Goal: Transaction & Acquisition: Purchase product/service

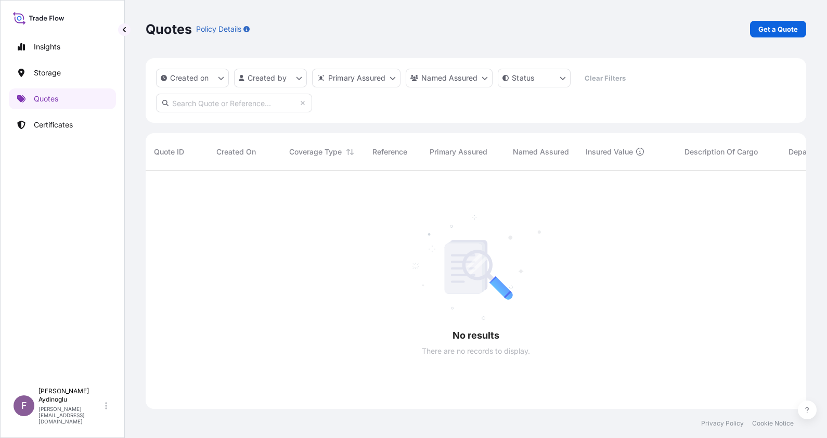
scroll to position [265, 650]
click at [60, 122] on p "Certificates" at bounding box center [53, 125] width 39 height 10
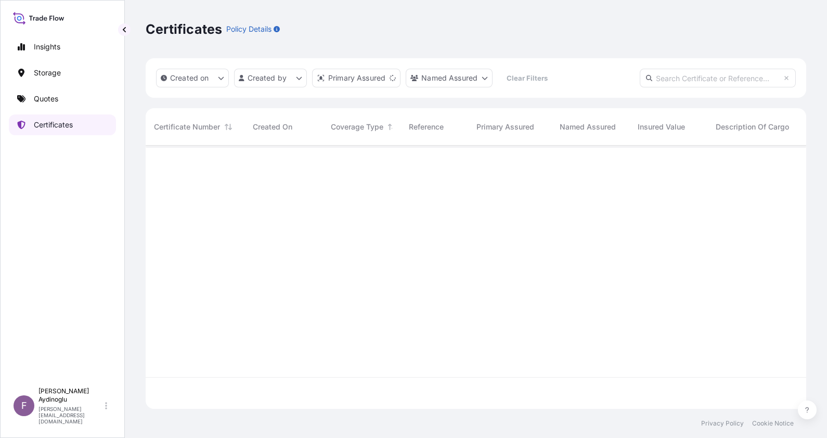
scroll to position [259, 650]
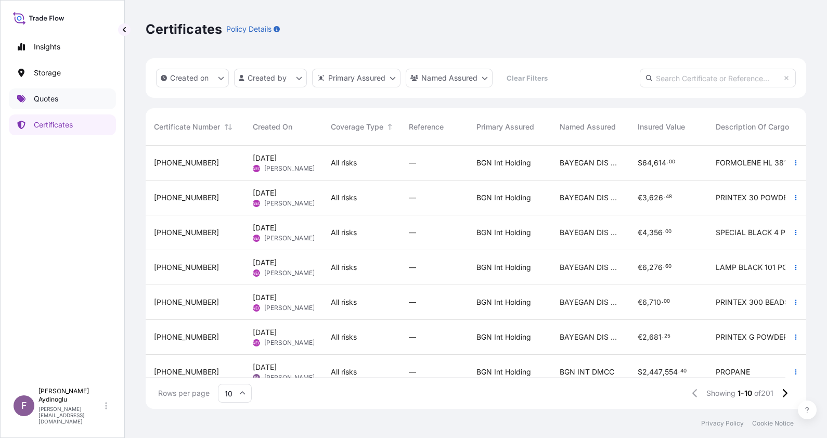
click at [70, 103] on link "Quotes" at bounding box center [62, 98] width 107 height 21
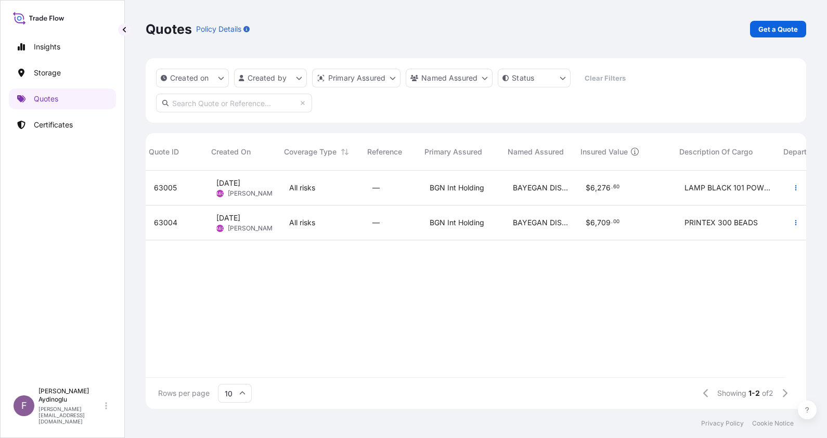
drag, startPoint x: 545, startPoint y: 367, endPoint x: 398, endPoint y: 357, distance: 147.6
click at [416, 358] on div "63005 14 Aug 2025 AEO Alp Eren Okur All risks — BGN Int Holding BAYEGAN DIS TIC…" at bounding box center [609, 274] width 926 height 207
click at [775, 28] on p "Get a Quote" at bounding box center [779, 29] width 40 height 10
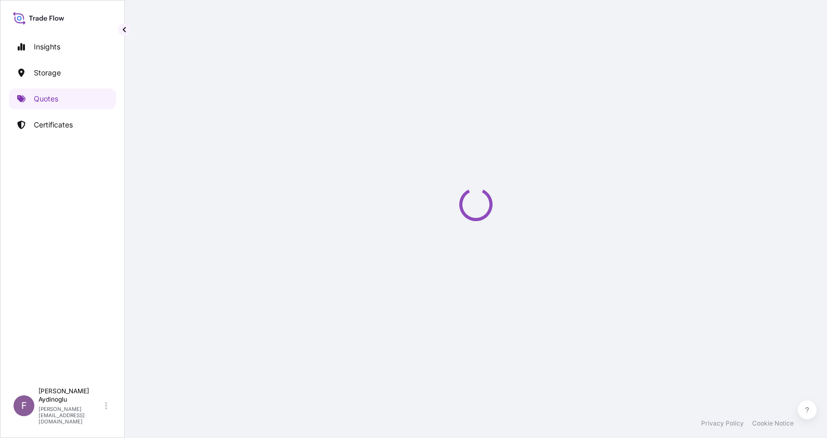
select select "Ocean Vessel"
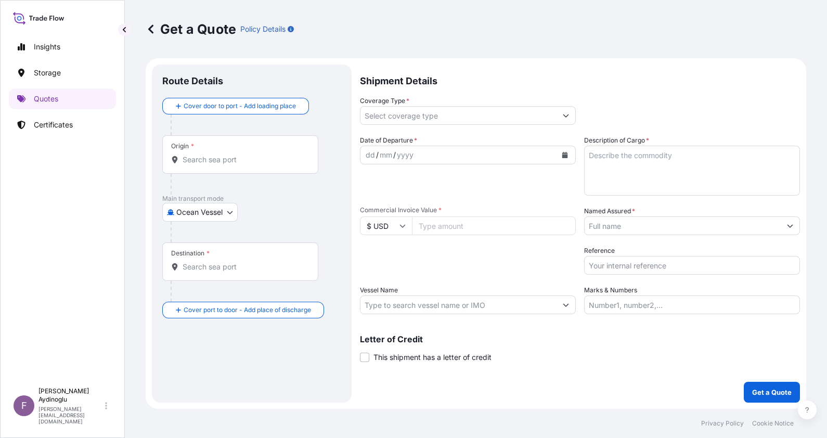
click at [245, 148] on div "Origin *" at bounding box center [240, 154] width 156 height 39
click at [245, 155] on input "Origin *" at bounding box center [244, 160] width 123 height 10
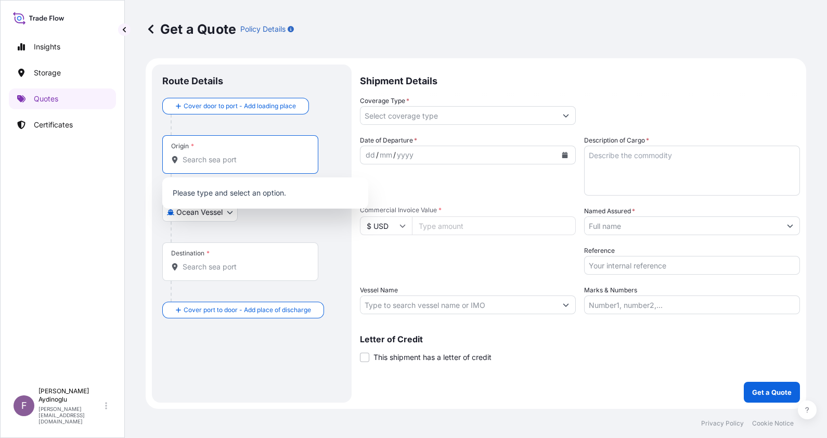
click at [441, 194] on div "Date of Departure * dd / mm / yyyy" at bounding box center [468, 165] width 216 height 60
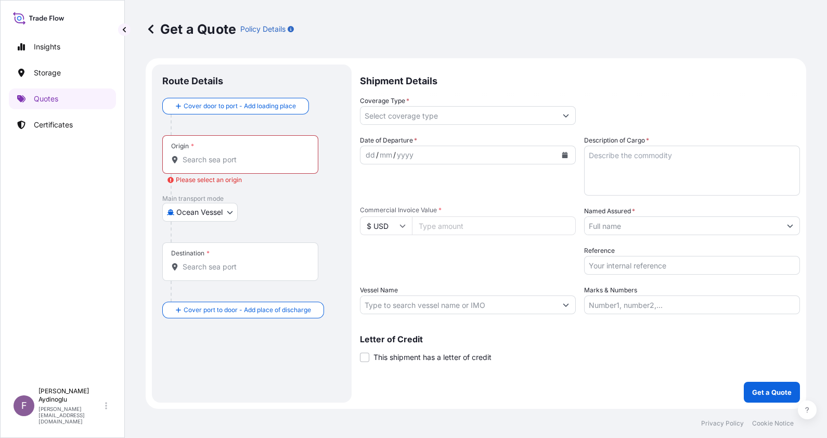
click at [271, 142] on div "Origin *" at bounding box center [240, 154] width 156 height 39
click at [271, 155] on input "Origin * Please select an origin" at bounding box center [244, 160] width 123 height 10
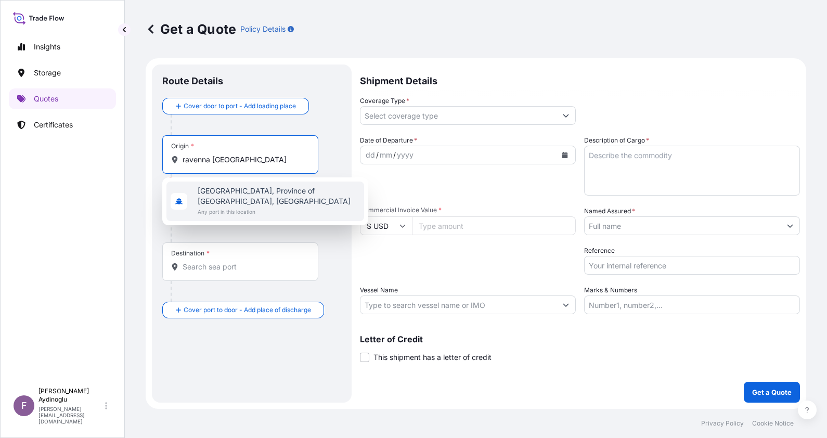
click at [270, 192] on span "Ravenna, Province of Ravenna, Italy" at bounding box center [279, 196] width 162 height 21
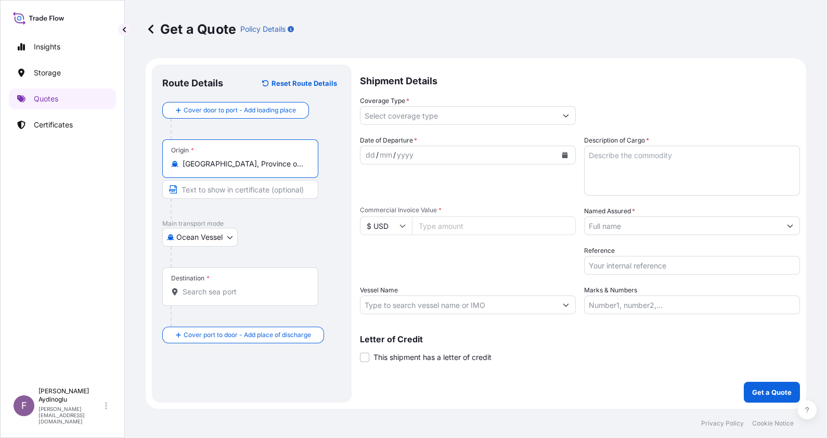
type input "Ravenna, Province of Ravenna, Italy"
click at [248, 182] on input "Text to appear on certificate" at bounding box center [240, 189] width 156 height 19
type input "RAVENNA / ITALY"
click at [229, 291] on input "Destination *" at bounding box center [244, 292] width 123 height 10
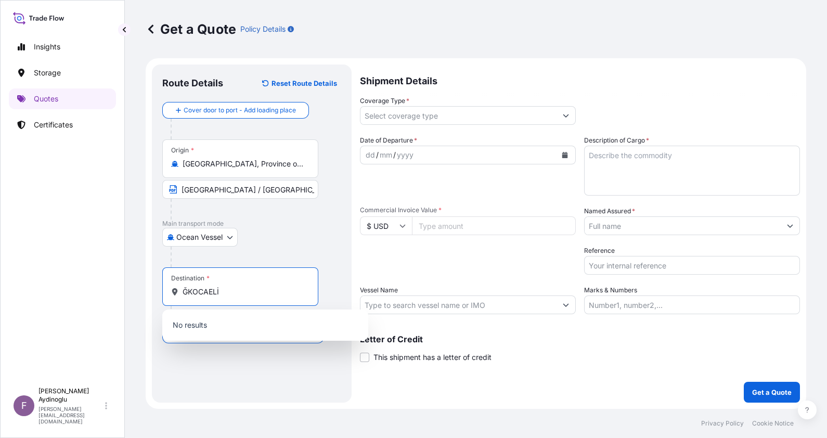
click at [186, 292] on input "ĞKOCAELİ" at bounding box center [244, 292] width 123 height 10
click at [242, 294] on input "KOCAELİ" at bounding box center [244, 292] width 123 height 10
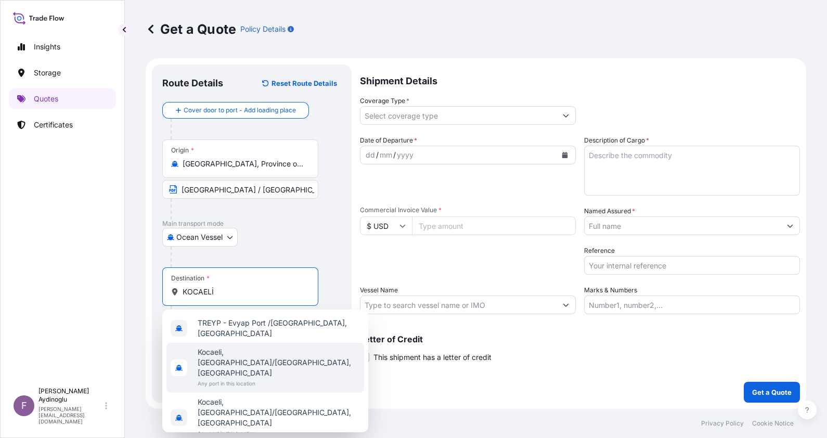
click at [275, 378] on span "Any port in this location" at bounding box center [279, 383] width 162 height 10
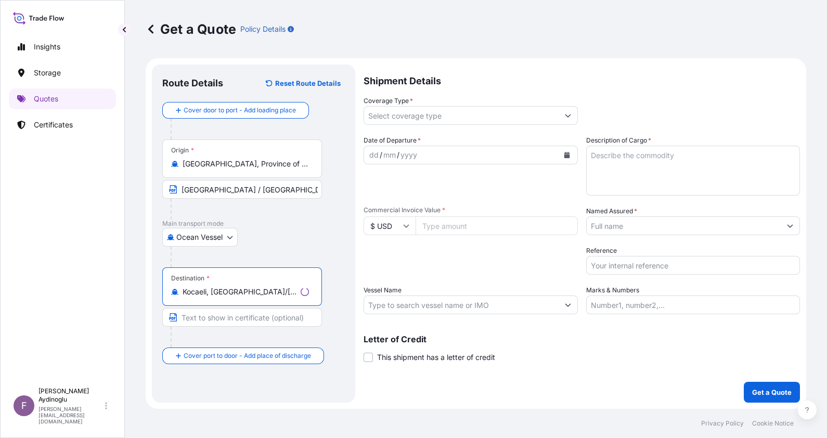
type input "Kocaeli, İzmit/Kocaeli, Türkiye"
click at [242, 317] on input "Text to appear on certificate" at bounding box center [242, 317] width 160 height 19
type input "KOCAELI / TURKEY"
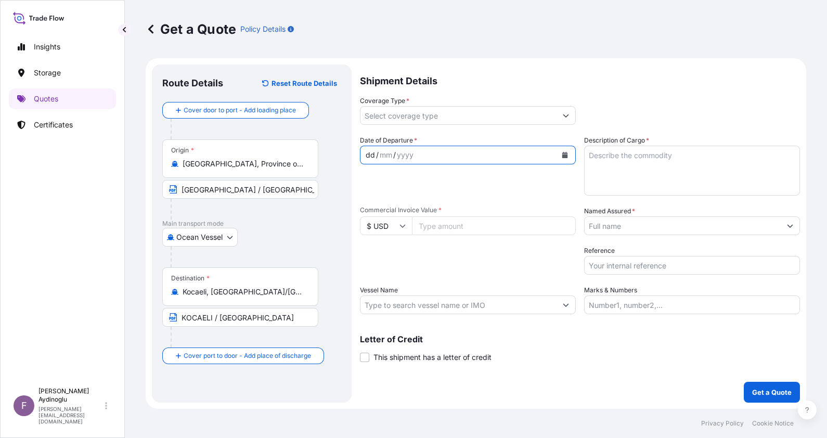
click at [365, 154] on div "dd" at bounding box center [370, 155] width 11 height 12
click at [645, 294] on div "Marks & Numbers" at bounding box center [692, 299] width 216 height 29
click at [647, 308] on input "Marks & Numbers" at bounding box center [692, 305] width 216 height 19
type input "PO NO: 25Y0187200 Quantity M/Tonn: 22.009,12 Premium: USD 1.529,06"
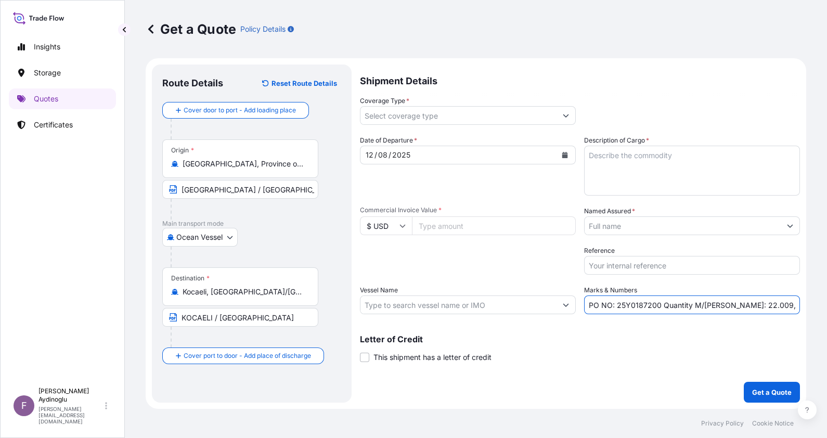
type input "All risks"
type input "11716202.89"
type input "BAYEGAN DMCC"
type input "MANTA DICLE (IMO: 9666675)"
click at [659, 304] on input "PO NO: 25Y0187200 Quantity M/Tonn: 22.009,12 Premium: USD 1.529,06" at bounding box center [692, 305] width 216 height 19
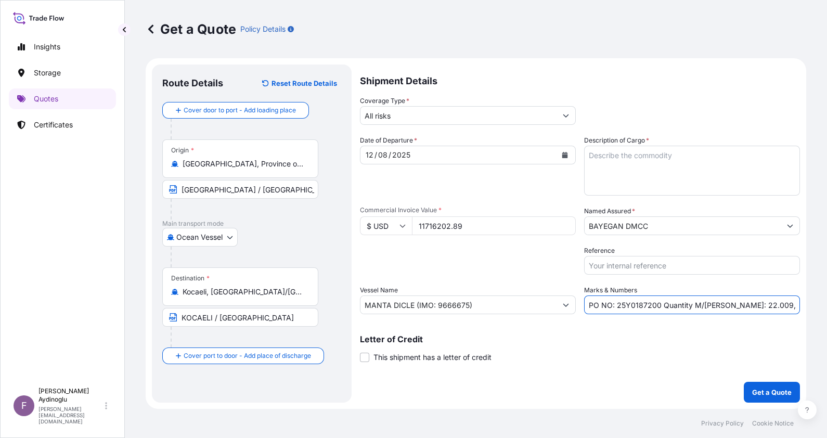
click at [774, 305] on input "PO NO: 25Y0187200 Quantity M/Tonn: 22.009,12 Premium: USD 1.529,06" at bounding box center [692, 305] width 216 height 19
click at [789, 308] on input "PO NO: 25Y0187200 Quantity M/Tonn: 22.009,12 Premium: USD 1.529,06" at bounding box center [692, 305] width 216 height 19
drag, startPoint x: 796, startPoint y: 305, endPoint x: 768, endPoint y: 303, distance: 27.7
click at [768, 303] on input "PO NO: 25Y0187200 Quantity M/Tonn: 22.009,12 Premium: USD 1.529,06" at bounding box center [692, 305] width 216 height 19
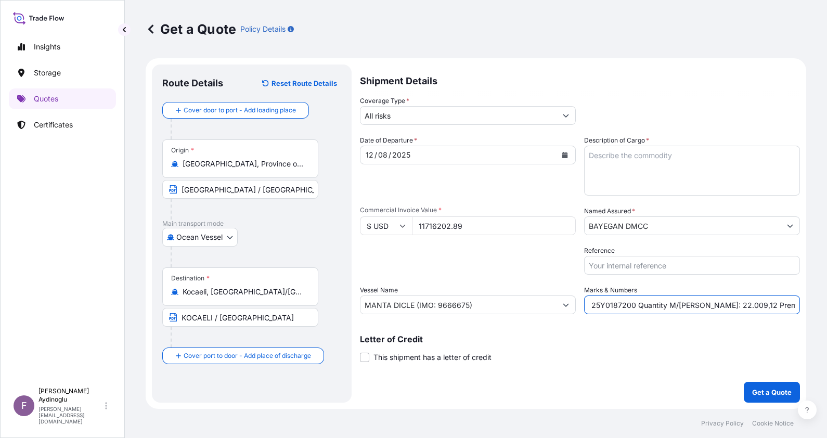
scroll to position [0, 29]
type input "PO NO: 25Y0187200 Quantity M/Tonn: 22.009,12 Premium: USD 3,77"
click at [427, 120] on input "All risks" at bounding box center [459, 115] width 196 height 19
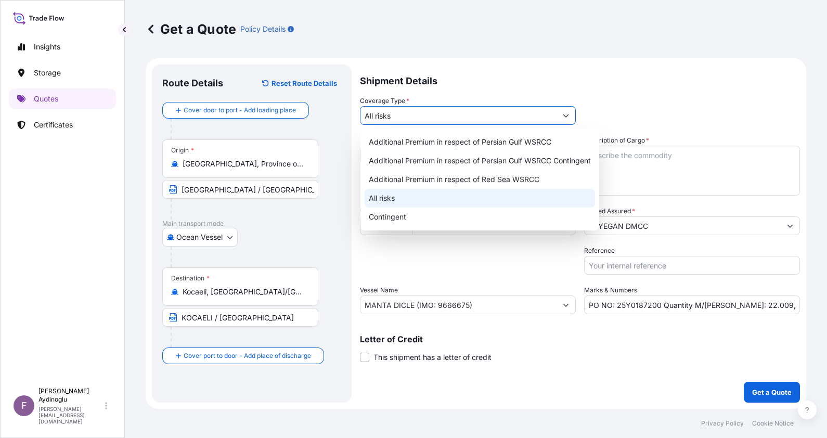
click at [417, 193] on div "All risks" at bounding box center [480, 198] width 231 height 19
click at [637, 223] on input "BAYEGAN DMCC" at bounding box center [683, 225] width 196 height 19
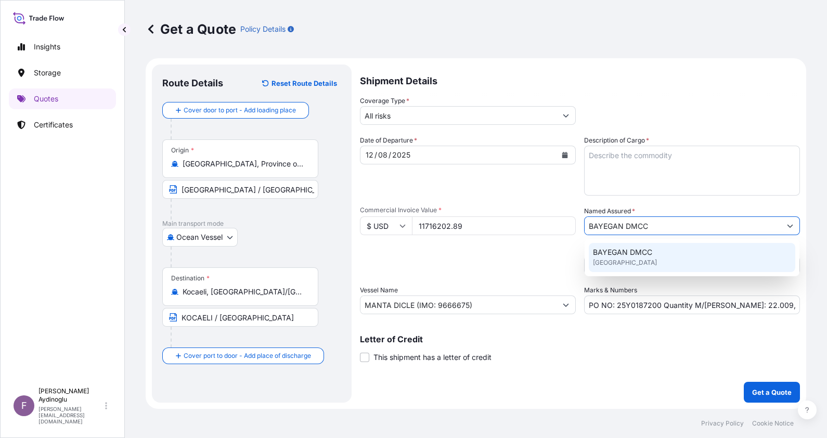
drag, startPoint x: 671, startPoint y: 228, endPoint x: 625, endPoint y: 228, distance: 45.8
click at [625, 228] on input "BAYEGAN DMCC" at bounding box center [683, 225] width 196 height 19
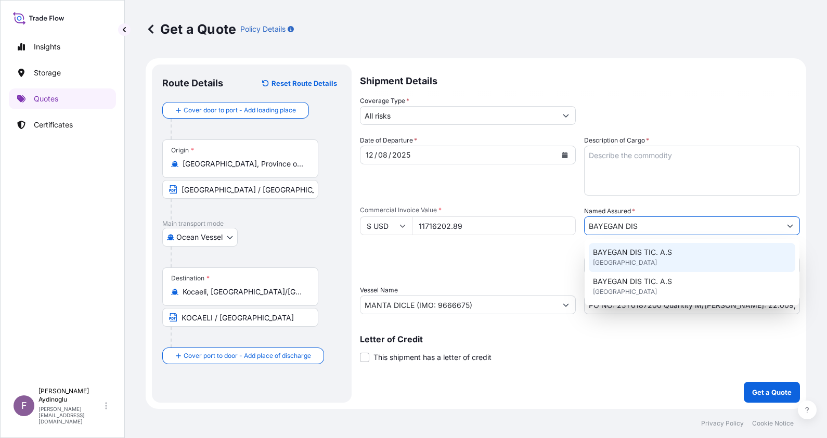
click at [669, 257] on span "BAYEGAN DIS TIC. A.S" at bounding box center [632, 252] width 79 height 10
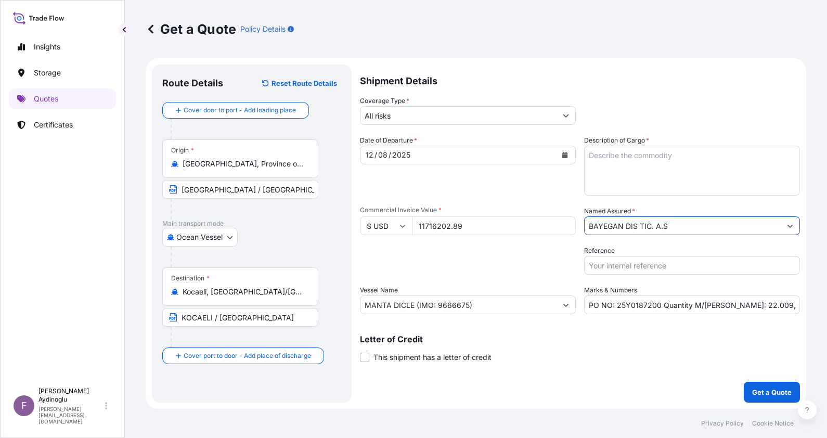
type input "BAYEGAN DIS TIC. A.S"
click at [529, 260] on div "Packing Category Type to search a container mode Please select a primary mode o…" at bounding box center [468, 260] width 216 height 29
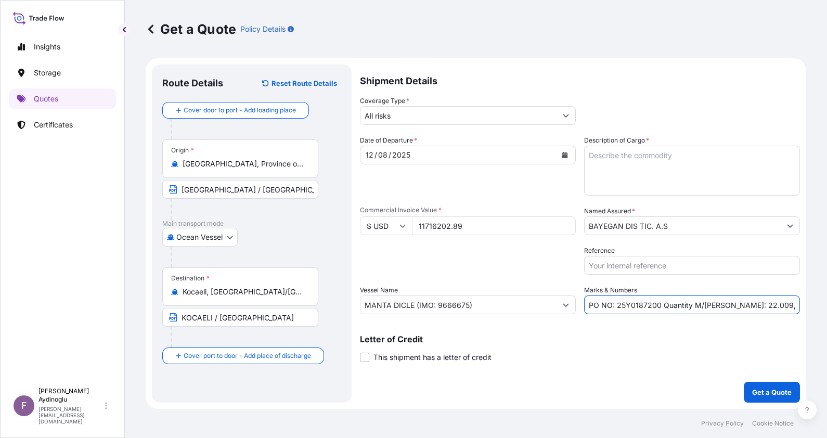
drag, startPoint x: 618, startPoint y: 306, endPoint x: 658, endPoint y: 306, distance: 40.1
click at [658, 306] on input "PO NO: 25Y0187200 Quantity M/Tonn: 22.009,12 Premium: USD 3,77" at bounding box center [692, 305] width 216 height 19
paste input "B01227"
type input "PO NO: 25B0122700 Quantity M/Tonn: 22.009,12 Premium: USD 3,77"
drag, startPoint x: 488, startPoint y: 225, endPoint x: 339, endPoint y: 221, distance: 149.4
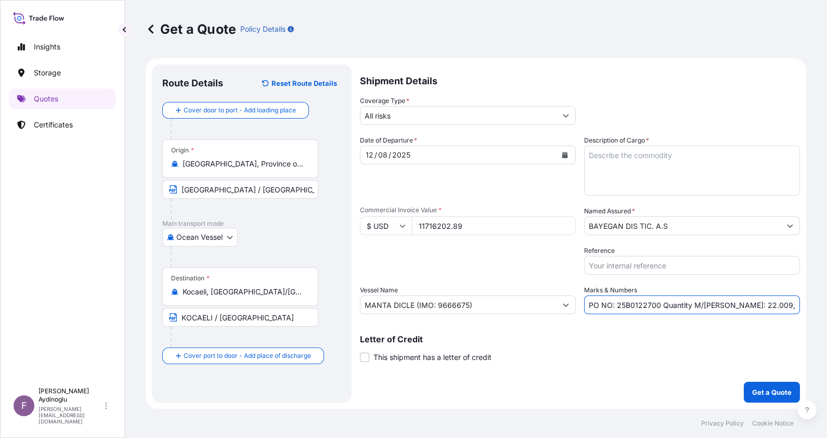
click at [339, 221] on form "Route Details Reset Route Details Cover door to port - Add loading place Place …" at bounding box center [476, 233] width 661 height 351
type input "34303.50"
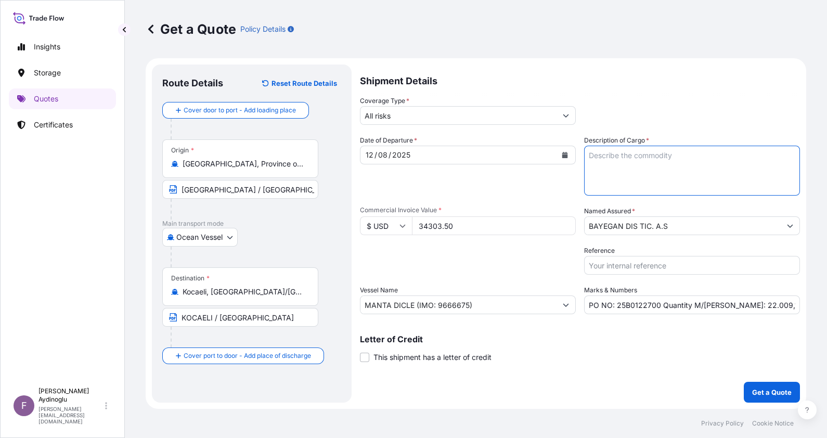
click at [645, 169] on textarea "Description of Cargo *" at bounding box center [692, 171] width 216 height 50
click at [650, 157] on textarea "Description of Cargo *" at bounding box center [692, 171] width 216 height 50
paste textarea "CARBON BLACK CORAX N 550"
type textarea "CARBON BLACK CORAX N 550"
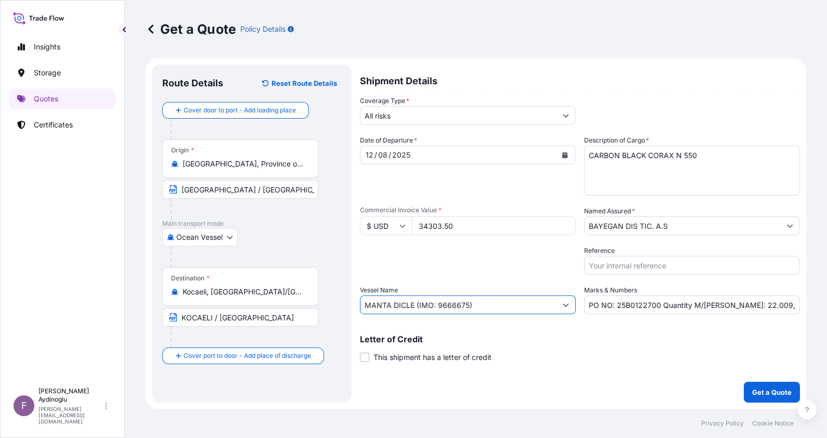
drag, startPoint x: 513, startPoint y: 305, endPoint x: 273, endPoint y: 301, distance: 239.4
click at [275, 300] on form "Route Details Reset Route Details Cover door to port - Add loading place Place …" at bounding box center [476, 233] width 661 height 351
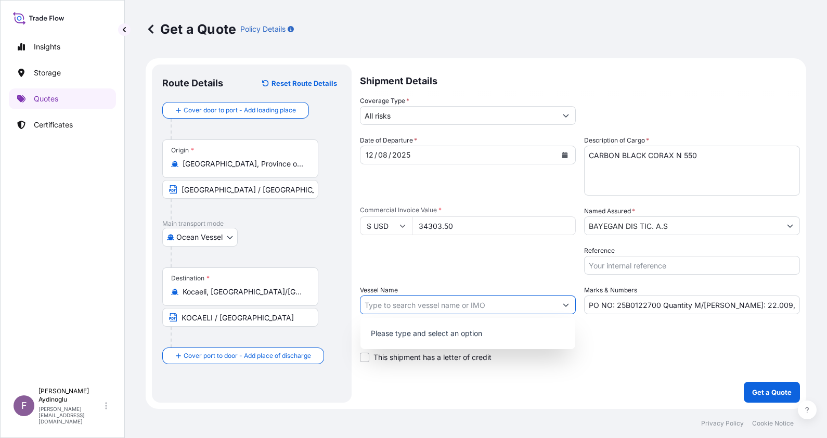
click at [606, 372] on div "Shipment Details Coverage Type * All risks Date of Departure * 12 / 08 / 2025 C…" at bounding box center [580, 234] width 440 height 338
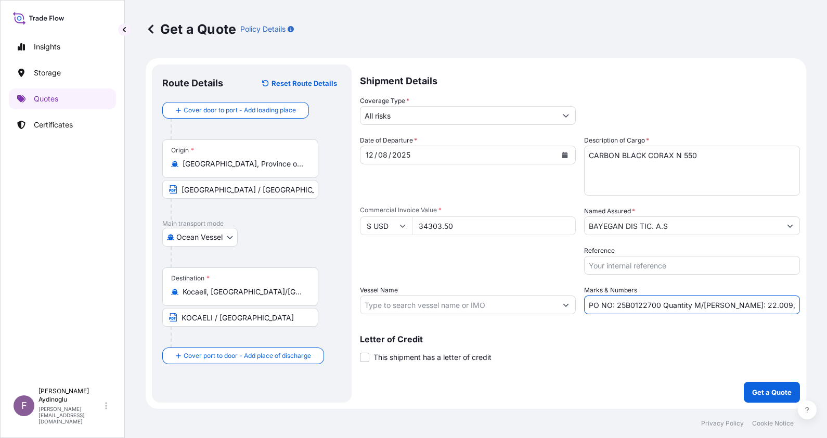
drag, startPoint x: 735, startPoint y: 306, endPoint x: 755, endPoint y: 307, distance: 19.3
click at [755, 307] on input "PO NO: 25B0122700 Quantity M/Tonn: 22.009,12 Premium: USD 3,77" at bounding box center [692, 305] width 216 height 19
type input "PO NO: 25B0122700 Quantity M/Tonn: 22,00 Premium: USD 3,77"
click at [704, 353] on div "Letter of Credit This shipment has a letter of credit Letter of credit * Letter…" at bounding box center [580, 349] width 440 height 28
click at [760, 395] on p "Get a Quote" at bounding box center [772, 392] width 40 height 10
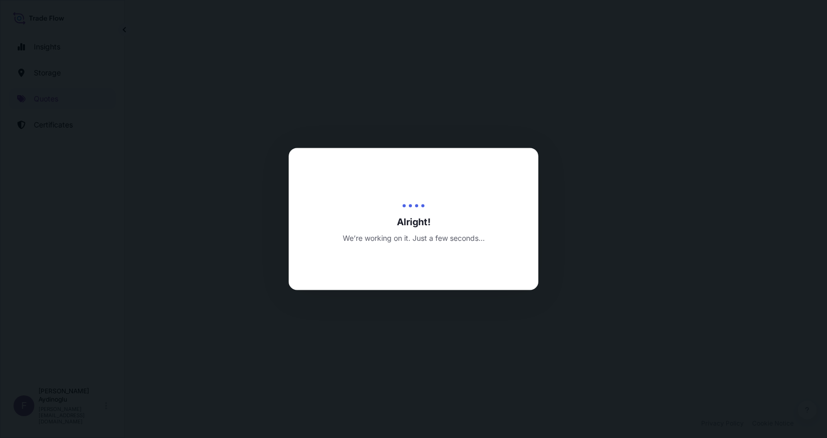
select select "Ocean Vessel"
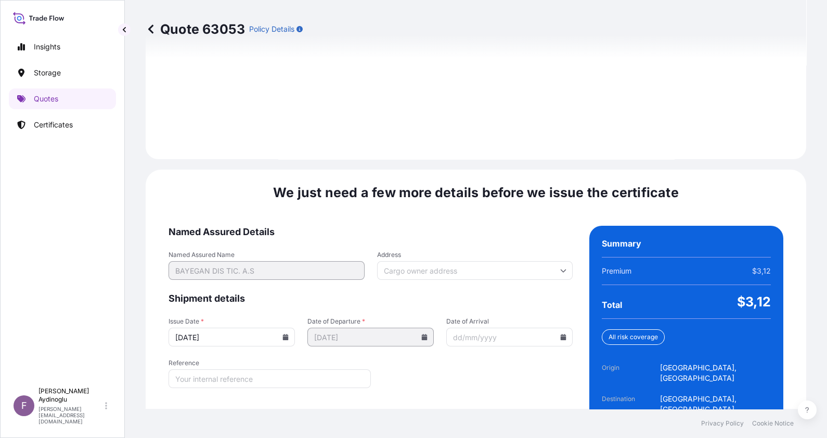
scroll to position [1203, 0]
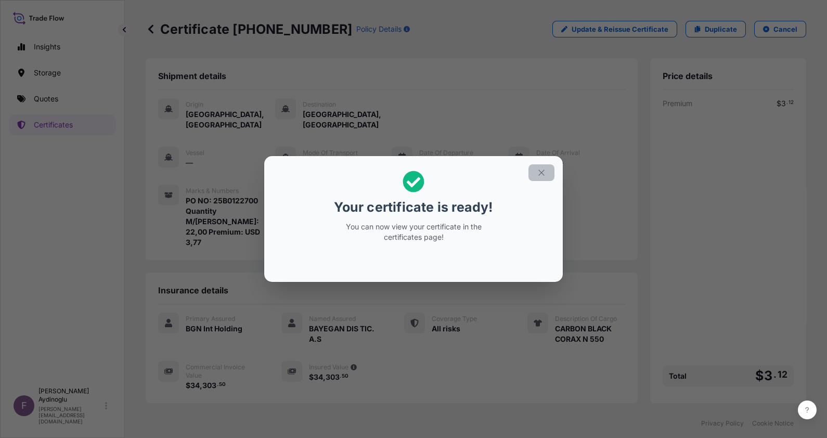
click at [538, 171] on icon "button" at bounding box center [541, 172] width 9 height 9
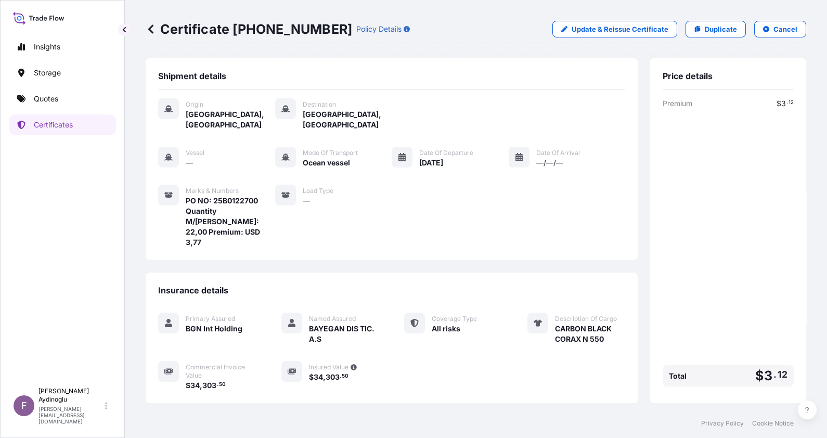
scroll to position [71, 0]
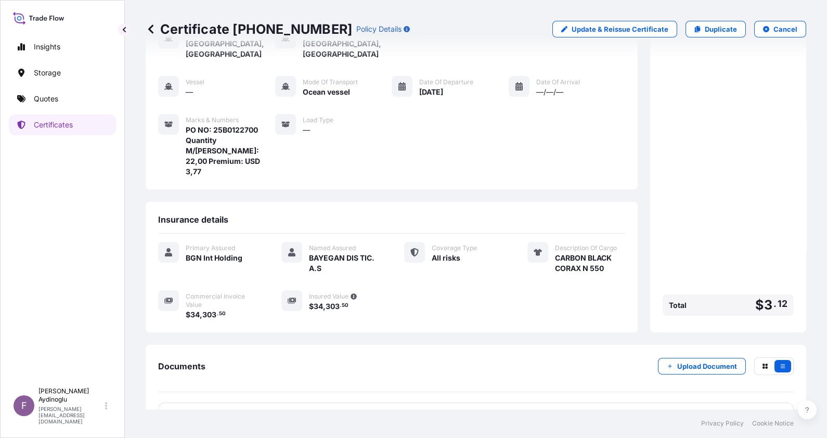
click at [459, 403] on div "PDF Certificate" at bounding box center [476, 416] width 636 height 27
click at [452, 403] on link "PDF Certificate [DATE]" at bounding box center [476, 416] width 636 height 27
click at [627, 24] on p "Update & Reissue Certificate" at bounding box center [620, 29] width 97 height 10
select select "Ocean Vessel"
select select "32026"
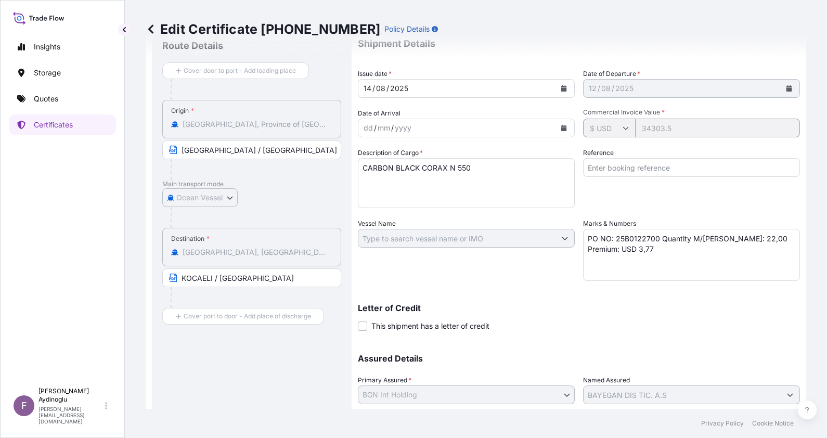
click at [623, 125] on icon at bounding box center [626, 128] width 6 height 6
click at [623, 126] on icon at bounding box center [626, 128] width 6 height 6
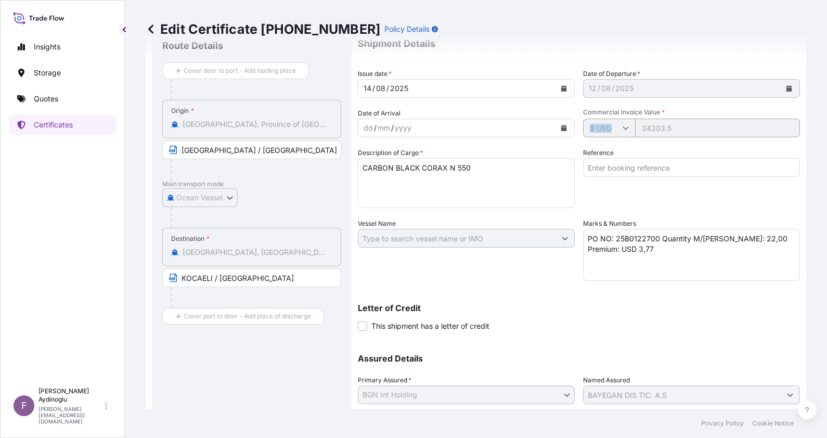
click at [623, 126] on icon at bounding box center [626, 128] width 6 height 6
click at [627, 313] on div "Letter of Credit This shipment has a letter of credit Letter of credit * Letter…" at bounding box center [579, 318] width 442 height 28
click at [623, 126] on icon at bounding box center [626, 128] width 6 height 6
click at [601, 311] on p "Letter of Credit" at bounding box center [579, 308] width 442 height 8
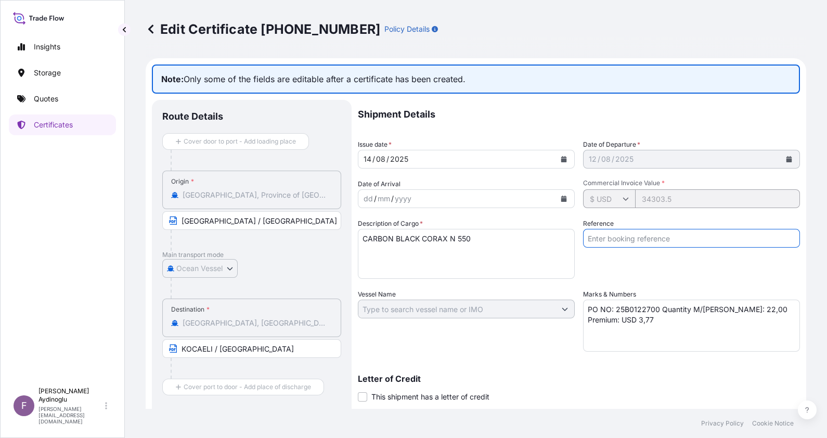
drag, startPoint x: 619, startPoint y: 207, endPoint x: 645, endPoint y: 232, distance: 36.1
click at [645, 232] on input "Reference" at bounding box center [691, 238] width 217 height 19
click at [152, 28] on icon at bounding box center [151, 29] width 10 height 10
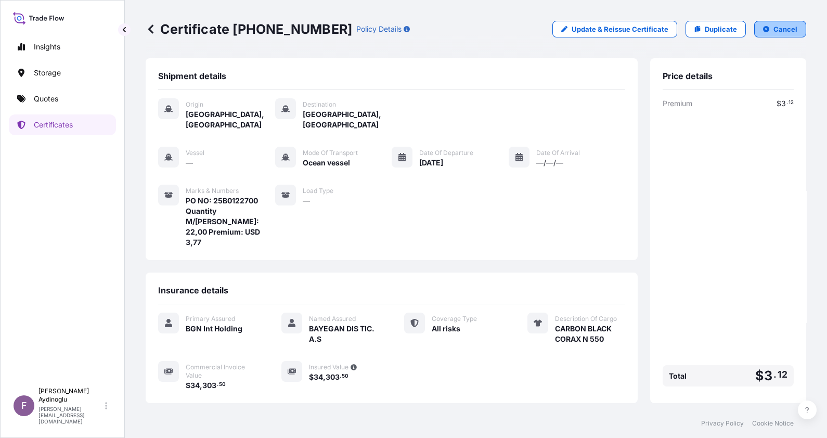
click at [774, 30] on p "Cancel" at bounding box center [786, 29] width 24 height 10
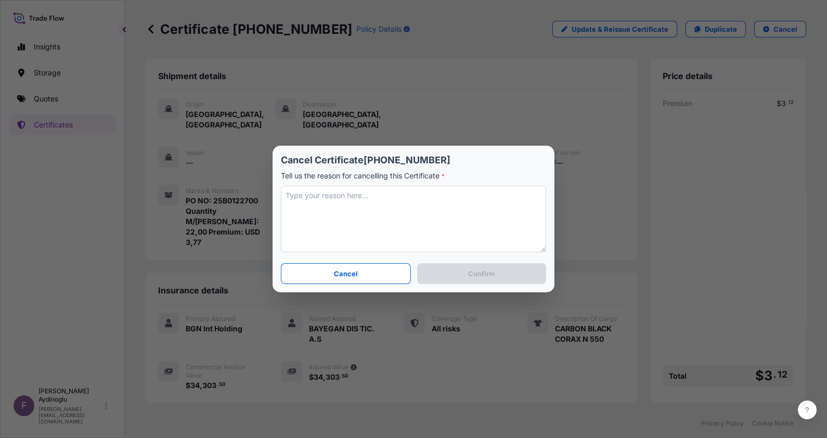
click at [380, 197] on textarea at bounding box center [413, 219] width 265 height 67
click at [387, 272] on button "Cancel" at bounding box center [346, 273] width 130 height 21
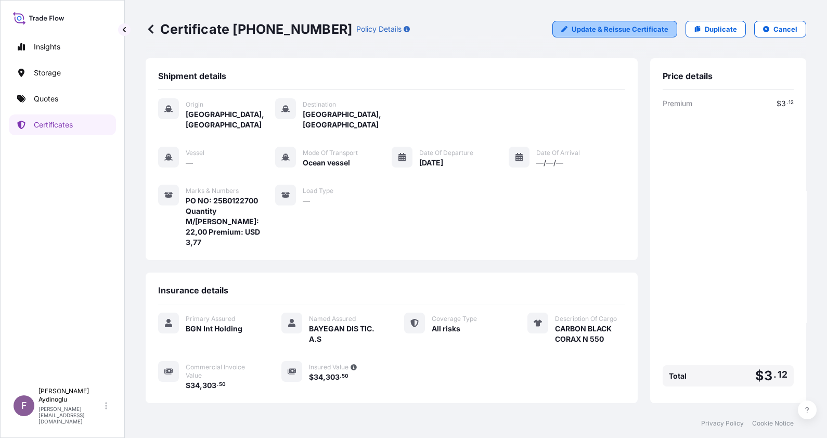
click at [593, 34] on link "Update & Reissue Certificate" at bounding box center [615, 29] width 125 height 17
select select "Ocean Vessel"
select select "32026"
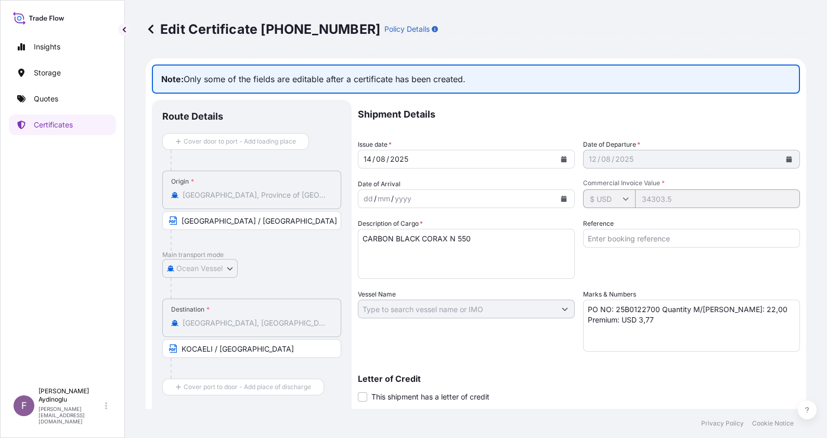
drag, startPoint x: 625, startPoint y: 200, endPoint x: 620, endPoint y: 195, distance: 7.0
click at [623, 196] on icon at bounding box center [626, 199] width 6 height 6
click at [623, 197] on icon at bounding box center [626, 199] width 6 height 6
click at [624, 216] on div "Shipment Details Issue date * 14 / 08 / 2025 Date of Departure * 12 / 08 / 2025…" at bounding box center [579, 308] width 442 height 417
click at [151, 31] on icon at bounding box center [150, 28] width 5 height 9
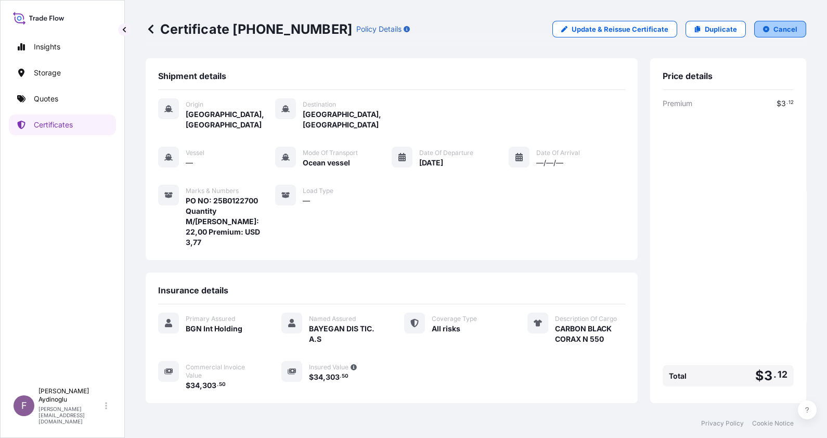
click at [773, 22] on button "Cancel" at bounding box center [781, 29] width 52 height 17
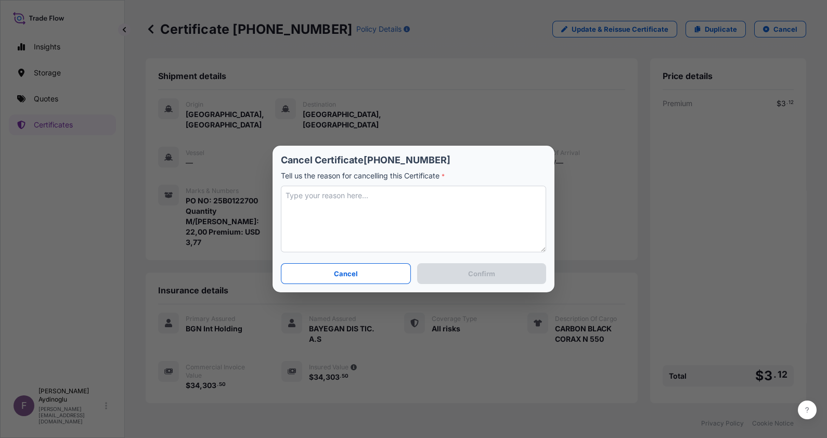
click at [416, 215] on textarea at bounding box center [413, 219] width 265 height 67
type textarea "İ"
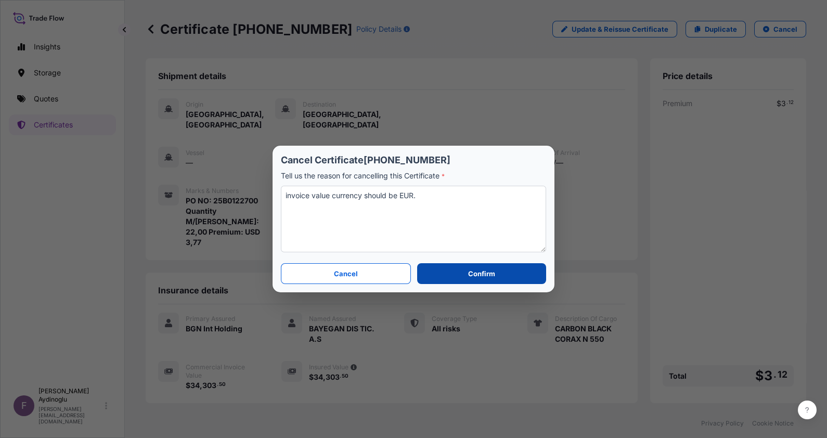
type textarea "invoice value currency should be EUR."
click at [482, 270] on p "Confirm" at bounding box center [481, 274] width 27 height 10
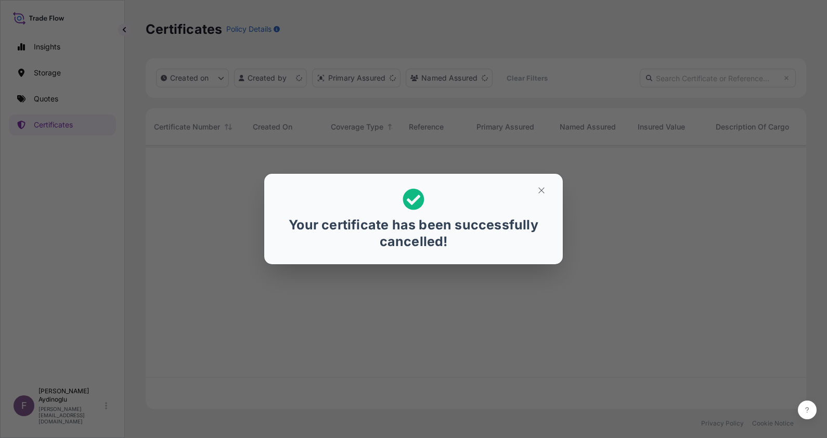
scroll to position [259, 650]
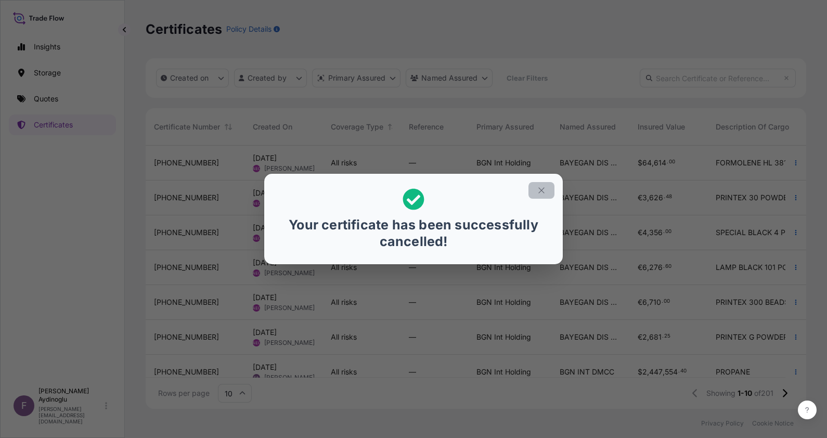
click at [543, 188] on icon "button" at bounding box center [541, 190] width 9 height 9
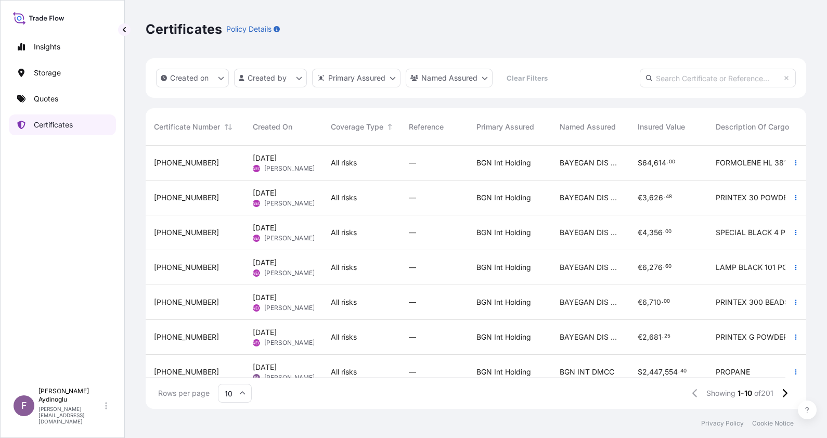
click at [62, 97] on link "Quotes" at bounding box center [62, 98] width 107 height 21
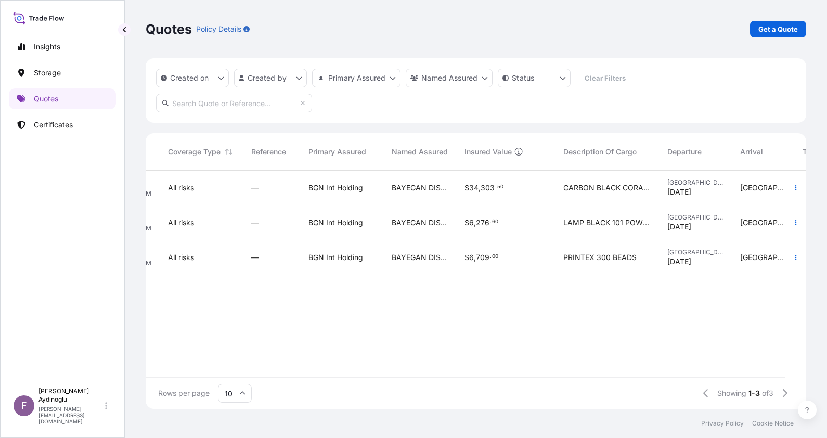
scroll to position [0, 265]
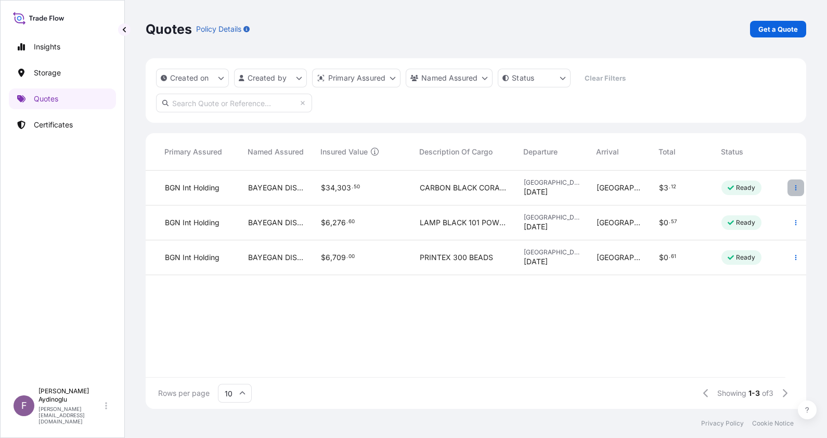
click at [794, 188] on icon "button" at bounding box center [796, 188] width 6 height 6
click at [755, 188] on p "Edit quote" at bounding box center [744, 190] width 35 height 10
select select "Ocean Vessel"
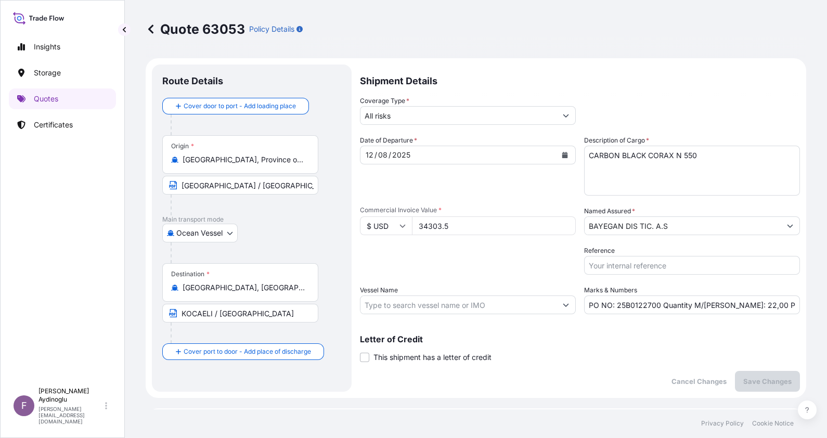
click at [386, 223] on input "$ USD" at bounding box center [386, 225] width 52 height 19
click at [380, 264] on div "€ EUR" at bounding box center [386, 255] width 44 height 20
type input "€ EUR"
click at [485, 255] on div "Packing Category Type to search a container mode Please select a primary mode o…" at bounding box center [468, 260] width 216 height 29
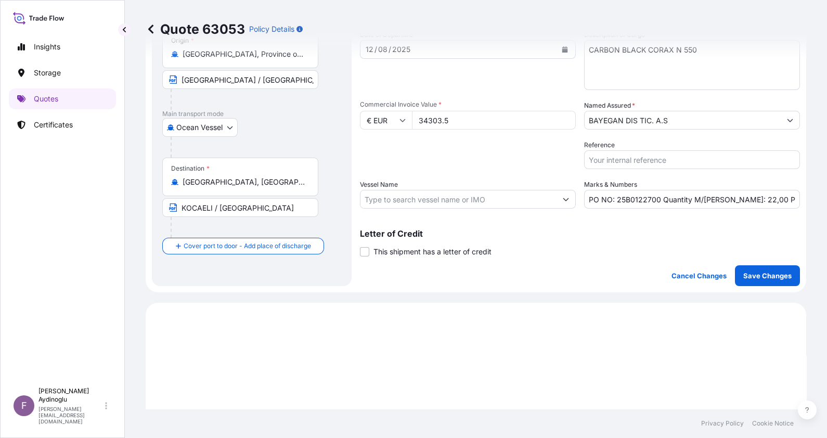
scroll to position [33, 0]
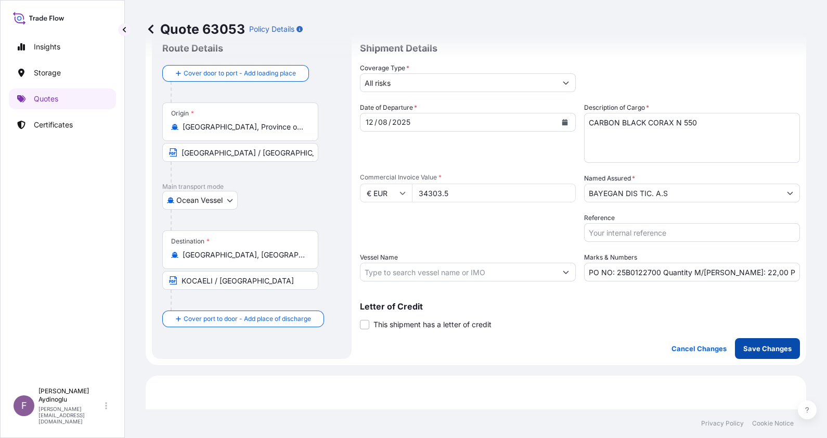
click at [762, 345] on p "Save Changes" at bounding box center [768, 348] width 48 height 10
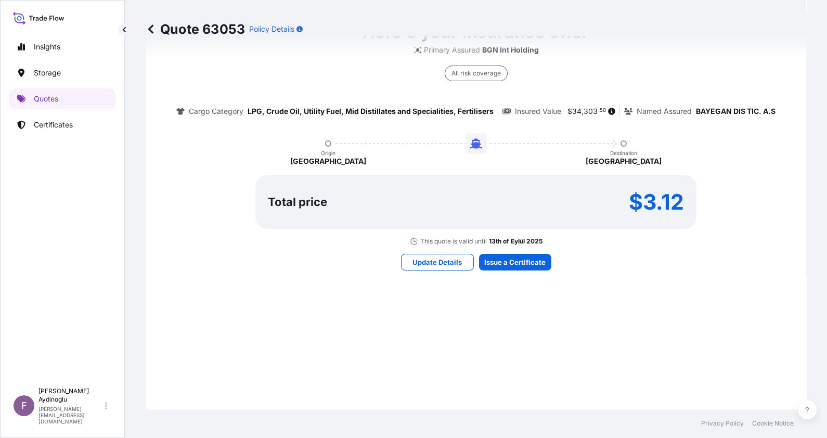
select select "Ocean Vessel"
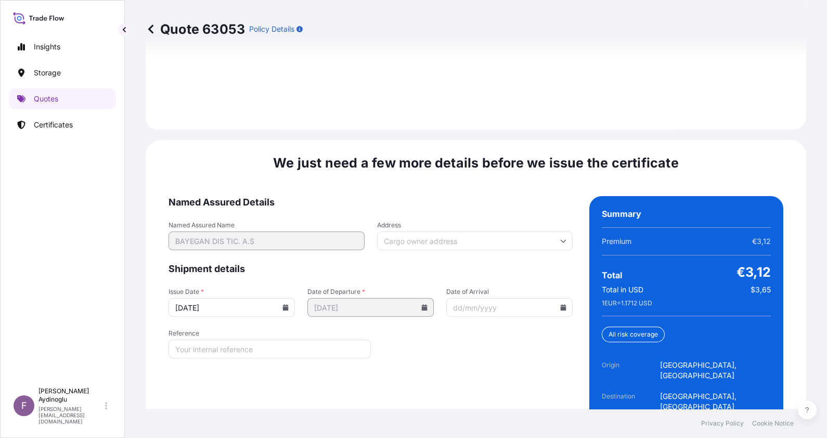
scroll to position [1257, 0]
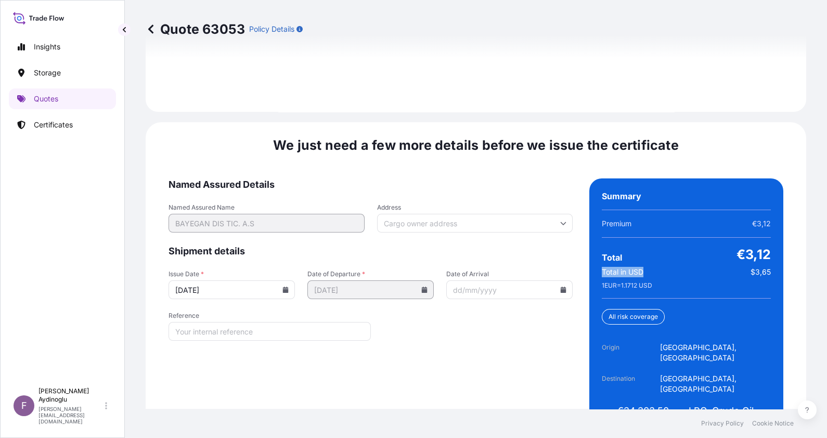
drag, startPoint x: 596, startPoint y: 249, endPoint x: 649, endPoint y: 249, distance: 53.6
click at [649, 267] on div "Total in USD $3,65" at bounding box center [686, 272] width 169 height 10
drag, startPoint x: 649, startPoint y: 249, endPoint x: 632, endPoint y: 245, distance: 17.7
click at [632, 267] on span "Total in USD" at bounding box center [623, 272] width 42 height 10
click at [641, 282] on span "1 EUR = 1.1712 USD" at bounding box center [627, 286] width 50 height 8
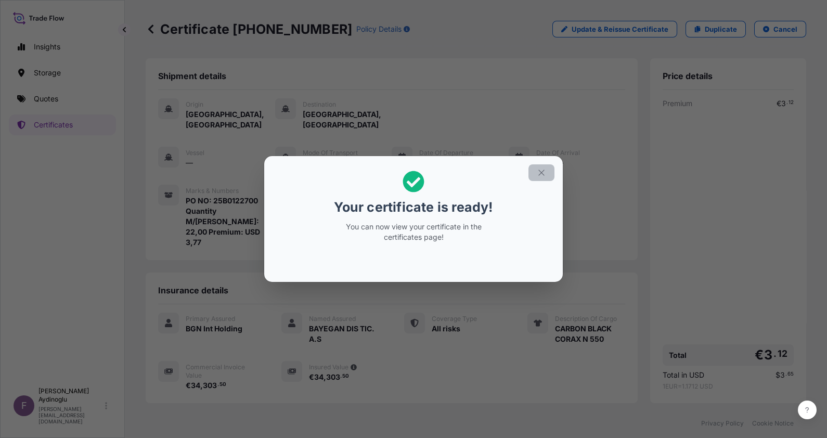
click at [541, 174] on icon "button" at bounding box center [541, 172] width 9 height 9
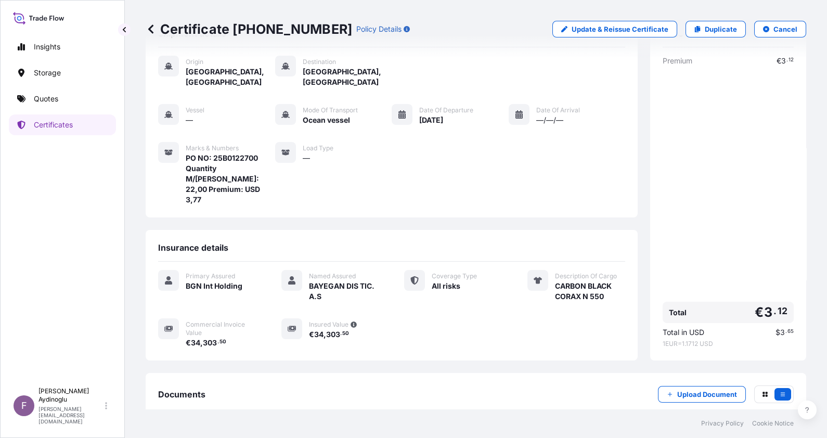
scroll to position [71, 0]
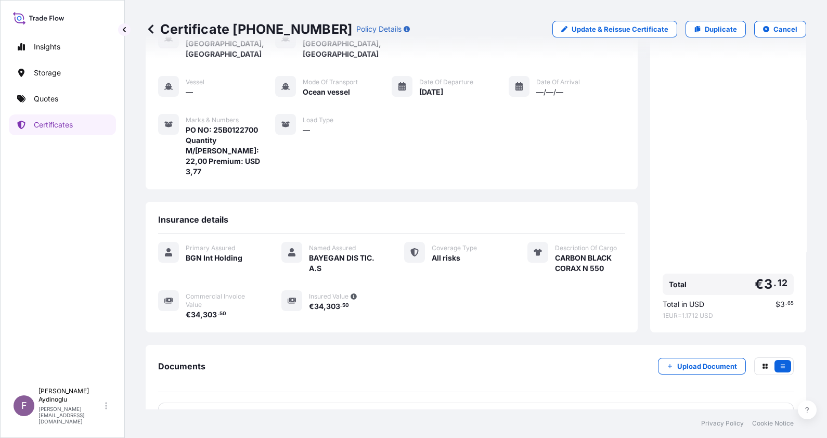
click at [472, 403] on link "PDF Certificate [DATE]" at bounding box center [476, 416] width 636 height 27
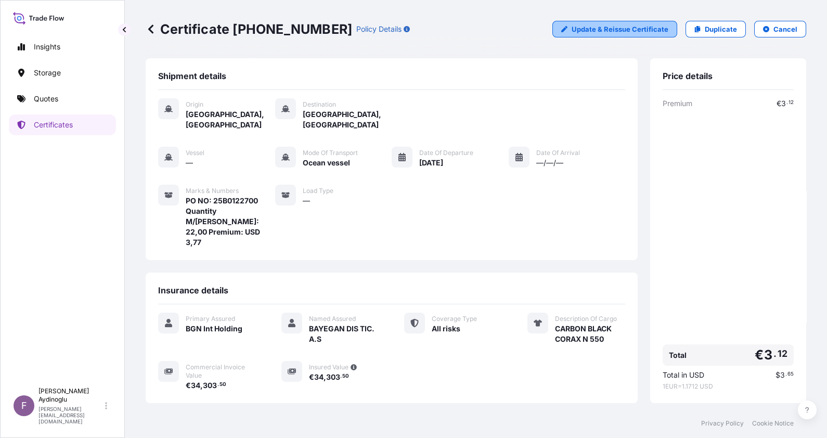
click at [617, 28] on p "Update & Reissue Certificate" at bounding box center [620, 29] width 97 height 10
select select "Ocean Vessel"
select select "32026"
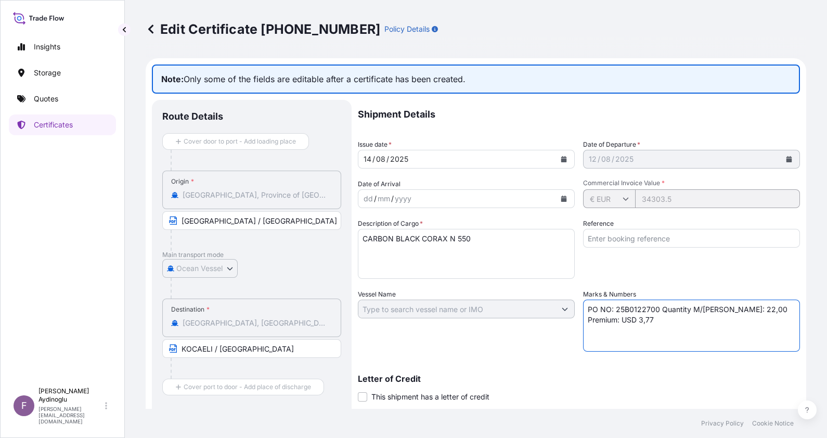
drag, startPoint x: 597, startPoint y: 320, endPoint x: 579, endPoint y: 320, distance: 17.7
click at [583, 320] on textarea "PO NO: 25B0122700 Quantity M/Tonn: 22,00 Premium: USD 3,77" at bounding box center [691, 326] width 217 height 52
type textarea "PO NO: 25B0122700 Quantity M/Tonn: 22,00 Premium: EUR 3,77"
click at [593, 271] on div "Reference" at bounding box center [691, 249] width 217 height 60
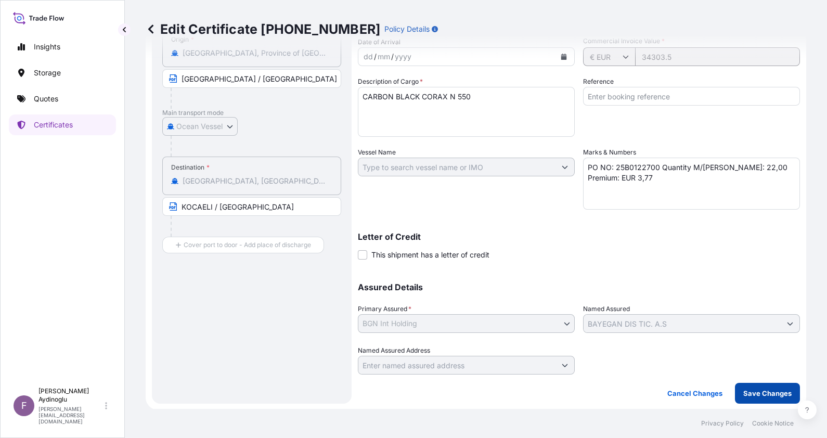
click at [753, 394] on p "Save Changes" at bounding box center [768, 393] width 48 height 10
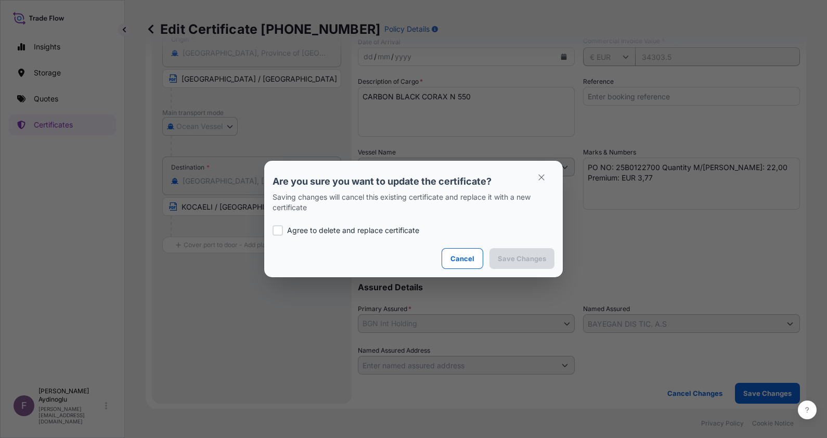
click at [362, 232] on p "Agree to delete and replace certificate" at bounding box center [353, 230] width 132 height 10
checkbox input "true"
click at [528, 254] on p "Save Changes" at bounding box center [522, 258] width 48 height 10
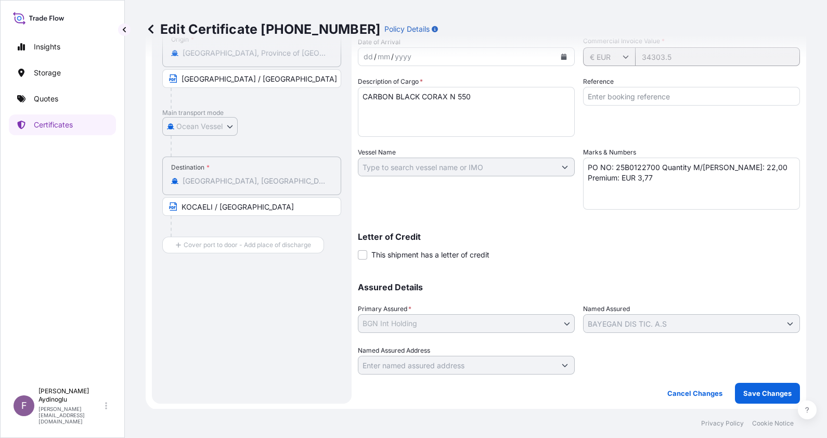
scroll to position [71, 0]
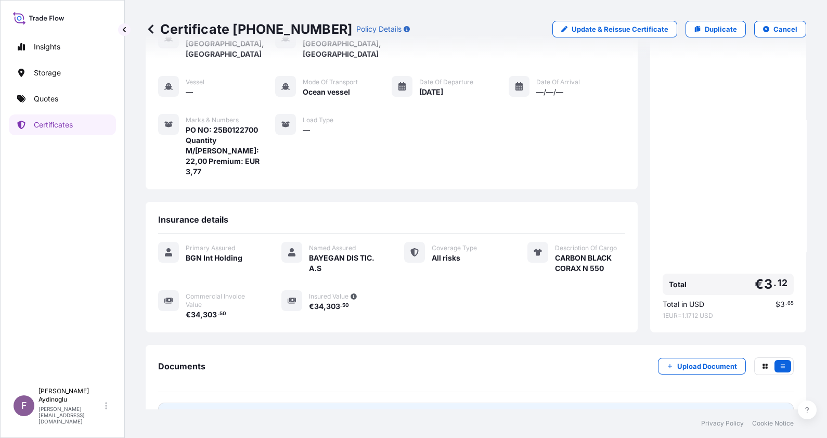
click at [528, 403] on link "PDF Certificate [DATE]" at bounding box center [476, 416] width 636 height 27
click at [57, 99] on p "Quotes" at bounding box center [46, 99] width 24 height 10
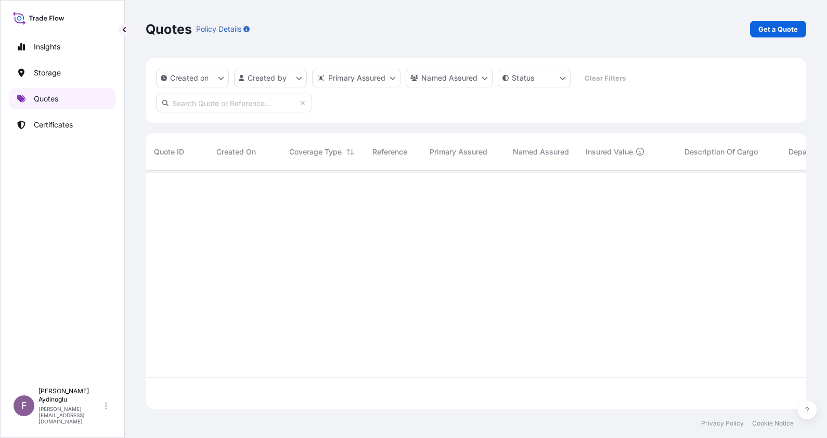
scroll to position [234, 650]
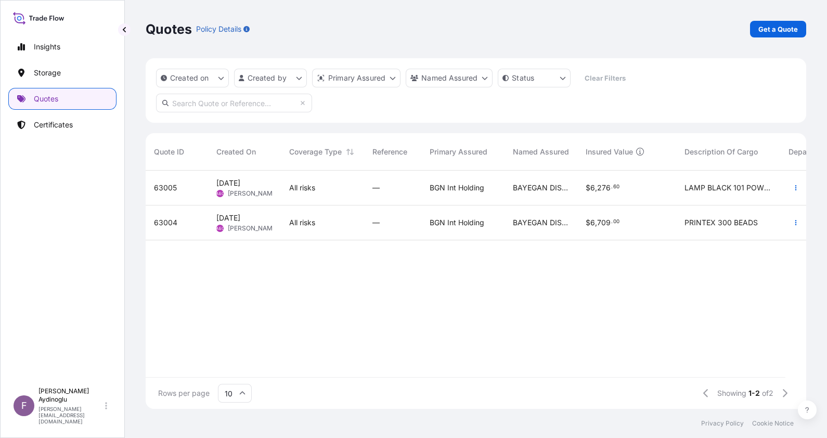
click at [771, 32] on p "Get a Quote" at bounding box center [779, 29] width 40 height 10
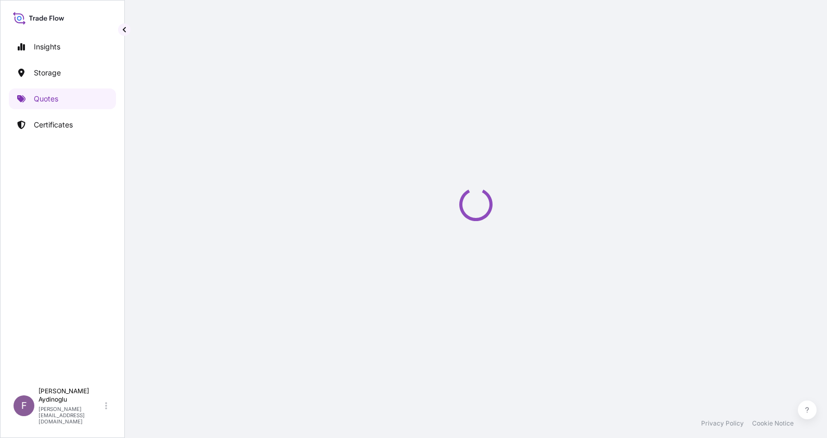
select select "Ocean Vessel"
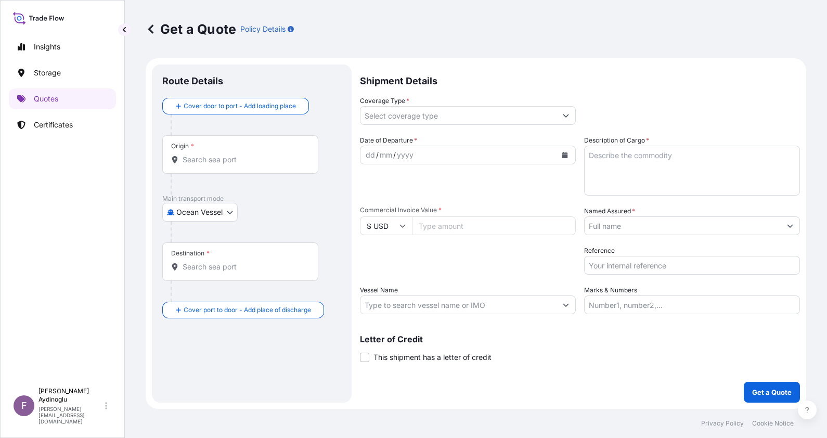
click at [666, 297] on input "Marks & Numbers" at bounding box center [692, 305] width 216 height 19
type input "PO NO: 25Y0187200 Quantity M/Tonn: 22.009,12 Premium: USD 1.529,06"
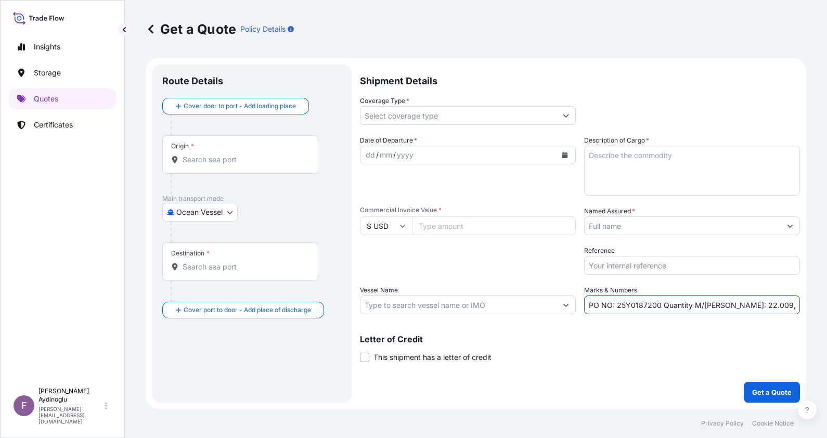
type input "Marcus Hook, PA, USA"
type input "[GEOGRAPHIC_DATA], [GEOGRAPHIC_DATA]"
type input "All risks"
type input "11716202.89"
type input "BAYEGAN DMCC"
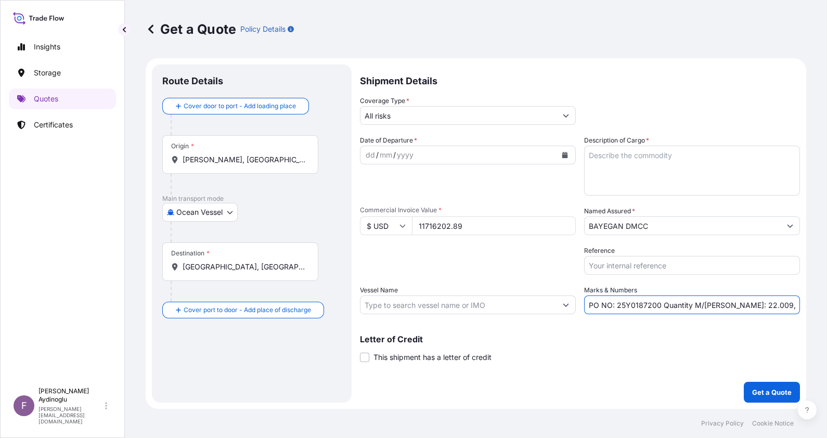
type input "MANTA DICLE (IMO: 9666675)"
drag, startPoint x: 617, startPoint y: 306, endPoint x: 658, endPoint y: 307, distance: 41.1
click at [658, 307] on input "PO NO: 25Y0187200 Quantity M/Tonn: 22.009,12 Premium: USD 1.529,06" at bounding box center [692, 305] width 216 height 19
paste input "39"
type input "PO NO: 25Y0183900 Quantity M/Tonn: 22.009,12 Premium: USD 1.529,06"
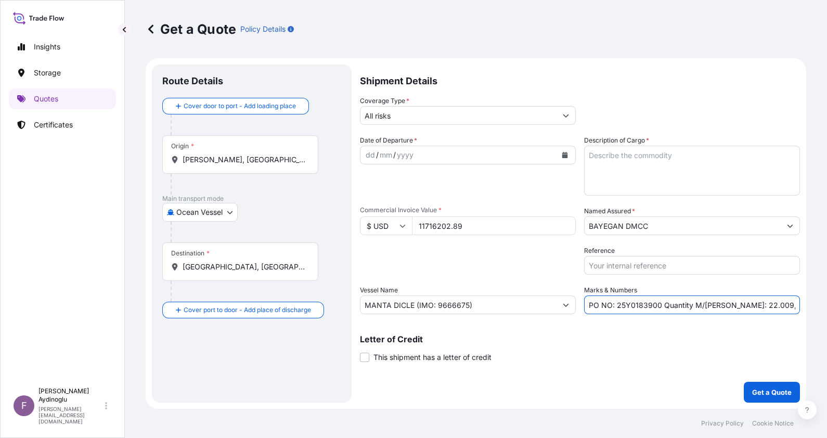
drag, startPoint x: 472, startPoint y: 229, endPoint x: 356, endPoint y: 227, distance: 115.5
click at [356, 227] on form "Route Details Cover door to port - Add loading place Place of loading Road / In…" at bounding box center [476, 233] width 661 height 351
type input "244728.00"
click at [657, 160] on textarea "Description of Cargo *" at bounding box center [692, 171] width 216 height 50
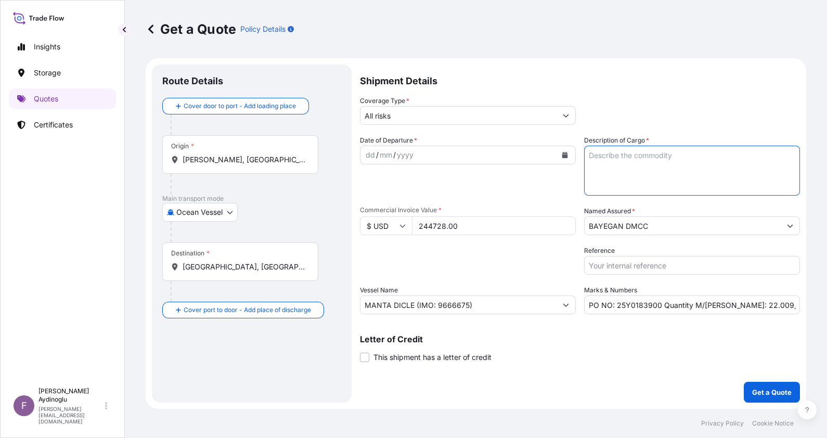
paste textarea "HDPE EE-4811-AAH"
type textarea "HDPE EE-4811-AAH"
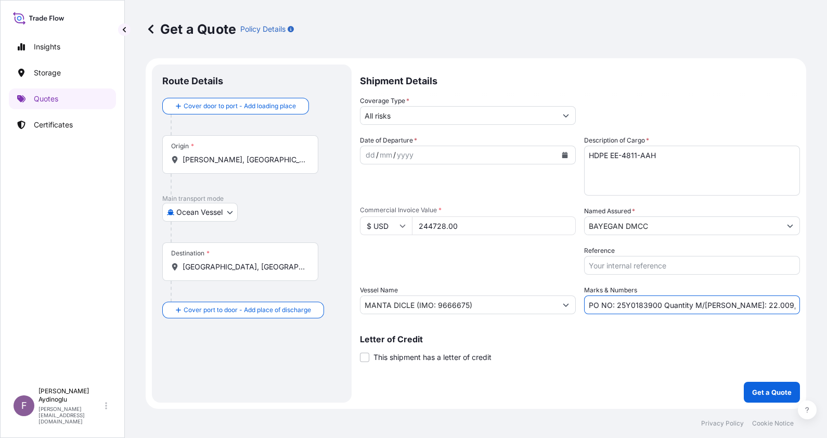
drag, startPoint x: 725, startPoint y: 305, endPoint x: 757, endPoint y: 306, distance: 31.8
click at [757, 306] on input "PO NO: 25Y0183900 Quantity M/Tonn: 22.009,12 Premium: USD 1.529,06" at bounding box center [692, 305] width 216 height 19
type input "PO NO: 25Y0183900 Quantity M/Tonn: 216,00 Premium: USD 1.529,06"
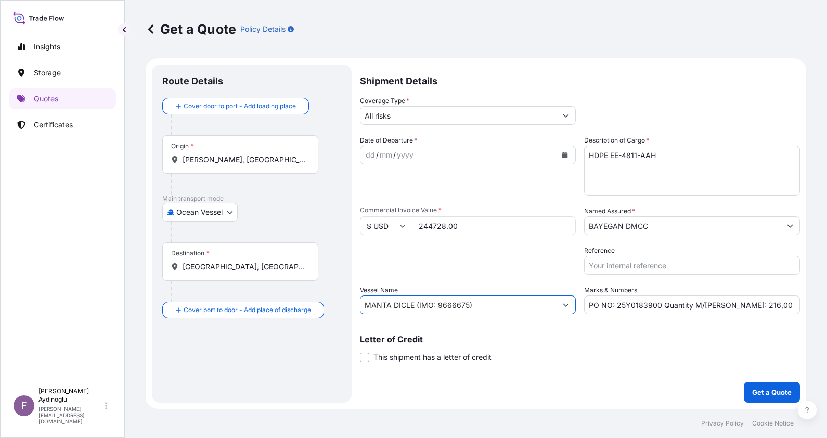
drag, startPoint x: 406, startPoint y: 302, endPoint x: 350, endPoint y: 302, distance: 56.7
click at [350, 302] on form "Route Details Cover door to port - Add loading place Place of loading Road / In…" at bounding box center [476, 233] width 661 height 351
paste input "EDKON SIA TES23N25"
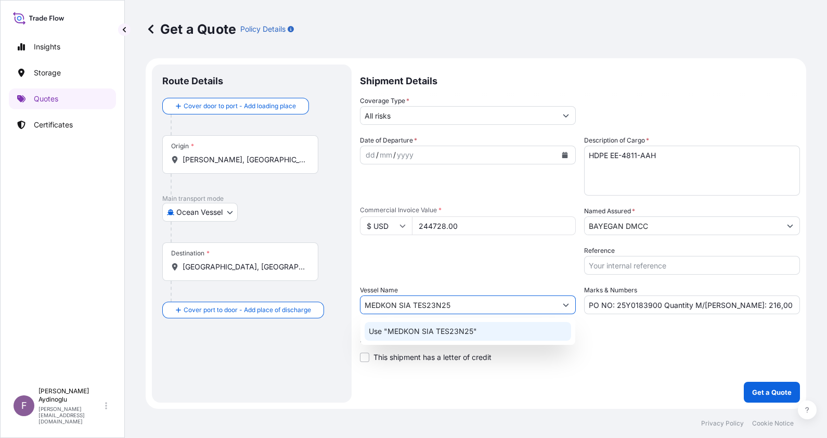
click at [471, 331] on p "Use "MEDKON SIA TES23N25"" at bounding box center [423, 331] width 108 height 10
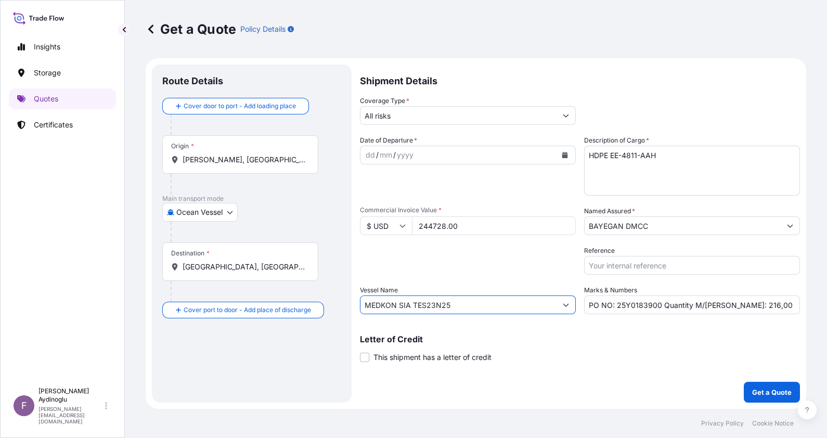
click at [413, 304] on input "MEDKON SIA TES23N25" at bounding box center [459, 305] width 196 height 19
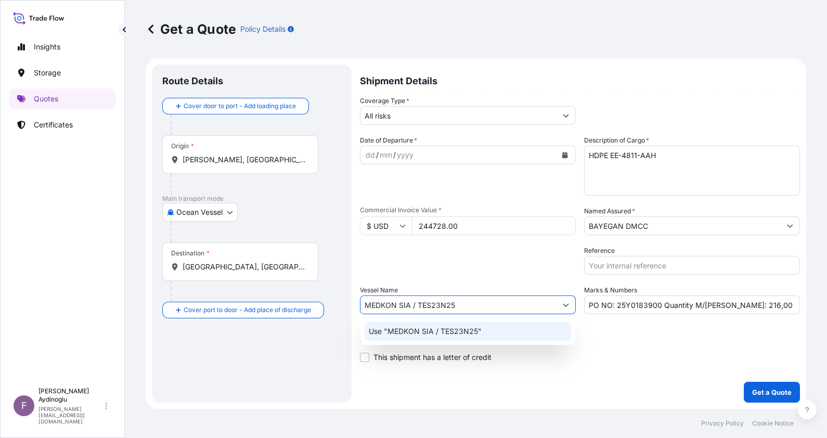
type input "MEDKON SIA / TES23N25"
click at [664, 359] on div "Letter of Credit This shipment has a letter of credit Letter of credit * Letter…" at bounding box center [580, 349] width 440 height 28
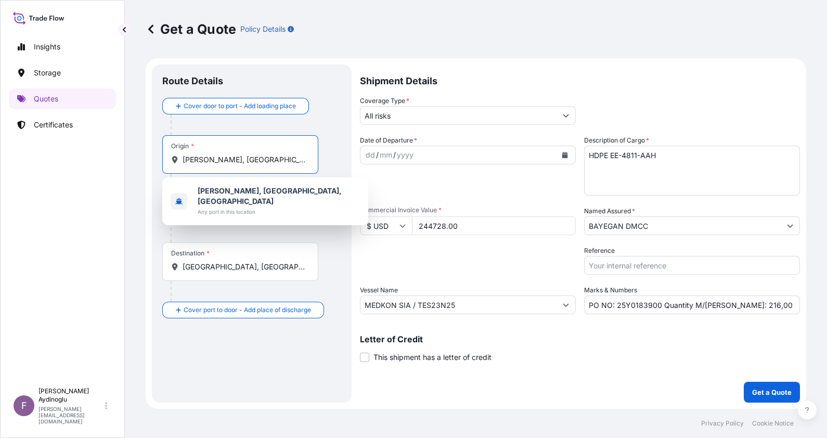
drag, startPoint x: 304, startPoint y: 158, endPoint x: 77, endPoint y: 169, distance: 227.1
click at [79, 165] on div "Insights Storage Quotes Certificates F Fatih Aydinoglu fatih.aydinoglu@polarisb…" at bounding box center [413, 219] width 827 height 438
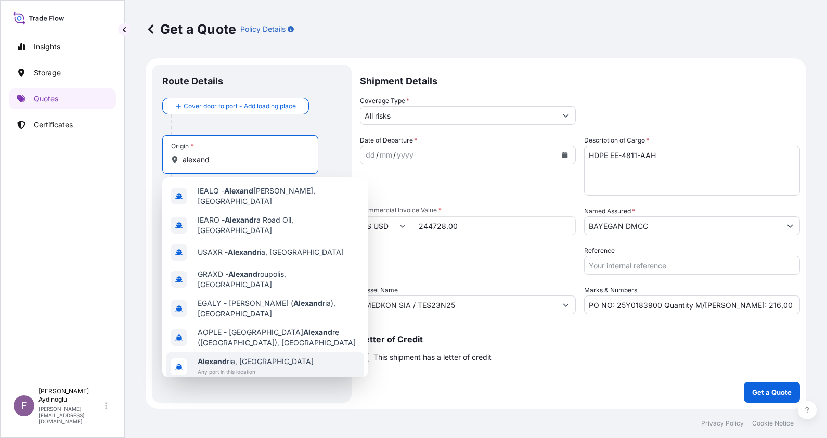
click at [288, 352] on div "Alexand ria, Egypt Any port in this location" at bounding box center [266, 366] width 198 height 29
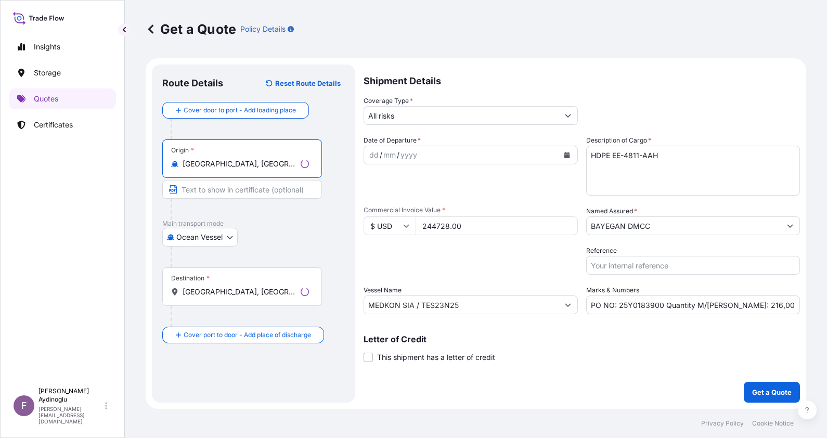
type input "[GEOGRAPHIC_DATA], [GEOGRAPHIC_DATA]"
click at [240, 192] on input "Text to appear on certificate" at bounding box center [242, 189] width 160 height 19
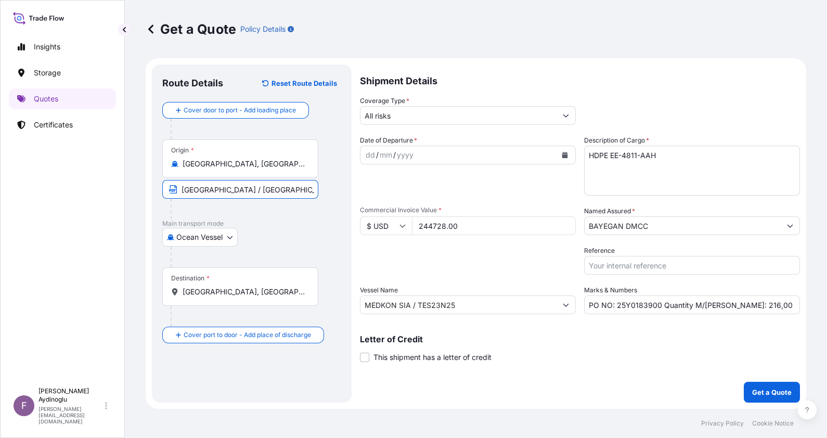
type input "ALEXANDRIA / EGYPT"
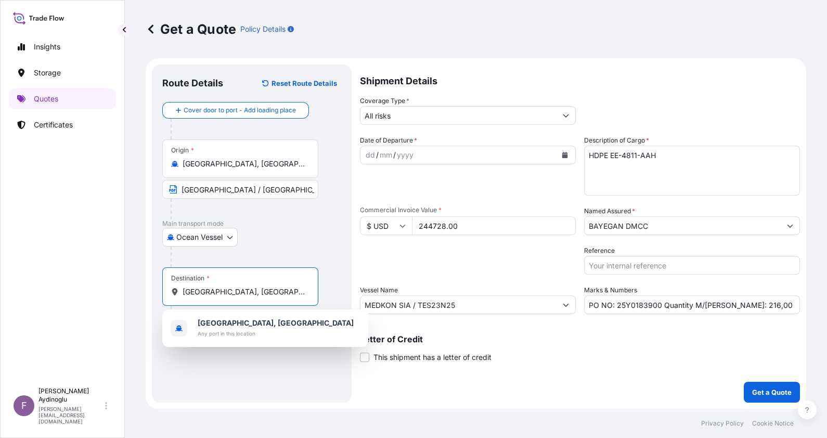
drag, startPoint x: 269, startPoint y: 290, endPoint x: 114, endPoint y: 288, distance: 154.6
click at [114, 288] on div "Insights Storage Quotes Certificates F Fatih Aydinoglu fatih.aydinoglu@polarisb…" at bounding box center [413, 219] width 827 height 438
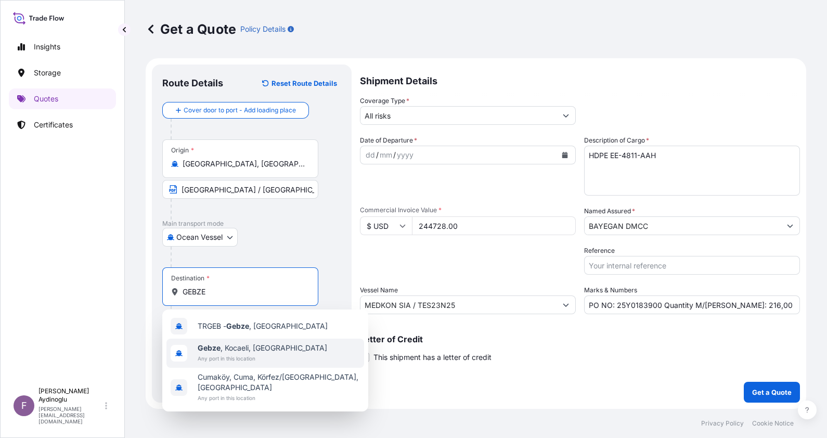
click at [286, 350] on div "Gebze , Kocaeli, Türkiye Any port in this location" at bounding box center [266, 353] width 198 height 29
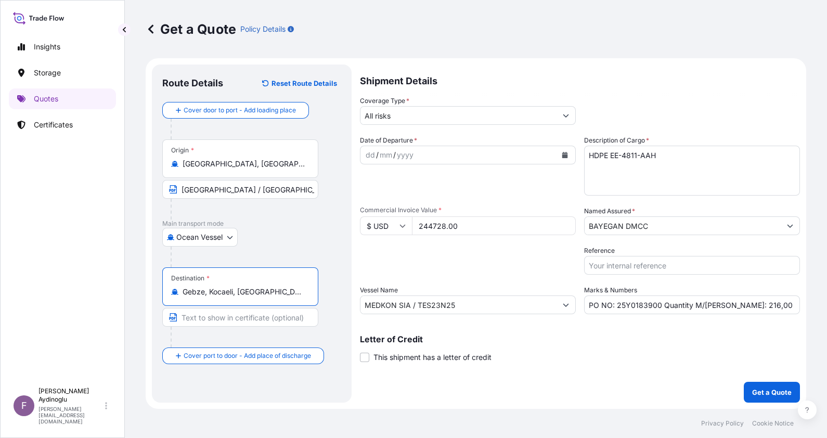
type input "Gebze, Kocaeli, [GEOGRAPHIC_DATA]"
click at [257, 324] on input "Text to appear on certificate" at bounding box center [240, 317] width 156 height 19
type input "GEBZE / [GEOGRAPHIC_DATA]"
click at [364, 154] on div "dd / mm / yyyy" at bounding box center [459, 155] width 196 height 19
click at [473, 154] on div "08 / 08 / 5" at bounding box center [459, 155] width 196 height 19
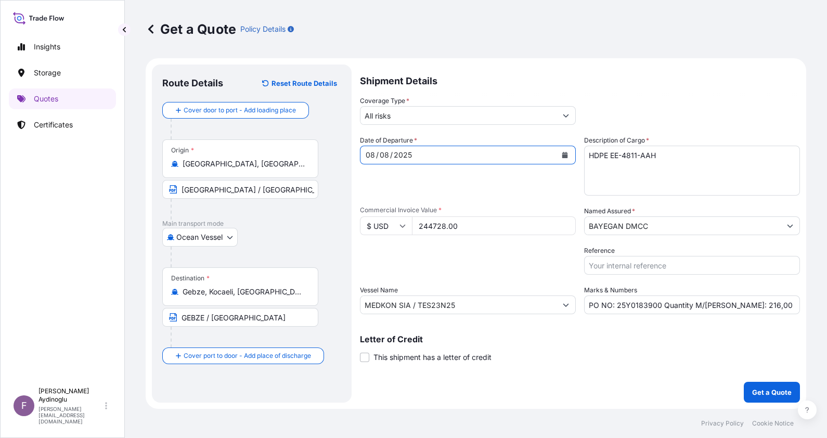
click at [475, 117] on input "All risks" at bounding box center [459, 115] width 196 height 19
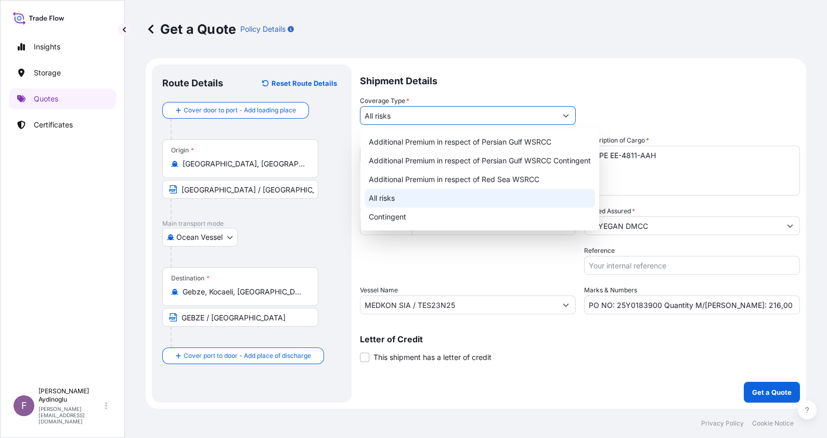
click at [437, 200] on div "All risks" at bounding box center [480, 198] width 231 height 19
click at [777, 309] on input "PO NO: 25Y0183900 Quantity M/Tonn: 216,00 Premium: USD 1.529,06" at bounding box center [692, 305] width 216 height 19
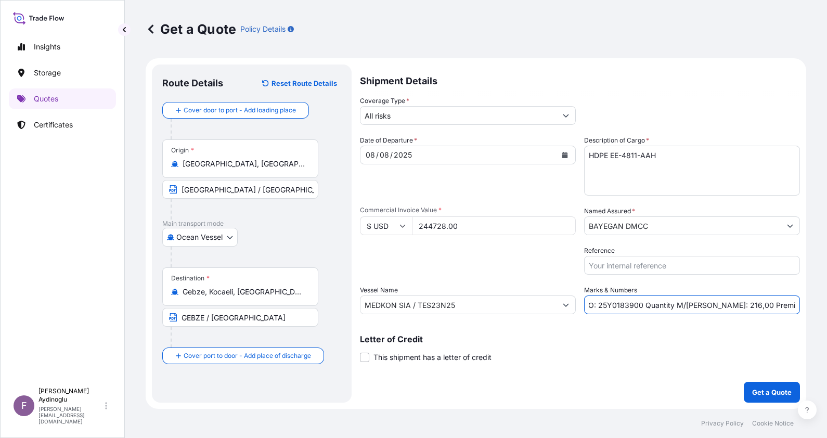
scroll to position [0, 34]
drag, startPoint x: 796, startPoint y: 305, endPoint x: 768, endPoint y: 305, distance: 28.6
click at [768, 305] on input "PO NO: 25Y0183900 Quantity M/Tonn: 216,00 Premium: USD 1.529,06" at bounding box center [692, 305] width 216 height 19
type input "PO NO: 25Y0183900 Quantity M/Tonn: 216,00 Premium: USD 26,92"
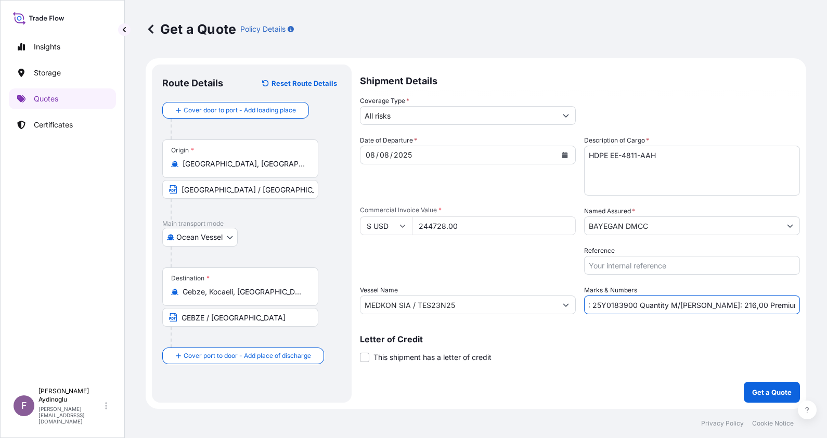
scroll to position [0, 0]
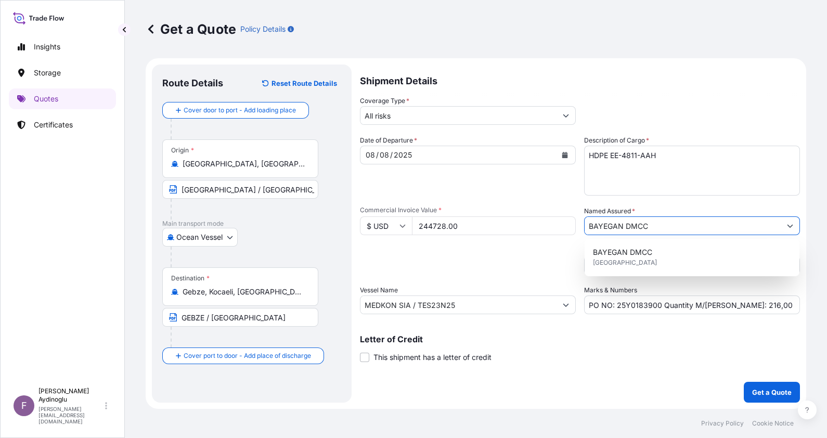
click at [783, 226] on button "Show suggestions" at bounding box center [790, 225] width 19 height 19
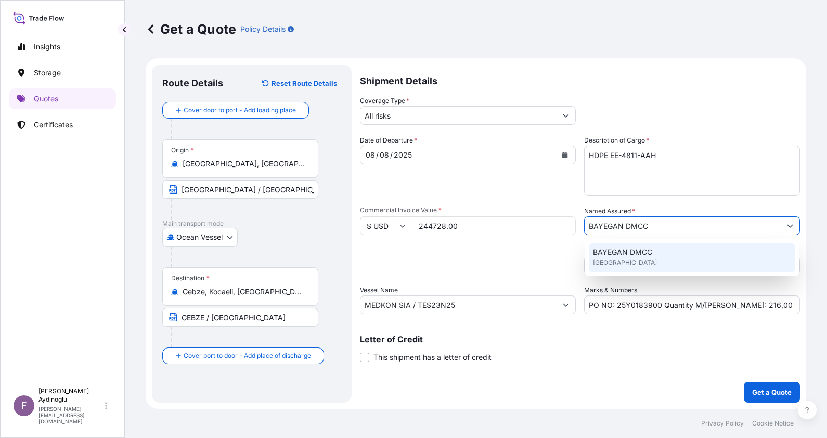
click at [661, 267] on div "BAYEGAN DMCC [GEOGRAPHIC_DATA]" at bounding box center [692, 257] width 207 height 29
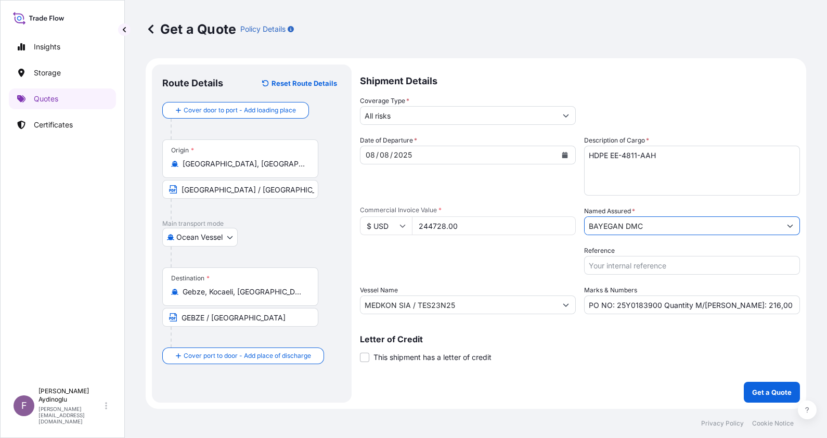
type input "BAYEGAN DMCC"
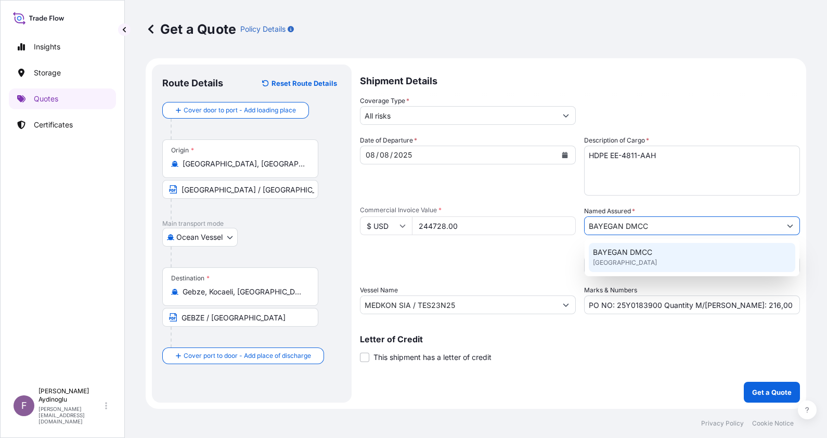
click at [641, 262] on div "BAYEGAN DMCC [GEOGRAPHIC_DATA]" at bounding box center [692, 257] width 207 height 29
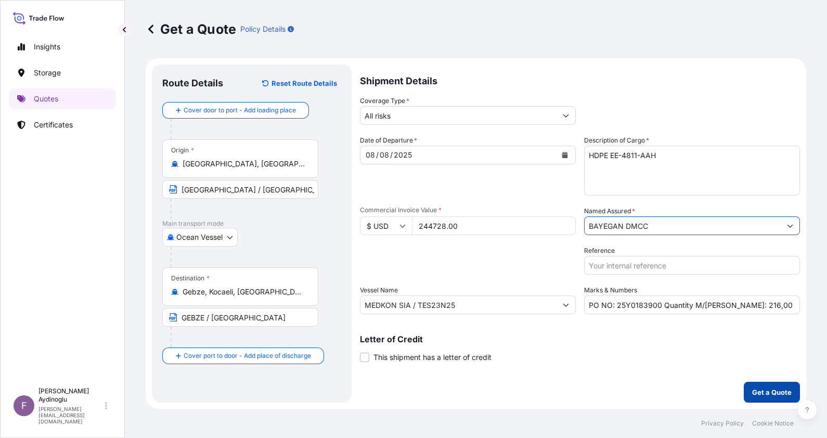
click at [764, 388] on p "Get a Quote" at bounding box center [772, 392] width 40 height 10
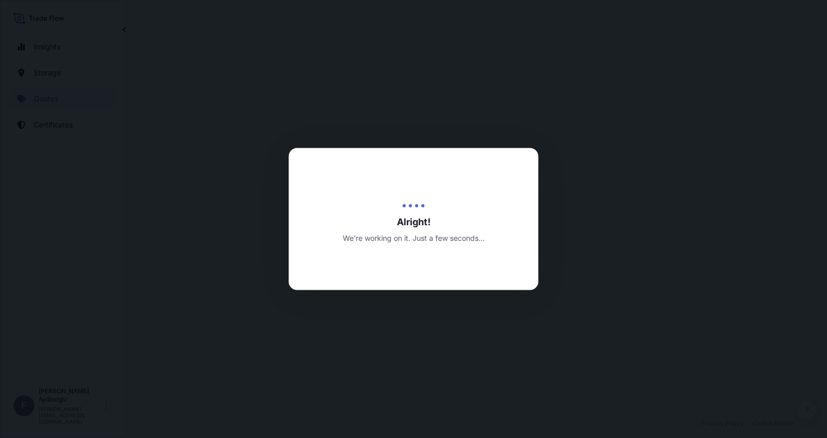
select select "Ocean Vessel"
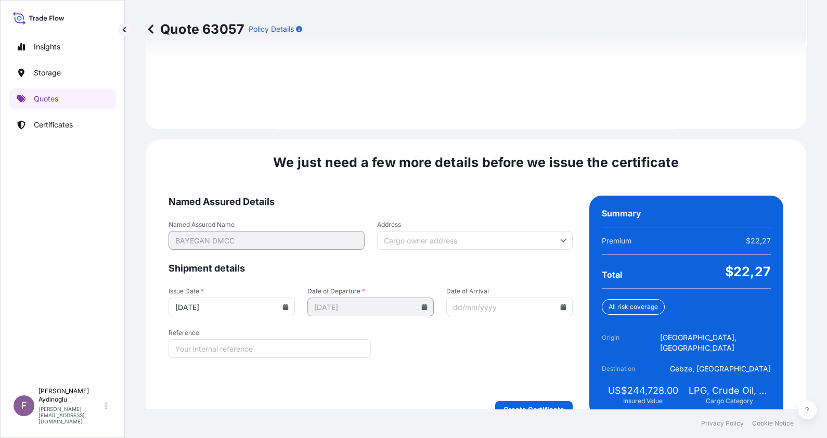
scroll to position [1203, 0]
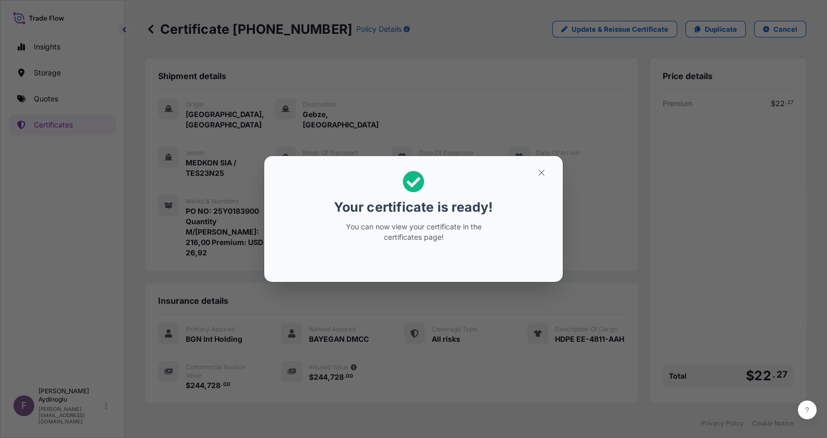
click at [541, 178] on button "button" at bounding box center [542, 172] width 26 height 17
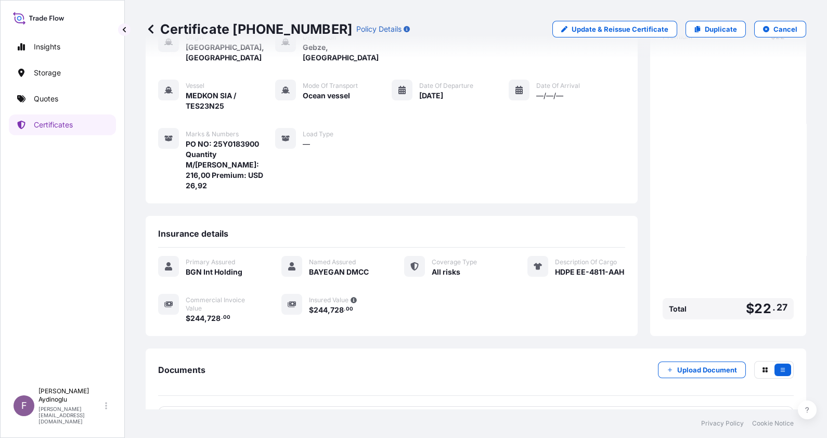
scroll to position [92, 0]
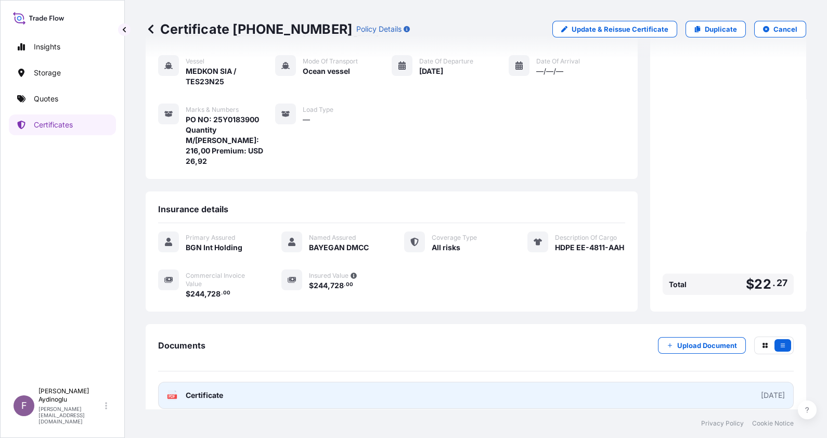
click at [424, 382] on link "PDF Certificate [DATE]" at bounding box center [476, 395] width 636 height 27
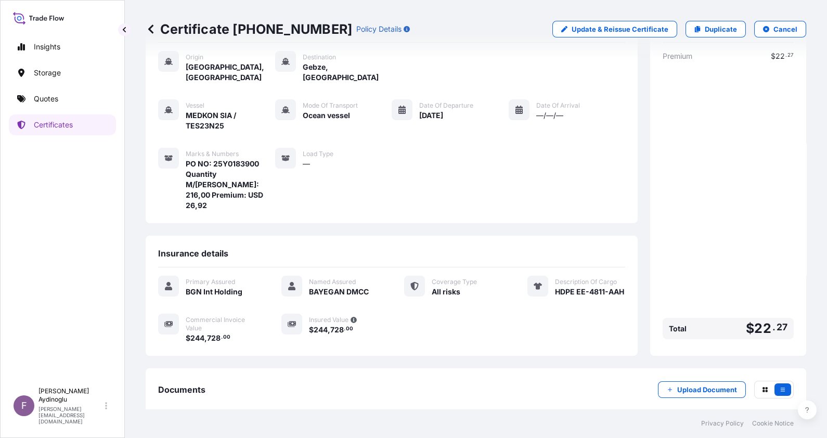
scroll to position [65, 0]
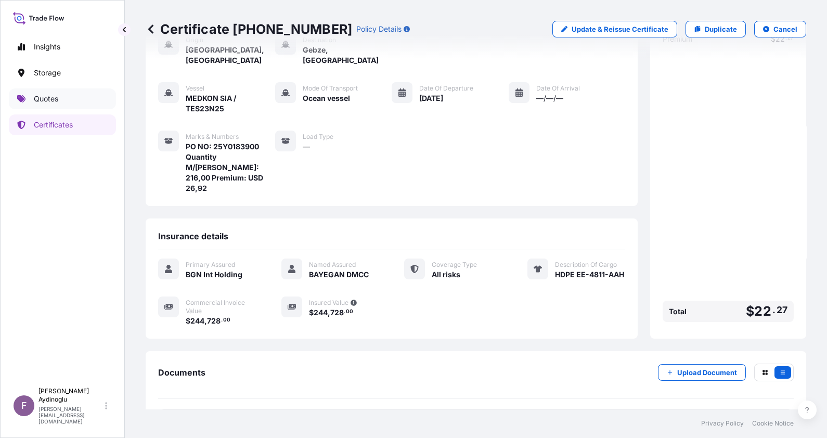
click at [69, 98] on link "Quotes" at bounding box center [62, 98] width 107 height 21
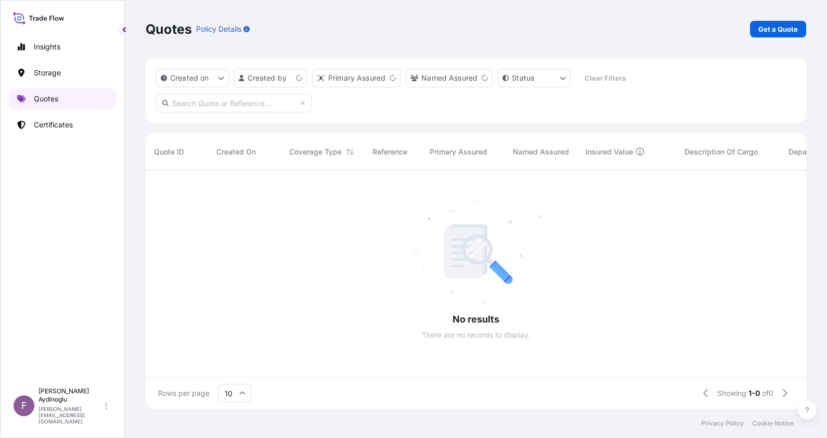
scroll to position [234, 650]
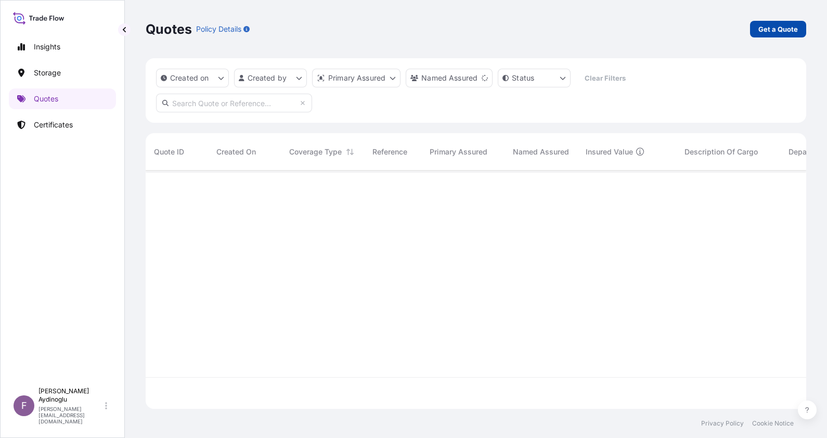
click at [773, 34] on p "Get a Quote" at bounding box center [779, 29] width 40 height 10
select select "Ocean Vessel"
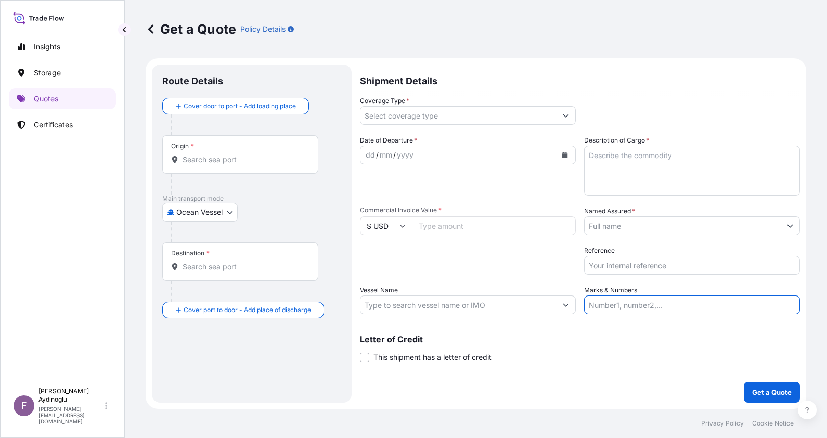
click at [674, 304] on input "Marks & Numbers" at bounding box center [692, 305] width 216 height 19
type input "PO NO: 25Y0183900 Quantity M/Tonn: 216,00 Premium: USD 26,92"
type input "[GEOGRAPHIC_DATA], [GEOGRAPHIC_DATA]"
type input "Gebze, Kocaeli, [GEOGRAPHIC_DATA]"
type input "All risks"
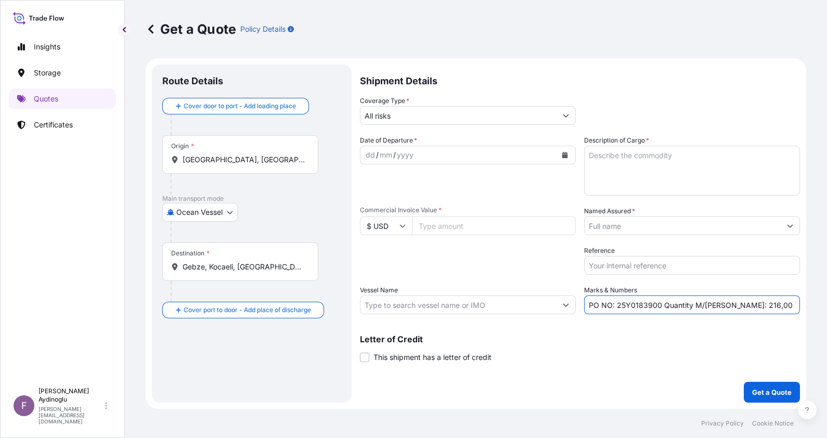
type input "244728.00"
type input "BAYEGAN DMCC"
type input "MEDKON SIA / TES23N25"
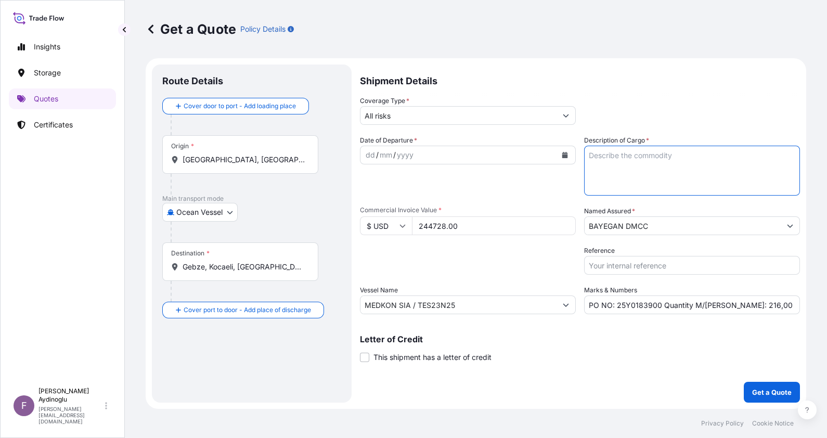
click at [644, 165] on textarea "Description of Cargo *" at bounding box center [692, 171] width 216 height 50
paste textarea "MDPE (EM-3405-UVH)"
type textarea "MDPE (EM-3405-UVH)"
click at [552, 349] on div "Letter of Credit This shipment has a letter of credit Letter of credit * Letter…" at bounding box center [580, 349] width 440 height 28
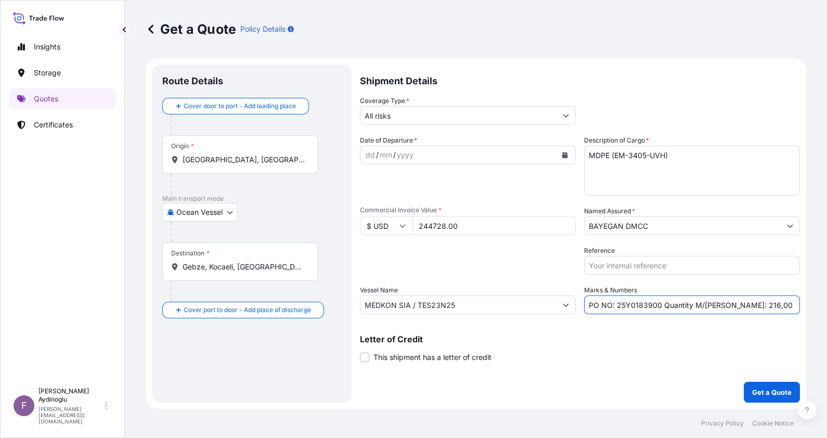
drag, startPoint x: 650, startPoint y: 305, endPoint x: 644, endPoint y: 306, distance: 6.3
click at [644, 306] on input "PO NO: 25Y0183900 Quantity M/Tonn: 216,00 Premium: USD 26,92" at bounding box center [692, 305] width 216 height 19
type input "PO NO: 25Y0184000 Quantity M/Tonn: 216,00 Premium: USD 26,92"
drag, startPoint x: 478, startPoint y: 221, endPoint x: 349, endPoint y: 225, distance: 128.6
click at [349, 225] on form "Route Details Cover door to port - Add loading place Place of loading Road / In…" at bounding box center [476, 233] width 661 height 351
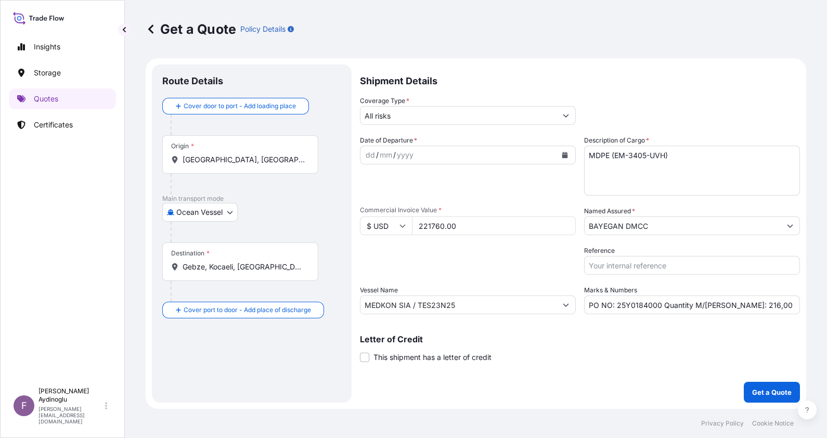
type input "221760.00"
click at [683, 167] on textarea "MDPE (EM-3405-UVH)" at bounding box center [692, 171] width 216 height 50
drag, startPoint x: 725, startPoint y: 305, endPoint x: 735, endPoint y: 306, distance: 9.5
click at [735, 306] on input "PO NO: 25Y0184000 Quantity M/Tonn: 216,00 Premium: USD 26,92" at bounding box center [692, 305] width 216 height 19
type input "PO NO: 25Y0184000 Quantity M/Tonn: 192,00 Premium: USD 26,92"
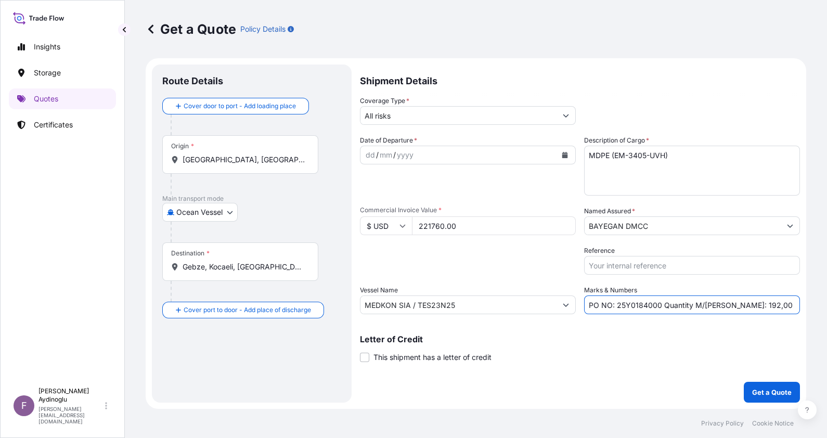
click at [368, 155] on div "dd" at bounding box center [370, 155] width 11 height 12
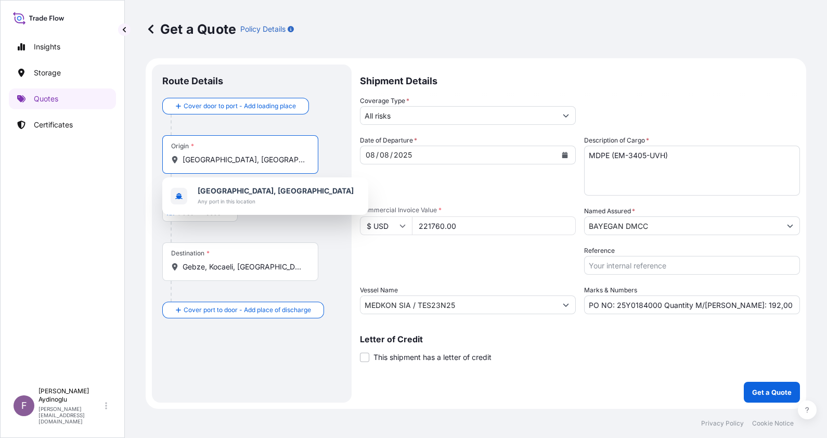
click at [272, 160] on input "[GEOGRAPHIC_DATA], [GEOGRAPHIC_DATA]" at bounding box center [244, 160] width 123 height 10
click at [293, 231] on div at bounding box center [256, 232] width 171 height 21
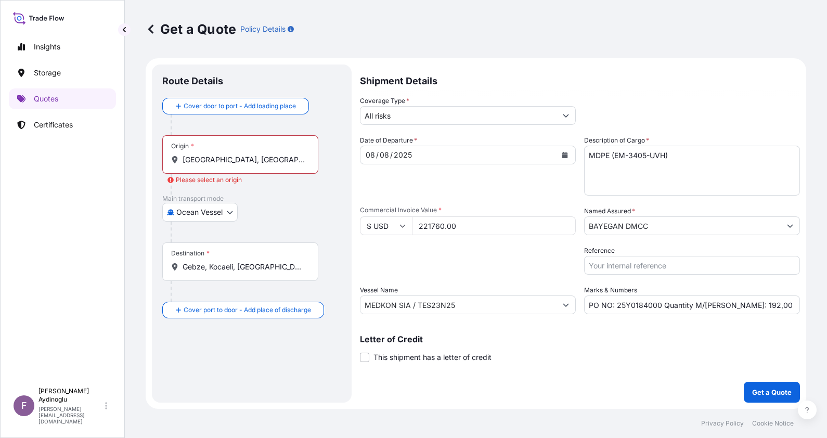
click at [263, 167] on div "Origin * Alexandria, Egypt" at bounding box center [240, 154] width 156 height 39
click at [263, 165] on input "[GEOGRAPHIC_DATA], [GEOGRAPHIC_DATA]" at bounding box center [244, 160] width 123 height 10
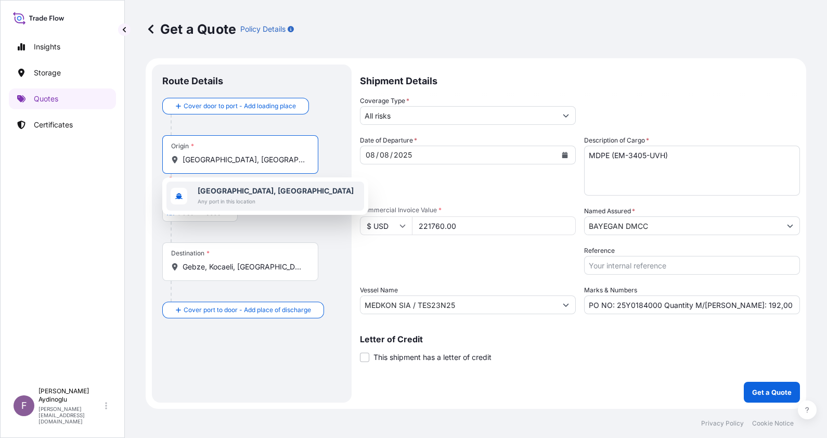
click at [275, 195] on div "Alexandria, Egypt Any port in this location" at bounding box center [266, 196] width 198 height 29
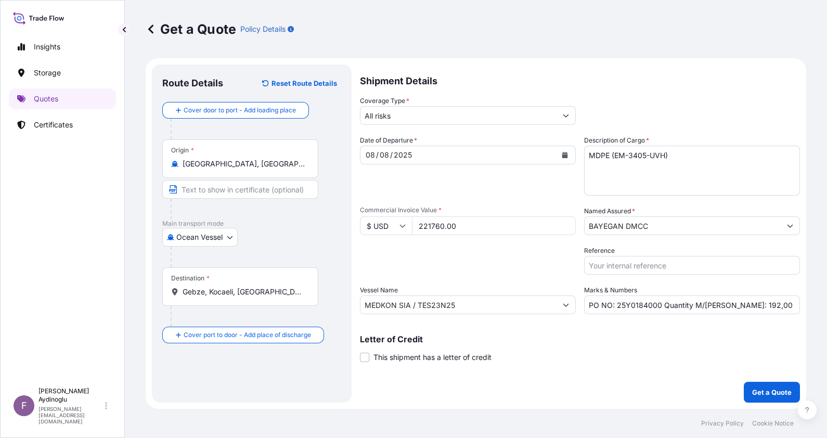
click at [284, 230] on div "Main transport mode Ocean Vessel Ocean Vessel Air Land" at bounding box center [251, 244] width 179 height 48
click at [273, 188] on input "Text to appear on certificate" at bounding box center [240, 189] width 156 height 19
type input "ALEXANDRIA / EGYPT"
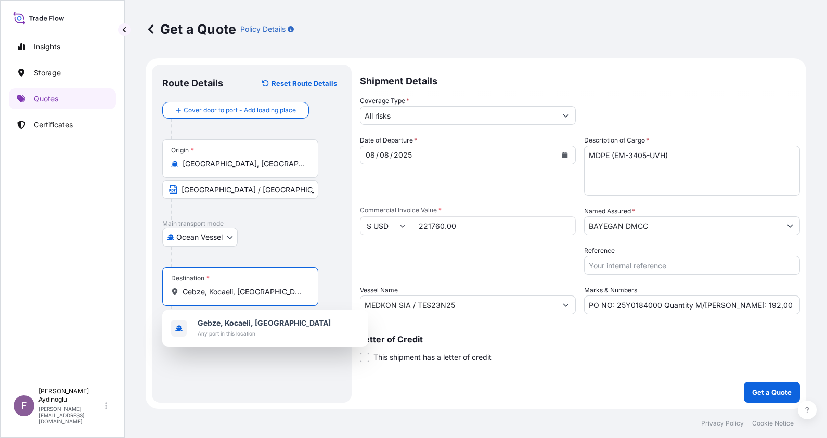
click at [269, 295] on input "Gebze, Kocaeli, [GEOGRAPHIC_DATA]" at bounding box center [244, 292] width 123 height 10
click at [280, 325] on b "Gebze, Kocaeli, [GEOGRAPHIC_DATA]" at bounding box center [264, 322] width 133 height 9
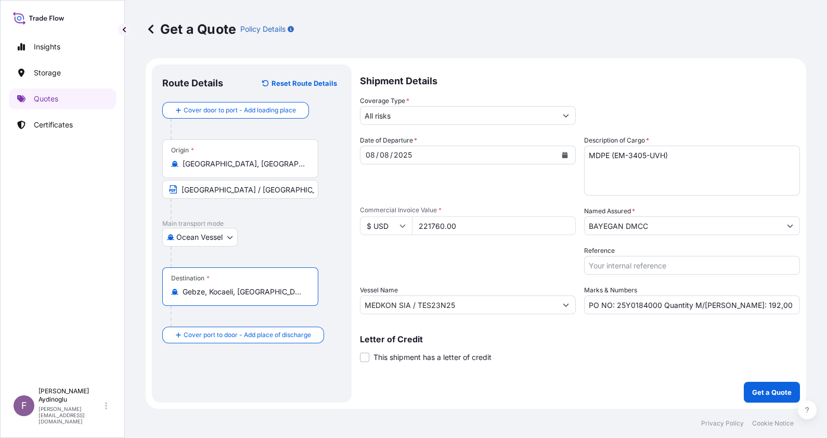
drag, startPoint x: 334, startPoint y: 294, endPoint x: 327, endPoint y: 302, distance: 10.3
click at [334, 294] on div "Destination * Gebze, Kocaeli, Türkiye" at bounding box center [251, 296] width 179 height 59
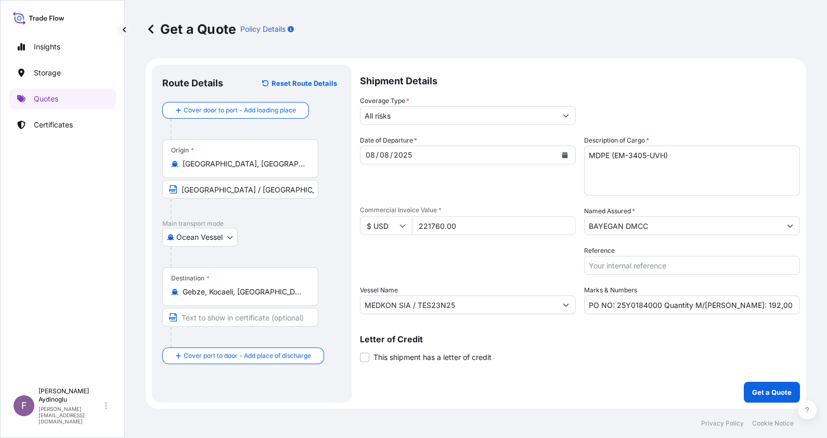
click at [263, 320] on input "Text to appear on certificate" at bounding box center [240, 317] width 156 height 19
type input "GEBZE / [GEOGRAPHIC_DATA]"
click at [341, 286] on div "Route Details Reset Route Details Cover door to port - Add loading place Place …" at bounding box center [252, 234] width 200 height 338
click at [782, 304] on input "PO NO: 25Y0184000 Quantity M/Tonn: 192,00 Premium: USD 26,92" at bounding box center [692, 305] width 216 height 19
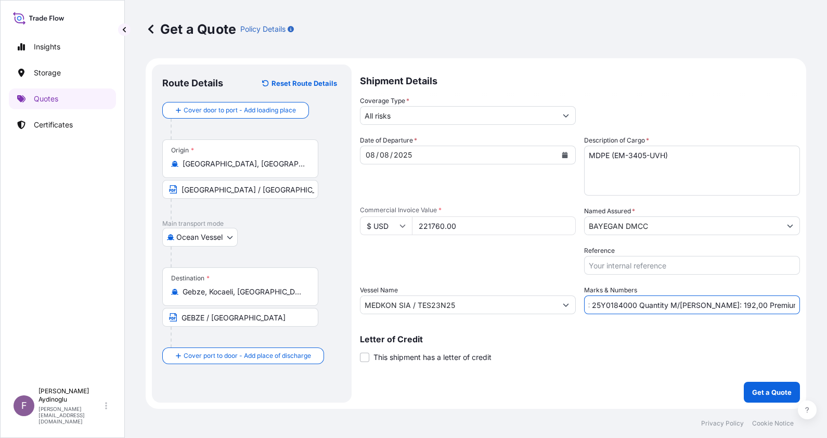
drag, startPoint x: 781, startPoint y: 304, endPoint x: 800, endPoint y: 305, distance: 19.3
click at [800, 305] on form "Route Details Reset Route Details Cover door to port - Add loading place Place …" at bounding box center [476, 233] width 661 height 351
type input "PO NO: 25Y0184000 Quantity M/Tonn: 192,00 Premium: USD 24,39"
click at [757, 386] on button "Get a Quote" at bounding box center [772, 392] width 56 height 21
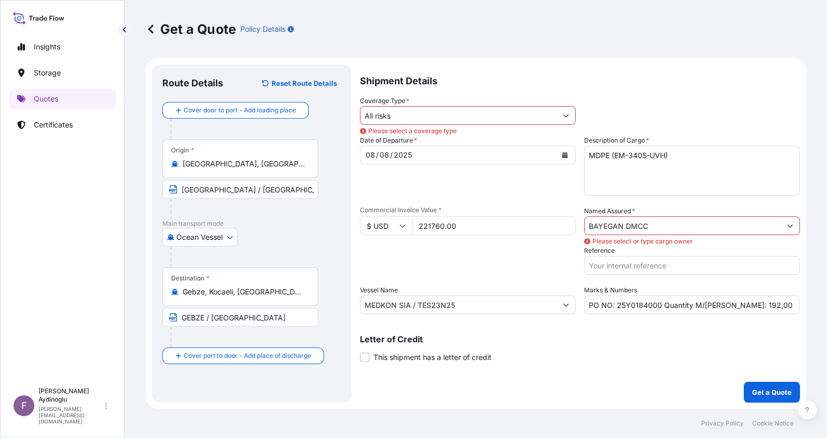
click at [643, 232] on input "BAYEGAN DMCC" at bounding box center [683, 225] width 196 height 19
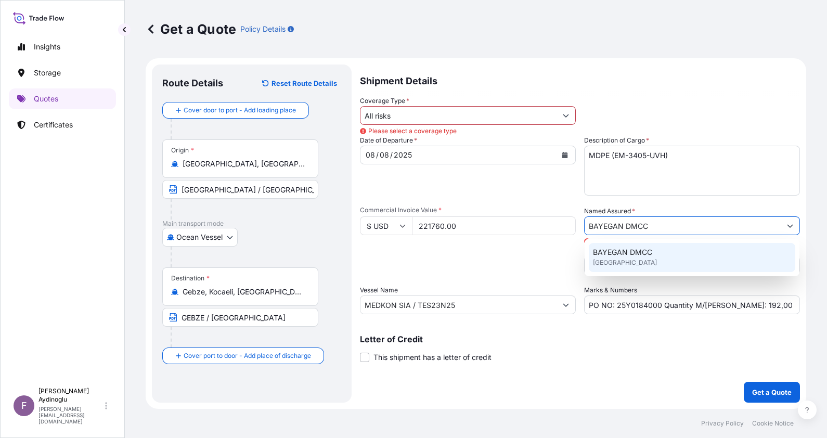
click at [637, 262] on span "[GEOGRAPHIC_DATA]" at bounding box center [625, 263] width 64 height 10
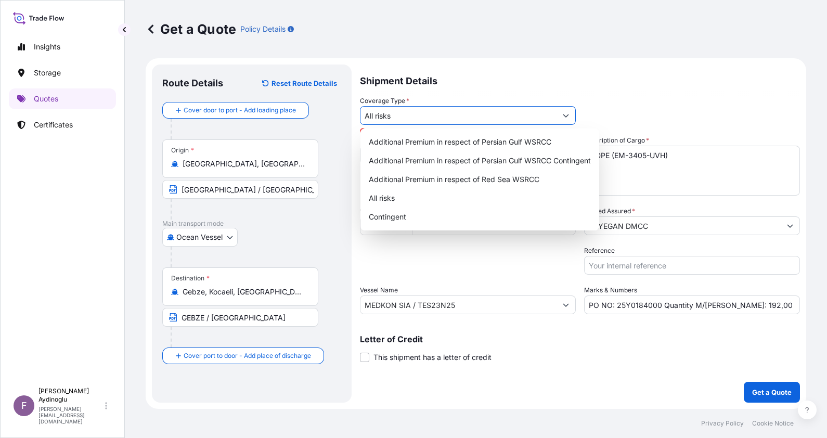
click at [440, 109] on input "All risks" at bounding box center [459, 115] width 196 height 19
click at [417, 203] on div "All risks" at bounding box center [480, 198] width 231 height 19
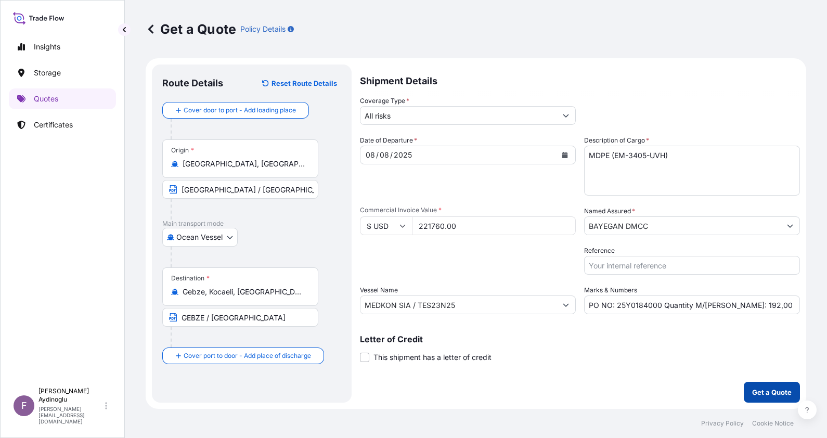
click at [770, 388] on p "Get a Quote" at bounding box center [772, 392] width 40 height 10
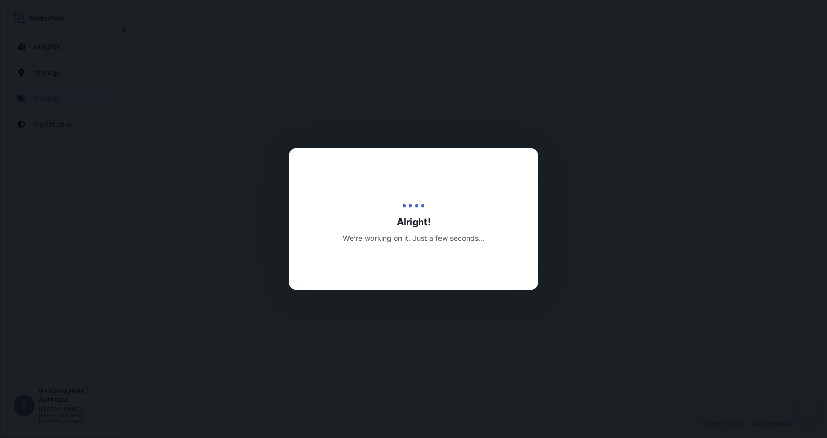
select select "Ocean Vessel"
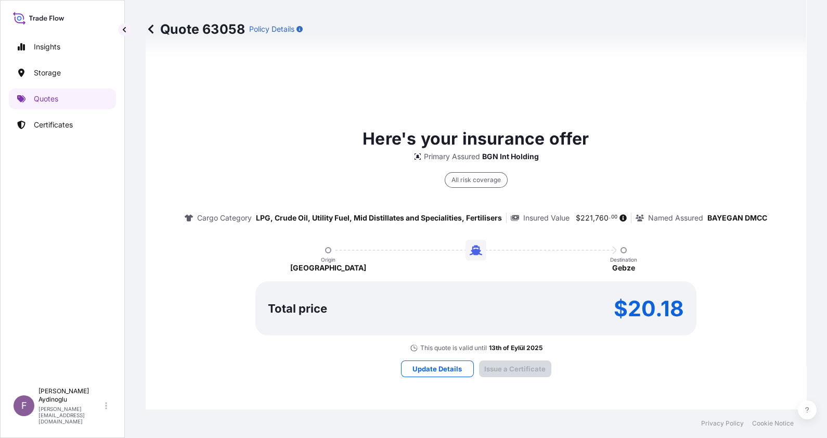
type input "[DATE]"
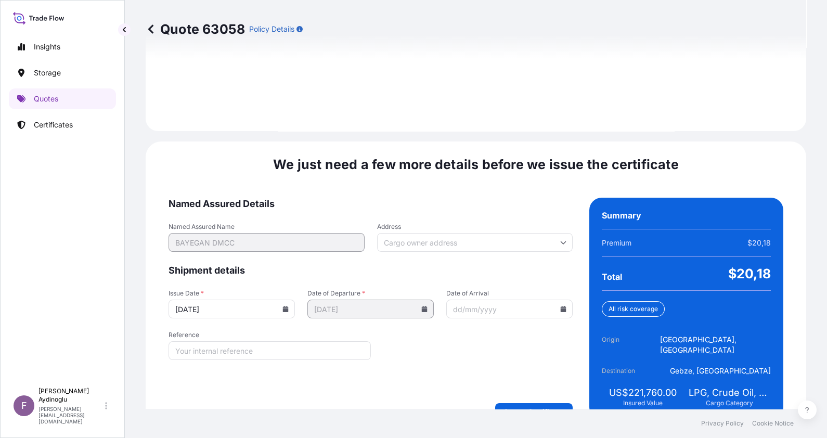
scroll to position [1203, 0]
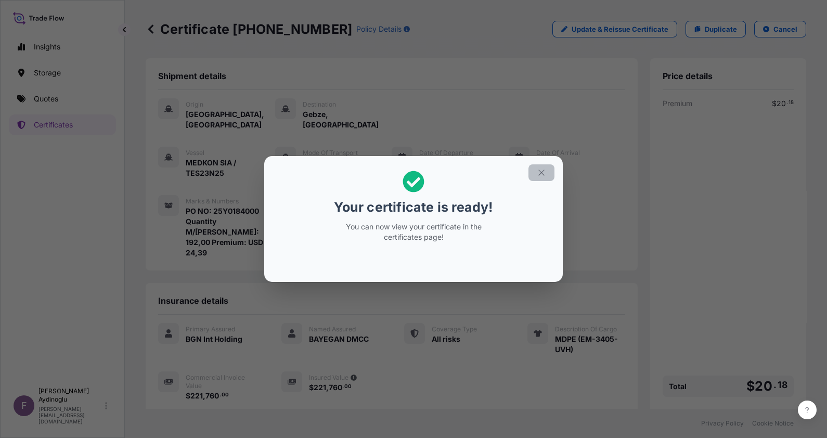
click at [540, 172] on icon "button" at bounding box center [541, 172] width 9 height 9
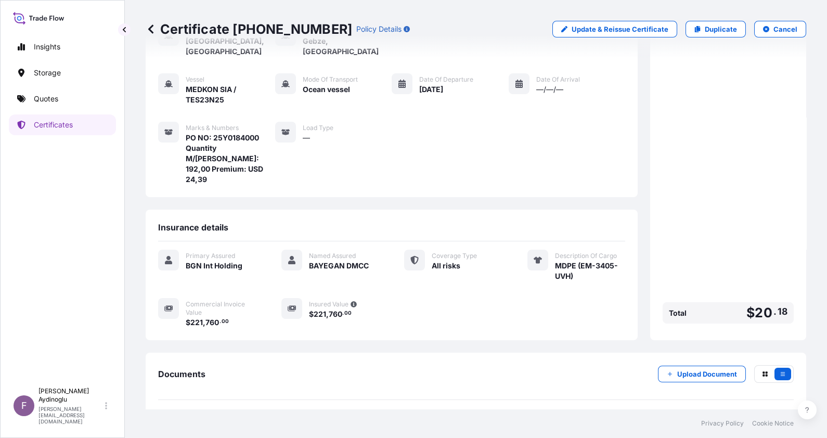
scroll to position [92, 0]
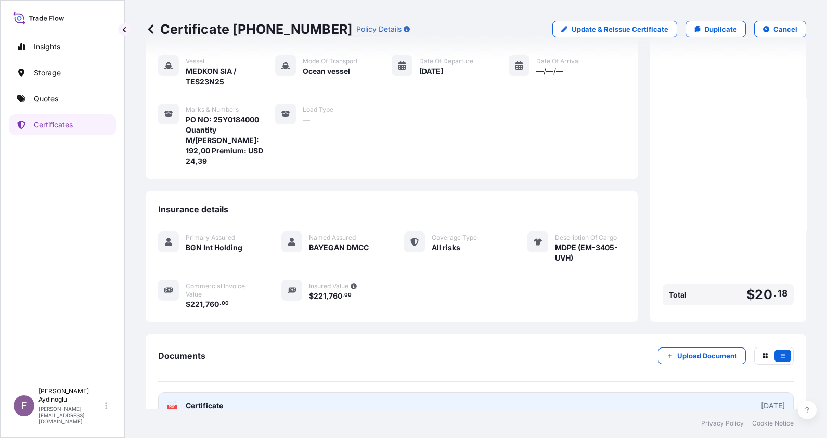
click at [498, 392] on link "PDF Certificate [DATE]" at bounding box center [476, 405] width 636 height 27
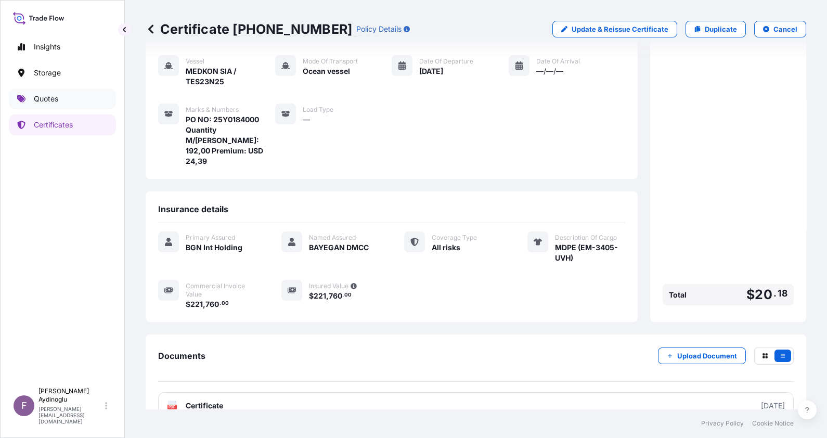
click at [44, 99] on p "Quotes" at bounding box center [46, 99] width 24 height 10
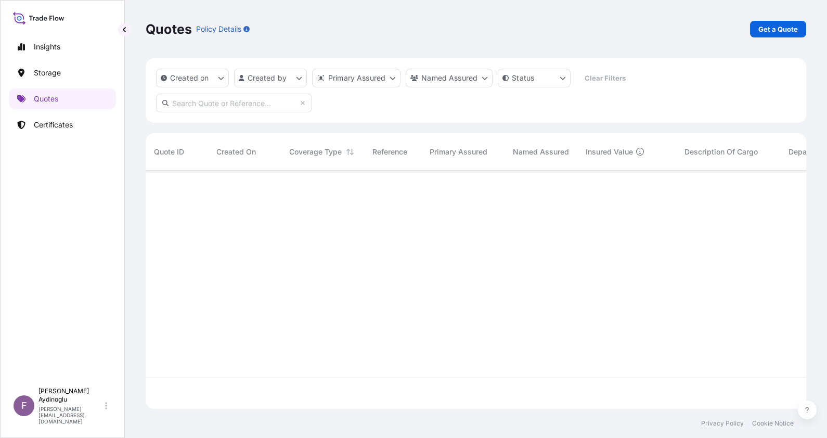
scroll to position [234, 650]
click at [774, 28] on p "Get a Quote" at bounding box center [779, 29] width 40 height 10
select select "Ocean Vessel"
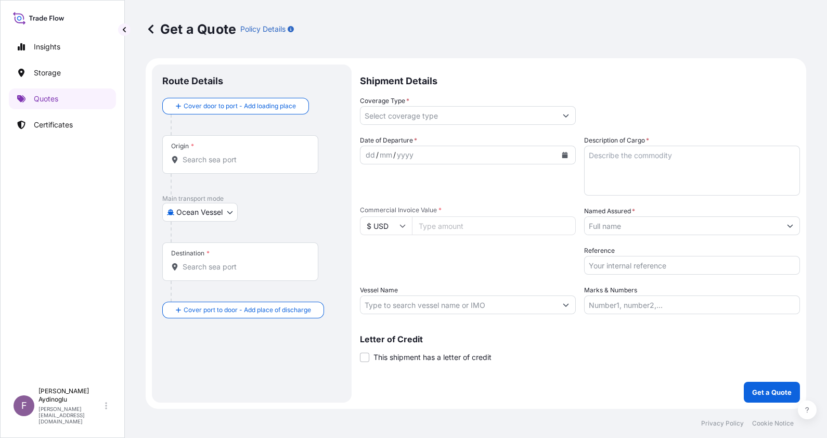
click at [667, 301] on input "Marks & Numbers" at bounding box center [692, 305] width 216 height 19
type input "PO NO: 25Y0184000 Quantity M/Tonn: 192,00 Premium: USD 24,39"
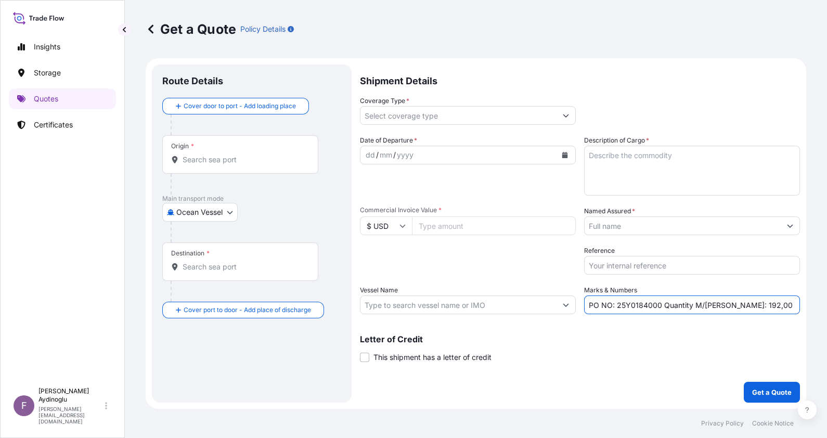
type input "[GEOGRAPHIC_DATA], [GEOGRAPHIC_DATA]"
type input "Gebze, Kocaeli, [GEOGRAPHIC_DATA]"
type input "All risks"
type input "221760.00"
type input "BAYEGAN DMCC"
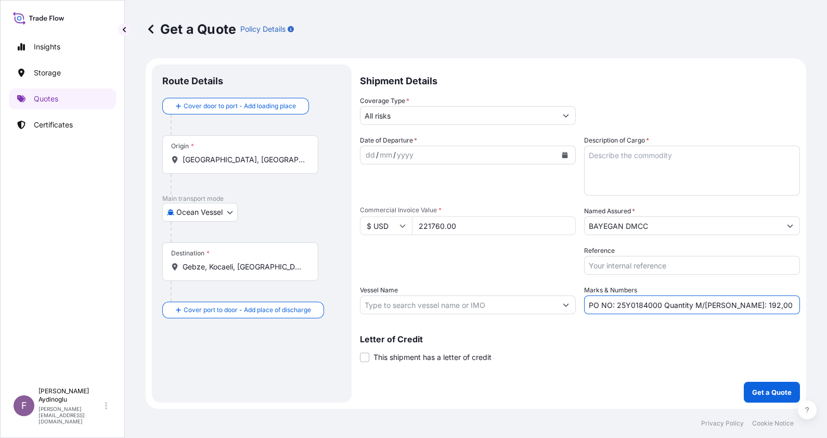
type input "MEDKON SIA / TES23N25"
click at [411, 115] on input "All risks" at bounding box center [459, 115] width 196 height 19
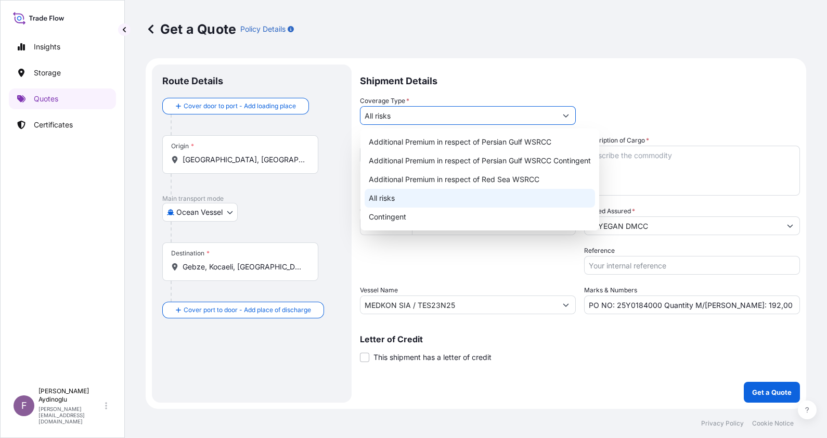
click at [416, 198] on div "All risks" at bounding box center [480, 198] width 231 height 19
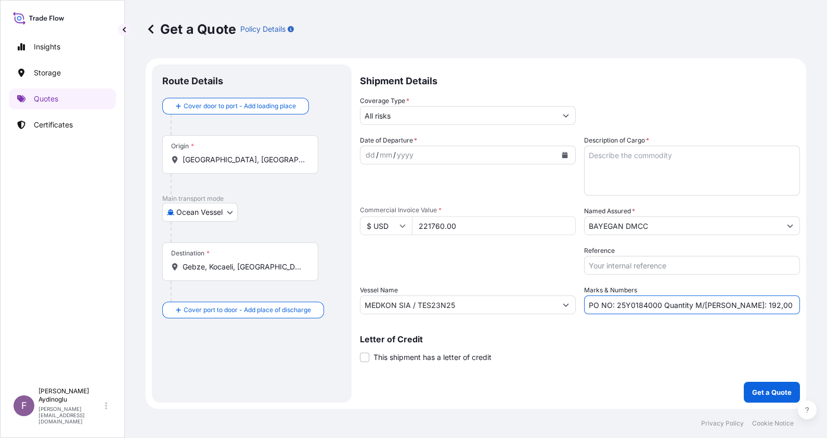
drag, startPoint x: 650, startPoint y: 304, endPoint x: 643, endPoint y: 304, distance: 7.3
click at [643, 304] on input "PO NO: 25Y0184000 Quantity M/Tonn: 192,00 Premium: USD 24,39" at bounding box center [692, 305] width 216 height 19
type input "PO NO: 25Y0186100 Quantity M/Tonn: 192,00 Premium: USD 24,39"
drag, startPoint x: 467, startPoint y: 225, endPoint x: 361, endPoint y: 229, distance: 106.2
click at [361, 229] on div "$ USD 221760.00" at bounding box center [468, 225] width 216 height 19
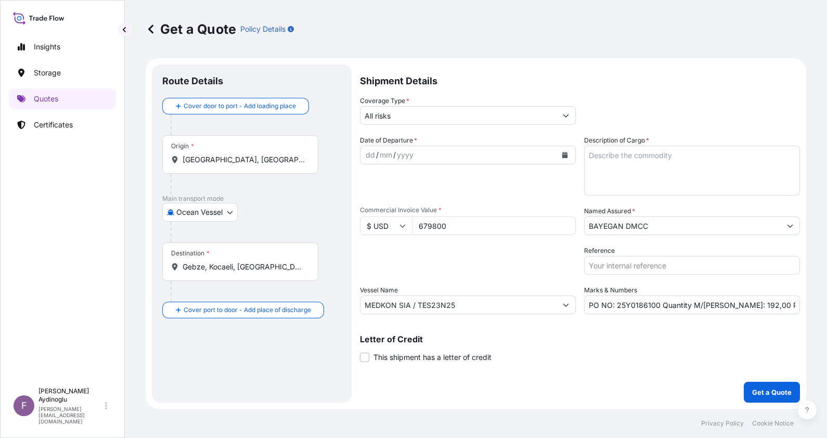
type input "679800"
click at [689, 151] on textarea "Description of Cargo *" at bounding box center [692, 171] width 216 height 50
paste textarea "HDPE EE-5001-AAH"
type textarea "HDPE EE-5001-AAH"
drag, startPoint x: 734, startPoint y: 304, endPoint x: 723, endPoint y: 304, distance: 10.4
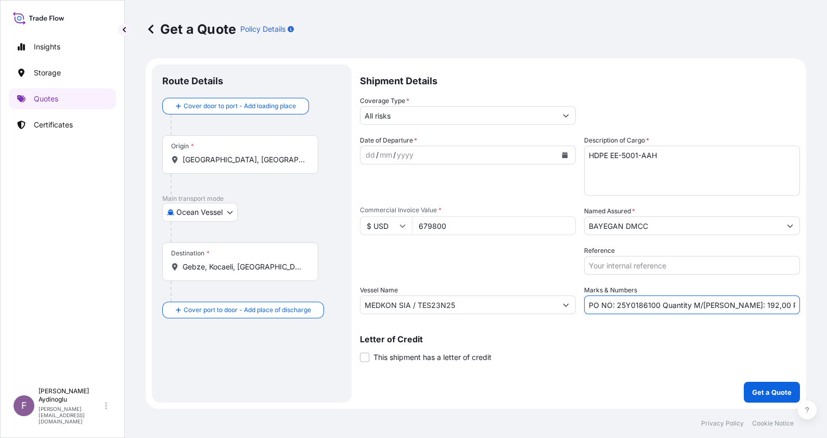
click at [723, 304] on input "PO NO: 25Y0186100 Quantity M/Tonn: 192,00 Premium: USD 24,39" at bounding box center [692, 305] width 216 height 19
type input "PO NO: 25Y0186100 Quantity M/Tonn: 600,00 Premium: USD 24,39"
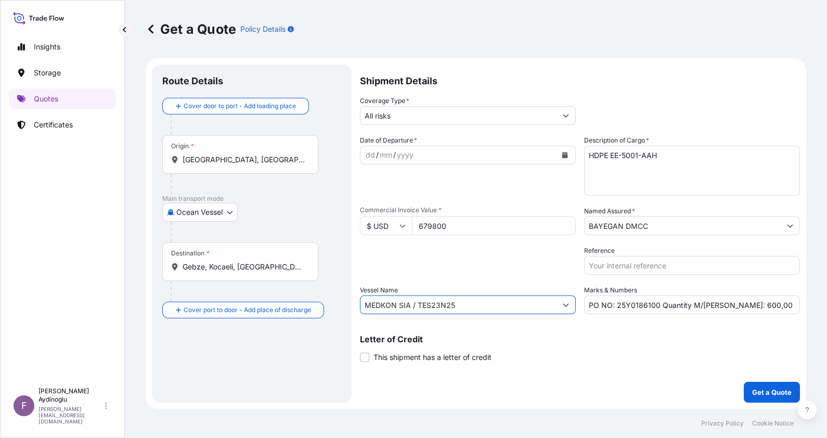
drag, startPoint x: 502, startPoint y: 303, endPoint x: 251, endPoint y: 300, distance: 250.8
click at [251, 300] on form "Route Details Cover door to port - Add loading place Place of loading Road / In…" at bounding box center [476, 233] width 661 height 351
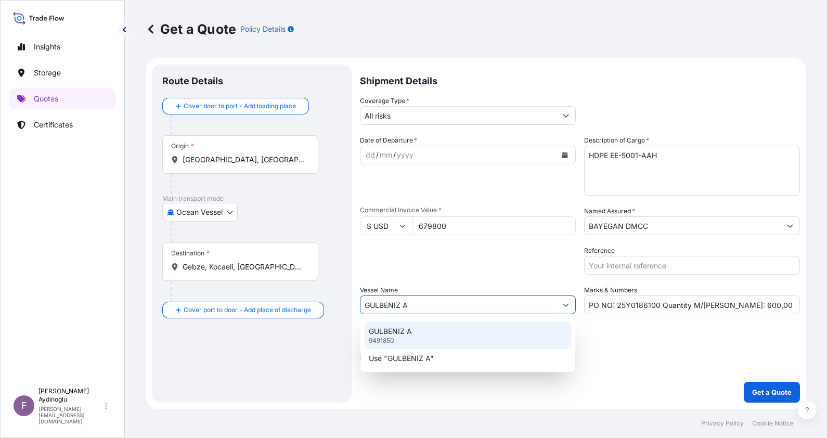
click at [453, 333] on div "GULBENIZ A 9491850" at bounding box center [468, 335] width 207 height 27
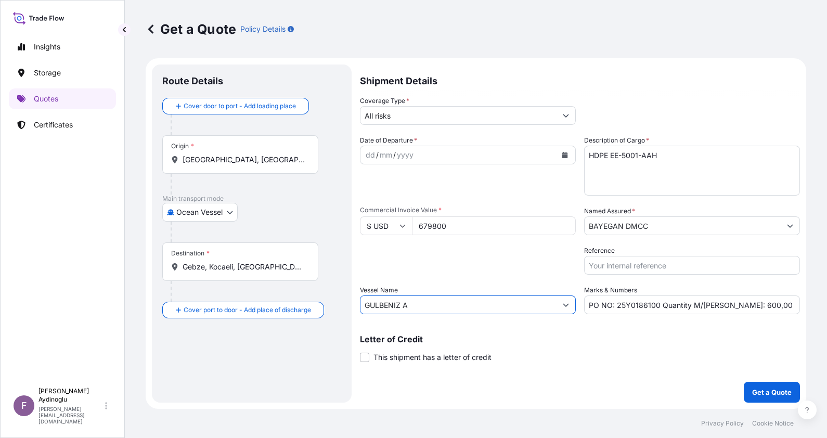
type input "GULBENIZ A"
click at [600, 344] on div "Letter of Credit This shipment has a letter of credit Letter of credit * Letter…" at bounding box center [580, 349] width 440 height 28
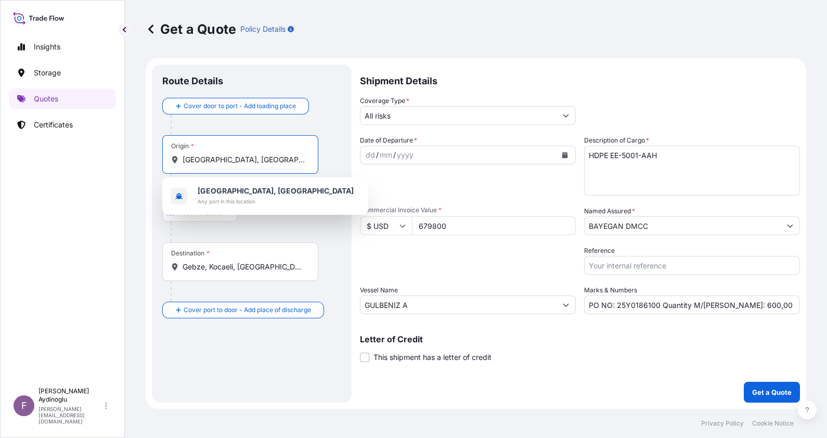
click at [246, 159] on input "[GEOGRAPHIC_DATA], [GEOGRAPHIC_DATA]" at bounding box center [244, 160] width 123 height 10
click at [261, 198] on div "Alexandria, Egypt Any port in this location" at bounding box center [266, 196] width 198 height 29
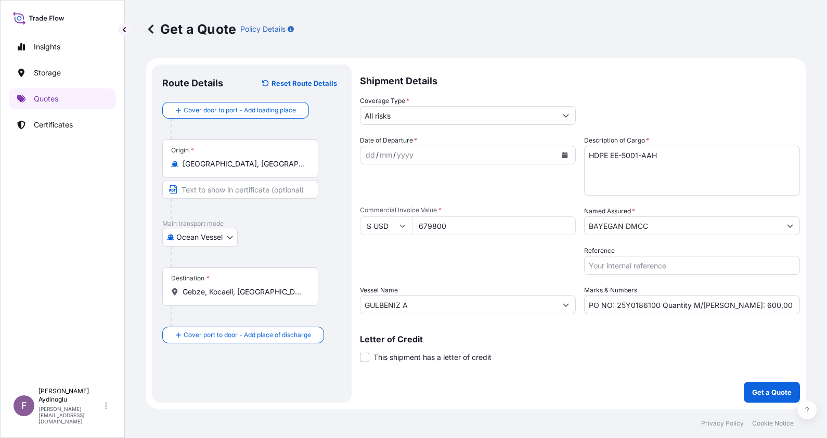
click at [252, 190] on div "Origin * Alexandria, Egypt" at bounding box center [251, 179] width 179 height 80
click at [252, 190] on input "Text to appear on certificate" at bounding box center [240, 189] width 156 height 19
type input "ALEXANDRIA / EGYPT"
click at [239, 297] on div "Destination * Gebze, Kocaeli, Türkiye" at bounding box center [240, 286] width 156 height 39
click at [239, 297] on input "Gebze, Kocaeli, [GEOGRAPHIC_DATA]" at bounding box center [244, 292] width 123 height 10
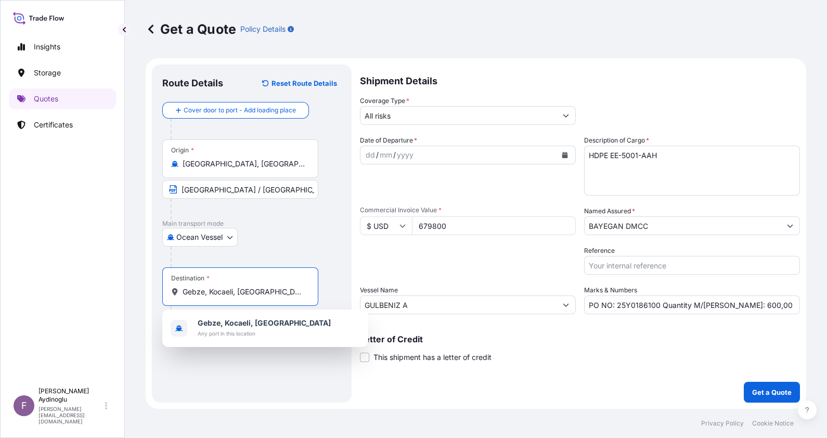
drag, startPoint x: 284, startPoint y: 293, endPoint x: 144, endPoint y: 291, distance: 139.5
click at [144, 291] on div "Get a Quote Policy Details Route Details Reset Route Details Cover door to port…" at bounding box center [476, 204] width 702 height 409
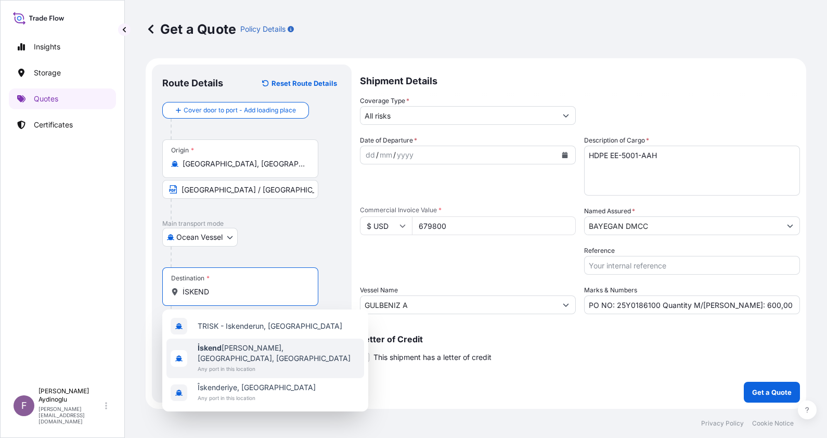
click at [277, 364] on span "Any port in this location" at bounding box center [279, 369] width 162 height 10
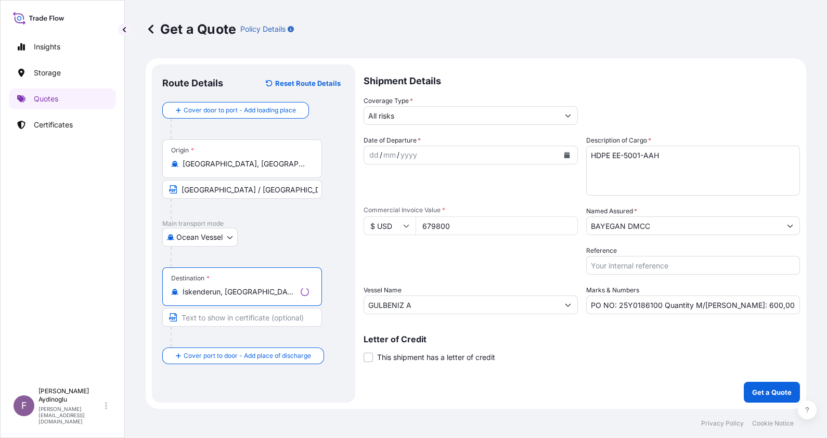
type input "İskenderun, [GEOGRAPHIC_DATA], [GEOGRAPHIC_DATA]"
click at [248, 322] on input "Text to appear on certificate" at bounding box center [242, 317] width 160 height 19
type input "ISKENDERUN / [GEOGRAPHIC_DATA]"
click at [369, 159] on div "dd" at bounding box center [370, 155] width 11 height 12
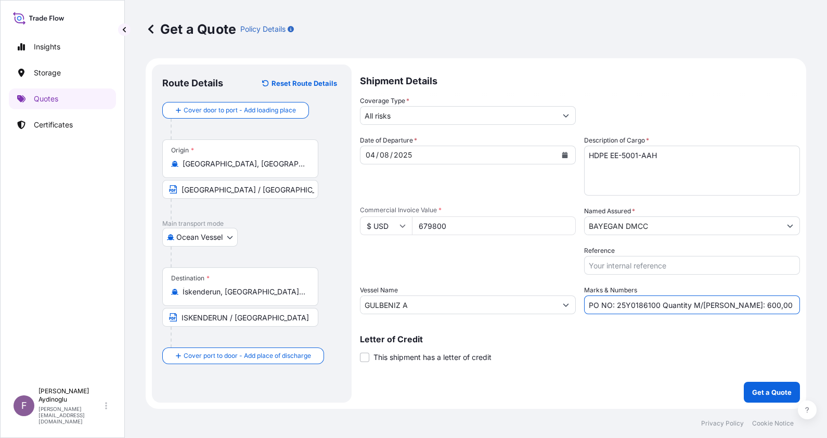
click at [789, 308] on input "PO NO: 25Y0186100 Quantity M/Tonn: 600,00 Premium: USD 24,39" at bounding box center [692, 305] width 216 height 19
click at [784, 305] on input "PO NO: 25Y0186100 Quantity M/Tonn: 600,00 Premium: USD 24,39" at bounding box center [692, 305] width 216 height 19
drag, startPoint x: 777, startPoint y: 306, endPoint x: 812, endPoint y: 303, distance: 34.4
click at [812, 303] on div "Get a Quote Policy Details Route Details Reset Route Details Cover door to port…" at bounding box center [476, 204] width 702 height 409
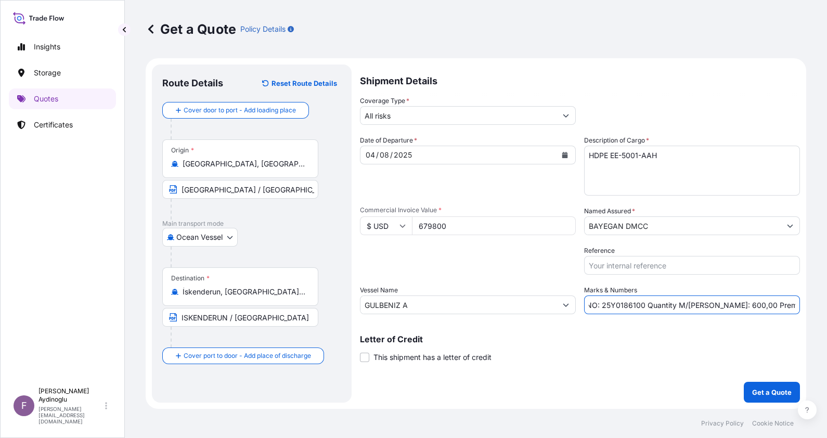
scroll to position [0, 23]
type input "PO NO: 25Y0186100 Quantity M/Tonn: 600,00 Premium: USD 74,78"
click at [676, 229] on input "BAYEGAN DMCC" at bounding box center [683, 225] width 196 height 19
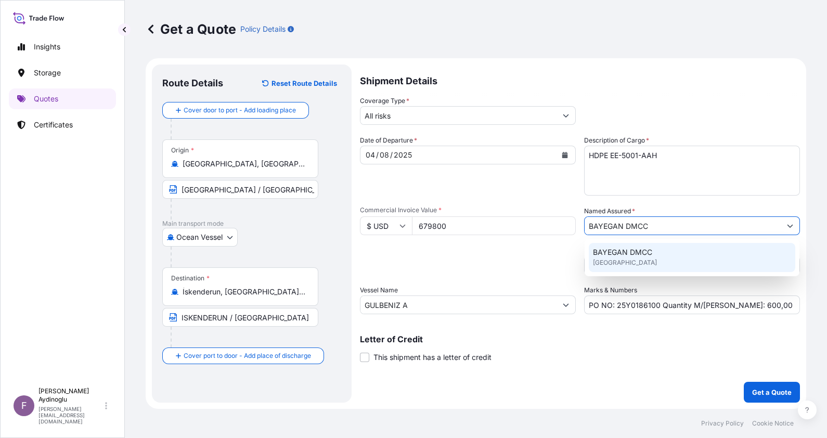
click at [646, 219] on input "BAYEGAN DMCC" at bounding box center [683, 225] width 196 height 19
click at [648, 251] on span "BAYEGAN DMCC" at bounding box center [622, 252] width 59 height 10
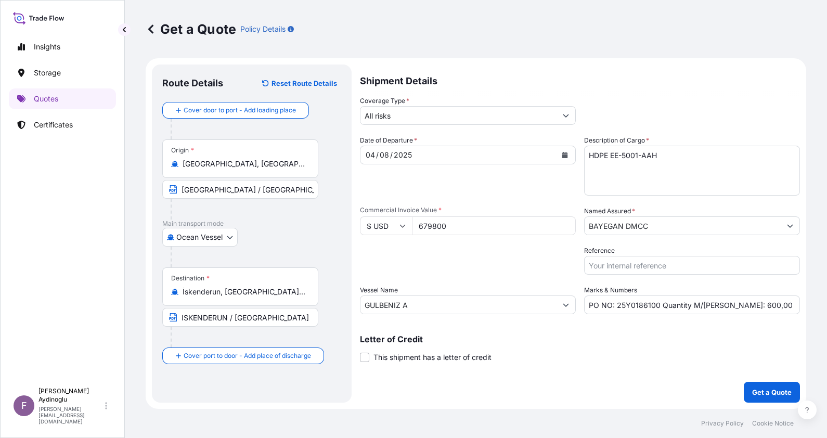
click at [408, 122] on div "All risks" at bounding box center [468, 115] width 216 height 19
click at [412, 117] on input "All risks" at bounding box center [459, 115] width 196 height 19
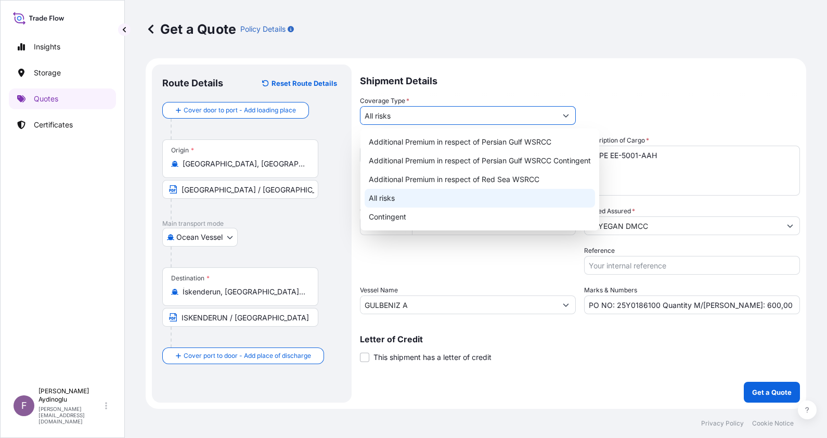
click at [414, 198] on div "All risks" at bounding box center [480, 198] width 231 height 19
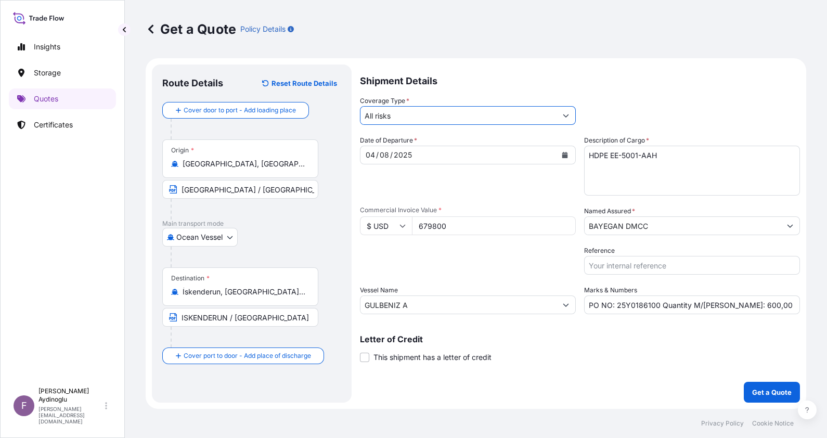
click at [288, 187] on input "ALEXANDRIA / EGYPT" at bounding box center [240, 189] width 156 height 19
click at [291, 235] on div "Ocean Vessel Ocean Vessel Air Land" at bounding box center [251, 237] width 179 height 19
click at [269, 173] on div "Origin * Alexandria, Egypt" at bounding box center [240, 158] width 156 height 39
click at [269, 169] on input "[GEOGRAPHIC_DATA], [GEOGRAPHIC_DATA]" at bounding box center [244, 164] width 123 height 10
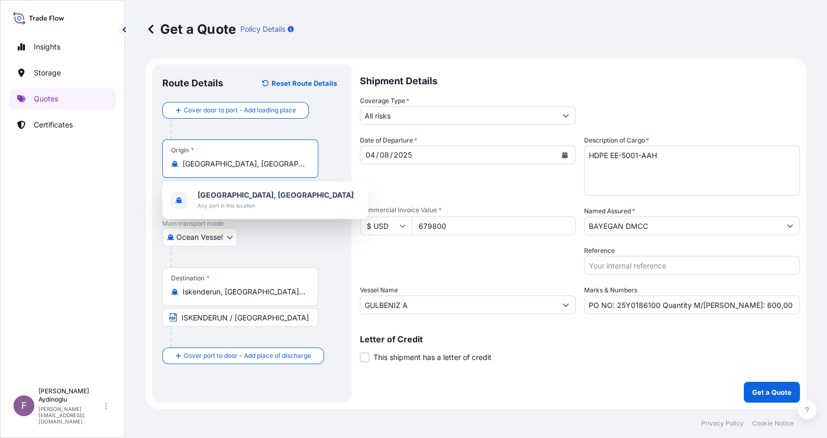
click at [269, 198] on div "Alexandria, Egypt Any port in this location" at bounding box center [266, 200] width 198 height 29
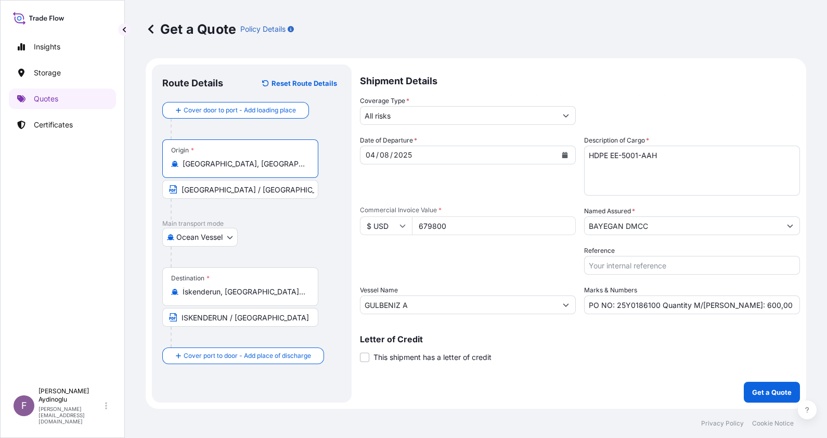
click at [278, 188] on input "ALEXANDRIA / EGYPT" at bounding box center [240, 189] width 156 height 19
click at [304, 243] on div "Ocean Vessel Ocean Vessel Air Land" at bounding box center [251, 237] width 179 height 19
click at [760, 390] on p "Get a Quote" at bounding box center [772, 392] width 40 height 10
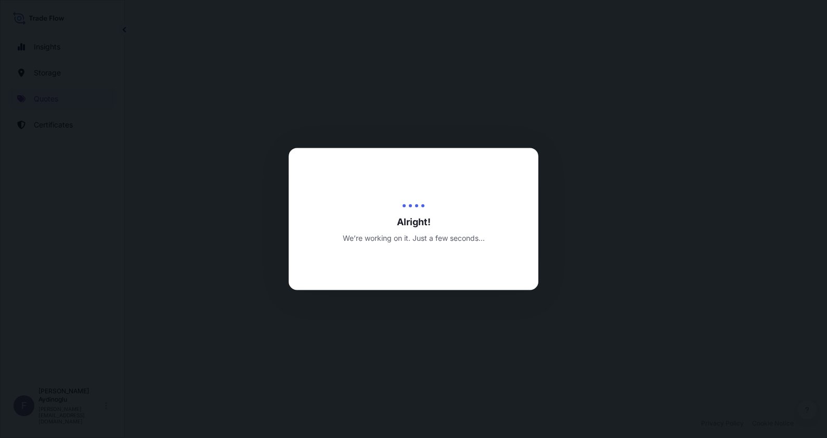
select select "Ocean Vessel"
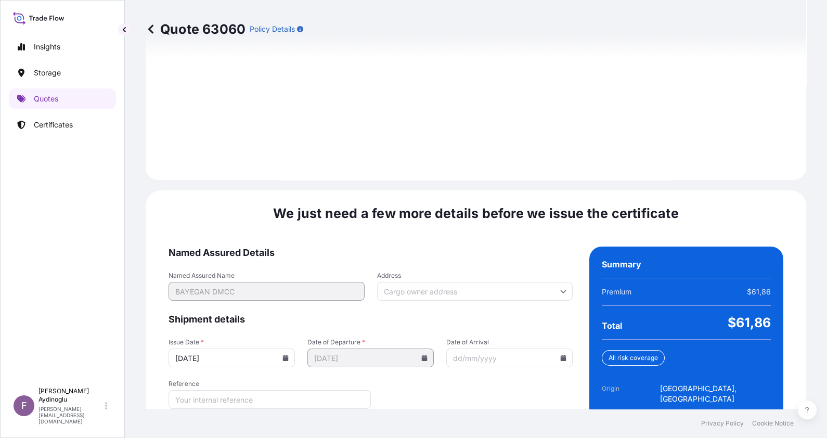
scroll to position [1203, 0]
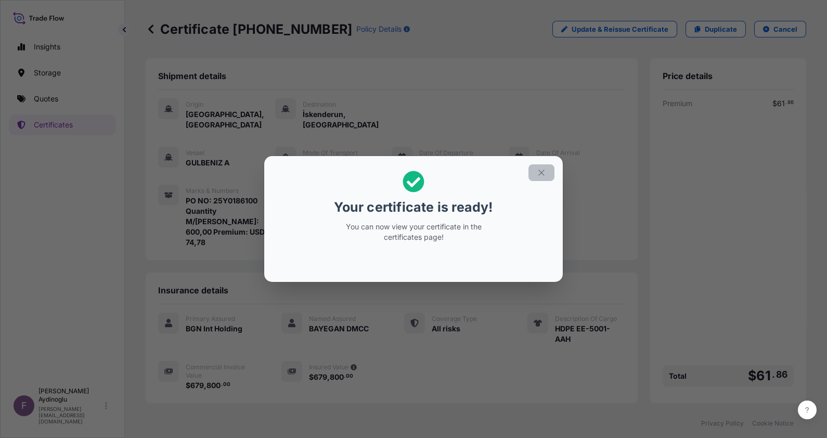
click at [539, 174] on icon "button" at bounding box center [541, 172] width 9 height 9
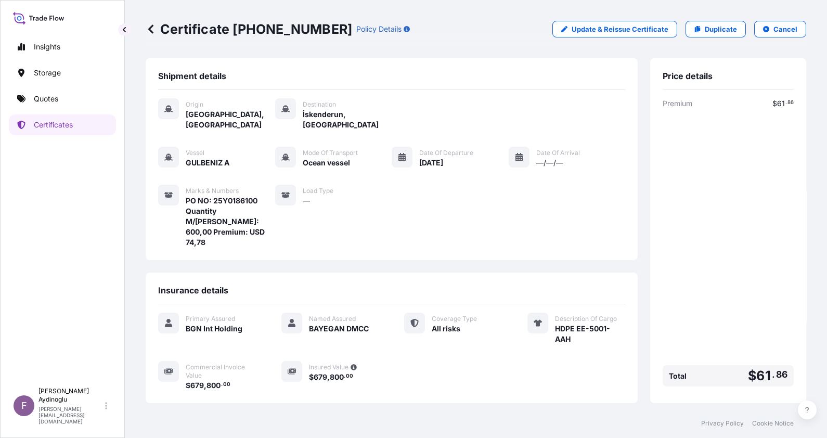
click at [440, 37] on div "Certificate 32026-217-1 Policy Details Update & Reissue Certificate Duplicate C…" at bounding box center [476, 29] width 661 height 58
click at [319, 213] on div "Load Type —" at bounding box center [304, 216] width 58 height 63
drag, startPoint x: 208, startPoint y: 221, endPoint x: 182, endPoint y: 189, distance: 41.4
click at [182, 189] on div "Marks & Numbers PO NO: 25Y0186100 Quantity M/Tonn: 600,00 Premium: USD 74,78" at bounding box center [216, 216] width 117 height 63
drag, startPoint x: 182, startPoint y: 189, endPoint x: 364, endPoint y: 243, distance: 190.0
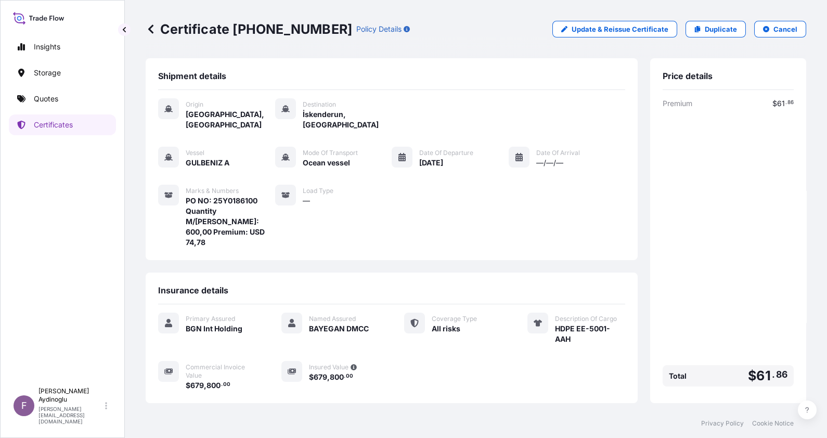
click at [364, 243] on div "Origin Alexandria, Egypt Destination İskenderun, Türkiye Vessel GULBENIZ A Mode…" at bounding box center [391, 178] width 467 height 177
click at [366, 239] on div "Origin Alexandria, Egypt Destination İskenderun, Türkiye Vessel GULBENIZ A Mode…" at bounding box center [391, 178] width 467 height 177
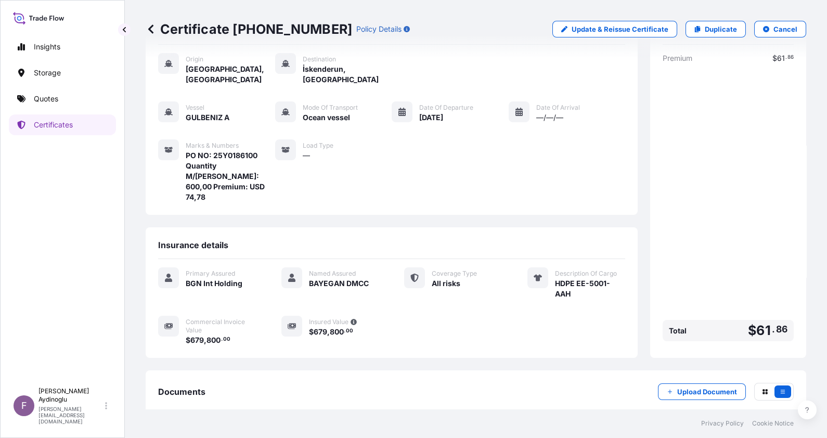
scroll to position [81, 0]
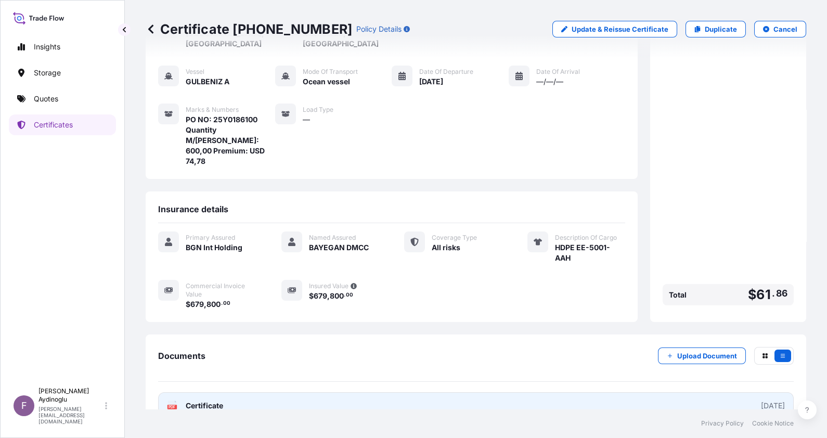
click at [448, 392] on link "PDF Certificate [DATE]" at bounding box center [476, 405] width 636 height 27
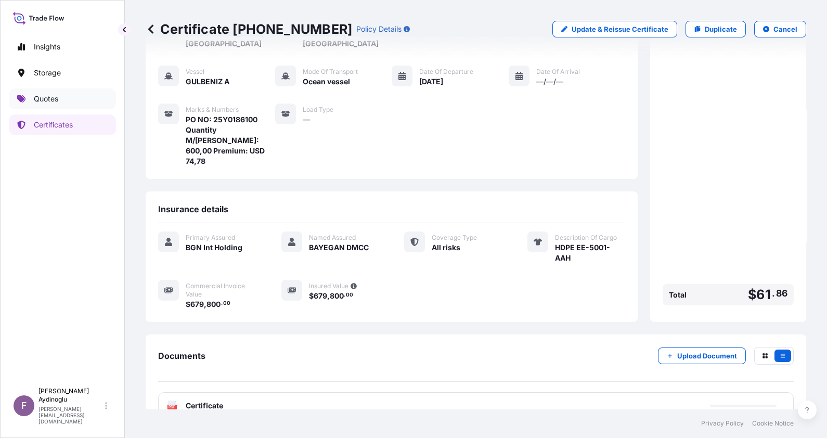
click at [46, 104] on link "Quotes" at bounding box center [62, 98] width 107 height 21
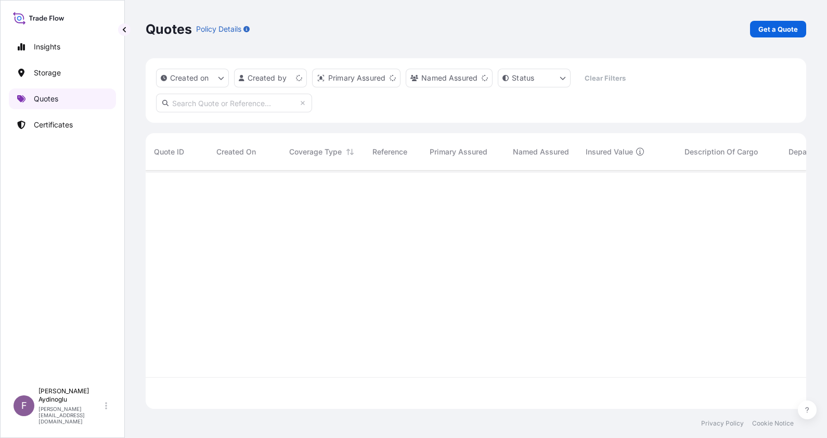
scroll to position [234, 650]
click at [769, 22] on link "Get a Quote" at bounding box center [778, 29] width 56 height 17
select select "Ocean Vessel"
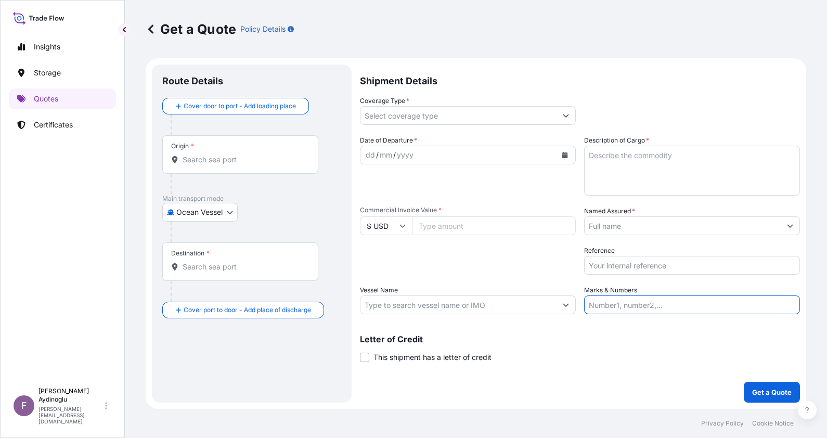
click at [669, 303] on input "Marks & Numbers" at bounding box center [692, 305] width 216 height 19
type input "PO NO: 25Y0186100 Quantity M/Tonn: 600,00 Premium: USD 74,78"
type input "[GEOGRAPHIC_DATA], [GEOGRAPHIC_DATA]"
type input "İskenderun, [GEOGRAPHIC_DATA], [GEOGRAPHIC_DATA]"
type input "All risks"
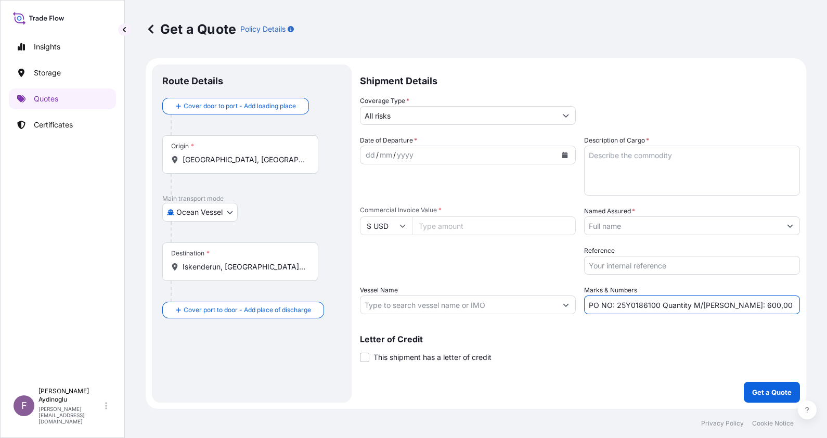
type input "679800"
type input "BAYEGAN DMCC"
type input "GULBENIZ A"
drag, startPoint x: 658, startPoint y: 306, endPoint x: 617, endPoint y: 305, distance: 41.6
click at [617, 305] on input "PO NO: 25Y0186100 Quantity M/Tonn: 600,00 Premium: USD 74,78" at bounding box center [692, 305] width 216 height 19
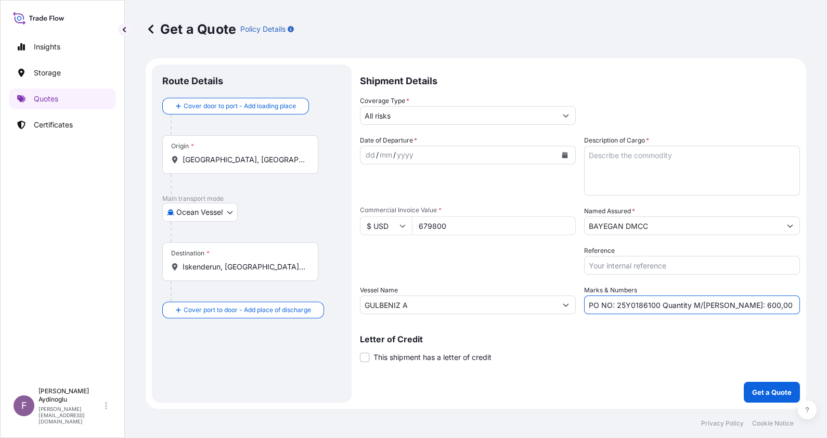
paste input "499"
type input "PO NO: 25Y0149900 Quantity M/Tonn: 600,00 Premium: USD 74,78"
drag, startPoint x: 355, startPoint y: 220, endPoint x: 341, endPoint y: 221, distance: 14.6
click at [351, 220] on form "Route Details Cover door to port - Add loading place Place of loading Road / In…" at bounding box center [476, 233] width 661 height 351
type input "102366"
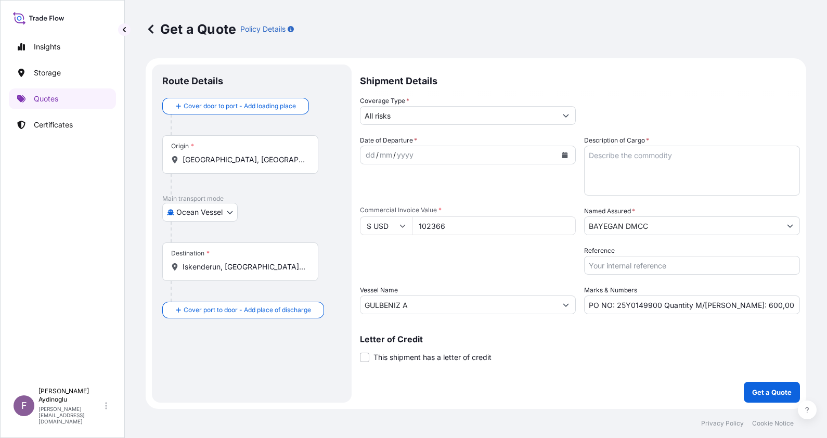
click at [744, 382] on button "Get a Quote" at bounding box center [772, 392] width 56 height 21
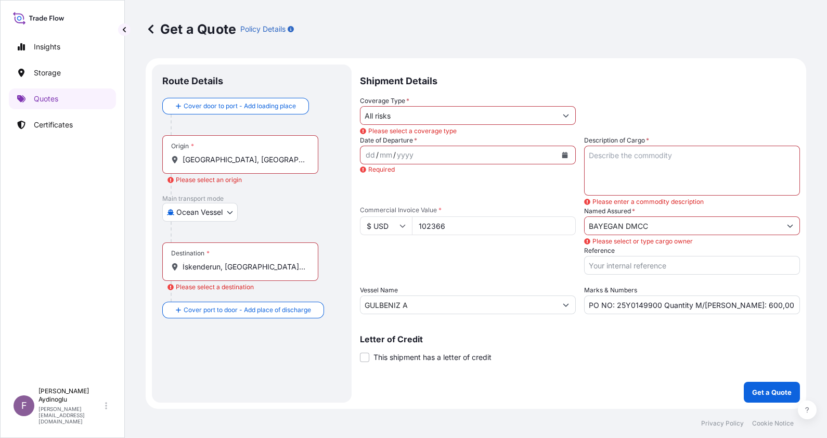
click at [654, 158] on textarea "Description of Cargo *" at bounding box center [692, 171] width 216 height 50
click at [650, 178] on textarea "Description of Cargo *" at bounding box center [692, 171] width 216 height 50
paste textarea "MARLEX TR144"
type textarea "MARLEX TR144"
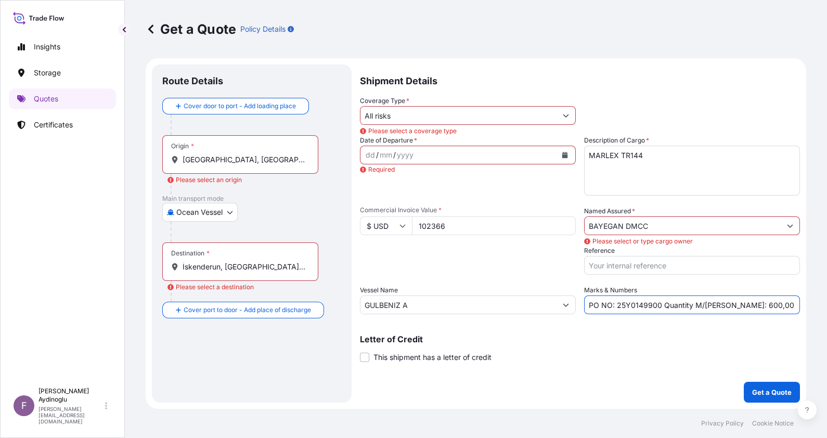
drag, startPoint x: 726, startPoint y: 309, endPoint x: 736, endPoint y: 310, distance: 10.5
click at [736, 310] on input "PO NO: 25Y0149900 Quantity M/Tonn: 600,00 Premium: USD 74,78" at bounding box center [692, 305] width 216 height 19
type input "PO NO: 25Y0149900 Quantity M/Tonn: 99,00 Premium: USD 74,78"
click at [474, 304] on input "GULBENIZ A" at bounding box center [459, 305] width 196 height 19
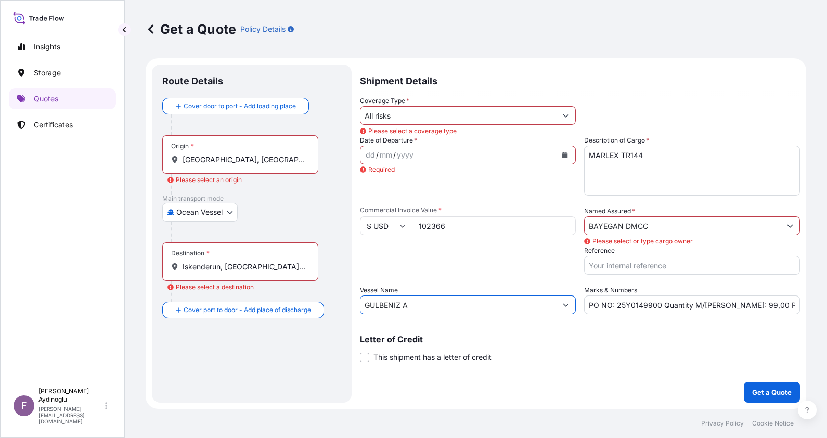
drag, startPoint x: 474, startPoint y: 304, endPoint x: 273, endPoint y: 302, distance: 201.4
click at [273, 302] on form "Route Details Cover door to port - Add loading place Place of loading Road / In…" at bounding box center [476, 233] width 661 height 351
paste input "MAERSK GATESHEAD"
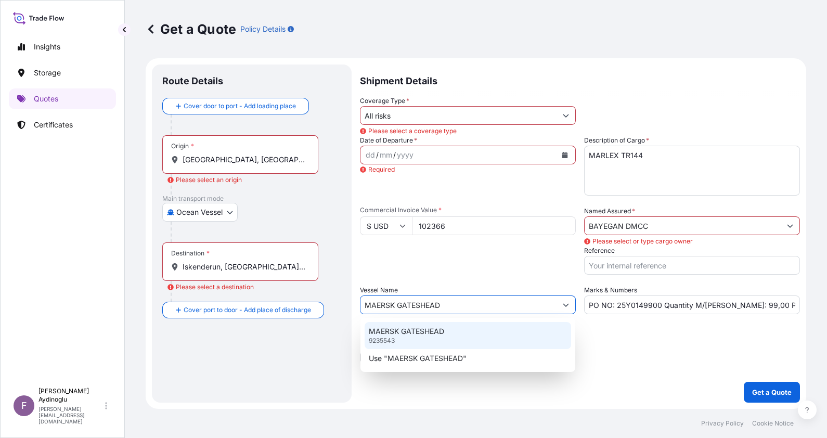
click at [444, 330] on p "MAERSK GATESHEAD" at bounding box center [406, 331] width 75 height 10
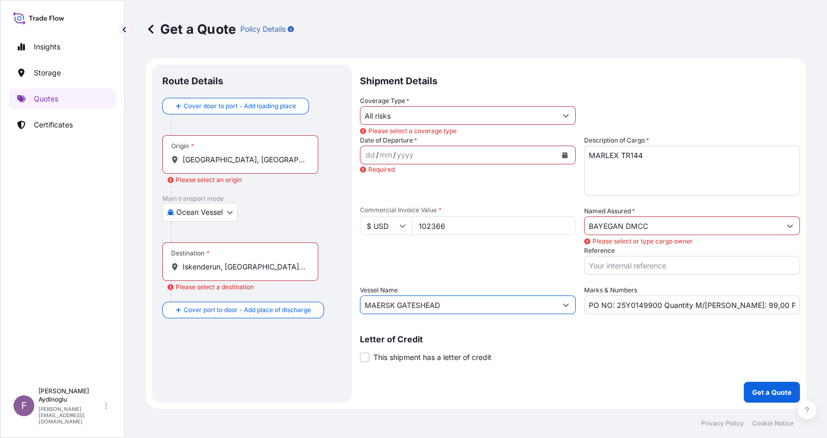
type input "MAERSK GATESHEAD"
click at [546, 335] on p "Letter of Credit" at bounding box center [580, 339] width 440 height 8
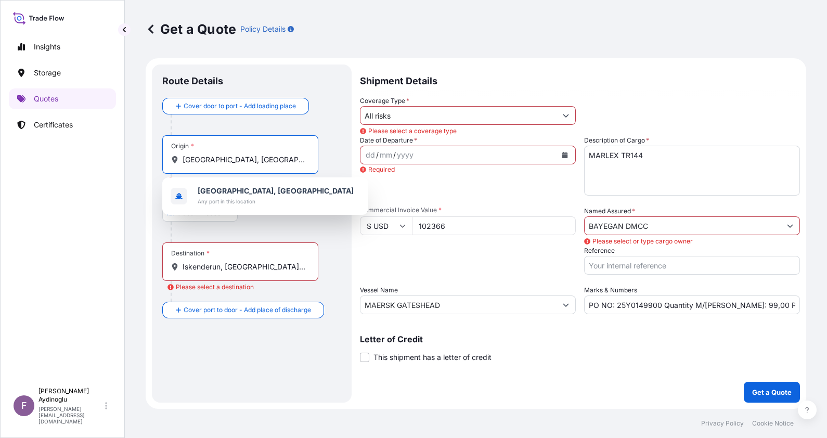
drag, startPoint x: 271, startPoint y: 155, endPoint x: 120, endPoint y: 159, distance: 150.4
click at [120, 159] on div "Insights Storage Quotes Certificates F Fatih Aydinoglu fatih.aydinoglu@polarisb…" at bounding box center [413, 219] width 827 height 438
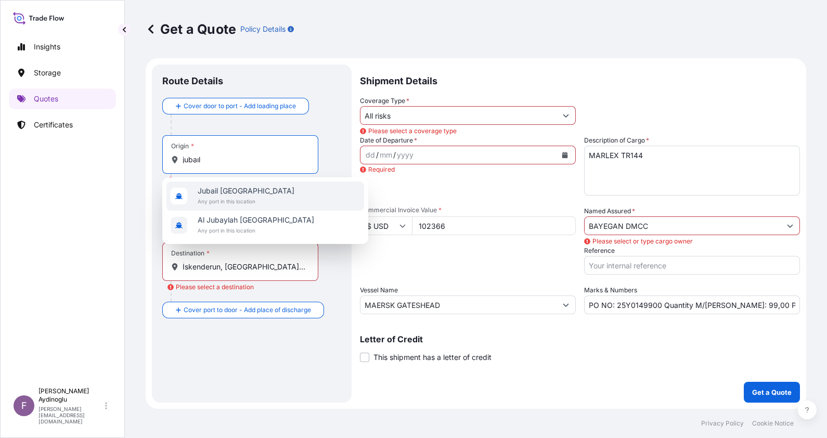
click at [294, 188] on div "Jubail Saudi Arabia Any port in this location" at bounding box center [266, 196] width 198 height 29
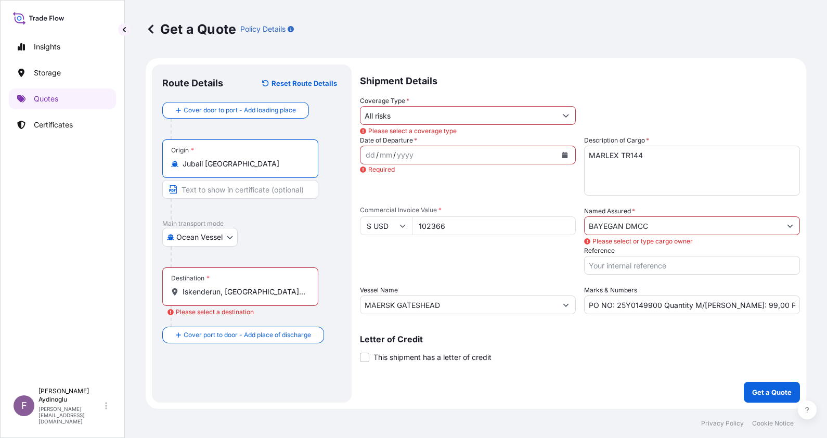
type input "Jubail [GEOGRAPHIC_DATA]"
click at [239, 192] on input "Text to appear on certificate" at bounding box center [242, 189] width 160 height 19
type input "JUBAIL / [GEOGRAPHIC_DATA]"
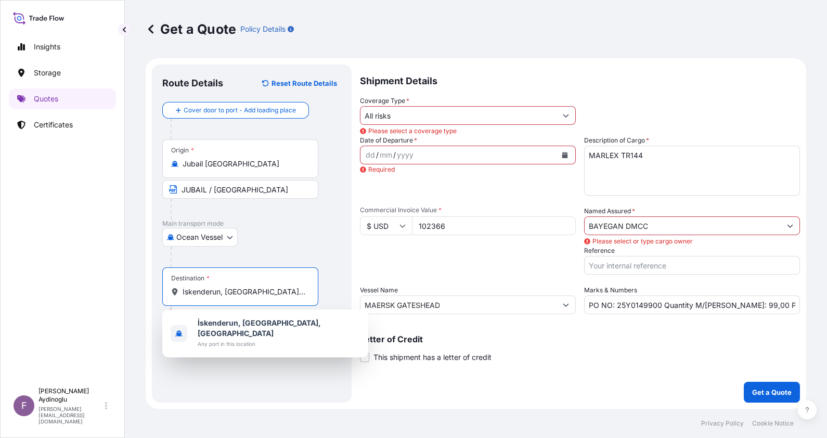
click at [276, 296] on input "İskenderun, [GEOGRAPHIC_DATA], [GEOGRAPHIC_DATA]" at bounding box center [244, 292] width 123 height 10
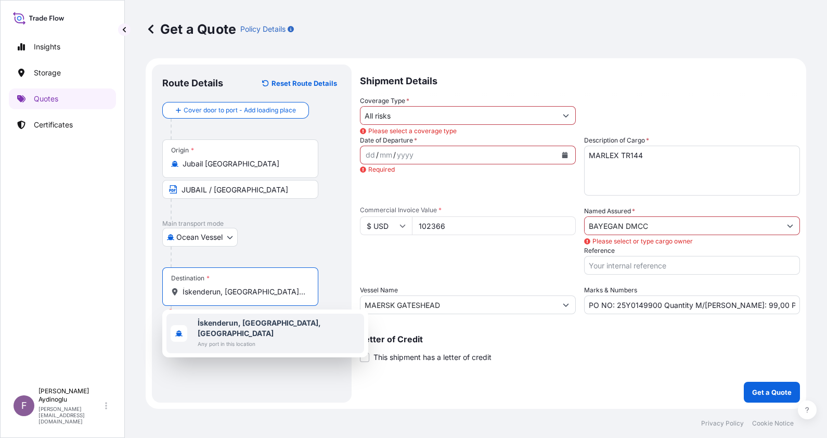
click at [276, 339] on span "Any port in this location" at bounding box center [279, 344] width 162 height 10
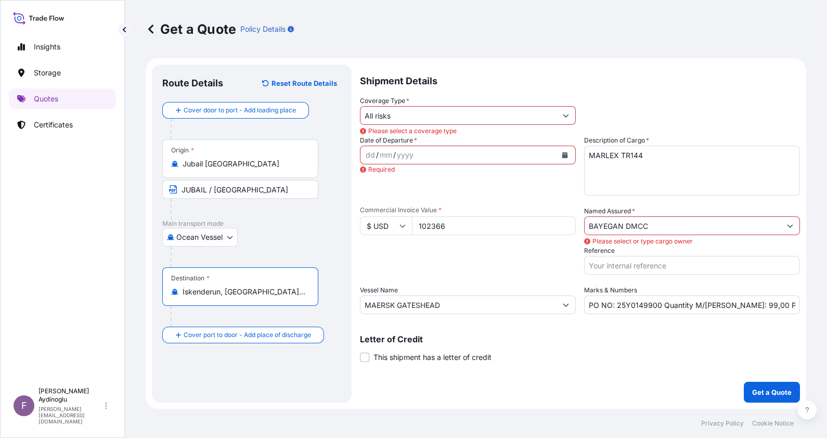
click at [277, 293] on input "İskenderun, [GEOGRAPHIC_DATA], [GEOGRAPHIC_DATA]" at bounding box center [244, 292] width 123 height 10
click at [272, 301] on div "Destination * İskenderun, [GEOGRAPHIC_DATA], [GEOGRAPHIC_DATA]" at bounding box center [240, 286] width 156 height 39
click at [272, 297] on input "İskenderun, [GEOGRAPHIC_DATA], [GEOGRAPHIC_DATA]" at bounding box center [244, 292] width 123 height 10
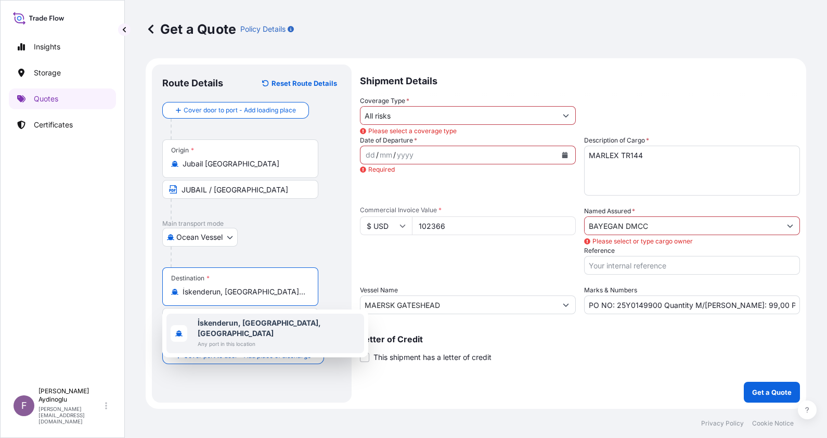
click at [271, 323] on b "İskenderun, [GEOGRAPHIC_DATA], [GEOGRAPHIC_DATA]" at bounding box center [259, 327] width 123 height 19
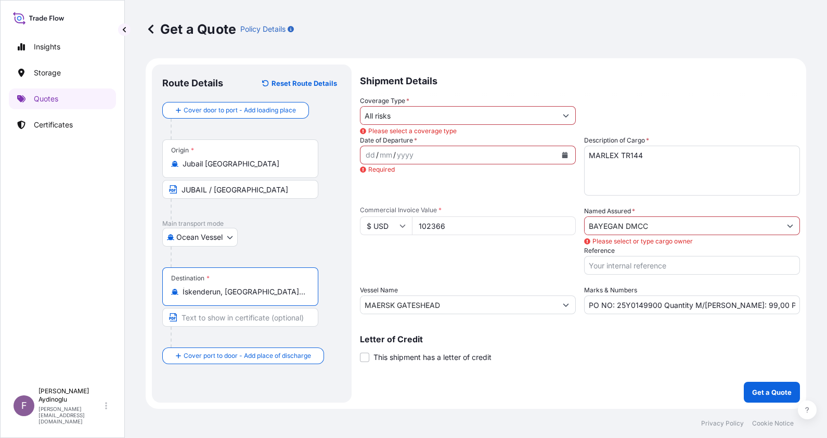
click at [262, 317] on input "Text to appear on certificate" at bounding box center [240, 317] width 156 height 19
type input "ISKENDERUN / [GEOGRAPHIC_DATA]"
click at [373, 156] on div "dd" at bounding box center [370, 155] width 11 height 12
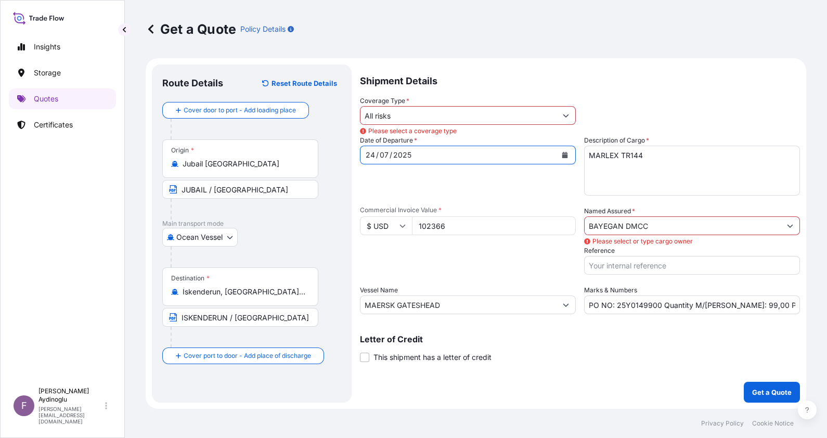
click at [424, 111] on input "All risks" at bounding box center [459, 115] width 196 height 19
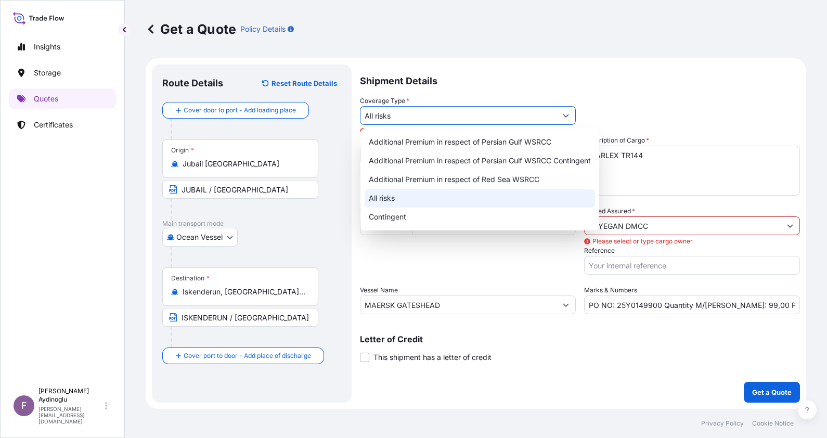
click at [429, 192] on div "All risks" at bounding box center [480, 198] width 231 height 19
click at [790, 309] on input "PO NO: 25Y0149900 Quantity M/Tonn: 99,00 Premium: USD 74,78" at bounding box center [692, 305] width 216 height 19
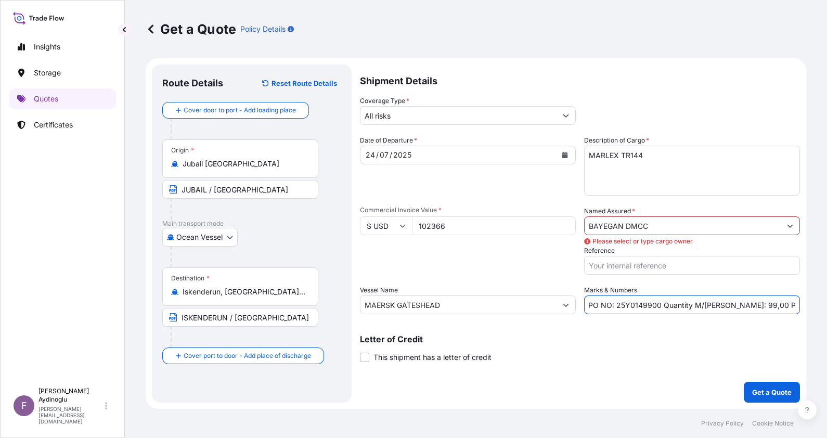
scroll to position [0, 21]
drag, startPoint x: 777, startPoint y: 304, endPoint x: 821, endPoint y: 304, distance: 43.2
click at [821, 304] on div "Get a Quote Policy Details Route Details Reset Route Details Cover door to port…" at bounding box center [476, 204] width 702 height 409
type input "PO NO: 25Y0149900 Quantity M/Tonn: 99,00 Premium: USD 11,26"
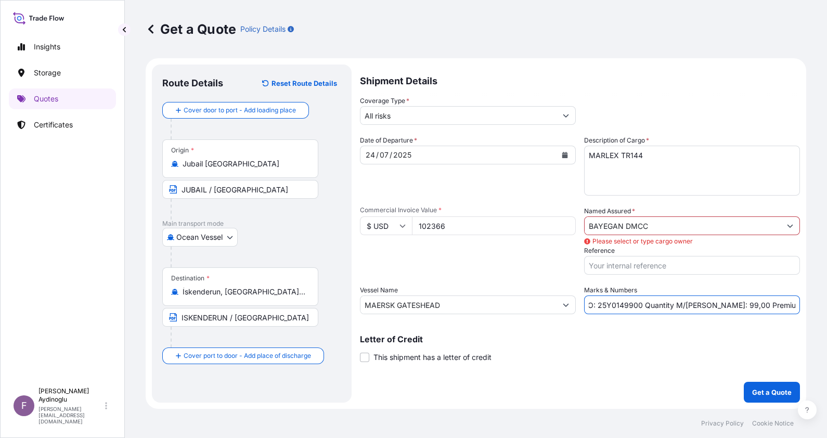
scroll to position [0, 0]
click at [654, 226] on input "BAYEGAN DMCC" at bounding box center [683, 225] width 196 height 19
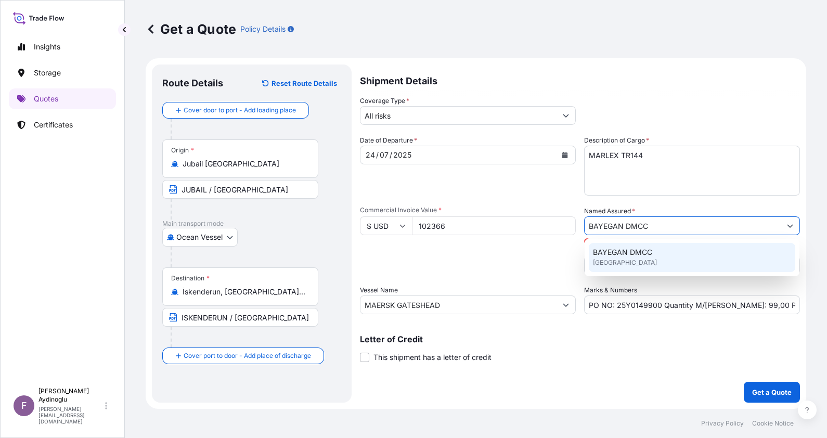
click at [654, 255] on div "BAYEGAN DMCC [GEOGRAPHIC_DATA]" at bounding box center [692, 257] width 207 height 29
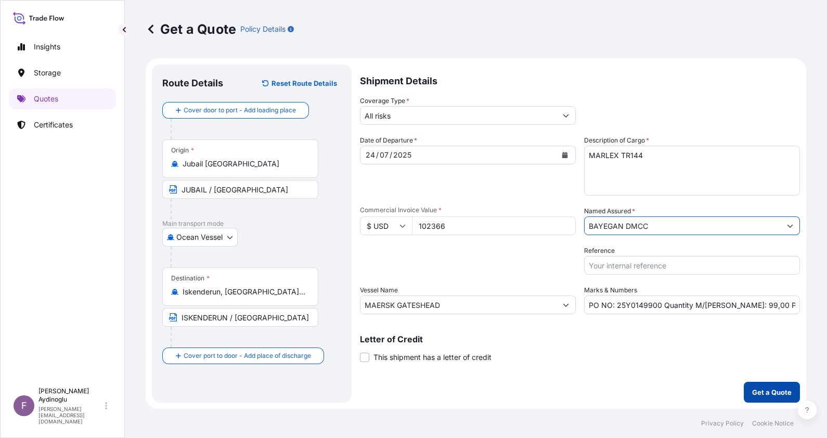
click at [771, 388] on p "Get a Quote" at bounding box center [772, 392] width 40 height 10
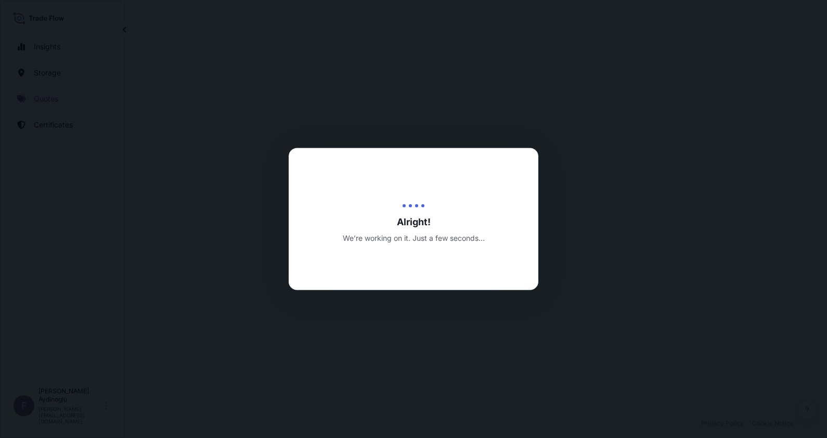
select select "Ocean Vessel"
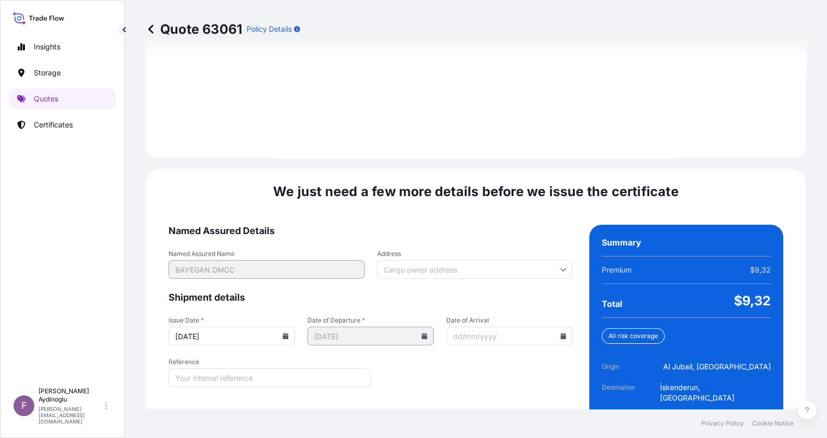
scroll to position [1203, 0]
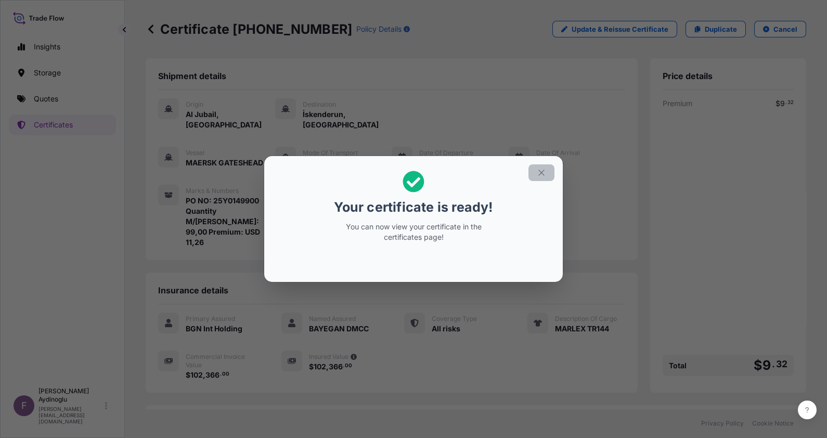
click at [543, 169] on icon "button" at bounding box center [541, 172] width 9 height 9
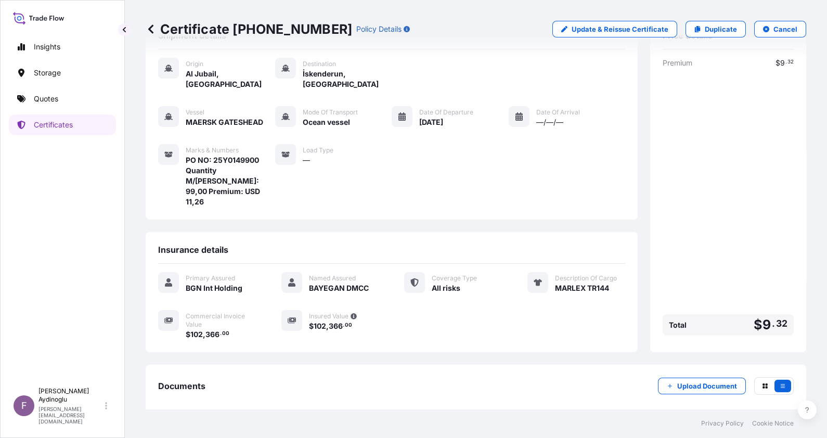
scroll to position [60, 0]
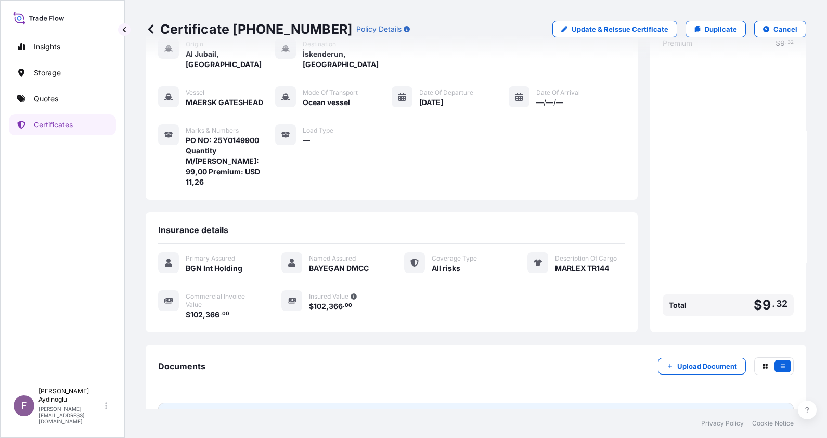
click at [514, 403] on link "PDF Certificate [DATE]" at bounding box center [476, 416] width 636 height 27
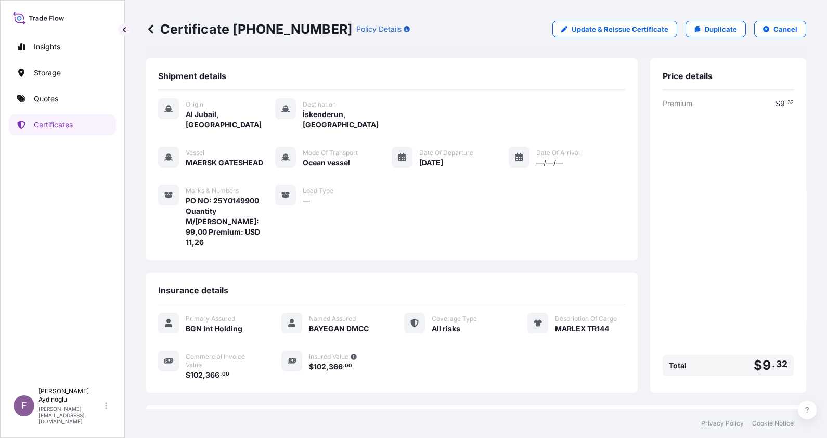
click at [73, 85] on div "Insights Storage Quotes Certificates" at bounding box center [62, 204] width 107 height 355
click at [72, 95] on link "Quotes" at bounding box center [62, 98] width 107 height 21
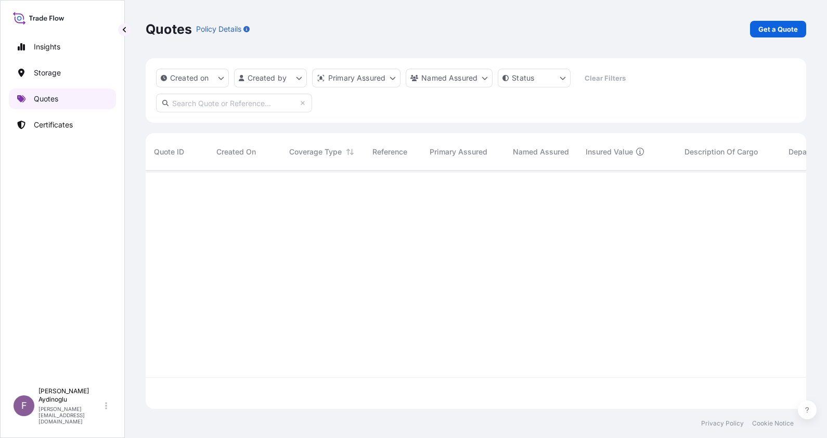
scroll to position [234, 650]
click at [776, 28] on p "Get a Quote" at bounding box center [779, 29] width 40 height 10
select select "Ocean Vessel"
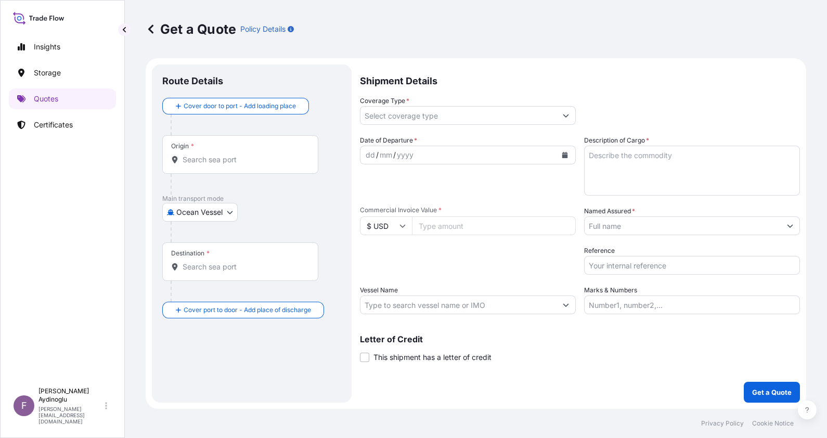
click at [688, 305] on input "Marks & Numbers" at bounding box center [692, 305] width 216 height 19
type input "PO NO: 25Y0149900 Quantity M/Tonn: 600,00 Premium: USD 74,78"
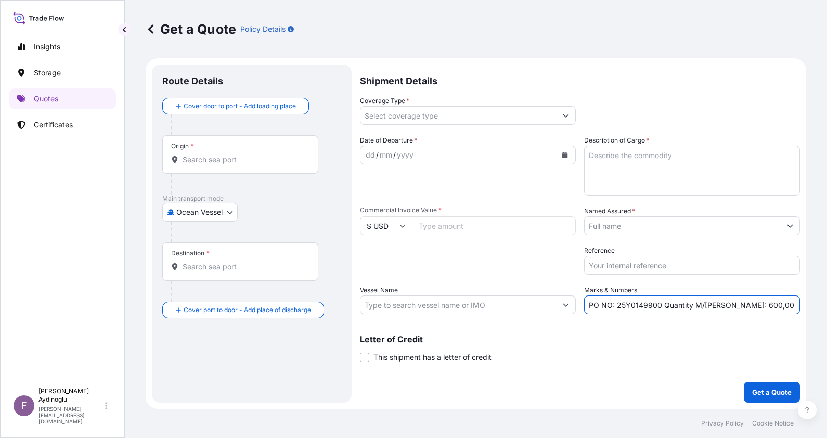
type input "[GEOGRAPHIC_DATA], [GEOGRAPHIC_DATA]"
type input "İskenderun, [GEOGRAPHIC_DATA], [GEOGRAPHIC_DATA]"
type input "All risks"
type input "102366"
type input "BAYEGAN DMCC"
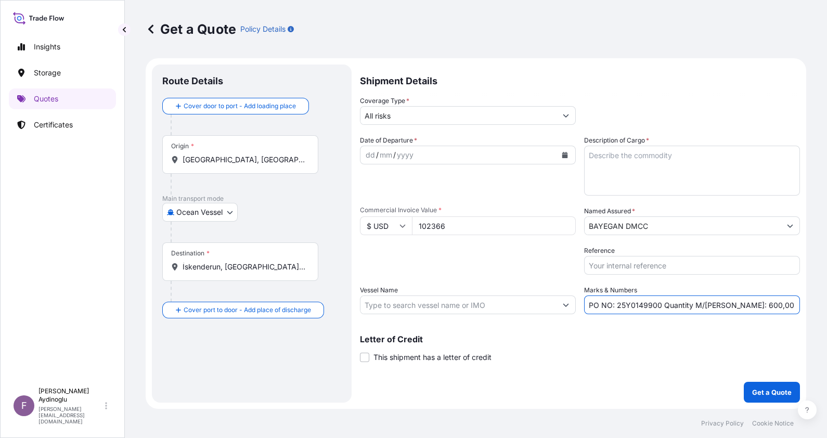
type input "GULBENIZ A"
click at [497, 250] on div "Packing Category Type to search a container mode Please select a primary mode o…" at bounding box center [468, 260] width 216 height 29
drag, startPoint x: 618, startPoint y: 307, endPoint x: 658, endPoint y: 307, distance: 40.1
click at [658, 307] on input "PO NO: 25Y0149900 Quantity M/Tonn: 600,00 Premium: USD 74,78" at bounding box center [692, 305] width 216 height 19
paste input "500"
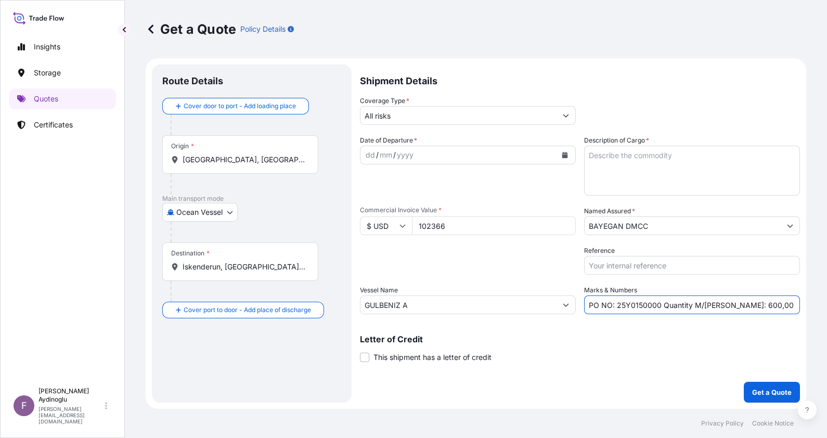
type input "PO NO: 25Y0150000 Quantity M/Tonn: 600,00 Premium: USD 74,78"
drag, startPoint x: 449, startPoint y: 218, endPoint x: 354, endPoint y: 220, distance: 94.7
click at [354, 220] on form "Route Details Cover door to port - Add loading place Place of loading Road / In…" at bounding box center [476, 233] width 661 height 351
type input "97465.50"
click at [634, 156] on textarea "Description of Cargo *" at bounding box center [692, 171] width 216 height 50
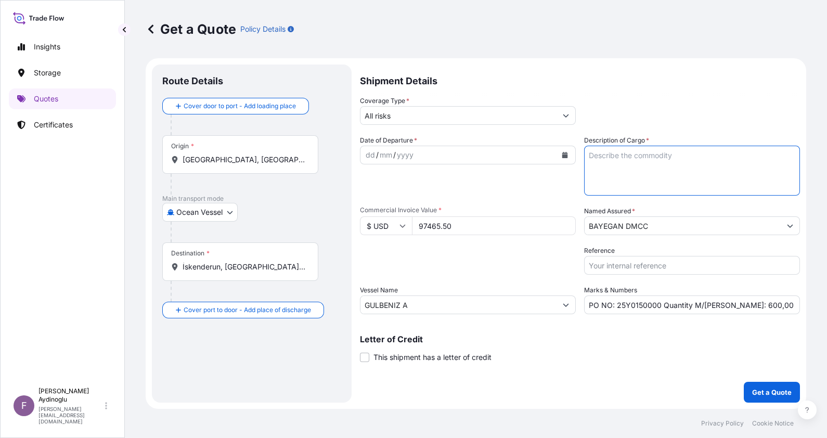
paste textarea "HDPE MARLEX HHM 5502BN"
type textarea "HDPE MARLEX HHM 5502BN"
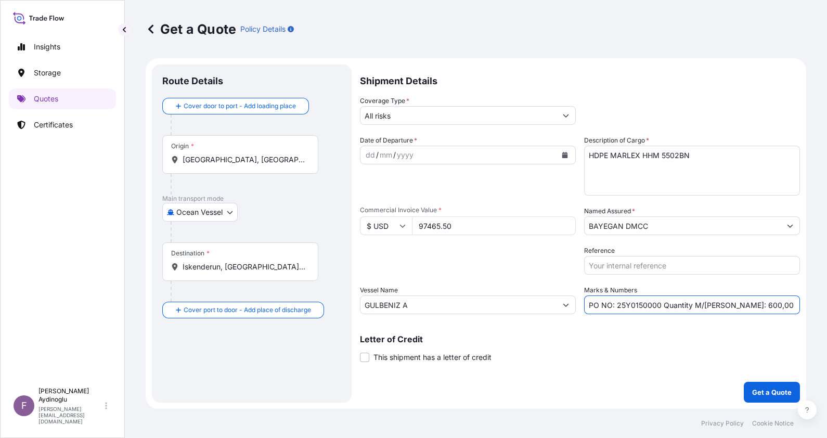
drag, startPoint x: 724, startPoint y: 305, endPoint x: 735, endPoint y: 305, distance: 11.5
click at [735, 305] on input "PO NO: 25Y0150000 Quantity M/Tonn: 600,00 Premium: USD 74,78" at bounding box center [692, 305] width 216 height 19
type input "PO NO: 25Y0150000 Quantity M/Tonn: 99,00 Premium: USD 74,78"
click at [485, 304] on input "GULBENIZ A" at bounding box center [459, 305] width 196 height 19
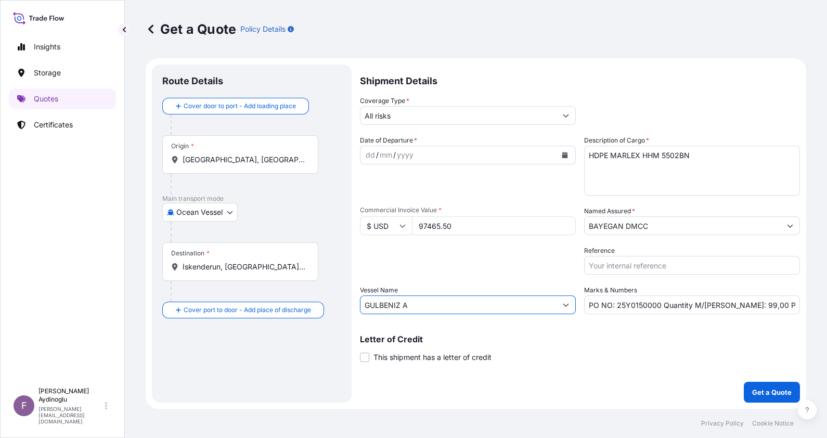
drag, startPoint x: 487, startPoint y: 304, endPoint x: 257, endPoint y: 304, distance: 229.5
click at [257, 304] on form "Route Details Cover door to port - Add loading place Place of loading Road / In…" at bounding box center [476, 233] width 661 height 351
paste input "MSC SWEDEN VI / NH527R"
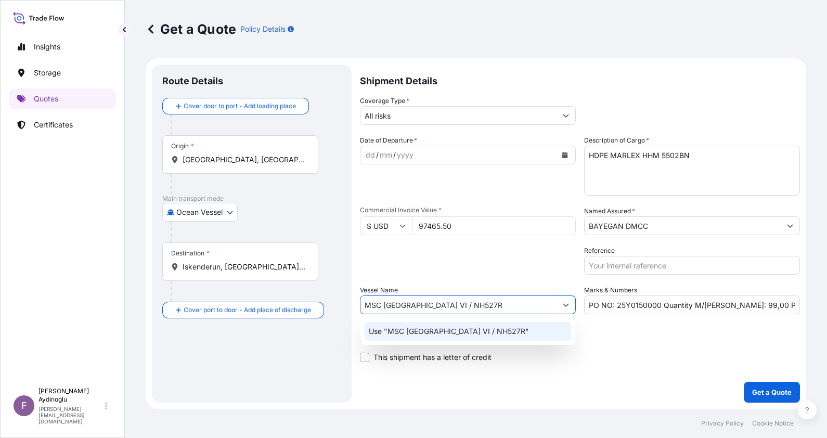
click at [510, 329] on div "Use "MSC SWEDEN VI / NH527R"" at bounding box center [468, 331] width 207 height 19
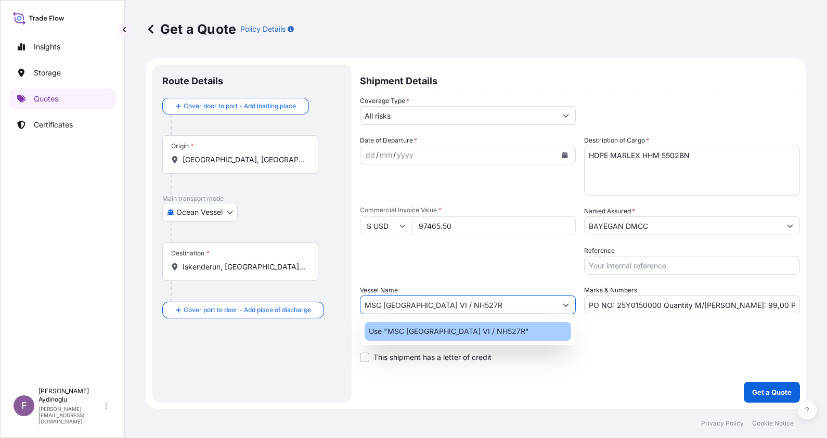
type input "MSC SWEDEN VI / NH527R"
click at [622, 344] on div "Letter of Credit This shipment has a letter of credit Letter of credit * Letter…" at bounding box center [580, 349] width 440 height 28
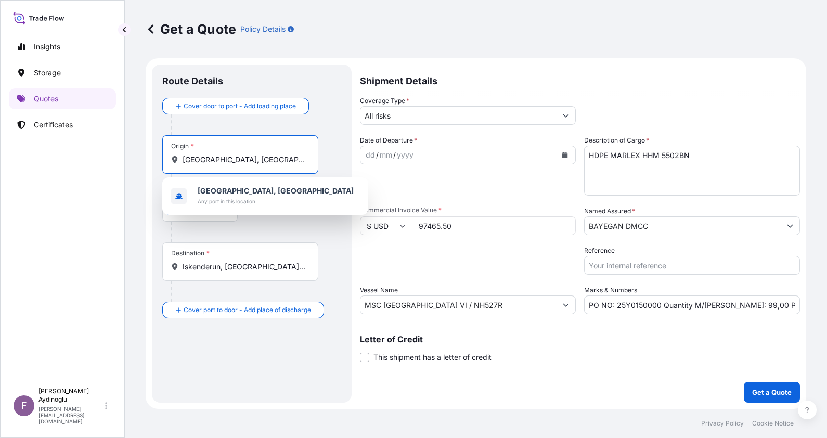
drag, startPoint x: 277, startPoint y: 159, endPoint x: 41, endPoint y: 162, distance: 235.7
click at [43, 162] on div "Insights Storage Quotes Certificates F Fatih Aydinoglu fatih.aydinoglu@polarisb…" at bounding box center [413, 219] width 827 height 438
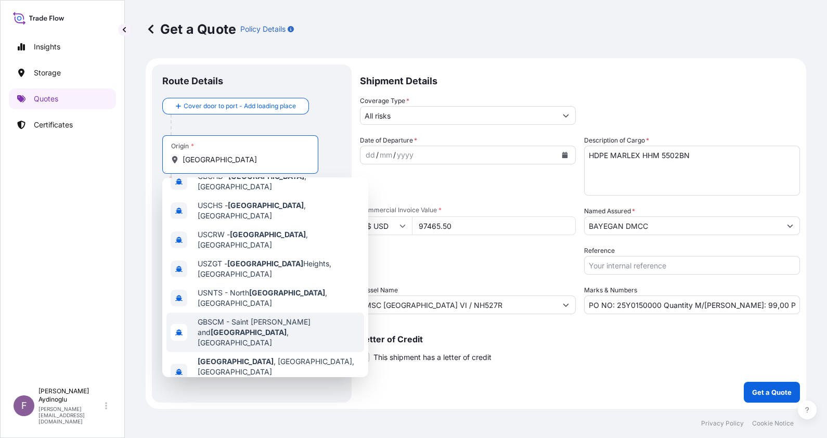
scroll to position [21, 0]
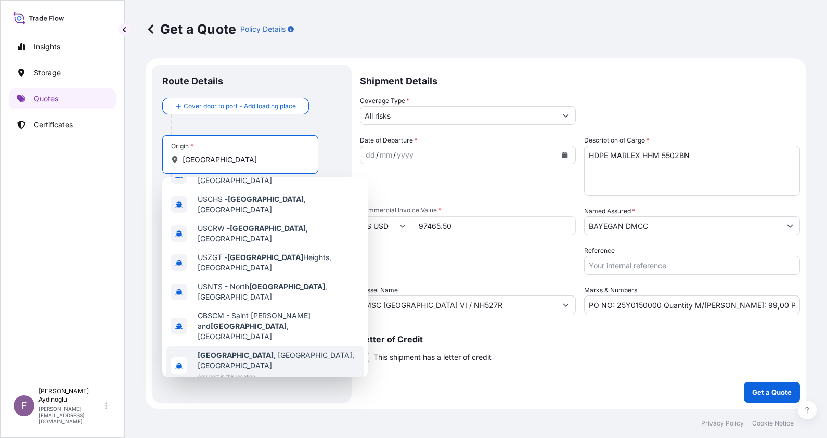
click at [273, 346] on div "[GEOGRAPHIC_DATA] , [GEOGRAPHIC_DATA], [GEOGRAPHIC_DATA] Any port in this locat…" at bounding box center [266, 366] width 198 height 40
type input "[GEOGRAPHIC_DATA], [GEOGRAPHIC_DATA], [GEOGRAPHIC_DATA]"
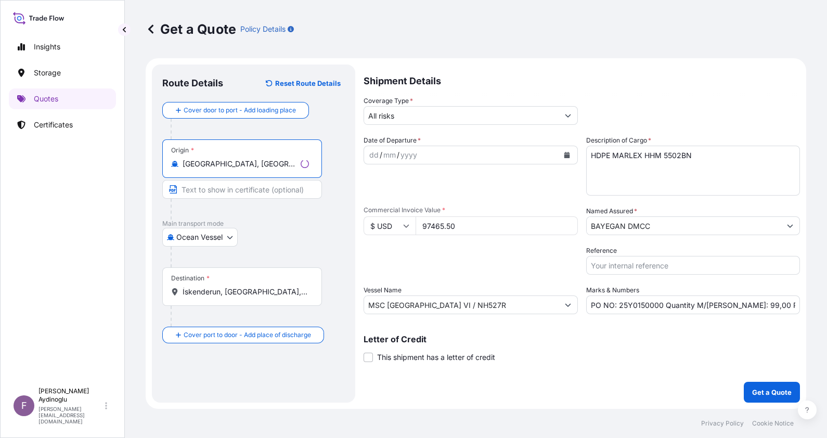
click at [238, 190] on input "Text to appear on certificate" at bounding box center [242, 189] width 160 height 19
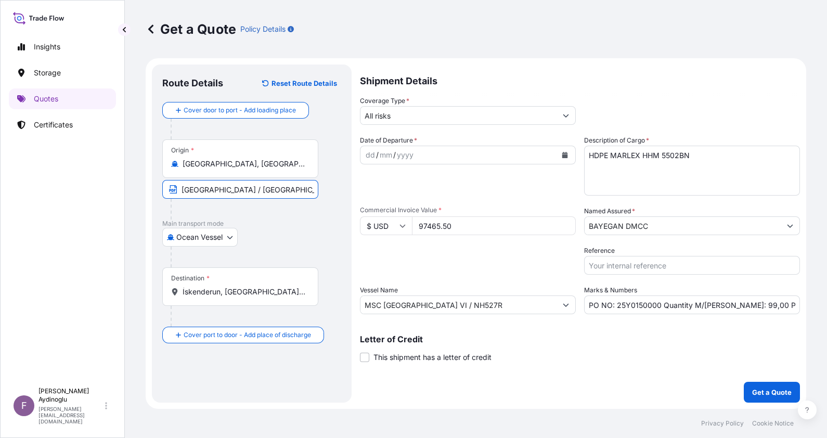
type input "[GEOGRAPHIC_DATA] / [GEOGRAPHIC_DATA]"
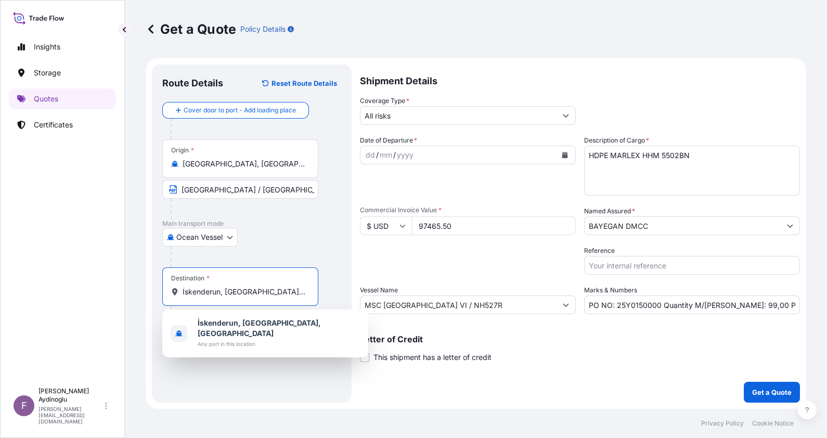
drag, startPoint x: 299, startPoint y: 291, endPoint x: 68, endPoint y: 291, distance: 231.6
click at [68, 291] on div "Insights Storage Quotes Certificates F Fatih Aydinoglu fatih.aydinoglu@polarisb…" at bounding box center [413, 219] width 827 height 438
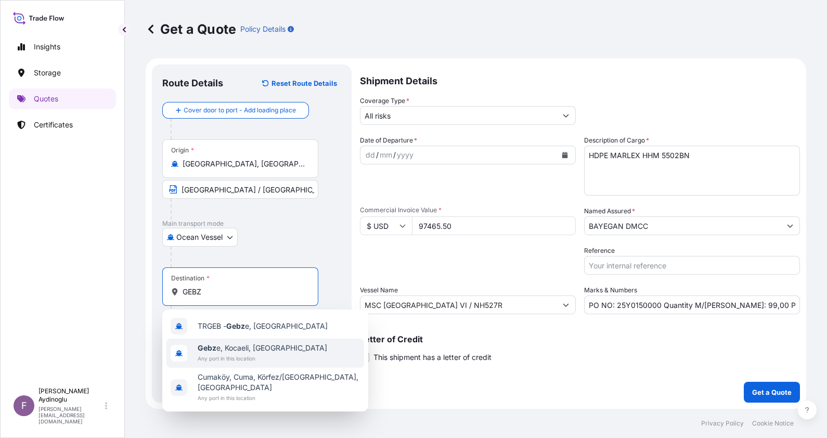
click at [286, 351] on div "Gebz e, Kocaeli, Türkiye Any port in this location" at bounding box center [266, 353] width 198 height 29
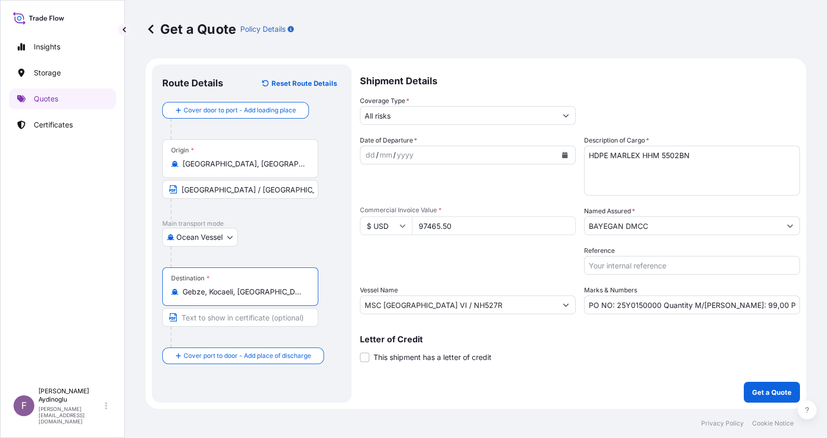
type input "Gebze, Kocaeli, [GEOGRAPHIC_DATA]"
click at [243, 317] on input "Text to appear on certificate" at bounding box center [242, 317] width 160 height 19
type input "GEBZE / [GEOGRAPHIC_DATA]"
click at [333, 328] on div "Destination * Gebze, [GEOGRAPHIC_DATA], [GEOGRAPHIC_DATA] GEBZE / [GEOGRAPHIC_D…" at bounding box center [251, 307] width 179 height 80
click at [366, 155] on div "dd" at bounding box center [370, 155] width 11 height 12
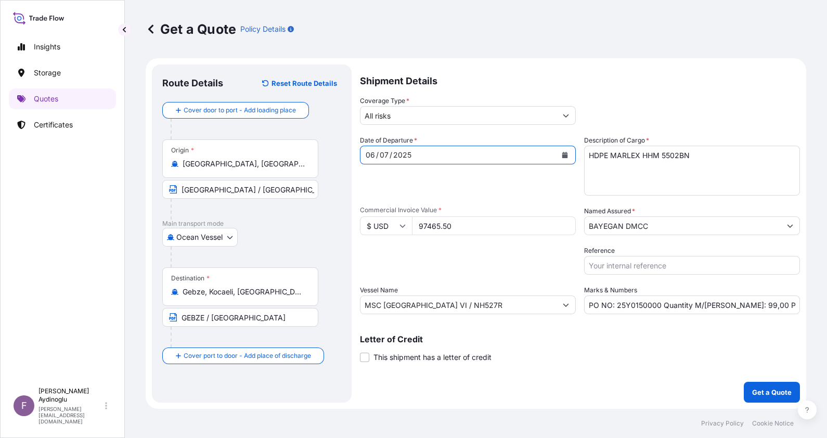
click at [786, 303] on input "PO NO: 25Y0150000 Quantity M/Tonn: 99,00 Premium: USD 74,78" at bounding box center [692, 305] width 216 height 19
drag, startPoint x: 778, startPoint y: 304, endPoint x: 813, endPoint y: 304, distance: 34.9
click at [813, 304] on div "Get a Quote Policy Details Route Details Reset Route Details Cover door to port…" at bounding box center [476, 204] width 702 height 409
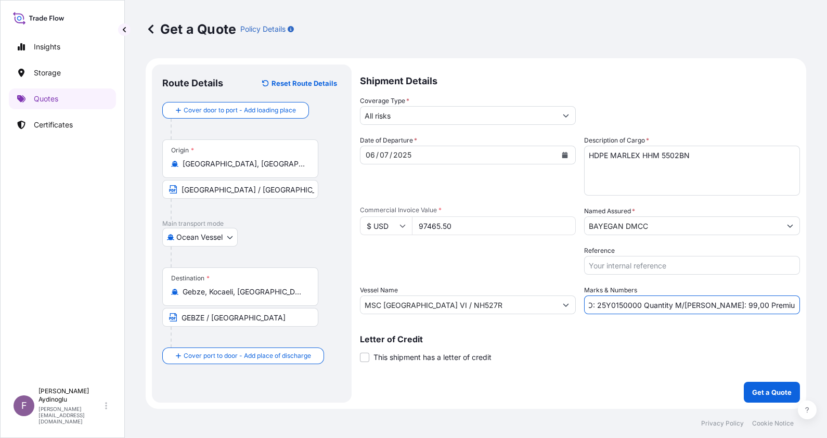
type input "PO NO: 25Y0150000 Quantity M/Tonn: 99,00 Premium: USD 10,72"
click at [667, 221] on input "BAYEGAN DMCC" at bounding box center [683, 225] width 196 height 19
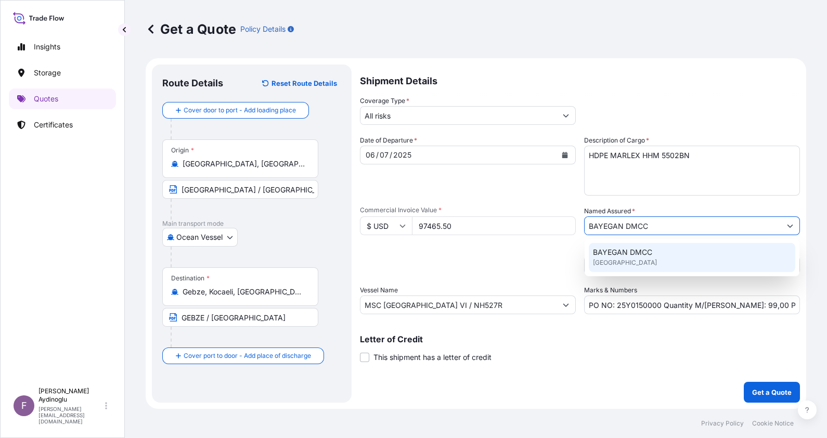
click at [649, 260] on div "BAYEGAN DMCC [GEOGRAPHIC_DATA]" at bounding box center [692, 257] width 207 height 29
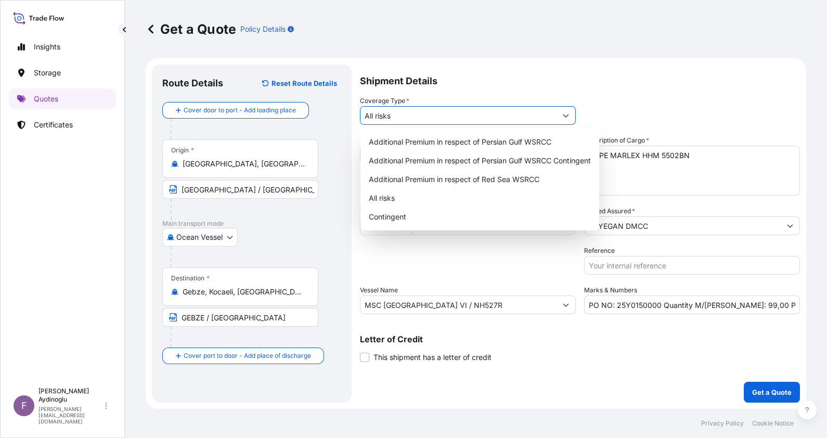
click at [450, 114] on input "All risks" at bounding box center [459, 115] width 196 height 19
click at [429, 200] on div "All risks" at bounding box center [480, 198] width 231 height 19
click at [650, 380] on div "Shipment Details Coverage Type * All risks Date of Departure * 06 / 07 / 2025 C…" at bounding box center [580, 234] width 440 height 338
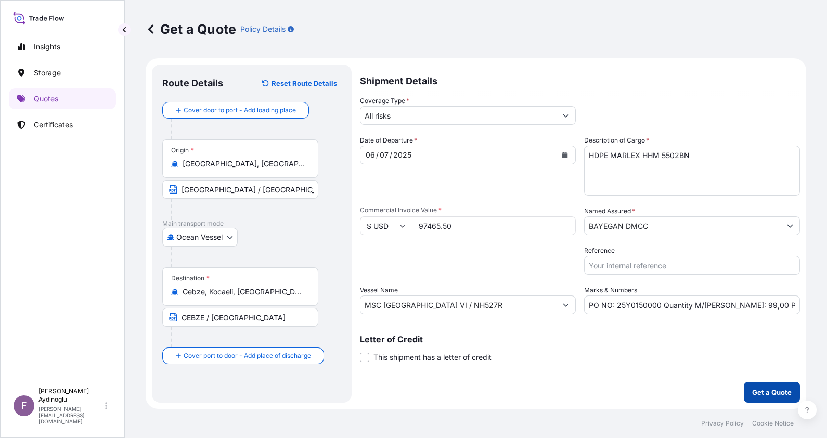
click at [777, 388] on p "Get a Quote" at bounding box center [772, 392] width 40 height 10
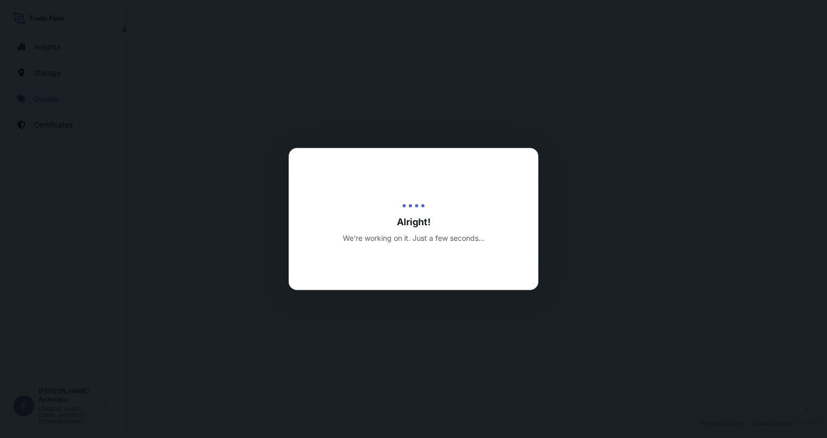
select select "Ocean Vessel"
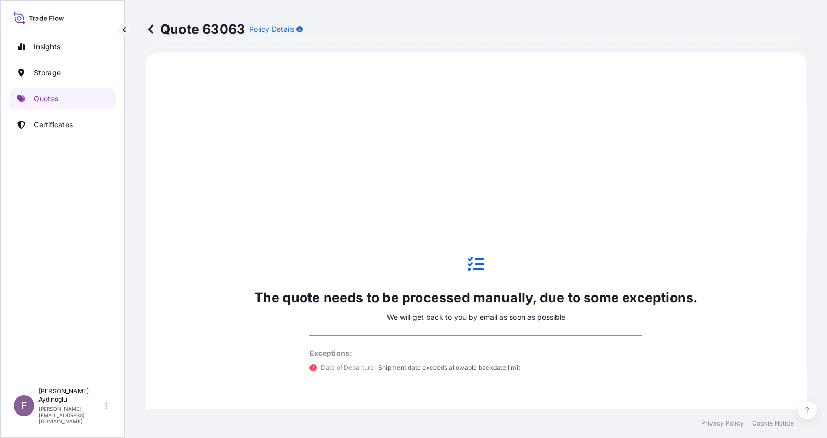
scroll to position [421, 0]
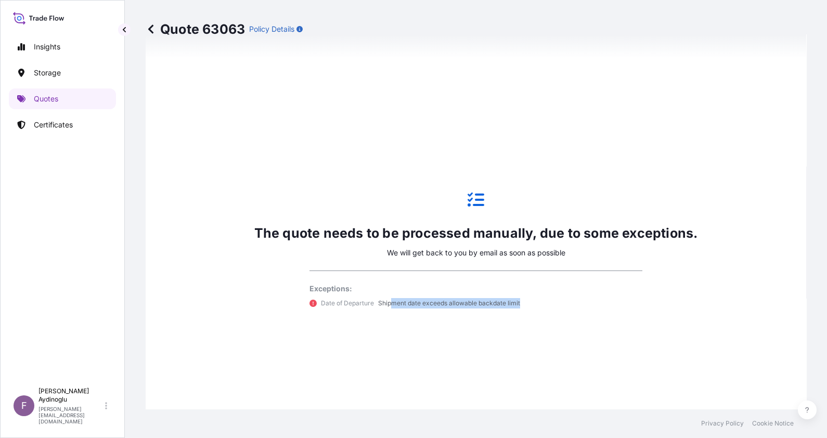
drag, startPoint x: 387, startPoint y: 303, endPoint x: 528, endPoint y: 303, distance: 141.0
click at [528, 303] on div "Date of Departure Shipment date exceeds allowable backdate limit" at bounding box center [476, 303] width 333 height 10
click at [526, 302] on div "Date of Departure Shipment date exceeds allowable backdate limit" at bounding box center [476, 303] width 333 height 10
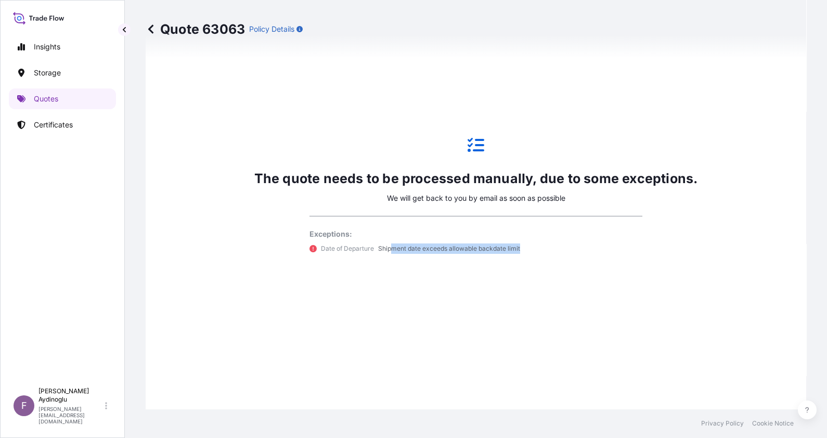
scroll to position [523, 0]
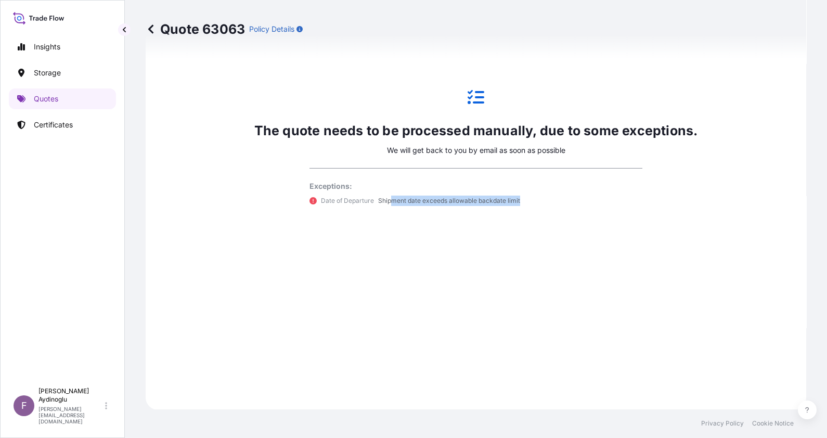
click at [151, 32] on icon at bounding box center [151, 29] width 10 height 10
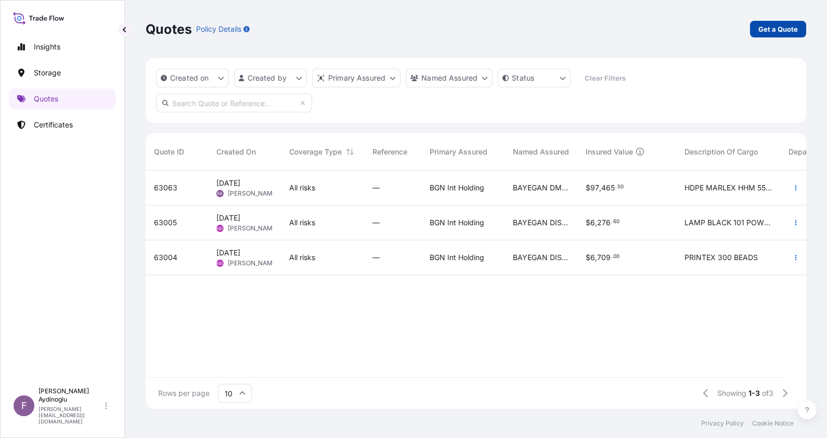
click at [765, 30] on p "Get a Quote" at bounding box center [779, 29] width 40 height 10
select select "Ocean Vessel"
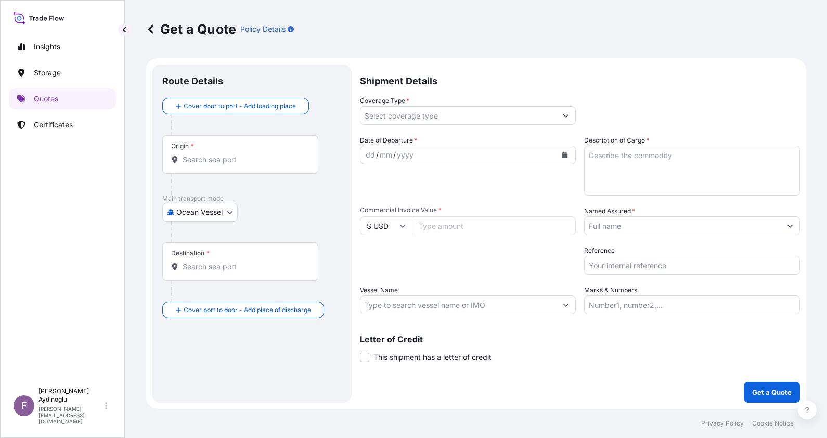
click at [652, 310] on input "Marks & Numbers" at bounding box center [692, 305] width 216 height 19
type input "PO NO: 25Y0150000 Quantity M/Tonn: 99,00 Premium: USD 10,72"
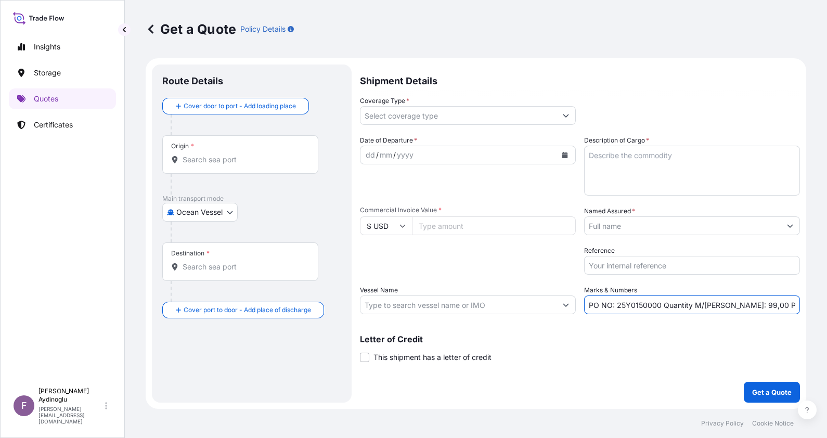
type input "[GEOGRAPHIC_DATA], [GEOGRAPHIC_DATA], [GEOGRAPHIC_DATA]"
type input "Gebze, Kocaeli, [GEOGRAPHIC_DATA]"
type input "All risks"
type input "97465.50"
type input "BAYEGAN DMCC"
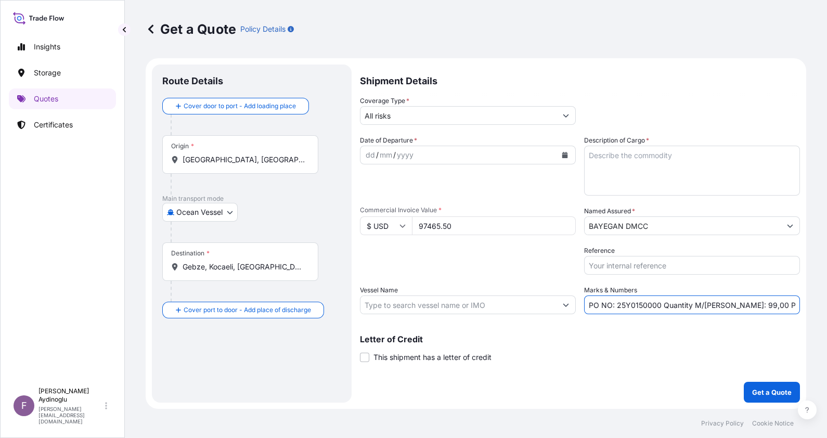
type input "MSC SWEDEN VI / NH527R"
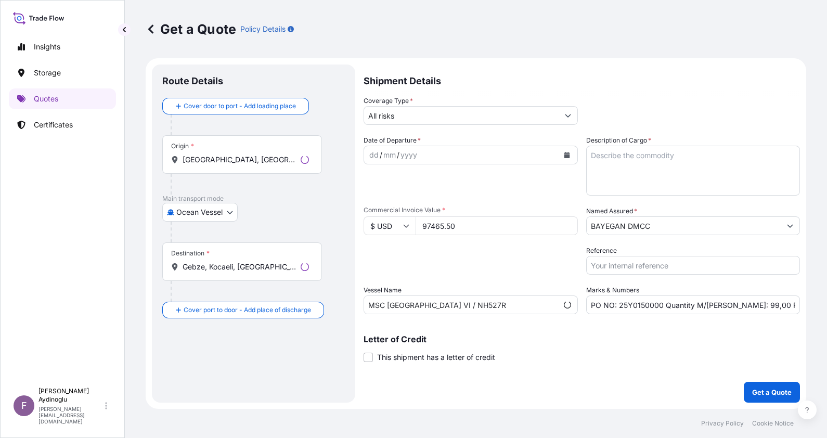
click at [598, 342] on p "Letter of Credit" at bounding box center [582, 339] width 437 height 8
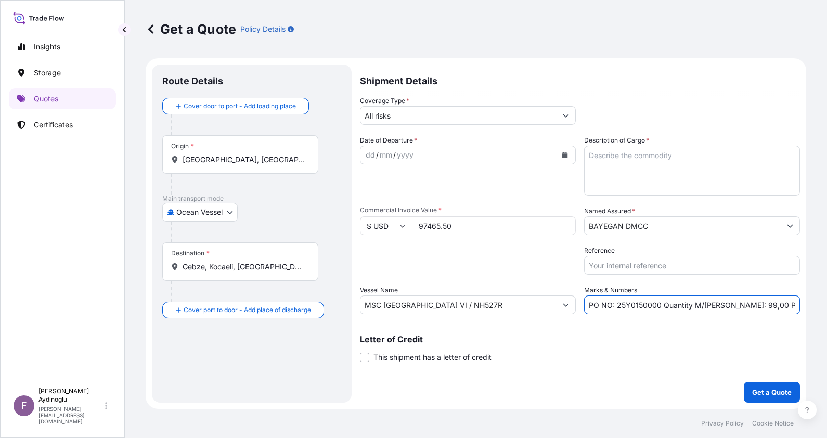
drag, startPoint x: 658, startPoint y: 308, endPoint x: 618, endPoint y: 309, distance: 40.1
click at [618, 309] on input "PO NO: 25Y0150000 Quantity M/Tonn: 99,00 Premium: USD 10,72" at bounding box center [692, 305] width 216 height 19
paste input "498"
type input "PO NO: 25Y0149800 Quantity M/Tonn: 99,00 Premium: USD 10,72"
click at [689, 328] on div "Letter of Credit This shipment has a letter of credit Letter of credit * Letter…" at bounding box center [580, 343] width 440 height 40
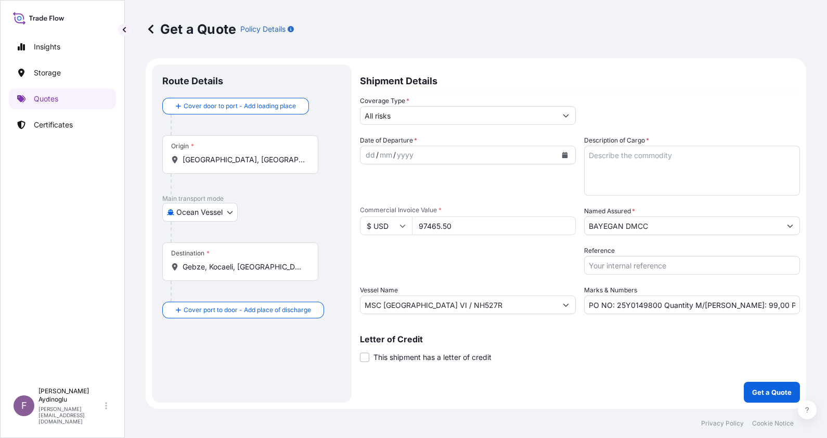
drag, startPoint x: 484, startPoint y: 225, endPoint x: 312, endPoint y: 224, distance: 171.7
click at [312, 224] on form "Route Details Cover door to port - Add loading place Place of loading Road / In…" at bounding box center [476, 233] width 661 height 351
type input "49821.75"
click at [744, 382] on button "Get a Quote" at bounding box center [772, 392] width 56 height 21
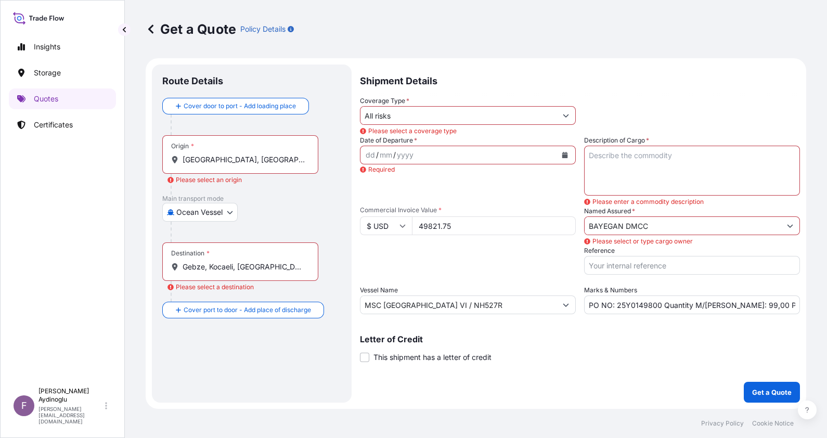
click at [641, 176] on textarea "Description of Cargo *" at bounding box center [692, 171] width 216 height 50
paste textarea "HDPE MARLEX 50100"
type textarea "HDPE MARLEX 50100"
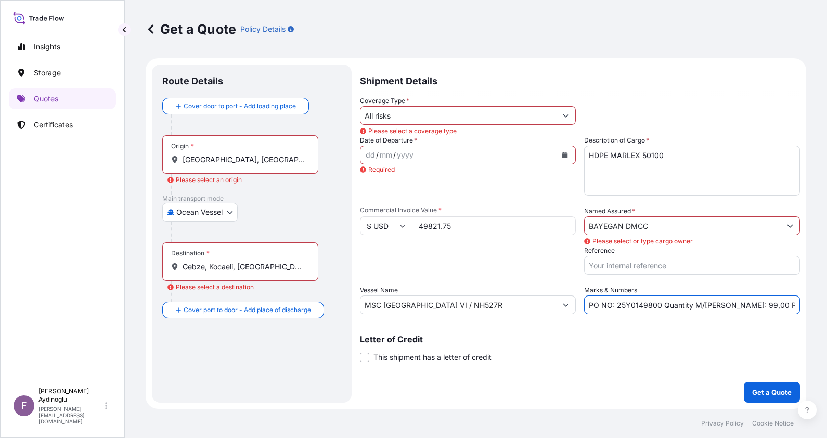
drag, startPoint x: 725, startPoint y: 305, endPoint x: 731, endPoint y: 305, distance: 5.7
click at [731, 305] on input "PO NO: 25Y0149800 Quantity M/Tonn: 99,00 Premium: USD 10,72" at bounding box center [692, 305] width 216 height 19
drag, startPoint x: 743, startPoint y: 307, endPoint x: 736, endPoint y: 307, distance: 6.2
click at [736, 307] on input "PO NO: 25Y0149800 Quantity M/Tonn: 49,00 Premium: USD 10,72" at bounding box center [692, 305] width 216 height 19
type input "PO NO: 25Y0149800 Quantity M/Tonn: 49,50 Premium: USD 10,72"
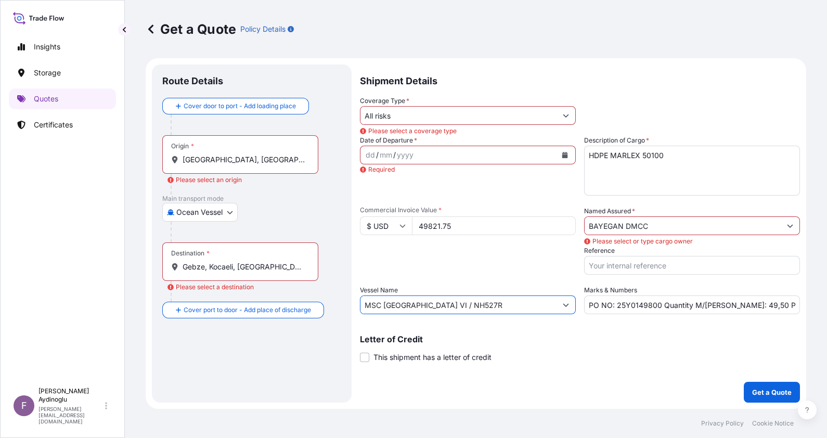
drag, startPoint x: 472, startPoint y: 305, endPoint x: 286, endPoint y: 304, distance: 186.3
click at [286, 304] on form "Route Details Cover door to port - Add loading place Place of loading Road / In…" at bounding box center [476, 233] width 661 height 351
paste input "OL PROFICIENCY"
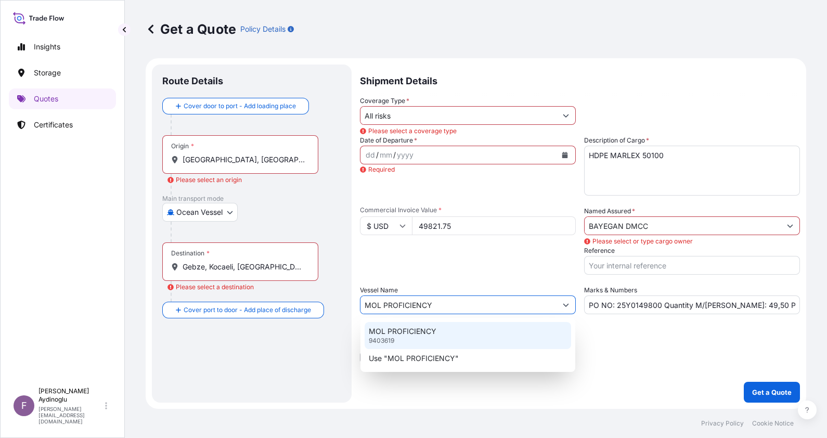
click at [461, 334] on div "MOL PROFICIENCY 9403619" at bounding box center [468, 335] width 207 height 27
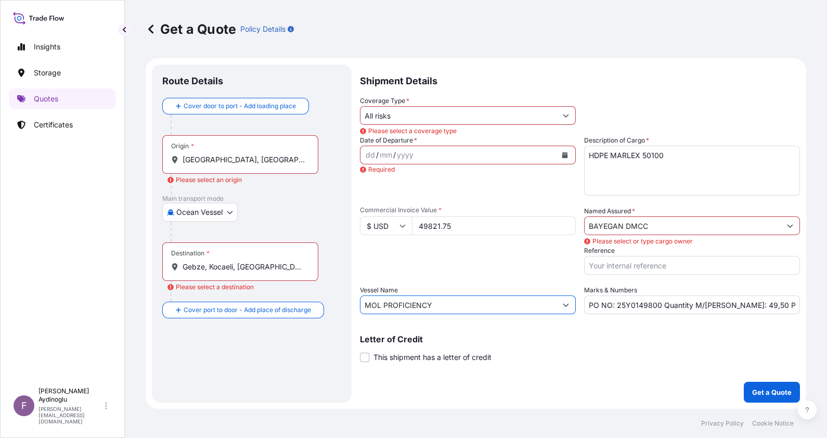
type input "MOL PROFICIENCY"
click at [612, 348] on div "Letter of Credit This shipment has a letter of credit Letter of credit * Letter…" at bounding box center [580, 349] width 440 height 28
click at [250, 156] on input "[GEOGRAPHIC_DATA], [GEOGRAPHIC_DATA], [GEOGRAPHIC_DATA]" at bounding box center [244, 160] width 123 height 10
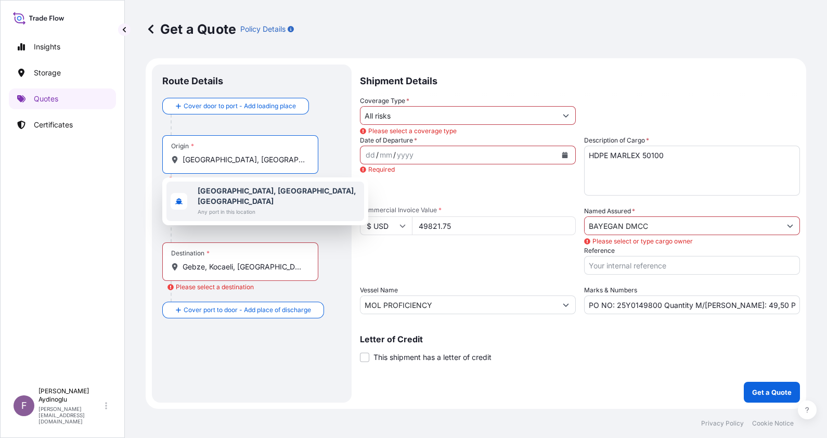
click at [254, 188] on b "[GEOGRAPHIC_DATA], [GEOGRAPHIC_DATA], [GEOGRAPHIC_DATA]" at bounding box center [277, 195] width 159 height 19
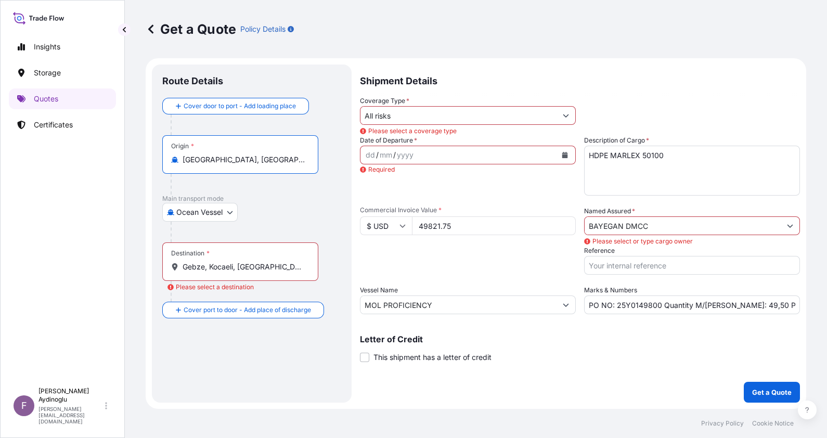
click at [282, 195] on div "Cover door to port - Add loading place Place of loading Road / Inland Road / In…" at bounding box center [251, 208] width 179 height 221
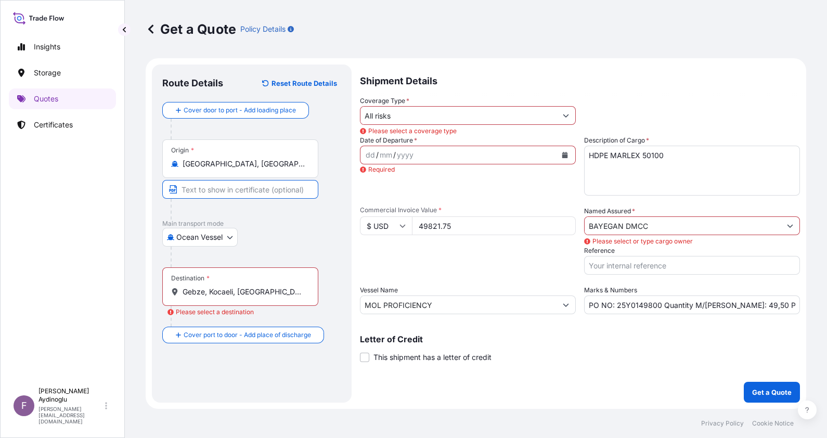
click at [262, 191] on input "Text to appear on certificate" at bounding box center [240, 189] width 156 height 19
type input "[GEOGRAPHIC_DATA] / [GEOGRAPHIC_DATA]"
click at [266, 288] on input "Gebze, Kocaeli, [GEOGRAPHIC_DATA]" at bounding box center [244, 292] width 123 height 10
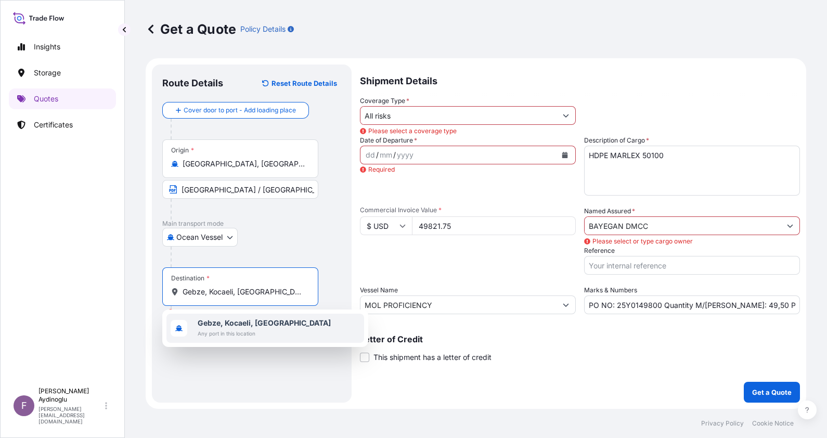
click at [270, 330] on span "Any port in this location" at bounding box center [264, 333] width 133 height 10
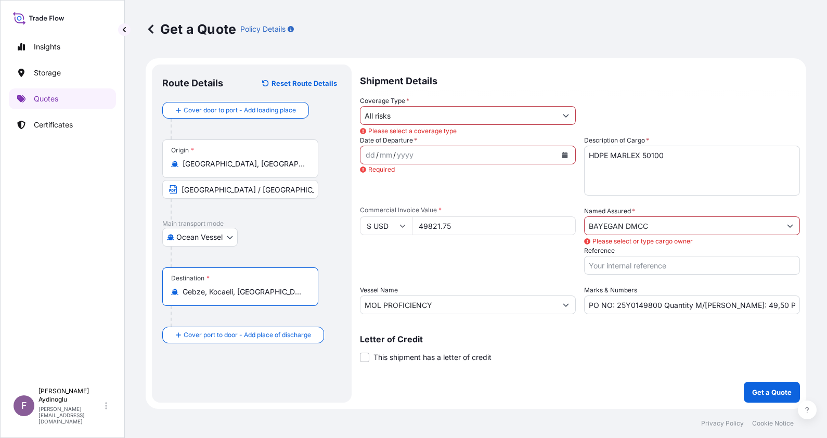
click at [307, 313] on div "Destination * Gebze, Kocaeli, Türkiye" at bounding box center [251, 296] width 179 height 59
click at [274, 321] on input "Text to appear on certificate" at bounding box center [240, 317] width 156 height 19
type input "GEBZE / [GEOGRAPHIC_DATA]"
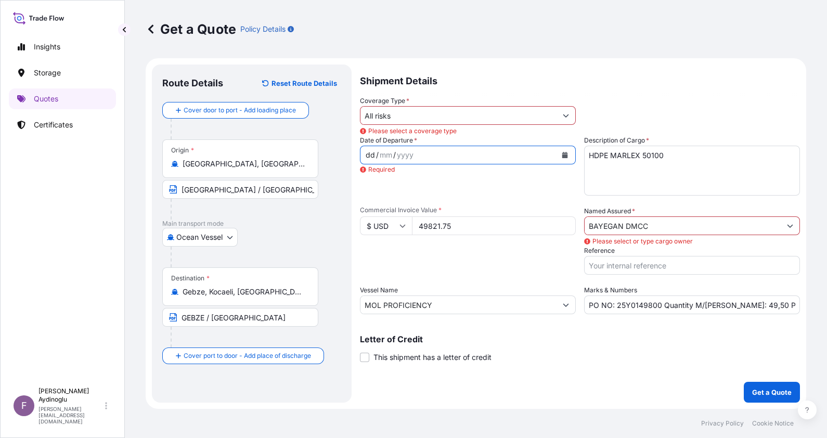
click at [365, 156] on div "dd" at bounding box center [370, 155] width 11 height 12
click at [446, 113] on input "All risks" at bounding box center [459, 115] width 196 height 19
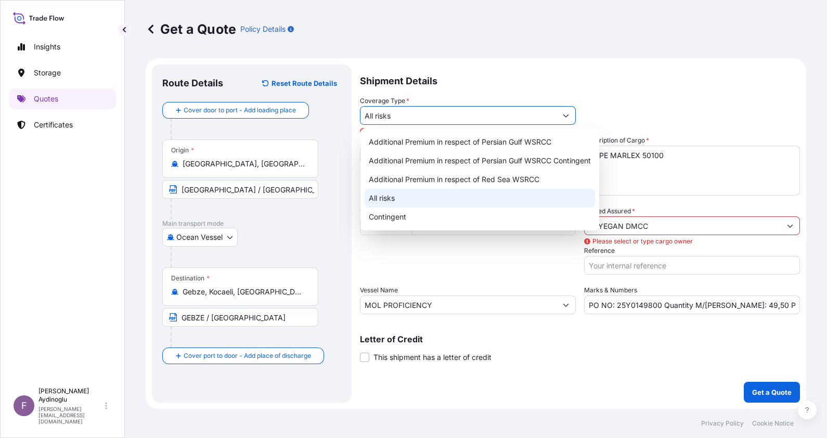
click at [430, 198] on div "All risks" at bounding box center [480, 198] width 231 height 19
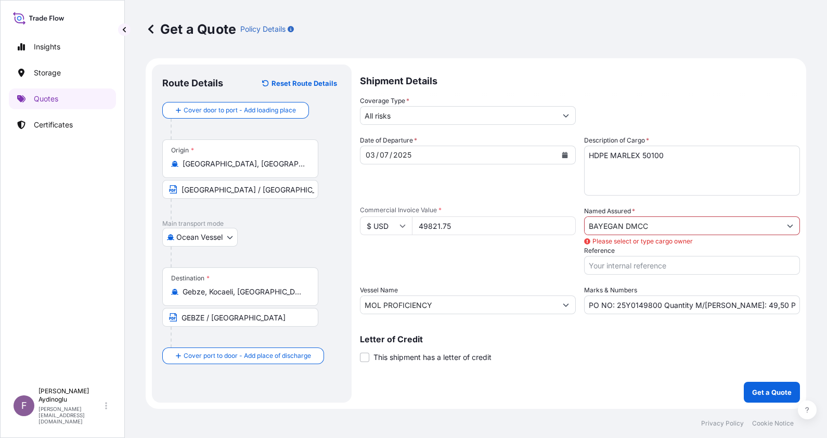
click at [632, 214] on label "Named Assured *" at bounding box center [609, 211] width 51 height 10
click at [632, 216] on input "BAYEGAN DMCC" at bounding box center [683, 225] width 196 height 19
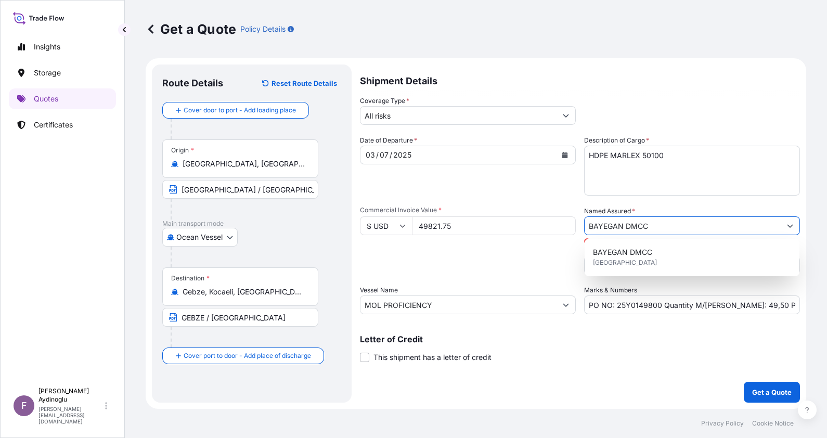
click at [637, 221] on input "BAYEGAN DMCC" at bounding box center [683, 225] width 196 height 19
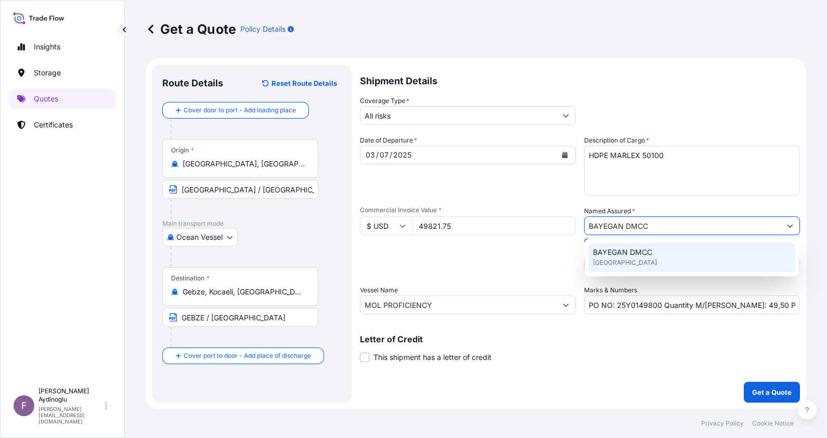
click at [643, 270] on div "BAYEGAN DMCC [GEOGRAPHIC_DATA]" at bounding box center [692, 257] width 207 height 29
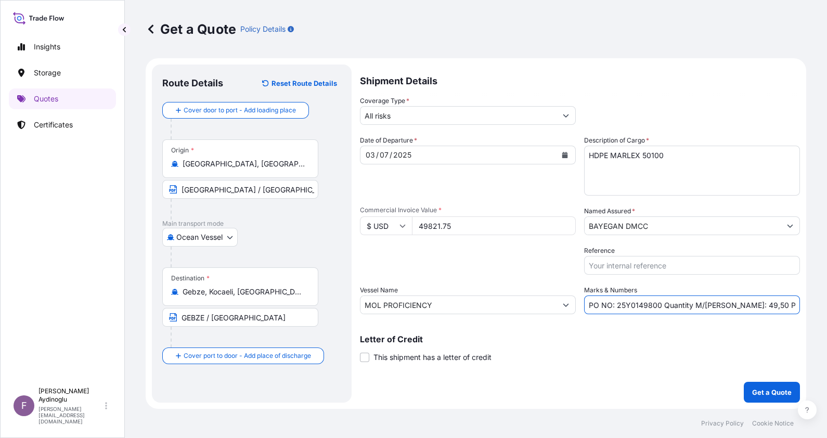
click at [793, 304] on input "PO NO: 25Y0149800 Quantity M/Tonn: 49,50 Premium: USD 10,72" at bounding box center [692, 305] width 216 height 19
drag, startPoint x: 796, startPoint y: 304, endPoint x: 778, endPoint y: 304, distance: 17.7
click at [778, 304] on input "PO NO: 25Y0149800 Quantity M/Tonn: 49,50 Premium: USD 10,72" at bounding box center [692, 305] width 216 height 19
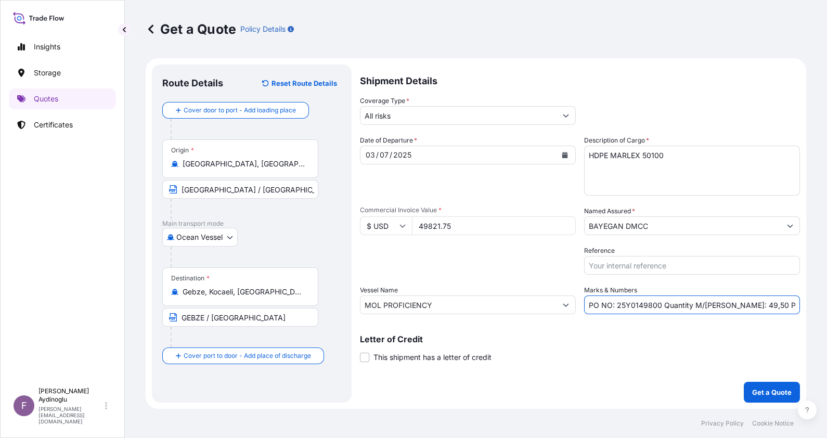
click at [790, 304] on input "PO NO: 25Y0149800 Quantity M/Tonn: 49,50 Premium: USD 10,72" at bounding box center [692, 305] width 216 height 19
drag, startPoint x: 795, startPoint y: 305, endPoint x: 778, endPoint y: 305, distance: 16.7
click at [778, 305] on input "PO NO: 25Y0149800 Quantity M/Tonn: 49,50 Premium: USD 10,72" at bounding box center [692, 305] width 216 height 19
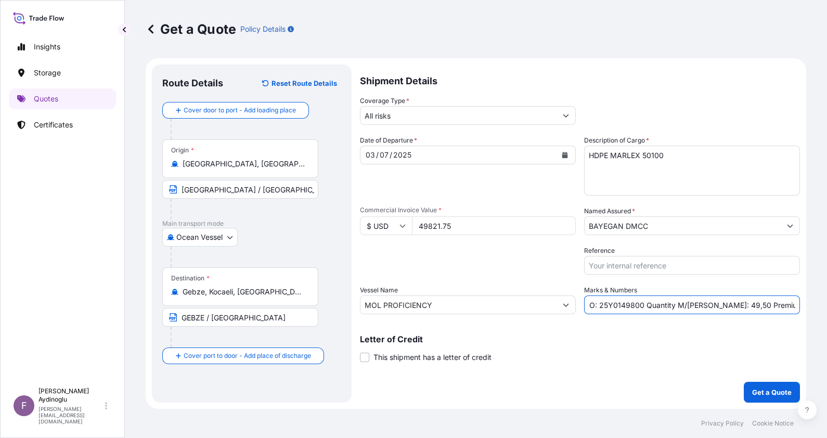
type input "PO NO: 25Y0149800 Quantity M/Tonn: 49,50 Premium: USD 5,48"
click at [760, 386] on button "Get a Quote" at bounding box center [772, 392] width 56 height 21
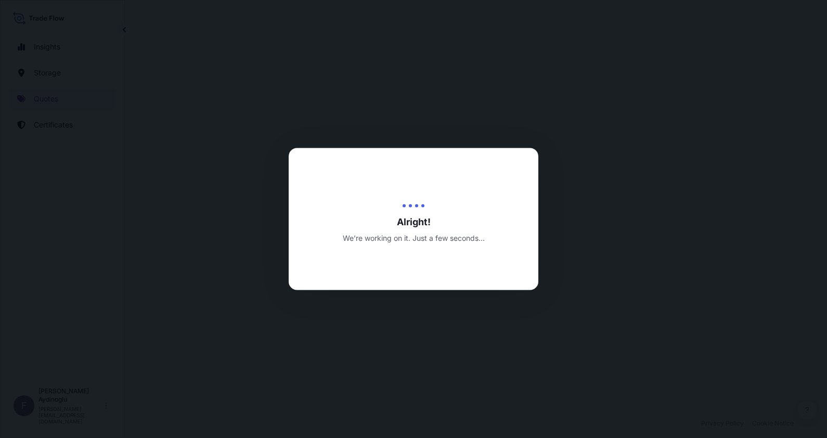
select select "Ocean Vessel"
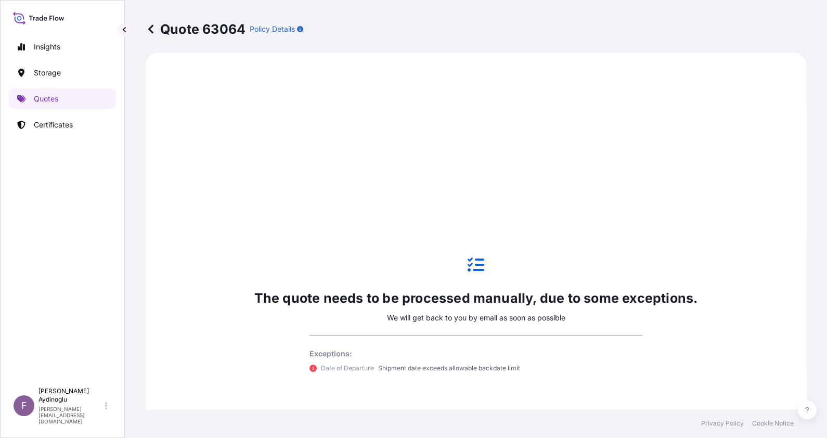
scroll to position [356, 0]
click at [158, 29] on p "Quote 63064" at bounding box center [196, 29] width 100 height 17
click at [152, 28] on icon at bounding box center [151, 29] width 10 height 10
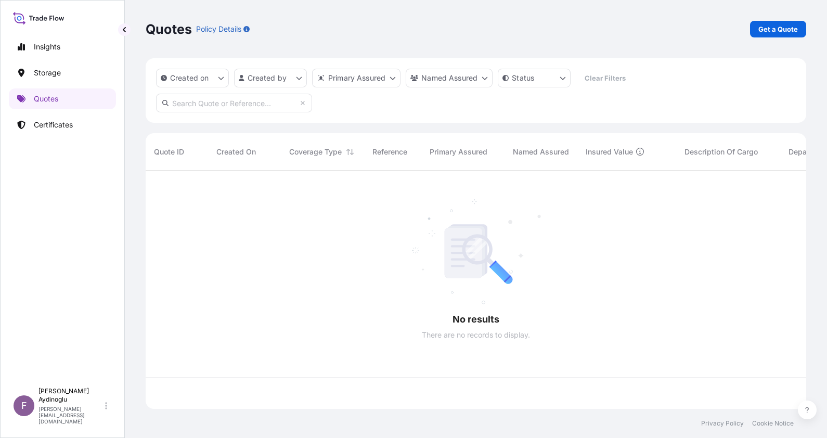
scroll to position [234, 650]
click at [779, 31] on p "Get a Quote" at bounding box center [779, 29] width 40 height 10
select select "Ocean Vessel"
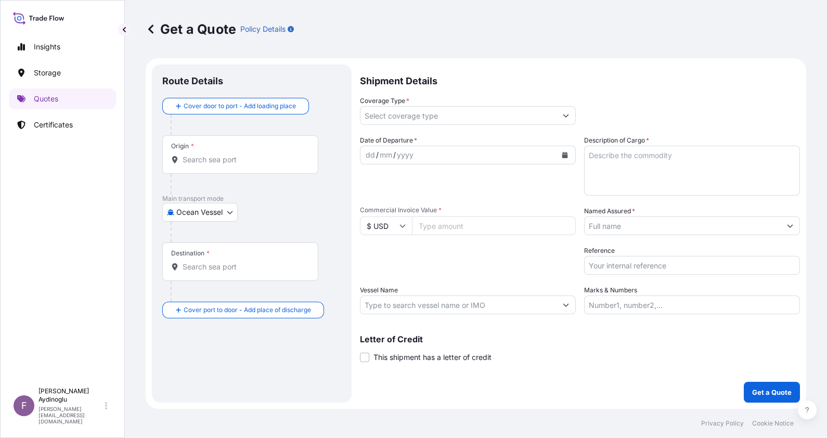
click at [675, 305] on input "Marks & Numbers" at bounding box center [692, 305] width 216 height 19
type input "PO NO: 25Y0149800 Quantity M/Tonn: 99,00 Premium: USD 10,72"
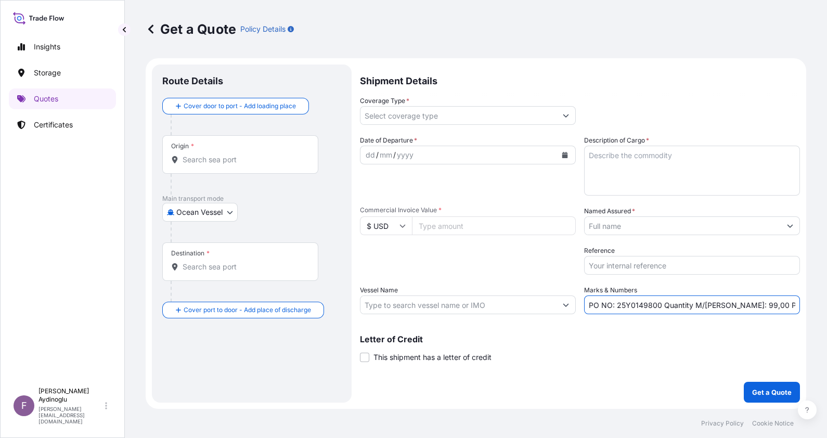
type input "[GEOGRAPHIC_DATA], [GEOGRAPHIC_DATA], [GEOGRAPHIC_DATA]"
type input "Gebze, Kocaeli, [GEOGRAPHIC_DATA]"
type input "All risks"
type input "49821.75"
type input "BAYEGAN DMCC"
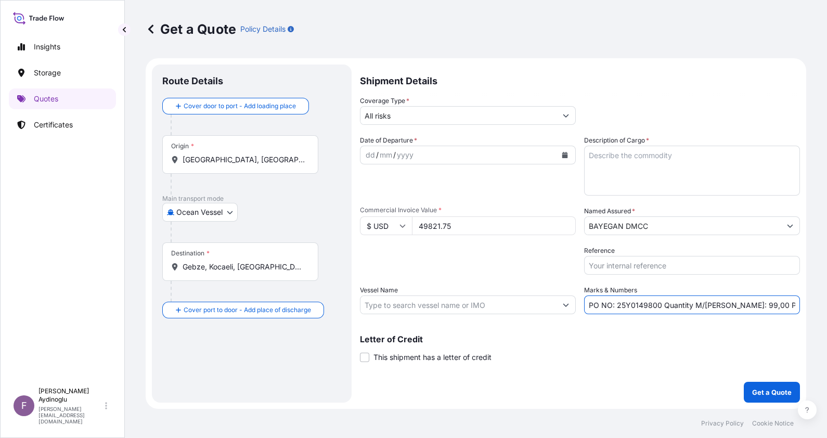
type input "MSC SWEDEN VI / NH527R"
drag, startPoint x: 617, startPoint y: 305, endPoint x: 660, endPoint y: 306, distance: 42.7
click at [660, 306] on input "PO NO: 25Y0149800 Quantity M/Tonn: 99,00 Premium: USD 10,72" at bounding box center [692, 305] width 216 height 19
paste input "503"
type input "PO NO: 25Y0150300 Quantity M/Tonn: 99,00 Premium: USD 10,72"
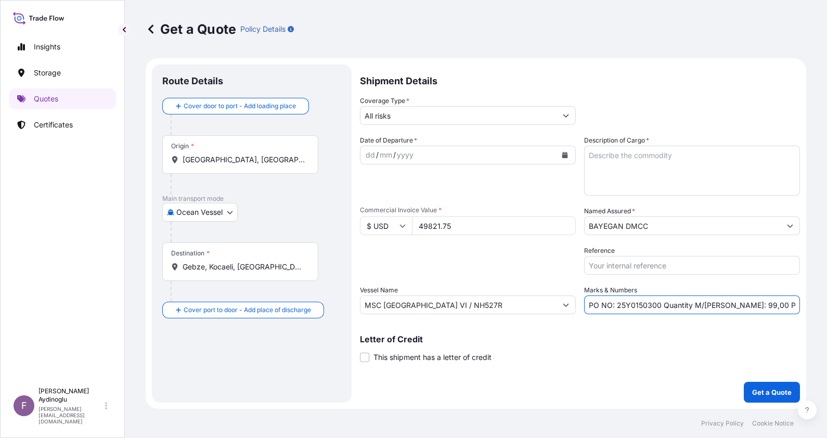
drag, startPoint x: 466, startPoint y: 226, endPoint x: 374, endPoint y: 226, distance: 91.6
click at [374, 226] on div "$ USD 49821.75" at bounding box center [468, 225] width 216 height 19
type input "48732.75"
click at [628, 175] on textarea "Description of Cargo *" at bounding box center [692, 171] width 216 height 50
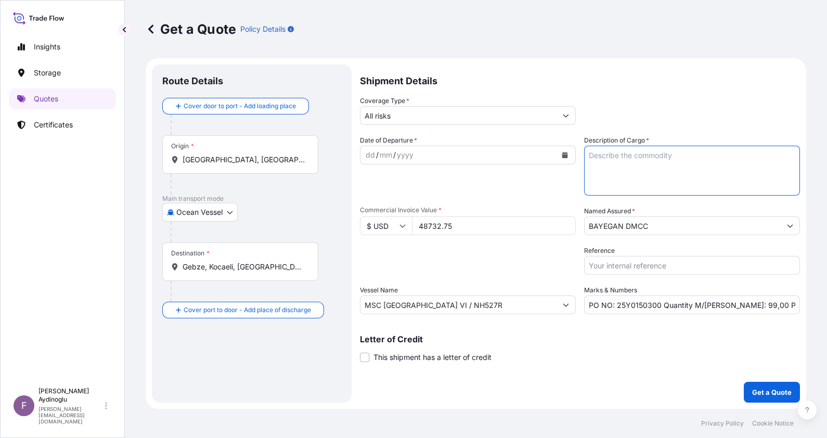
paste textarea "HDPE MARLEX HHM 5502BN"
type textarea "HDPE MARLEX HHM 5502BN"
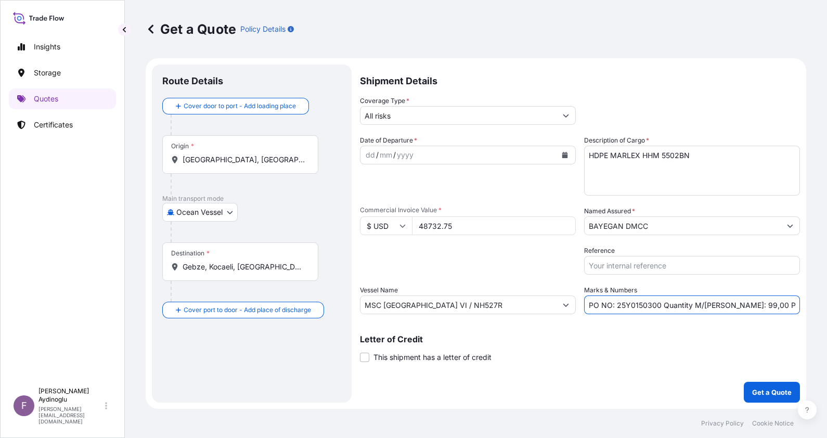
drag, startPoint x: 725, startPoint y: 304, endPoint x: 732, endPoint y: 304, distance: 7.3
click at [732, 304] on input "PO NO: 25Y0150300 Quantity M/Tonn: 99,00 Premium: USD 10,72" at bounding box center [692, 305] width 216 height 19
click at [740, 308] on input "PO NO: 25Y0150300 Quantity M/Tonn: 49,00 Premium: USD 10,72" at bounding box center [692, 305] width 216 height 19
type input "PO NO: 25Y0150300 Quantity M/Tonn: 49,50 Premium: USD 10,72"
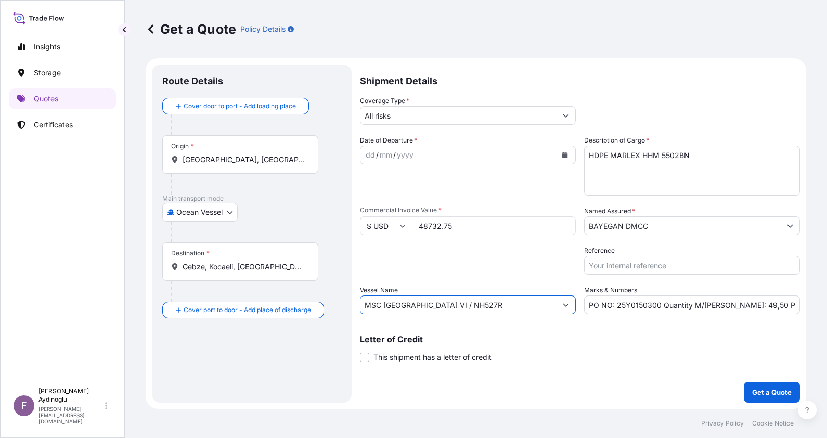
drag, startPoint x: 479, startPoint y: 307, endPoint x: 209, endPoint y: 308, distance: 270.1
click at [208, 304] on form "Route Details Cover door to port - Add loading place Place of loading Road / In…" at bounding box center [476, 233] width 661 height 351
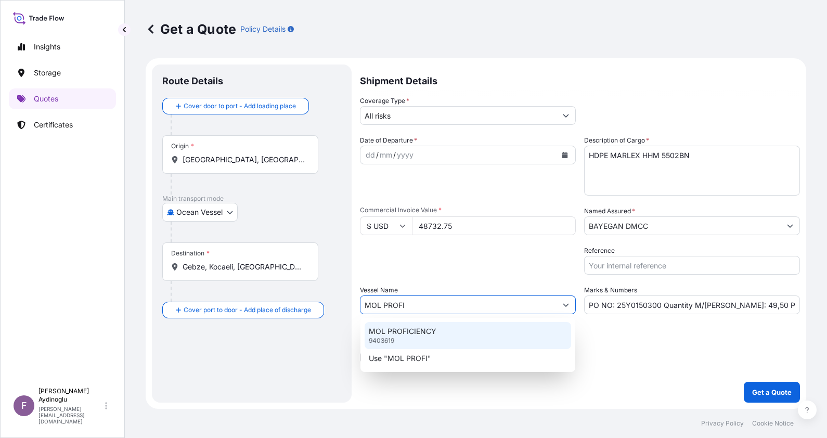
click at [545, 341] on div "MOL PROFICIENCY 9403619" at bounding box center [468, 335] width 207 height 27
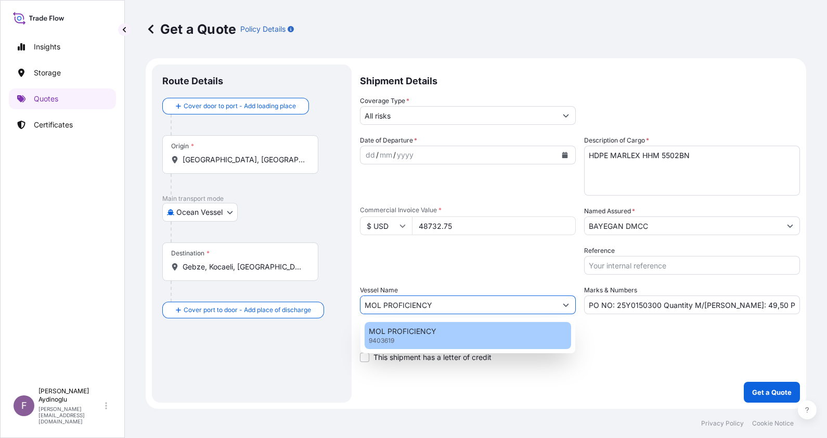
type input "MOL PROFICIENCY"
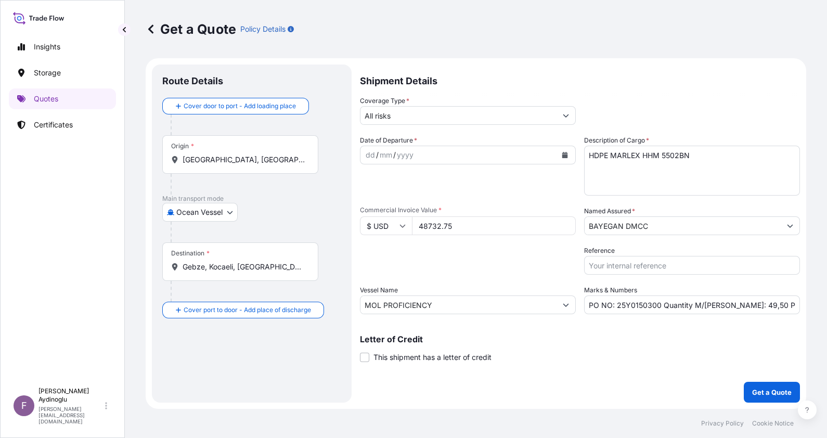
click at [681, 351] on div "Letter of Credit This shipment has a letter of credit Letter of credit * Letter…" at bounding box center [580, 349] width 440 height 28
click at [245, 160] on input "[GEOGRAPHIC_DATA], [GEOGRAPHIC_DATA], [GEOGRAPHIC_DATA]" at bounding box center [244, 160] width 123 height 10
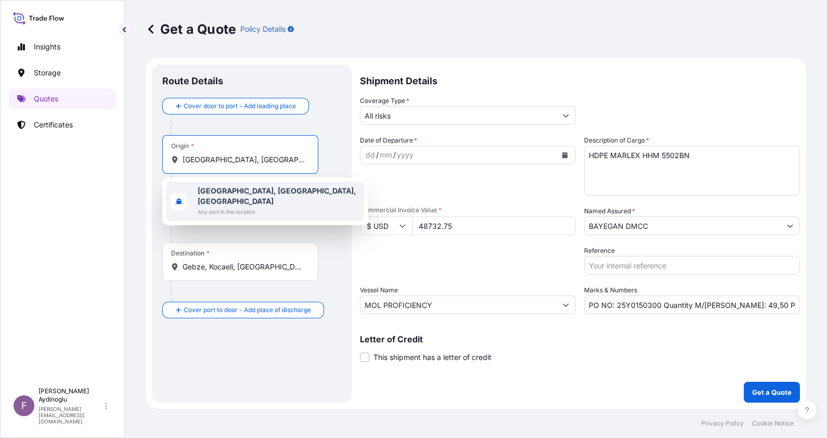
click at [250, 207] on span "Any port in this location" at bounding box center [279, 212] width 162 height 10
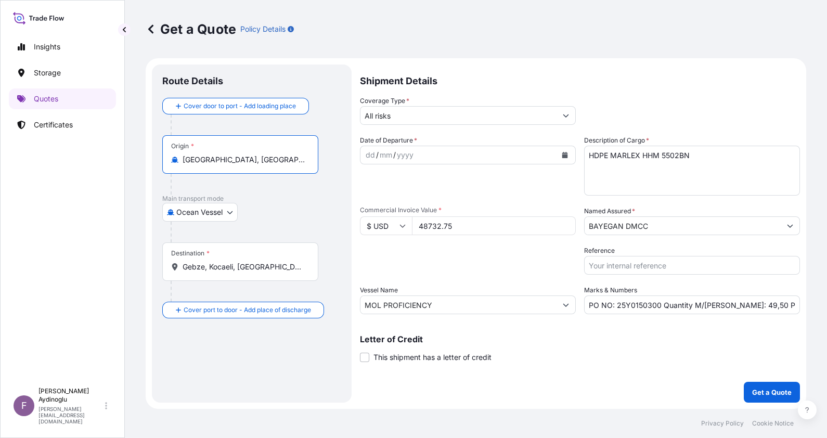
click at [342, 190] on div "Route Details Cover door to port - Add loading place Place of loading Road / In…" at bounding box center [252, 234] width 200 height 338
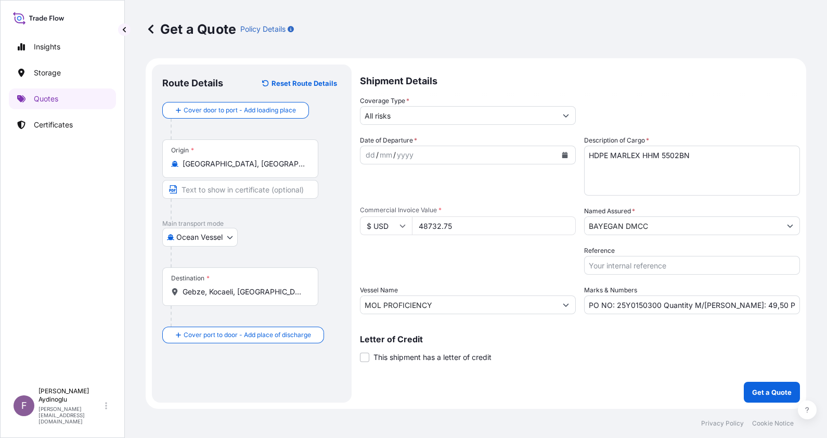
click at [243, 195] on input "Text to appear on certificate" at bounding box center [240, 189] width 156 height 19
type input "[GEOGRAPHIC_DATA] / [GEOGRAPHIC_DATA]"
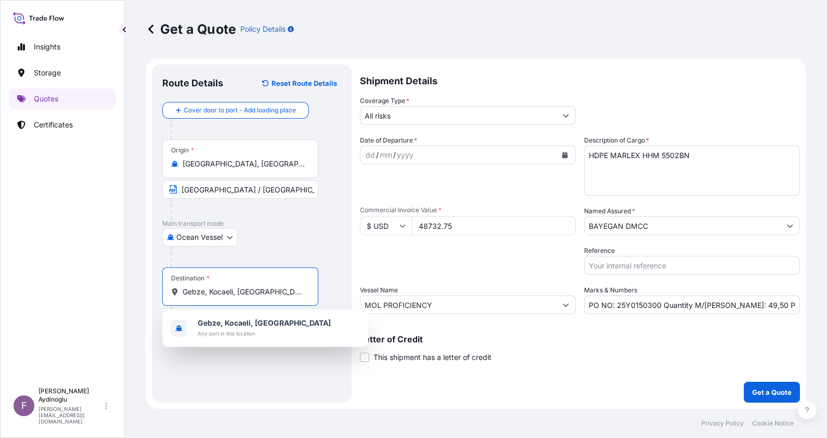
click at [265, 293] on input "Gebze, Kocaeli, [GEOGRAPHIC_DATA]" at bounding box center [244, 292] width 123 height 10
click at [269, 327] on b "Gebze, Kocaeli, [GEOGRAPHIC_DATA]" at bounding box center [264, 322] width 133 height 9
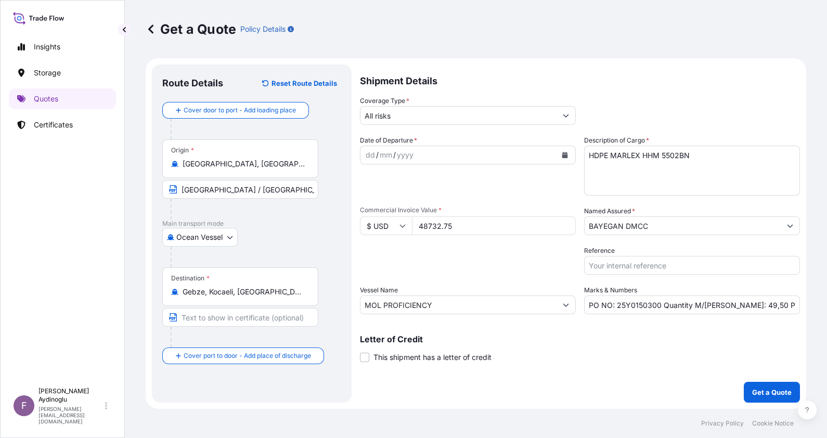
click at [333, 295] on div "Destination * Gebze, Kocaeli, Türkiye" at bounding box center [251, 307] width 179 height 80
click at [238, 318] on input "Text to appear on certificate" at bounding box center [240, 317] width 156 height 19
type input "GEBZE / [GEOGRAPHIC_DATA]"
click at [367, 157] on div "dd" at bounding box center [370, 155] width 11 height 12
click at [789, 308] on input "PO NO: 25Y0150300 Quantity M/Tonn: 49,50 Premium: USD 10,72" at bounding box center [692, 305] width 216 height 19
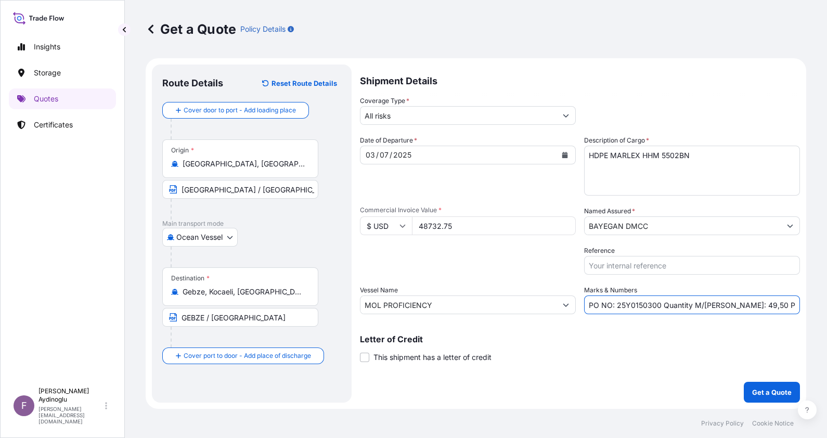
scroll to position [0, 20]
drag, startPoint x: 796, startPoint y: 306, endPoint x: 779, endPoint y: 306, distance: 16.7
click at [779, 306] on input "PO NO: 25Y0150300 Quantity M/Tonn: 49,50 Premium: USD 10,72" at bounding box center [692, 305] width 216 height 19
type input "PO NO: 25Y0150300 Quantity M/Tonn: 49,50 Premium: USD 5,36"
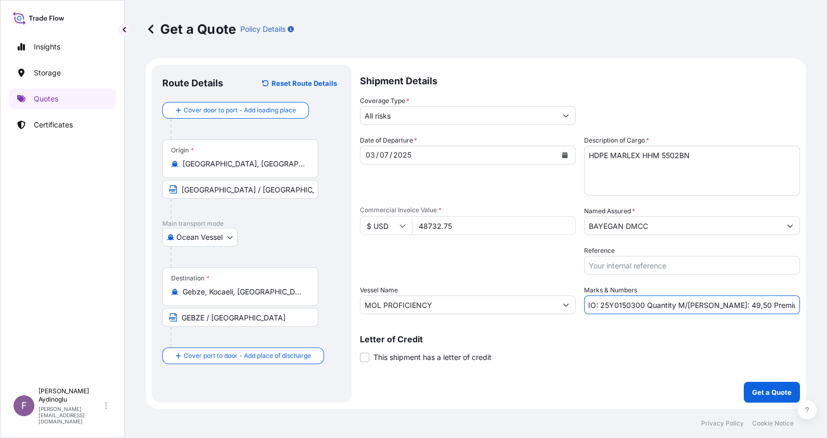
click at [406, 119] on input "All risks" at bounding box center [459, 115] width 196 height 19
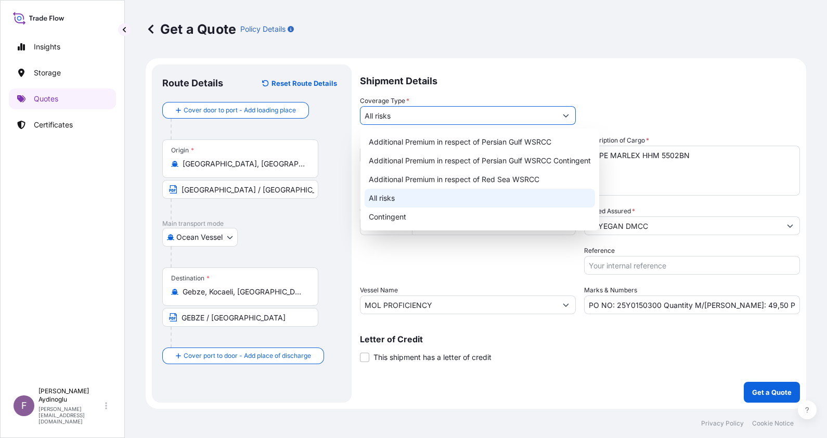
click at [416, 201] on div "All risks" at bounding box center [480, 198] width 231 height 19
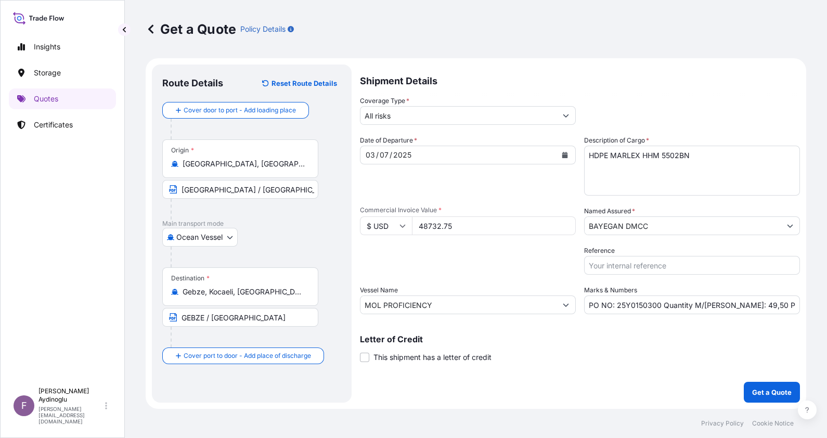
click at [664, 237] on div "Date of Departure * 03 / 07 / 2025 Cargo Category * LPG, Crude Oil, Utility Fue…" at bounding box center [580, 224] width 440 height 179
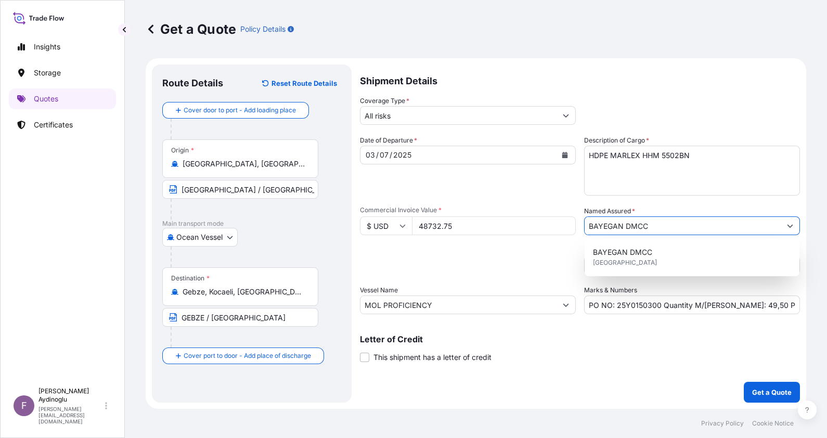
click at [664, 233] on input "BAYEGAN DMCC" at bounding box center [683, 225] width 196 height 19
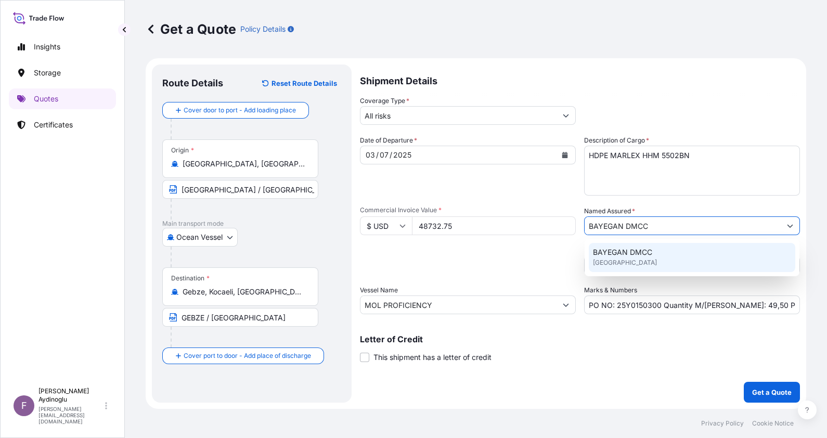
click at [661, 255] on div "BAYEGAN DMCC [GEOGRAPHIC_DATA]" at bounding box center [692, 257] width 207 height 29
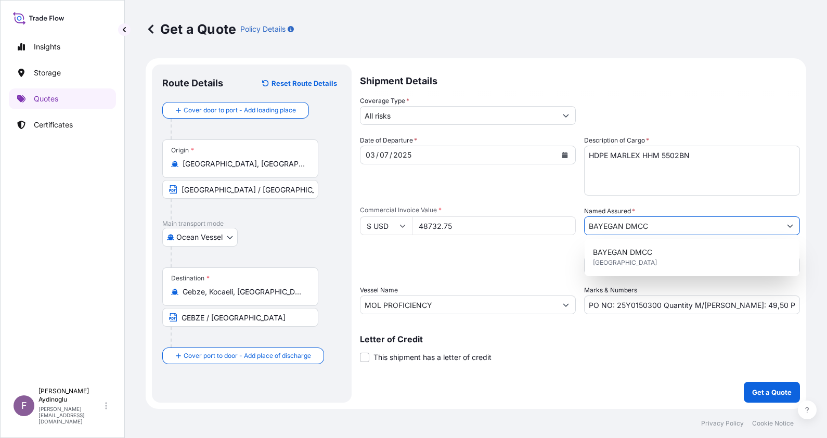
click at [599, 358] on div "Letter of Credit This shipment has a letter of credit Letter of credit * Letter…" at bounding box center [580, 349] width 440 height 28
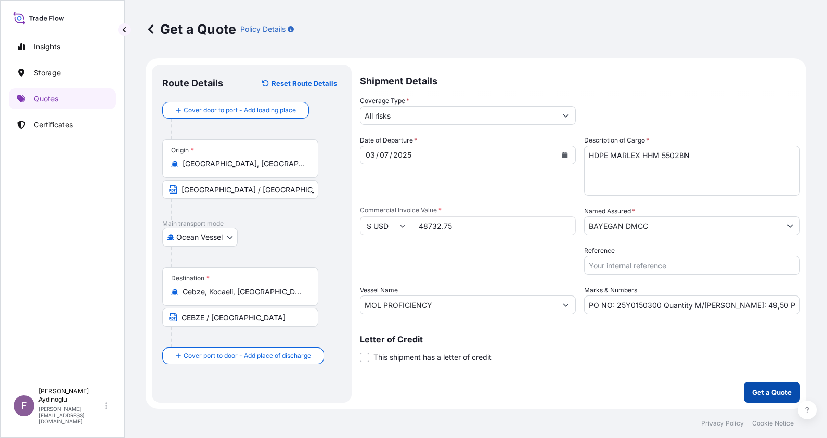
click at [769, 388] on p "Get a Quote" at bounding box center [772, 392] width 40 height 10
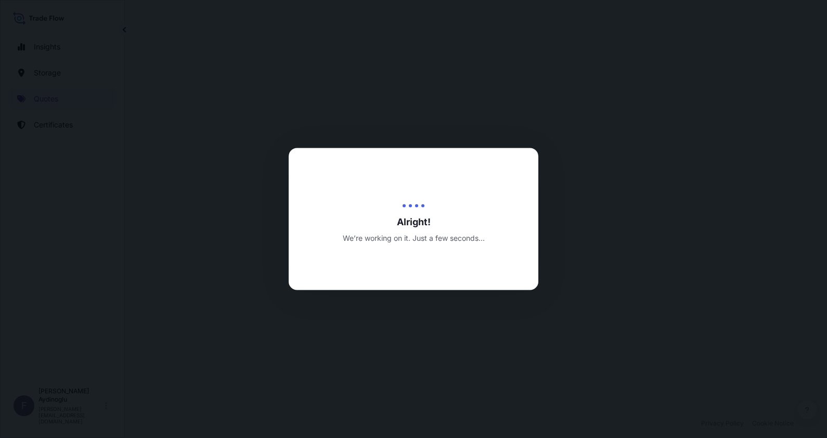
select select "Ocean Vessel"
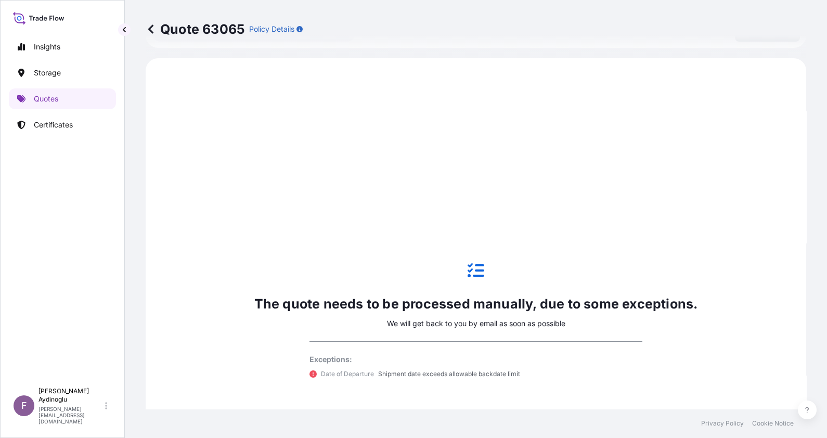
scroll to position [356, 0]
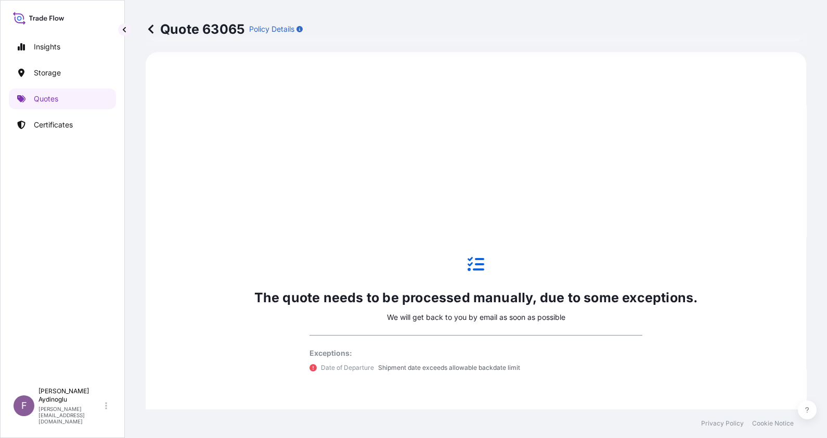
click at [152, 33] on icon at bounding box center [150, 28] width 5 height 9
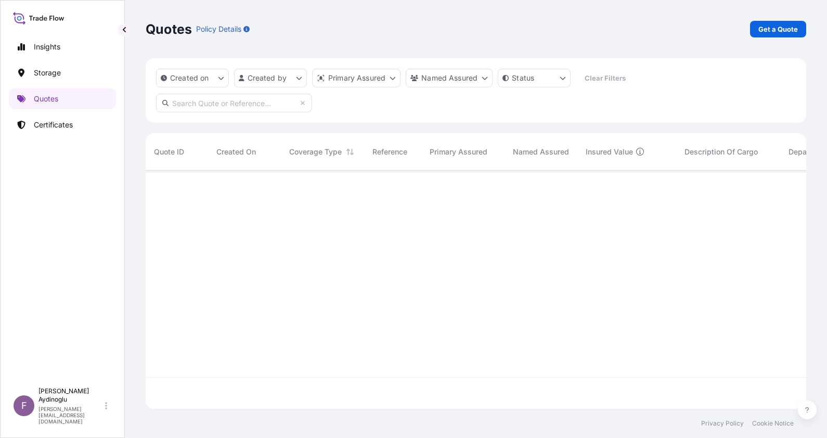
scroll to position [234, 650]
click at [775, 31] on p "Get a Quote" at bounding box center [779, 29] width 40 height 10
select select "Ocean Vessel"
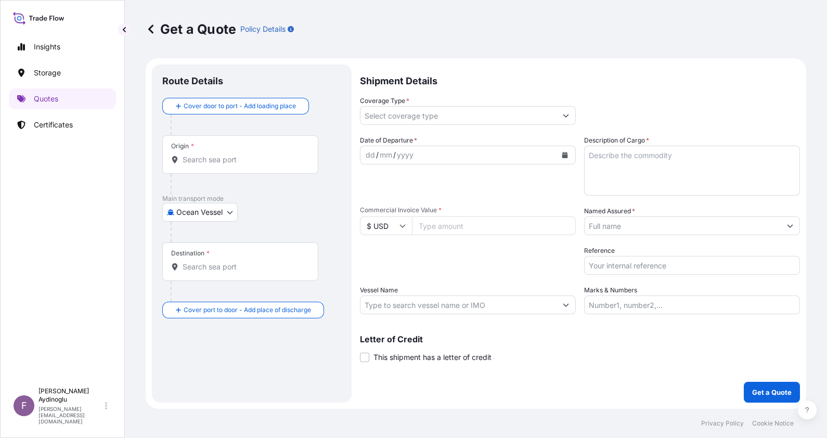
click at [676, 302] on input "Marks & Numbers" at bounding box center [692, 305] width 216 height 19
type input "PO NO: 25Y0150300 Quantity M/Tonn: 49,50 Premium: USD 5,36"
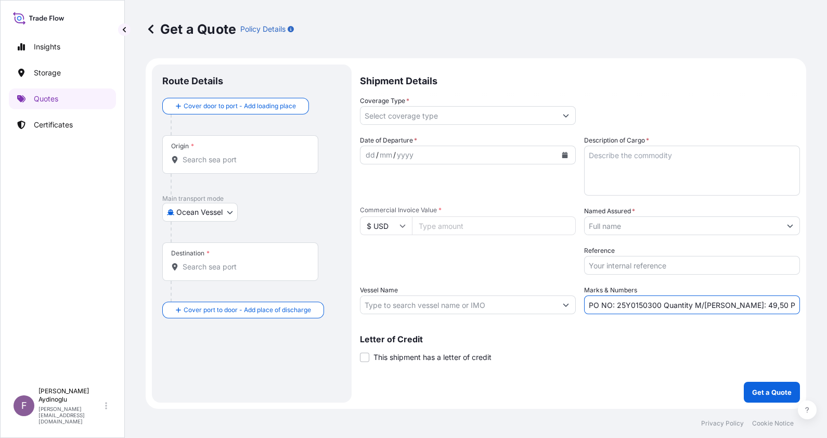
type input "[GEOGRAPHIC_DATA], [GEOGRAPHIC_DATA], [GEOGRAPHIC_DATA]"
type input "Gebze, Kocaeli, [GEOGRAPHIC_DATA]"
type input "All risks"
type input "48732.75"
type input "BAYEGAN DMCC"
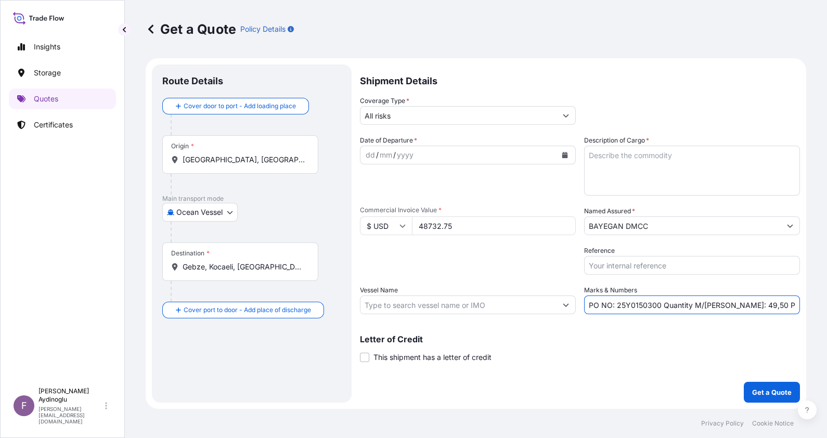
type input "MOL PROFICIENCY"
click at [650, 306] on input "PO NO: 25Y0150300 Quantity M/Tonn: 49,50 Premium: USD 5,36" at bounding box center [692, 305] width 216 height 19
type input "PO NO: 25Y0150400 Quantity M/Tonn: 49,50 Premium: USD 5,36"
click at [686, 160] on textarea "Description of Cargo *" at bounding box center [692, 171] width 216 height 50
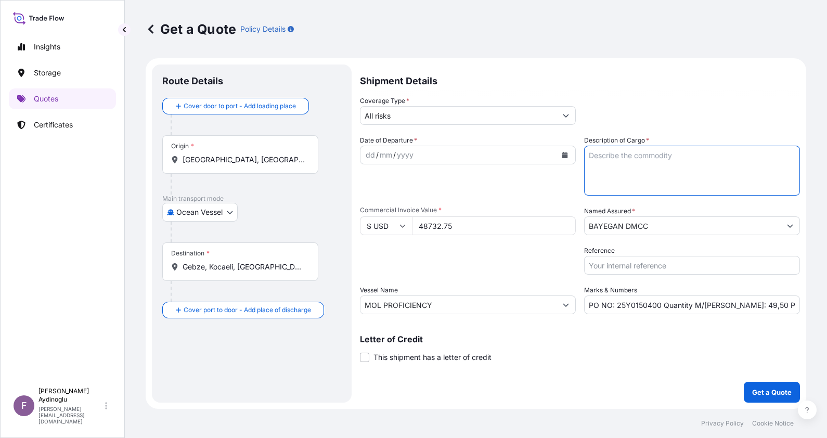
paste textarea "HDPE MARLEX HHM 5502BN"
type textarea "HDPE MARLEX HHM 5502BN"
click at [448, 305] on input "MOL PROFICIENCY" at bounding box center [459, 305] width 196 height 19
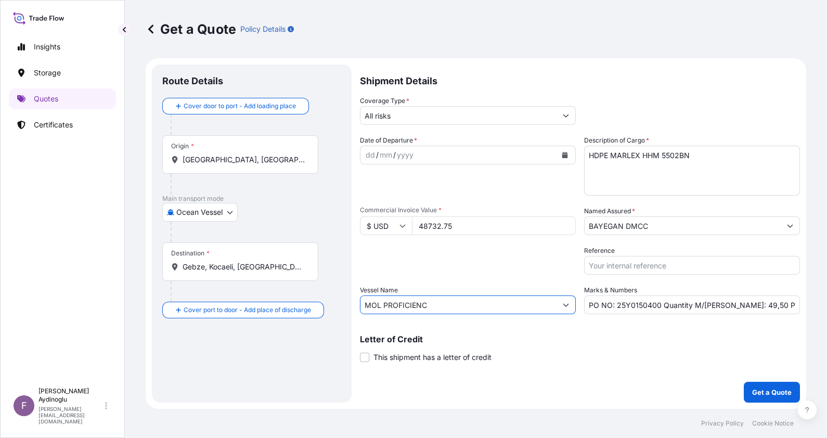
type input "MOL PROFICIENCY"
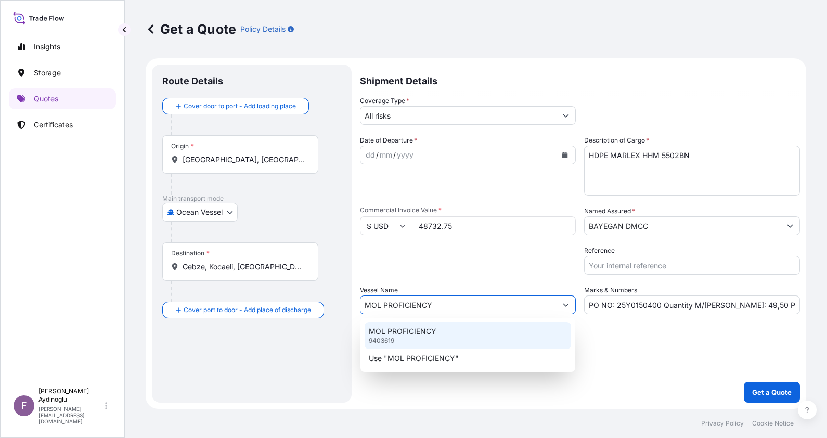
click at [465, 338] on div "MOL PROFICIENCY 9403619" at bounding box center [468, 335] width 207 height 27
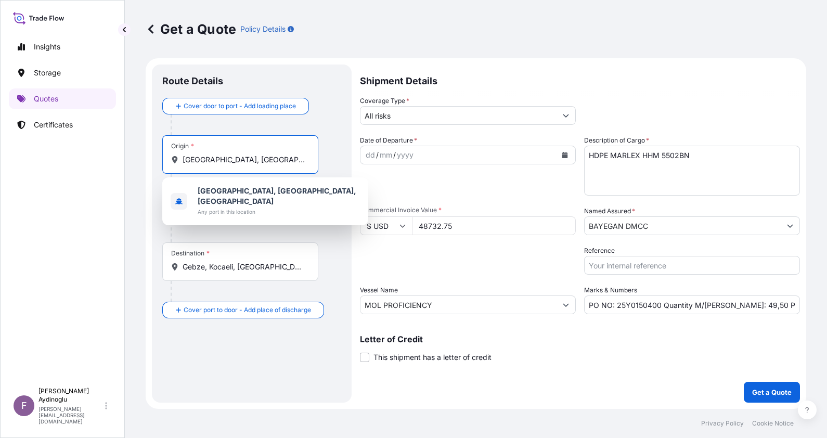
click at [266, 162] on input "[GEOGRAPHIC_DATA], [GEOGRAPHIC_DATA], [GEOGRAPHIC_DATA]" at bounding box center [244, 160] width 123 height 10
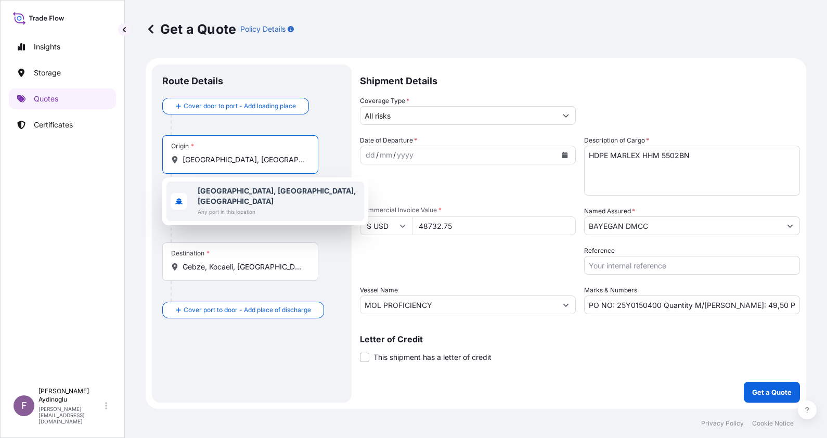
click at [260, 207] on span "Any port in this location" at bounding box center [279, 212] width 162 height 10
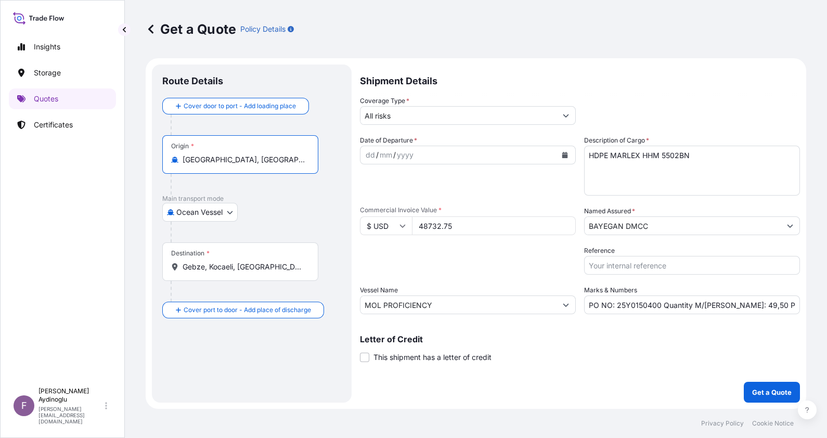
click at [332, 194] on div "Cover door to port - Add loading place Place of loading Road / Inland Road / In…" at bounding box center [251, 208] width 179 height 221
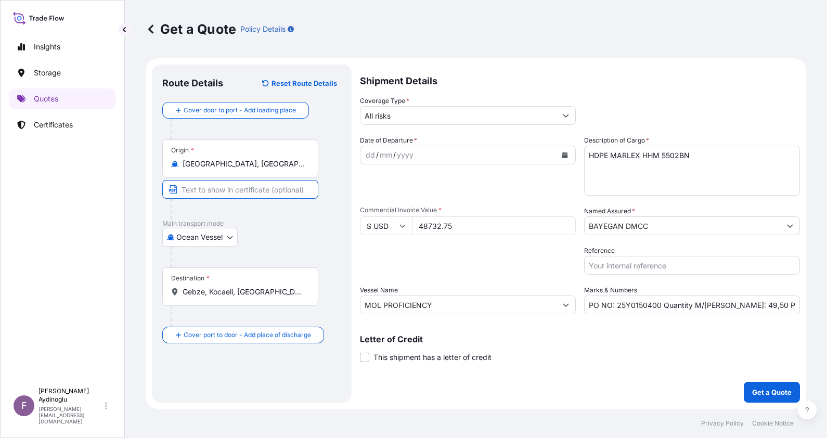
drag, startPoint x: 242, startPoint y: 185, endPoint x: 247, endPoint y: 189, distance: 5.9
click at [242, 185] on input "Text to appear on certificate" at bounding box center [240, 189] width 156 height 19
type input "[GEOGRAPHIC_DATA] / [GEOGRAPHIC_DATA]"
click at [262, 289] on input "Gebze, Kocaeli, [GEOGRAPHIC_DATA]" at bounding box center [244, 292] width 123 height 10
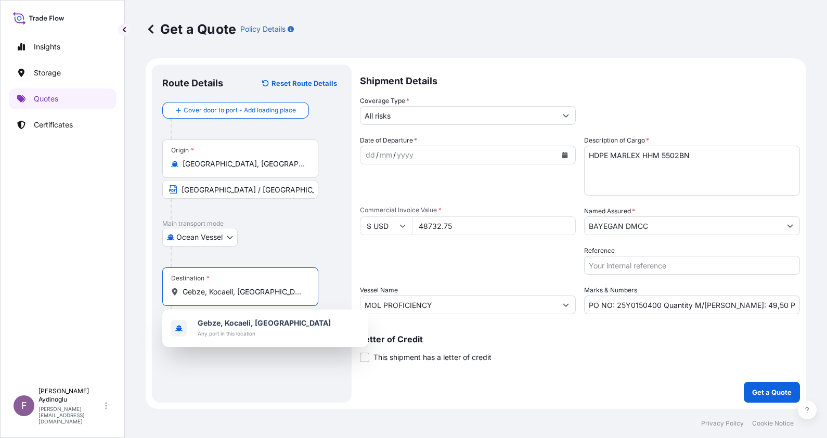
click at [326, 254] on div at bounding box center [256, 257] width 171 height 21
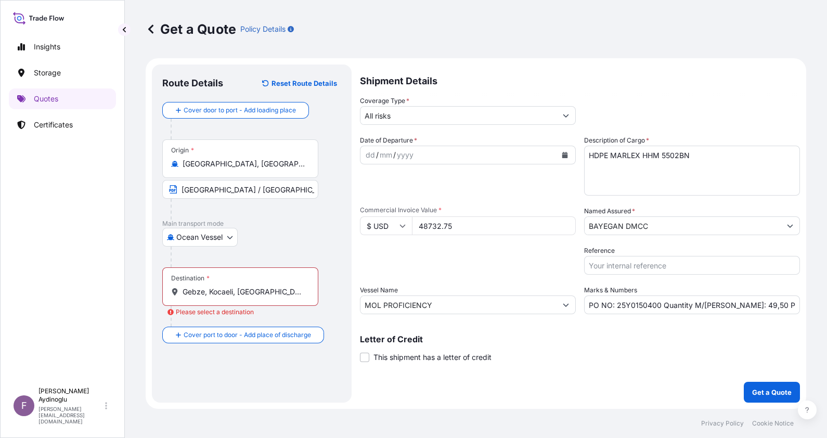
click at [261, 301] on div "Destination * Gebze, Kocaeli, Türkiye" at bounding box center [240, 286] width 156 height 39
click at [261, 297] on input "Gebze, Kocaeli, [GEOGRAPHIC_DATA]" at bounding box center [244, 292] width 123 height 10
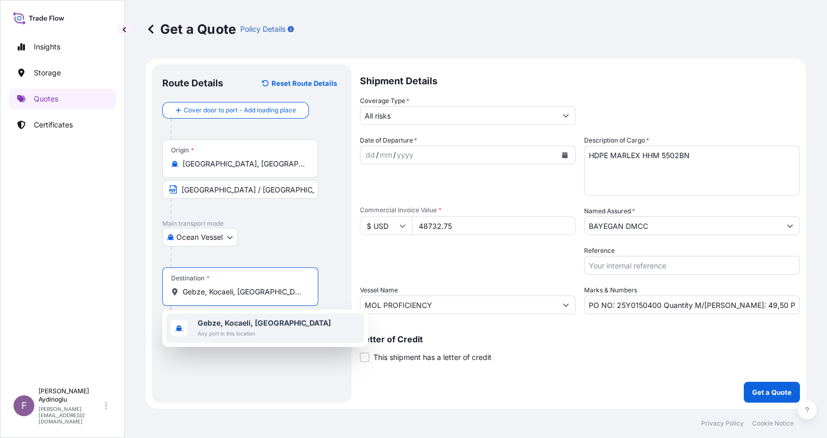
click at [262, 333] on span "Any port in this location" at bounding box center [264, 333] width 133 height 10
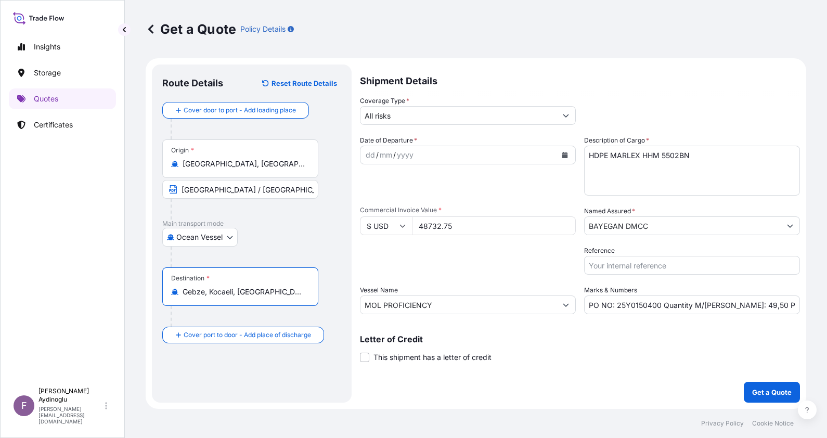
click at [333, 292] on div "Destination * Gebze, Kocaeli, Türkiye" at bounding box center [251, 296] width 179 height 59
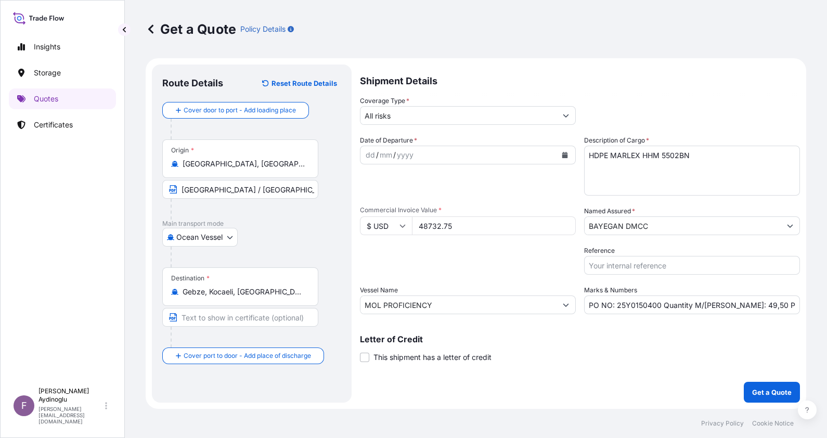
click at [232, 310] on input "Text to appear on certificate" at bounding box center [240, 317] width 156 height 19
type input "GEBZE / [GEOGRAPHIC_DATA]"
click at [274, 297] on input "Gebze, Kocaeli, [GEOGRAPHIC_DATA]" at bounding box center [244, 292] width 123 height 10
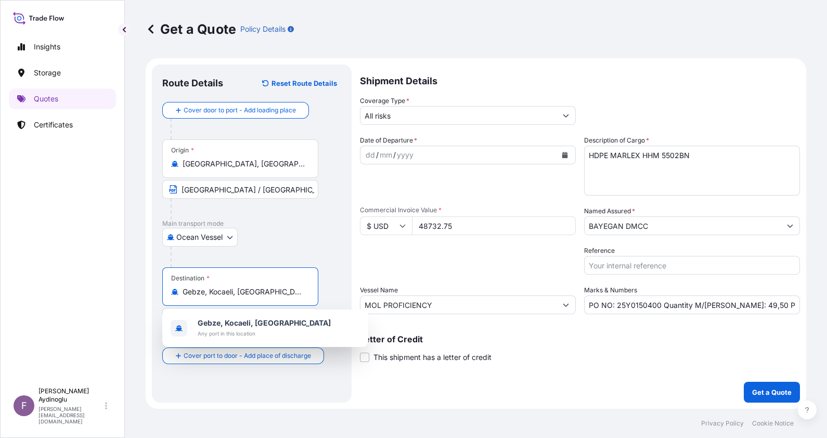
drag, startPoint x: 273, startPoint y: 292, endPoint x: 16, endPoint y: 289, distance: 257.6
click at [18, 289] on div "Insights Storage Quotes Certificates F Fatih Aydinoglu fatih.aydinoglu@polarisb…" at bounding box center [413, 219] width 827 height 438
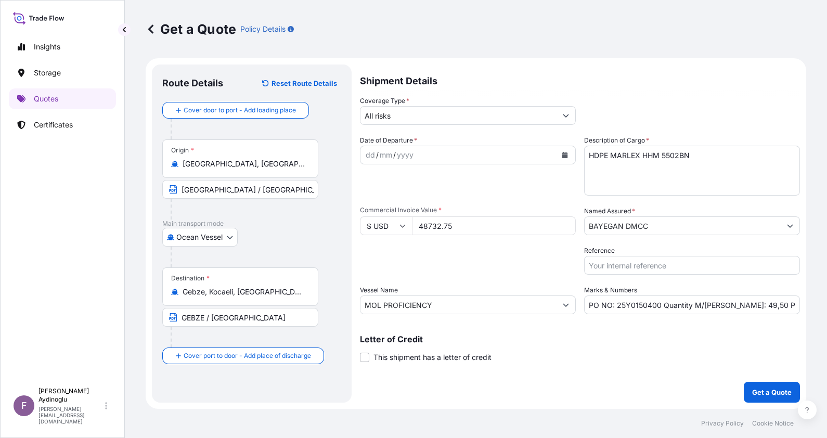
drag, startPoint x: 260, startPoint y: 286, endPoint x: 218, endPoint y: 286, distance: 42.1
click at [218, 286] on div "Destination * Gebze, Kocaeli, Türkiye" at bounding box center [240, 286] width 156 height 39
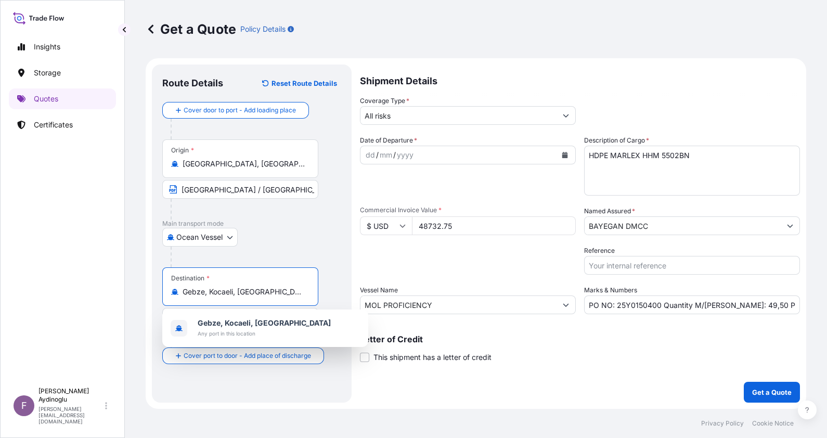
click at [289, 289] on input "Gebze, Kocaeli, [GEOGRAPHIC_DATA]" at bounding box center [244, 292] width 123 height 10
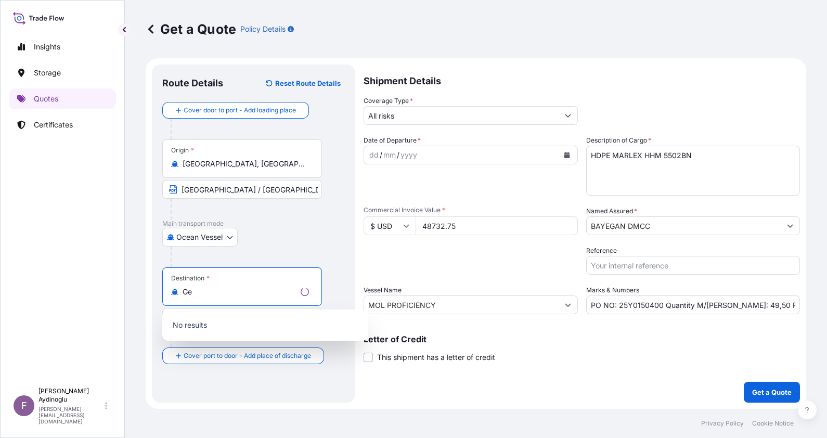
type input "G"
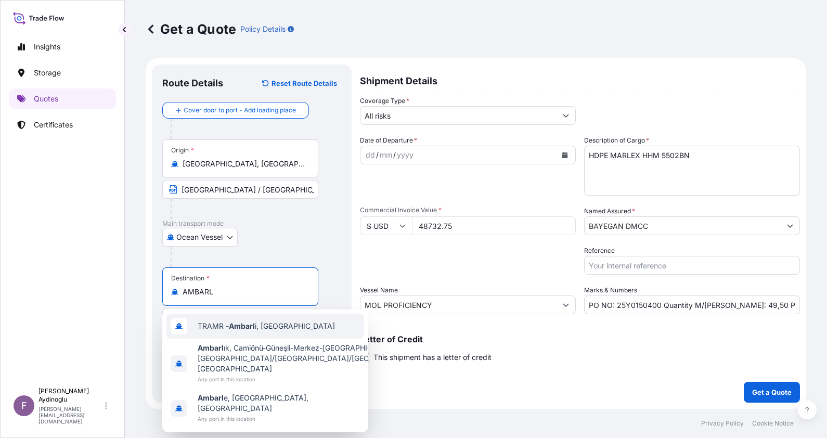
click at [277, 325] on span "TRAMR - Ambarl i, [GEOGRAPHIC_DATA]" at bounding box center [266, 326] width 137 height 10
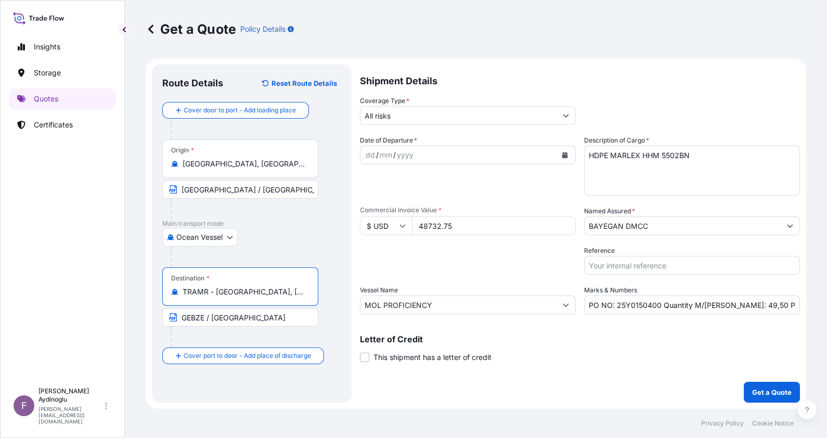
type input "TRAMR - [GEOGRAPHIC_DATA], [GEOGRAPHIC_DATA]"
click at [248, 326] on input "GEBZE / [GEOGRAPHIC_DATA]" at bounding box center [240, 317] width 156 height 19
drag, startPoint x: 268, startPoint y: 320, endPoint x: 156, endPoint y: 318, distance: 111.9
click at [158, 318] on div "Route Details Reset Route Details Cover door to port - Add loading place Place …" at bounding box center [252, 234] width 200 height 338
type input "AMBARLI / [GEOGRAPHIC_DATA]"
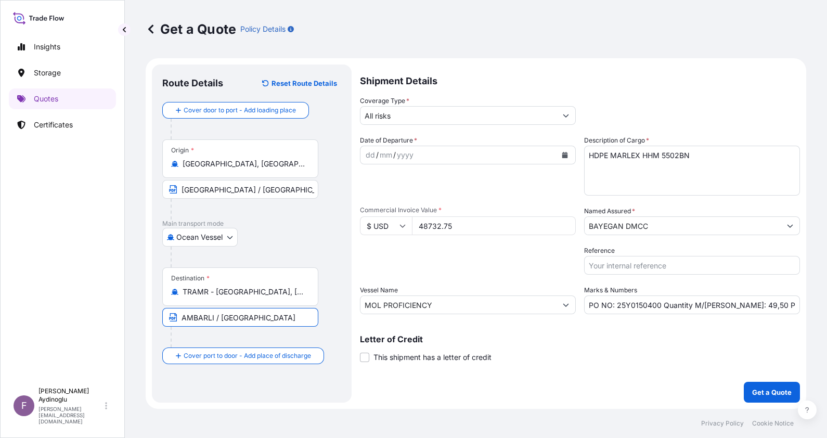
click at [624, 339] on p "Letter of Credit" at bounding box center [580, 339] width 440 height 8
click at [366, 156] on div "dd" at bounding box center [370, 155] width 11 height 12
click at [791, 306] on input "PO NO: 25Y0150400 Quantity M/Tonn: 49,50 Premium: USD 5,36" at bounding box center [692, 305] width 216 height 19
click at [640, 225] on input "BAYEGAN DMCC" at bounding box center [683, 225] width 196 height 19
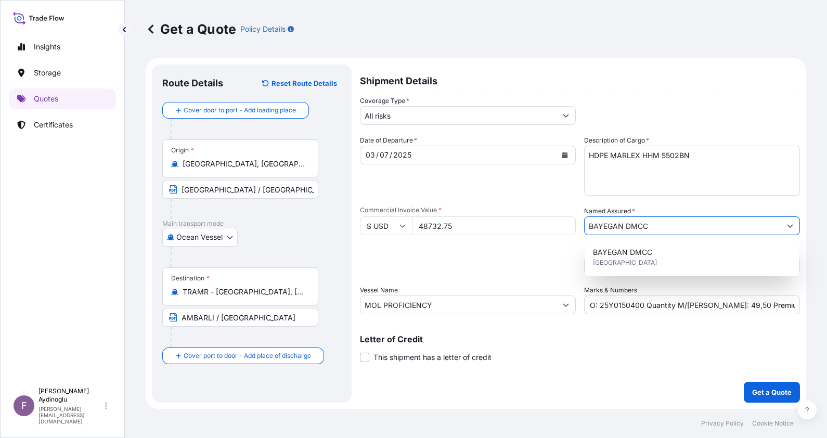
scroll to position [0, 0]
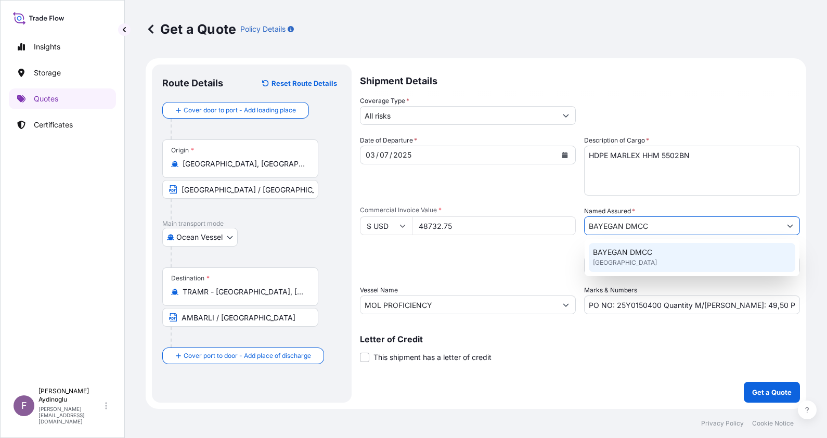
click at [638, 264] on span "[GEOGRAPHIC_DATA]" at bounding box center [625, 263] width 64 height 10
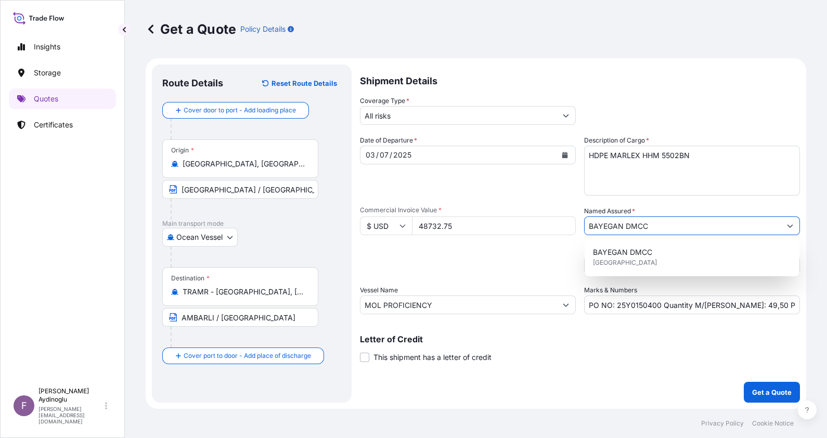
click at [405, 115] on input "All risks" at bounding box center [459, 115] width 196 height 19
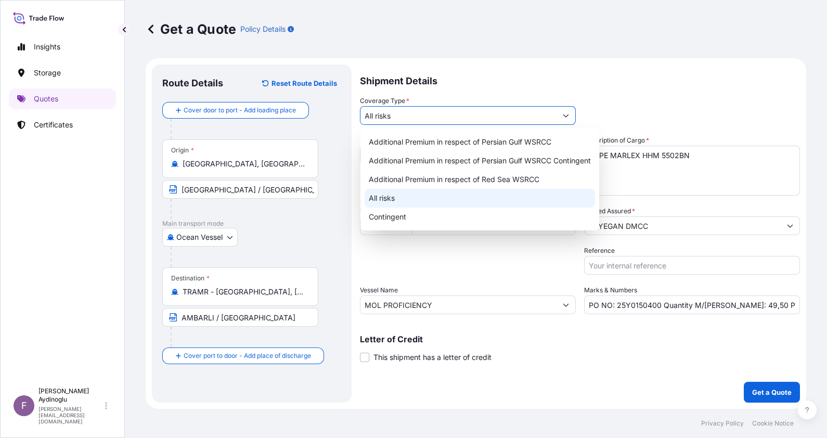
click at [407, 202] on div "All risks" at bounding box center [480, 198] width 231 height 19
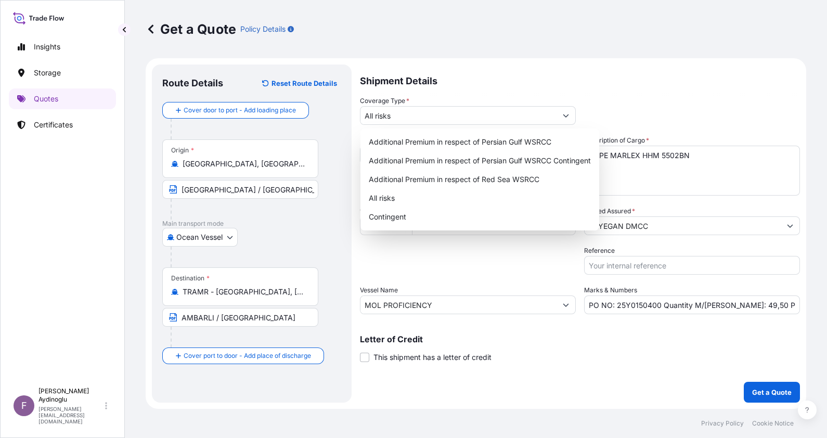
click at [630, 335] on p "Letter of Credit" at bounding box center [580, 339] width 440 height 8
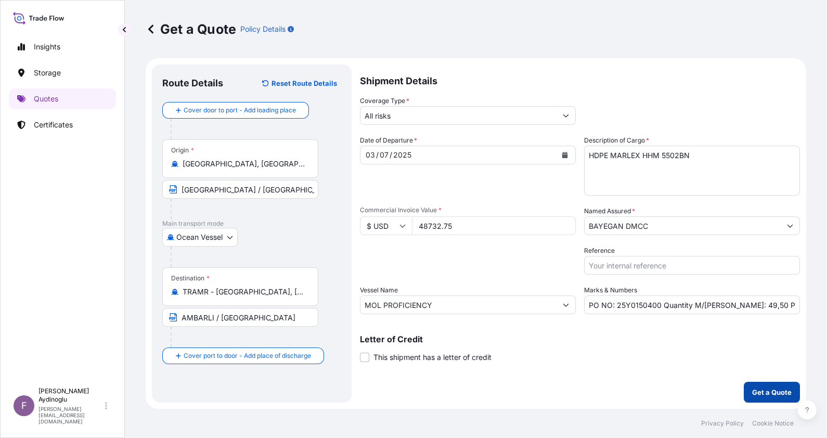
click at [762, 390] on p "Get a Quote" at bounding box center [772, 392] width 40 height 10
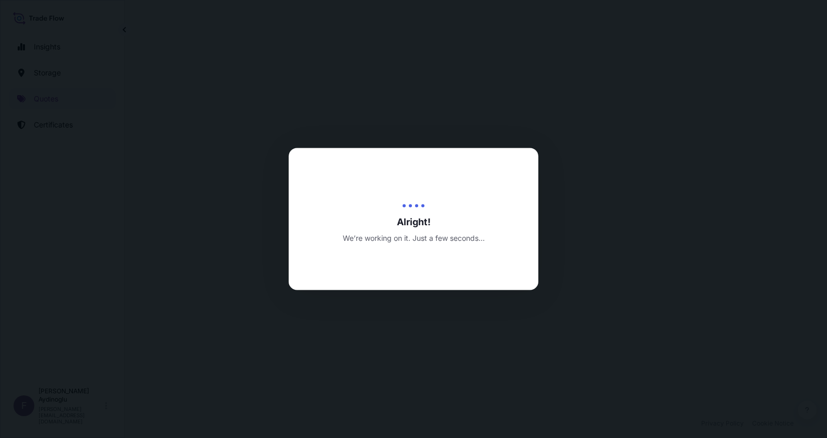
select select "Ocean Vessel"
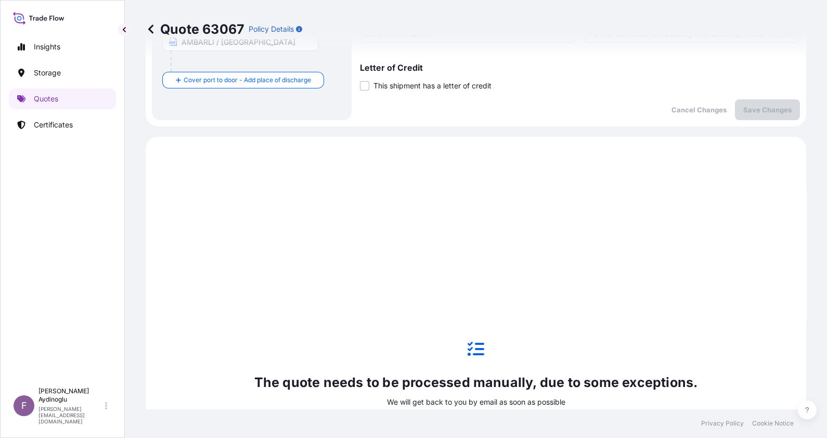
scroll to position [356, 0]
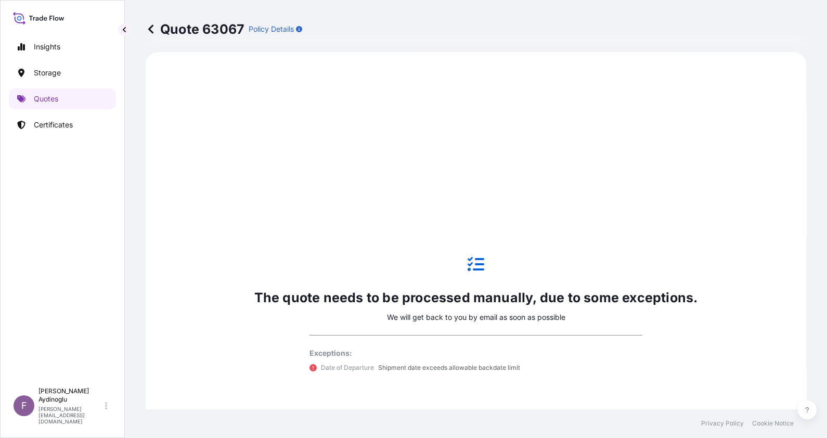
click at [151, 31] on icon at bounding box center [150, 28] width 5 height 9
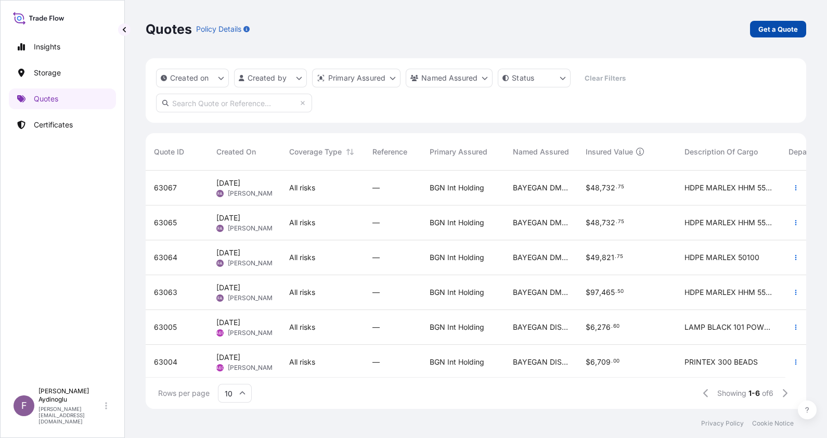
click at [768, 29] on p "Get a Quote" at bounding box center [779, 29] width 40 height 10
select select "Ocean Vessel"
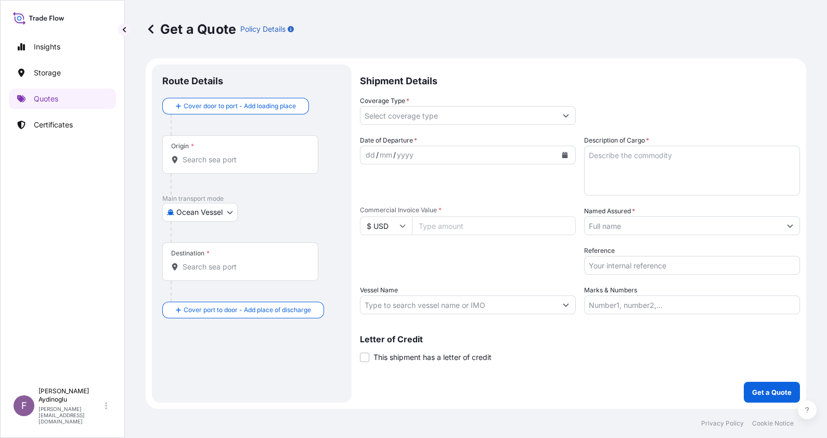
click at [698, 304] on input "Marks & Numbers" at bounding box center [692, 305] width 216 height 19
type input "PO NO: 25Y0150400 Quantity M/Tonn: 49,50 Premium: USD 5,36"
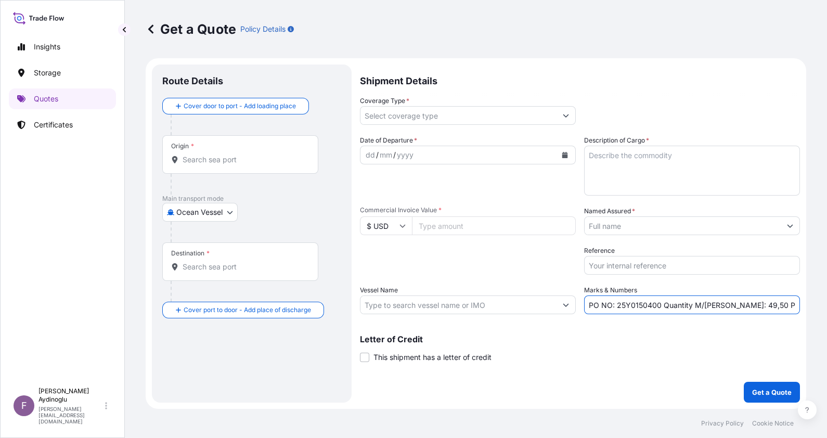
type input "[GEOGRAPHIC_DATA], [GEOGRAPHIC_DATA], [GEOGRAPHIC_DATA]"
type input "TRAMR - [GEOGRAPHIC_DATA], [GEOGRAPHIC_DATA]"
type input "All risks"
type input "48732.75"
type input "BAYEGAN DMCC"
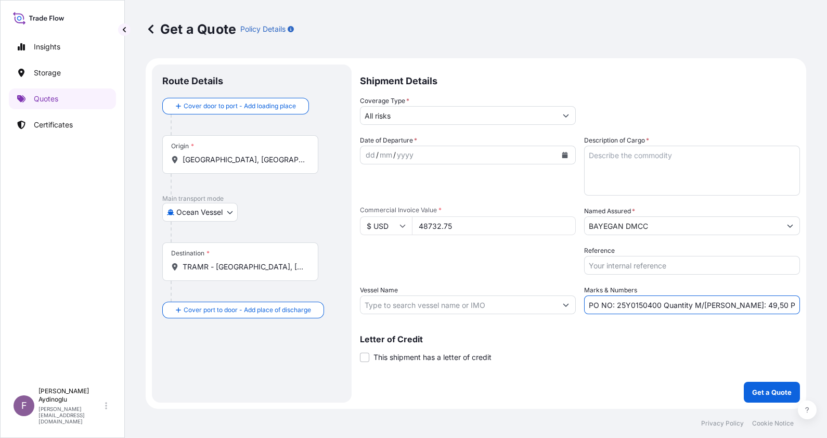
type input "MOL PROFICIENCY"
click at [463, 266] on div "Packing Category Type to search a container mode Please select a primary mode o…" at bounding box center [468, 260] width 216 height 29
click at [650, 305] on input "PO NO: 25Y0150400 Quantity M/Tonn: 49,50 Premium: USD 5,36" at bounding box center [692, 305] width 216 height 19
type input "PO NO: 25Y0150500 Quantity M/Tonn: 49,50 Premium: USD 5,36"
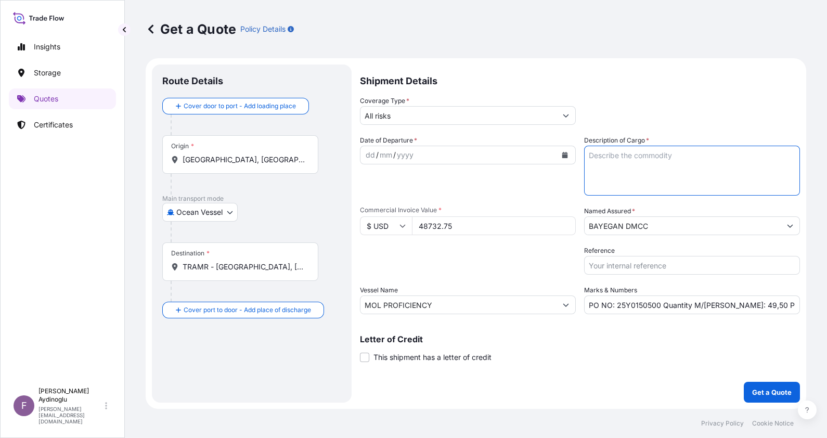
click at [669, 162] on textarea "Description of Cargo *" at bounding box center [692, 171] width 216 height 50
paste textarea "HDPE MARLEX HHM 5502BN"
type textarea "HDPE MARLEX HHM 5502BN"
click at [445, 303] on input "MOL PROFICIENCY" at bounding box center [459, 305] width 196 height 19
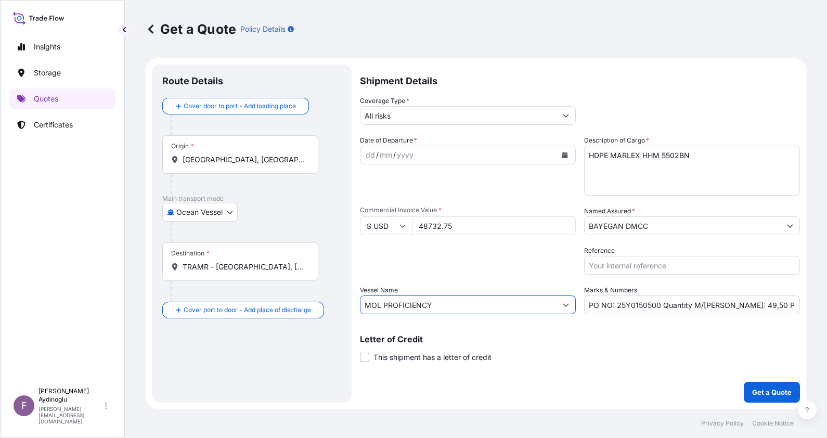
click at [438, 304] on input "MOL PROFICIENCY" at bounding box center [459, 305] width 196 height 19
type input "MOL PROFICIENCY"
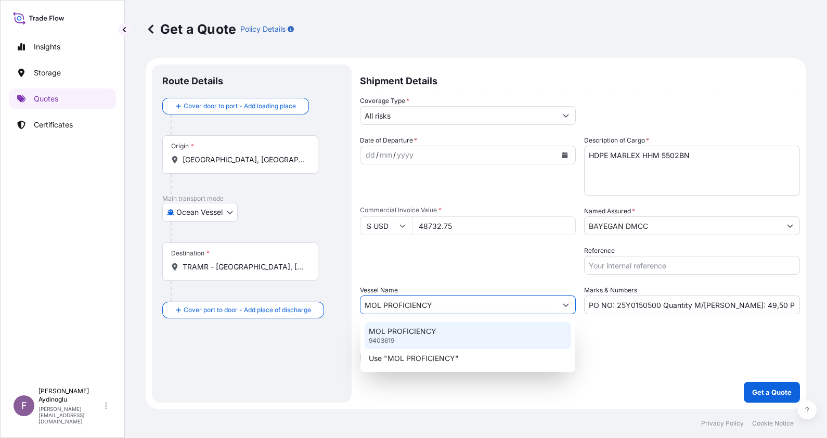
click at [442, 339] on div "MOL PROFICIENCY 9403619" at bounding box center [468, 335] width 207 height 27
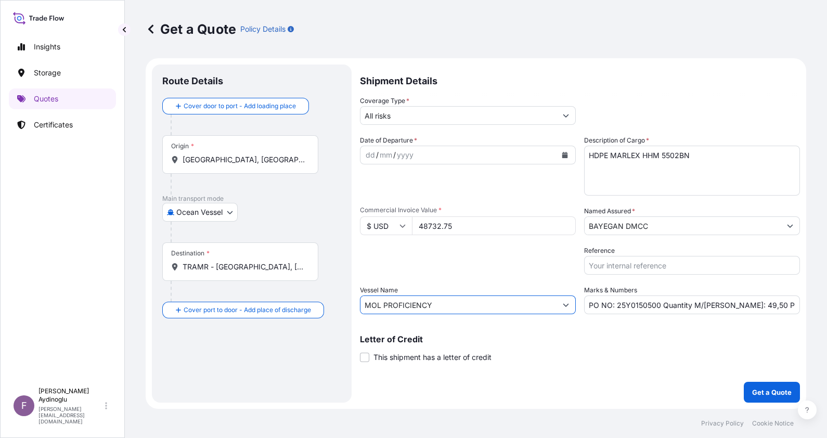
click at [653, 331] on div "Letter of Credit This shipment has a letter of credit Letter of credit * Letter…" at bounding box center [580, 343] width 440 height 40
click at [221, 156] on input "[GEOGRAPHIC_DATA], [GEOGRAPHIC_DATA], [GEOGRAPHIC_DATA]" at bounding box center [244, 160] width 123 height 10
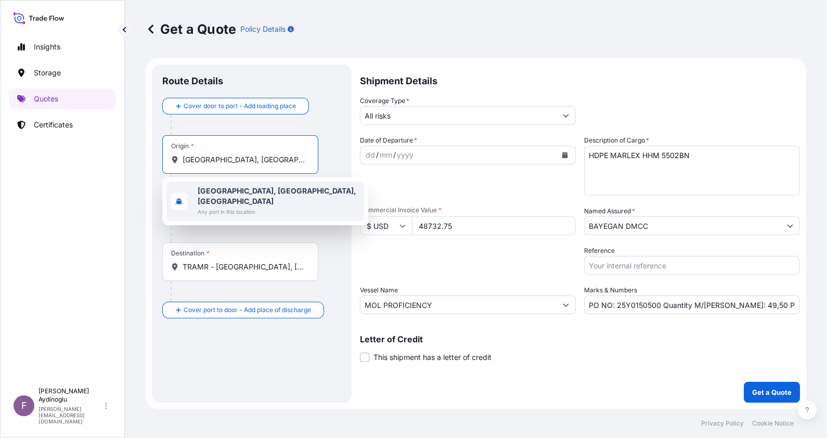
click at [253, 207] on span "Any port in this location" at bounding box center [279, 212] width 162 height 10
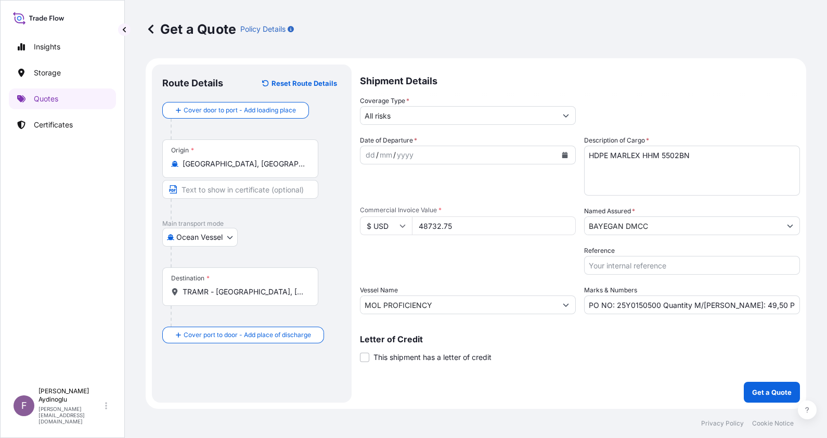
click at [353, 185] on form "Route Details Reset Route Details Cover door to port - Add loading place Place …" at bounding box center [476, 233] width 661 height 351
click at [258, 193] on input "Text to appear on certificate" at bounding box center [240, 189] width 156 height 19
type input "[GEOGRAPHIC_DATA] / [GEOGRAPHIC_DATA]"
click at [263, 288] on input "TRAMR - [GEOGRAPHIC_DATA], [GEOGRAPHIC_DATA]" at bounding box center [244, 292] width 123 height 10
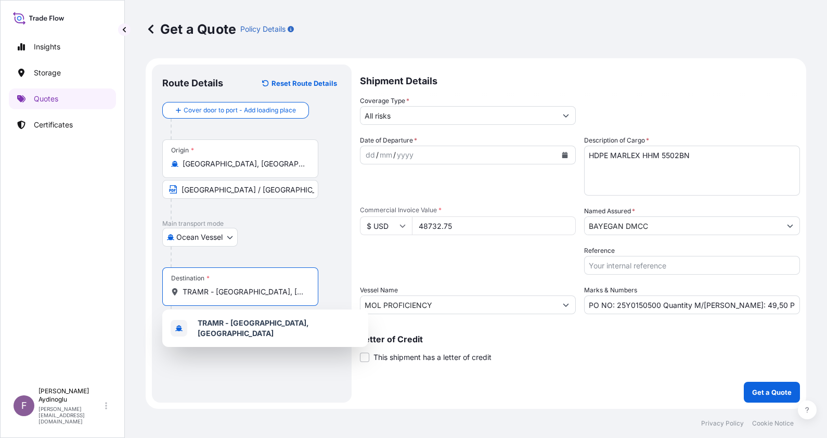
click at [321, 261] on div at bounding box center [256, 257] width 171 height 21
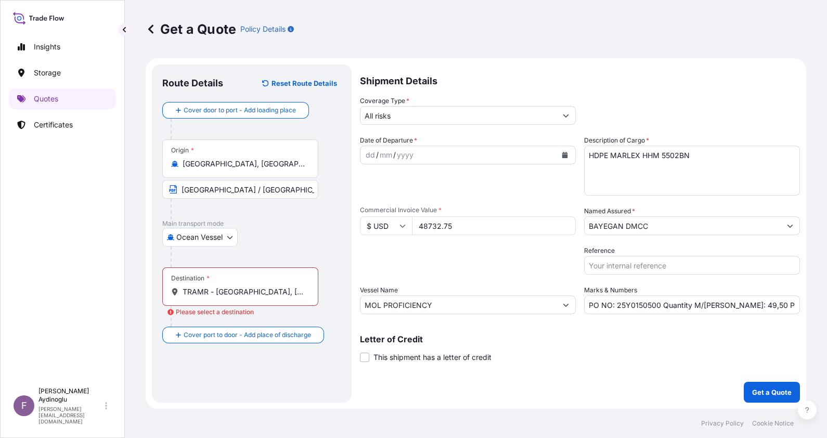
click at [261, 296] on input "TRAMR - [GEOGRAPHIC_DATA], [GEOGRAPHIC_DATA]" at bounding box center [244, 292] width 123 height 10
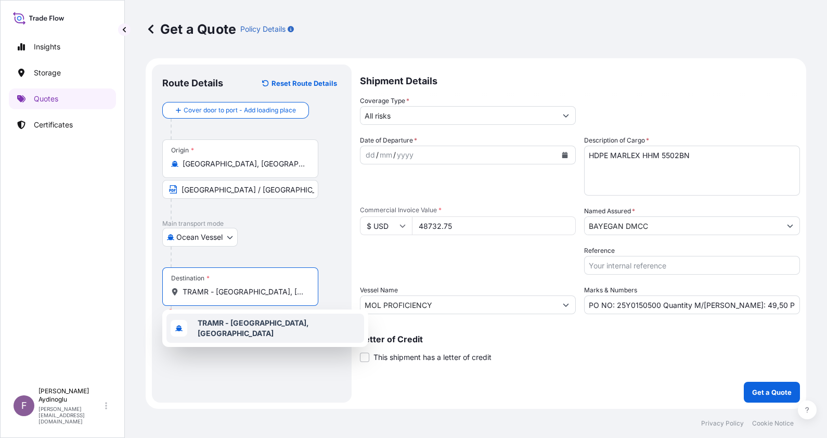
click at [265, 334] on div "TRAMR - [GEOGRAPHIC_DATA], [GEOGRAPHIC_DATA]" at bounding box center [266, 328] width 198 height 29
click at [328, 287] on div "Destination * TRAMR - Ambarli, Turkey" at bounding box center [251, 296] width 179 height 59
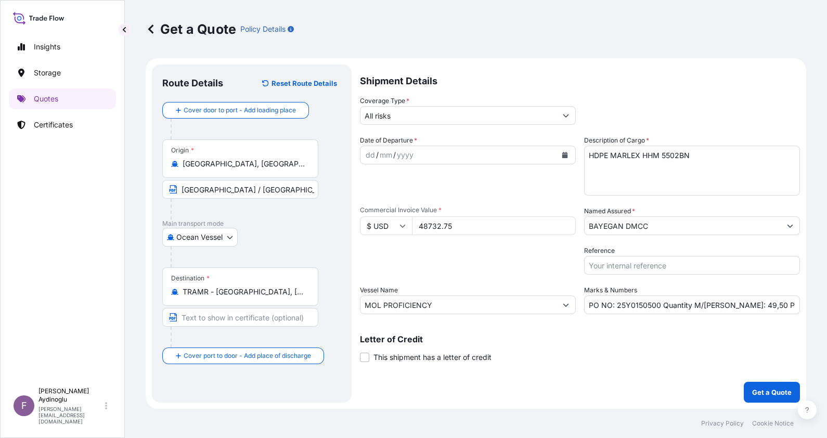
click at [250, 325] on input "Text to appear on certificate" at bounding box center [240, 317] width 156 height 19
type input "AMBARLI / [GEOGRAPHIC_DATA]"
click at [333, 309] on div "Destination * TRAMR - Ambarli, Turkey AMBARLI / TURKEY" at bounding box center [251, 307] width 179 height 80
click at [368, 158] on div "dd" at bounding box center [370, 155] width 11 height 12
click at [770, 310] on input "PO NO: 25Y0150500 Quantity M/Tonn: 49,50 Premium: USD 5,36" at bounding box center [692, 305] width 216 height 19
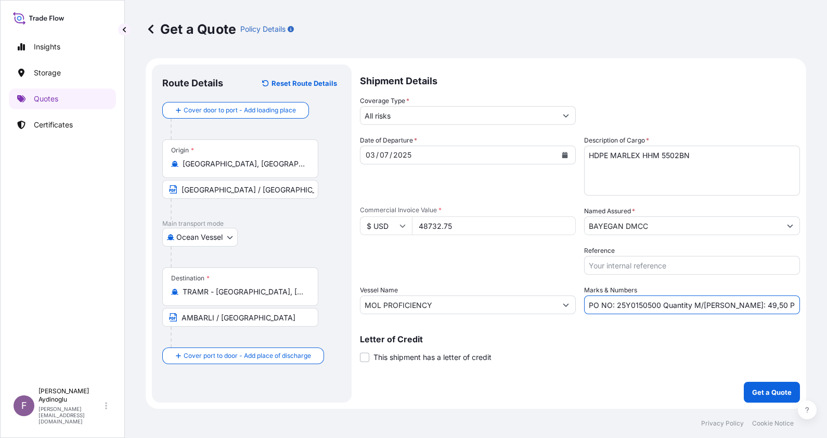
scroll to position [0, 17]
click at [632, 341] on p "Letter of Credit" at bounding box center [580, 339] width 440 height 8
click at [770, 387] on button "Get a Quote" at bounding box center [772, 392] width 56 height 21
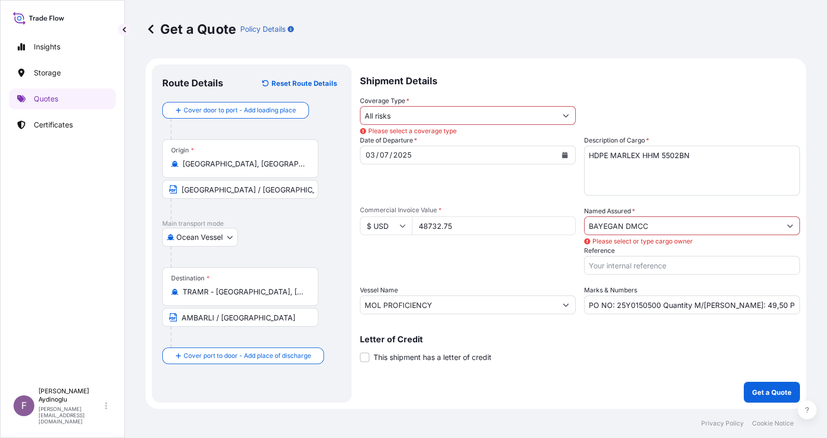
click at [444, 120] on input "All risks" at bounding box center [459, 115] width 196 height 19
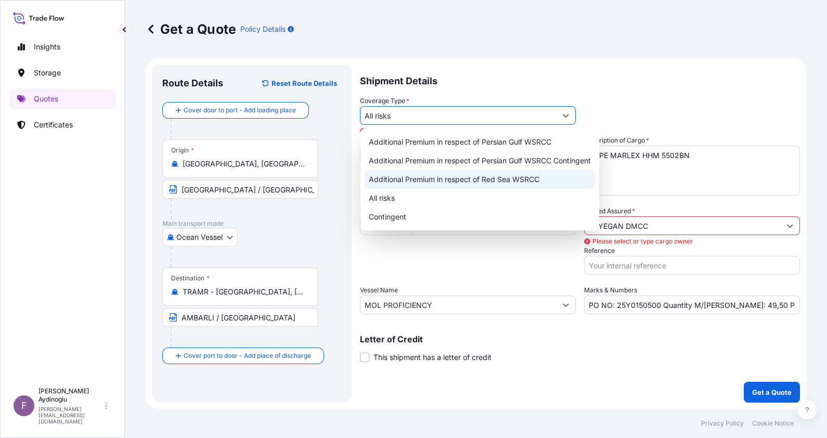
click at [445, 188] on div "Additional Premium in respect of Red Sea WSRCC" at bounding box center [480, 179] width 231 height 19
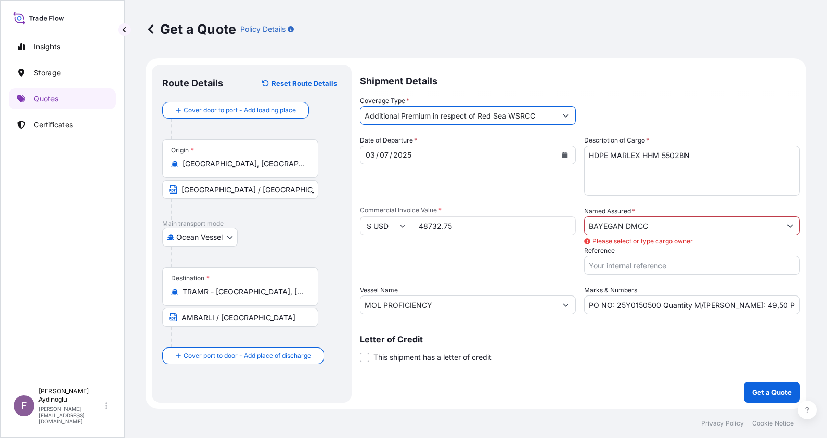
click at [445, 112] on input "Additional Premium in respect of Red Sea WSRCC" at bounding box center [459, 115] width 196 height 19
click at [469, 116] on input "Additional Premium in respect of Red Sea WSRCC" at bounding box center [459, 115] width 196 height 19
click at [563, 118] on icon "Show suggestions" at bounding box center [566, 115] width 6 height 6
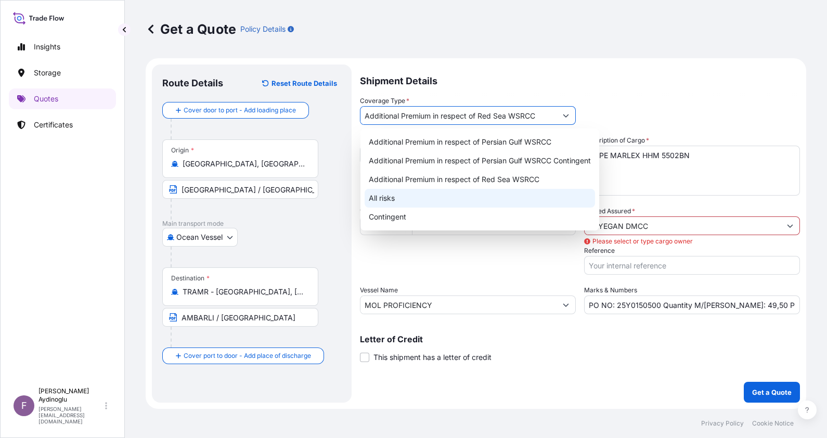
click at [437, 197] on div "All risks" at bounding box center [480, 198] width 231 height 19
type input "All risks"
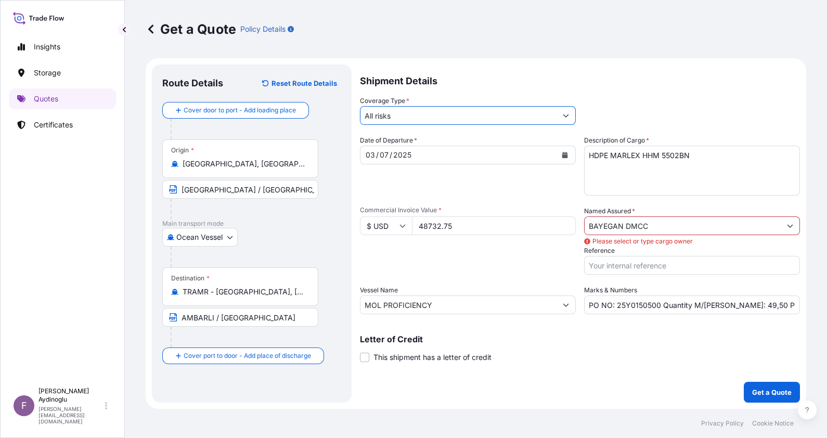
click at [508, 255] on div "Packing Category Type to search a container mode Please select a primary mode o…" at bounding box center [468, 260] width 216 height 29
click at [661, 231] on input "BAYEGAN DMCC" at bounding box center [683, 225] width 196 height 19
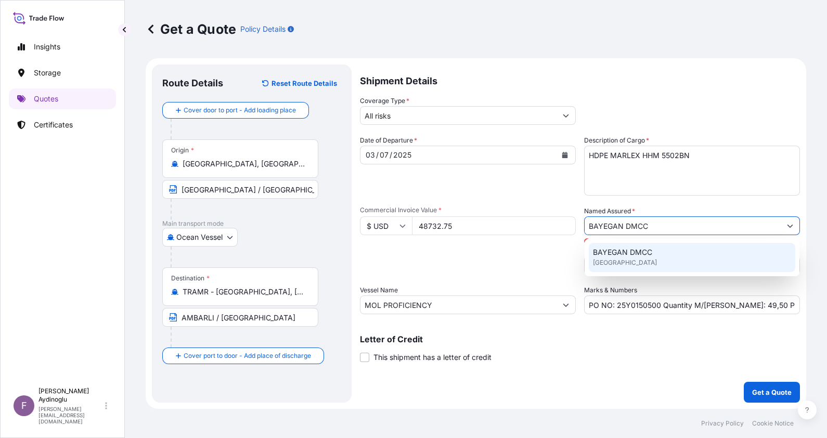
click at [653, 269] on div "BAYEGAN DMCC [GEOGRAPHIC_DATA]" at bounding box center [692, 257] width 207 height 29
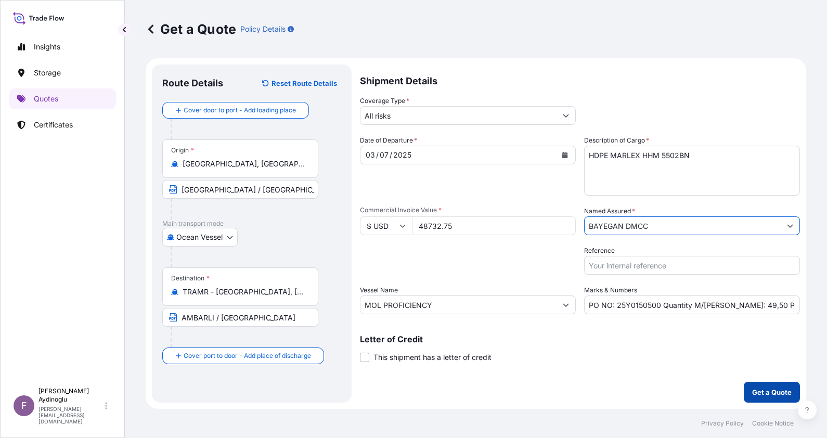
click at [778, 388] on p "Get a Quote" at bounding box center [772, 392] width 40 height 10
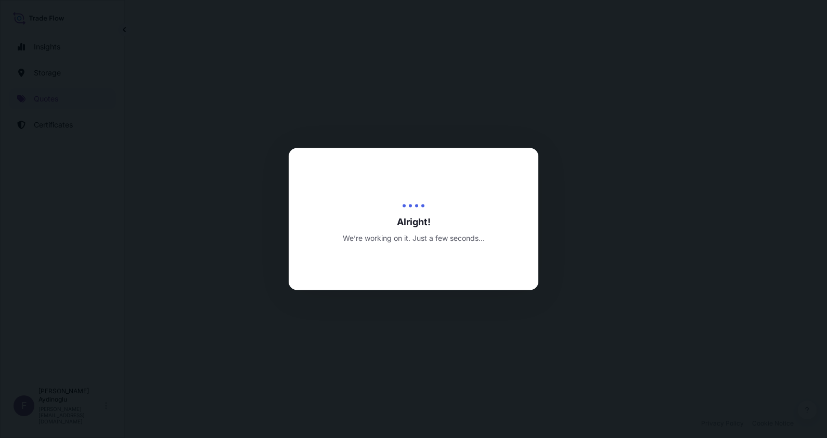
select select "Ocean Vessel"
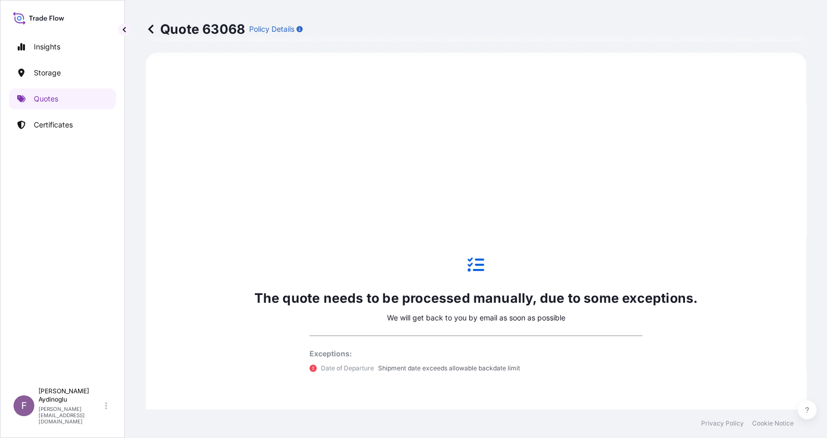
scroll to position [356, 0]
click at [154, 31] on icon at bounding box center [151, 29] width 10 height 10
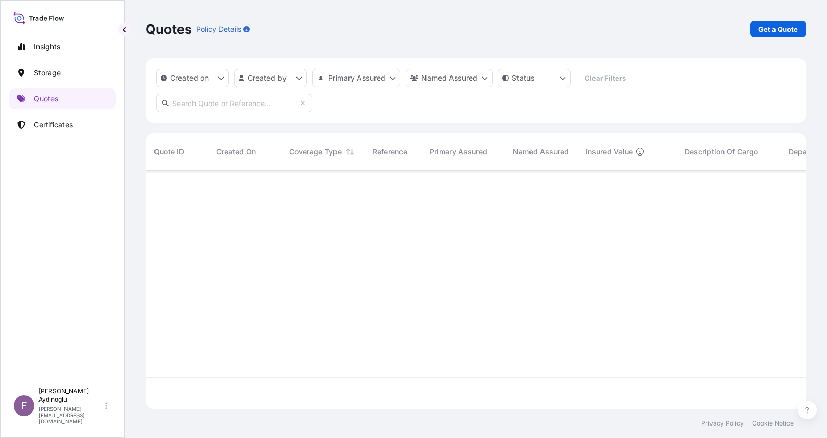
scroll to position [234, 650]
click at [782, 31] on p "Get a Quote" at bounding box center [779, 29] width 40 height 10
select select "Ocean Vessel"
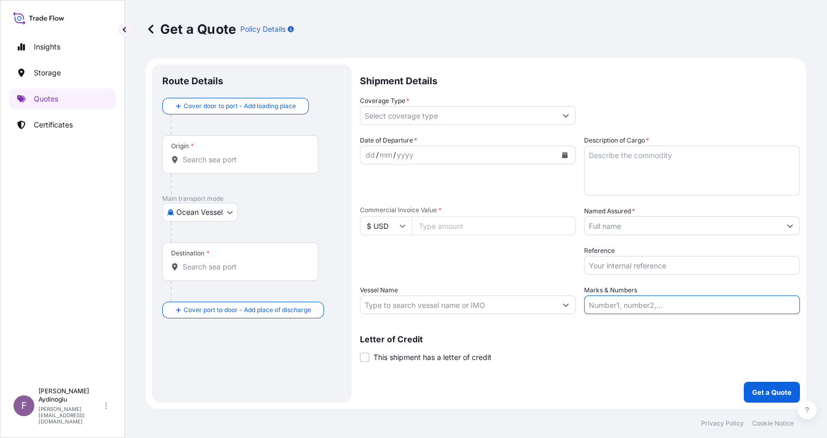
click at [661, 304] on input "Marks & Numbers" at bounding box center [692, 305] width 216 height 19
type input "PO NO: 25Y0150500 Quantity M/Tonn: 49,50 Premium: USD 5,36"
type input "[GEOGRAPHIC_DATA], [GEOGRAPHIC_DATA], [GEOGRAPHIC_DATA]"
type input "TRAMR - [GEOGRAPHIC_DATA], [GEOGRAPHIC_DATA]"
type input "All risks"
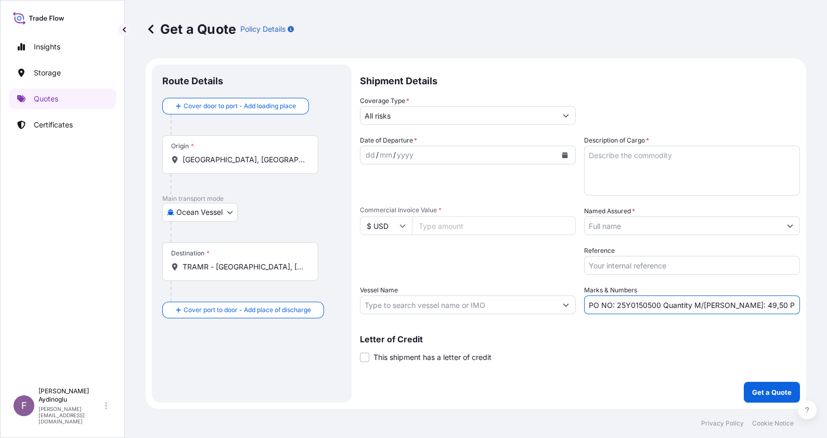
type input "48732.75"
type input "BAYEGAN DMCC"
type input "MOL PROFICIENCY"
click at [650, 304] on input "PO NO: 25Y0150500 Quantity M/Tonn: 49,50 Premium: USD 5,36" at bounding box center [692, 305] width 216 height 19
type input "PO NO: 25Y0150600 Quantity M/Tonn: 49,50 Premium: USD 5,36"
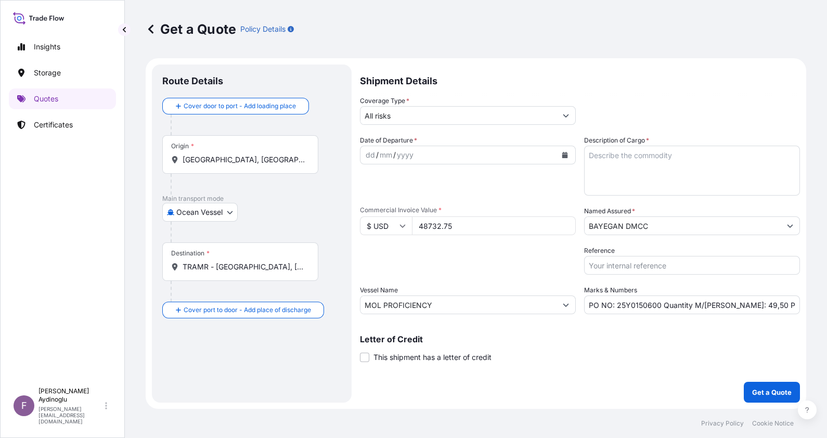
drag, startPoint x: 498, startPoint y: 225, endPoint x: 328, endPoint y: 228, distance: 169.7
click at [328, 228] on form "Route Details Cover door to port - Add loading place Place of loading Road / In…" at bounding box center [476, 233] width 661 height 351
type input "101277"
click at [646, 160] on textarea "Description of Cargo *" at bounding box center [692, 171] width 216 height 50
paste textarea "HDPE (TRB115)"
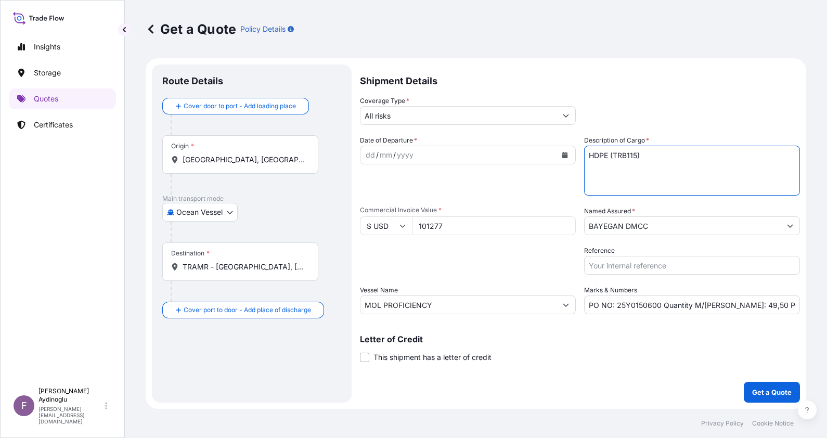
type textarea "HDPE (TRB115)"
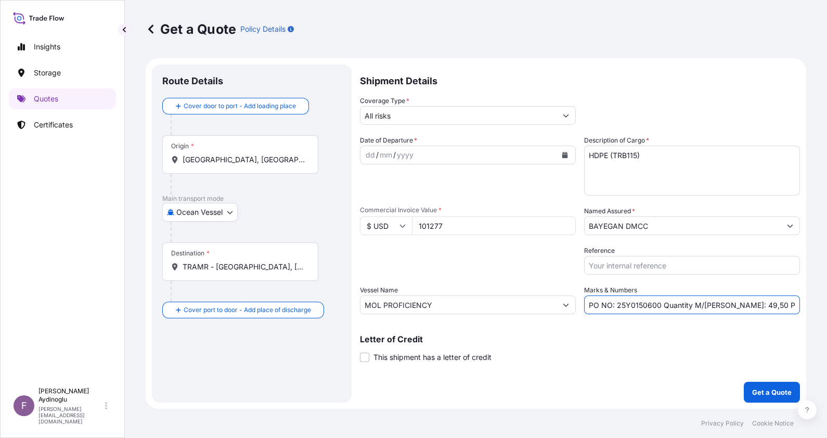
drag, startPoint x: 726, startPoint y: 306, endPoint x: 732, endPoint y: 305, distance: 5.7
click at [732, 305] on input "PO NO: 25Y0150600 Quantity M/Tonn: 49,50 Premium: USD 5,36" at bounding box center [692, 305] width 216 height 19
click at [739, 307] on input "PO NO: 25Y0150600 Quantity M/Tonn: 99,50 Premium: USD 5,36" at bounding box center [692, 305] width 216 height 19
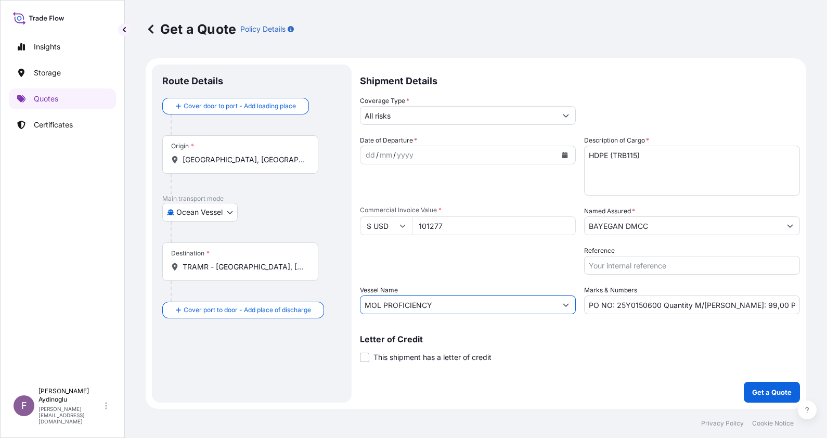
drag, startPoint x: 492, startPoint y: 301, endPoint x: 329, endPoint y: 300, distance: 163.4
click at [329, 300] on form "Route Details Cover door to port - Add loading place Place of loading Road / In…" at bounding box center [476, 233] width 661 height 351
paste input "ARGUS / 0NP20E1MA"
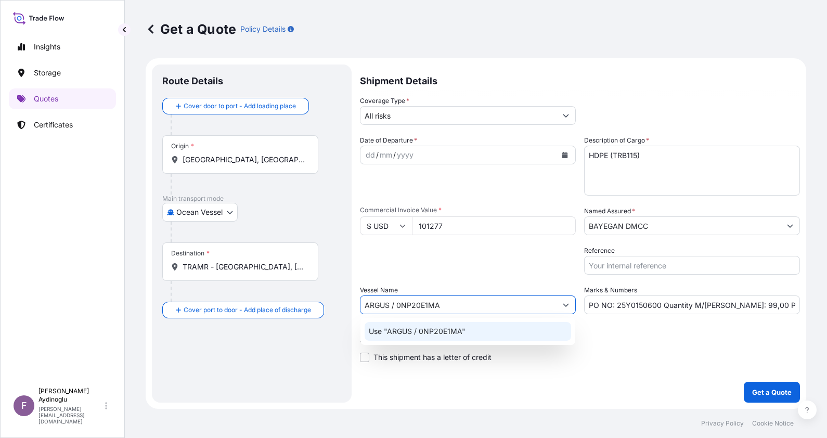
click at [462, 333] on p "Use "ARGUS / 0NP20E1MA"" at bounding box center [417, 331] width 97 height 10
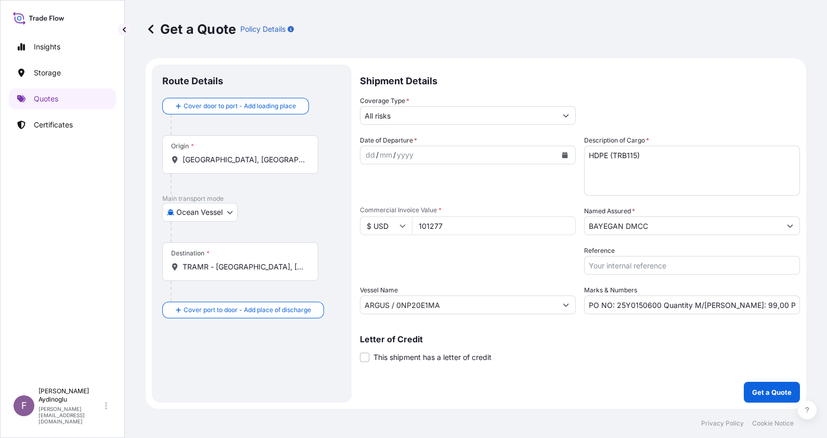
click at [596, 341] on p "Letter of Credit" at bounding box center [580, 339] width 440 height 8
click at [257, 164] on input "[GEOGRAPHIC_DATA], [GEOGRAPHIC_DATA], [GEOGRAPHIC_DATA]" at bounding box center [244, 160] width 123 height 10
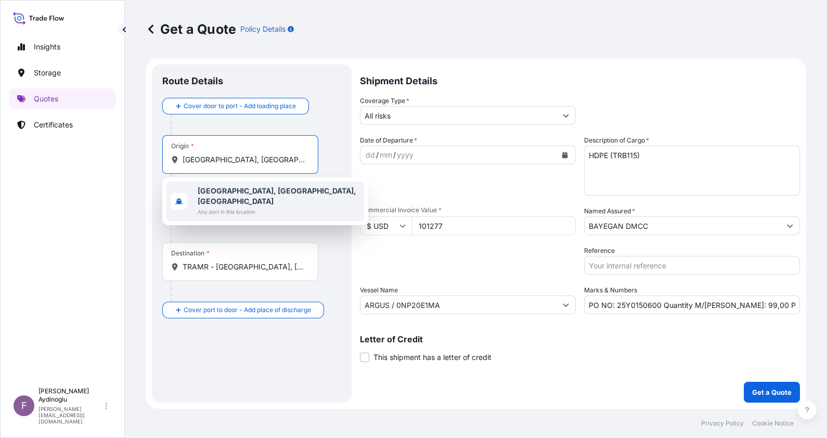
click at [255, 207] on span "Any port in this location" at bounding box center [279, 212] width 162 height 10
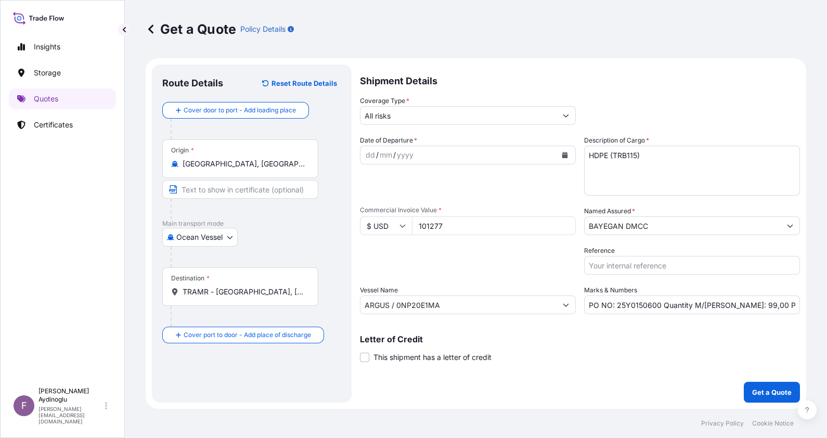
click at [343, 177] on div "Route Details Reset Route Details Cover door to port - Add loading place Place …" at bounding box center [252, 234] width 200 height 338
click at [263, 192] on input "Text to appear on certificate" at bounding box center [240, 189] width 156 height 19
click at [260, 294] on input "TRAMR - [GEOGRAPHIC_DATA], [GEOGRAPHIC_DATA]" at bounding box center [244, 292] width 123 height 10
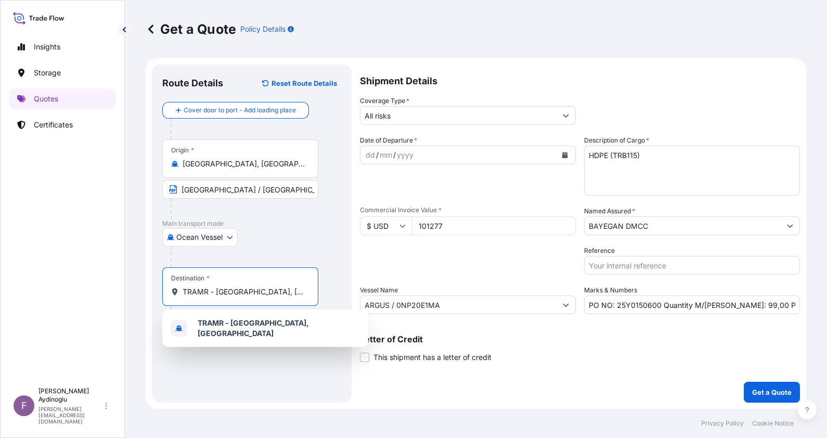
drag, startPoint x: 250, startPoint y: 290, endPoint x: 114, endPoint y: 289, distance: 135.8
click at [114, 289] on div "Insights Storage Quotes Certificates F Fatih Aydinoglu fatih.aydinoglu@polarisb…" at bounding box center [413, 219] width 827 height 438
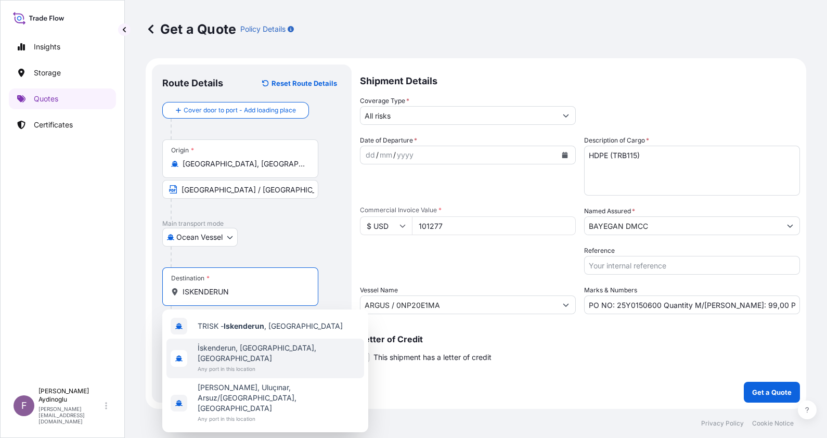
click at [291, 346] on div "İskenderun, Hatay, Türkiye Any port in this location" at bounding box center [266, 359] width 198 height 40
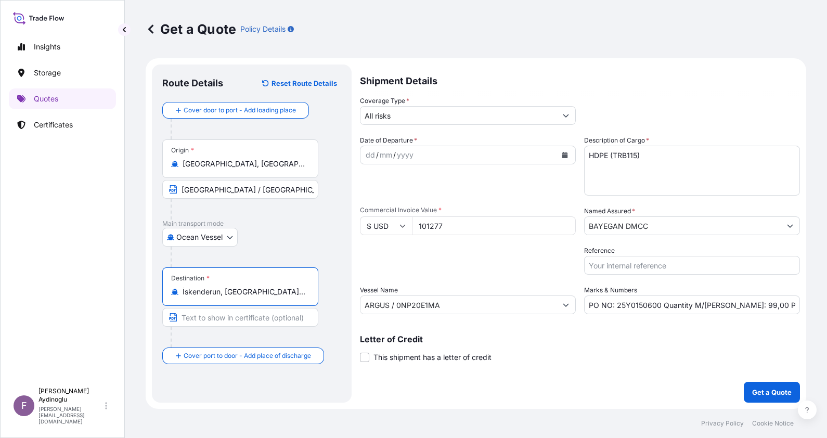
click at [258, 319] on input "Text to appear on certificate" at bounding box center [240, 317] width 156 height 19
click at [253, 320] on input "Text to appear on certificate" at bounding box center [240, 317] width 156 height 19
click at [367, 159] on div "dd" at bounding box center [370, 155] width 11 height 12
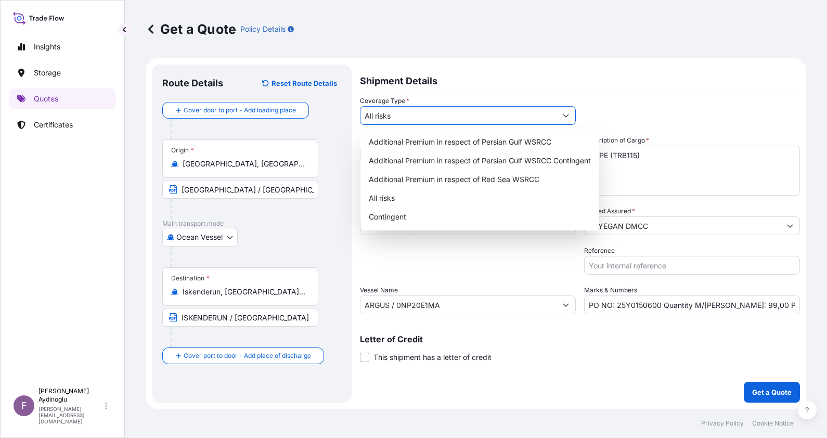
click at [468, 120] on input "All risks" at bounding box center [459, 115] width 196 height 19
click at [423, 194] on div "All risks" at bounding box center [480, 198] width 231 height 19
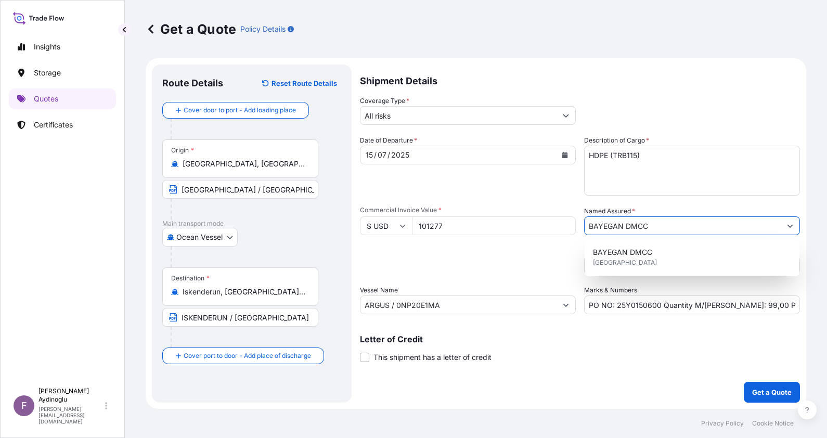
click at [721, 228] on input "BAYEGAN DMCC" at bounding box center [683, 225] width 196 height 19
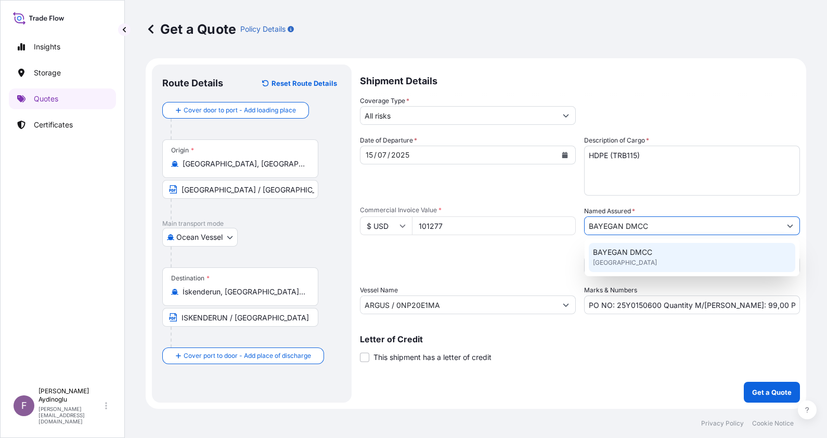
click at [656, 260] on div "BAYEGAN DMCC [GEOGRAPHIC_DATA]" at bounding box center [692, 257] width 207 height 29
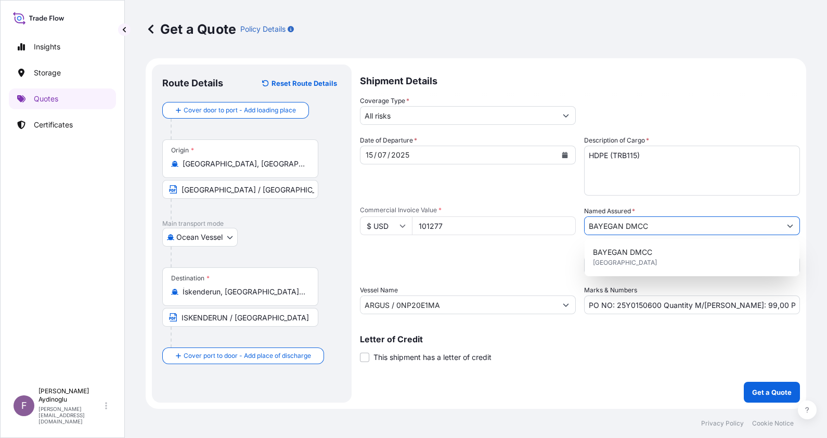
click at [788, 306] on input "PO NO: 25Y0150600 Quantity M/Tonn: 99,00 Premium: USD 5,36" at bounding box center [692, 305] width 216 height 19
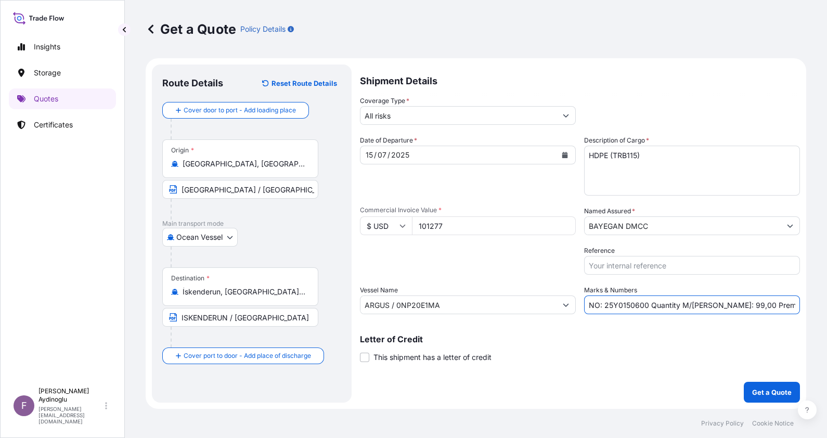
scroll to position [0, 17]
drag, startPoint x: 798, startPoint y: 306, endPoint x: 782, endPoint y: 306, distance: 16.7
click at [782, 306] on input "PO NO: 25Y0150600 Quantity M/Tonn: 99,00 Premium: USD 5,36" at bounding box center [692, 305] width 216 height 19
click at [490, 330] on div "Letter of Credit This shipment has a letter of credit Letter of credit * Letter…" at bounding box center [580, 343] width 440 height 40
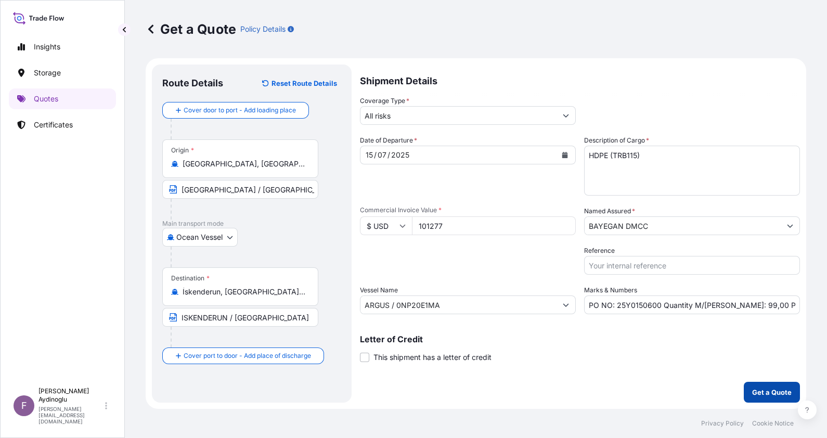
click at [773, 388] on p "Get a Quote" at bounding box center [772, 392] width 40 height 10
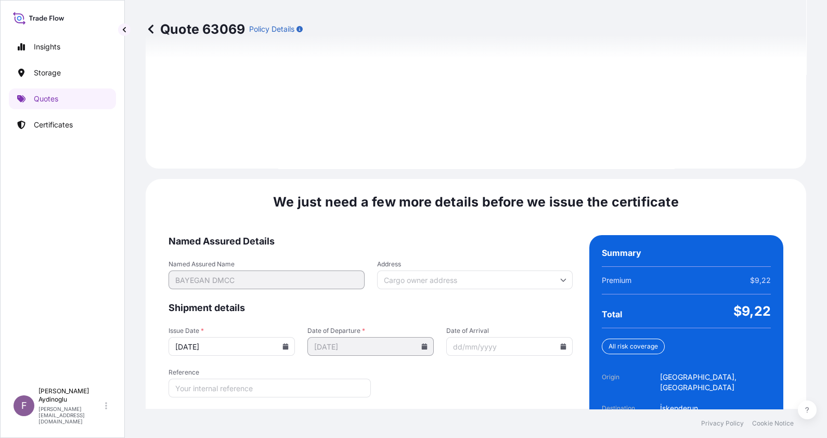
scroll to position [1203, 0]
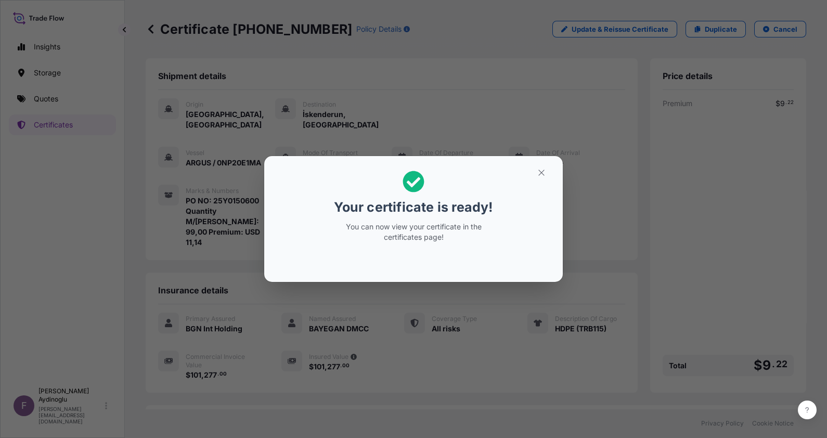
click at [537, 175] on icon "button" at bounding box center [541, 172] width 9 height 9
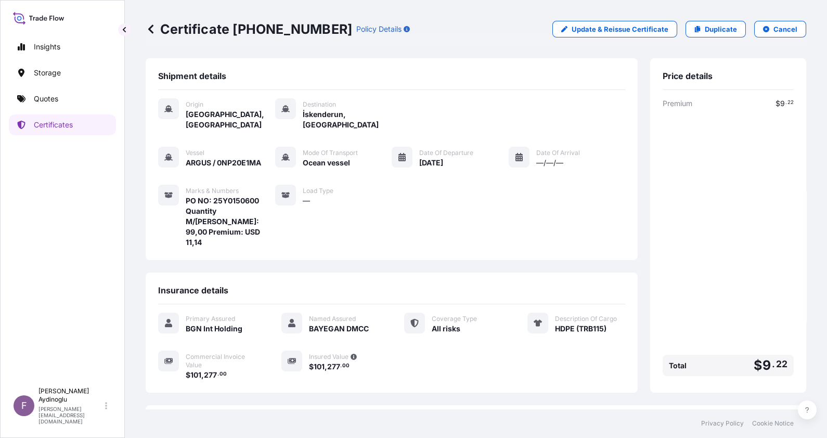
scroll to position [71, 0]
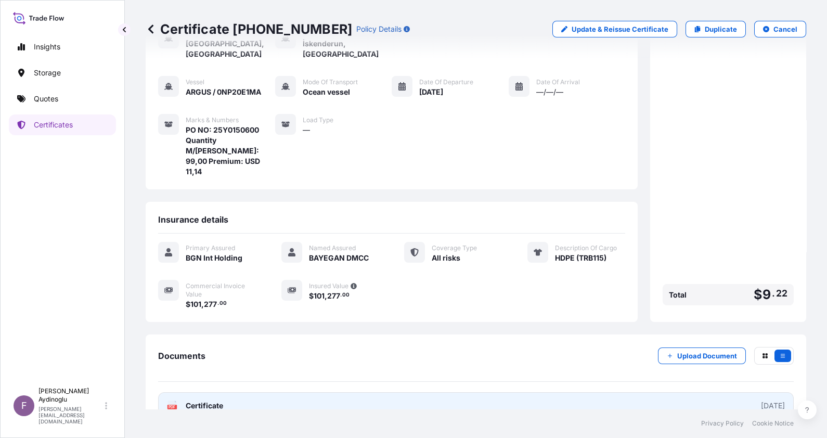
click at [463, 392] on link "PDF Certificate [DATE]" at bounding box center [476, 405] width 636 height 27
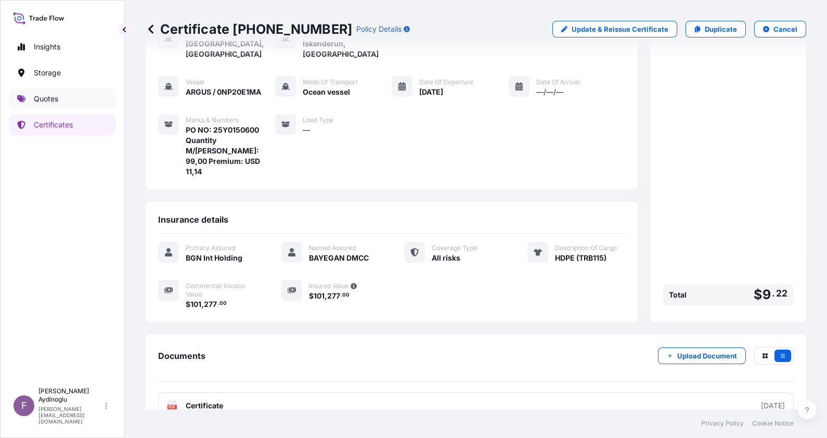
click at [63, 99] on link "Quotes" at bounding box center [62, 98] width 107 height 21
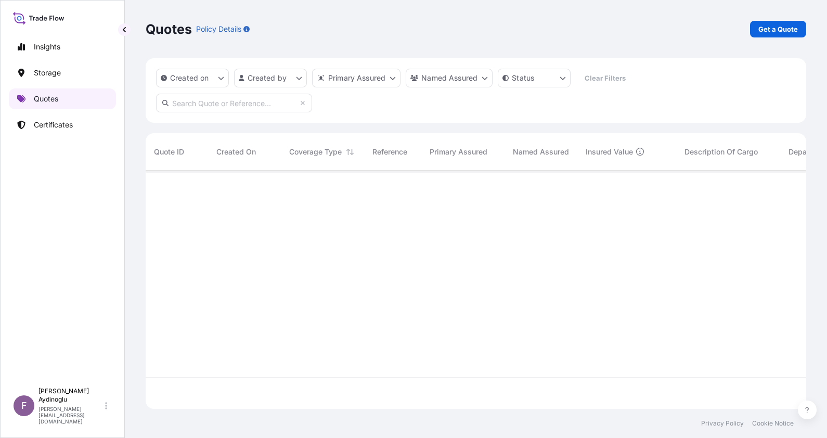
scroll to position [234, 650]
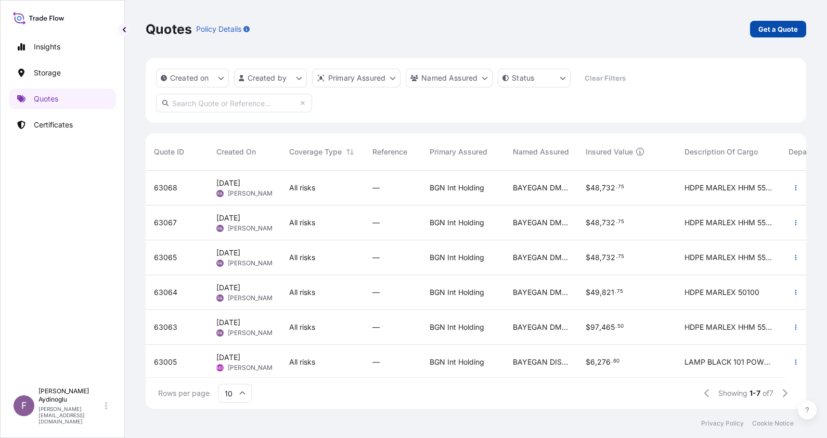
click at [778, 23] on link "Get a Quote" at bounding box center [778, 29] width 56 height 17
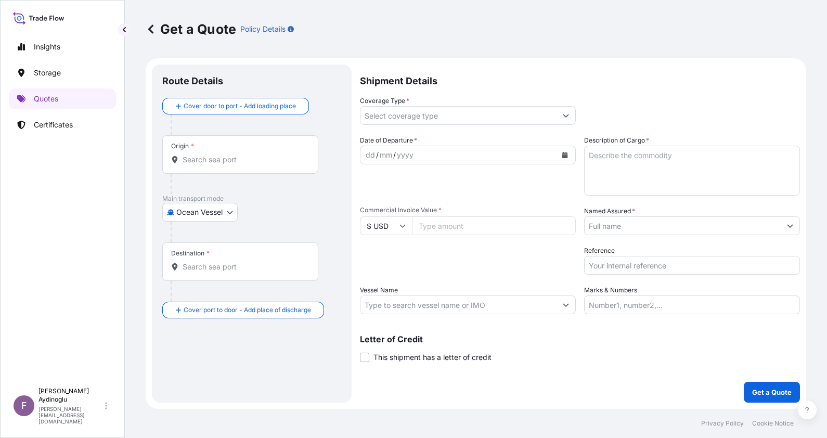
click at [624, 301] on input "Marks & Numbers" at bounding box center [692, 305] width 216 height 19
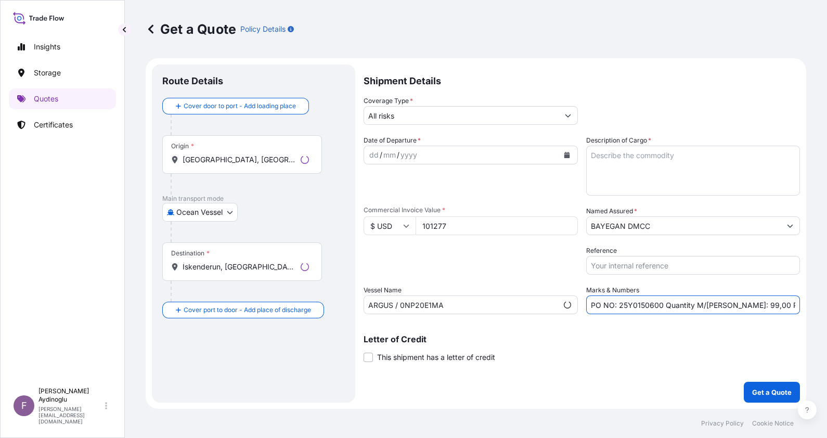
click at [650, 304] on input "PO NO: 25Y0150600 Quantity M/Tonn: 99,00 Premium: USD 11,14" at bounding box center [693, 305] width 214 height 19
drag, startPoint x: 408, startPoint y: 224, endPoint x: 369, endPoint y: 231, distance: 40.0
click at [375, 225] on div "$ USD 101277" at bounding box center [468, 225] width 216 height 19
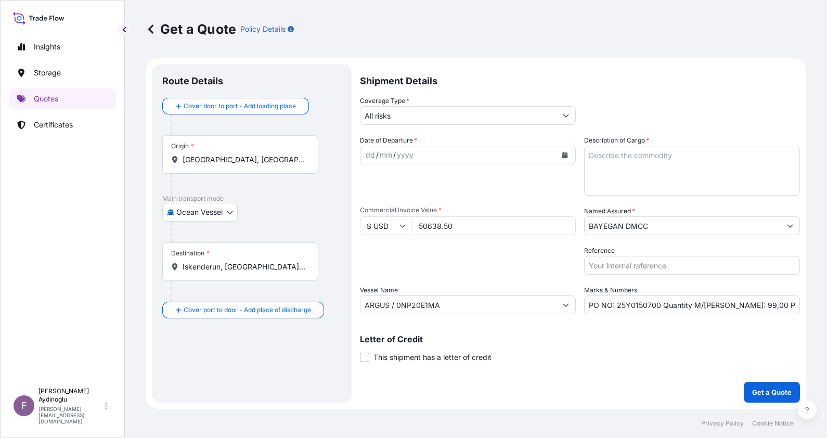
click at [663, 164] on textarea "Description of Cargo *" at bounding box center [692, 171] width 216 height 50
paste textarea "HDPE (TRB115)"
drag, startPoint x: 731, startPoint y: 304, endPoint x: 725, endPoint y: 304, distance: 6.2
click at [725, 304] on input "PO NO: 25Y0150700 Quantity M/Tonn: 99,00 Premium: USD 11,14" at bounding box center [692, 305] width 216 height 19
click at [736, 305] on input "PO NO: 25Y0150700 Quantity M/Tonn: 49,00 Premium: USD 11,14" at bounding box center [692, 305] width 216 height 19
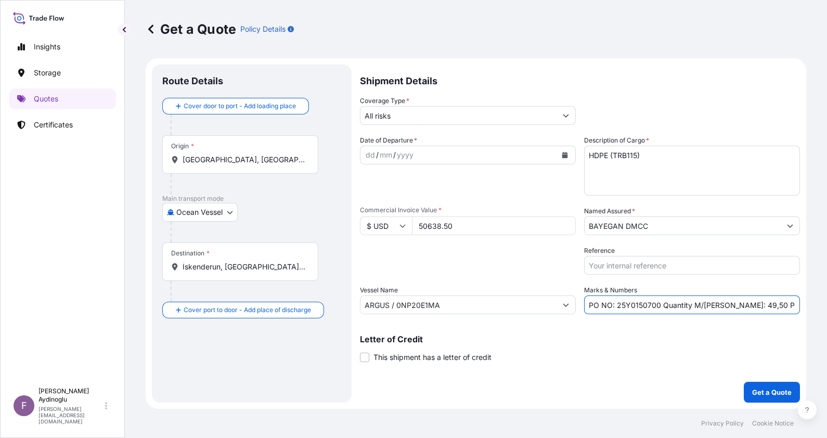
click at [467, 306] on input "ARGUS / 0NP20E1MA" at bounding box center [459, 305] width 196 height 19
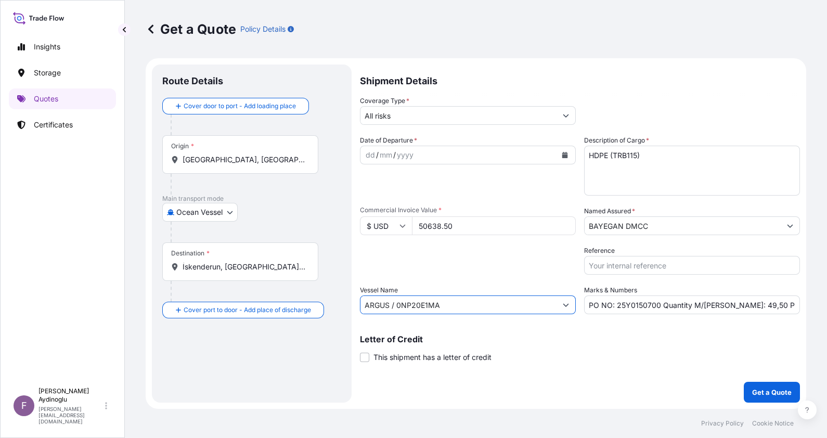
click at [467, 306] on input "ARGUS / 0NP20E1MA" at bounding box center [459, 305] width 196 height 19
click at [485, 304] on input "ARGUS / 0NP20E1MA" at bounding box center [459, 305] width 196 height 19
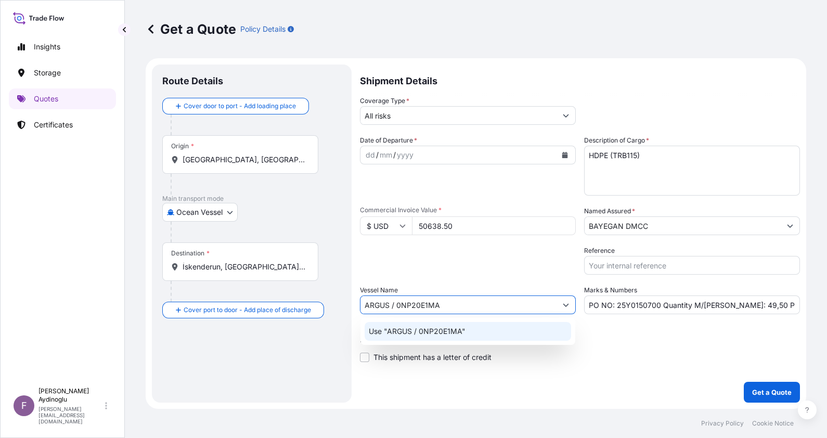
click at [467, 329] on div "Use "ARGUS / 0NP20E1MA"" at bounding box center [468, 331] width 207 height 19
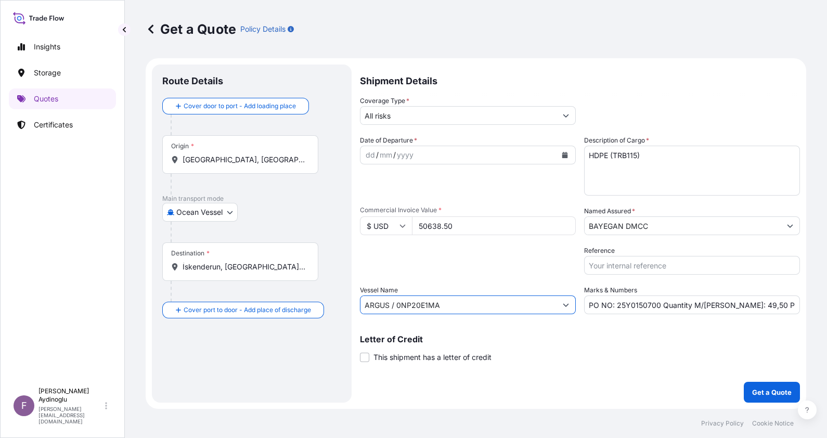
click at [260, 157] on input "[GEOGRAPHIC_DATA], [GEOGRAPHIC_DATA], [GEOGRAPHIC_DATA]" at bounding box center [244, 160] width 123 height 10
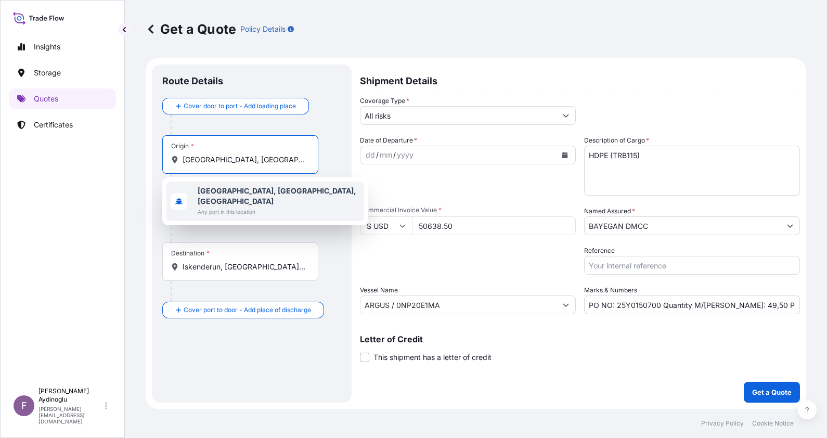
click at [258, 207] on span "Any port in this location" at bounding box center [279, 212] width 162 height 10
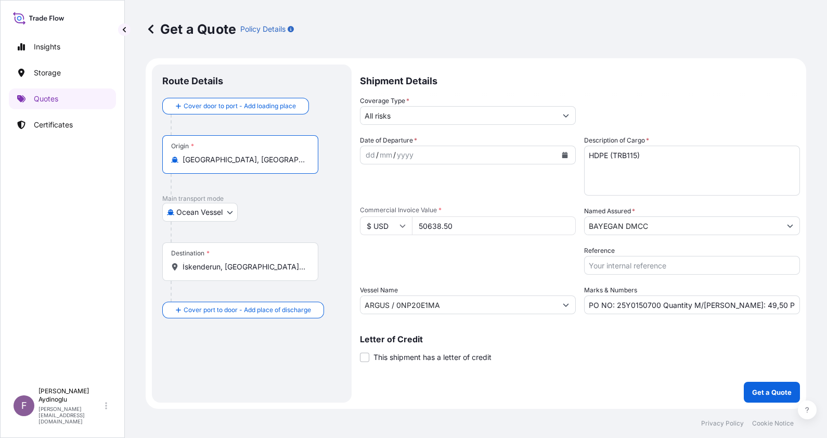
click at [332, 206] on div "Cover door to port - Add loading place Place of loading Road / Inland Road / In…" at bounding box center [251, 208] width 179 height 221
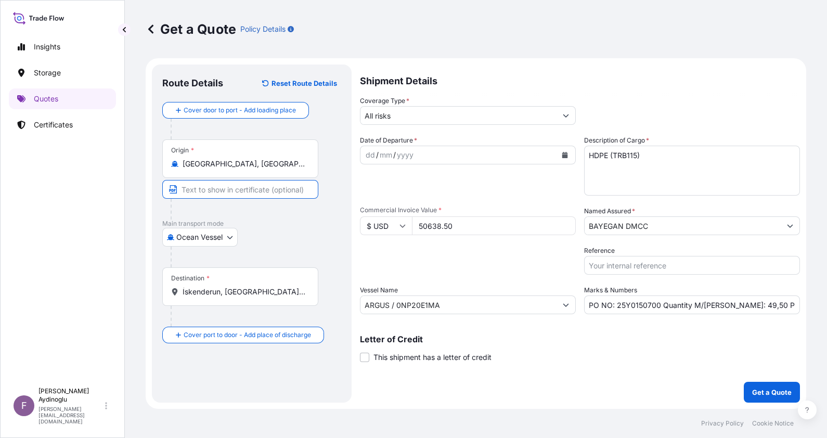
click at [265, 197] on input "Text to appear on certificate" at bounding box center [240, 189] width 156 height 19
click at [328, 248] on div at bounding box center [256, 257] width 171 height 21
click at [268, 299] on div "Destination * İskenderun, [GEOGRAPHIC_DATA], [GEOGRAPHIC_DATA]" at bounding box center [240, 286] width 156 height 39
click at [268, 297] on input "İskenderun, [GEOGRAPHIC_DATA], [GEOGRAPHIC_DATA]" at bounding box center [244, 292] width 123 height 10
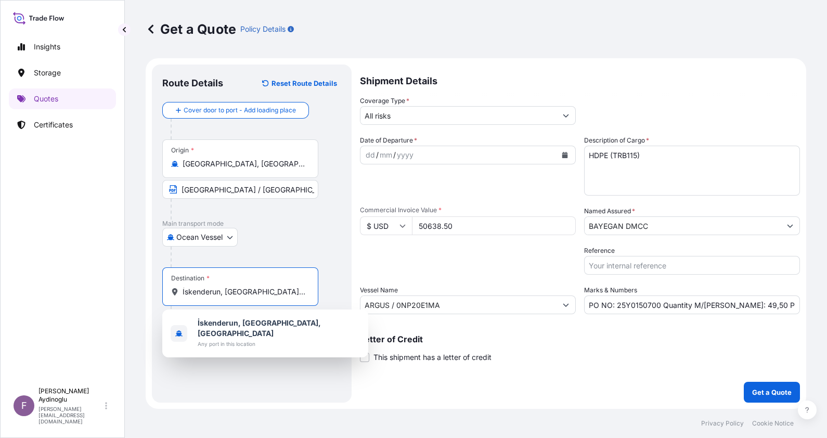
drag, startPoint x: 297, startPoint y: 293, endPoint x: 105, endPoint y: 292, distance: 192.0
click at [105, 292] on div "Insights Storage Quotes Certificates F Fatih Aydinoglu fatih.aydinoglu@polarisb…" at bounding box center [413, 219] width 827 height 438
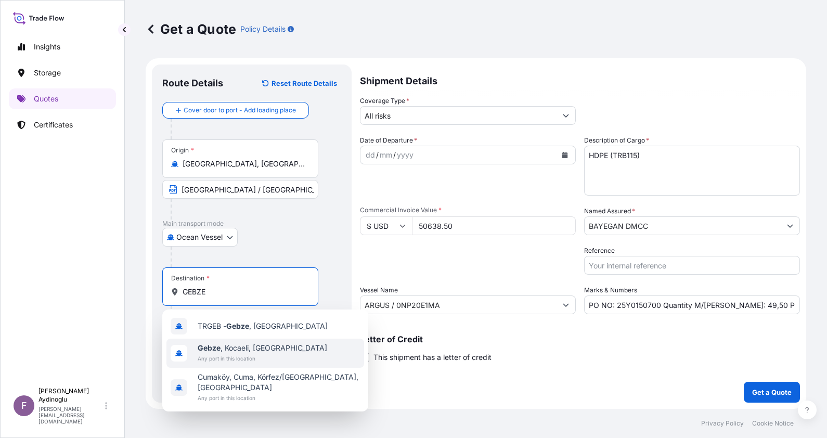
click at [296, 353] on div "Gebze , Kocaeli, Türkiye Any port in this location" at bounding box center [266, 353] width 198 height 29
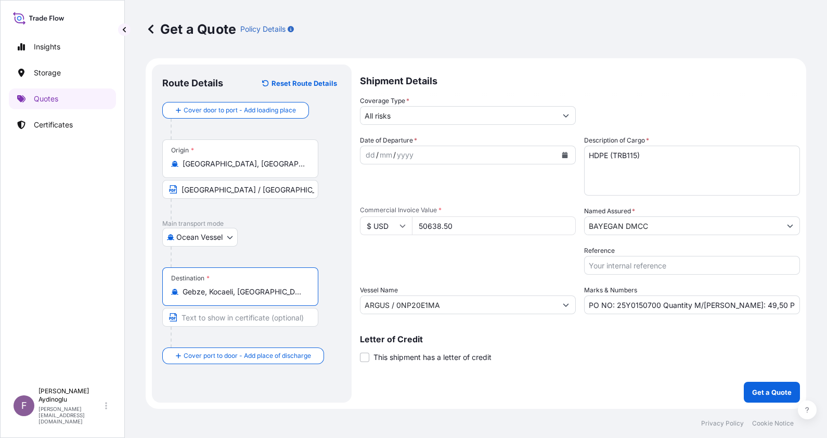
click at [335, 292] on div "Destination * Gebze, Kocaeli, Türkiye" at bounding box center [251, 307] width 179 height 80
click at [252, 317] on input "Text to appear on certificate" at bounding box center [240, 317] width 156 height 19
click at [335, 312] on div "Destination * Gebze, [GEOGRAPHIC_DATA], [GEOGRAPHIC_DATA] GEBZE / [GEOGRAPHIC_D…" at bounding box center [251, 307] width 179 height 80
click at [365, 156] on div "dd" at bounding box center [370, 155] width 11 height 12
click at [509, 189] on div "Date of Departure * 15 / 07 / 2025" at bounding box center [468, 165] width 216 height 60
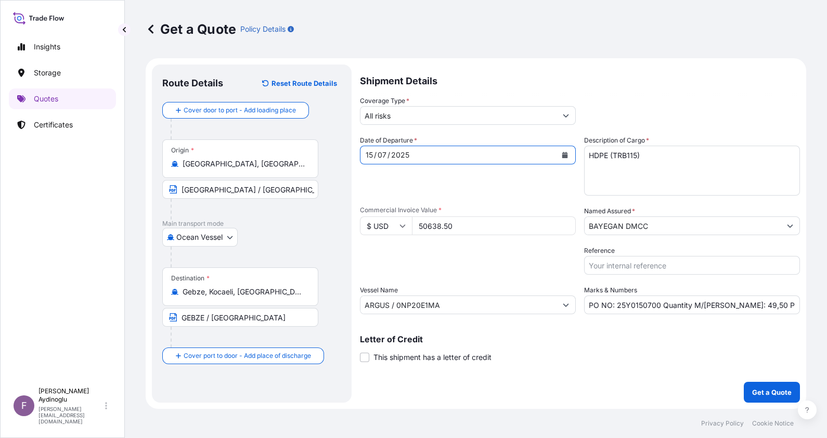
click at [669, 226] on input "BAYEGAN DMCC" at bounding box center [683, 225] width 196 height 19
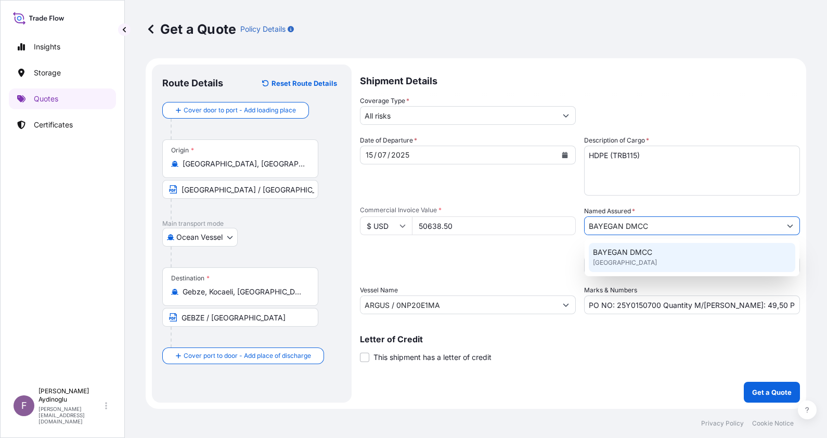
click at [641, 257] on span "BAYEGAN DMCC" at bounding box center [622, 252] width 59 height 10
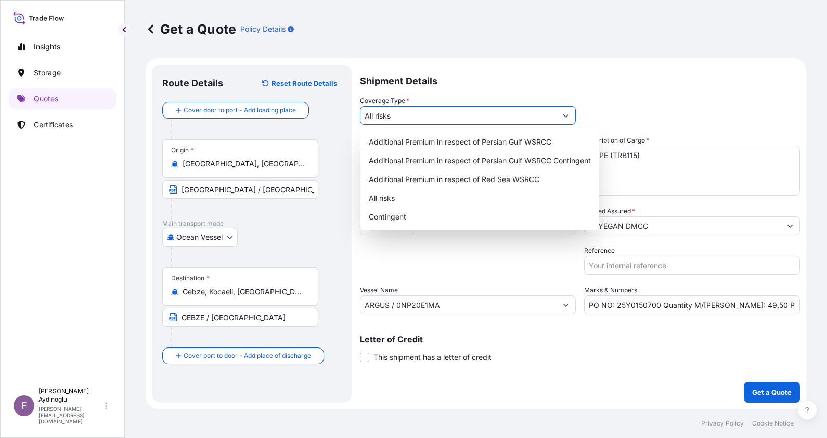
click at [440, 119] on input "All risks" at bounding box center [459, 115] width 196 height 19
click at [435, 202] on div "All risks" at bounding box center [480, 198] width 231 height 19
click at [770, 390] on p "Get a Quote" at bounding box center [772, 392] width 40 height 10
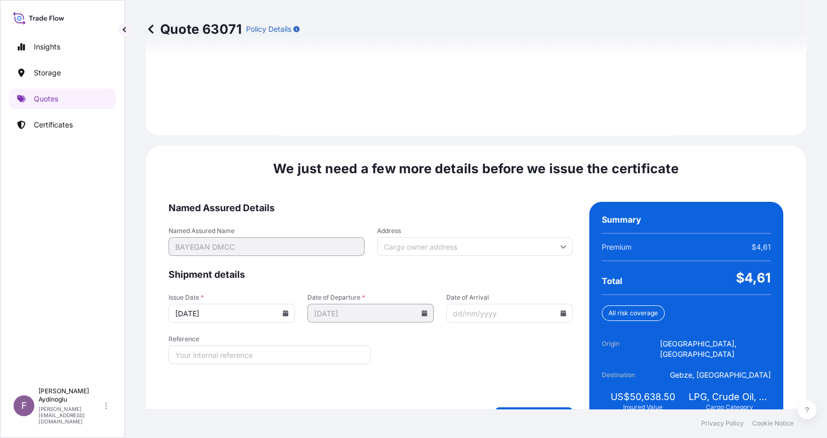
scroll to position [1203, 0]
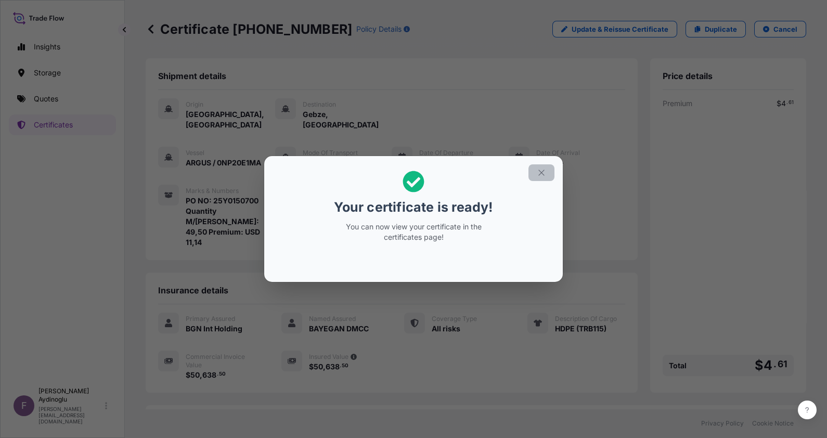
click at [546, 176] on icon "button" at bounding box center [541, 172] width 9 height 9
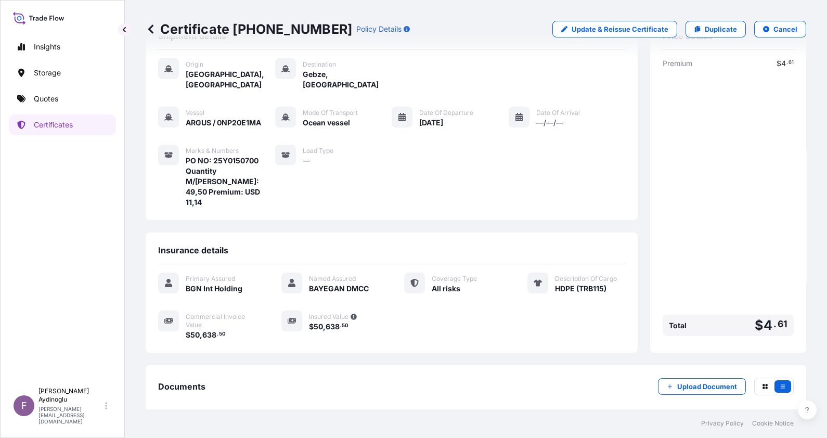
scroll to position [71, 0]
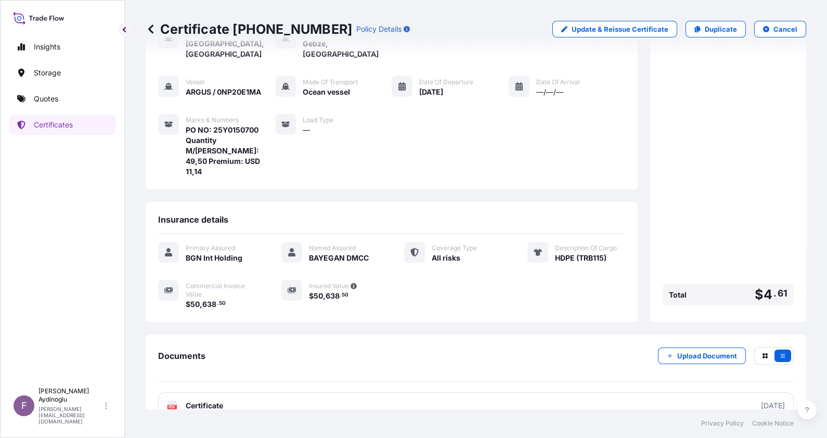
click at [487, 392] on link "PDF Certificate [DATE]" at bounding box center [476, 405] width 636 height 27
click at [44, 103] on p "Quotes" at bounding box center [46, 99] width 24 height 10
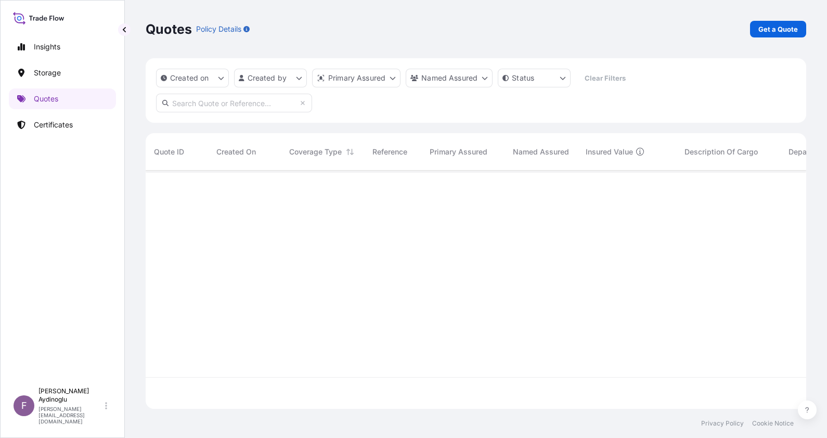
scroll to position [234, 650]
click at [775, 29] on p "Get a Quote" at bounding box center [779, 29] width 40 height 10
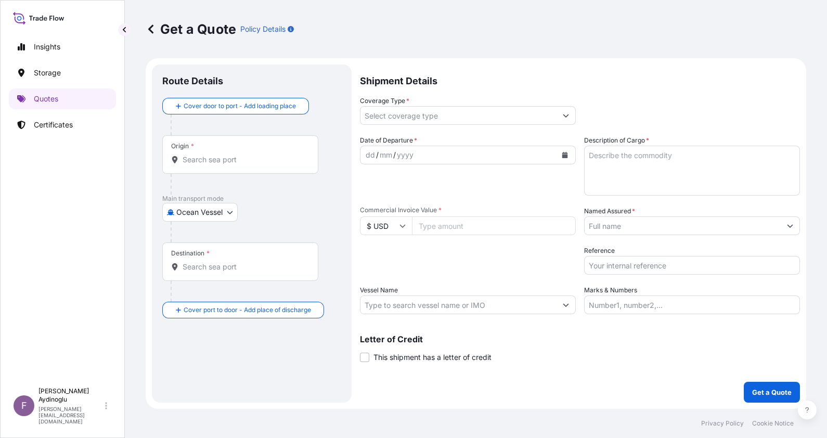
click at [661, 309] on input "Marks & Numbers" at bounding box center [692, 305] width 216 height 19
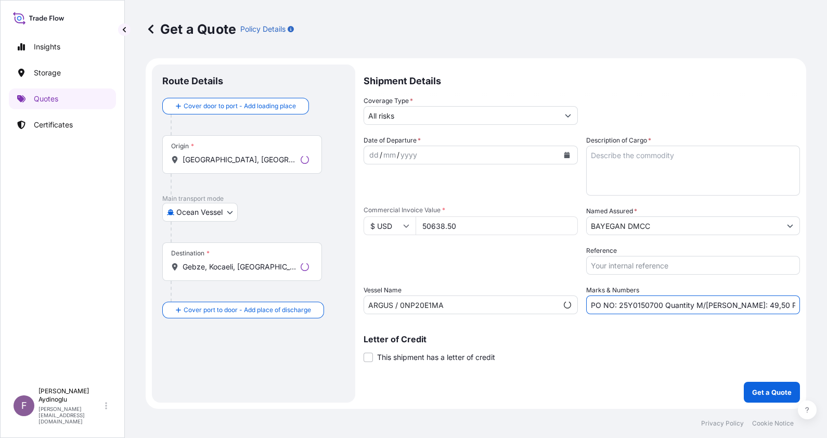
click at [649, 303] on input "PO NO: 25Y0150700 Quantity M/Tonn: 49,50 Premium: USD 11,14" at bounding box center [693, 305] width 214 height 19
click at [637, 159] on textarea "Description of Cargo *" at bounding box center [692, 171] width 216 height 50
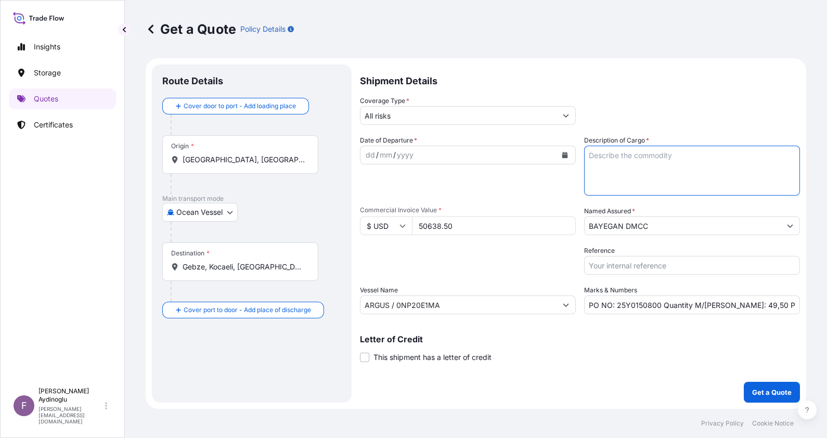
paste textarea "HDPE (TRB115)"
click at [455, 309] on input "ARGUS / 0NP20E1MA" at bounding box center [459, 305] width 196 height 19
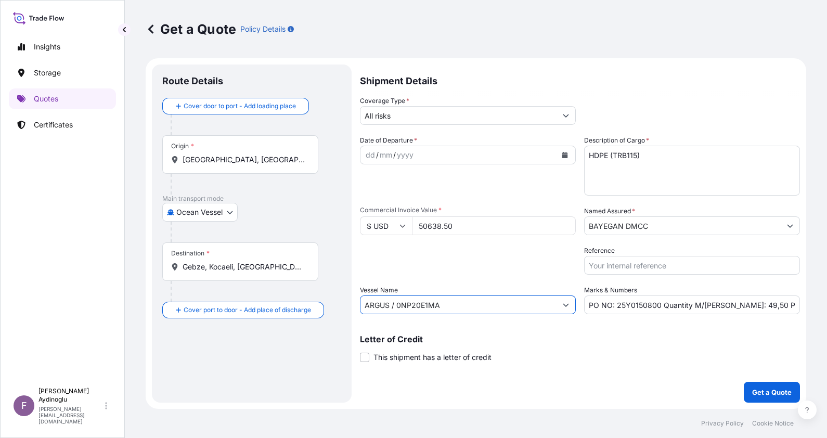
click at [476, 226] on input "50638.50" at bounding box center [494, 225] width 164 height 19
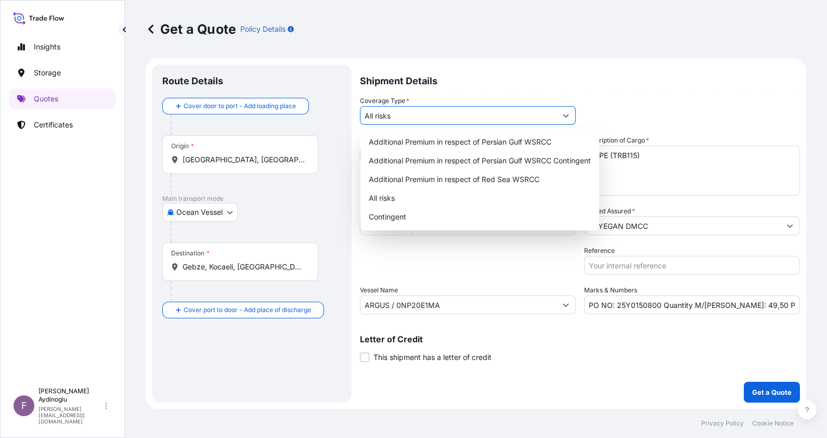
click at [413, 120] on input "All risks" at bounding box center [459, 115] width 196 height 19
click at [442, 192] on div "All risks" at bounding box center [480, 198] width 231 height 19
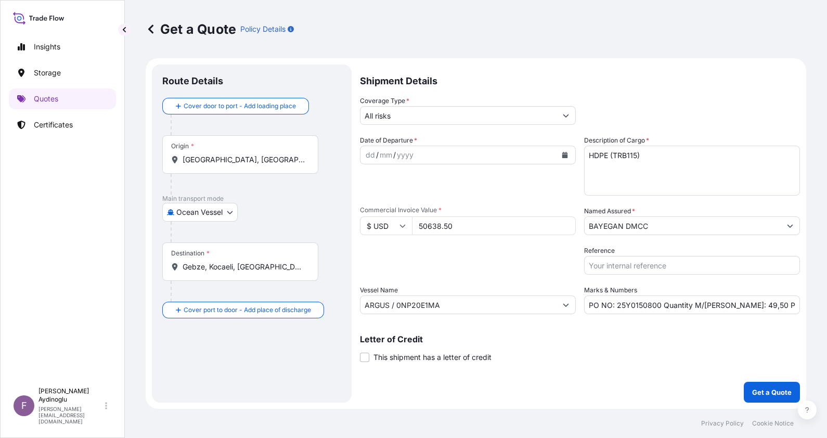
click at [629, 216] on label "Named Assured *" at bounding box center [609, 211] width 51 height 10
click at [629, 216] on input "BAYEGAN DMCC" at bounding box center [683, 225] width 196 height 19
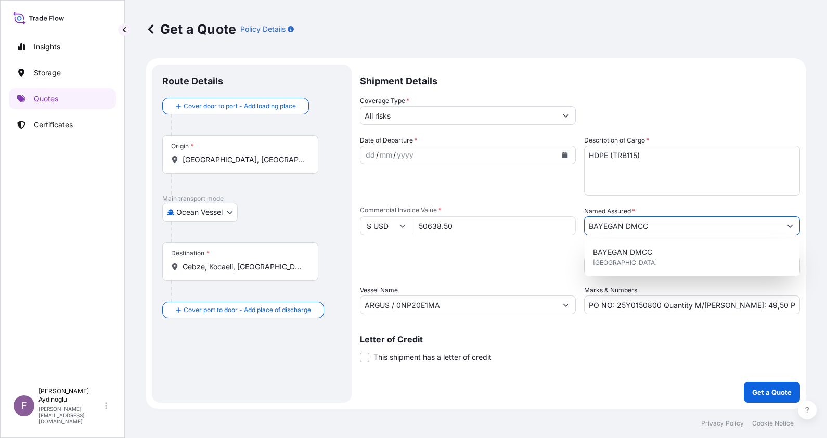
click at [635, 225] on input "BAYEGAN DMCC" at bounding box center [683, 225] width 196 height 19
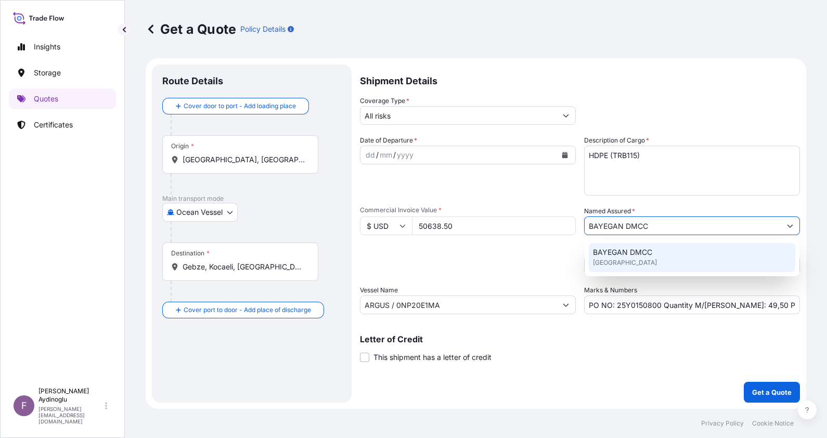
click at [636, 252] on span "BAYEGAN DMCC" at bounding box center [622, 252] width 59 height 10
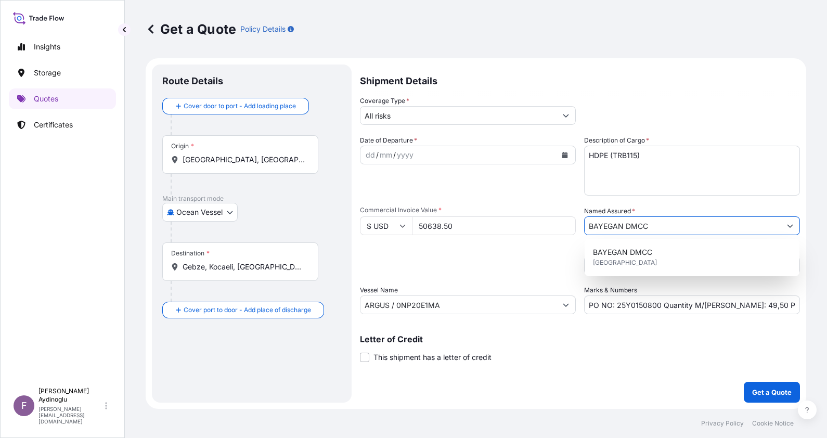
click at [253, 164] on input "[GEOGRAPHIC_DATA], [GEOGRAPHIC_DATA], [GEOGRAPHIC_DATA]" at bounding box center [244, 160] width 123 height 10
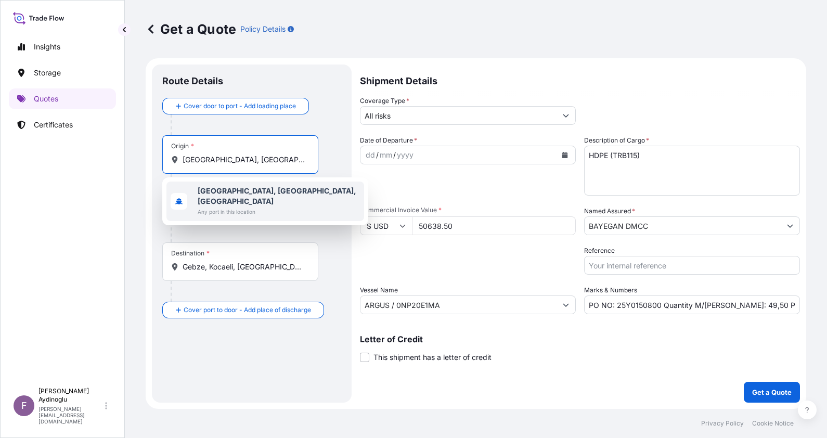
click at [252, 207] on span "Any port in this location" at bounding box center [279, 212] width 162 height 10
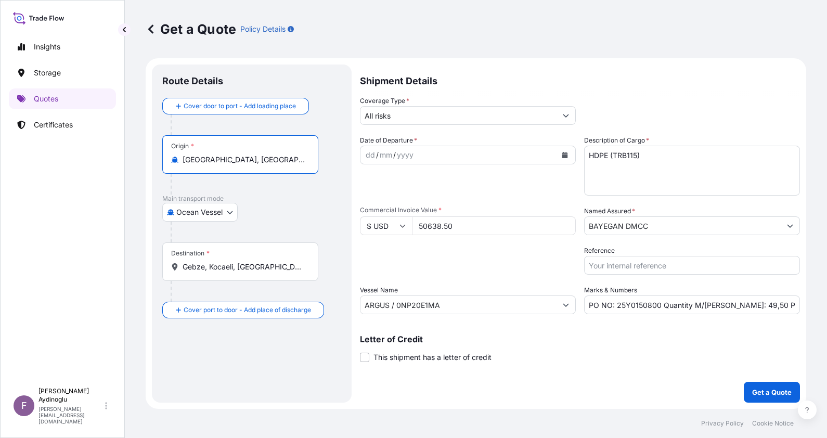
click at [357, 164] on form "Route Details Cover door to port - Add loading place Place of loading Road / In…" at bounding box center [476, 233] width 661 height 351
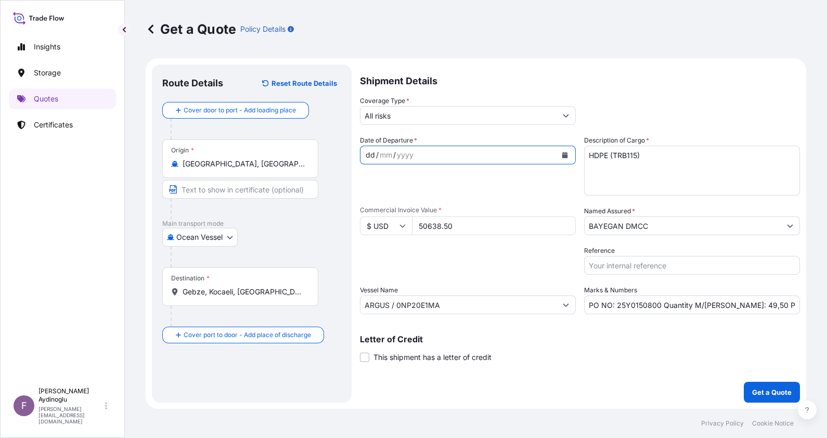
click at [252, 196] on input "Text to appear on certificate" at bounding box center [240, 189] width 156 height 19
click at [262, 295] on input "Gebze, Kocaeli, [GEOGRAPHIC_DATA]" at bounding box center [244, 292] width 123 height 10
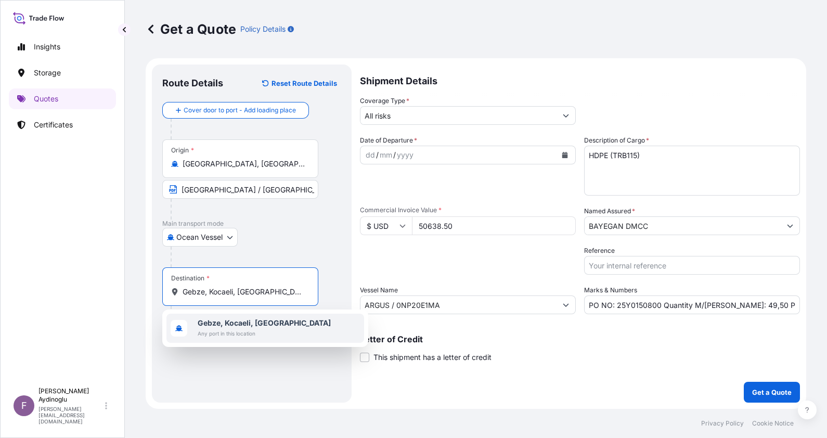
click at [269, 324] on b "Gebze, Kocaeli, [GEOGRAPHIC_DATA]" at bounding box center [264, 322] width 133 height 9
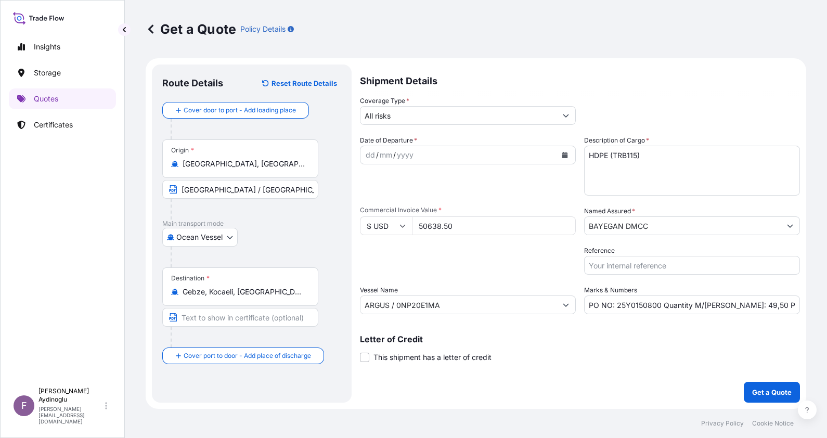
click at [318, 285] on div "Destination * Gebze, Kocaeli, Türkiye" at bounding box center [240, 286] width 156 height 39
click at [305, 287] on input "Gebze, Kocaeli, [GEOGRAPHIC_DATA]" at bounding box center [244, 292] width 123 height 10
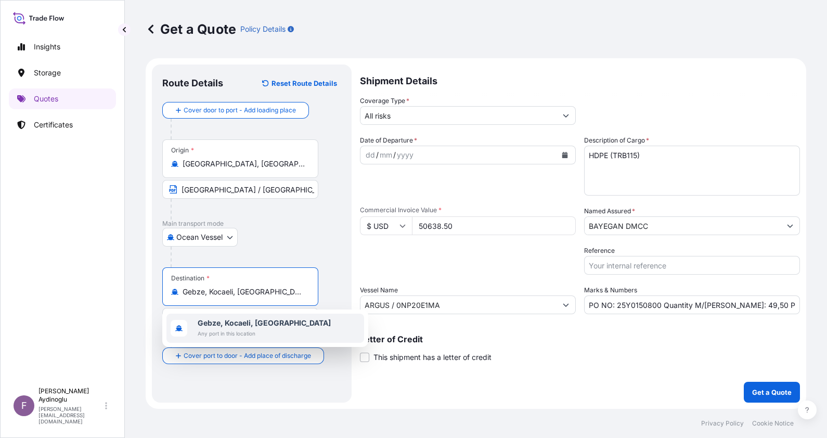
click at [255, 321] on b "Gebze, Kocaeli, [GEOGRAPHIC_DATA]" at bounding box center [264, 322] width 133 height 9
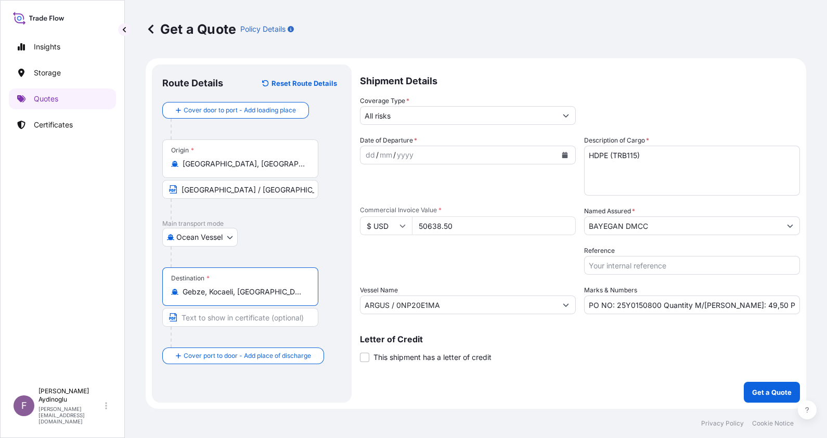
drag, startPoint x: 286, startPoint y: 315, endPoint x: 276, endPoint y: 314, distance: 10.5
click at [286, 315] on input "Text to appear on certificate" at bounding box center [240, 317] width 156 height 19
click at [362, 153] on div "dd / mm / yyyy" at bounding box center [459, 155] width 196 height 19
click at [774, 306] on input "PO NO: 25Y0150800 Quantity M/Tonn: 49,50 Premium: USD 11,14" at bounding box center [692, 305] width 216 height 19
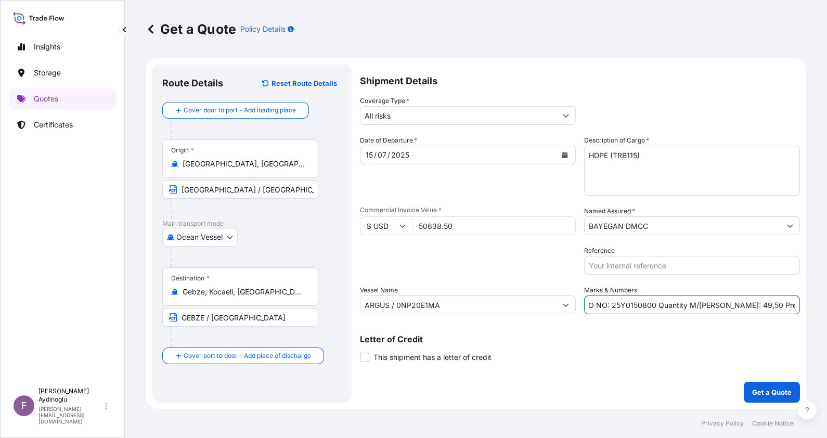
scroll to position [0, 17]
drag, startPoint x: 799, startPoint y: 307, endPoint x: 782, endPoint y: 304, distance: 16.9
click at [782, 304] on input "PO NO: 25Y0150800 Quantity M/Tonn: 49,50 Premium: USD 11,14" at bounding box center [692, 305] width 216 height 19
click at [797, 304] on input "PO NO: 25Y0150800 Quantity M/Tonn: 49,50 Premium: USD 5,57" at bounding box center [692, 305] width 216 height 19
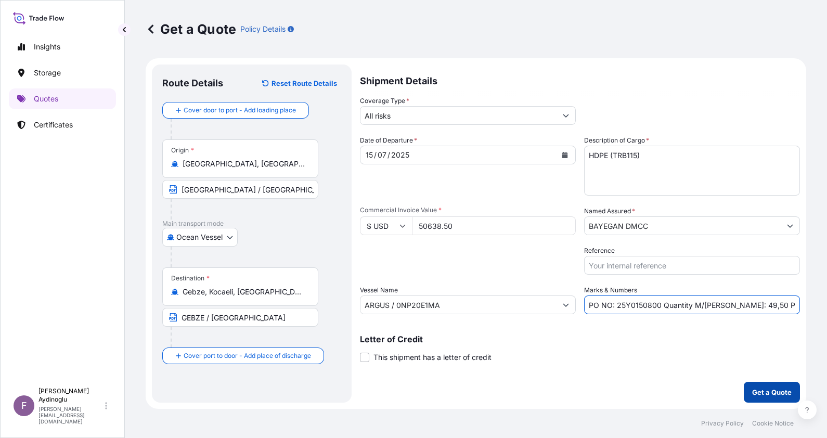
click at [764, 390] on p "Get a Quote" at bounding box center [772, 392] width 40 height 10
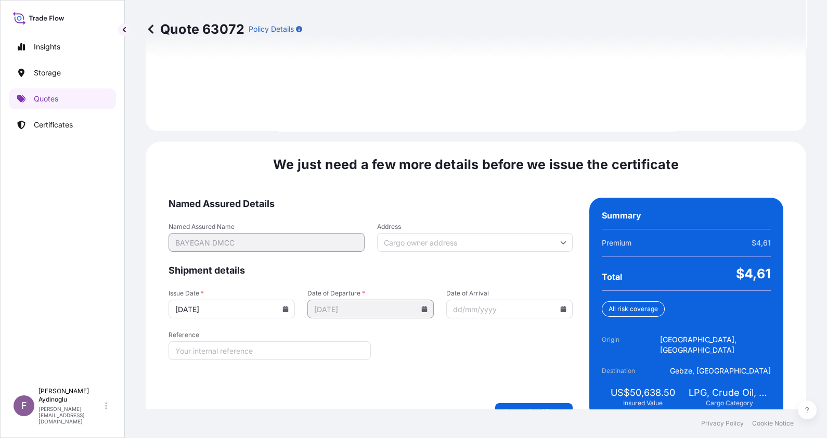
scroll to position [1203, 0]
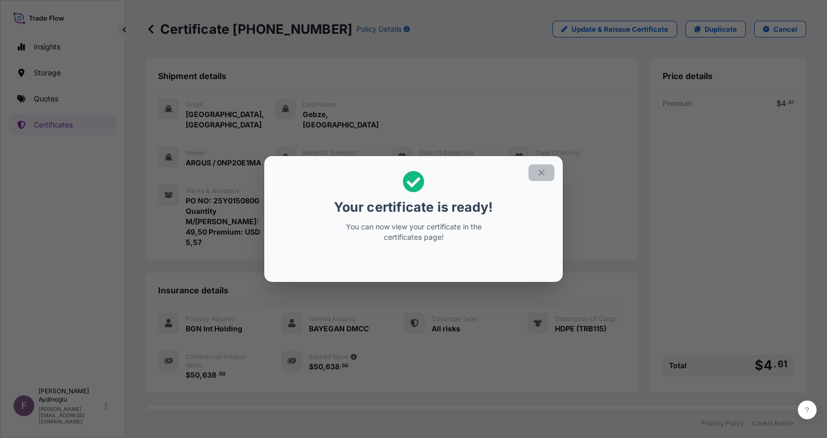
click at [534, 172] on button "button" at bounding box center [542, 172] width 26 height 17
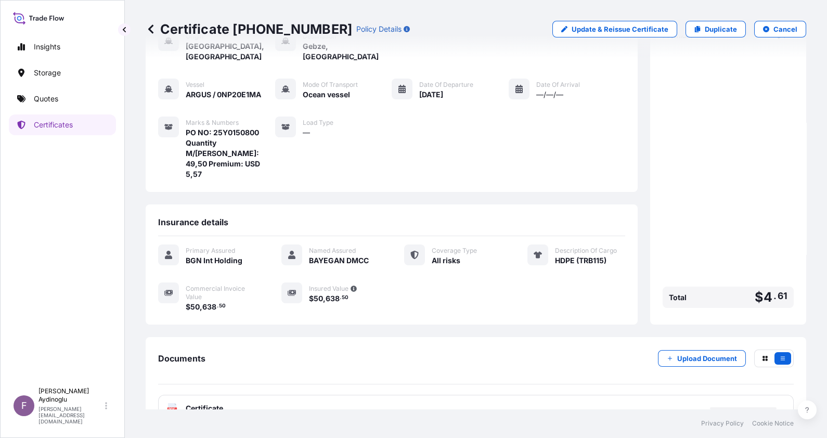
scroll to position [71, 0]
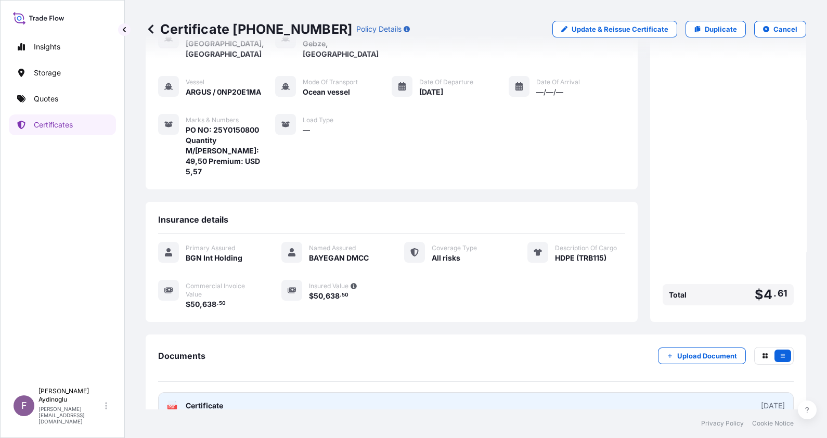
click at [462, 392] on link "PDF Certificate [DATE]" at bounding box center [476, 405] width 636 height 27
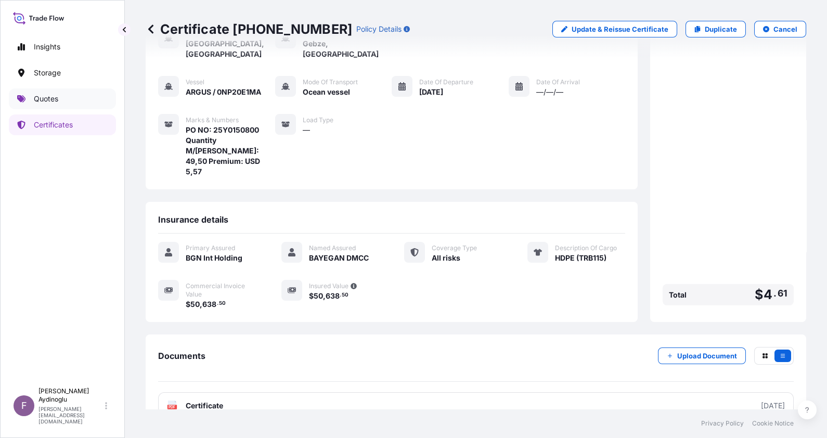
click at [58, 97] on p "Quotes" at bounding box center [46, 99] width 24 height 10
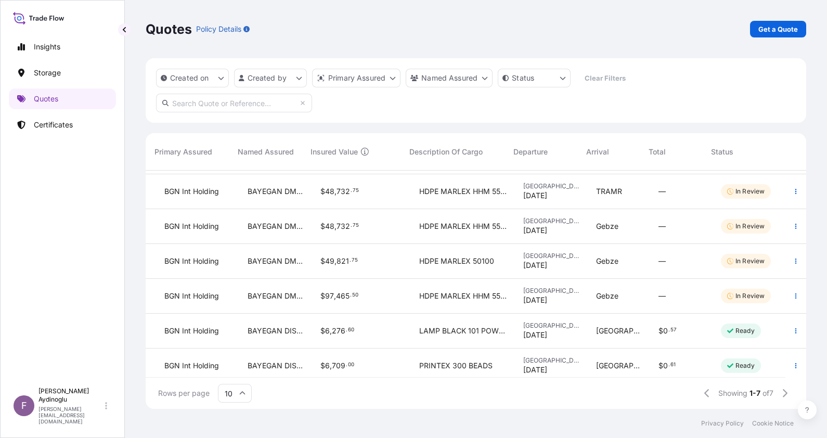
scroll to position [47, 275]
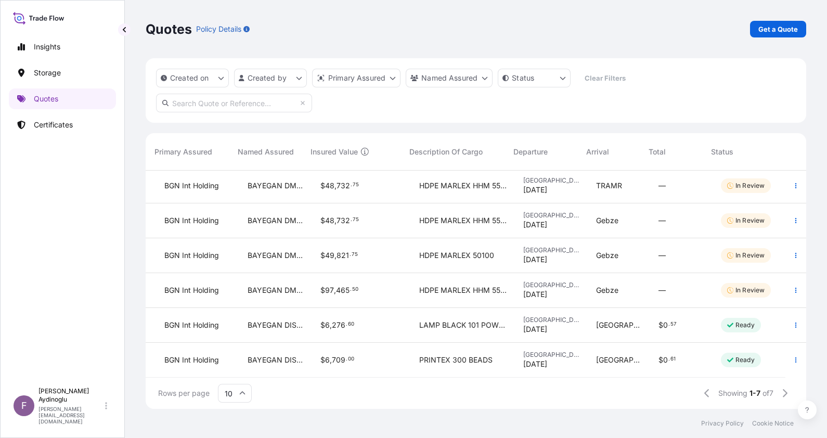
click at [50, 126] on p "Certificates" at bounding box center [53, 125] width 39 height 10
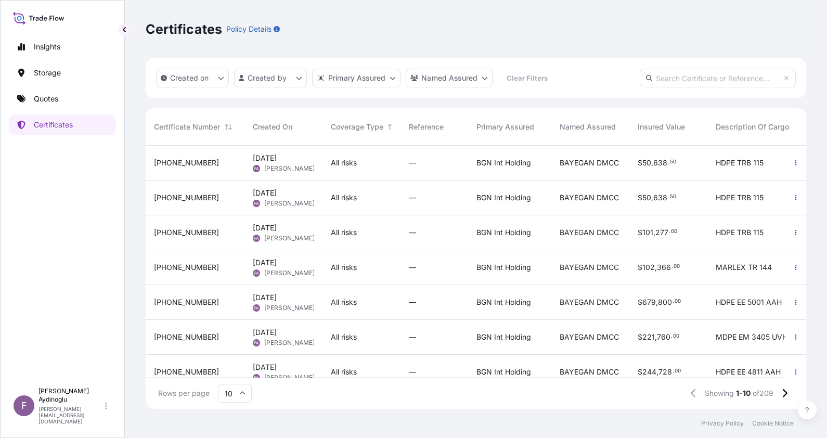
click at [567, 191] on div "BAYEGAN DMCC" at bounding box center [591, 198] width 78 height 35
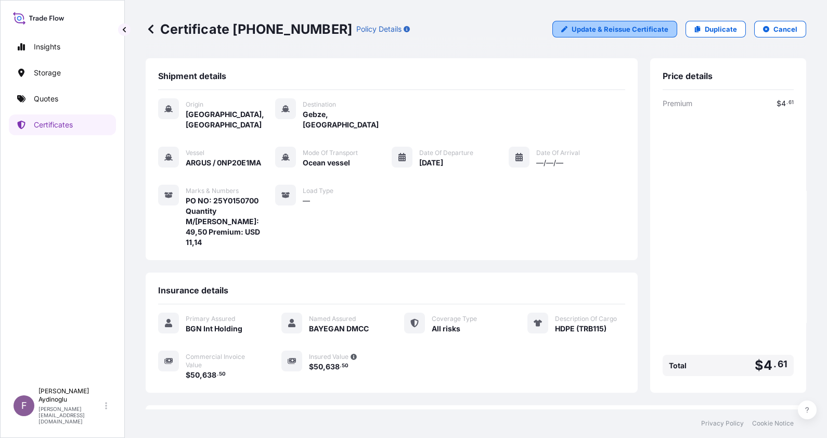
click at [607, 19] on div "Certificate 32026-220-1 Policy Details Update & Reissue Certificate Duplicate C…" at bounding box center [476, 29] width 661 height 58
click at [607, 28] on p "Update & Reissue Certificate" at bounding box center [620, 29] width 97 height 10
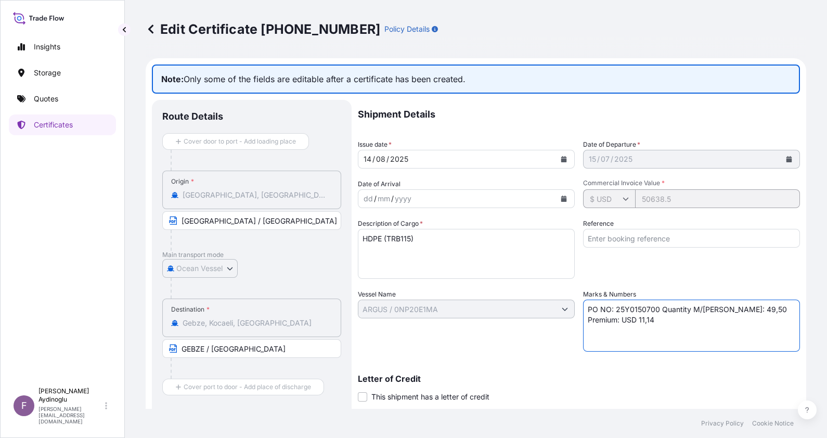
drag, startPoint x: 618, startPoint y: 322, endPoint x: 602, endPoint y: 320, distance: 16.3
click at [602, 320] on textarea "PO NO: 25Y0150700 Quantity M/Tonn: 49,50 Premium: USD 11,14" at bounding box center [691, 326] width 217 height 52
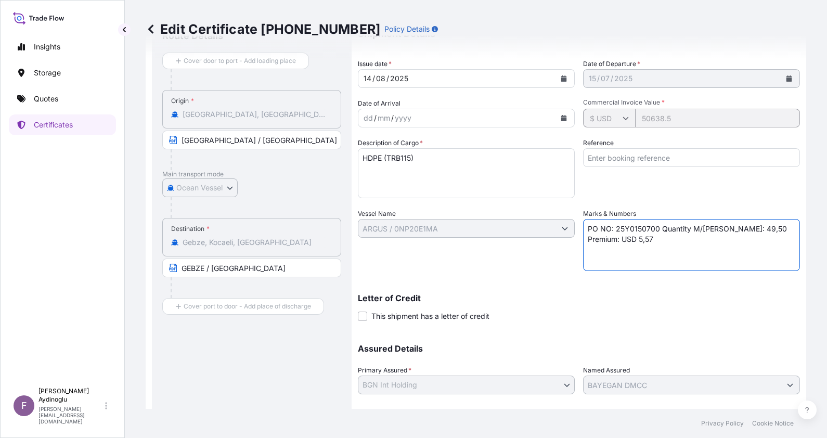
scroll to position [142, 0]
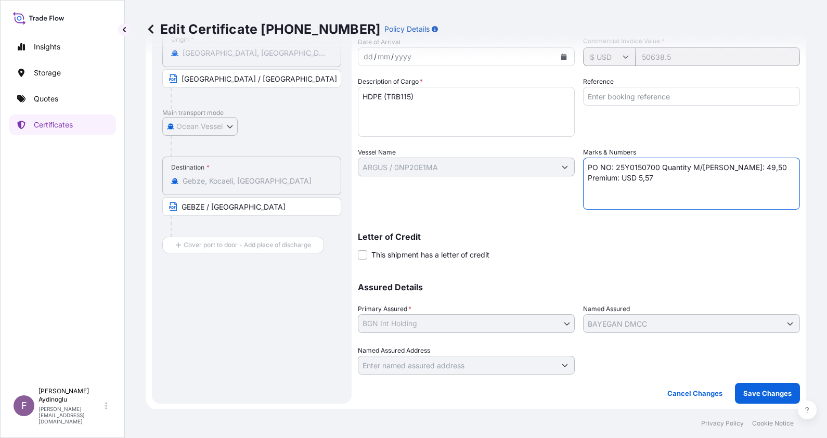
click at [752, 385] on button "Save Changes" at bounding box center [767, 393] width 65 height 21
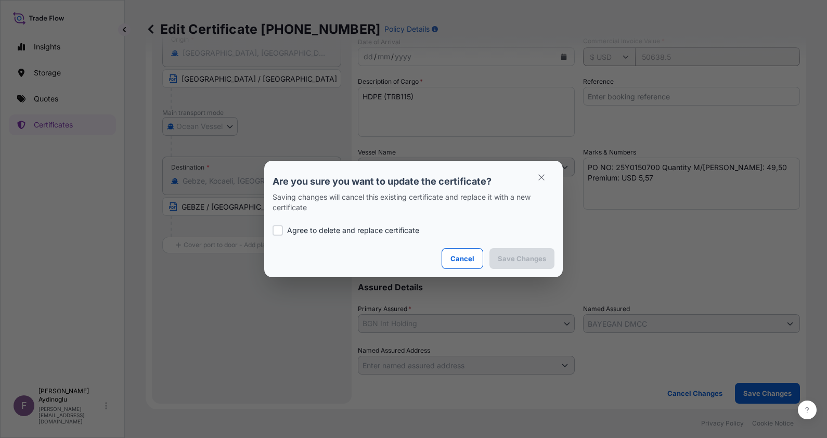
click at [394, 232] on p "Agree to delete and replace certificate" at bounding box center [353, 230] width 132 height 10
click at [549, 270] on section "Are you sure you want to update the certificate? Saving changes will cancel thi…" at bounding box center [413, 219] width 299 height 117
click at [521, 255] on p "Save Changes" at bounding box center [522, 258] width 48 height 10
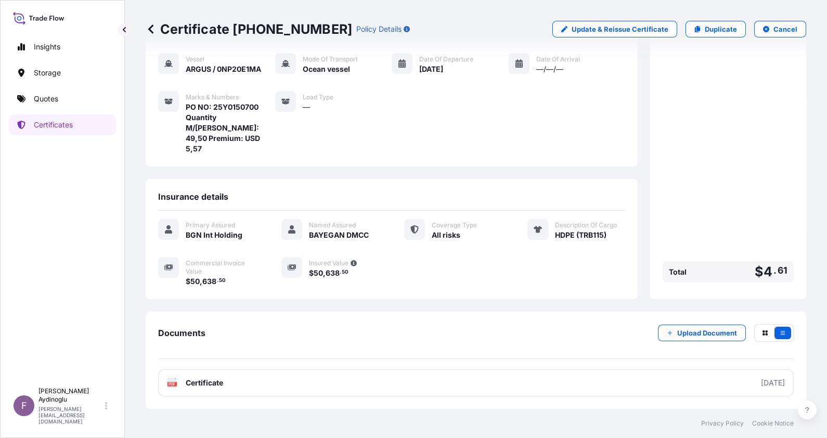
scroll to position [71, 0]
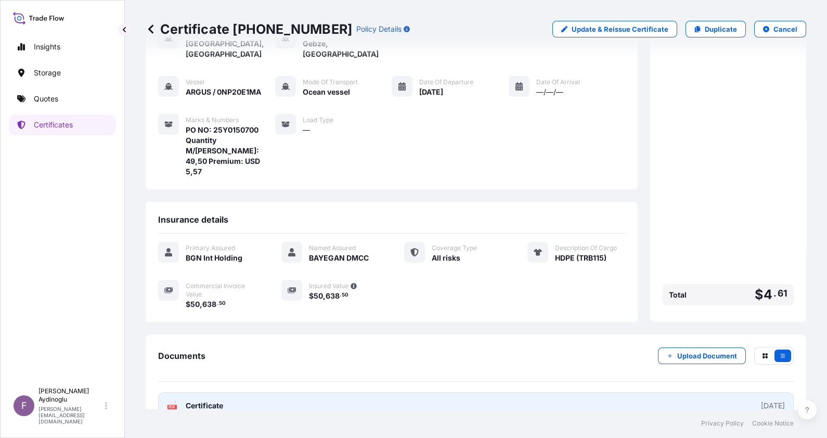
click at [508, 392] on link "PDF Certificate [DATE]" at bounding box center [476, 405] width 636 height 27
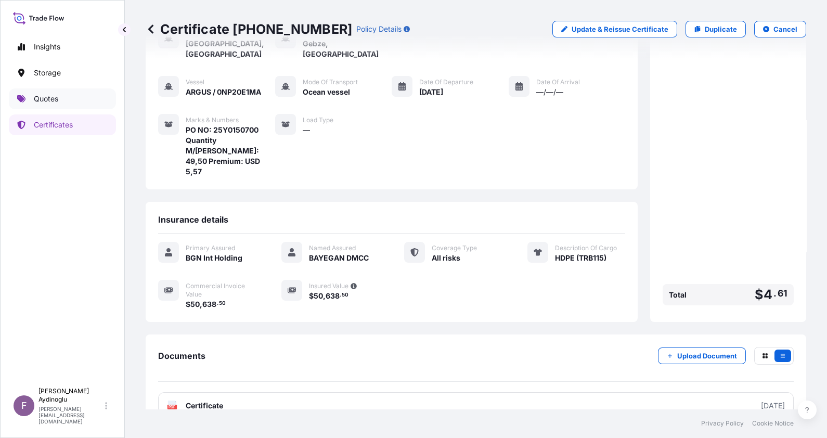
click at [67, 96] on link "Quotes" at bounding box center [62, 98] width 107 height 21
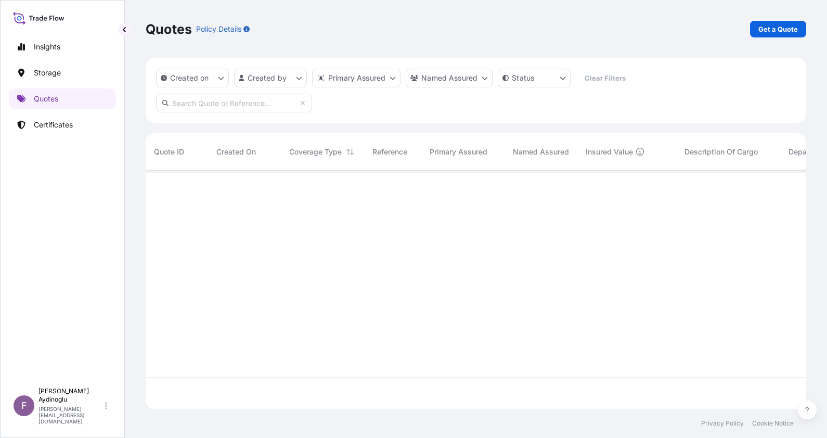
scroll to position [234, 650]
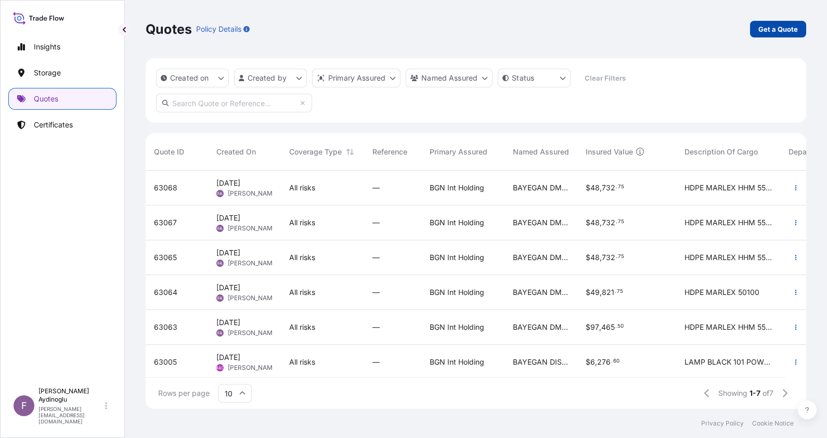
click at [776, 29] on p "Get a Quote" at bounding box center [779, 29] width 40 height 10
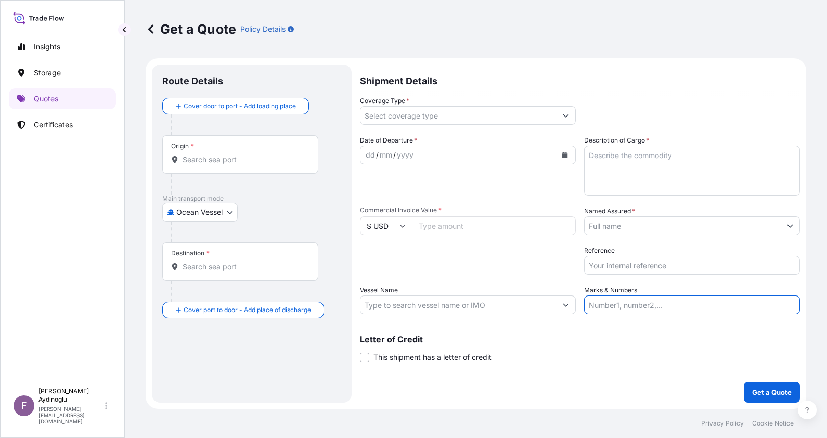
click at [691, 301] on input "Marks & Numbers" at bounding box center [692, 305] width 216 height 19
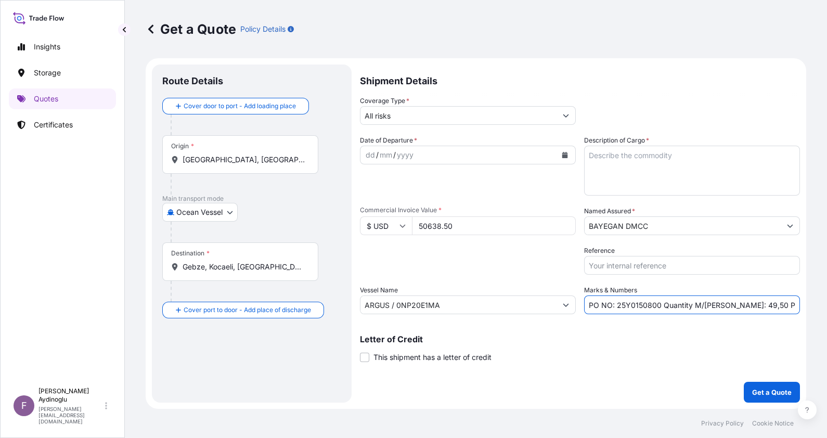
click at [650, 328] on div "Letter of Credit This shipment has a letter of credit Letter of credit * Letter…" at bounding box center [580, 343] width 440 height 40
click at [650, 305] on input "PO NO: 25Y0150800 Quantity M/Tonn: 49,50 Premium: USD 5,57" at bounding box center [692, 305] width 216 height 19
drag, startPoint x: 490, startPoint y: 224, endPoint x: 292, endPoint y: 223, distance: 198.3
click at [298, 224] on form "Route Details Cover door to port - Add loading place Place of loading Road / In…" at bounding box center [476, 233] width 661 height 351
click at [623, 162] on textarea "Description of Cargo *" at bounding box center [692, 171] width 216 height 50
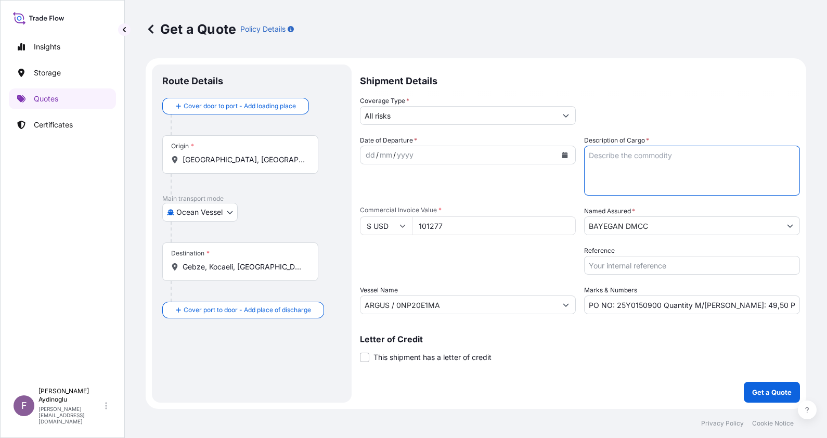
paste textarea "HDPE (TRB115)"
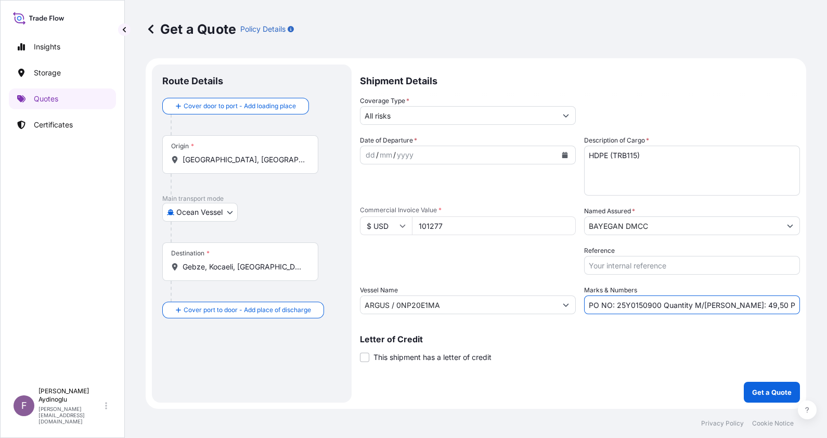
drag, startPoint x: 733, startPoint y: 306, endPoint x: 726, endPoint y: 306, distance: 6.8
click at [726, 306] on input "PO NO: 25Y0150900 Quantity M/Tonn: 49,50 Premium: USD 5,57" at bounding box center [692, 305] width 216 height 19
click at [736, 305] on input "PO NO: 25Y0150900 Quantity M/Tonn: 99,50 Premium: USD 5,57" at bounding box center [692, 305] width 216 height 19
click at [463, 309] on input "ARGUS / 0NP20E1MA" at bounding box center [459, 305] width 196 height 19
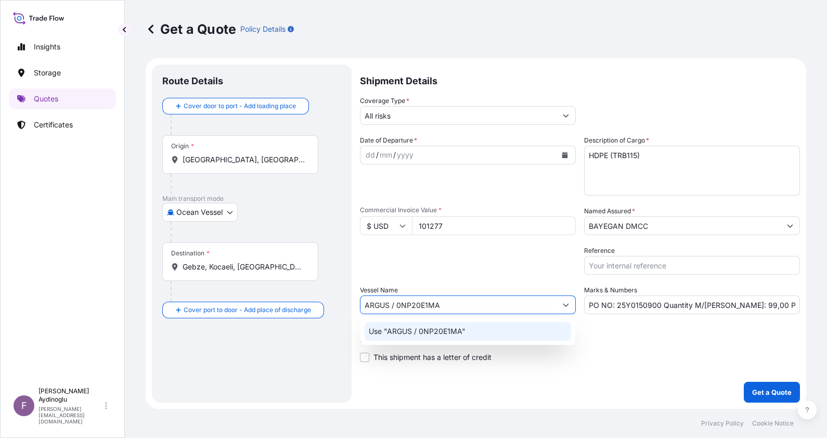
click at [482, 332] on div "Use "ARGUS / 0NP20E1MA"" at bounding box center [468, 331] width 207 height 19
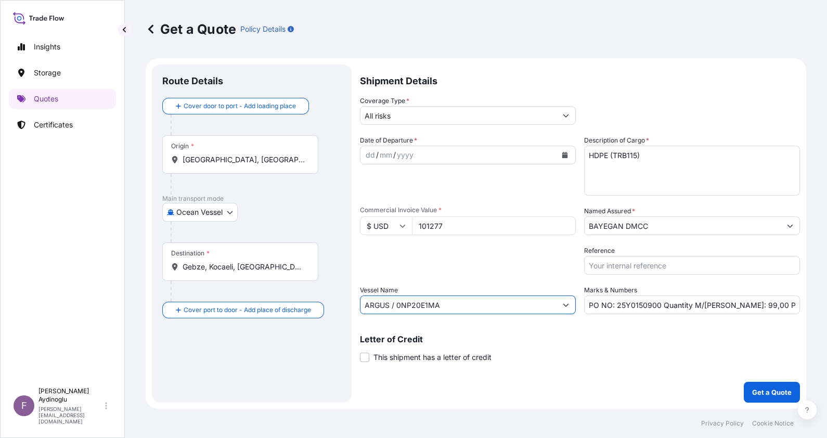
click at [256, 165] on div "Origin * [GEOGRAPHIC_DATA], [GEOGRAPHIC_DATA], [GEOGRAPHIC_DATA]" at bounding box center [240, 154] width 156 height 39
click at [256, 165] on input "[GEOGRAPHIC_DATA], [GEOGRAPHIC_DATA], [GEOGRAPHIC_DATA]" at bounding box center [244, 160] width 123 height 10
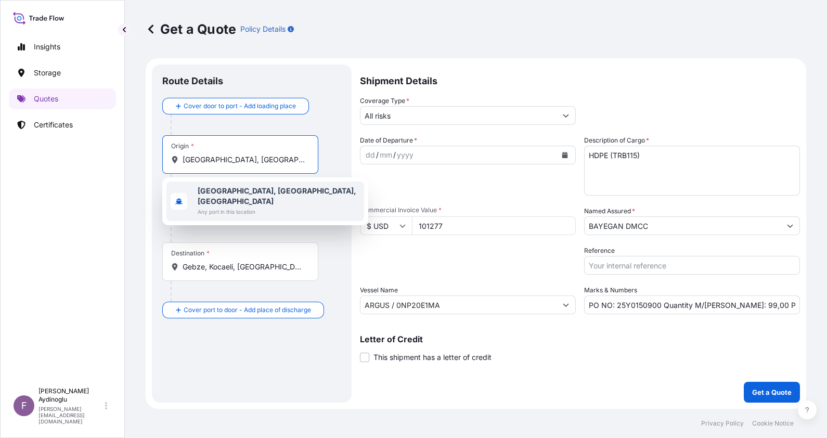
click at [258, 190] on b "[GEOGRAPHIC_DATA], [GEOGRAPHIC_DATA], [GEOGRAPHIC_DATA]" at bounding box center [277, 195] width 159 height 19
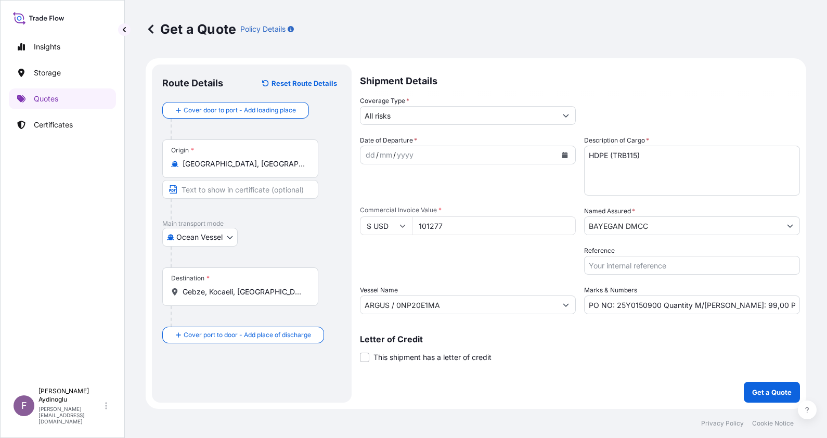
click at [346, 155] on div "Route Details Reset Route Details Cover door to port - Add loading place Place …" at bounding box center [252, 234] width 200 height 338
click at [291, 189] on input "Text to appear on certificate" at bounding box center [240, 189] width 156 height 19
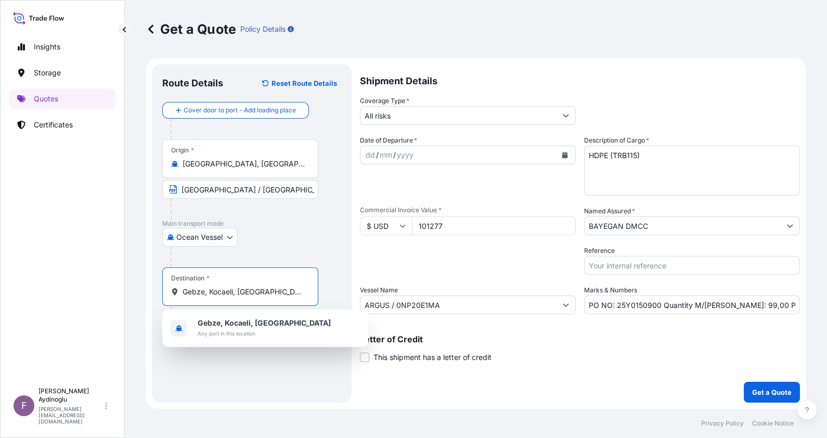
drag, startPoint x: 276, startPoint y: 292, endPoint x: 131, endPoint y: 292, distance: 144.7
click at [131, 292] on div "Get a Quote Policy Details Route Details Reset Route Details Cover door to port…" at bounding box center [476, 204] width 702 height 409
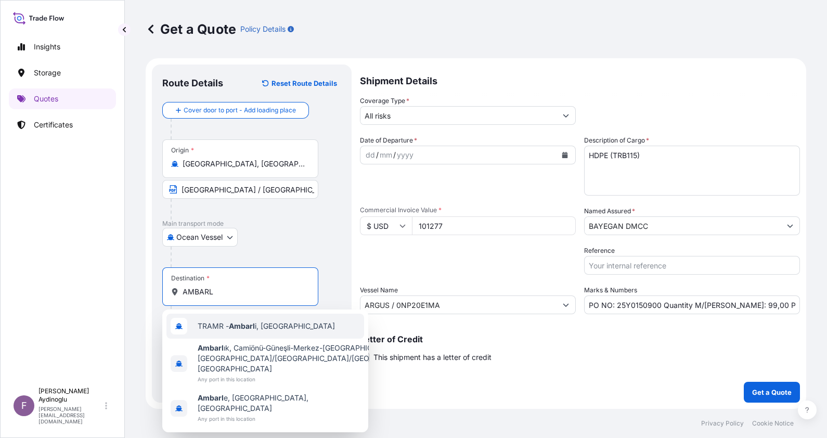
click at [270, 327] on span "TRAMR - Ambarl i, [GEOGRAPHIC_DATA]" at bounding box center [266, 326] width 137 height 10
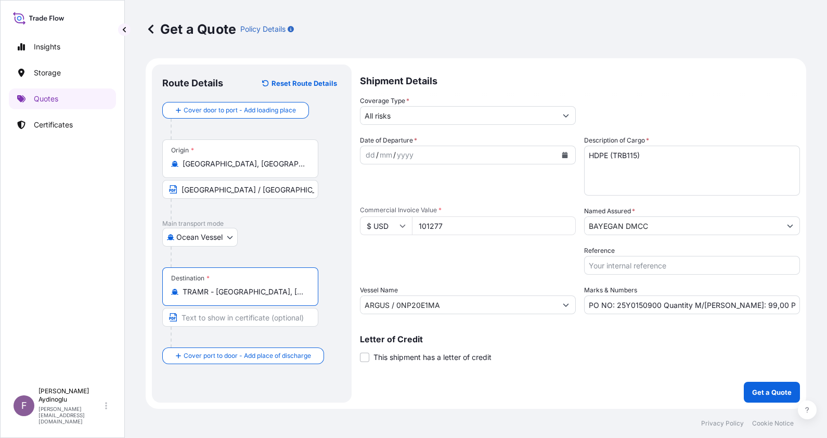
click at [333, 303] on div "Destination * TRAMR - Ambarli, Turkey" at bounding box center [251, 307] width 179 height 80
click at [261, 320] on input "Text to appear on certificate" at bounding box center [242, 317] width 160 height 19
click at [327, 319] on div "Destination * TRAMR - Ambarli, Turkey AMBARLI / TURKEY" at bounding box center [251, 307] width 179 height 80
click at [368, 153] on div "dd" at bounding box center [370, 155] width 11 height 12
click at [784, 308] on input "PO NO: 25Y0150900 Quantity M/Tonn: 99,00 Premium: USD 5,57" at bounding box center [692, 305] width 216 height 19
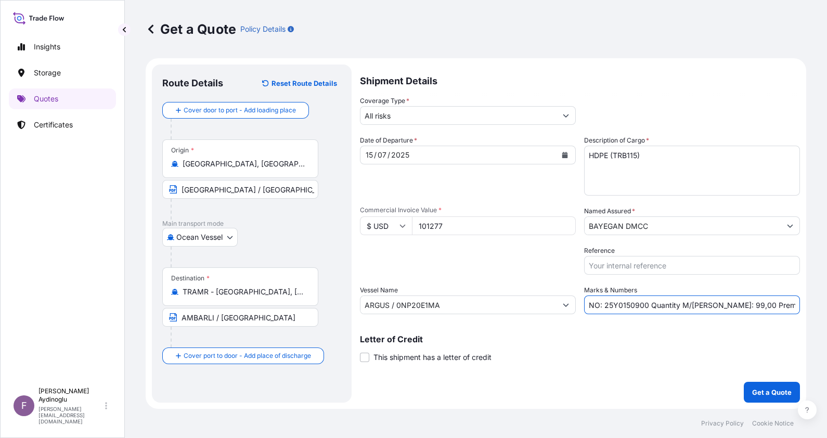
scroll to position [0, 17]
click at [675, 219] on input "BAYEGAN DMCC" at bounding box center [683, 225] width 196 height 19
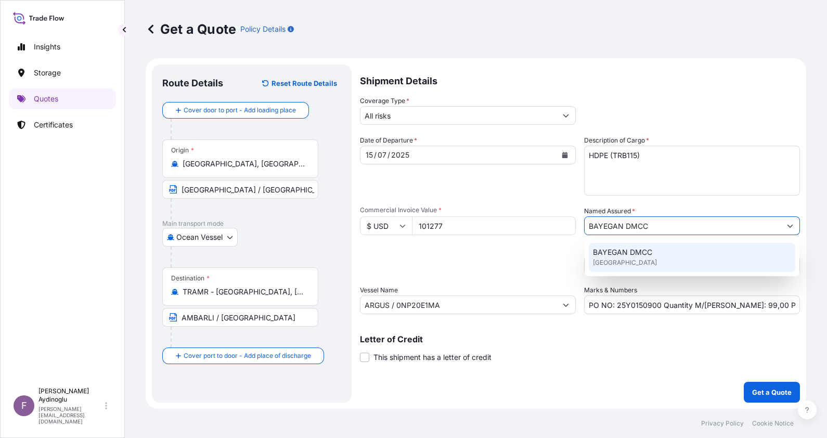
click at [653, 249] on div "BAYEGAN DMCC [GEOGRAPHIC_DATA]" at bounding box center [692, 257] width 207 height 29
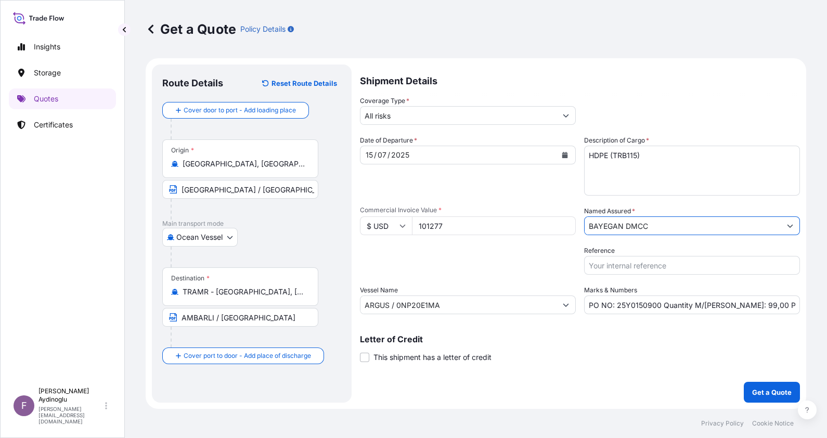
click at [462, 114] on input "All risks" at bounding box center [459, 115] width 196 height 19
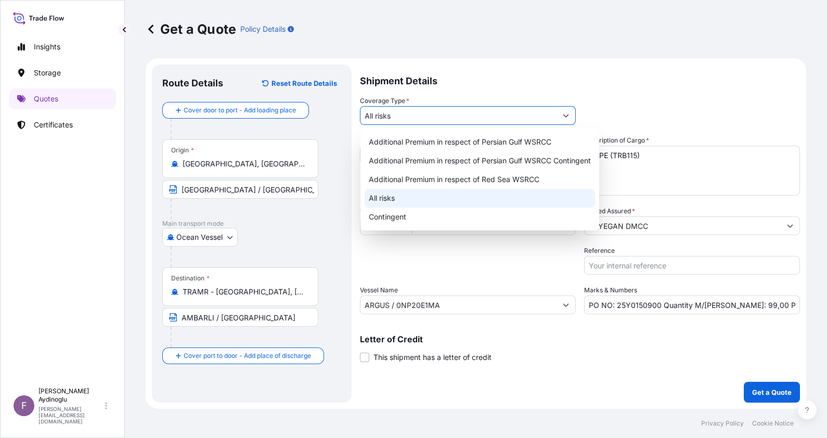
click at [432, 197] on div "All risks" at bounding box center [480, 198] width 231 height 19
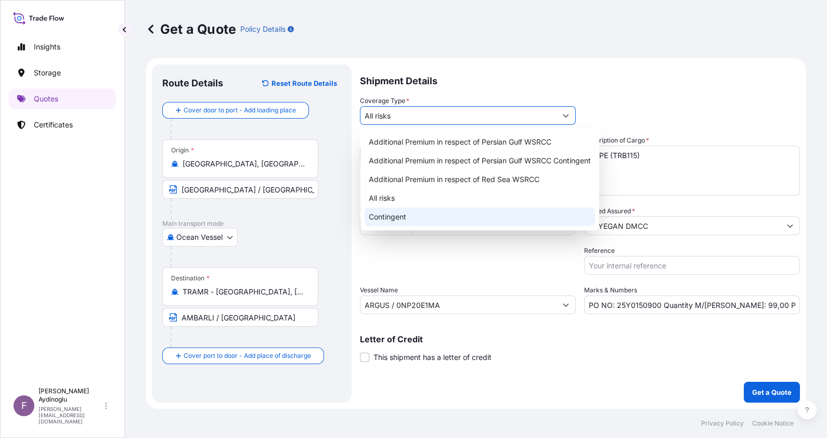
click at [768, 385] on button "Get a Quote" at bounding box center [772, 392] width 56 height 21
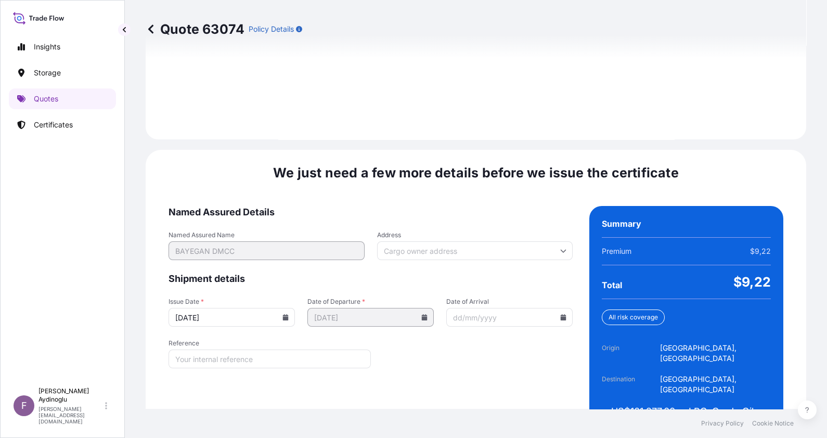
scroll to position [1203, 0]
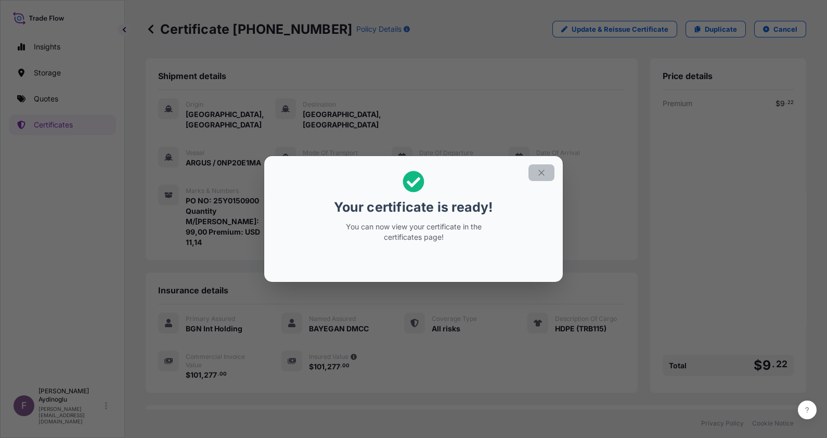
click at [544, 176] on icon "button" at bounding box center [541, 172] width 9 height 9
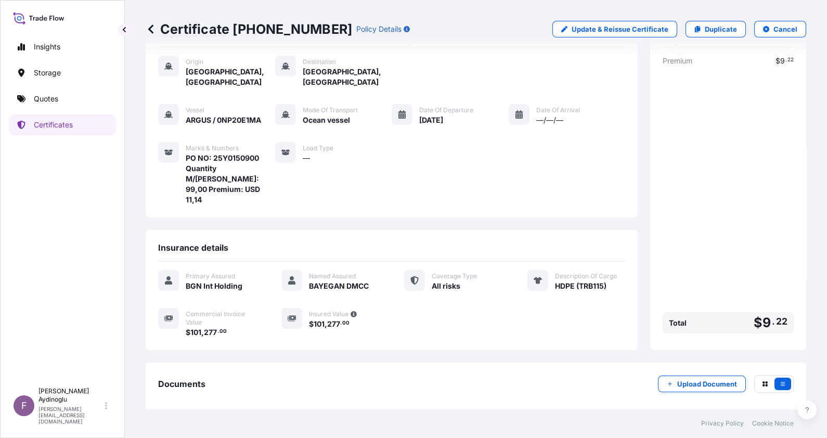
scroll to position [71, 0]
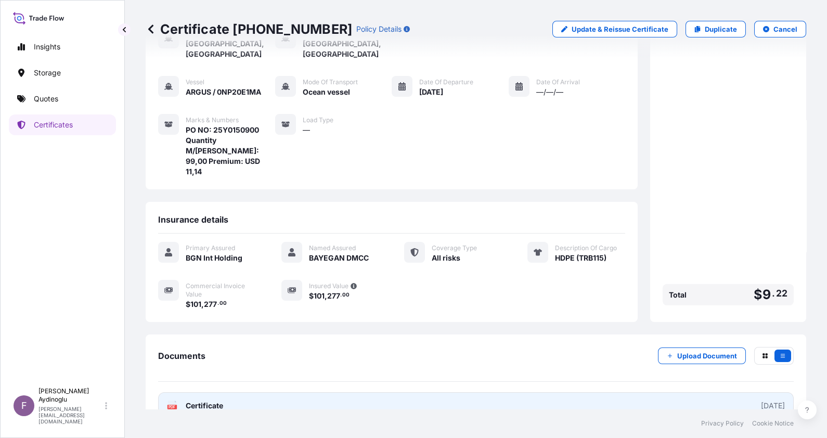
click at [449, 392] on link "PDF Certificate [DATE]" at bounding box center [476, 405] width 636 height 27
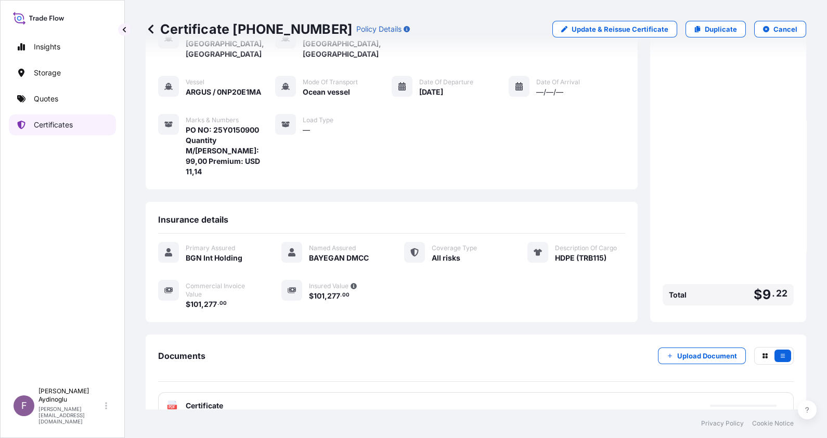
click at [73, 101] on link "Quotes" at bounding box center [62, 98] width 107 height 21
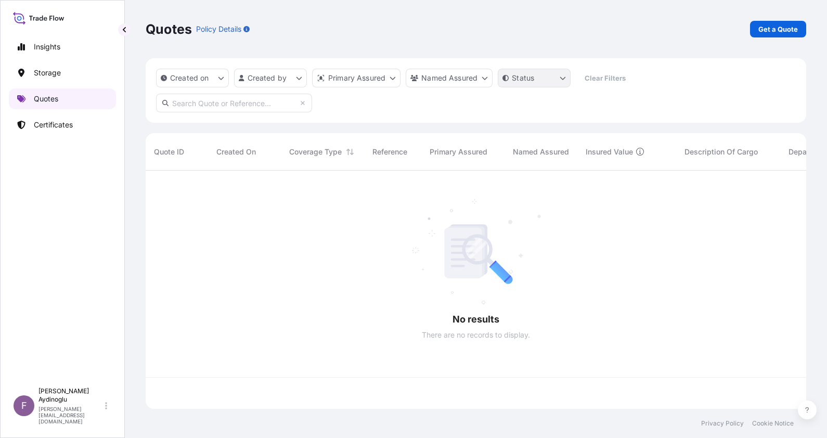
scroll to position [234, 650]
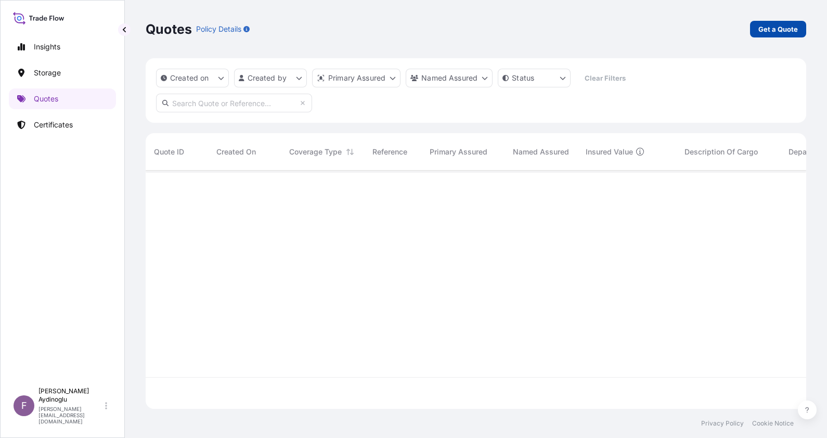
click at [786, 21] on link "Get a Quote" at bounding box center [778, 29] width 56 height 17
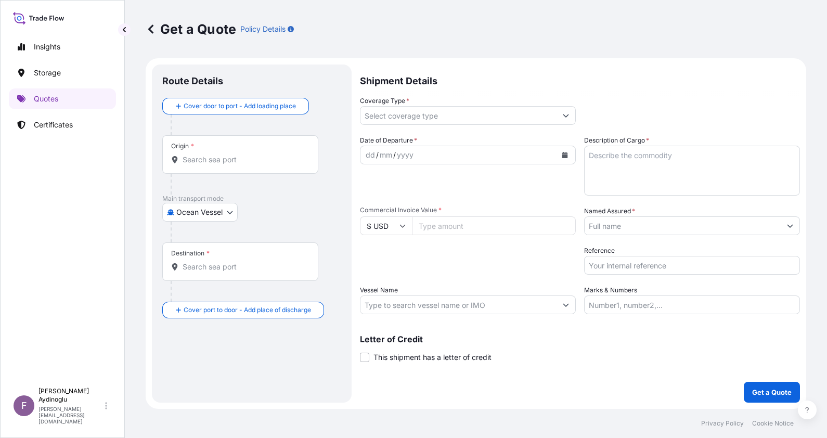
click at [663, 306] on input "Marks & Numbers" at bounding box center [692, 305] width 216 height 19
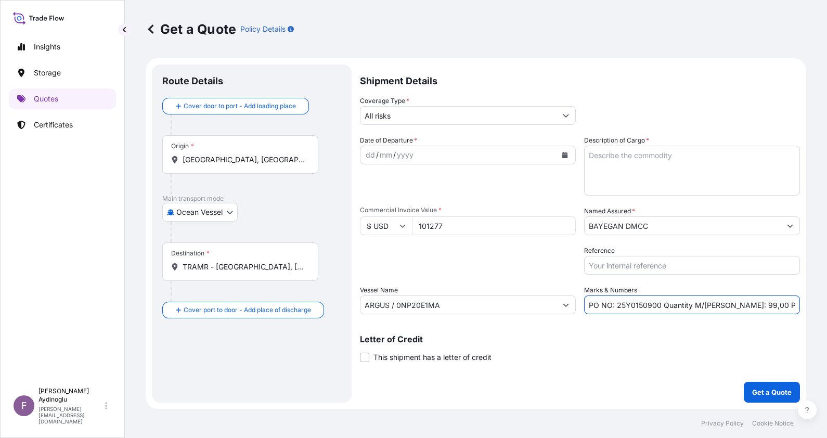
click at [580, 356] on div "Letter of Credit This shipment has a letter of credit Letter of credit * Letter…" at bounding box center [580, 349] width 440 height 28
drag, startPoint x: 650, startPoint y: 304, endPoint x: 644, endPoint y: 304, distance: 6.8
click at [644, 304] on input "PO NO: 25Y0150900 Quantity M/Tonn: 99,00 Premium: USD 11,14" at bounding box center [692, 305] width 216 height 19
drag, startPoint x: 456, startPoint y: 229, endPoint x: 348, endPoint y: 224, distance: 108.9
click at [351, 224] on form "Route Details Cover door to port - Add loading place Place of loading Road / In…" at bounding box center [476, 233] width 661 height 351
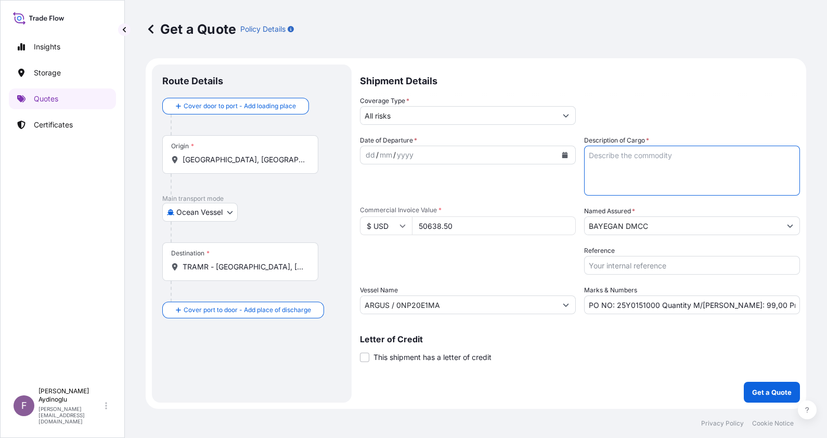
click at [662, 168] on textarea "Description of Cargo *" at bounding box center [692, 171] width 216 height 50
paste textarea "HDPE (TRB115)"
click at [666, 228] on input "BAYEGAN DMCC" at bounding box center [683, 225] width 196 height 19
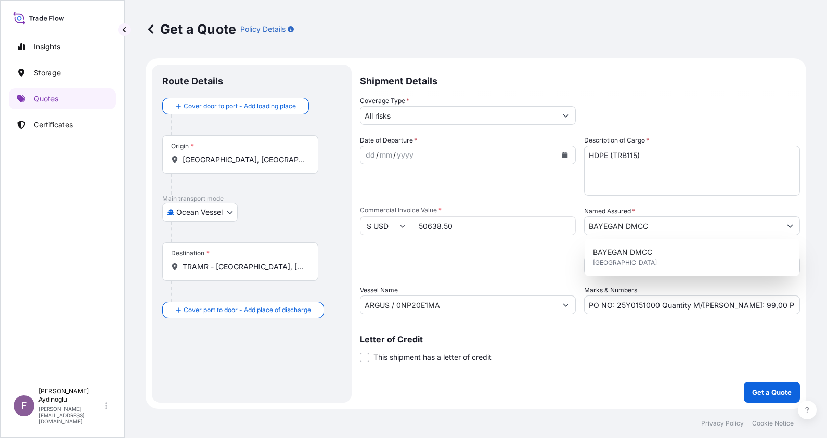
click at [655, 274] on div "BAYEGAN DMCC [GEOGRAPHIC_DATA]" at bounding box center [692, 257] width 215 height 37
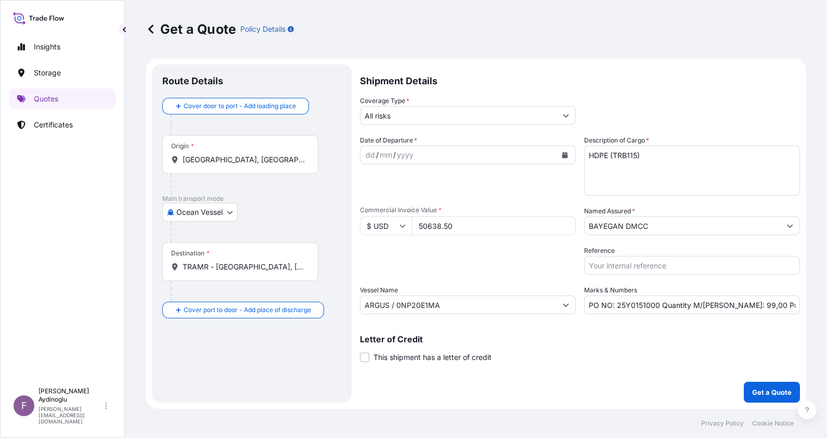
click at [656, 224] on input "BAYEGAN DMCC" at bounding box center [683, 225] width 196 height 19
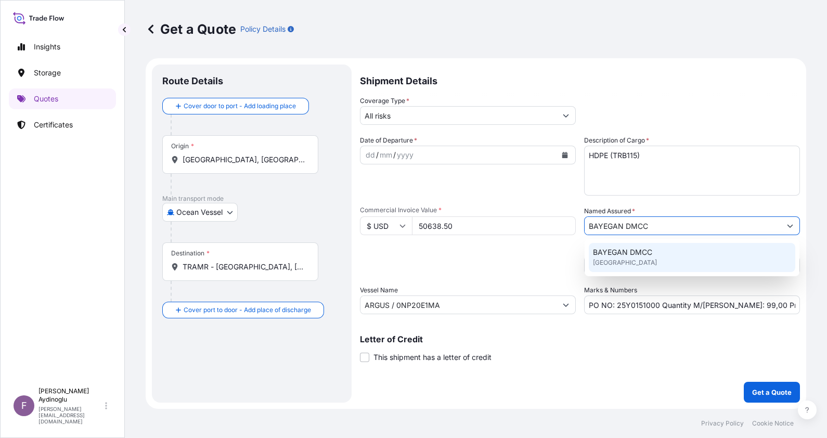
click at [646, 260] on div "BAYEGAN DMCC [GEOGRAPHIC_DATA]" at bounding box center [692, 257] width 207 height 29
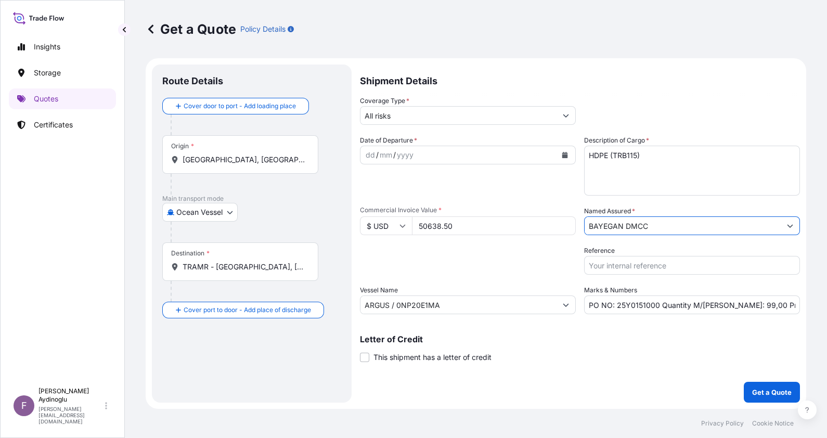
click at [494, 117] on input "All risks" at bounding box center [459, 115] width 196 height 19
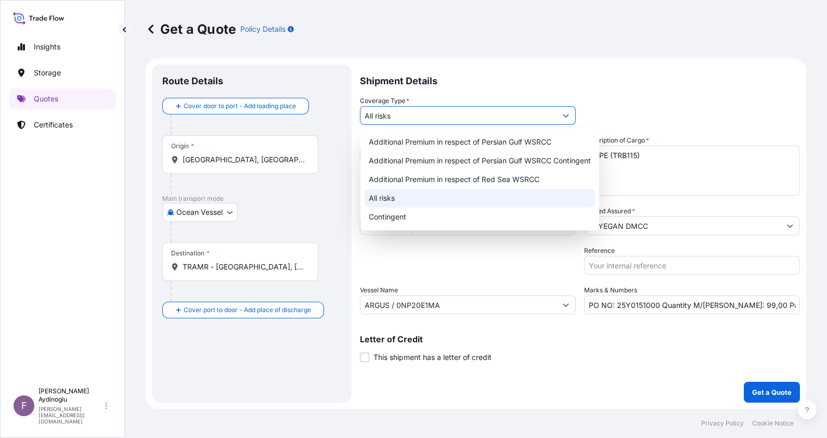
click at [451, 200] on div "All risks" at bounding box center [480, 198] width 231 height 19
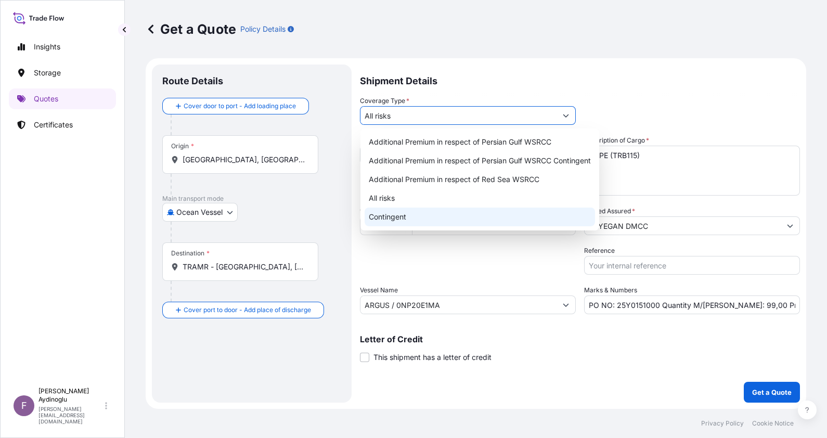
click at [518, 264] on div "Packing Category Type to search a container mode Please select a primary mode o…" at bounding box center [468, 260] width 216 height 29
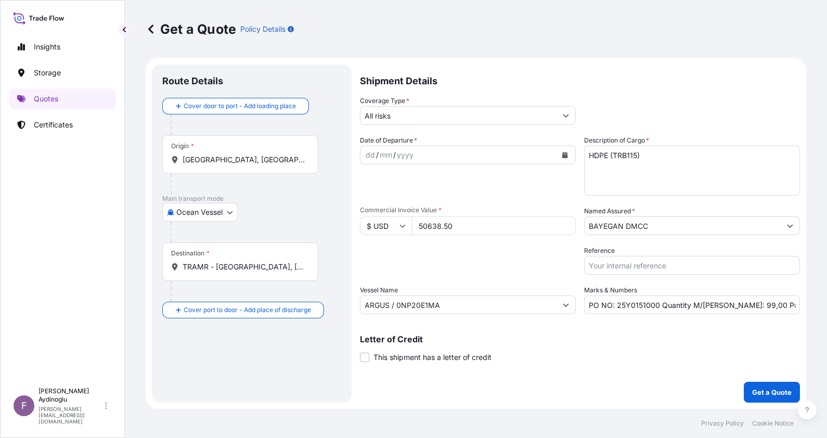
click at [726, 309] on input "PO NO: 25Y0151000 Quantity M/Tonn: 99,00 Premium: USD 11,14" at bounding box center [692, 305] width 216 height 19
drag, startPoint x: 487, startPoint y: 299, endPoint x: 249, endPoint y: 299, distance: 237.8
click at [249, 299] on form "Route Details Cover door to port - Add loading place Place of loading Road / In…" at bounding box center [476, 233] width 661 height 351
paste input "MOL PROFICIENCY / 0NP26"
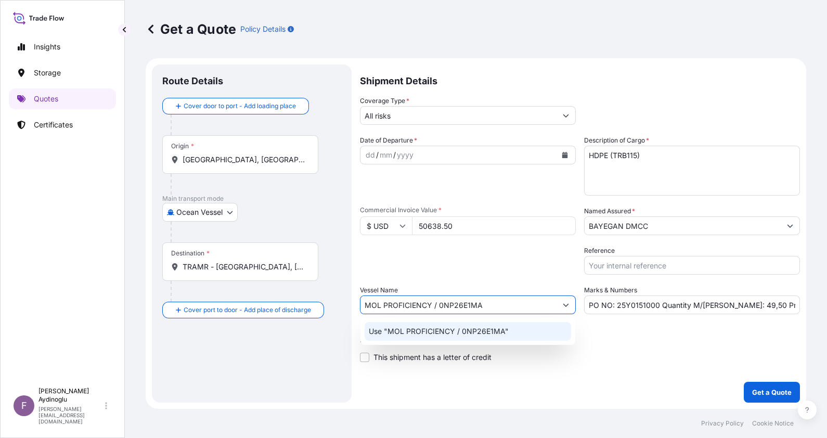
click at [479, 334] on p "Use "MOL PROFICIENCY / 0NP26E1MA"" at bounding box center [439, 331] width 140 height 10
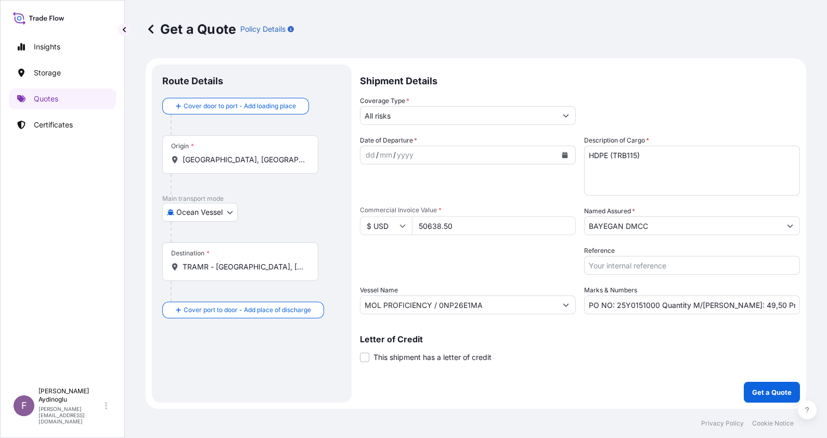
click at [610, 350] on div "Letter of Credit This shipment has a letter of credit Letter of credit * Letter…" at bounding box center [580, 349] width 440 height 28
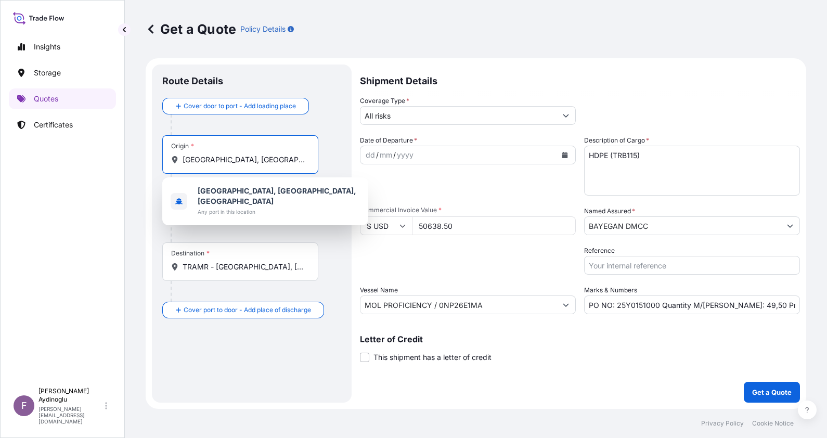
click at [263, 157] on input "[GEOGRAPHIC_DATA], [GEOGRAPHIC_DATA], [GEOGRAPHIC_DATA]" at bounding box center [244, 160] width 123 height 10
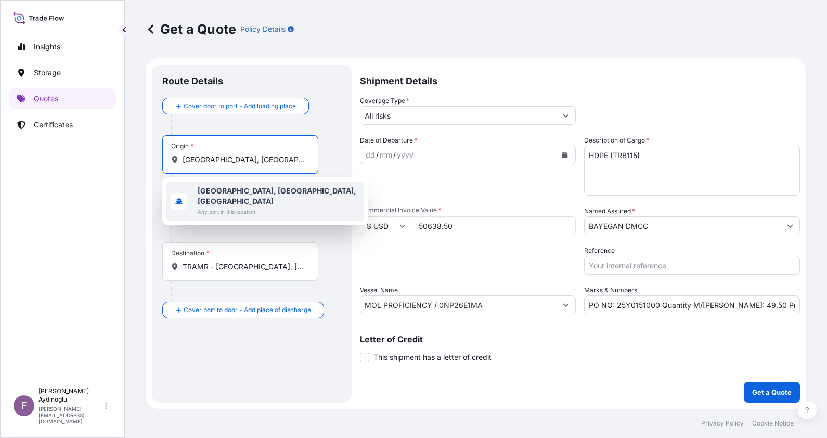
click at [276, 205] on div "Charleston, SC, USA Any port in this location" at bounding box center [266, 202] width 198 height 40
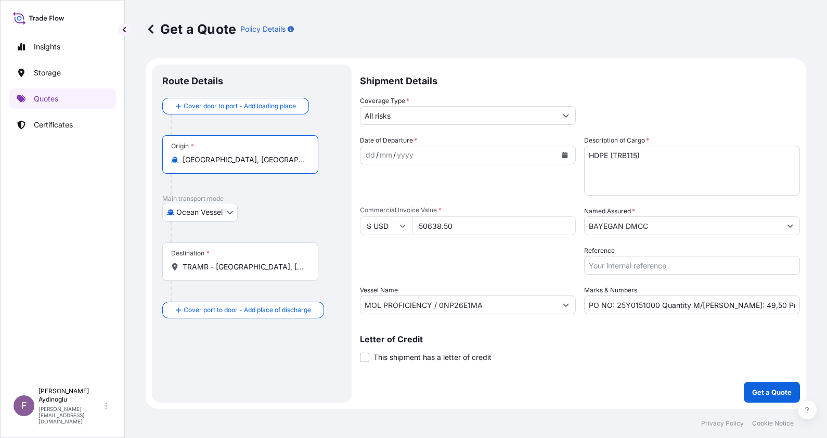
click at [334, 160] on div "Origin * [GEOGRAPHIC_DATA], [GEOGRAPHIC_DATA], [GEOGRAPHIC_DATA]" at bounding box center [251, 164] width 179 height 59
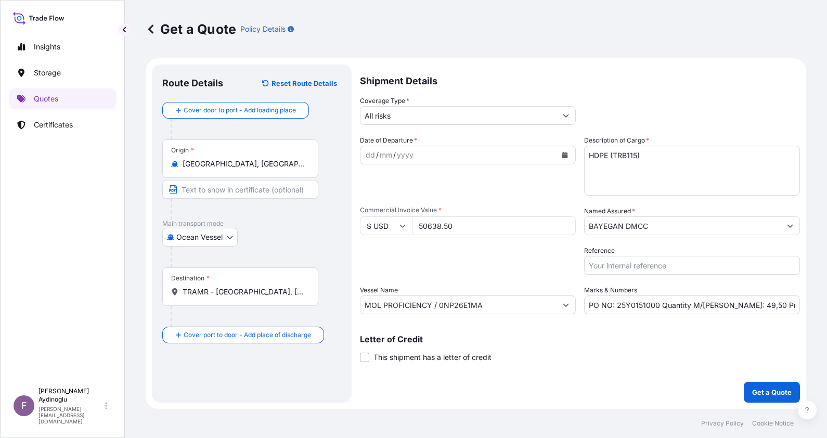
click at [254, 195] on input "Text to appear on certificate" at bounding box center [240, 189] width 156 height 19
click at [268, 296] on input "TRAMR - [GEOGRAPHIC_DATA], [GEOGRAPHIC_DATA]" at bounding box center [244, 292] width 123 height 10
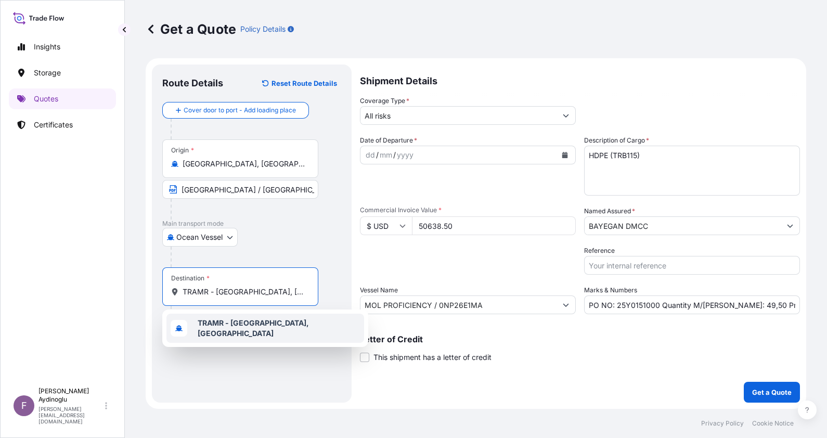
click at [284, 325] on b "TRAMR - [GEOGRAPHIC_DATA], [GEOGRAPHIC_DATA]" at bounding box center [253, 327] width 111 height 19
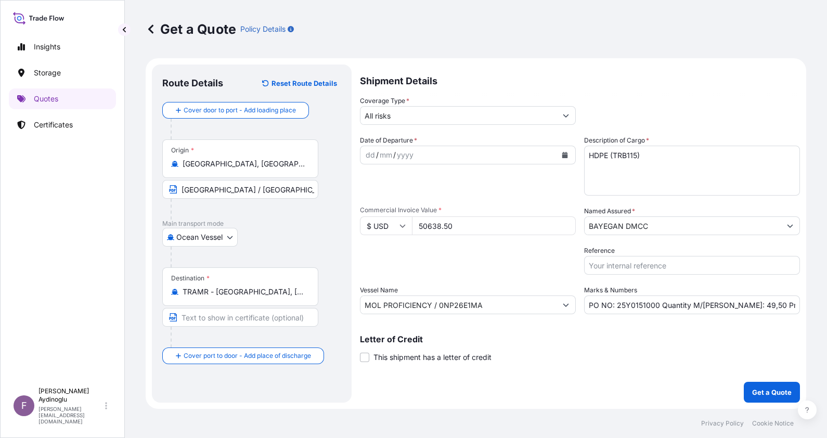
click at [329, 276] on div "Destination * TRAMR - Ambarli, Turkey" at bounding box center [251, 307] width 179 height 80
click at [285, 318] on input "Text to appear on certificate" at bounding box center [240, 317] width 156 height 19
click at [365, 156] on div "dd" at bounding box center [370, 155] width 11 height 12
click at [770, 304] on input "PO NO: 25Y0151000 Quantity M/Tonn: 49,50 Premium: USD 11,14" at bounding box center [692, 305] width 216 height 19
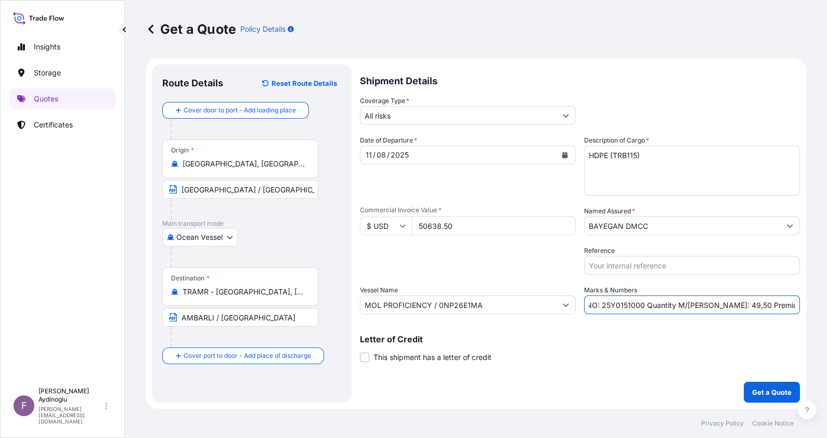
drag, startPoint x: 796, startPoint y: 305, endPoint x: 782, endPoint y: 305, distance: 14.1
click at [782, 305] on input "PO NO: 25Y0151000 Quantity M/Tonn: 49,50 Premium: USD 11,14" at bounding box center [692, 305] width 216 height 19
click at [612, 366] on div "Shipment Details Coverage Type * All risks Date of Departure * 11 / 08 / 2025 C…" at bounding box center [580, 234] width 440 height 338
click at [613, 343] on div "Letter of Credit This shipment has a letter of credit Letter of credit * Letter…" at bounding box center [580, 349] width 440 height 28
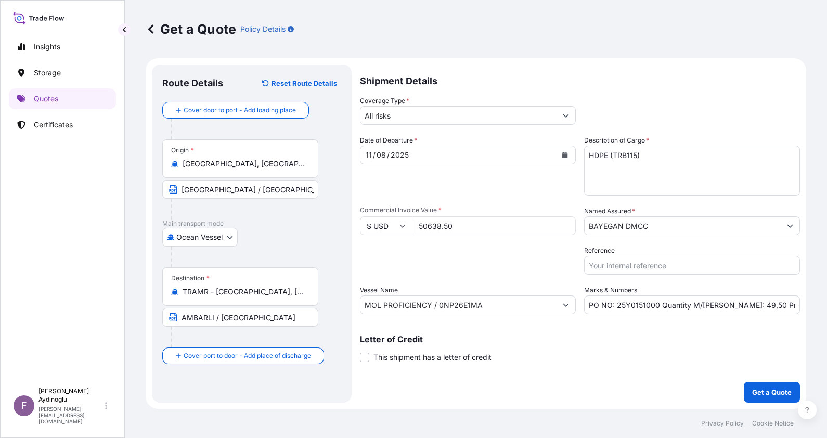
click at [658, 227] on input "BAYEGAN DMCC" at bounding box center [683, 225] width 196 height 19
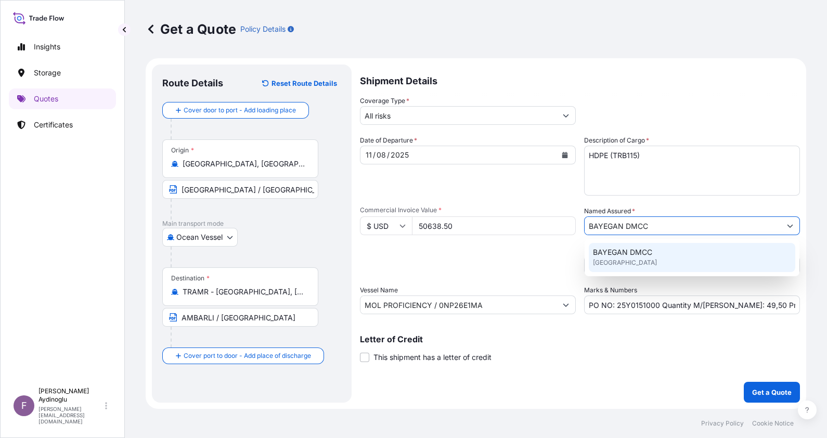
click at [644, 259] on div "BAYEGAN DMCC [GEOGRAPHIC_DATA]" at bounding box center [692, 257] width 207 height 29
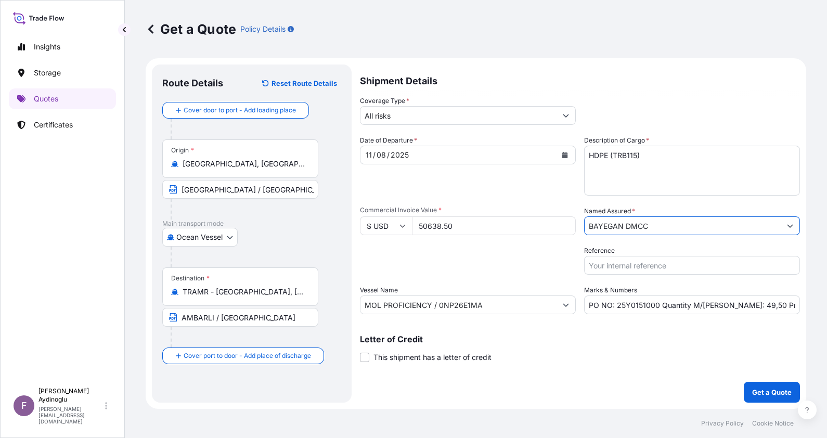
click at [410, 111] on input "All risks" at bounding box center [459, 115] width 196 height 19
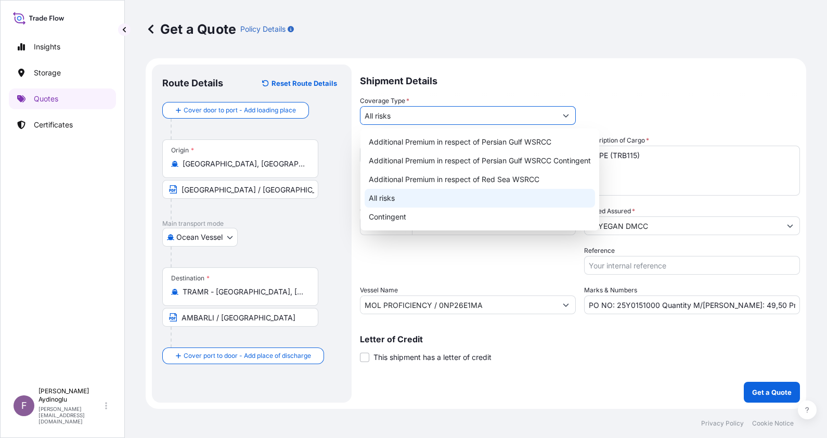
click at [409, 200] on div "All risks" at bounding box center [480, 198] width 231 height 19
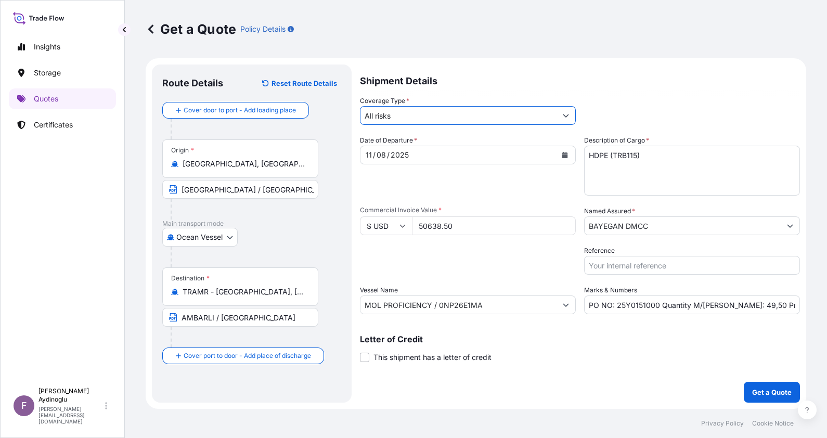
click at [687, 373] on div "Shipment Details Coverage Type * All risks Date of Departure * 11 / 08 / 2025 C…" at bounding box center [580, 234] width 440 height 338
click at [770, 398] on button "Get a Quote" at bounding box center [772, 392] width 56 height 21
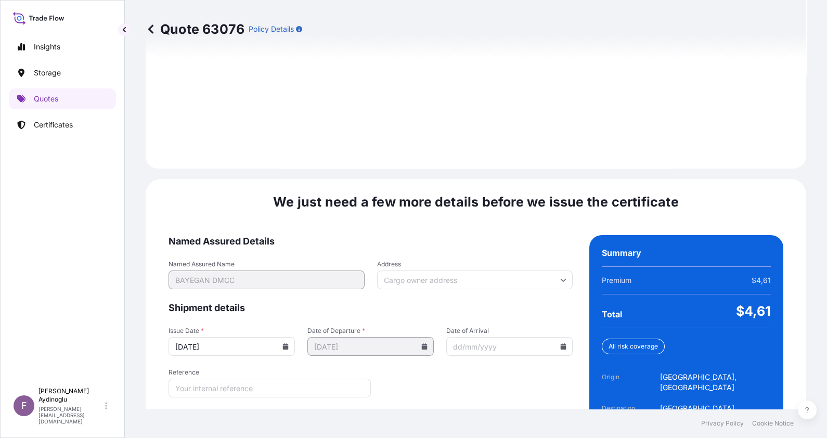
scroll to position [1203, 0]
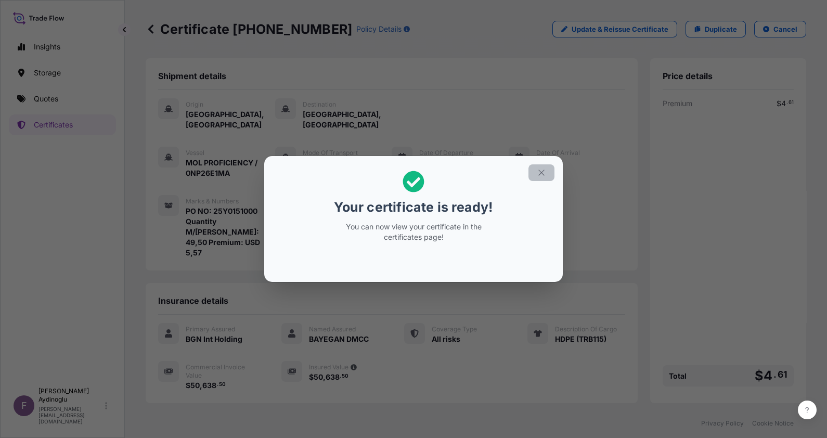
click at [548, 169] on button "button" at bounding box center [542, 172] width 26 height 17
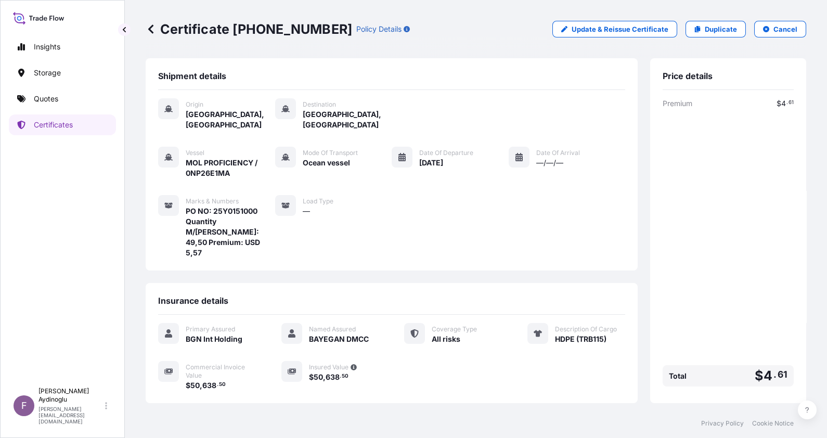
scroll to position [81, 0]
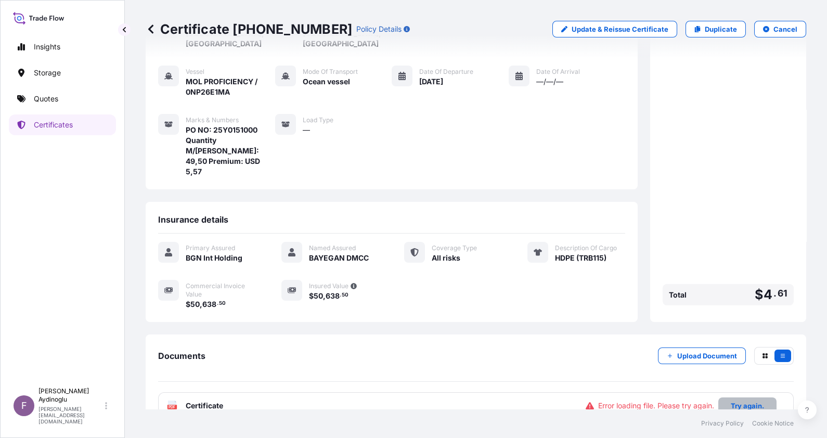
click at [733, 401] on p "Try again." at bounding box center [747, 406] width 33 height 10
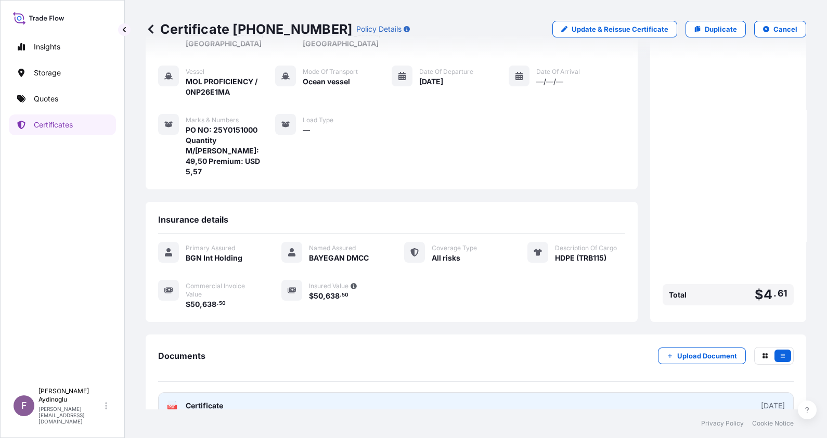
click at [450, 392] on link "PDF Certificate [DATE]" at bounding box center [476, 405] width 636 height 27
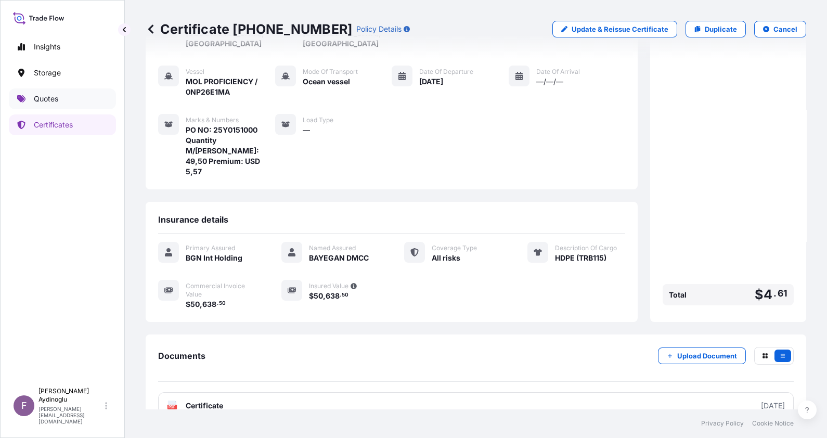
click at [58, 99] on link "Quotes" at bounding box center [62, 98] width 107 height 21
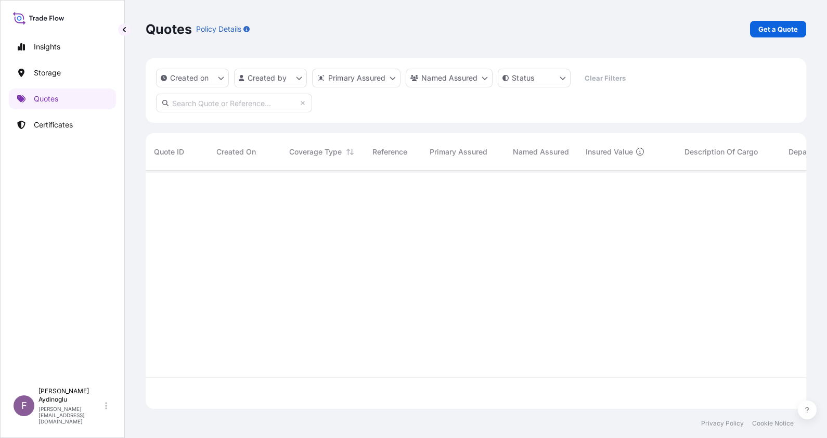
scroll to position [234, 650]
click at [776, 31] on p "Get a Quote" at bounding box center [779, 29] width 40 height 10
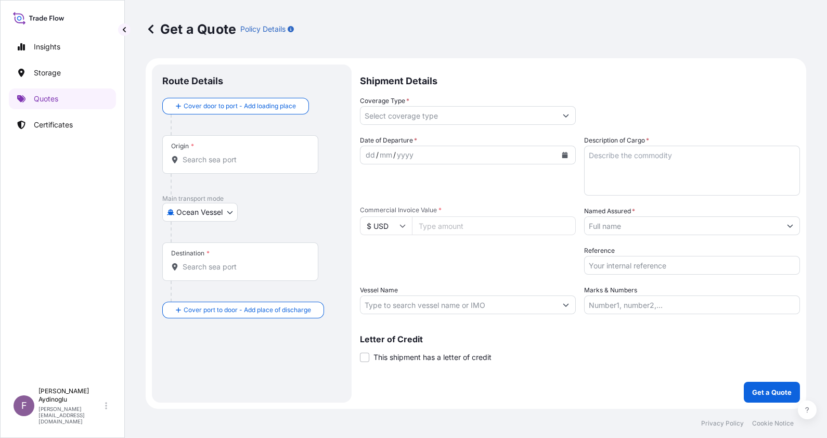
click at [676, 300] on input "Marks & Numbers" at bounding box center [692, 305] width 216 height 19
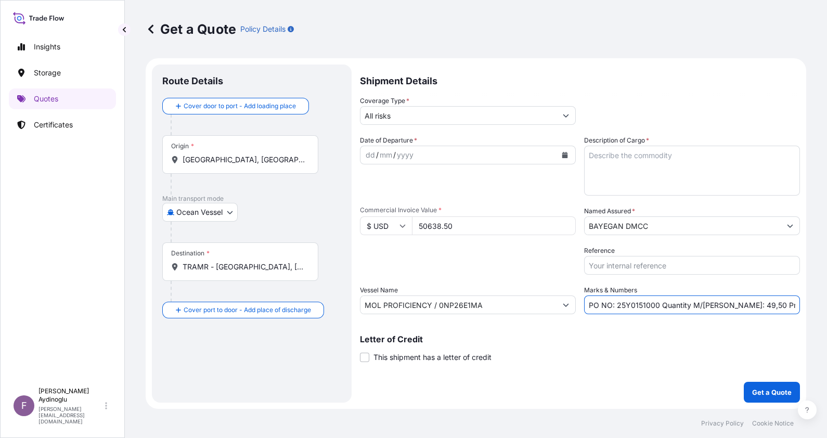
click at [643, 338] on p "Letter of Credit" at bounding box center [580, 339] width 440 height 8
click at [650, 305] on input "PO NO: 25Y0151000 Quantity M/Tonn: 49,50 Premium: USD 5,57" at bounding box center [692, 305] width 216 height 19
click at [479, 229] on input "50638.50" at bounding box center [494, 225] width 164 height 19
click at [627, 165] on textarea "Description of Cargo *" at bounding box center [692, 171] width 216 height 50
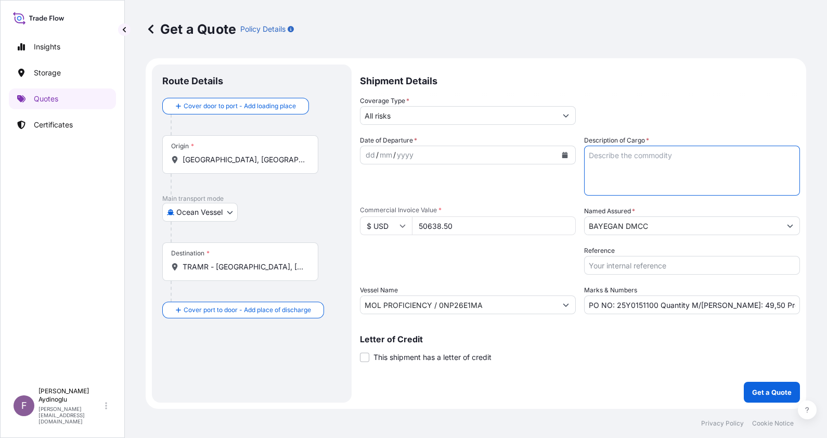
paste textarea "HDPE (TRB115)"
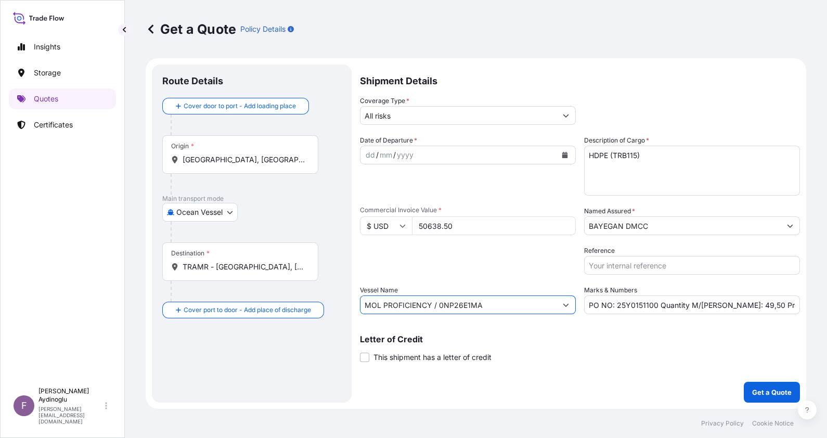
drag, startPoint x: 485, startPoint y: 299, endPoint x: 305, endPoint y: 298, distance: 180.0
click at [305, 298] on form "Route Details Cover door to port - Add loading place Place of loading Road / In…" at bounding box center [476, 233] width 661 height 351
paste input "PORTO CHELI / 528E"
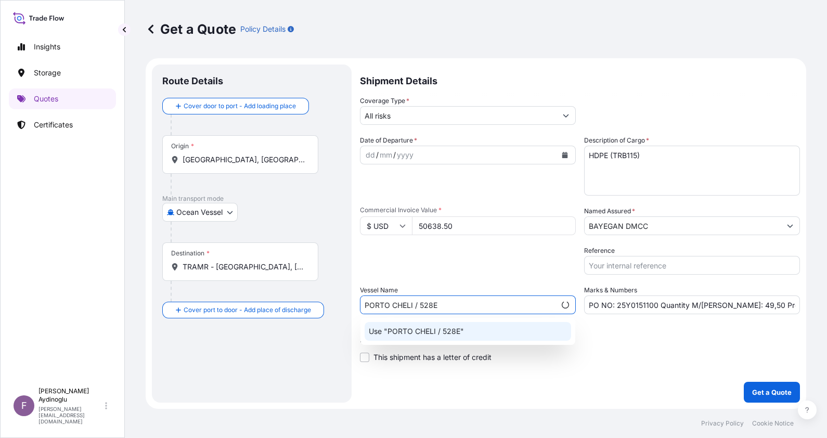
click at [466, 329] on div "Use "PORTO CHELI / 528E"" at bounding box center [468, 331] width 207 height 19
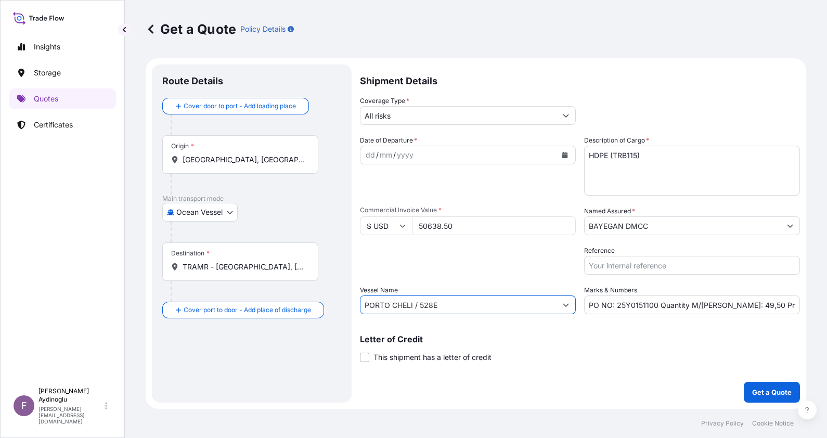
click at [627, 348] on div "Letter of Credit This shipment has a letter of credit Letter of credit * Letter…" at bounding box center [580, 349] width 440 height 28
click at [256, 158] on input "[GEOGRAPHIC_DATA], [GEOGRAPHIC_DATA], [GEOGRAPHIC_DATA]" at bounding box center [244, 160] width 123 height 10
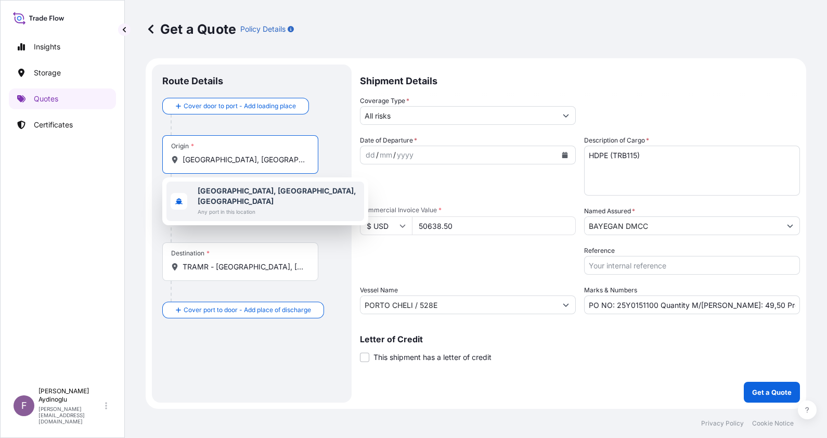
click at [264, 207] on span "Any port in this location" at bounding box center [279, 212] width 162 height 10
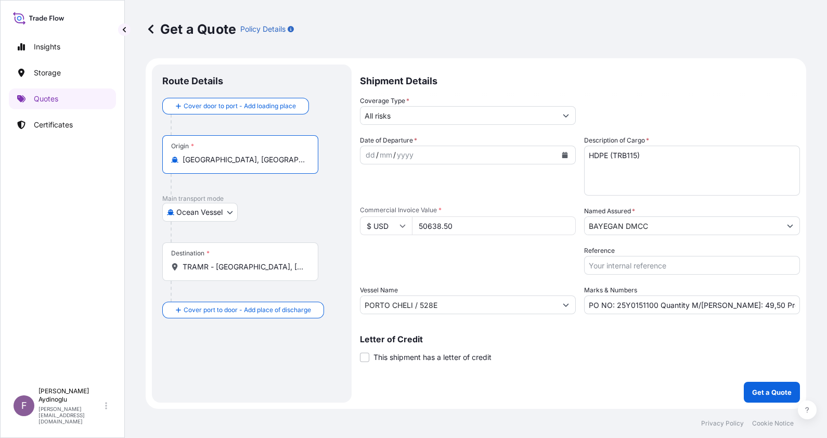
click at [333, 162] on div "Origin * [GEOGRAPHIC_DATA], [GEOGRAPHIC_DATA], [GEOGRAPHIC_DATA]" at bounding box center [251, 164] width 179 height 59
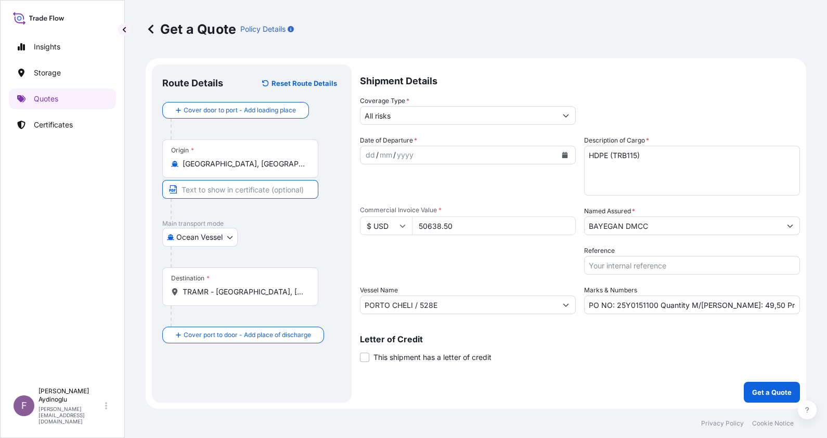
click at [251, 189] on input "Text to appear on certificate" at bounding box center [240, 189] width 156 height 19
click at [330, 269] on div "Destination * TRAMR - Ambarli, Turkey" at bounding box center [251, 296] width 179 height 59
click at [270, 293] on input "TRAMR - [GEOGRAPHIC_DATA], [GEOGRAPHIC_DATA]" at bounding box center [244, 292] width 123 height 10
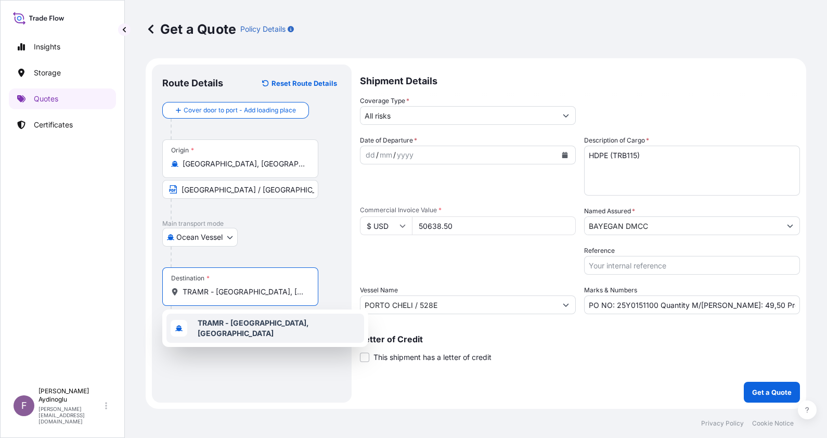
click at [274, 331] on span "TRAMR - [GEOGRAPHIC_DATA], [GEOGRAPHIC_DATA]" at bounding box center [279, 328] width 162 height 21
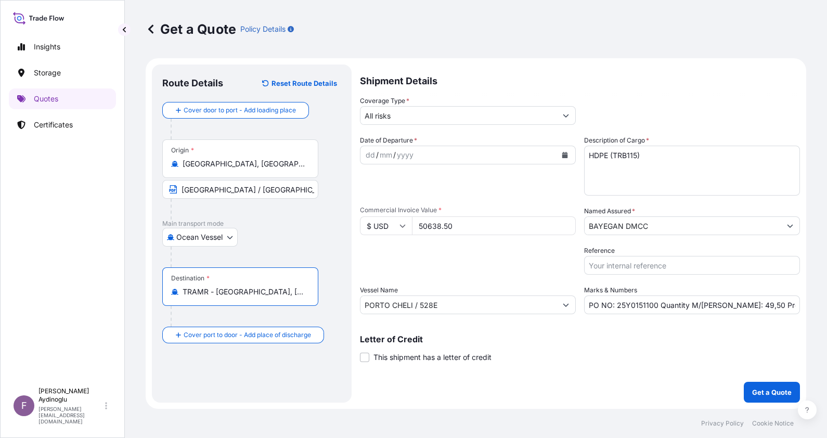
click at [326, 289] on div "Destination * TRAMR - Ambarli, Turkey" at bounding box center [251, 296] width 179 height 59
click at [258, 316] on input "Text to appear on certificate" at bounding box center [240, 317] width 156 height 19
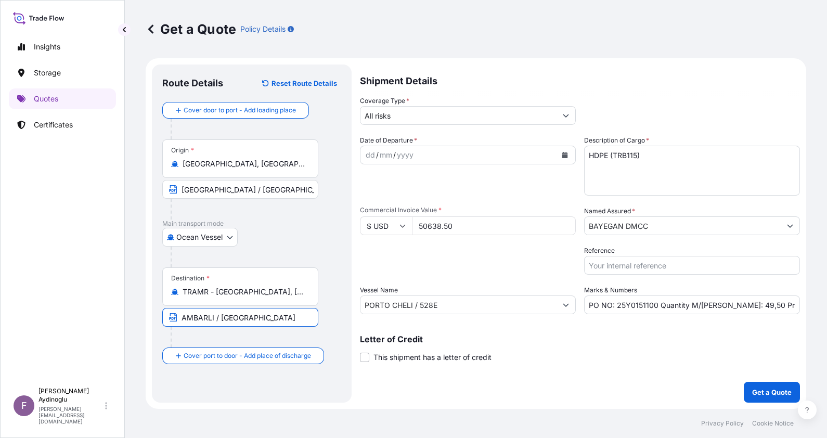
click at [340, 296] on div "Destination * TRAMR - Ambarli, Turkey AMBARLI / TURKEY" at bounding box center [251, 307] width 179 height 80
click at [373, 155] on div "dd" at bounding box center [370, 155] width 11 height 12
click at [417, 112] on input "All risks" at bounding box center [459, 115] width 196 height 19
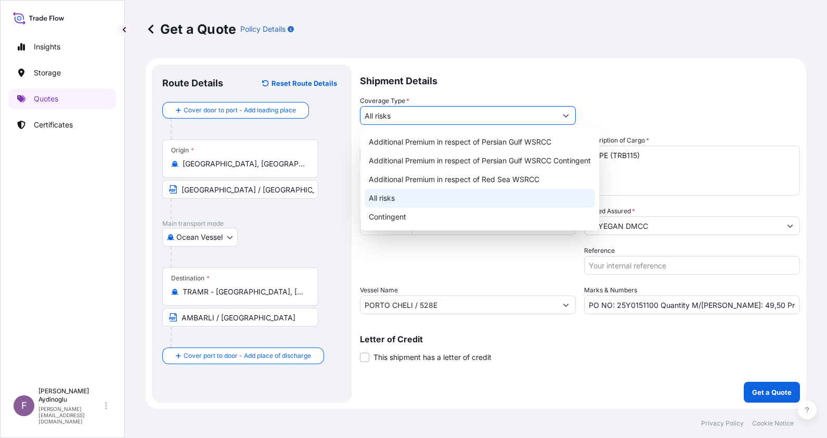
click at [427, 195] on div "All risks" at bounding box center [480, 198] width 231 height 19
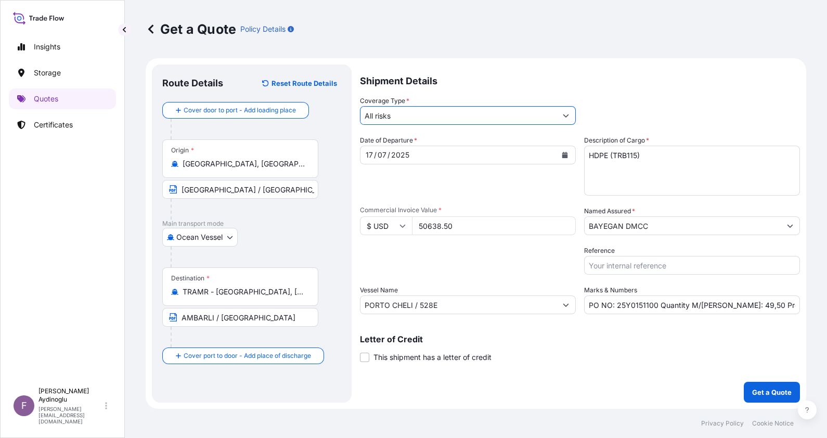
click at [649, 218] on input "BAYEGAN DMCC" at bounding box center [683, 225] width 196 height 19
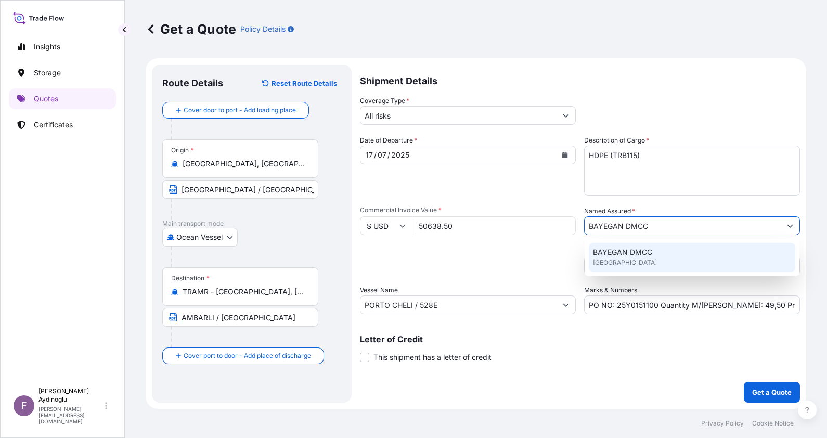
click at [648, 259] on div "BAYEGAN DMCC [GEOGRAPHIC_DATA]" at bounding box center [692, 257] width 207 height 29
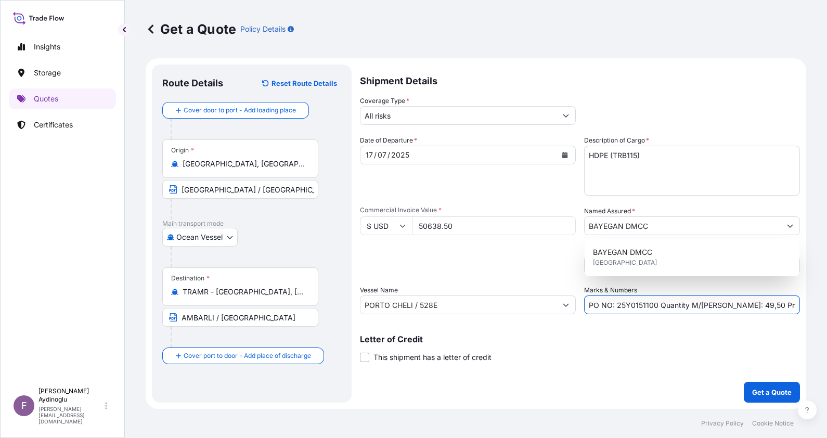
click at [791, 305] on input "PO NO: 25Y0151100 Quantity M/Tonn: 49,50 Premium: USD 5,57" at bounding box center [692, 305] width 216 height 19
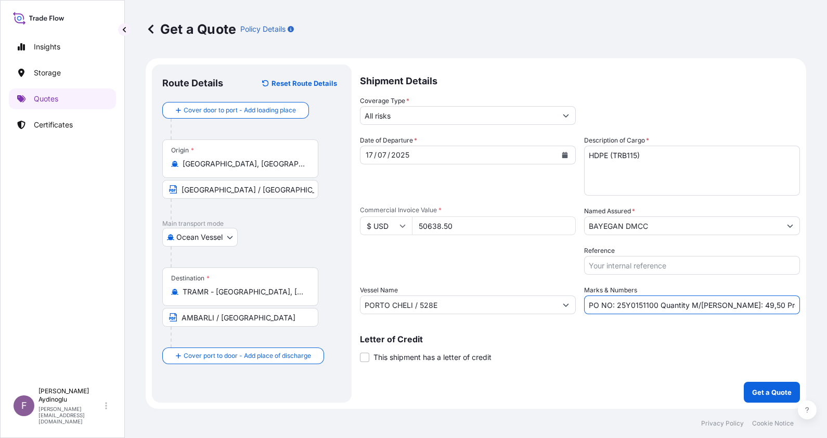
click at [404, 255] on div "Packing Category Type to search a container mode Please select a primary mode o…" at bounding box center [468, 260] width 216 height 29
click at [775, 388] on p "Get a Quote" at bounding box center [772, 392] width 40 height 10
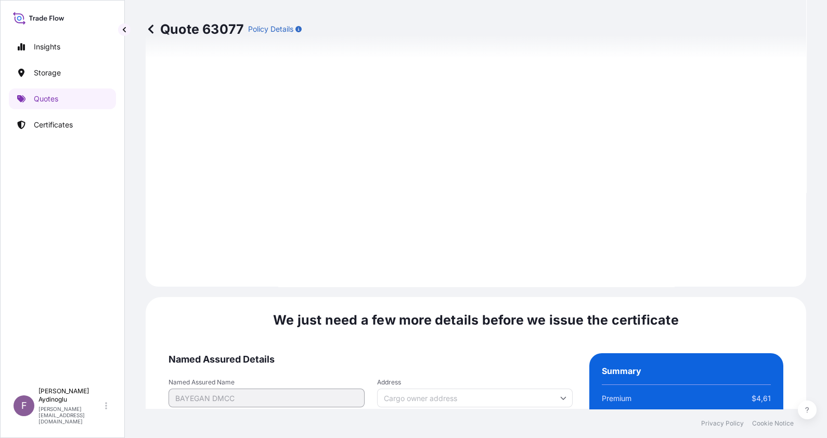
scroll to position [1203, 0]
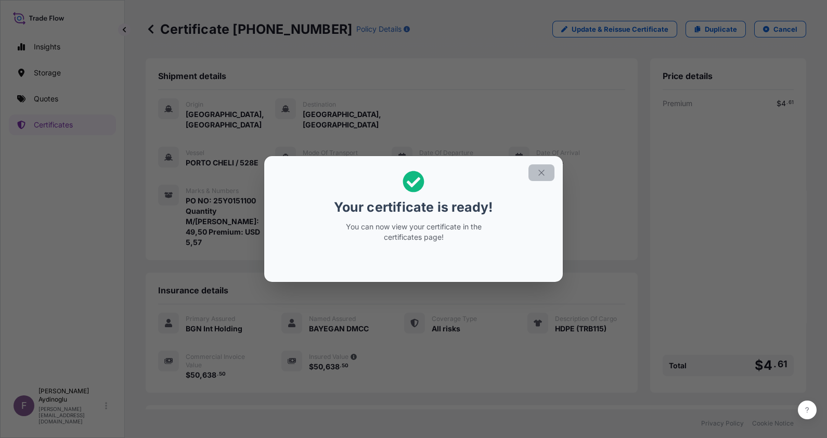
click at [549, 172] on button "button" at bounding box center [542, 172] width 26 height 17
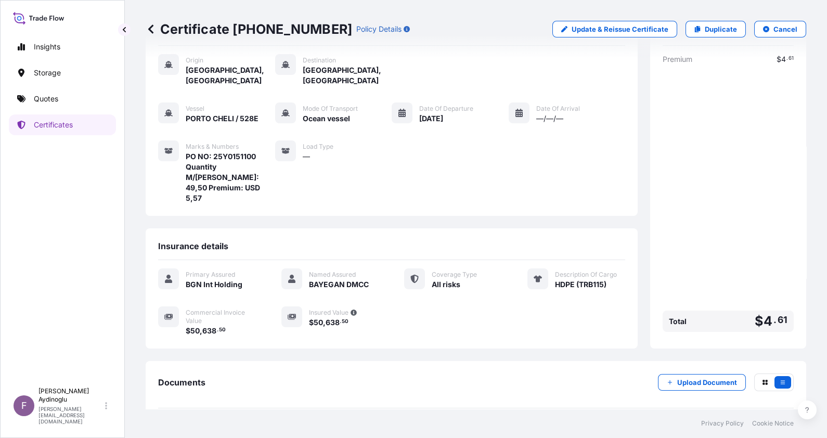
scroll to position [71, 0]
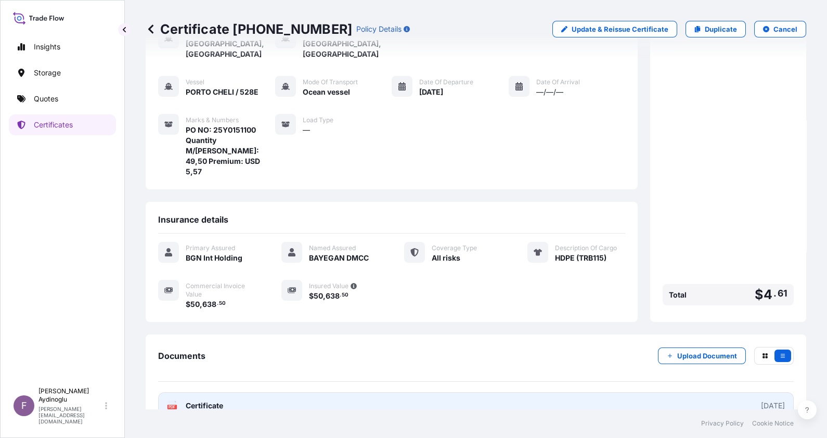
drag, startPoint x: 598, startPoint y: 375, endPoint x: 548, endPoint y: 380, distance: 50.2
click at [548, 392] on link "PDF Certificate [DATE]" at bounding box center [476, 405] width 636 height 27
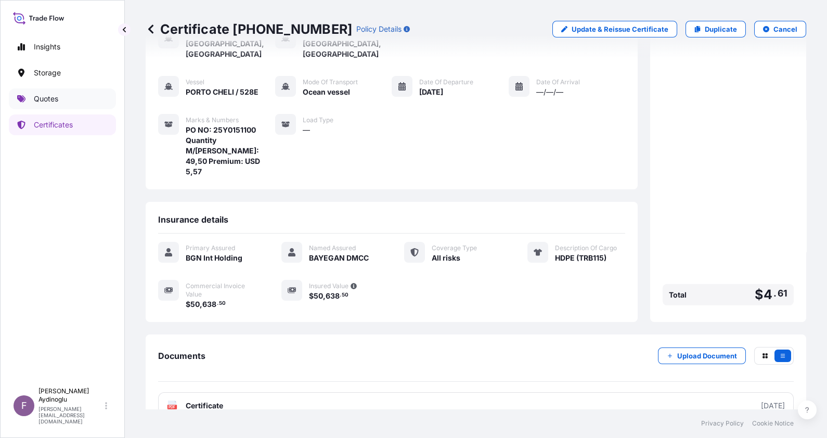
click at [85, 96] on link "Quotes" at bounding box center [62, 98] width 107 height 21
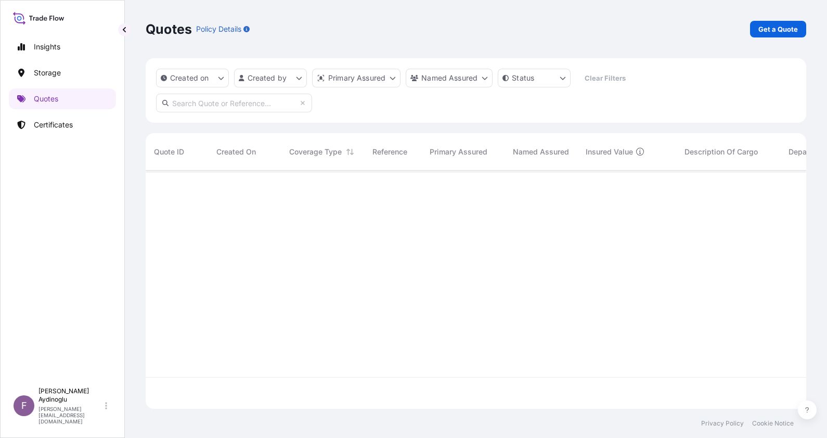
scroll to position [234, 650]
click at [738, 39] on div "Quotes Policy Details Get a Quote" at bounding box center [476, 29] width 661 height 58
click at [770, 22] on link "Get a Quote" at bounding box center [778, 29] width 56 height 17
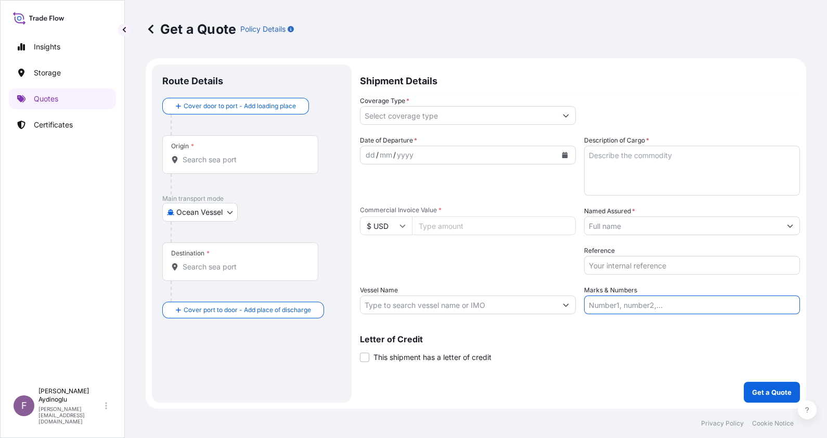
click at [664, 302] on input "Marks & Numbers" at bounding box center [692, 305] width 216 height 19
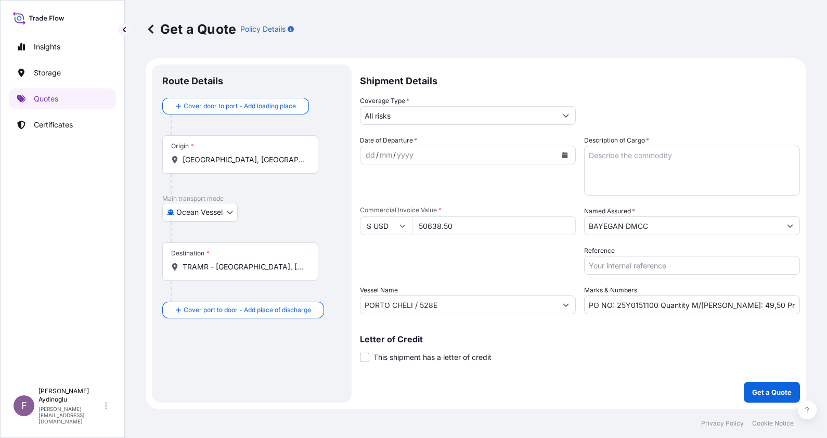
click at [646, 328] on div "Letter of Credit This shipment has a letter of credit Letter of credit * Letter…" at bounding box center [580, 343] width 440 height 40
drag, startPoint x: 647, startPoint y: 306, endPoint x: 616, endPoint y: 309, distance: 31.3
click at [616, 309] on input "PO NO: 25Y0151100 Quantity M/Tonn: 49,50 Premium: USD 5,57" at bounding box center [692, 305] width 216 height 19
paste input "844"
drag, startPoint x: 363, startPoint y: 221, endPoint x: 343, endPoint y: 221, distance: 19.3
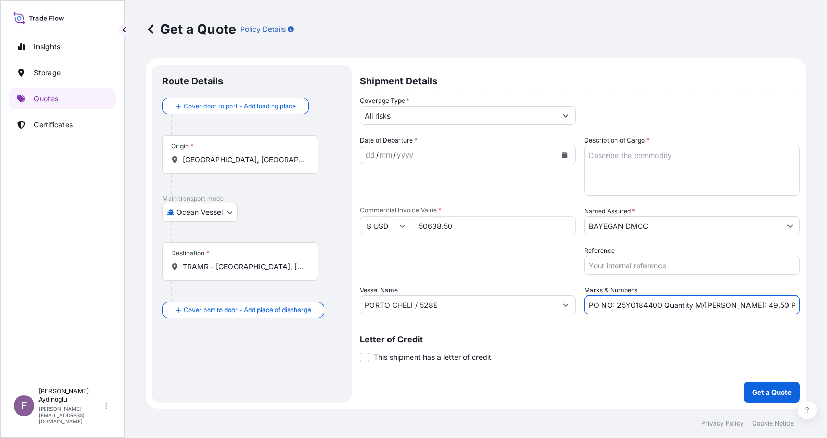
click at [343, 221] on form "Route Details Cover door to port - Add loading place Place of loading Road / In…" at bounding box center [476, 233] width 661 height 351
click at [650, 161] on textarea "Description of Cargo *" at bounding box center [692, 171] width 216 height 50
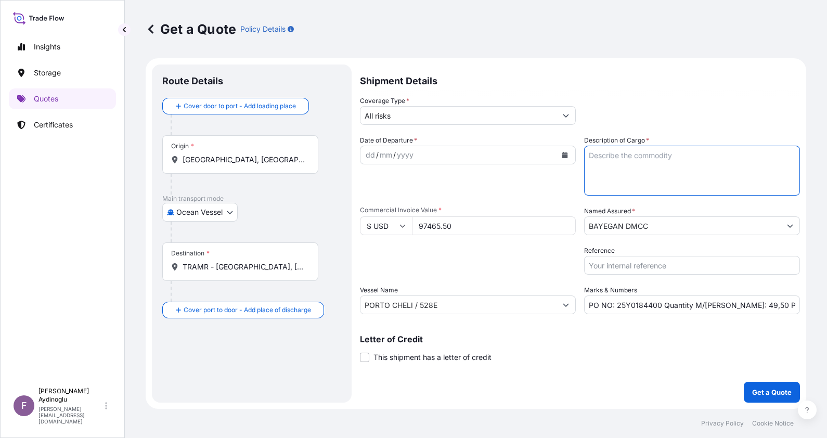
paste textarea "HDPE MARLEX HHM 5502BN"
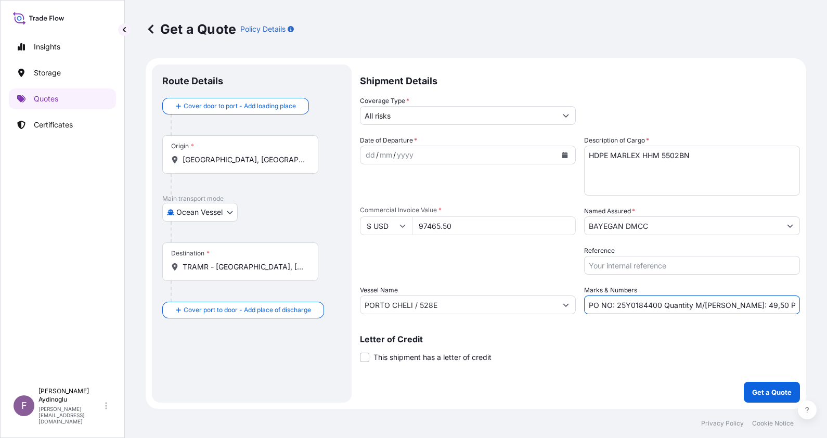
drag, startPoint x: 732, startPoint y: 307, endPoint x: 726, endPoint y: 307, distance: 5.7
click at [726, 307] on input "PO NO: 25Y0184400 Quantity M/Tonn: 49,50 Premium: USD 5,57" at bounding box center [692, 305] width 216 height 19
click at [739, 305] on input "PO NO: 25Y0184400 Quantity M/Tonn: 99,50 Premium: USD 5,57" at bounding box center [692, 305] width 216 height 19
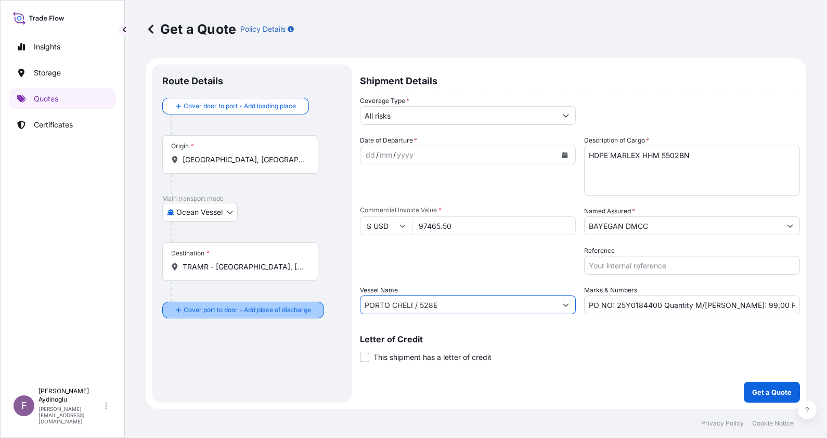
drag, startPoint x: 508, startPoint y: 305, endPoint x: 257, endPoint y: 304, distance: 251.3
click at [270, 304] on form "Route Details Cover door to port - Add loading place Place of loading Road / In…" at bounding box center [476, 233] width 661 height 351
drag, startPoint x: 480, startPoint y: 299, endPoint x: 185, endPoint y: 298, distance: 295.0
click at [187, 298] on form "Route Details Cover door to port - Add loading place Place of loading Road / In…" at bounding box center [476, 233] width 661 height 351
paste input "MOL PROFICIENCY / 0NP26E1MA"
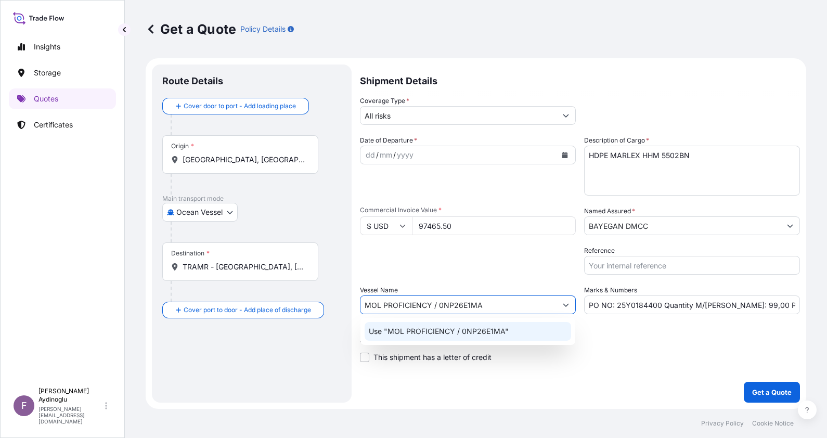
click at [506, 336] on p "Use "MOL PROFICIENCY / 0NP26E1MA"" at bounding box center [439, 331] width 140 height 10
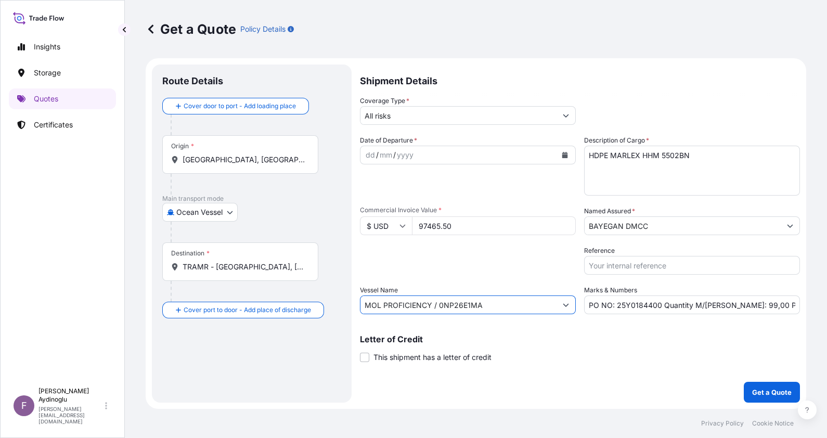
click at [592, 352] on div "Letter of Credit This shipment has a letter of credit Letter of credit * Letter…" at bounding box center [580, 349] width 440 height 28
click at [265, 160] on input "[GEOGRAPHIC_DATA], [GEOGRAPHIC_DATA], [GEOGRAPHIC_DATA]" at bounding box center [244, 160] width 123 height 10
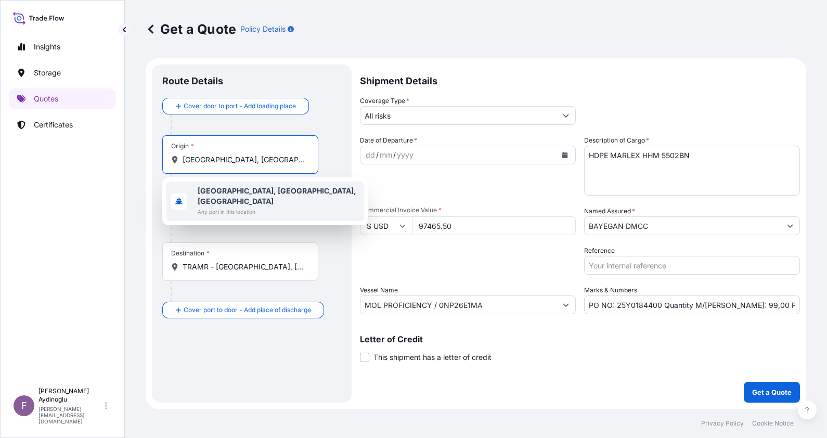
click at [260, 207] on span "Any port in this location" at bounding box center [279, 212] width 162 height 10
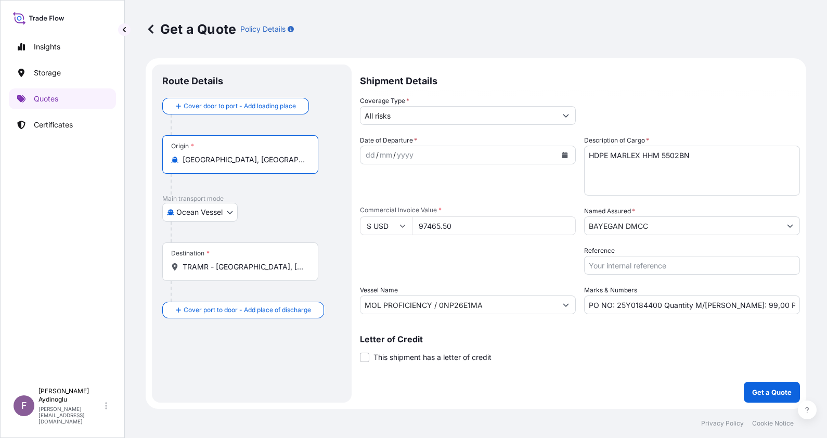
click at [342, 155] on div "Route Details Cover door to port - Add loading place Place of loading Road / In…" at bounding box center [252, 234] width 200 height 338
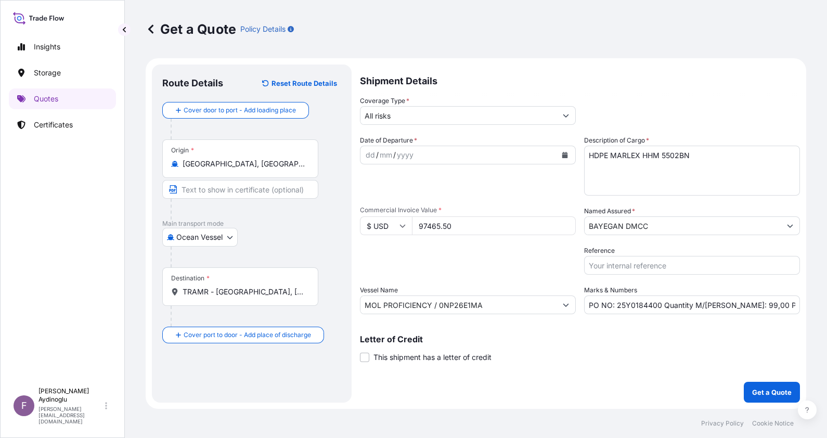
click at [259, 194] on input "Text to appear on certificate" at bounding box center [240, 189] width 156 height 19
click at [273, 292] on input "TRAMR - [GEOGRAPHIC_DATA], [GEOGRAPHIC_DATA]" at bounding box center [244, 292] width 123 height 10
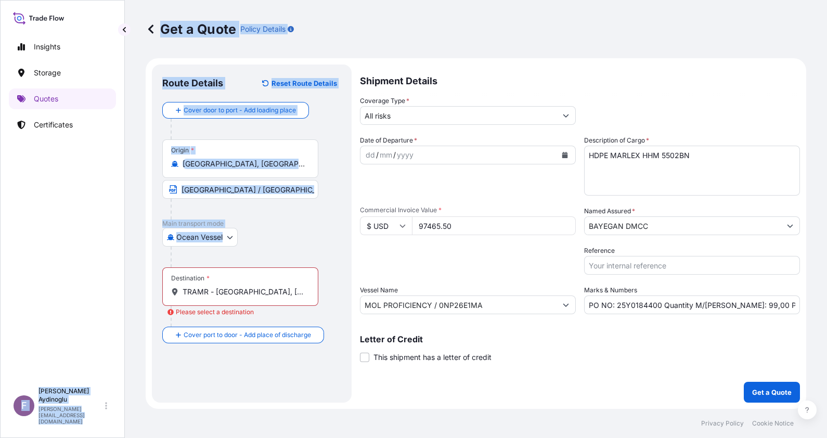
drag, startPoint x: 120, startPoint y: 292, endPoint x: 108, endPoint y: 292, distance: 11.4
click at [108, 292] on div "Insights Storage Quotes Certificates F Fatih Aydinoglu fatih.aydinoglu@polarisb…" at bounding box center [413, 219] width 827 height 438
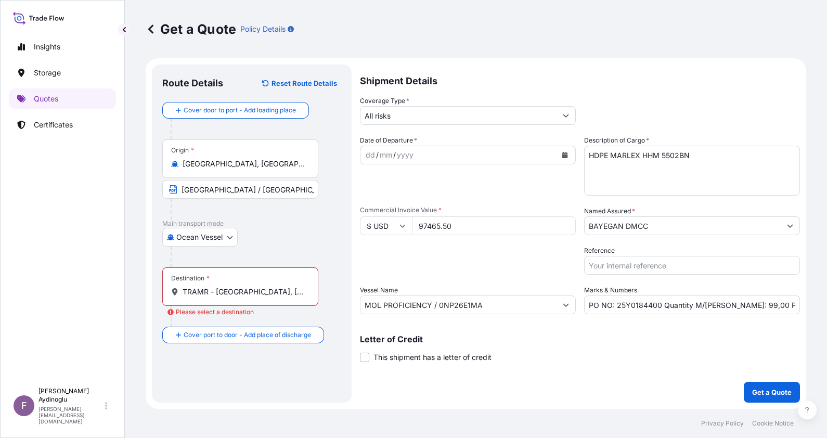
click at [349, 269] on div "Route Details Reset Route Details Cover door to port - Add loading place Place …" at bounding box center [252, 234] width 200 height 338
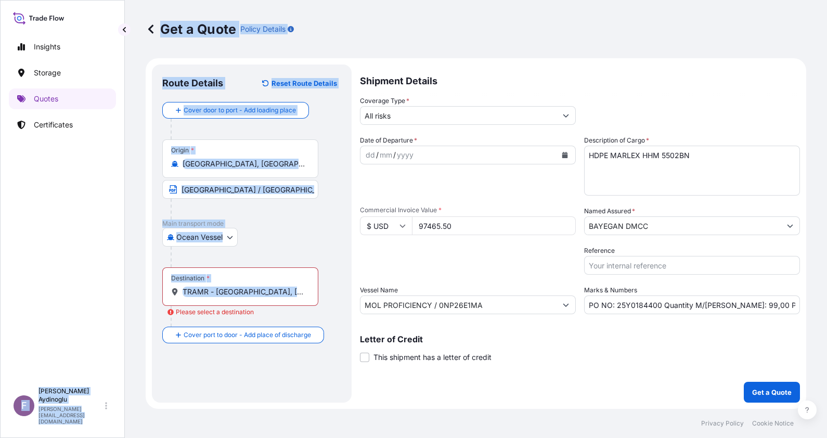
drag, startPoint x: 271, startPoint y: 300, endPoint x: 106, endPoint y: 295, distance: 165.0
click at [106, 295] on div "Insights Storage Quotes Certificates F Fatih Aydinoglu fatih.aydinoglu@polarisb…" at bounding box center [413, 219] width 827 height 438
click at [333, 259] on div at bounding box center [256, 257] width 171 height 21
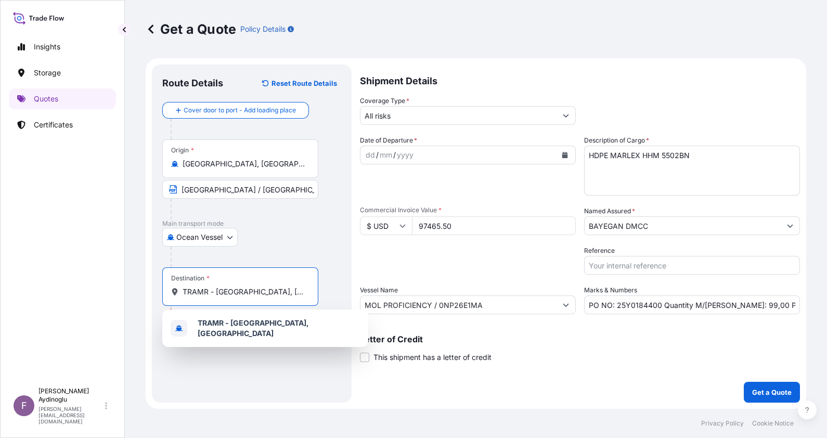
click at [275, 295] on input "TRAMR - [GEOGRAPHIC_DATA], [GEOGRAPHIC_DATA]" at bounding box center [244, 292] width 123 height 10
drag, startPoint x: 282, startPoint y: 292, endPoint x: 110, endPoint y: 292, distance: 171.2
click at [110, 292] on div "Insights Storage Quotes Certificates F Fatih Aydinoglu fatih.aydinoglu@polarisb…" at bounding box center [413, 219] width 827 height 438
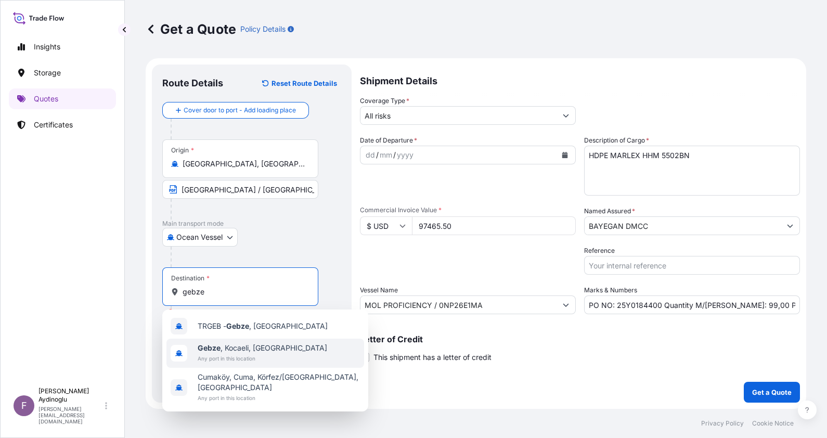
click at [273, 351] on span "Gebze , Kocaeli, Türkiye" at bounding box center [263, 348] width 130 height 10
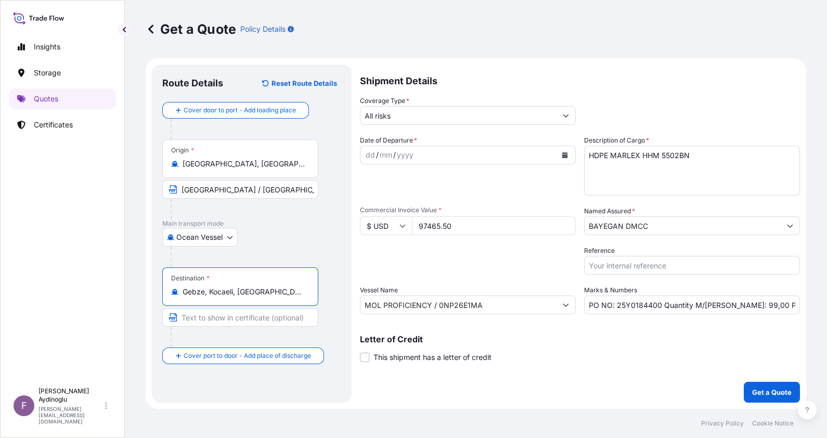
click at [260, 314] on input "Text to appear on certificate" at bounding box center [240, 317] width 156 height 19
click at [335, 277] on div "Destination * Gebze, [GEOGRAPHIC_DATA], [GEOGRAPHIC_DATA] GEBZE / [GEOGRAPHIC_D…" at bounding box center [251, 307] width 179 height 80
click at [369, 159] on div "dd" at bounding box center [370, 155] width 11 height 12
click at [469, 122] on input "All risks" at bounding box center [459, 115] width 196 height 19
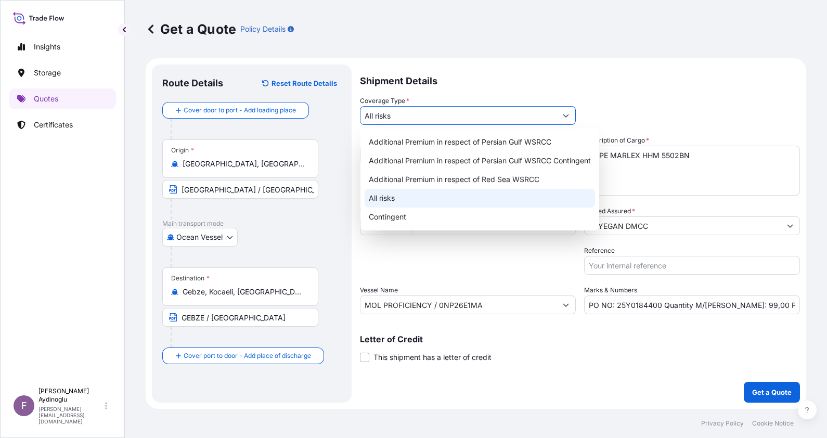
click at [456, 197] on div "All risks" at bounding box center [480, 198] width 231 height 19
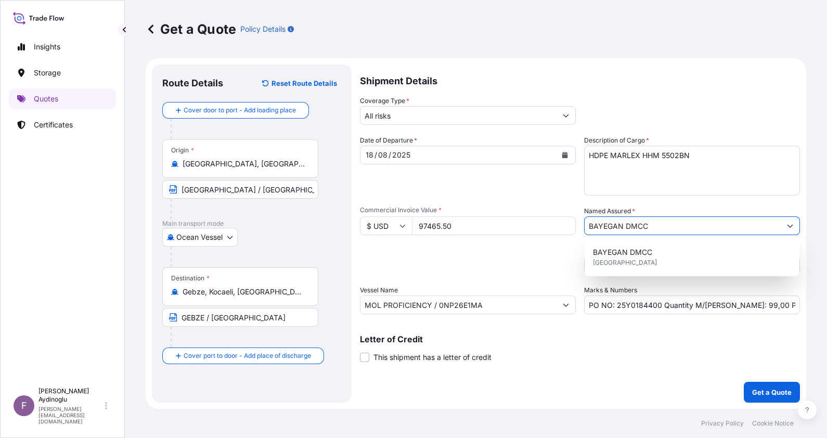
click at [641, 217] on input "BAYEGAN DMCC" at bounding box center [683, 225] width 196 height 19
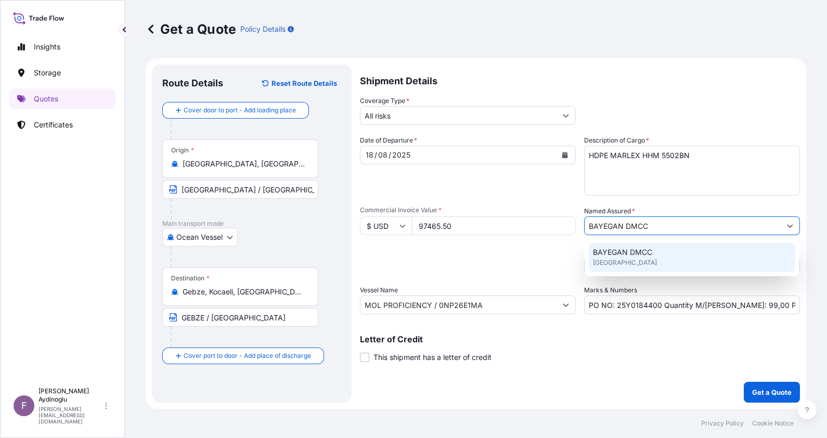
click at [638, 265] on span "[GEOGRAPHIC_DATA]" at bounding box center [625, 263] width 64 height 10
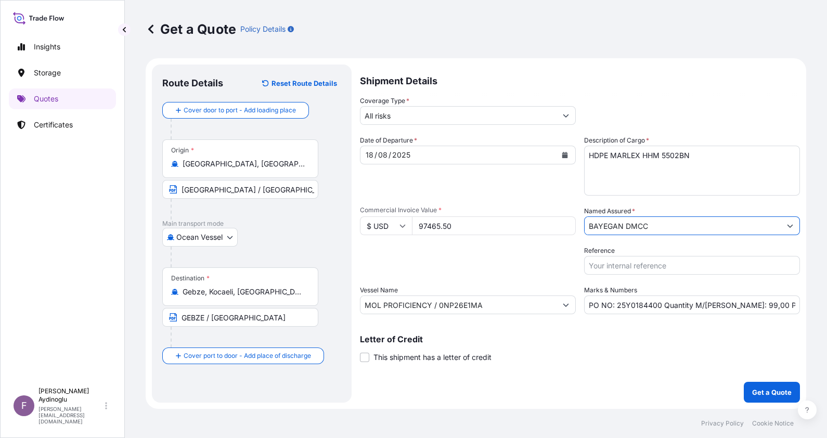
click at [786, 307] on input "PO NO: 25Y0184400 Quantity M/Tonn: 99,00 Premium: USD 5,57" at bounding box center [692, 305] width 216 height 19
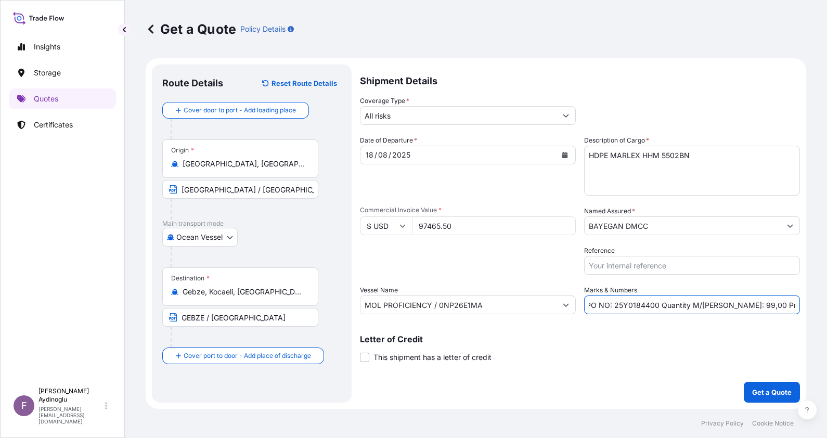
scroll to position [0, 17]
drag, startPoint x: 798, startPoint y: 304, endPoint x: 781, endPoint y: 303, distance: 16.7
click at [781, 303] on input "PO NO: 25Y0184400 Quantity M/Tonn: 99,00 Premium: USD 5,57" at bounding box center [692, 305] width 216 height 19
click at [788, 306] on input "PO NO: 25Y0184400 Quantity M/Tonn: 99,00 Premium: USD 5,57" at bounding box center [692, 305] width 216 height 19
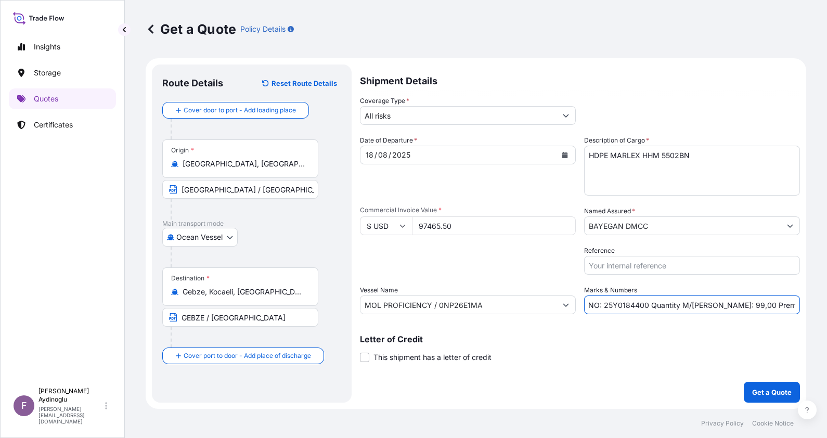
scroll to position [0, 17]
drag, startPoint x: 798, startPoint y: 306, endPoint x: 782, endPoint y: 305, distance: 16.7
click at [782, 305] on input "PO NO: 25Y0184400 Quantity M/Tonn: 99,00 Premium: USD 5,57" at bounding box center [692, 305] width 216 height 19
click at [683, 341] on p "Letter of Credit" at bounding box center [580, 339] width 440 height 8
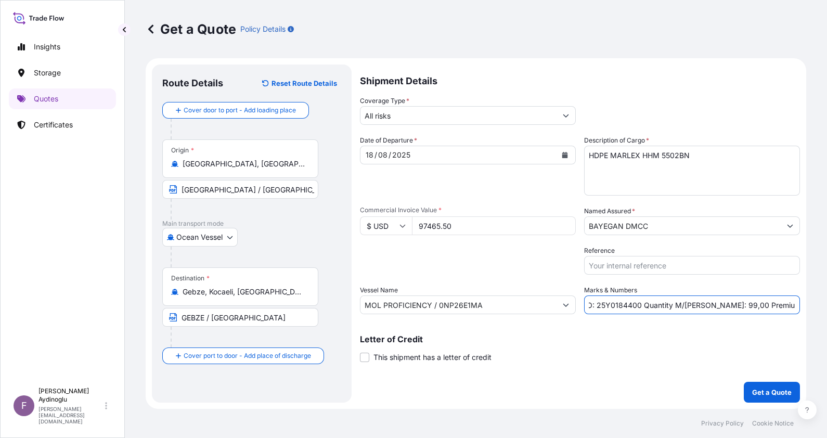
scroll to position [0, 0]
click at [768, 393] on p "Get a Quote" at bounding box center [772, 392] width 40 height 10
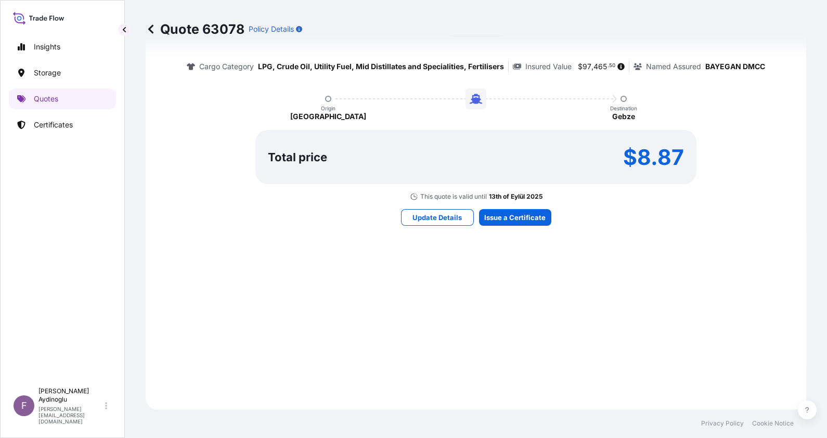
click at [512, 200] on p "13th of Eylül 2025" at bounding box center [516, 197] width 54 height 8
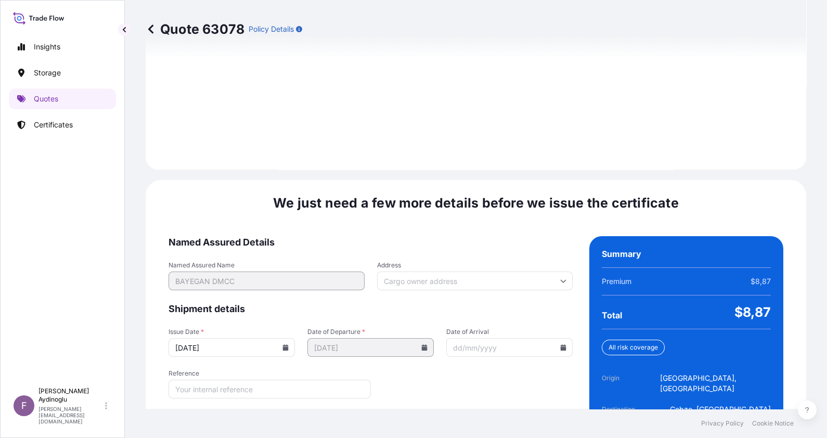
scroll to position [1203, 0]
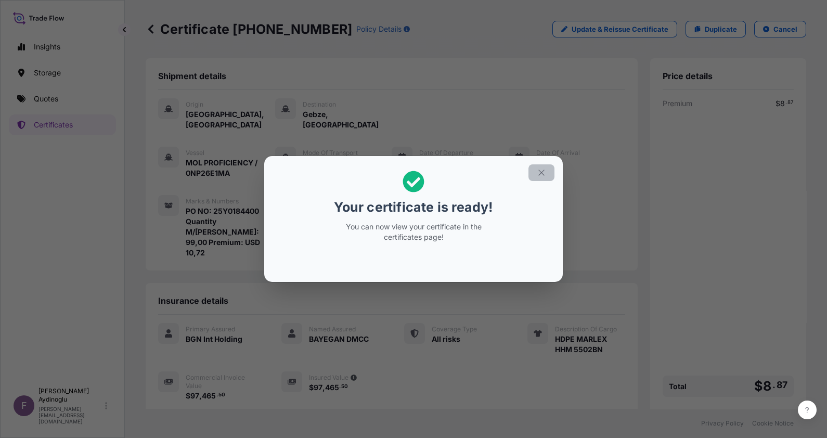
click at [541, 177] on button "button" at bounding box center [542, 172] width 26 height 17
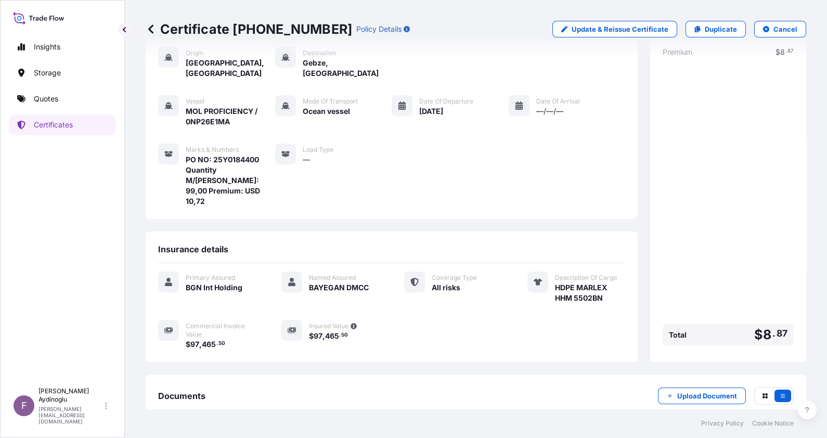
scroll to position [92, 0]
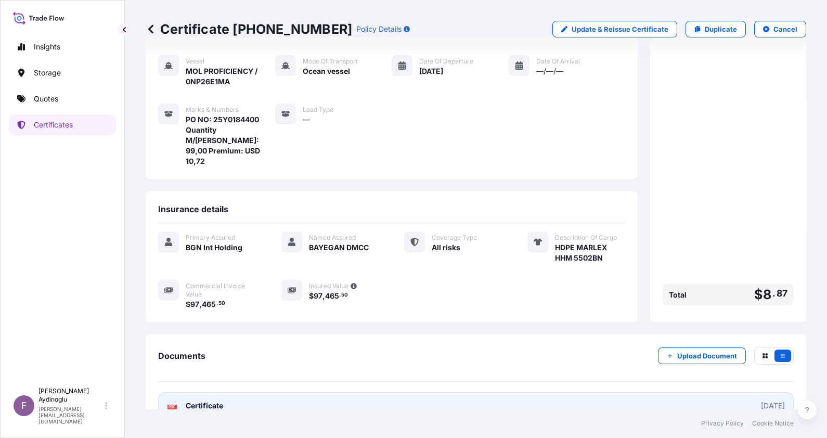
click at [447, 392] on link "PDF Certificate [DATE]" at bounding box center [476, 405] width 636 height 27
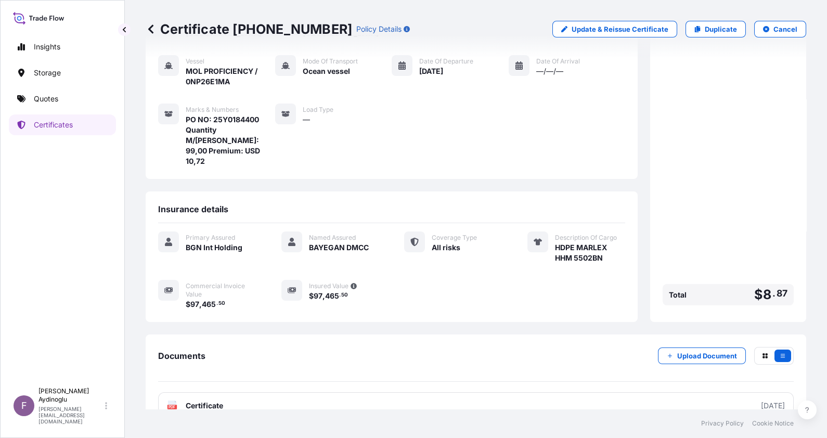
click at [70, 86] on div "Insights Storage Quotes Certificates" at bounding box center [62, 204] width 107 height 355
click at [77, 104] on link "Quotes" at bounding box center [62, 98] width 107 height 21
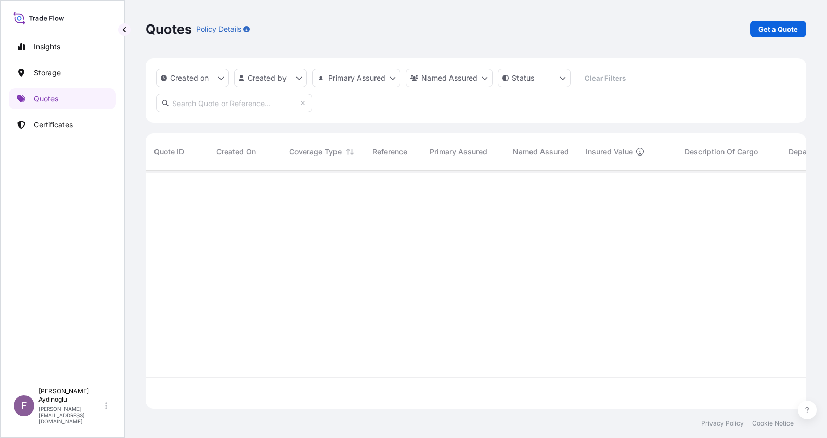
scroll to position [234, 650]
click at [783, 18] on div "Quotes Policy Details Get a Quote" at bounding box center [476, 29] width 661 height 58
click at [782, 27] on p "Get a Quote" at bounding box center [779, 29] width 40 height 10
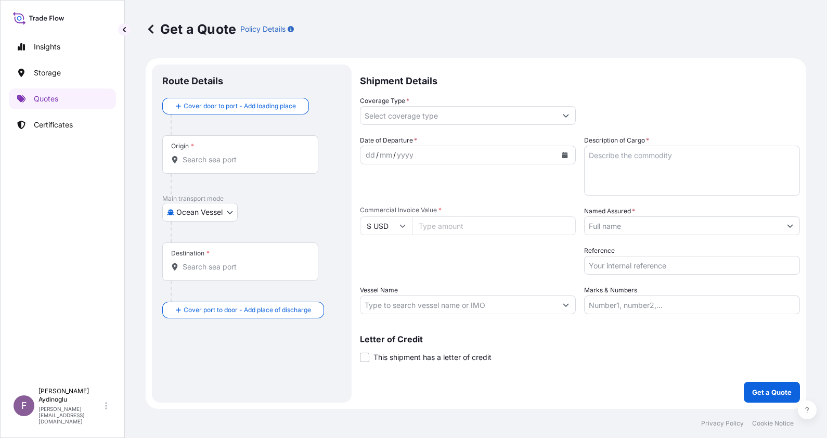
click at [720, 307] on input "Marks & Numbers" at bounding box center [692, 305] width 216 height 19
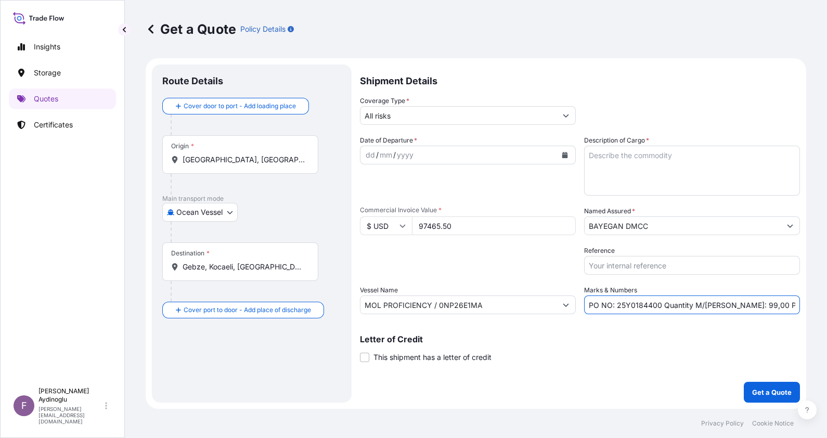
click at [650, 305] on input "PO NO: 25Y0184400 Quantity M/Tonn: 99,00 Premium: USD 10,72" at bounding box center [692, 305] width 216 height 19
drag, startPoint x: 460, startPoint y: 224, endPoint x: 312, endPoint y: 224, distance: 147.8
click at [312, 224] on form "Route Details Cover door to port - Add loading place Place of loading Road / In…" at bounding box center [476, 233] width 661 height 351
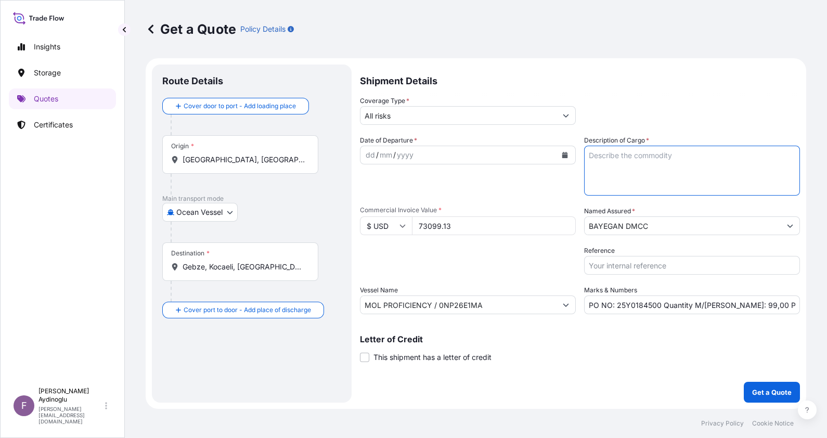
click at [645, 171] on textarea "Description of Cargo *" at bounding box center [692, 171] width 216 height 50
paste textarea "HDPE MARLEX HHM 5502BN"
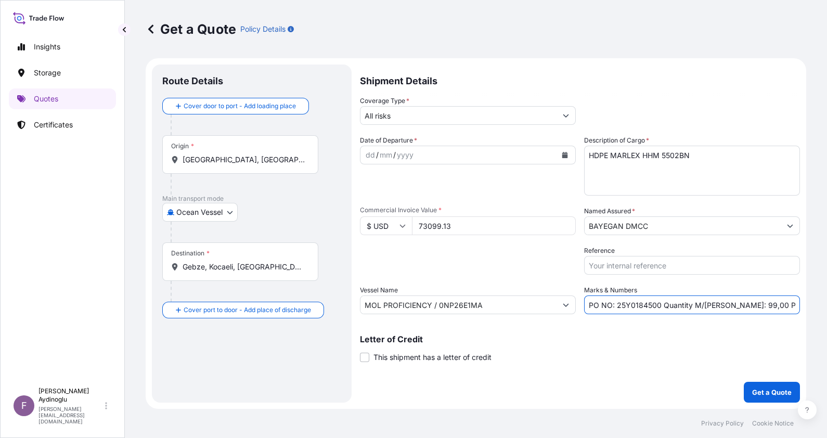
drag, startPoint x: 726, startPoint y: 304, endPoint x: 732, endPoint y: 305, distance: 5.8
click at [732, 305] on input "PO NO: 25Y0184500 Quantity M/Tonn: 99,00 Premium: USD 10,72" at bounding box center [692, 305] width 216 height 19
drag, startPoint x: 743, startPoint y: 307, endPoint x: 736, endPoint y: 307, distance: 6.8
click at [736, 307] on input "PO NO: 25Y0184500 Quantity M/Tonn: 74,00 Premium: USD 10,72" at bounding box center [692, 305] width 216 height 19
click at [492, 302] on input "MOL PROFICIENCY / 0NP26E1MA" at bounding box center [459, 305] width 196 height 19
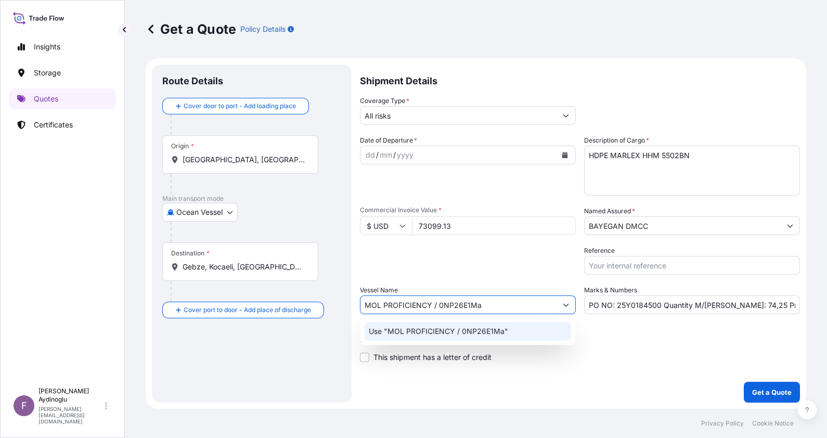
click at [513, 327] on div "Use "MOL PROFICIENCY / 0NP26E1Ma"" at bounding box center [468, 331] width 207 height 19
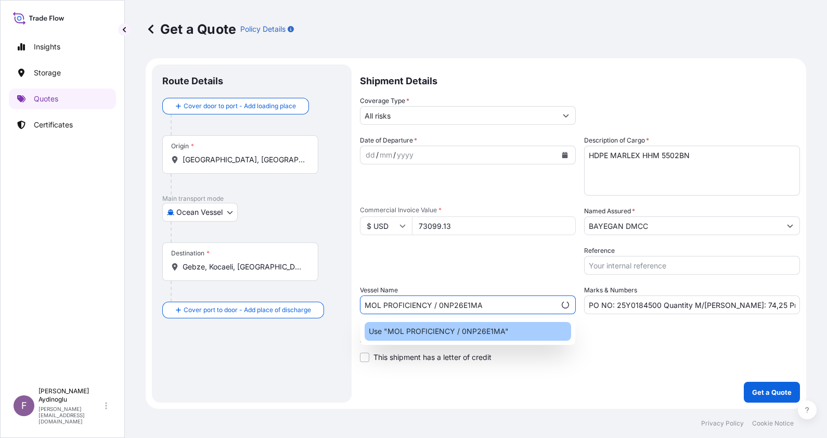
click at [544, 335] on div "Use "MOL PROFICIENCY / 0NP26E1MA"" at bounding box center [468, 331] width 207 height 19
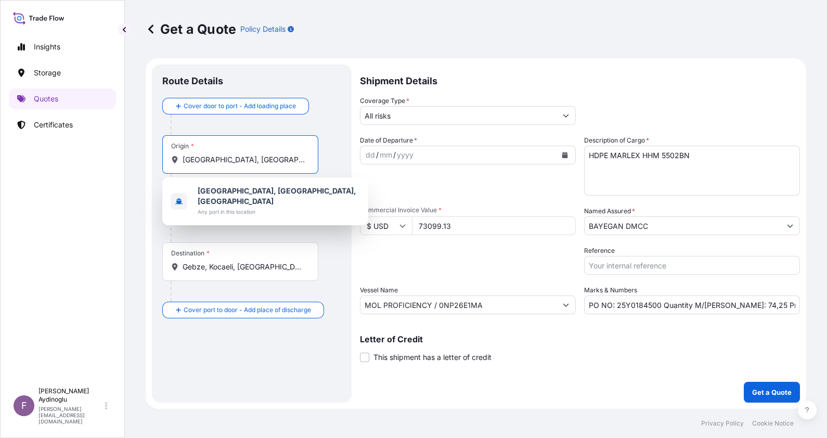
click at [269, 163] on input "[GEOGRAPHIC_DATA], [GEOGRAPHIC_DATA], [GEOGRAPHIC_DATA]" at bounding box center [244, 160] width 123 height 10
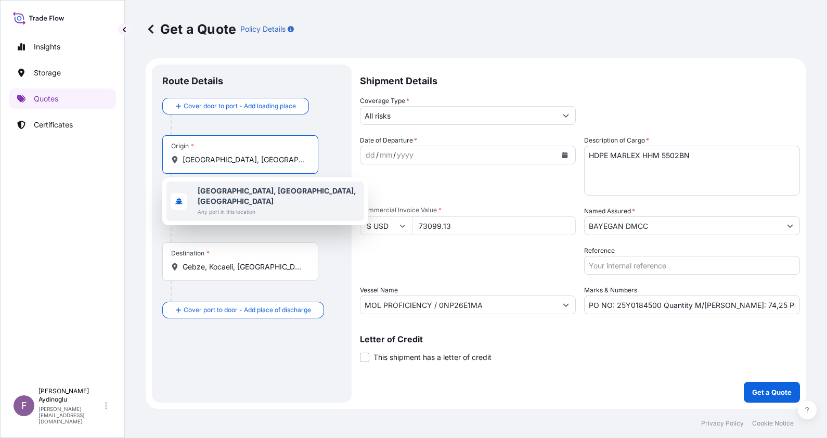
click at [262, 207] on span "Any port in this location" at bounding box center [279, 212] width 162 height 10
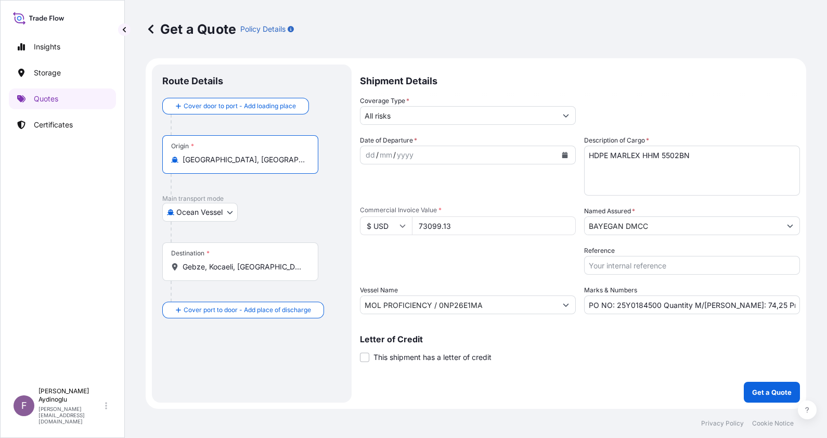
click at [324, 177] on div "Origin * [GEOGRAPHIC_DATA], [GEOGRAPHIC_DATA], [GEOGRAPHIC_DATA]" at bounding box center [251, 164] width 179 height 59
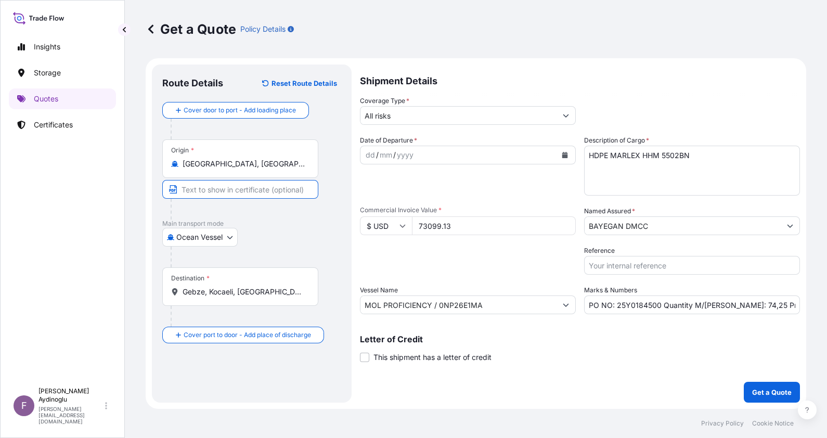
click at [276, 190] on input "Text to appear on certificate" at bounding box center [240, 189] width 156 height 19
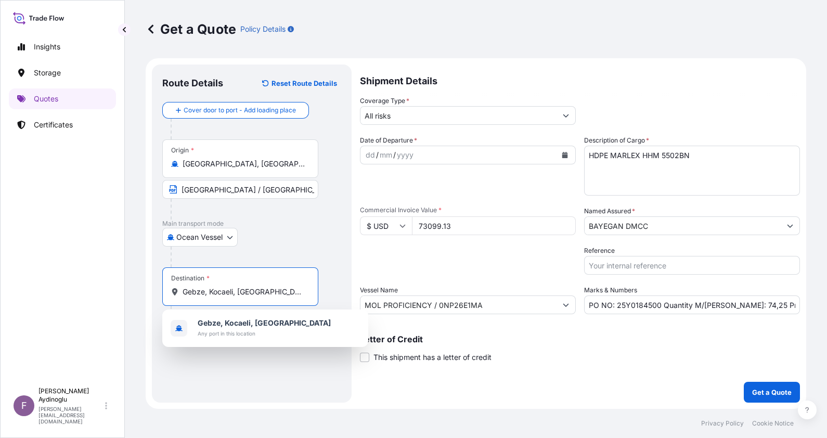
click at [274, 293] on input "Gebze, Kocaeli, [GEOGRAPHIC_DATA]" at bounding box center [244, 292] width 123 height 10
drag, startPoint x: 275, startPoint y: 293, endPoint x: 118, endPoint y: 292, distance: 157.2
click at [118, 292] on div "Insights Storage Quotes Certificates F Fatih Aydinoglu fatih.aydinoglu@polarisb…" at bounding box center [413, 219] width 827 height 438
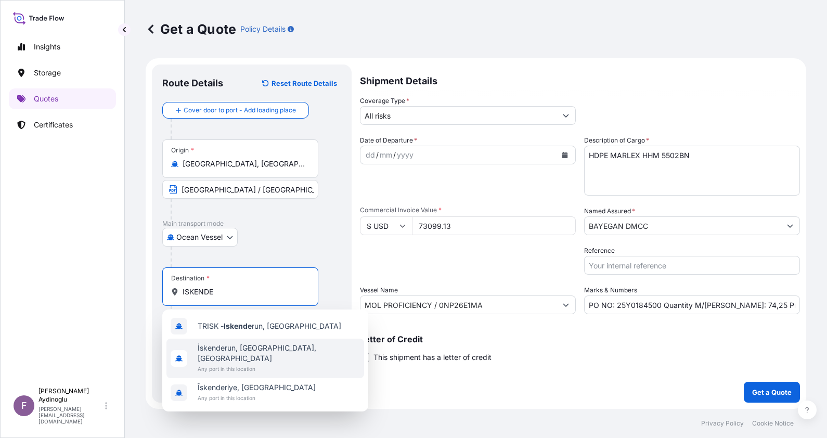
click at [277, 351] on span "İskenderun, [GEOGRAPHIC_DATA], [GEOGRAPHIC_DATA]" at bounding box center [279, 353] width 162 height 21
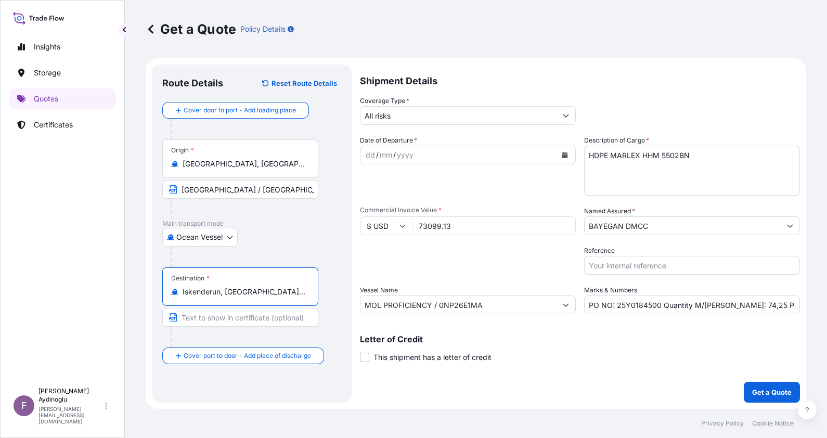
click at [265, 324] on input "Text to appear on certificate" at bounding box center [240, 317] width 156 height 19
click at [339, 302] on div "Destination * İskenderun, [GEOGRAPHIC_DATA], [GEOGRAPHIC_DATA] ISKENDERUN / [GE…" at bounding box center [251, 307] width 179 height 80
click at [370, 155] on div "dd" at bounding box center [370, 155] width 11 height 12
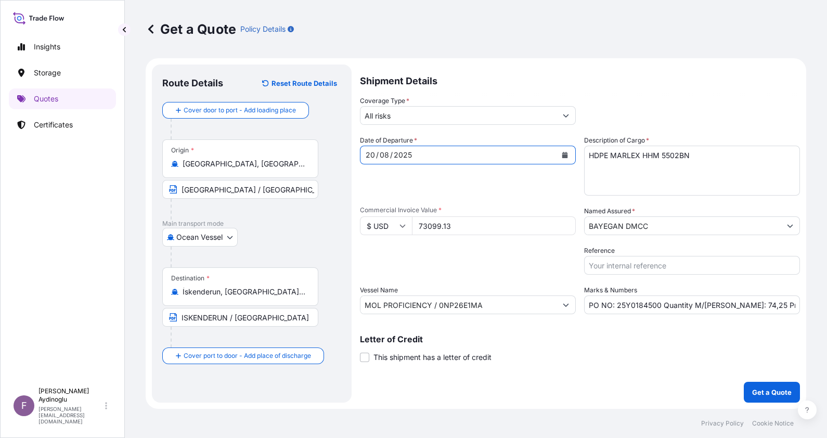
click at [789, 305] on input "PO NO: 25Y0184500 Quantity M/Tonn: 74,25 Premium: USD 10,72" at bounding box center [692, 305] width 216 height 19
drag, startPoint x: 796, startPoint y: 306, endPoint x: 778, endPoint y: 306, distance: 18.2
click at [778, 306] on input "PO NO: 25Y0184500 Quantity M/Tonn: 74,25 Premium: USD 10,72" at bounding box center [692, 305] width 216 height 19
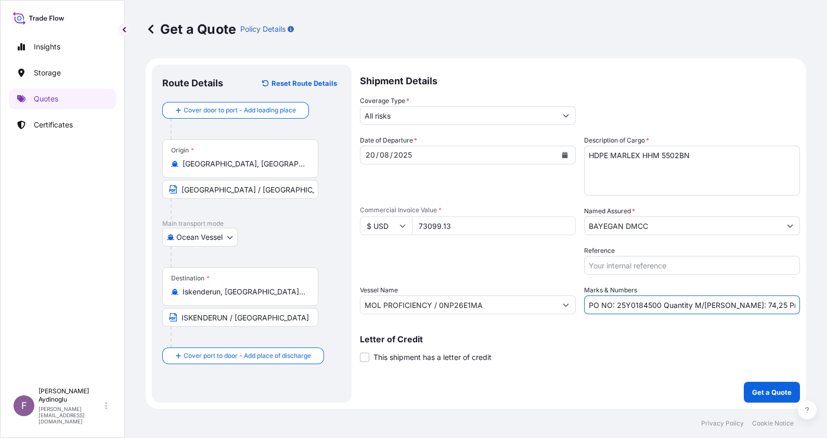
click at [701, 229] on input "BAYEGAN DMCC" at bounding box center [683, 225] width 196 height 19
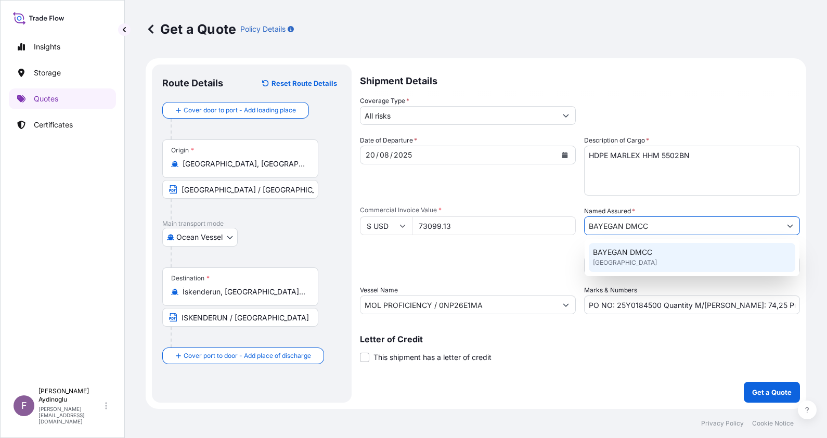
click at [692, 251] on div "BAYEGAN DMCC [GEOGRAPHIC_DATA]" at bounding box center [692, 257] width 207 height 29
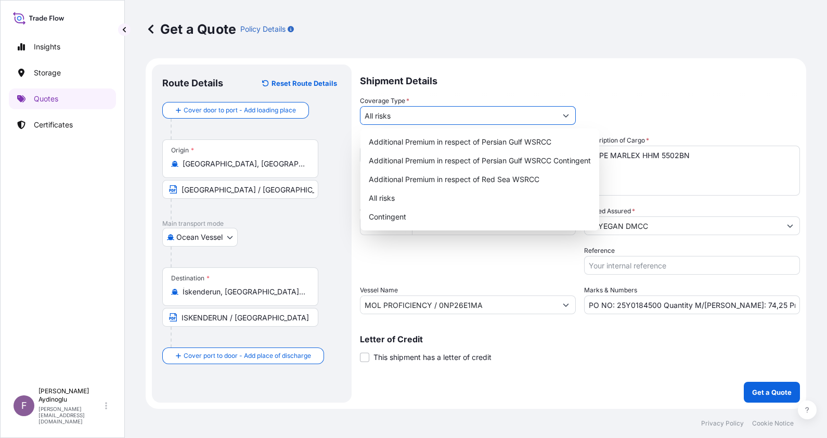
click at [457, 112] on input "All risks" at bounding box center [459, 115] width 196 height 19
click at [445, 195] on div "All risks" at bounding box center [480, 198] width 231 height 19
click at [647, 401] on div "Shipment Details Coverage Type * All risks Date of Departure * 20 / 08 / 2025 C…" at bounding box center [580, 234] width 440 height 338
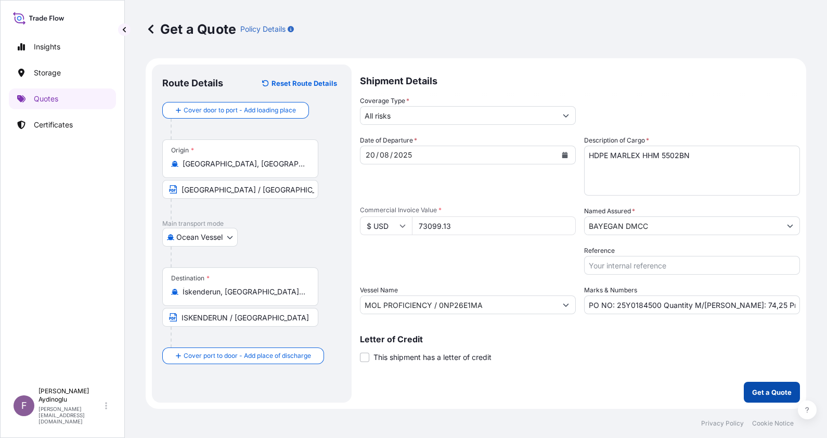
click at [762, 397] on p "Get a Quote" at bounding box center [772, 392] width 40 height 10
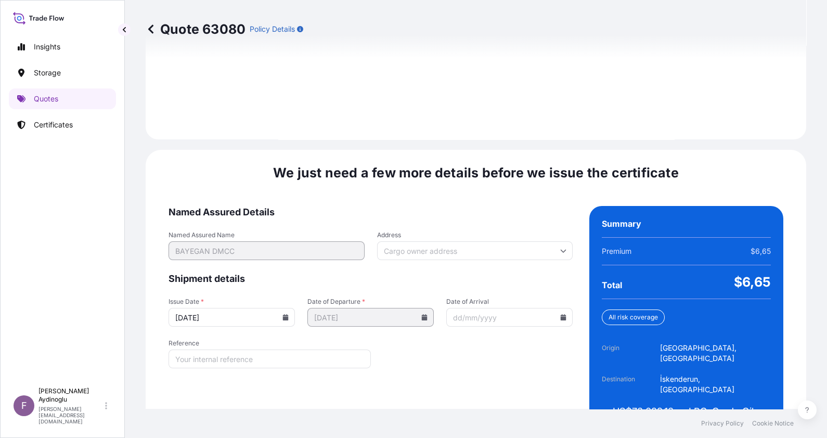
scroll to position [1203, 0]
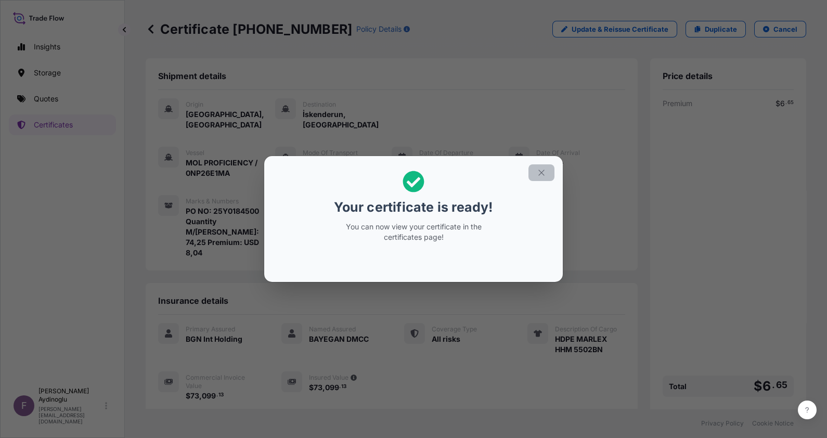
click at [545, 168] on icon "button" at bounding box center [541, 172] width 9 height 9
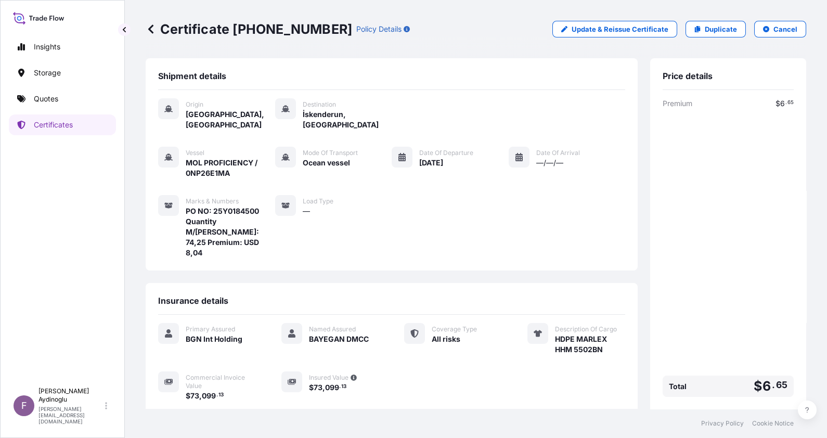
scroll to position [92, 0]
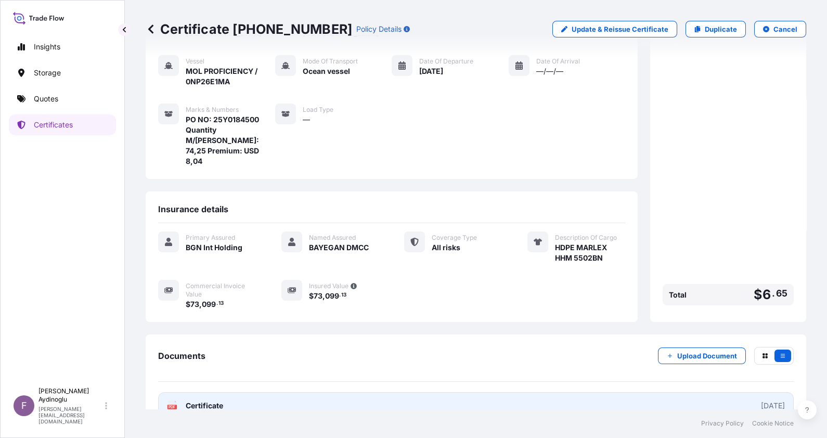
click at [480, 392] on link "PDF Certificate [DATE]" at bounding box center [476, 405] width 636 height 27
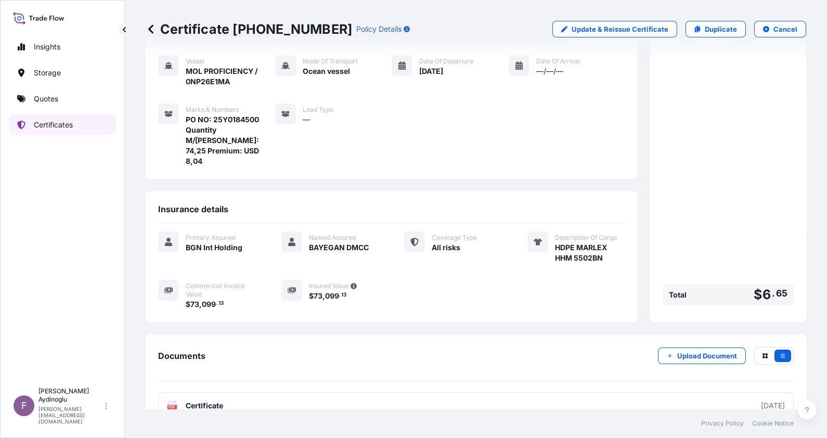
click at [68, 103] on link "Quotes" at bounding box center [62, 98] width 107 height 21
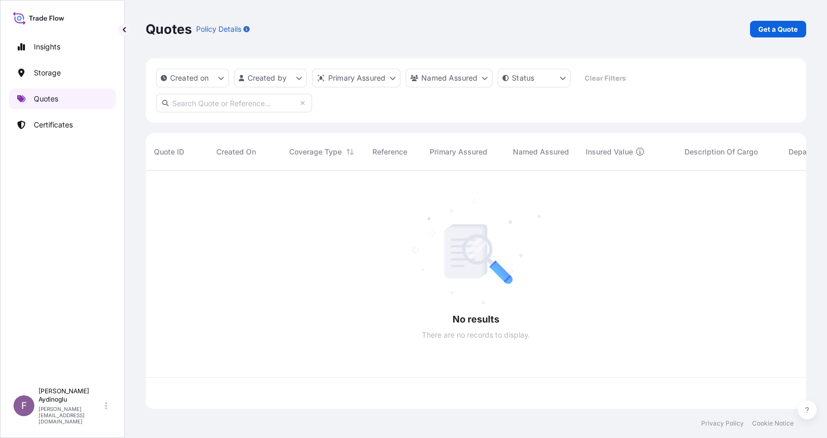
scroll to position [234, 650]
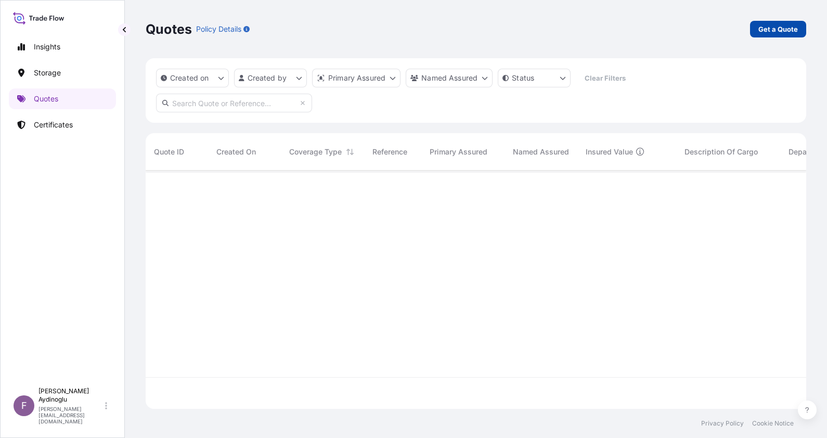
click at [777, 31] on p "Get a Quote" at bounding box center [779, 29] width 40 height 10
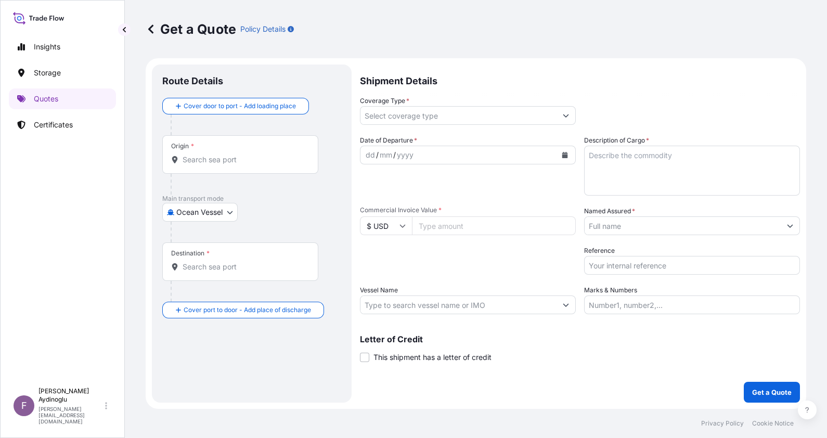
click at [697, 309] on input "Marks & Numbers" at bounding box center [692, 305] width 216 height 19
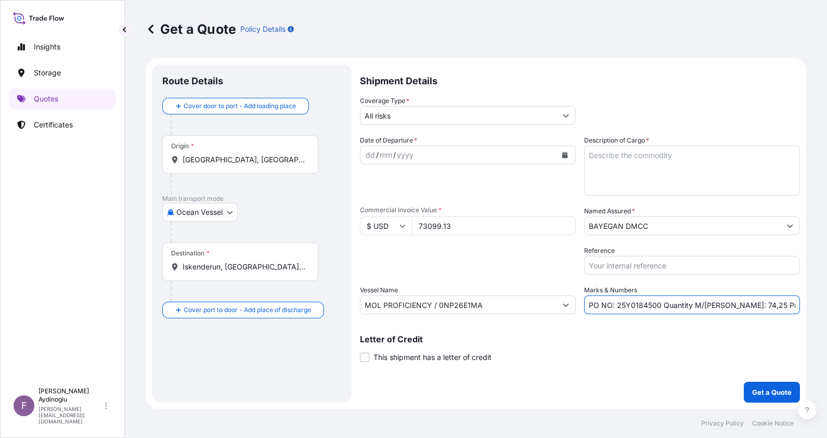
click at [643, 338] on p "Letter of Credit" at bounding box center [580, 339] width 440 height 8
click at [650, 304] on input "PO NO: 25Y0184500 Quantity M/Tonn: 74,25 Premium: USD 8,04" at bounding box center [692, 305] width 216 height 19
click at [653, 170] on textarea "Description of Cargo *" at bounding box center [692, 171] width 216 height 50
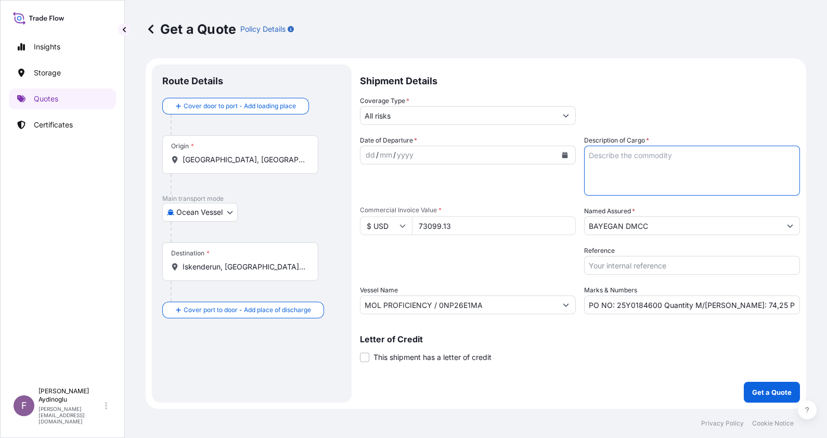
paste textarea "HDPE MARLEX HHM 5502BN"
click at [263, 156] on input "[GEOGRAPHIC_DATA], [GEOGRAPHIC_DATA], [GEOGRAPHIC_DATA]" at bounding box center [244, 160] width 123 height 10
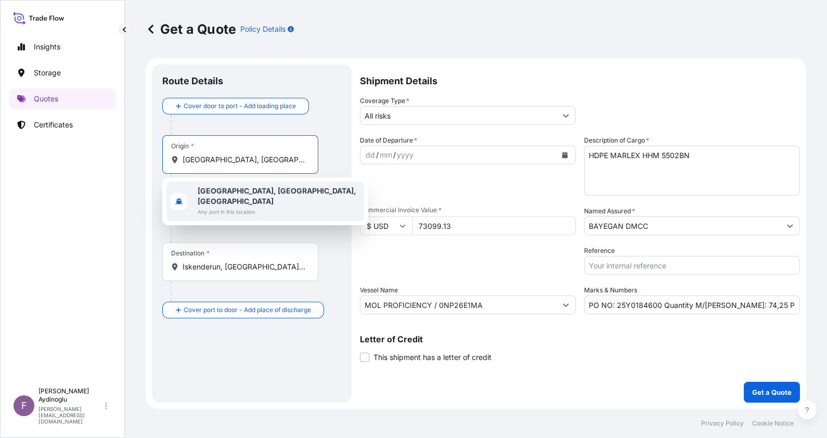
click at [258, 193] on b "[GEOGRAPHIC_DATA], [GEOGRAPHIC_DATA], [GEOGRAPHIC_DATA]" at bounding box center [277, 195] width 159 height 19
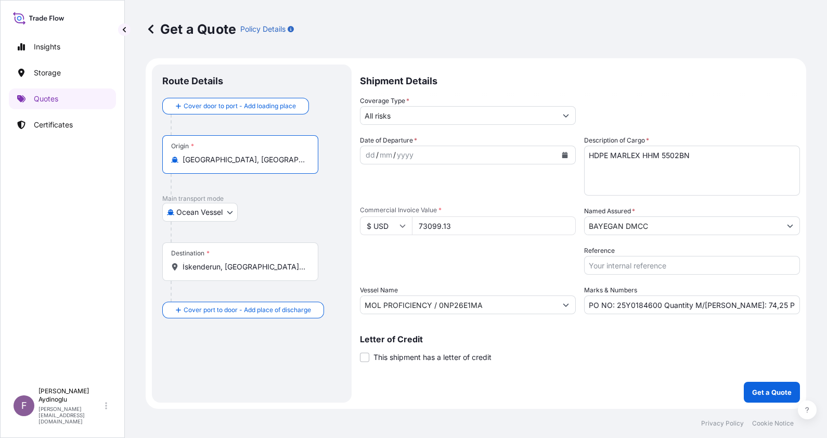
click at [325, 157] on div "Origin * [GEOGRAPHIC_DATA], [GEOGRAPHIC_DATA], [GEOGRAPHIC_DATA]" at bounding box center [251, 164] width 179 height 59
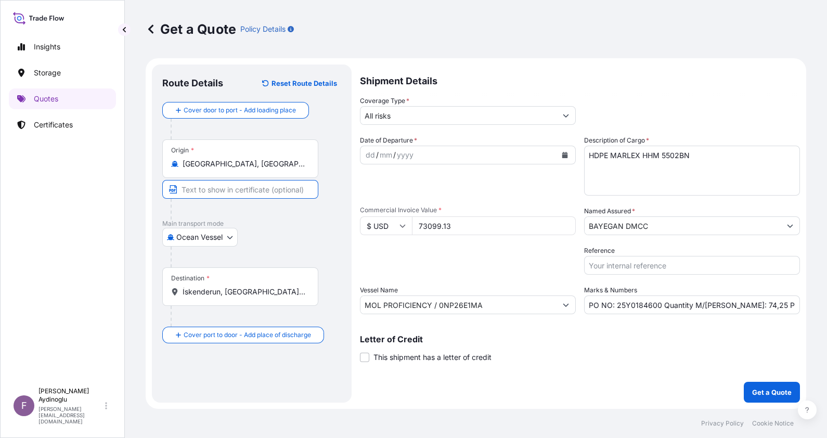
click at [262, 196] on input "Text to appear on certificate" at bounding box center [240, 189] width 156 height 19
click at [274, 290] on input "İskenderun, [GEOGRAPHIC_DATA], [GEOGRAPHIC_DATA]" at bounding box center [244, 292] width 123 height 10
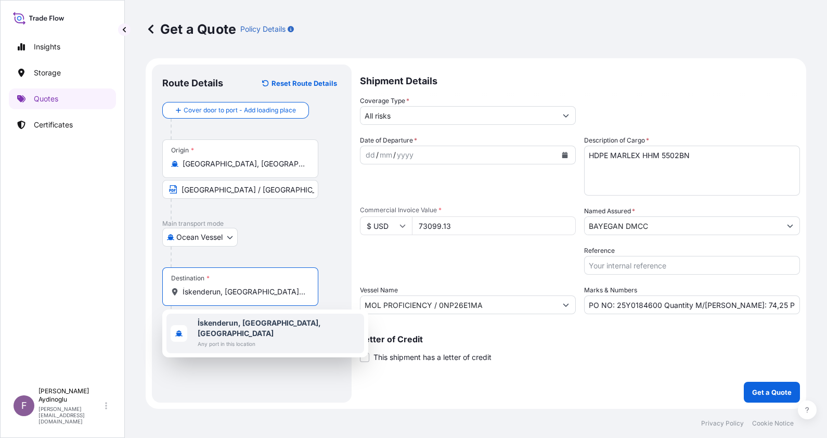
click at [266, 325] on b "İskenderun, [GEOGRAPHIC_DATA], [GEOGRAPHIC_DATA]" at bounding box center [259, 327] width 123 height 19
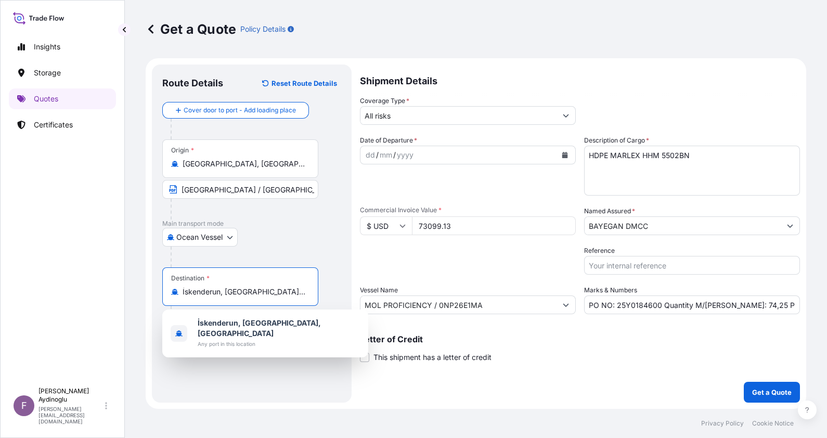
click at [326, 281] on div "Destination * İskenderun, [GEOGRAPHIC_DATA], [GEOGRAPHIC_DATA]" at bounding box center [251, 296] width 179 height 59
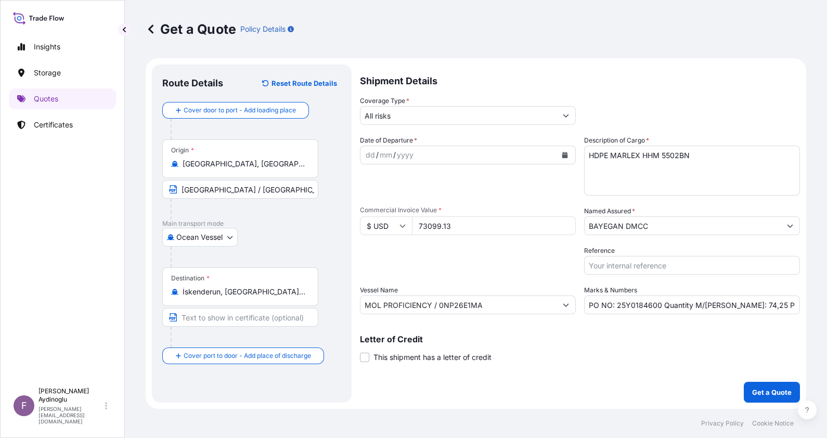
click at [251, 323] on input "Text to appear on certificate" at bounding box center [240, 317] width 156 height 19
click at [369, 156] on div "dd" at bounding box center [370, 155] width 11 height 12
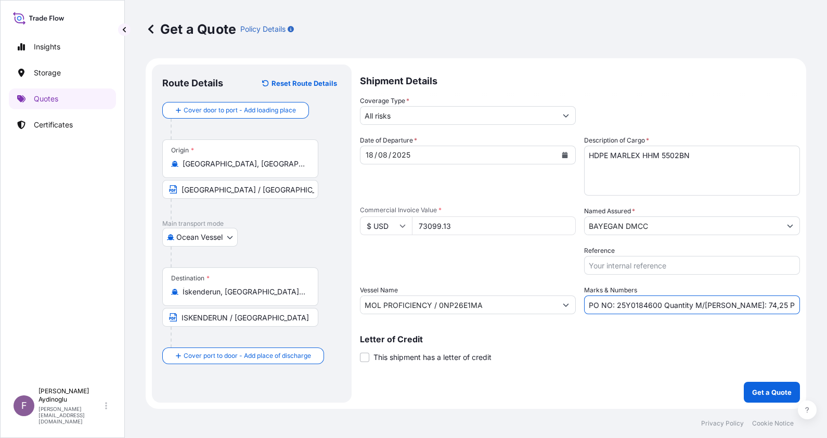
click at [782, 306] on input "PO NO: 25Y0184600 Quantity M/Tonn: 74,25 Premium: USD 8,04" at bounding box center [692, 305] width 216 height 19
click at [631, 226] on input "BAYEGAN DMCC" at bounding box center [683, 225] width 196 height 19
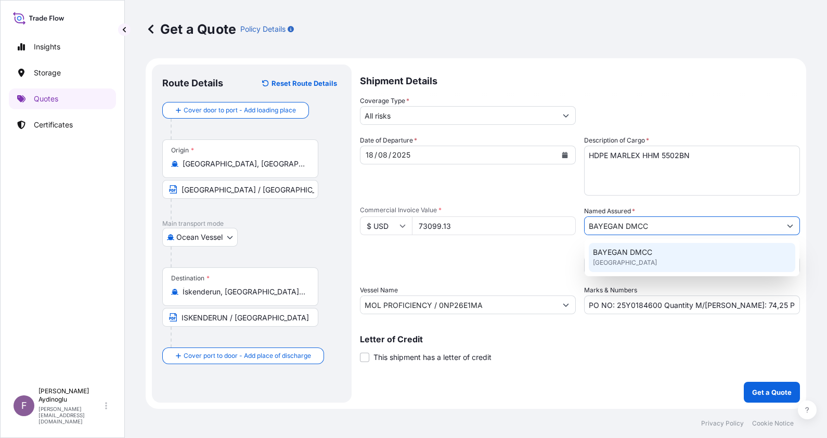
click at [634, 265] on span "[GEOGRAPHIC_DATA]" at bounding box center [625, 263] width 64 height 10
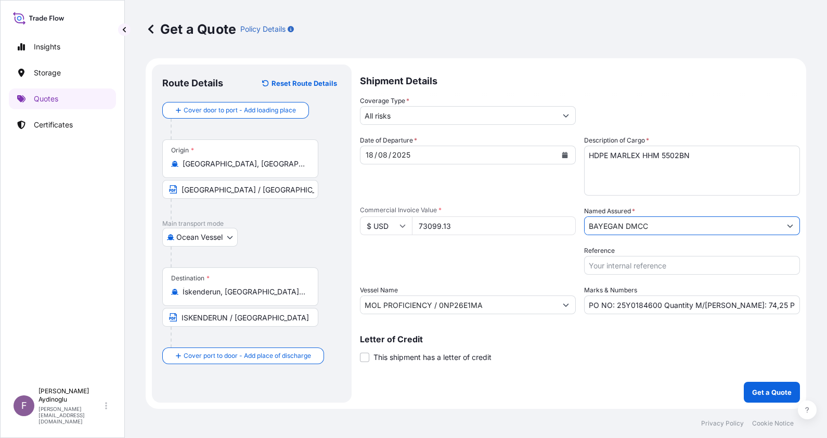
click at [457, 118] on input "All risks" at bounding box center [459, 115] width 196 height 19
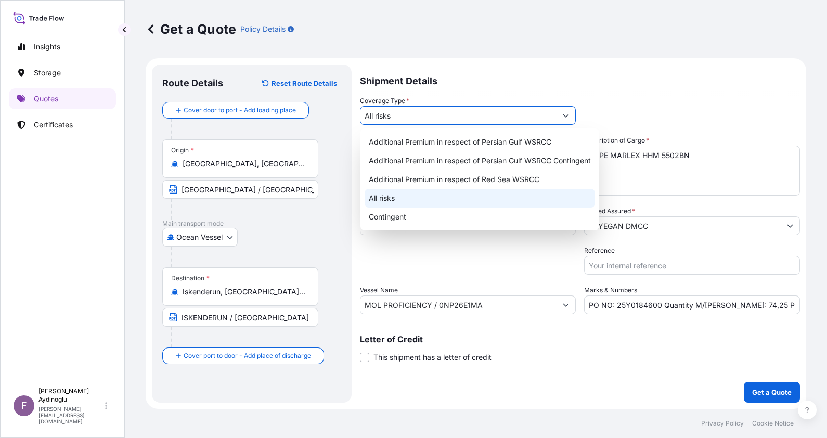
click at [439, 197] on div "All risks" at bounding box center [480, 198] width 231 height 19
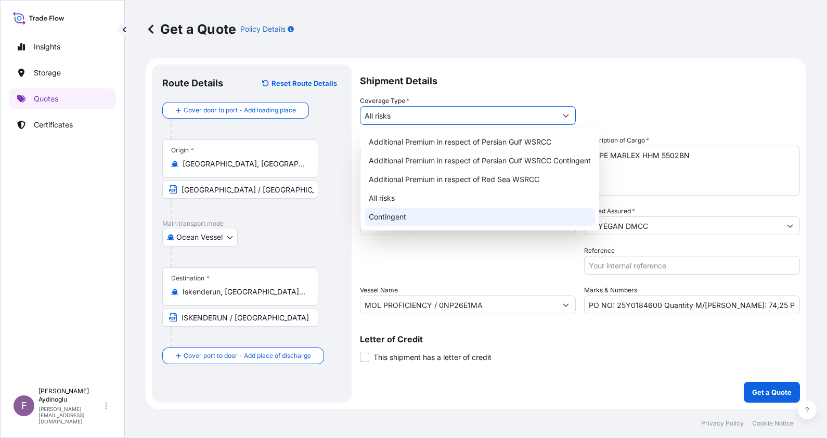
click at [572, 370] on div "Shipment Details Coverage Type * All risks Date of Departure * 18 / 08 / 2025 C…" at bounding box center [580, 234] width 440 height 338
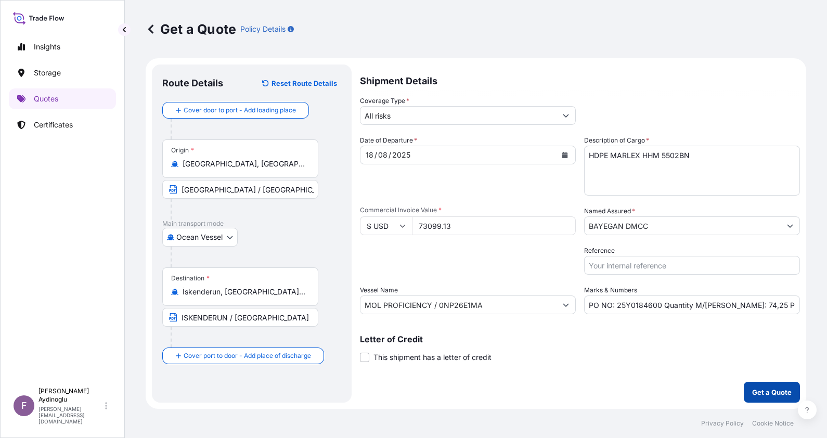
click at [771, 385] on button "Get a Quote" at bounding box center [772, 392] width 56 height 21
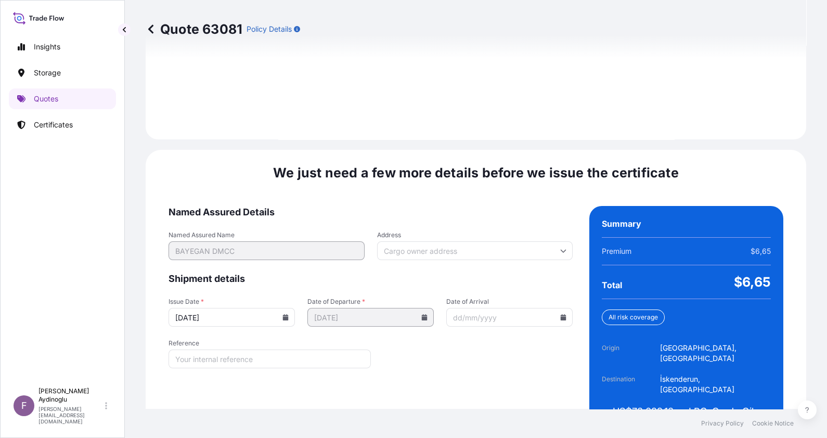
scroll to position [1203, 0]
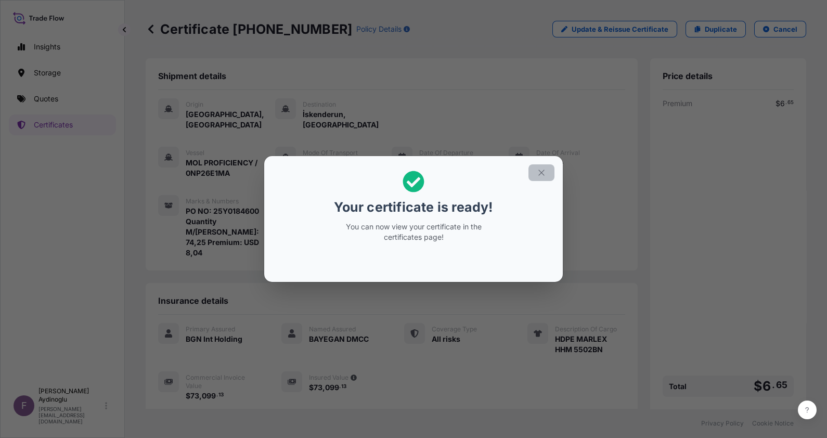
click at [542, 177] on icon "button" at bounding box center [541, 172] width 9 height 9
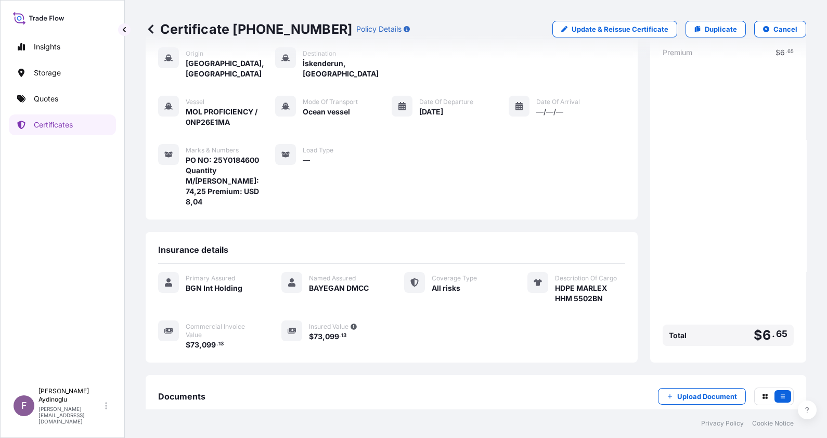
scroll to position [92, 0]
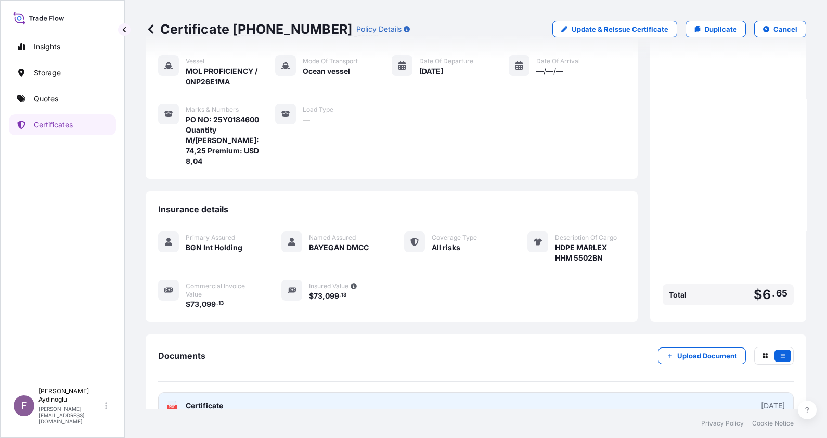
click at [477, 392] on link "PDF Certificate [DATE]" at bounding box center [476, 405] width 636 height 27
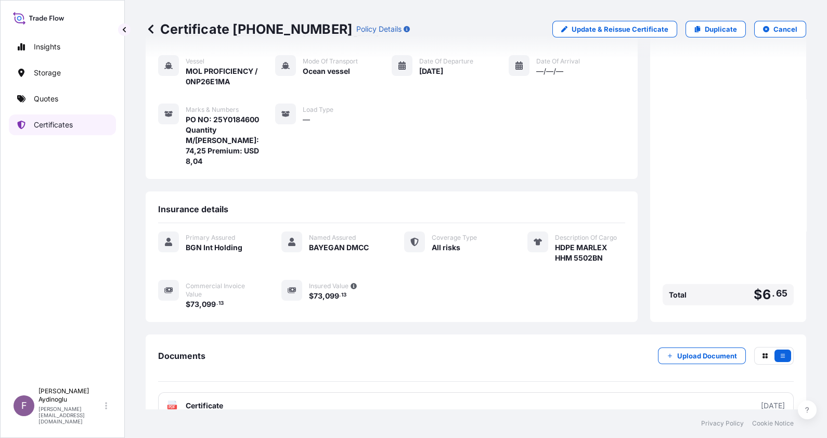
click at [57, 104] on link "Quotes" at bounding box center [62, 98] width 107 height 21
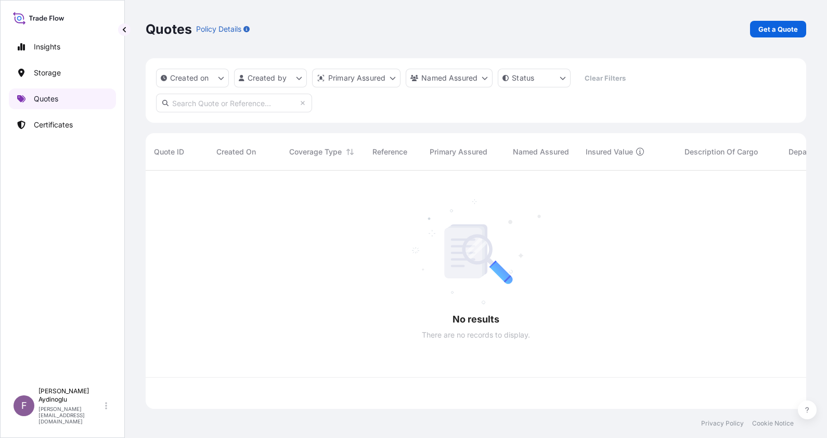
scroll to position [234, 650]
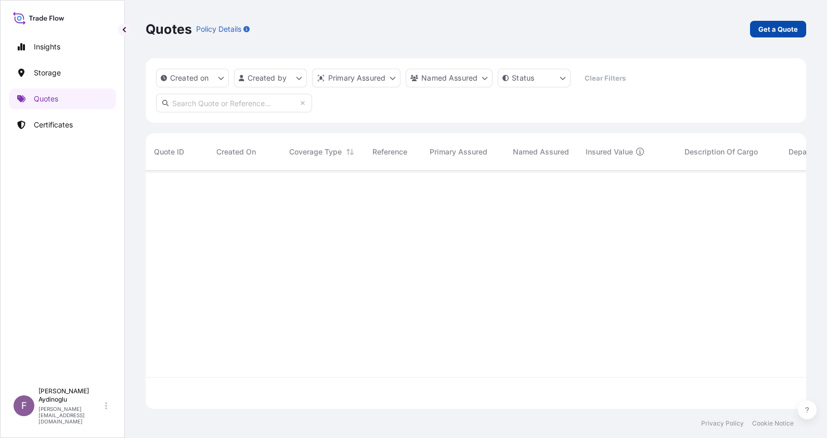
click at [768, 31] on p "Get a Quote" at bounding box center [779, 29] width 40 height 10
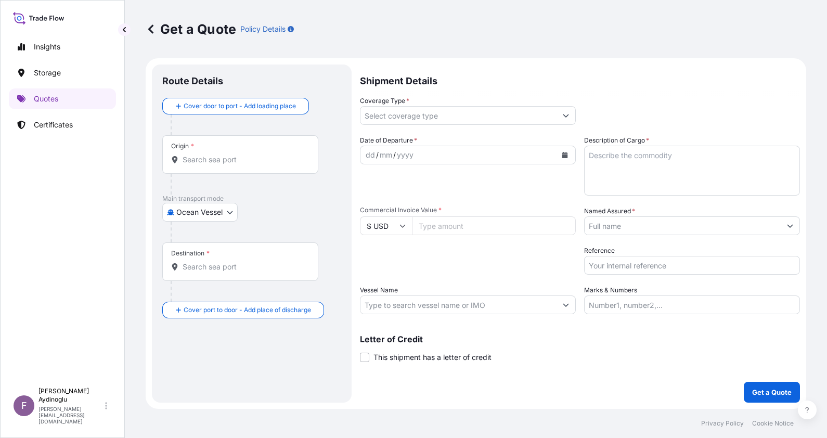
drag, startPoint x: 695, startPoint y: 310, endPoint x: 695, endPoint y: 301, distance: 8.3
click at [695, 310] on input "Marks & Numbers" at bounding box center [692, 305] width 216 height 19
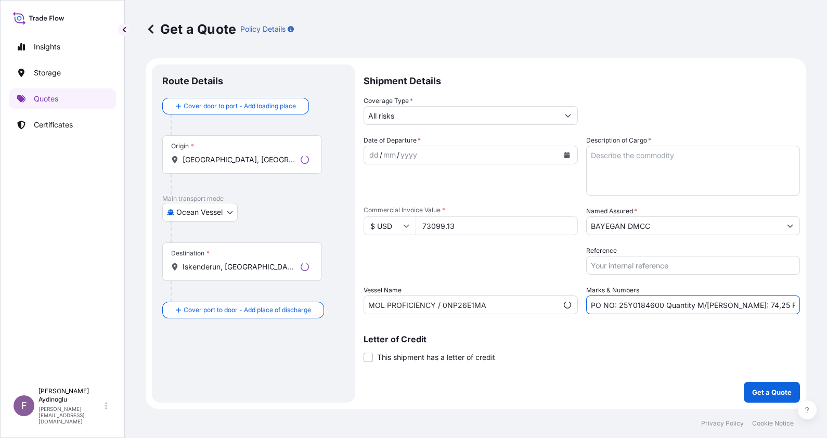
click at [650, 305] on input "PO NO: 25Y0184600 Quantity M/Tonn: 74,25 Premium: USD 8,04" at bounding box center [693, 305] width 214 height 19
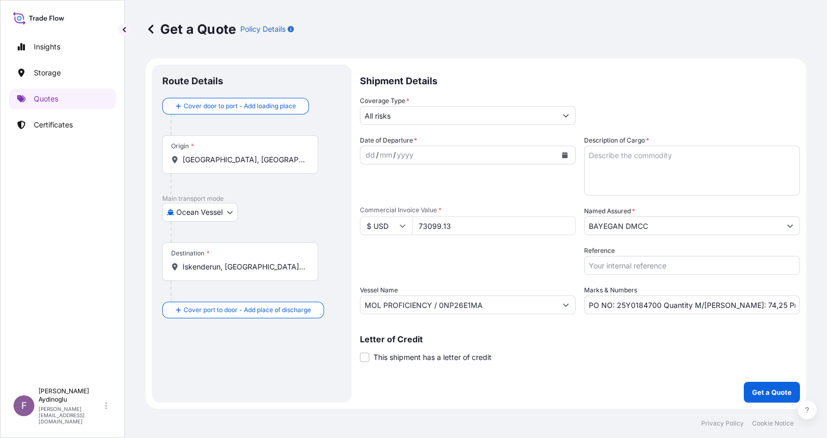
drag, startPoint x: 509, startPoint y: 226, endPoint x: 297, endPoint y: 224, distance: 211.8
click at [297, 224] on form "Route Details Cover door to port - Add loading place Place of loading Road / In…" at bounding box center [476, 233] width 661 height 351
click at [630, 177] on textarea "Description of Cargo *" at bounding box center [692, 171] width 216 height 50
paste textarea "HDPE (TRB115)"
drag, startPoint x: 743, startPoint y: 308, endPoint x: 725, endPoint y: 308, distance: 17.7
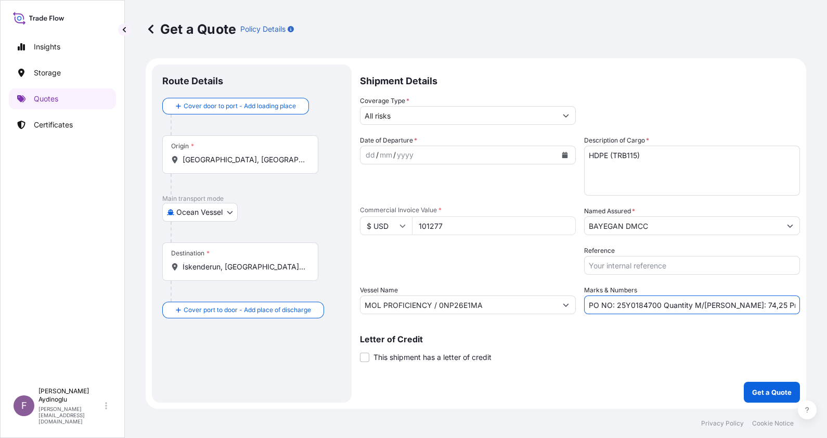
click at [725, 308] on input "PO NO: 25Y0184700 Quantity M/Tonn: 74,25 Premium: USD 8,04" at bounding box center [692, 305] width 216 height 19
click at [271, 161] on input "[GEOGRAPHIC_DATA], [GEOGRAPHIC_DATA], [GEOGRAPHIC_DATA]" at bounding box center [244, 160] width 123 height 10
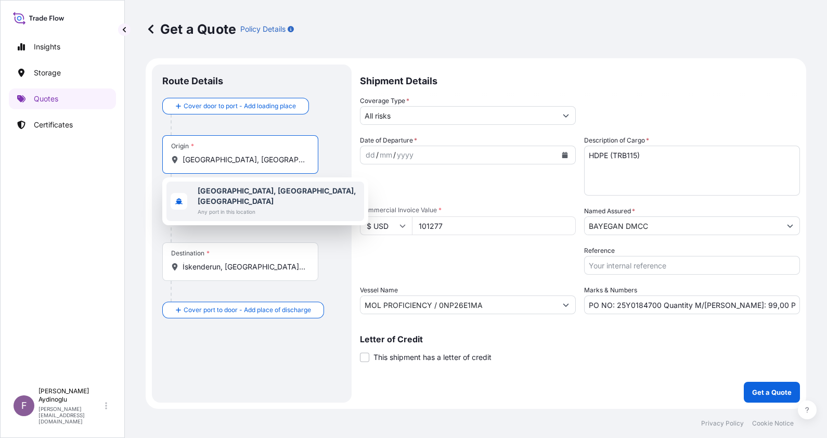
click at [275, 202] on div "Charleston, SC, USA Any port in this location" at bounding box center [266, 202] width 198 height 40
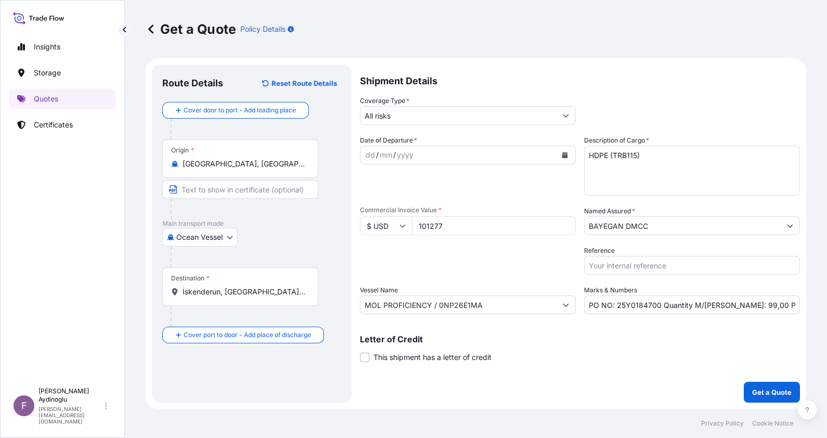
click at [349, 153] on div "Route Details Reset Route Details Cover door to port - Add loading place Place …" at bounding box center [252, 234] width 200 height 338
click at [273, 191] on input "Text to appear on certificate" at bounding box center [240, 189] width 156 height 19
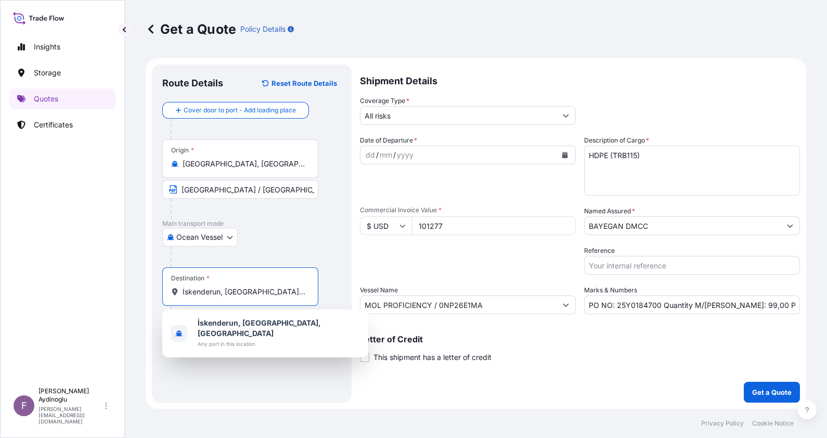
drag, startPoint x: 277, startPoint y: 291, endPoint x: 146, endPoint y: 292, distance: 131.1
click at [146, 292] on form "Route Details Reset Route Details Cover door to port - Add loading place Place …" at bounding box center [476, 233] width 661 height 351
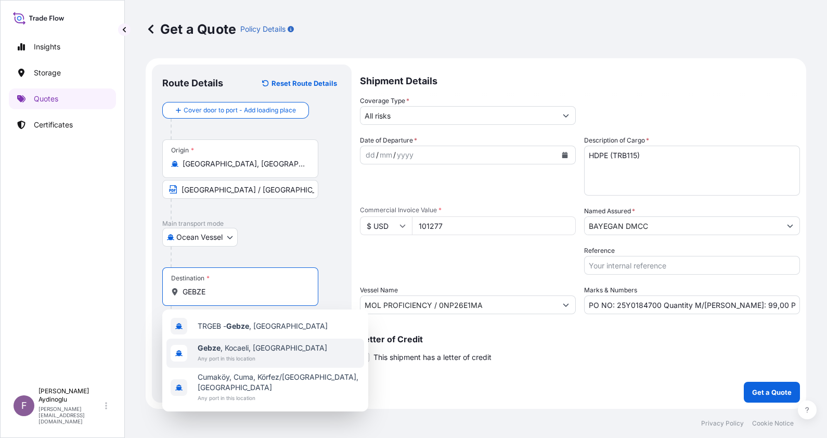
click at [264, 354] on span "Any port in this location" at bounding box center [263, 358] width 130 height 10
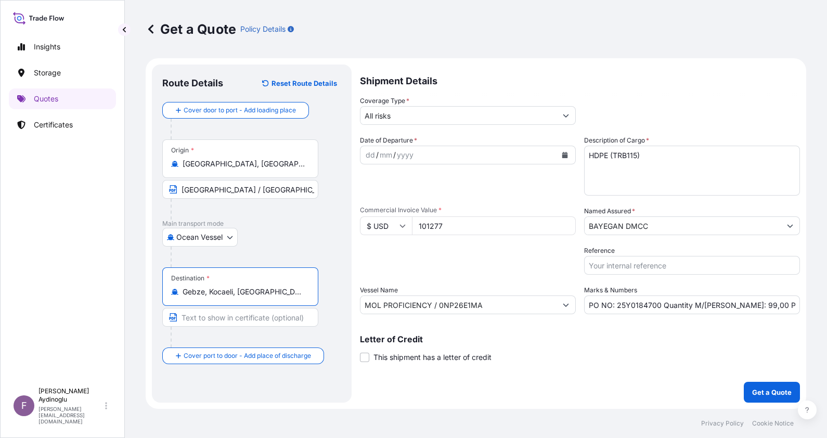
click at [259, 318] on input "Text to appear on certificate" at bounding box center [240, 317] width 156 height 19
click at [338, 303] on div "Destination * Gebze, [GEOGRAPHIC_DATA], [GEOGRAPHIC_DATA] GEBZE / [GEOGRAPHIC_D…" at bounding box center [251, 307] width 179 height 80
click at [372, 155] on div "dd" at bounding box center [370, 155] width 11 height 12
click at [789, 305] on input "PO NO: 25Y0184700 Quantity M/Tonn: 99,00 Premium: USD 8,04" at bounding box center [692, 305] width 216 height 19
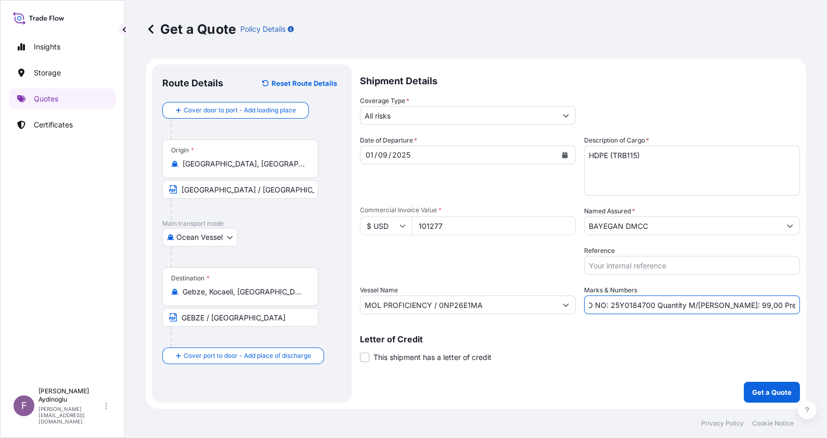
scroll to position [0, 17]
drag, startPoint x: 796, startPoint y: 305, endPoint x: 781, endPoint y: 304, distance: 15.6
click at [781, 304] on input "PO NO: 25Y0184700 Quantity M/Tonn: 99,00 Premium: USD 8,04" at bounding box center [692, 305] width 216 height 19
click at [662, 228] on input "BAYEGAN DMCC" at bounding box center [683, 225] width 196 height 19
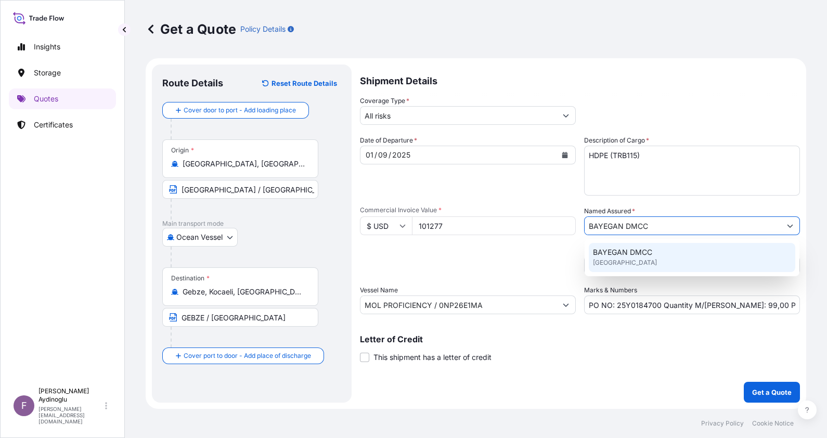
click at [658, 263] on div "BAYEGAN DMCC [GEOGRAPHIC_DATA]" at bounding box center [692, 257] width 207 height 29
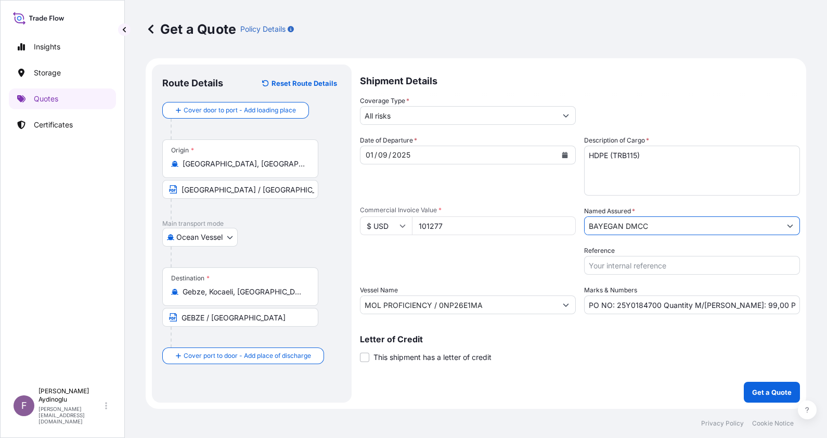
click at [502, 120] on input "All risks" at bounding box center [459, 115] width 196 height 19
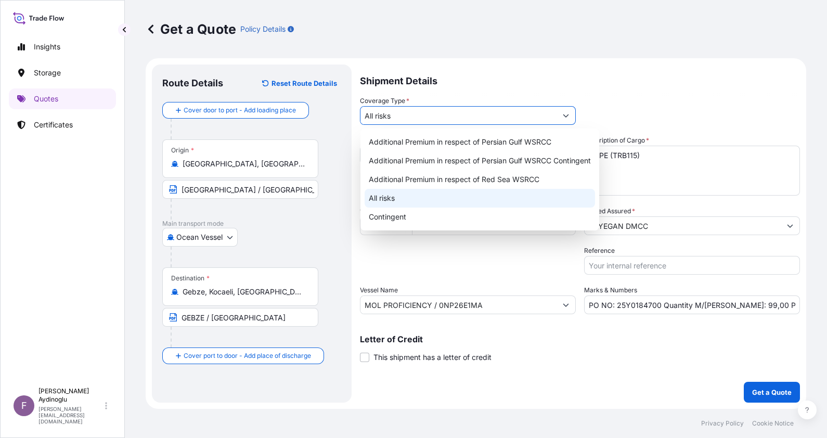
click at [465, 191] on div "All risks" at bounding box center [480, 198] width 231 height 19
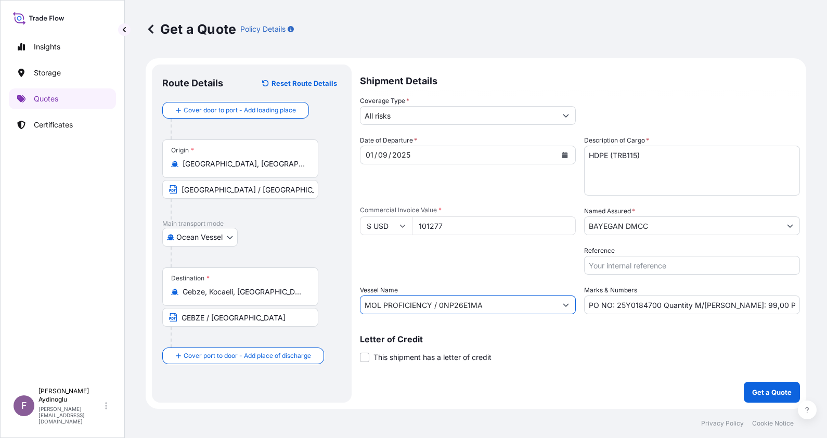
drag, startPoint x: 515, startPoint y: 306, endPoint x: 297, endPoint y: 309, distance: 218.6
click at [293, 306] on form "Route Details Reset Route Details Cover door to port - Add loading place Place …" at bounding box center [476, 233] width 661 height 351
paste input "ONE TRITON / 0NP2C"
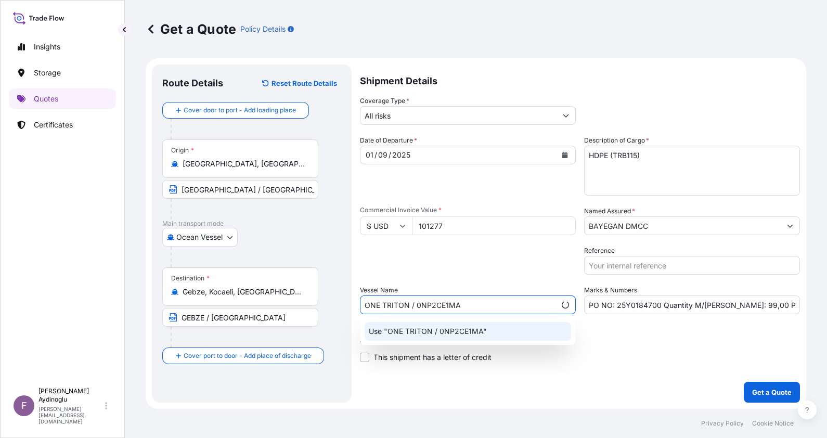
click at [450, 334] on p "Use "ONE TRITON / 0NP2CE1MA"" at bounding box center [428, 331] width 118 height 10
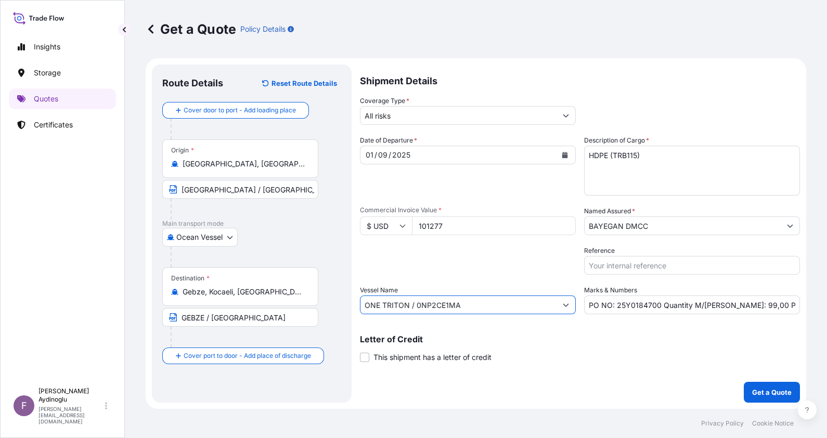
click at [587, 339] on p "Letter of Credit" at bounding box center [580, 339] width 440 height 8
click at [771, 386] on button "Get a Quote" at bounding box center [772, 392] width 56 height 21
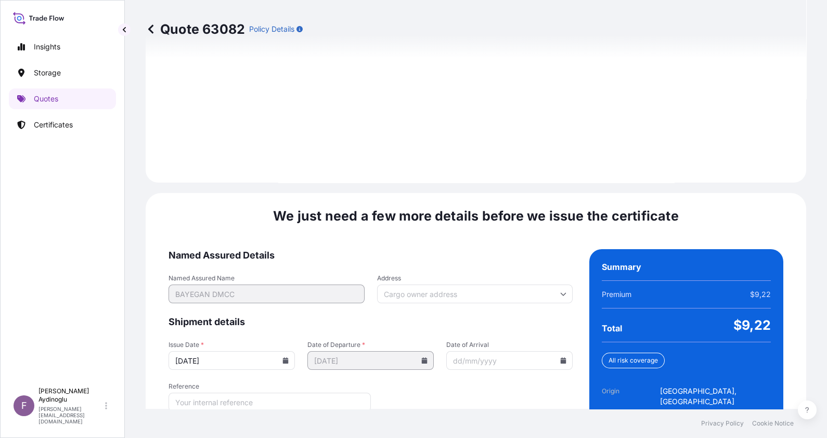
scroll to position [1203, 0]
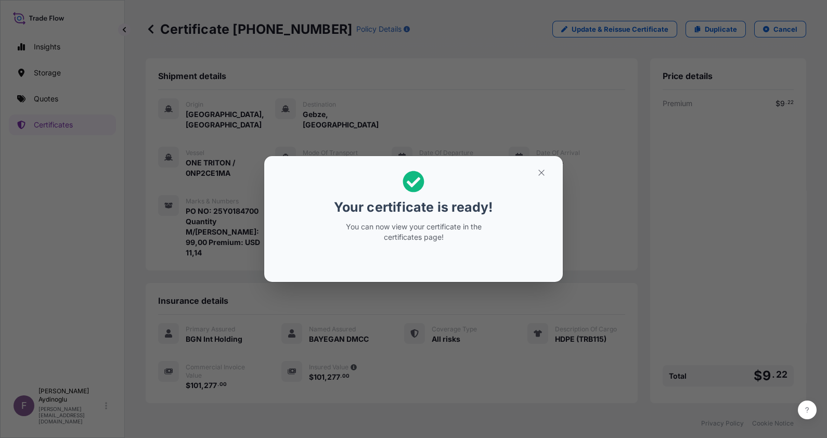
click at [539, 175] on icon "button" at bounding box center [542, 173] width 6 height 6
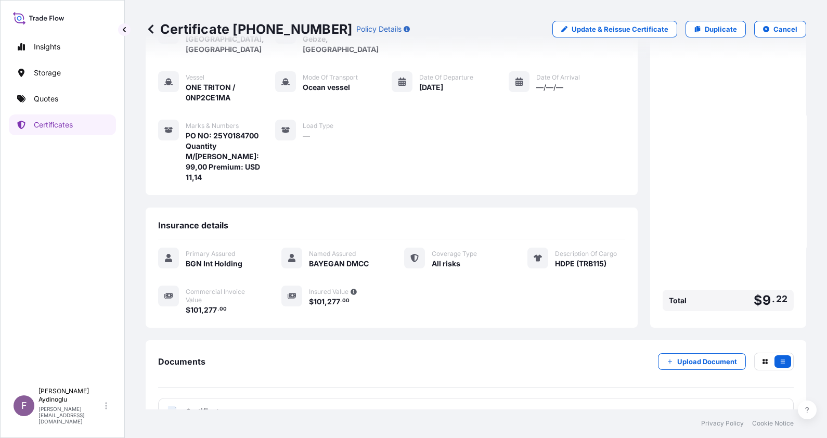
scroll to position [81, 0]
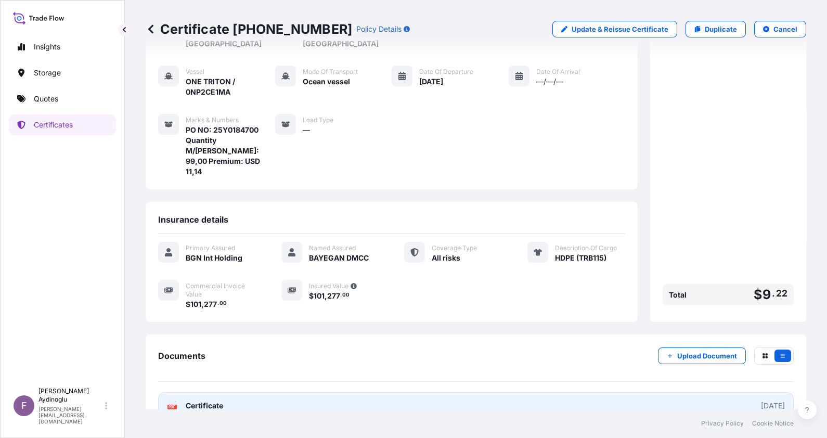
click at [461, 392] on link "PDF Certificate [DATE]" at bounding box center [476, 405] width 636 height 27
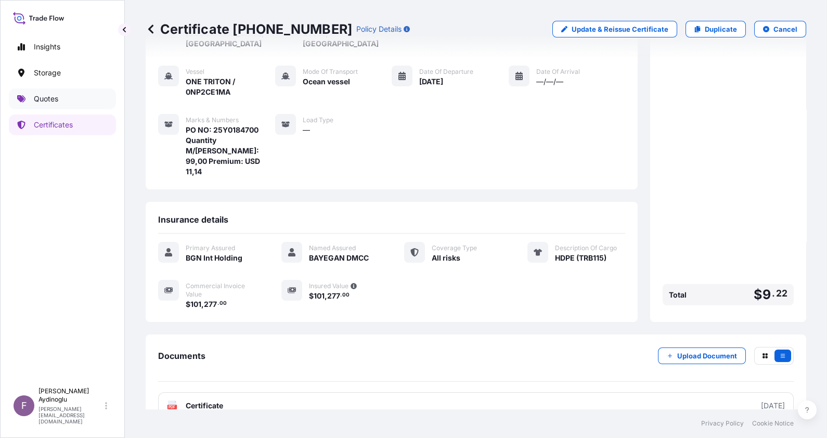
click at [70, 91] on link "Quotes" at bounding box center [62, 98] width 107 height 21
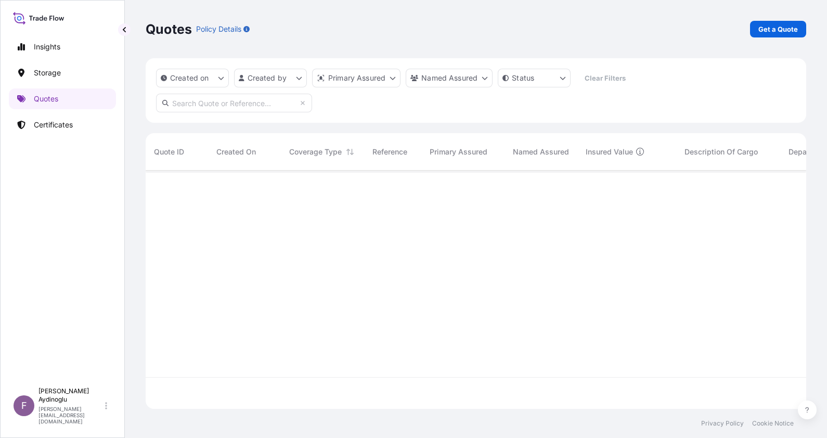
scroll to position [234, 650]
click at [761, 35] on link "Get a Quote" at bounding box center [778, 29] width 56 height 17
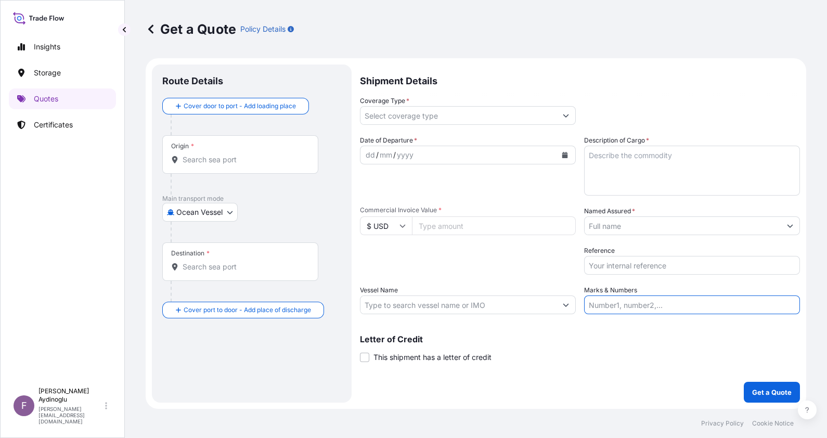
drag, startPoint x: 648, startPoint y: 310, endPoint x: 650, endPoint y: 303, distance: 7.1
click at [648, 310] on input "Marks & Numbers" at bounding box center [692, 305] width 216 height 19
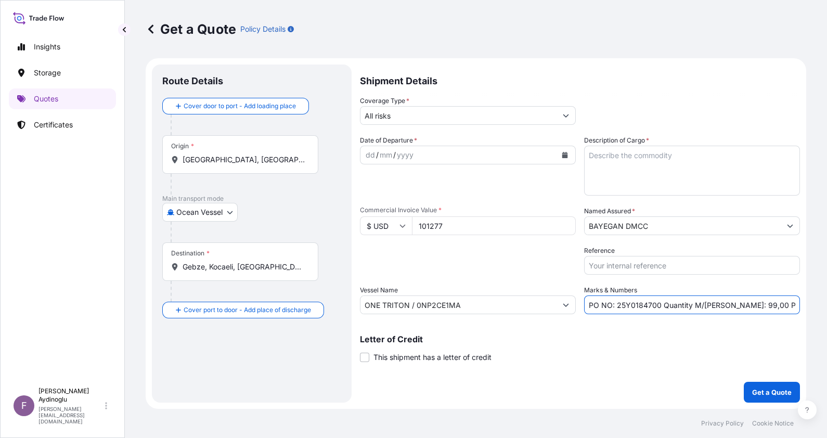
click at [649, 304] on input "PO NO: 25Y0184700 Quantity M/Tonn: 99,00 Premium: USD 11,14" at bounding box center [692, 305] width 216 height 19
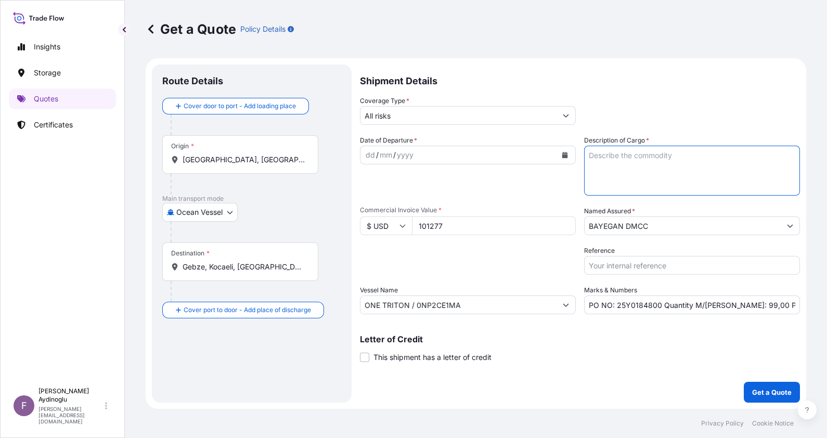
click at [634, 163] on textarea "Description of Cargo *" at bounding box center [692, 171] width 216 height 50
paste textarea "HDPE (TRB115)"
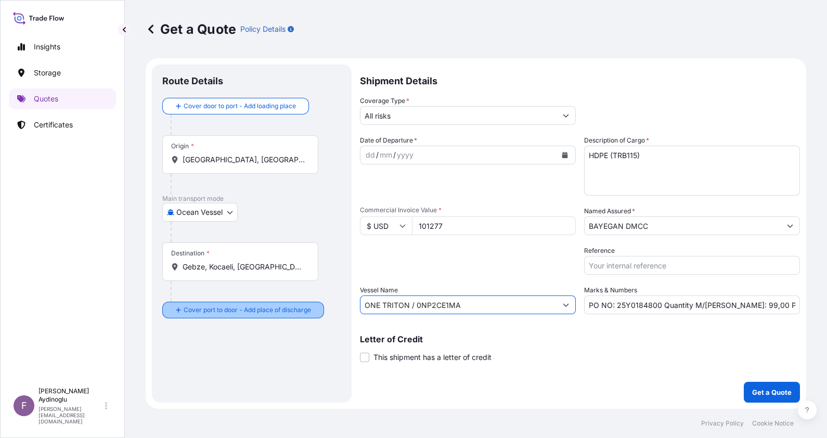
click at [269, 304] on form "Route Details Cover door to port - Add loading place Place of loading Road / In…" at bounding box center [476, 233] width 661 height 351
paste input "MOL PROFICIENCY / 0NP26"
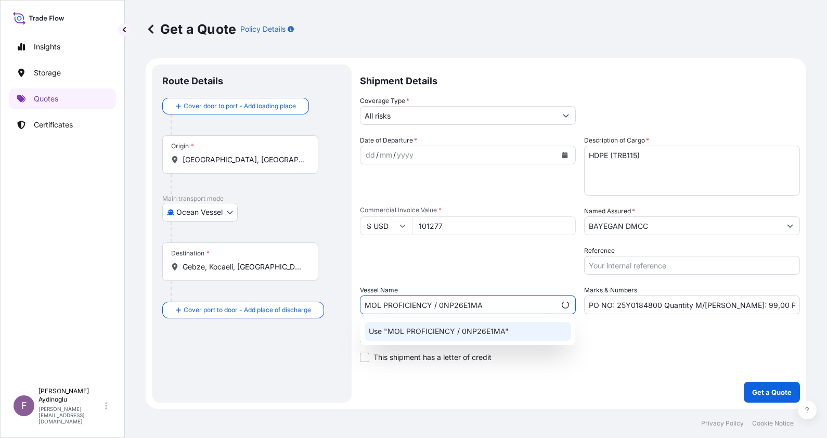
click at [463, 336] on p "Use "MOL PROFICIENCY / 0NP26E1MA"" at bounding box center [439, 331] width 140 height 10
click at [601, 349] on div "Letter of Credit This shipment has a letter of credit Letter of credit * Letter…" at bounding box center [580, 349] width 440 height 28
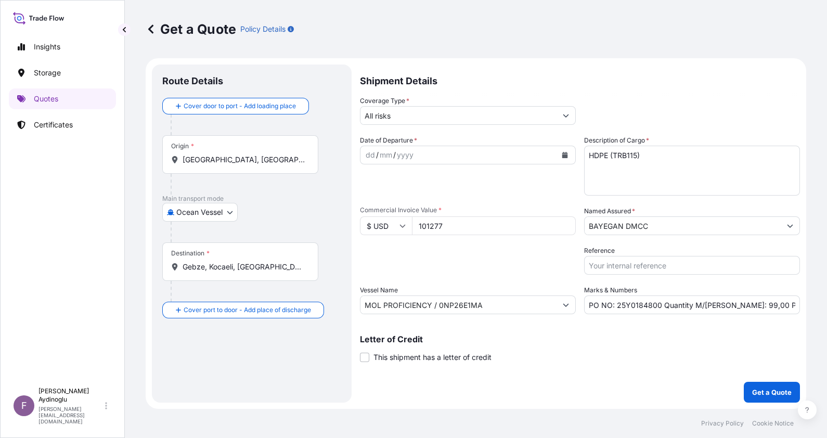
click at [239, 163] on input "[GEOGRAPHIC_DATA], [GEOGRAPHIC_DATA], [GEOGRAPHIC_DATA]" at bounding box center [244, 160] width 123 height 10
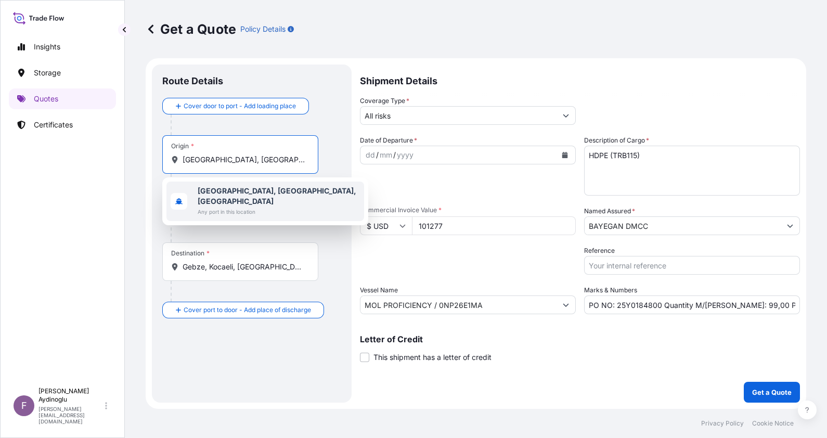
click at [252, 192] on b "[GEOGRAPHIC_DATA], [GEOGRAPHIC_DATA], [GEOGRAPHIC_DATA]" at bounding box center [277, 195] width 159 height 19
click at [333, 164] on div "Origin * [GEOGRAPHIC_DATA], [GEOGRAPHIC_DATA], [GEOGRAPHIC_DATA]" at bounding box center [251, 164] width 179 height 59
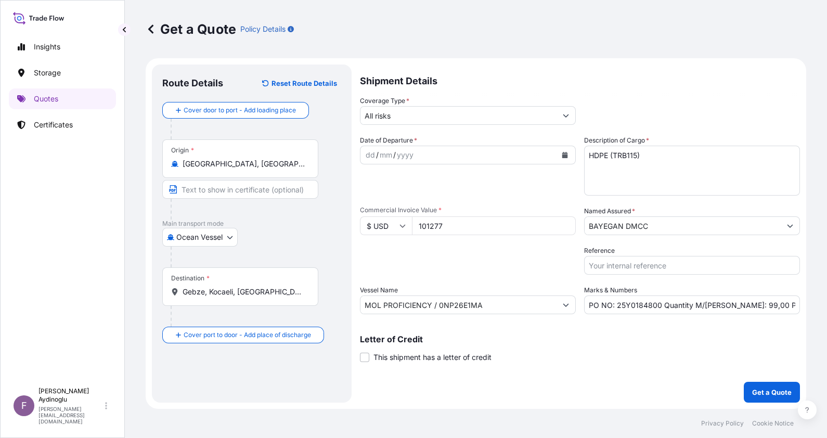
click at [253, 194] on input "Text to appear on certificate" at bounding box center [240, 189] width 156 height 19
click at [249, 299] on div "Destination * Gebze, Kocaeli, Türkiye" at bounding box center [240, 286] width 156 height 39
click at [249, 297] on input "Gebze, Kocaeli, [GEOGRAPHIC_DATA]" at bounding box center [244, 292] width 123 height 10
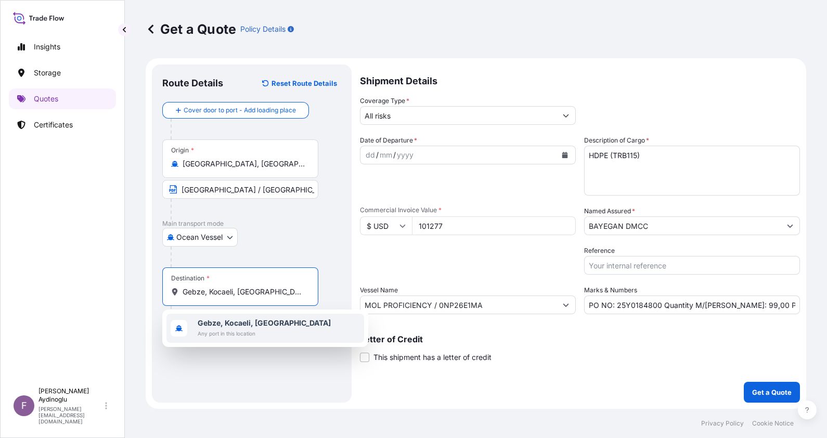
click at [267, 324] on b "Gebze, Kocaeli, [GEOGRAPHIC_DATA]" at bounding box center [264, 322] width 133 height 9
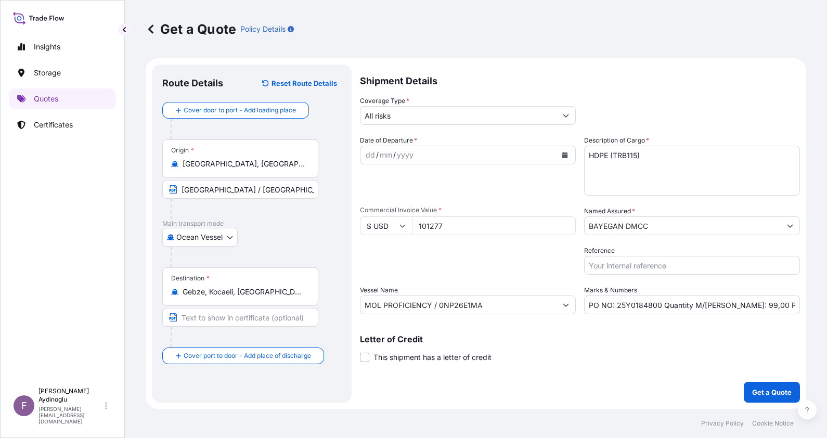
click at [328, 291] on div "Destination * Gebze, Kocaeli, Türkiye" at bounding box center [251, 307] width 179 height 80
click at [254, 316] on input "Text to appear on certificate" at bounding box center [240, 317] width 156 height 19
click at [318, 267] on div "Cover door to port - Add loading place Place of loading Road / Inland Road / In…" at bounding box center [251, 233] width 179 height 262
click at [371, 156] on div "dd" at bounding box center [370, 155] width 11 height 12
click at [503, 119] on input "All risks" at bounding box center [459, 115] width 196 height 19
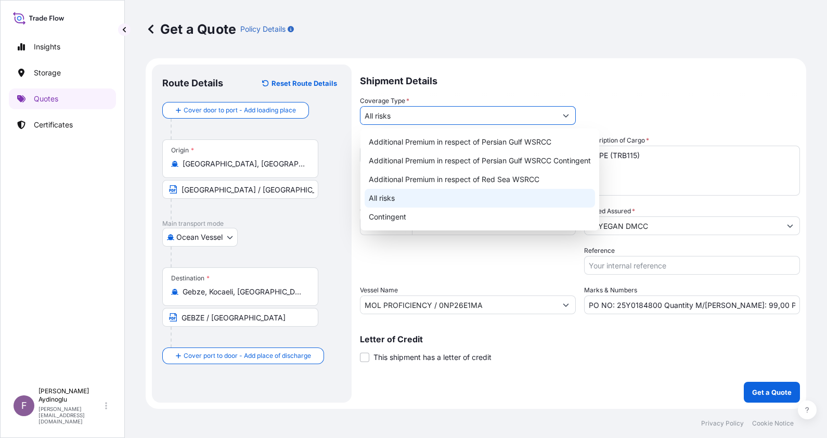
click at [495, 196] on div "All risks" at bounding box center [480, 198] width 231 height 19
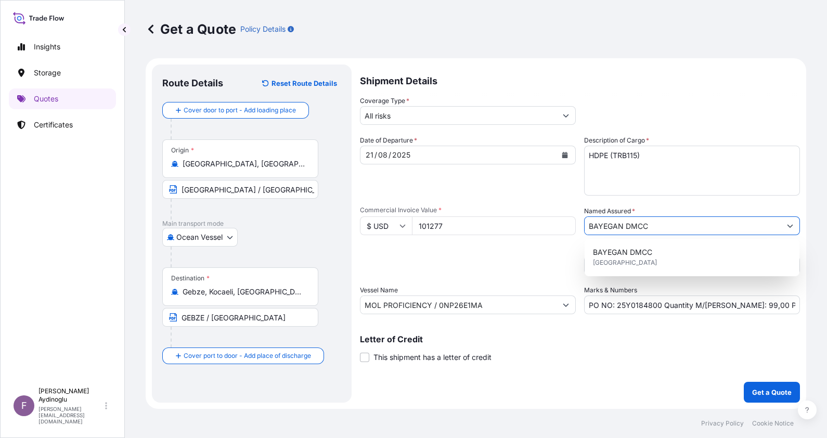
click at [635, 226] on input "BAYEGAN DMCC" at bounding box center [683, 225] width 196 height 19
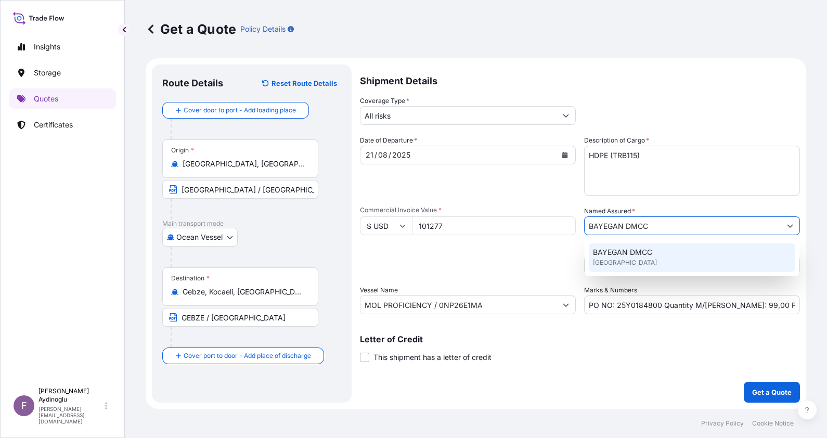
click at [640, 259] on span "[GEOGRAPHIC_DATA]" at bounding box center [625, 263] width 64 height 10
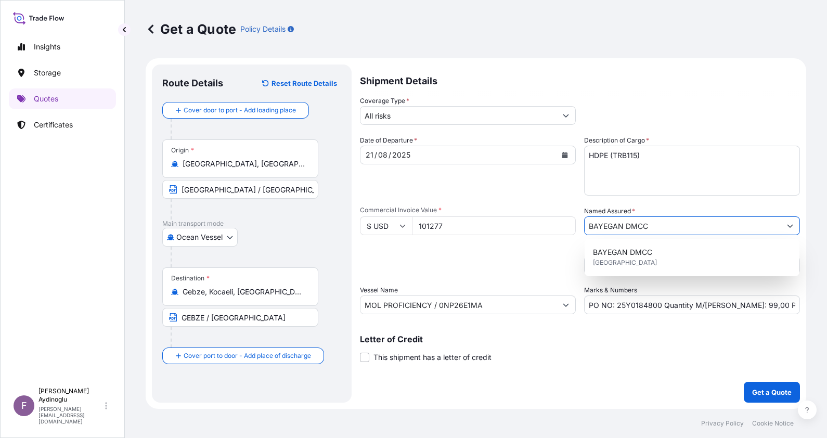
click at [779, 307] on input "PO NO: 25Y0184800 Quantity M/Tonn: 99,00 Premium: USD 11,14" at bounding box center [692, 305] width 216 height 19
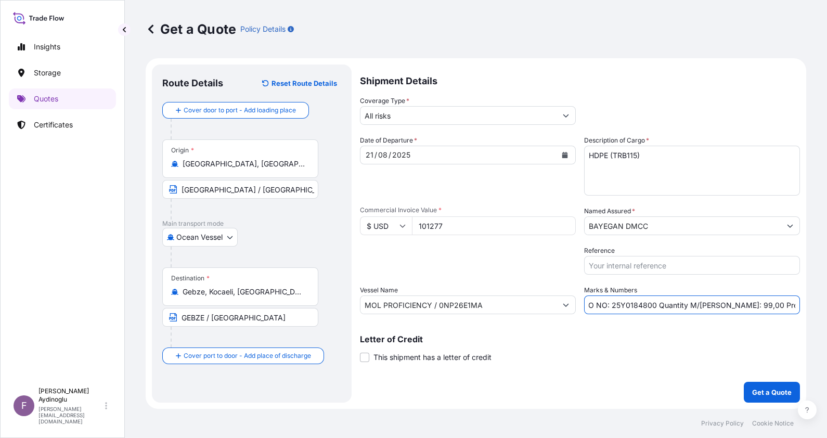
scroll to position [0, 17]
click at [624, 359] on div "Letter of Credit This shipment has a letter of credit Letter of credit * Letter…" at bounding box center [580, 349] width 440 height 28
click at [756, 391] on p "Get a Quote" at bounding box center [772, 392] width 40 height 10
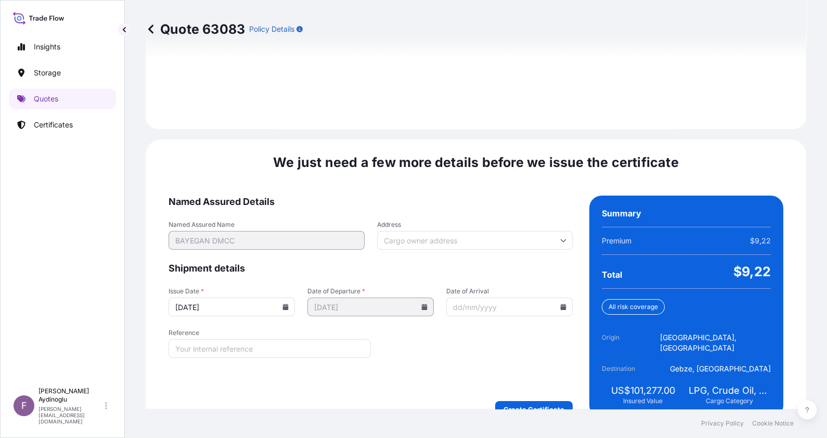
scroll to position [1203, 0]
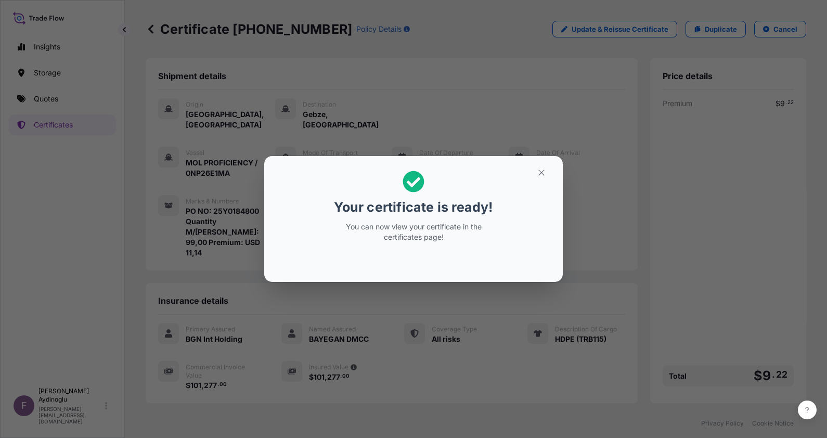
click at [537, 176] on icon "button" at bounding box center [541, 172] width 9 height 9
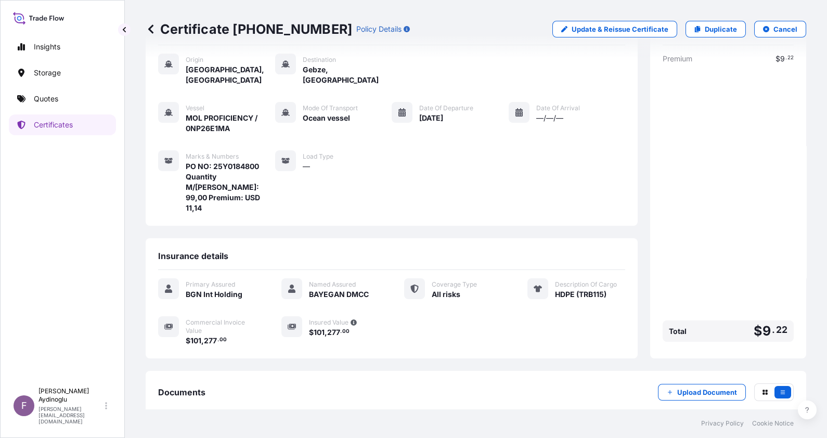
scroll to position [81, 0]
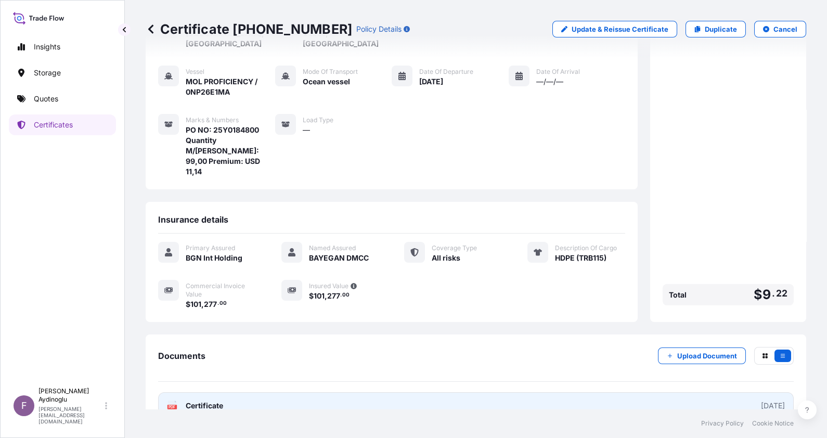
click at [488, 392] on link "PDF Certificate [DATE]" at bounding box center [476, 405] width 636 height 27
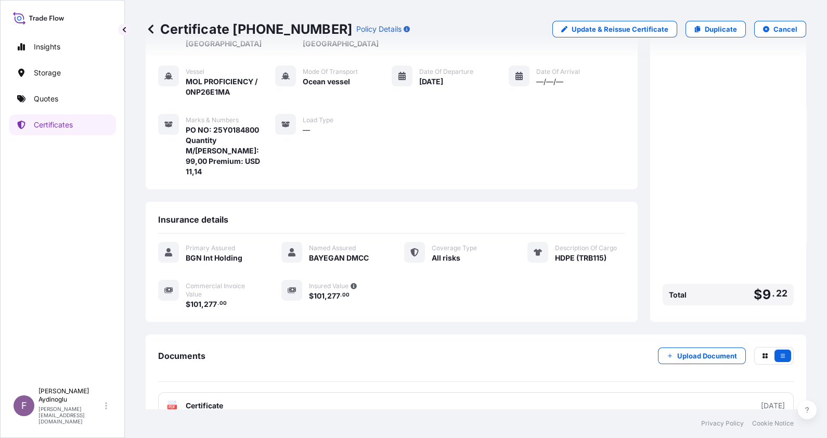
click at [62, 109] on div "Insights Storage Quotes Certificates" at bounding box center [62, 204] width 107 height 355
click at [58, 98] on link "Quotes" at bounding box center [62, 98] width 107 height 21
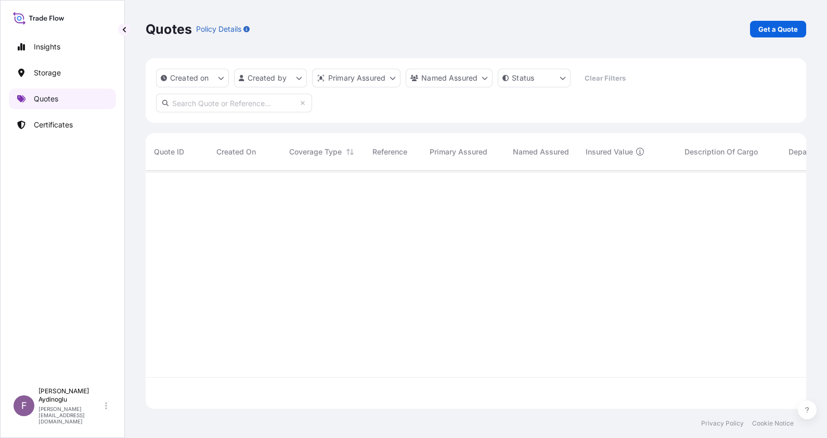
scroll to position [234, 650]
click at [776, 27] on p "Get a Quote" at bounding box center [779, 29] width 40 height 10
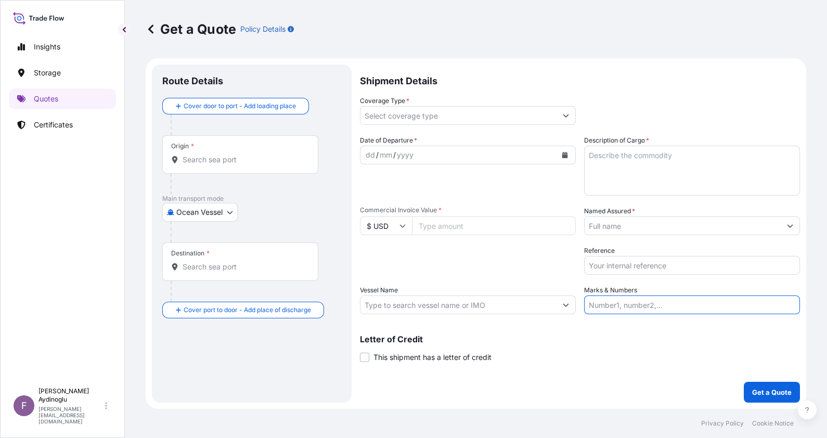
drag, startPoint x: 640, startPoint y: 308, endPoint x: 639, endPoint y: 302, distance: 5.2
click at [640, 308] on input "Marks & Numbers" at bounding box center [692, 305] width 216 height 19
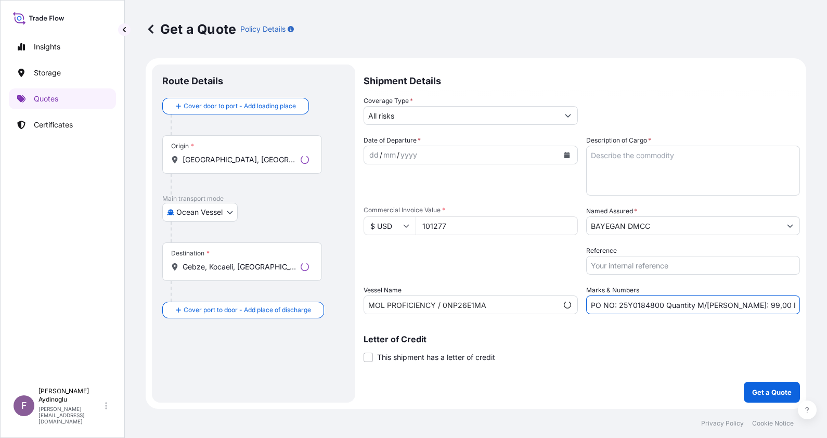
click at [650, 303] on input "PO NO: 25Y0184800 Quantity M/Tonn: 99,00 Premium: USD 11,14" at bounding box center [693, 305] width 214 height 19
click at [632, 161] on textarea "Description of Cargo *" at bounding box center [692, 171] width 216 height 50
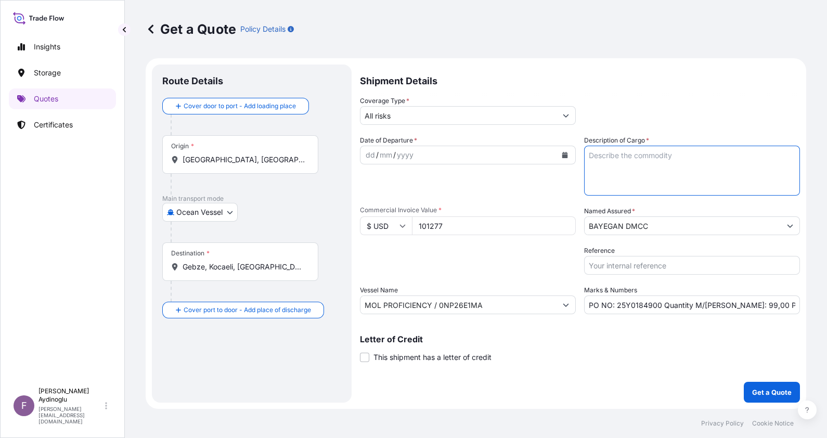
paste textarea "HDPE (TRB115)"
click at [271, 160] on input "[GEOGRAPHIC_DATA], [GEOGRAPHIC_DATA], [GEOGRAPHIC_DATA]" at bounding box center [244, 160] width 123 height 10
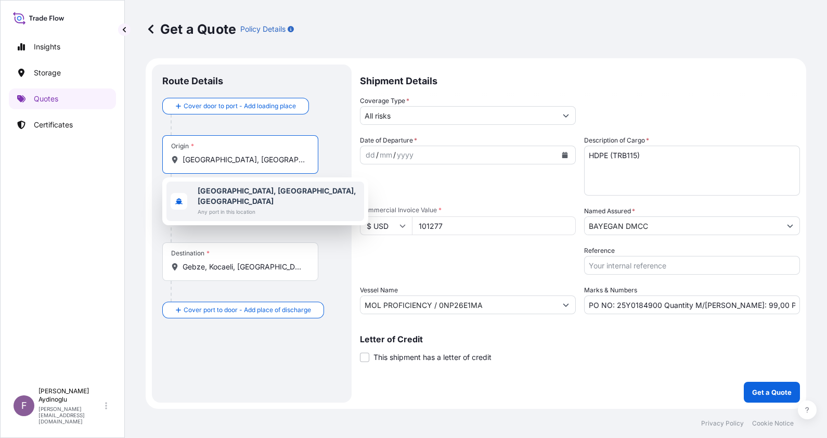
click at [266, 207] on span "Any port in this location" at bounding box center [279, 212] width 162 height 10
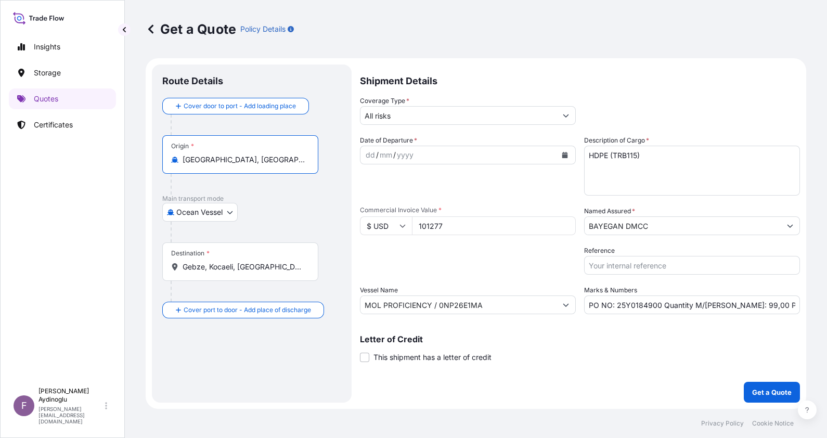
click at [329, 215] on div "Cover door to port - Add loading place Place of loading Road / Inland Road / In…" at bounding box center [251, 208] width 179 height 221
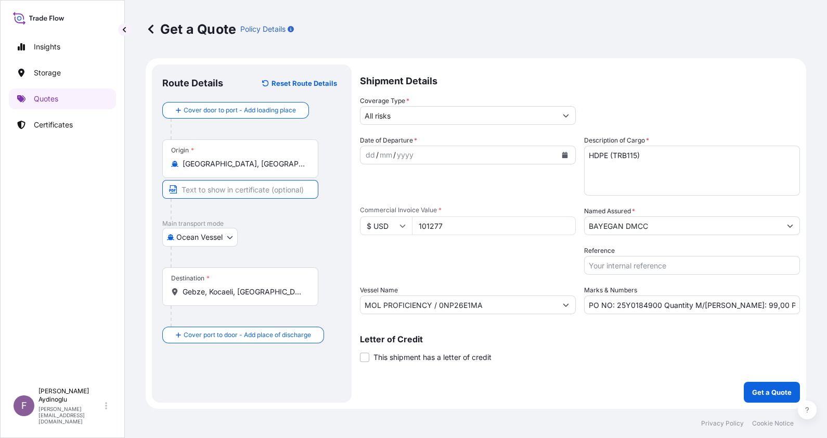
click at [275, 190] on input "Text to appear on certificate" at bounding box center [240, 189] width 156 height 19
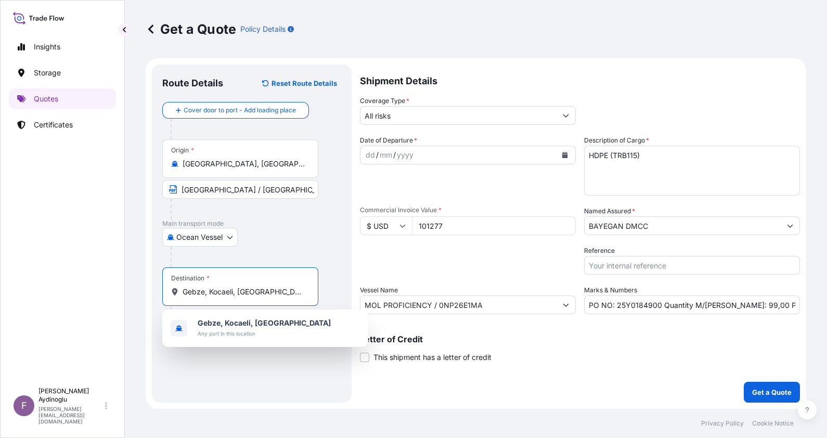
drag, startPoint x: 273, startPoint y: 294, endPoint x: 89, endPoint y: 294, distance: 184.2
click at [94, 293] on div "Insights Storage Quotes Certificates F Fatih Aydinoglu fatih.aydinoglu@polarisb…" at bounding box center [413, 219] width 827 height 438
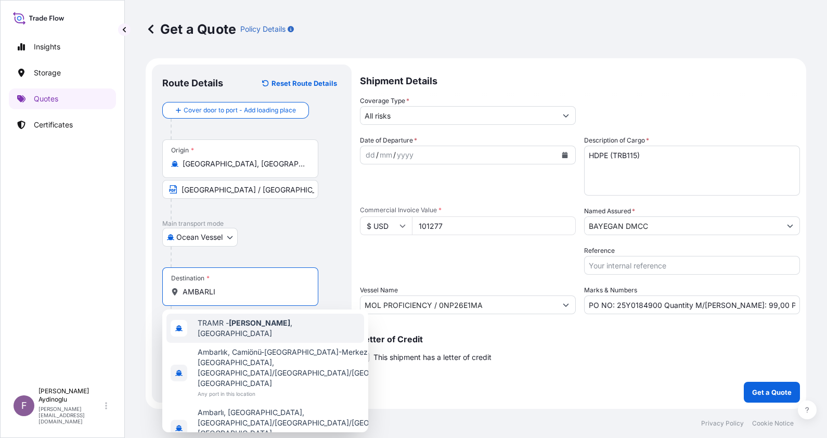
click at [280, 332] on div "TRAMR - Ambarli , Turkey" at bounding box center [266, 328] width 198 height 29
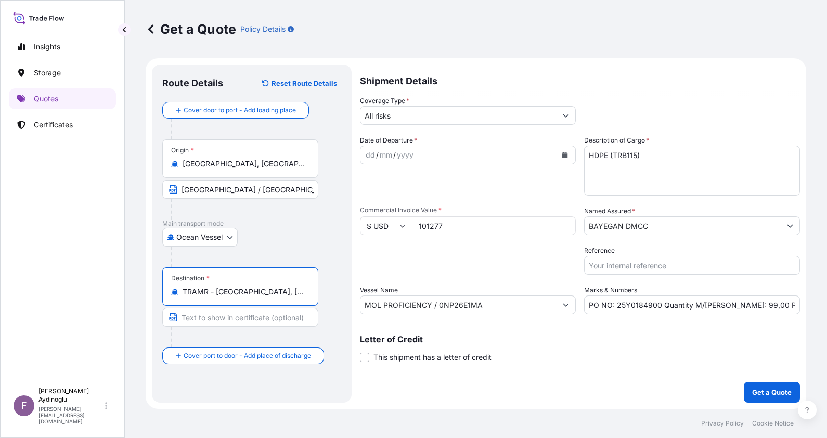
click at [336, 326] on div "Destination * TRAMR - Ambarli, Turkey" at bounding box center [251, 307] width 179 height 80
click at [243, 320] on input "Text to appear on certificate" at bounding box center [242, 317] width 160 height 19
click at [340, 334] on div "Destination * TRAMR - Ambarli, Turkey AMBARLI / TURKEY" at bounding box center [251, 307] width 179 height 80
click at [375, 156] on div "dd" at bounding box center [370, 155] width 11 height 12
click at [787, 308] on input "PO NO: 25Y0184900 Quantity M/[PERSON_NAME]: 99,00 Premium: USD 11,14" at bounding box center [692, 305] width 216 height 19
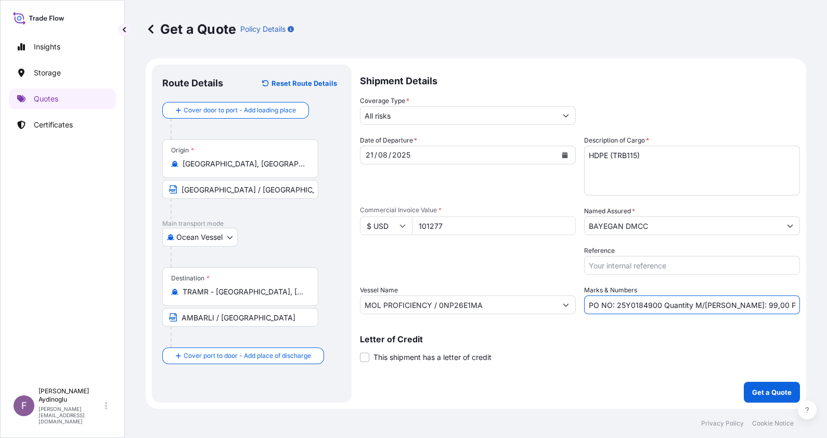
click at [666, 226] on input "BAYEGAN DMCC" at bounding box center [683, 225] width 196 height 19
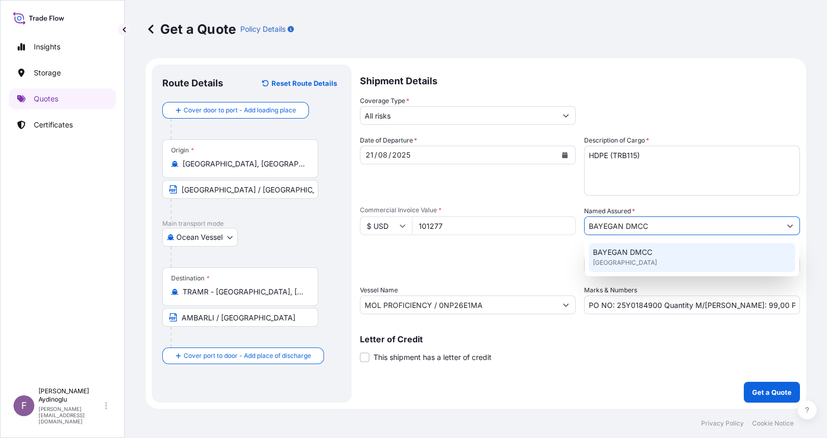
click at [661, 261] on div "BAYEGAN DMCC [GEOGRAPHIC_DATA]" at bounding box center [692, 257] width 207 height 29
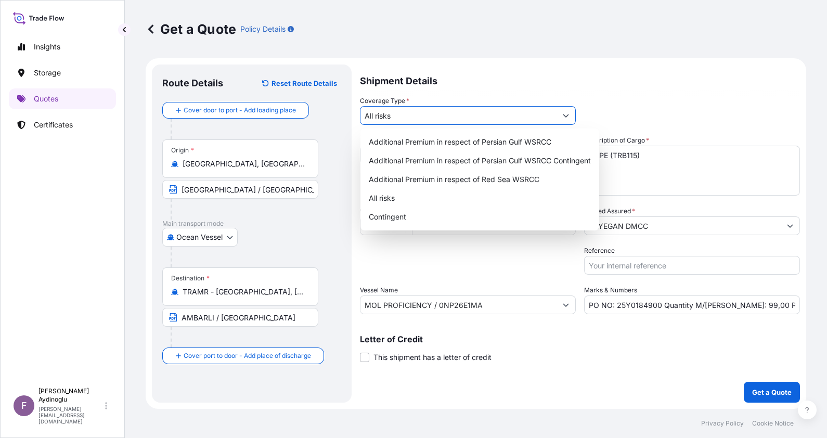
click at [477, 118] on input "All risks" at bounding box center [459, 115] width 196 height 19
click at [471, 197] on div "All risks" at bounding box center [480, 198] width 231 height 19
click at [549, 353] on div "Letter of Credit This shipment has a letter of credit Letter of credit * Letter…" at bounding box center [580, 349] width 440 height 28
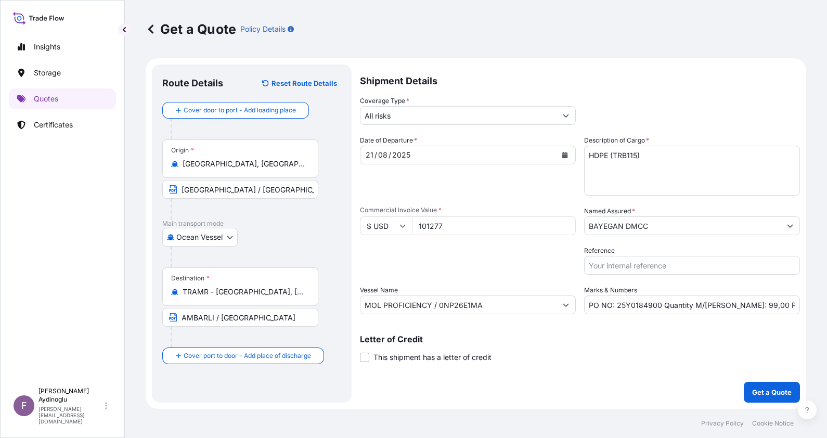
click at [762, 385] on button "Get a Quote" at bounding box center [772, 392] width 56 height 21
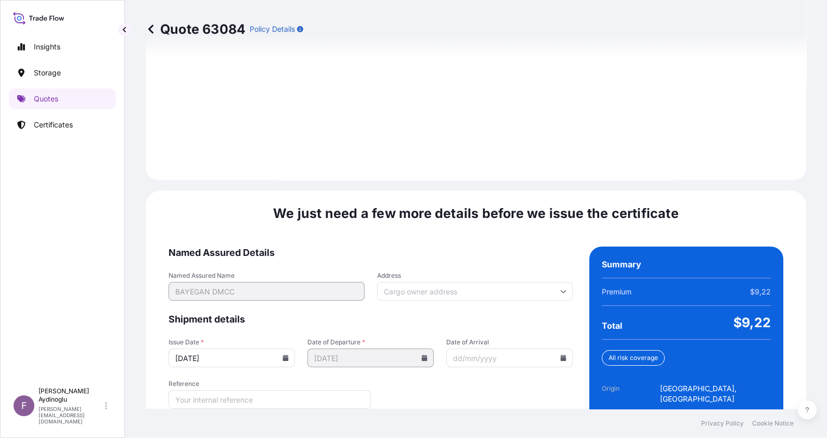
scroll to position [1203, 0]
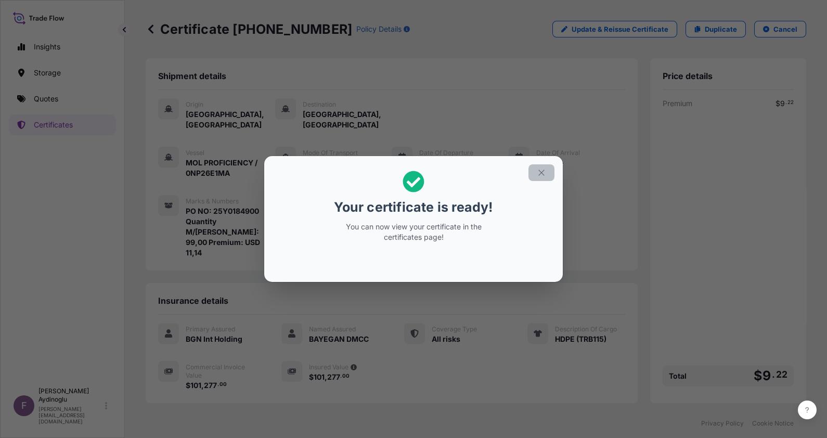
click at [538, 172] on icon "button" at bounding box center [541, 172] width 9 height 9
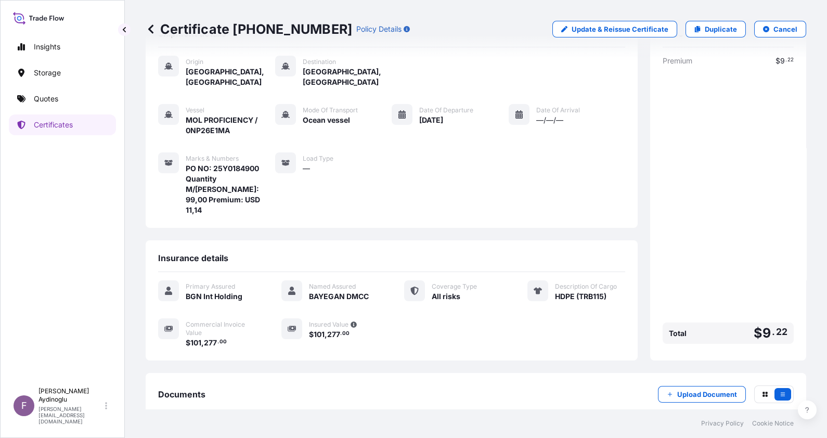
scroll to position [81, 0]
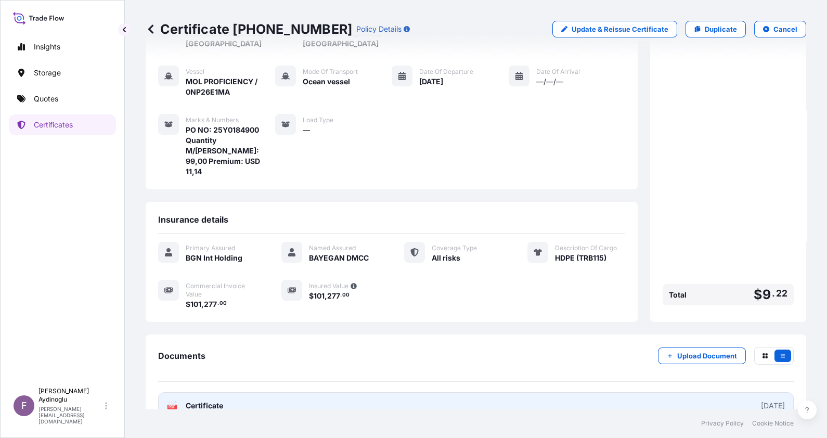
click at [517, 392] on link "PDF Certificate [DATE]" at bounding box center [476, 405] width 636 height 27
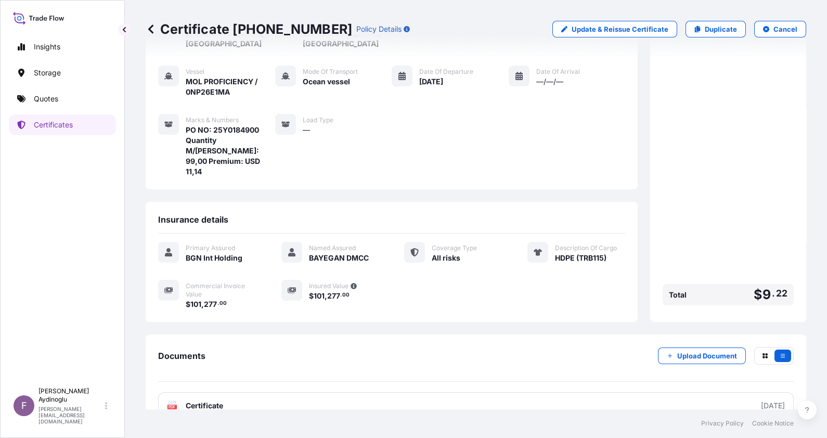
click at [62, 103] on link "Quotes" at bounding box center [62, 98] width 107 height 21
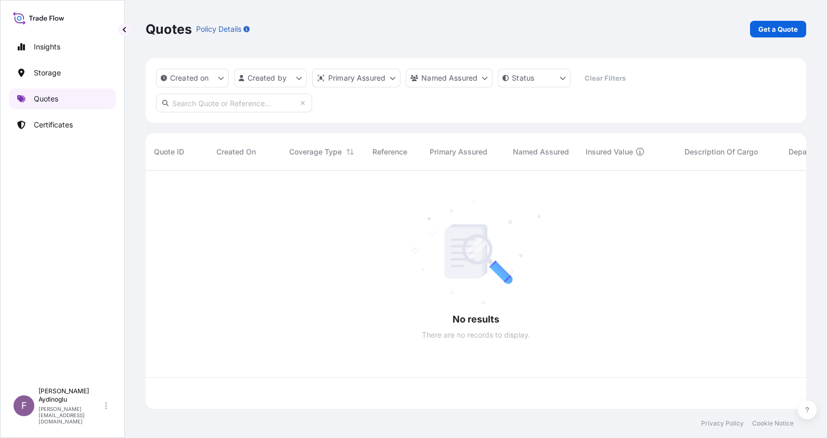
scroll to position [234, 650]
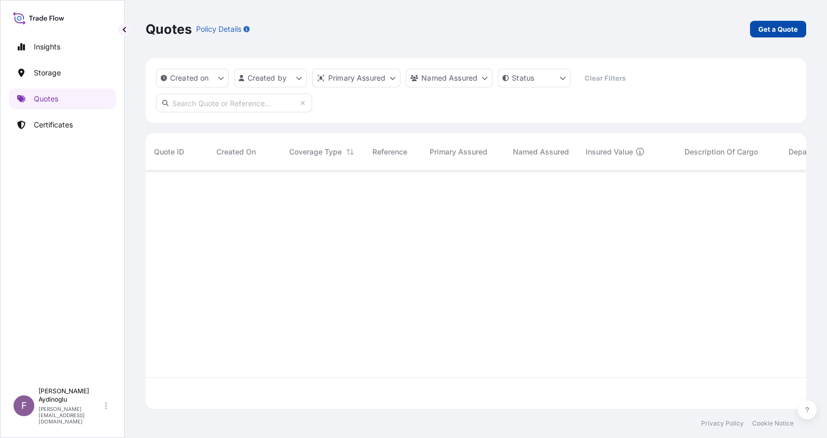
click at [778, 34] on link "Get a Quote" at bounding box center [778, 29] width 56 height 17
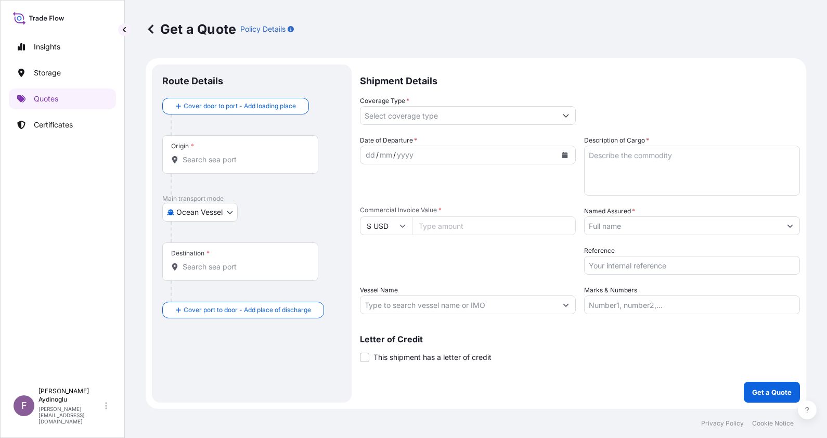
select select "Ocean Vessel"
click at [718, 304] on input "Marks & Numbers" at bounding box center [692, 305] width 216 height 19
type input "PO NO: 25Y0184900 Quantity M/[PERSON_NAME]: 99,00 Premium: USD 11,14"
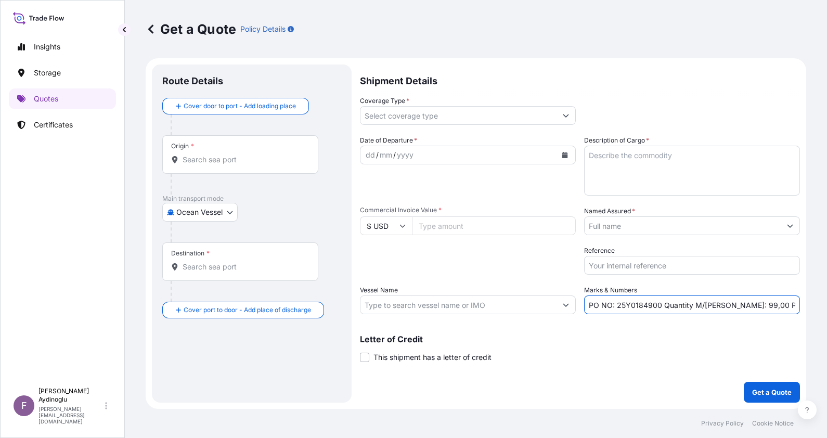
type input "[GEOGRAPHIC_DATA], [GEOGRAPHIC_DATA], [GEOGRAPHIC_DATA]"
type input "TRAMR - [GEOGRAPHIC_DATA], [GEOGRAPHIC_DATA]"
type input "All risks"
type input "101277"
type input "BAYEGAN DMCC"
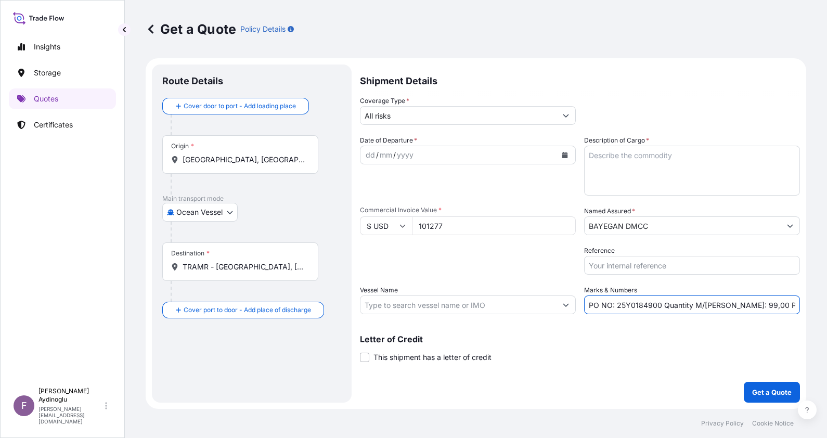
type input "MOL PROFICIENCY / 0NP26E1MA"
drag, startPoint x: 649, startPoint y: 306, endPoint x: 643, endPoint y: 306, distance: 6.8
click at [643, 306] on input "PO NO: 25Y0184900 Quantity M/[PERSON_NAME]: 99,00 Premium: USD 11,14" at bounding box center [692, 305] width 216 height 19
type input "PO NO: 25Y0185000 Quantity M/[PERSON_NAME]: 99,00 Premium: USD 11,14"
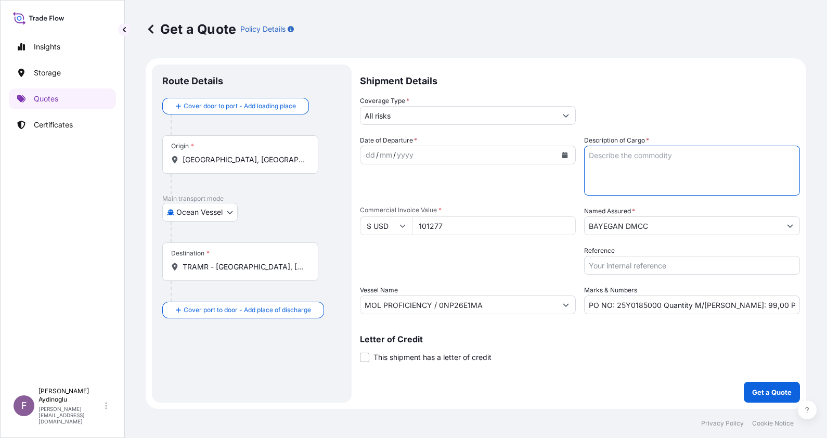
click at [656, 168] on textarea "Description of Cargo *" at bounding box center [692, 171] width 216 height 50
paste textarea "HDPE (TRB115)"
type textarea "HDPE (TRB115)"
click at [264, 160] on input "[GEOGRAPHIC_DATA], [GEOGRAPHIC_DATA], [GEOGRAPHIC_DATA]" at bounding box center [244, 160] width 123 height 10
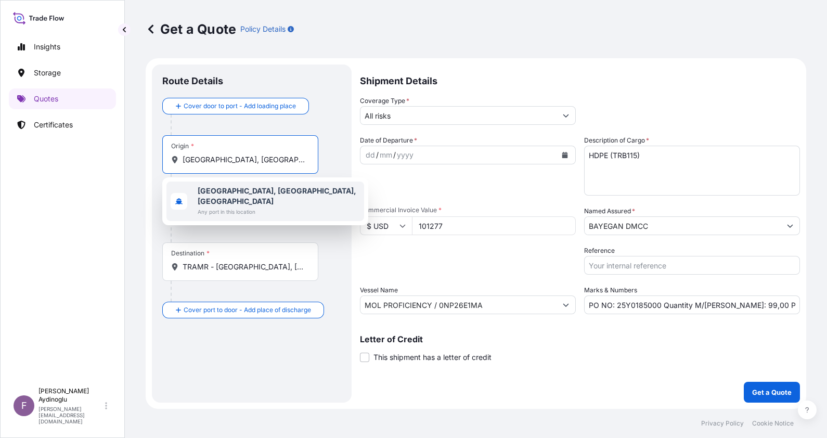
click at [264, 207] on span "Any port in this location" at bounding box center [279, 212] width 162 height 10
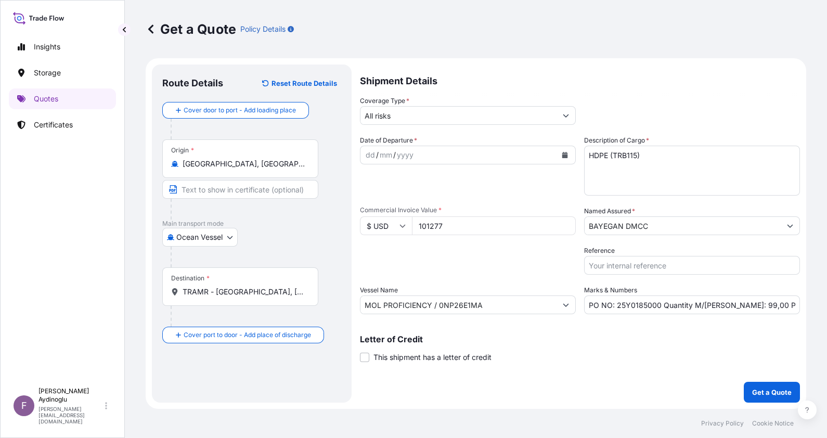
click at [321, 159] on div "Origin * [GEOGRAPHIC_DATA], [GEOGRAPHIC_DATA], [GEOGRAPHIC_DATA]" at bounding box center [251, 179] width 179 height 80
click at [280, 192] on input "Text to appear on certificate" at bounding box center [240, 189] width 156 height 19
type input "[GEOGRAPHIC_DATA] / [GEOGRAPHIC_DATA]"
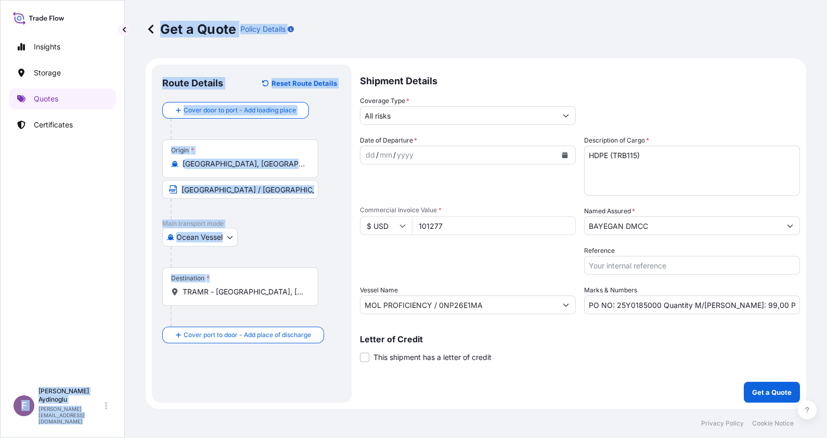
drag, startPoint x: 292, startPoint y: 298, endPoint x: 120, endPoint y: 296, distance: 171.7
click at [122, 297] on div "Insights Storage Quotes Certificates F [PERSON_NAME] [EMAIL_ADDRESS][DOMAIN_NAM…" at bounding box center [413, 219] width 827 height 438
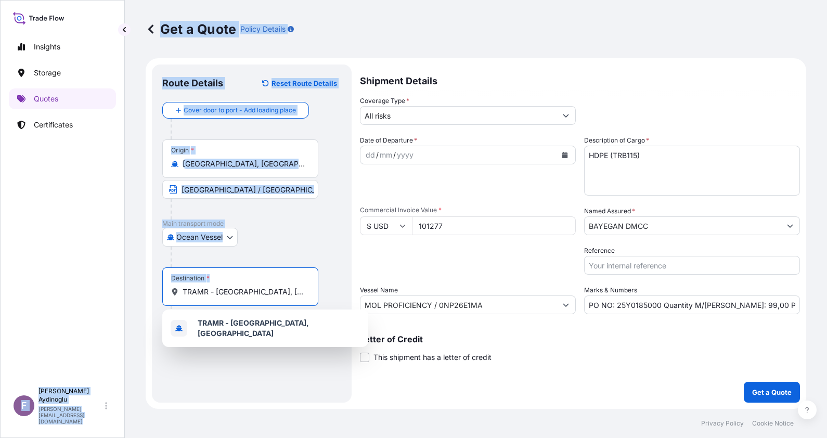
click at [284, 292] on input "TRAMR - [GEOGRAPHIC_DATA], [GEOGRAPHIC_DATA]" at bounding box center [244, 292] width 123 height 10
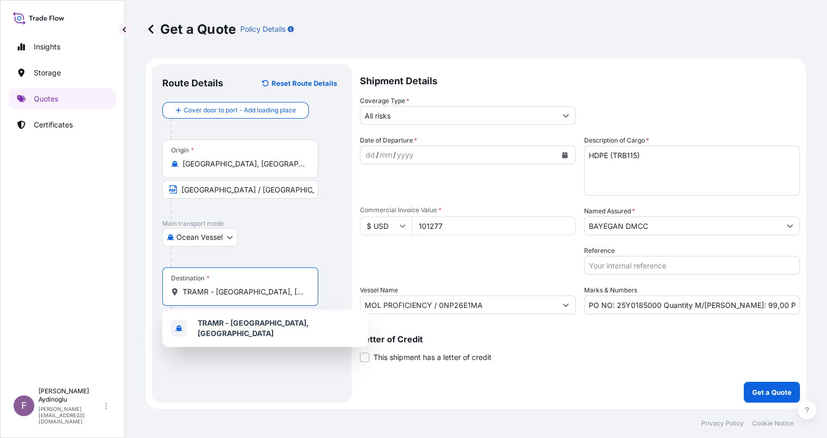
drag, startPoint x: 284, startPoint y: 292, endPoint x: 154, endPoint y: 291, distance: 129.6
click at [154, 291] on div "Route Details Reset Route Details Cover door to port - Add loading place Place …" at bounding box center [252, 234] width 200 height 338
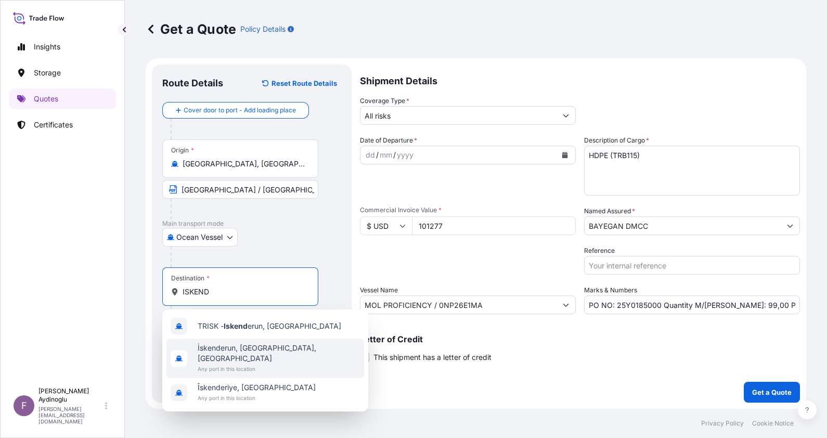
click at [284, 364] on span "Any port in this location" at bounding box center [279, 369] width 162 height 10
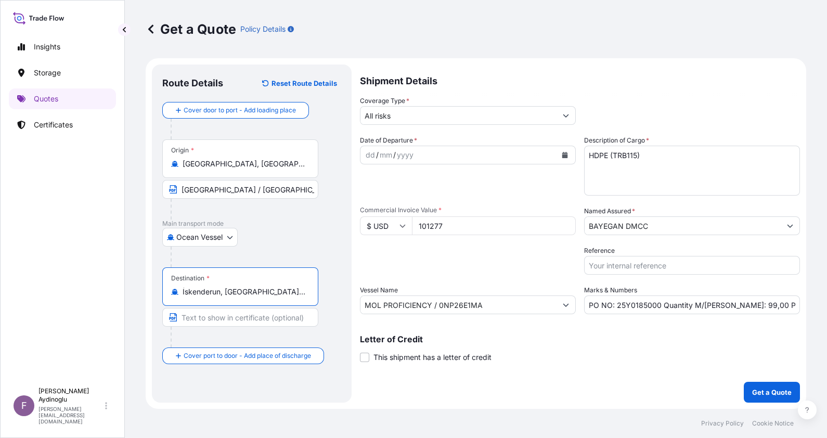
type input "İskenderun, [GEOGRAPHIC_DATA], [GEOGRAPHIC_DATA]"
click at [254, 321] on input "Text to appear on certificate" at bounding box center [240, 317] width 156 height 19
type input "ISKENDERUN / [GEOGRAPHIC_DATA]"
click at [340, 318] on div "Destination * İskenderun, [GEOGRAPHIC_DATA], [GEOGRAPHIC_DATA] ISKENDERUN / [GE…" at bounding box center [251, 307] width 179 height 80
click at [372, 153] on div "dd" at bounding box center [370, 155] width 11 height 12
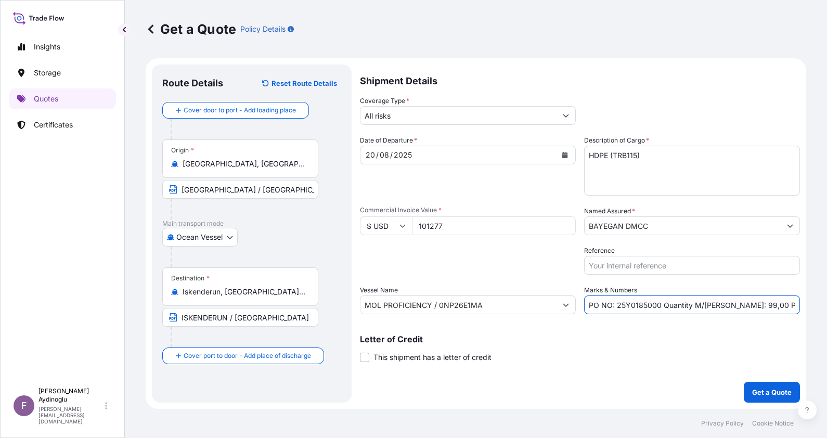
click at [772, 305] on input "PO NO: 25Y0185000 Quantity M/[PERSON_NAME]: 99,00 Premium: USD 11,14" at bounding box center [692, 305] width 216 height 19
click at [474, 120] on input "All risks" at bounding box center [459, 115] width 196 height 19
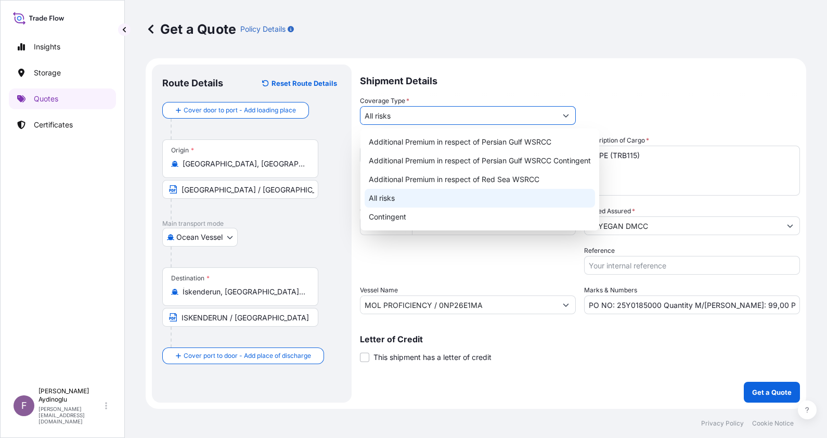
click at [472, 197] on div "All risks" at bounding box center [480, 198] width 231 height 19
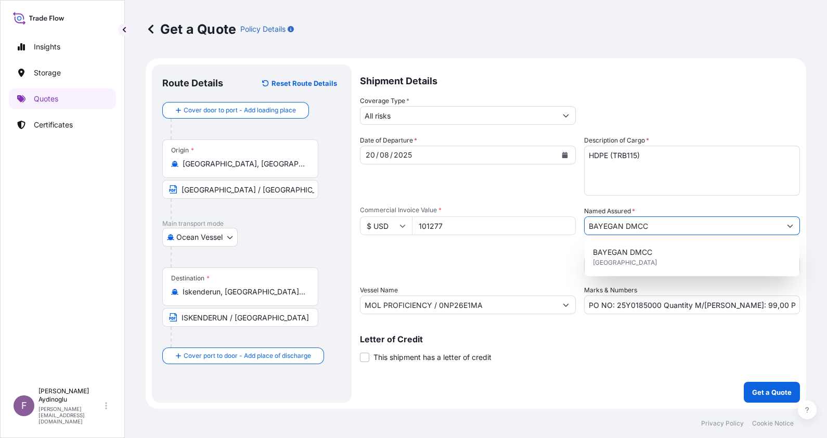
click at [614, 223] on input "BAYEGAN DMCC" at bounding box center [683, 225] width 196 height 19
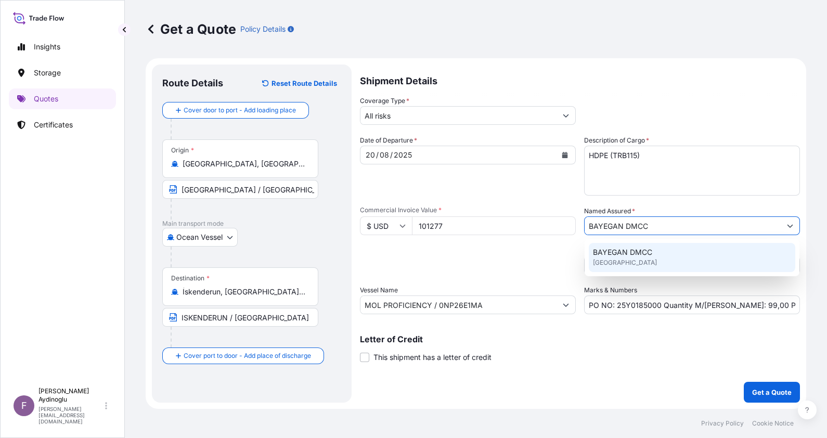
click at [627, 264] on span "[GEOGRAPHIC_DATA]" at bounding box center [625, 263] width 64 height 10
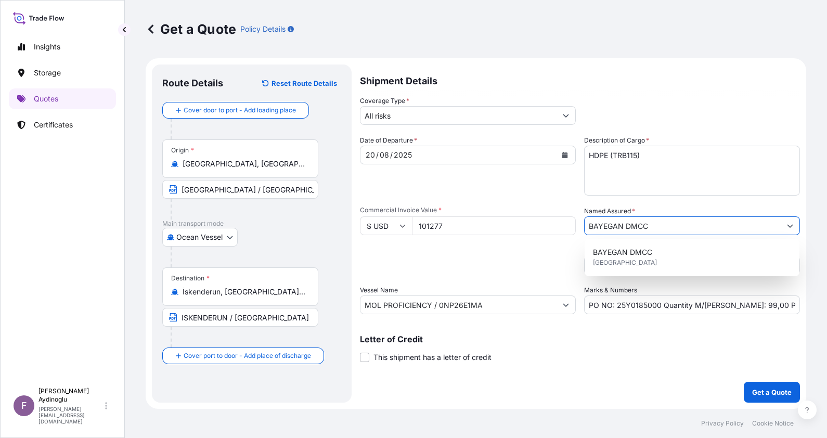
click at [621, 354] on div "Letter of Credit This shipment has a letter of credit Letter of credit * Letter…" at bounding box center [580, 349] width 440 height 28
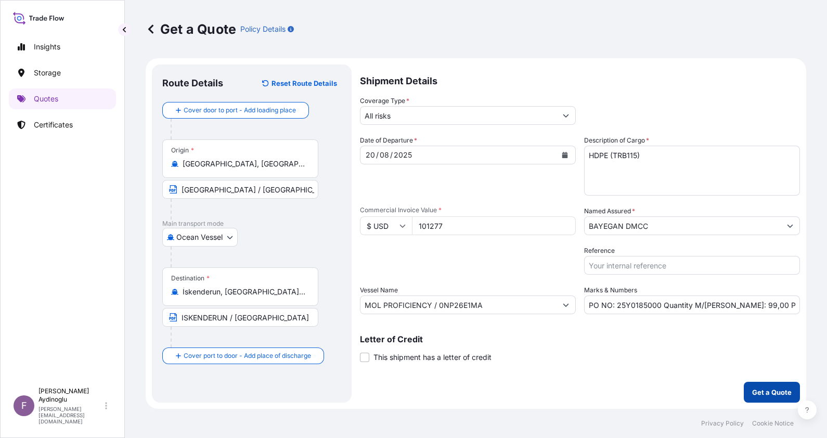
click at [770, 389] on p "Get a Quote" at bounding box center [772, 392] width 40 height 10
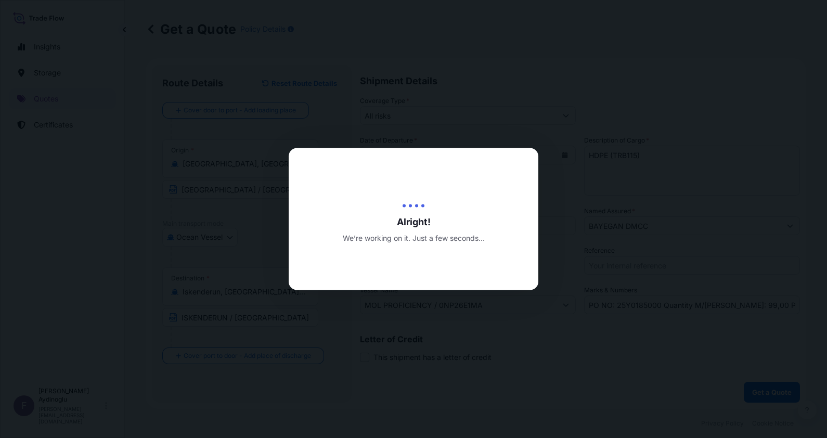
select select "Ocean Vessel"
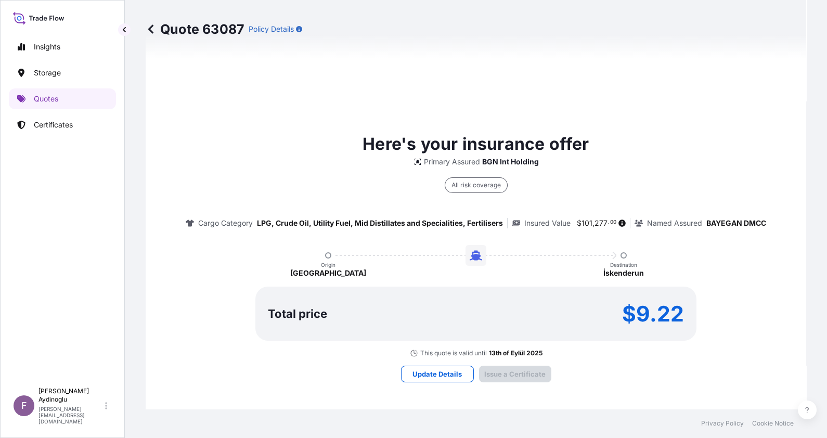
type input "[DATE]"
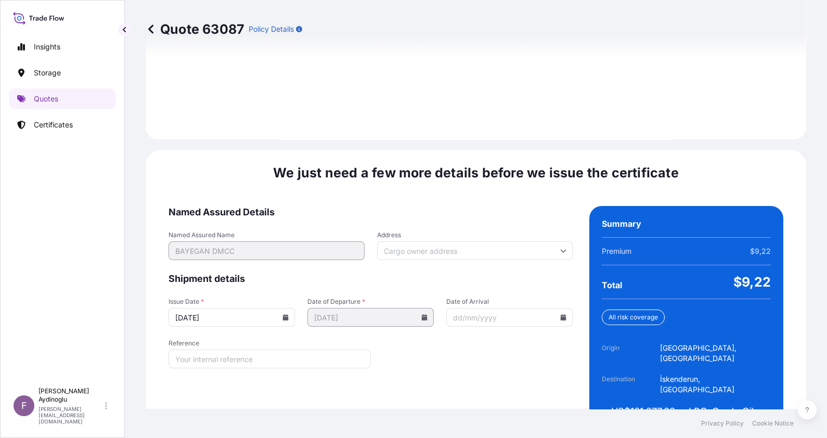
scroll to position [1203, 0]
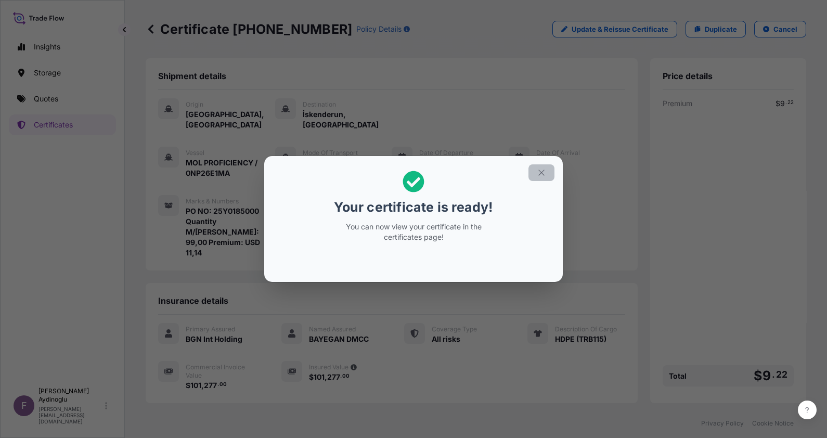
click at [551, 168] on button "button" at bounding box center [542, 172] width 26 height 17
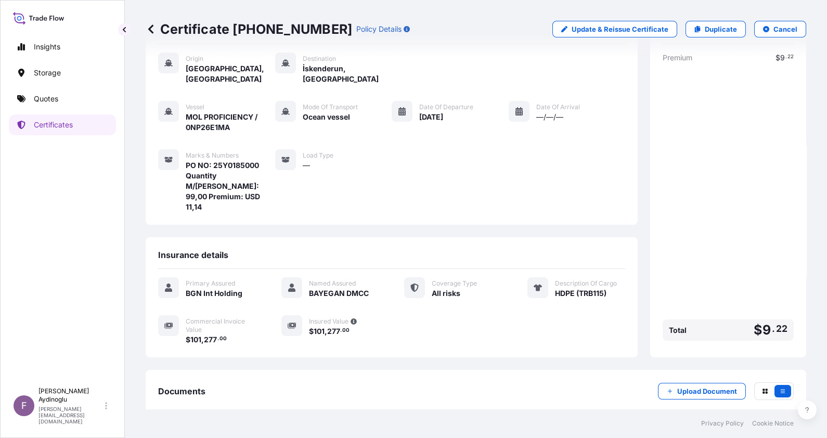
scroll to position [81, 0]
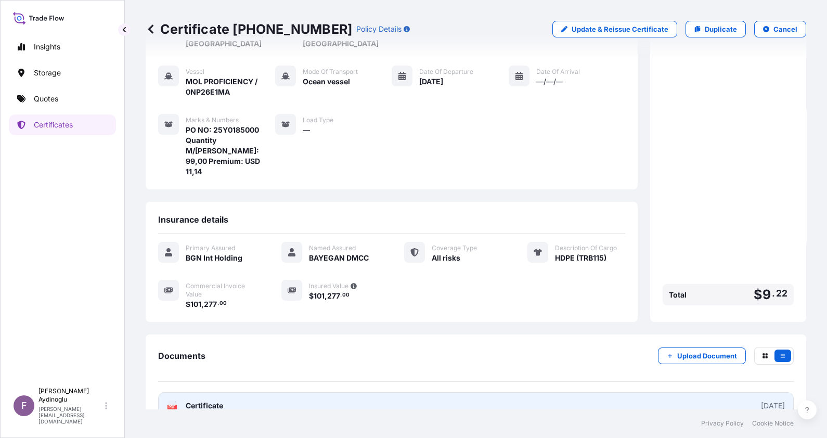
click at [431, 392] on link "PDF Certificate [DATE]" at bounding box center [476, 405] width 636 height 27
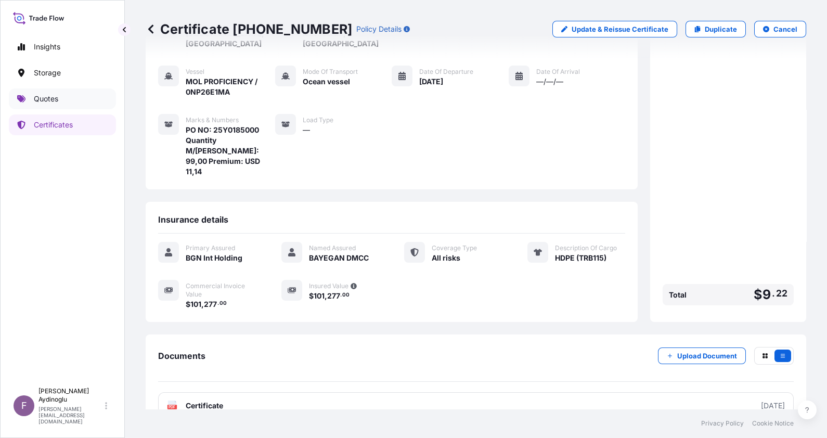
click at [76, 104] on link "Quotes" at bounding box center [62, 98] width 107 height 21
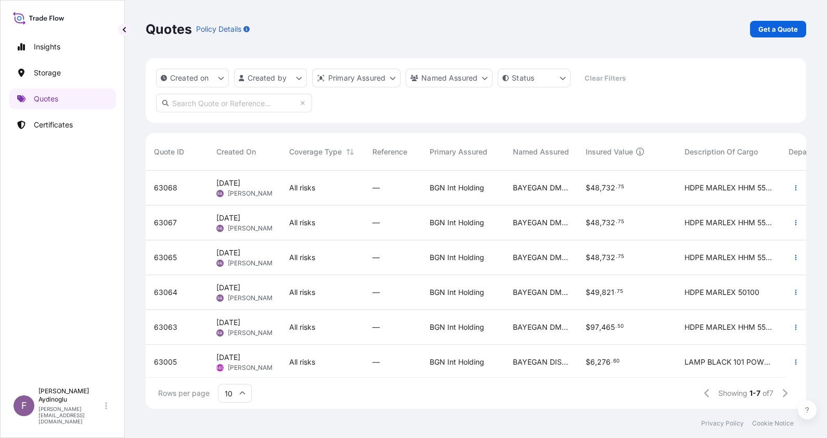
click at [789, 18] on div "Quotes Policy Details Get a Quote" at bounding box center [476, 29] width 661 height 58
click at [784, 24] on p "Get a Quote" at bounding box center [779, 29] width 40 height 10
select select "Ocean Vessel"
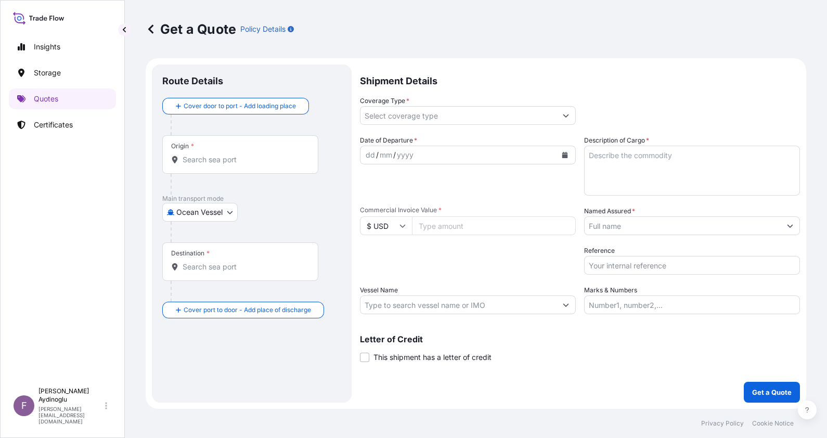
click at [684, 307] on input "Marks & Numbers" at bounding box center [692, 305] width 216 height 19
type input "PO NO: 25Y0185000 Quantity M/[PERSON_NAME]: 99,00 Premium: USD 11,14"
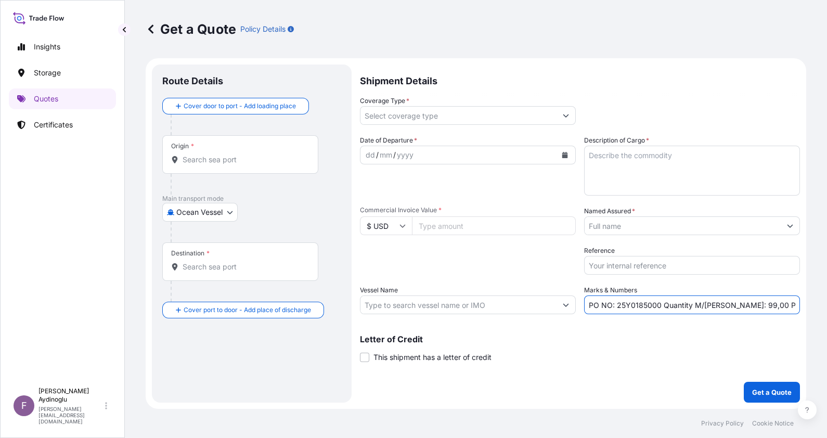
type input "[GEOGRAPHIC_DATA], [GEOGRAPHIC_DATA], [GEOGRAPHIC_DATA]"
type input "İskenderun, [GEOGRAPHIC_DATA], [GEOGRAPHIC_DATA]"
type input "All risks"
type input "101277"
type input "BAYEGAN DMCC"
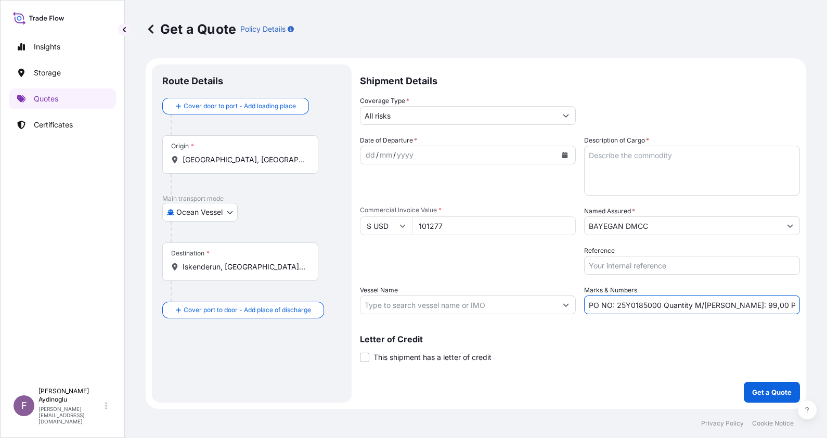
type input "MOL PROFICIENCY / 0NP26E1MA"
click at [650, 303] on input "PO NO: 25Y0185000 Quantity M/[PERSON_NAME]: 99,00 Premium: USD 11,14" at bounding box center [693, 305] width 214 height 19
type input "PO NO: 25Y0185100 Quantity M/[PERSON_NAME]: 99,00 Premium: USD 11,14"
drag, startPoint x: 487, startPoint y: 221, endPoint x: 381, endPoint y: 224, distance: 105.7
click at [381, 224] on div "$ USD 101277" at bounding box center [468, 225] width 216 height 19
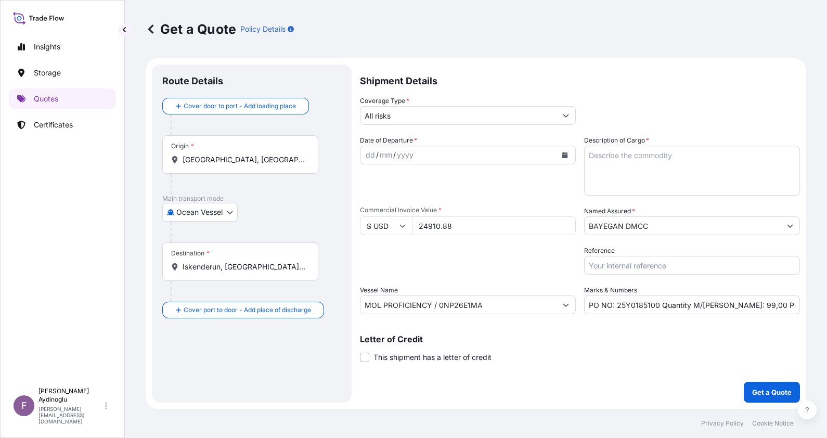
type input "24910.88"
click at [663, 157] on textarea "Description of Cargo *" at bounding box center [692, 171] width 216 height 50
paste textarea "HDPE MARLEX 50100"
type textarea "HDPE MARLEX 50100"
click at [723, 305] on input "PO NO: 25Y0185100 Quantity M/[PERSON_NAME]: 99,00 Premium: USD 11,14" at bounding box center [692, 305] width 216 height 19
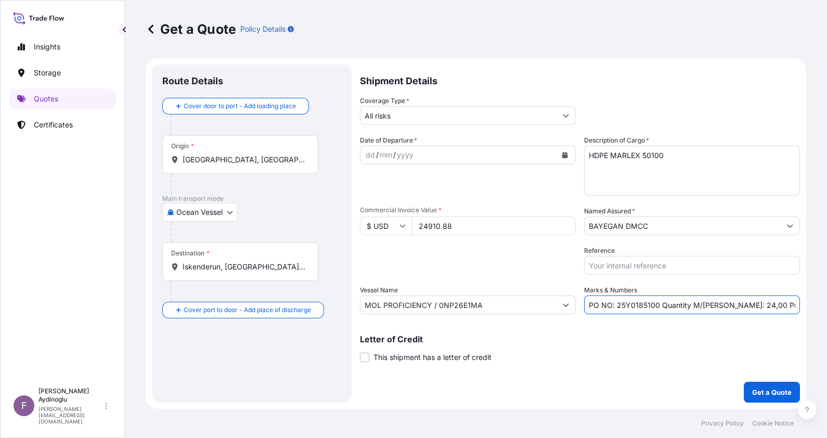
drag, startPoint x: 741, startPoint y: 306, endPoint x: 733, endPoint y: 306, distance: 8.3
click at [733, 306] on input "PO NO: 25Y0185100 Quantity M/[PERSON_NAME]: 24,00 Premium: USD 11,14" at bounding box center [692, 305] width 216 height 19
type input "PO NO: 25Y0185100 Quantity M/[PERSON_NAME]: 24,75 Premium: USD 11,14"
click at [274, 160] on input "[GEOGRAPHIC_DATA], [GEOGRAPHIC_DATA], [GEOGRAPHIC_DATA]" at bounding box center [244, 160] width 123 height 10
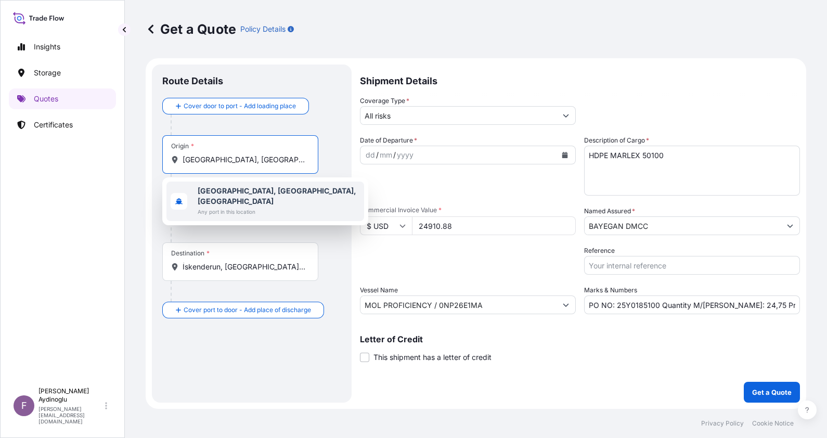
click at [268, 193] on b "[GEOGRAPHIC_DATA], [GEOGRAPHIC_DATA], [GEOGRAPHIC_DATA]" at bounding box center [277, 195] width 159 height 19
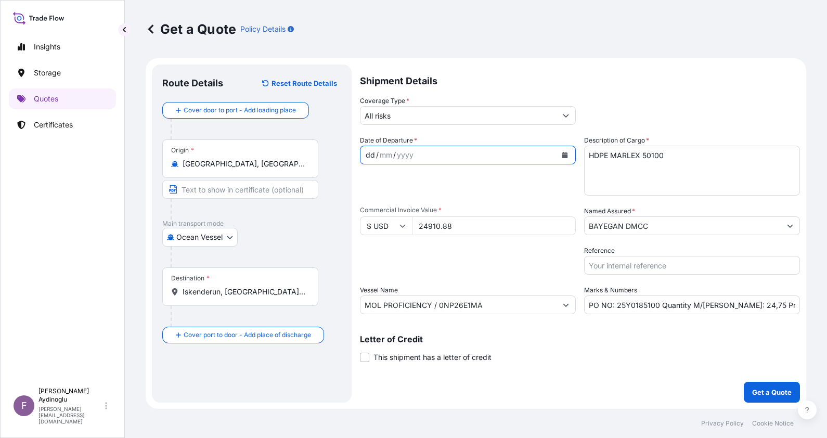
click at [356, 147] on form "Route Details Reset Route Details Cover door to port - Add loading place Place …" at bounding box center [476, 233] width 661 height 351
click at [285, 188] on input "Text to appear on certificate" at bounding box center [240, 189] width 156 height 19
type input "[GEOGRAPHIC_DATA] / [GEOGRAPHIC_DATA]"
click at [269, 297] on div "Destination * İskenderun, [GEOGRAPHIC_DATA], [GEOGRAPHIC_DATA]" at bounding box center [240, 286] width 156 height 39
click at [269, 297] on input "İskenderun, [GEOGRAPHIC_DATA], [GEOGRAPHIC_DATA]" at bounding box center [244, 292] width 123 height 10
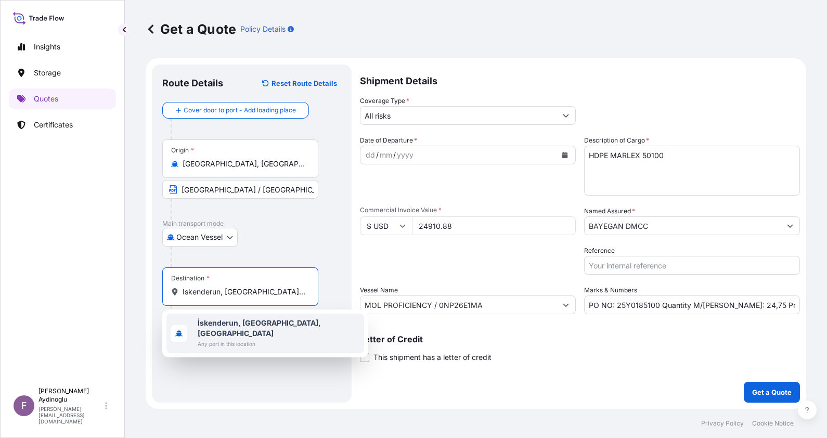
click at [273, 319] on b "İskenderun, [GEOGRAPHIC_DATA], [GEOGRAPHIC_DATA]" at bounding box center [259, 327] width 123 height 19
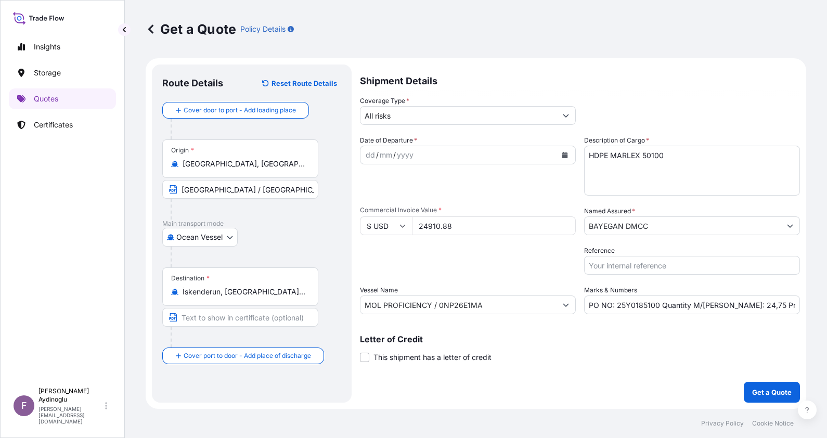
click at [338, 283] on div "Destination * İskenderun, [GEOGRAPHIC_DATA], [GEOGRAPHIC_DATA]" at bounding box center [251, 307] width 179 height 80
click at [260, 293] on input "İskenderun, [GEOGRAPHIC_DATA], [GEOGRAPHIC_DATA]" at bounding box center [244, 292] width 123 height 10
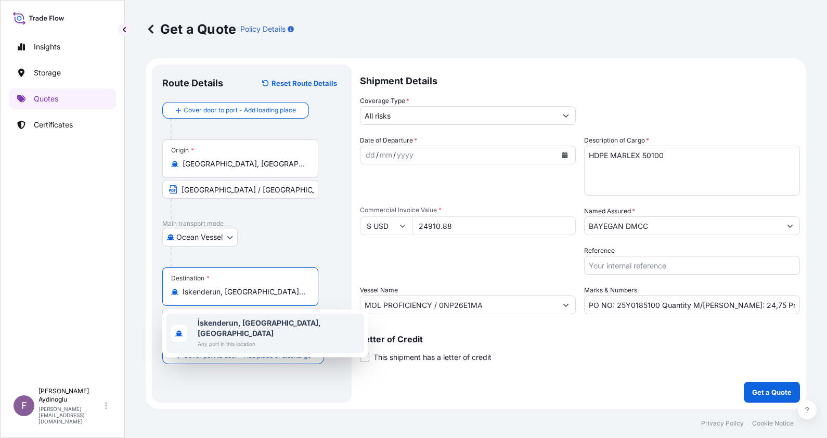
click at [262, 320] on b "İskenderun, [GEOGRAPHIC_DATA], [GEOGRAPHIC_DATA]" at bounding box center [259, 327] width 123 height 19
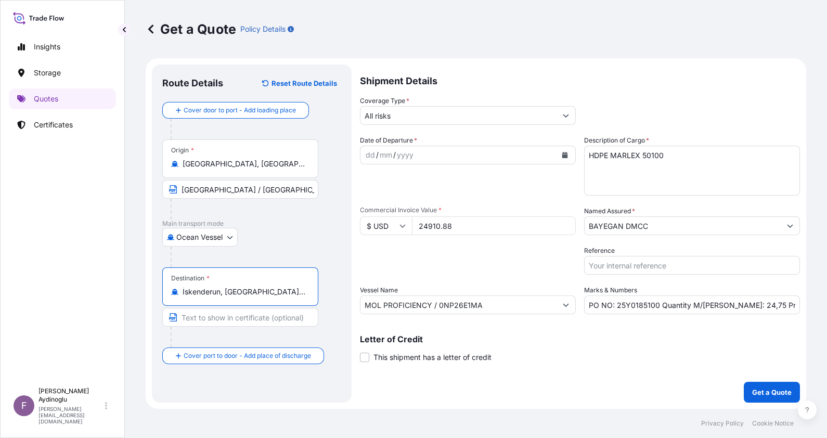
click at [264, 319] on input "Text to appear on certificate" at bounding box center [240, 317] width 156 height 19
type input "ISKENDERUN / [GEOGRAPHIC_DATA]"
click at [334, 272] on div "Destination * İskenderun, [GEOGRAPHIC_DATA], [GEOGRAPHIC_DATA] ISKENDERUN / [GE…" at bounding box center [251, 307] width 179 height 80
click at [368, 158] on div "dd" at bounding box center [370, 155] width 11 height 12
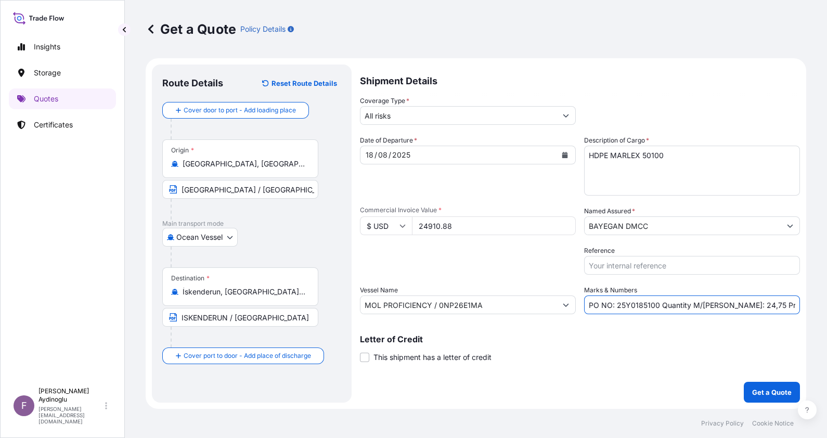
click at [791, 308] on input "PO NO: 25Y0185100 Quantity M/[PERSON_NAME]: 24,75 Premium: USD 11,14" at bounding box center [692, 305] width 216 height 19
drag, startPoint x: 795, startPoint y: 306, endPoint x: 782, endPoint y: 304, distance: 13.6
click at [782, 304] on input "PO NO: 25Y0185100 Quantity M/[PERSON_NAME]: 24,75 Premium: USD 11,14" at bounding box center [692, 305] width 216 height 19
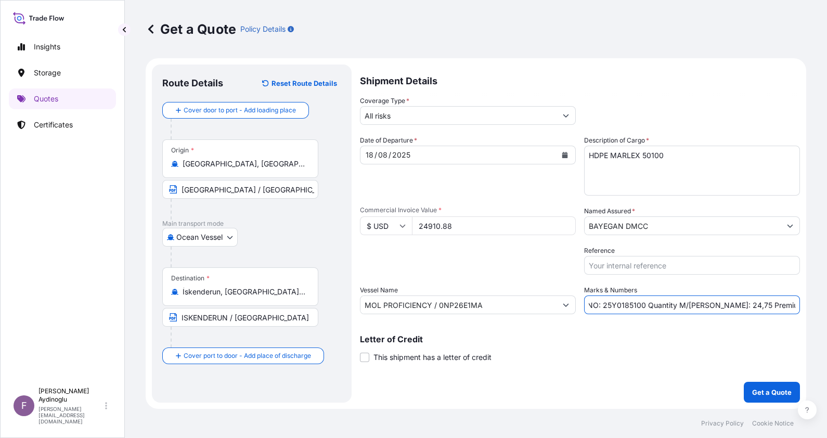
type input "PO NO: 25Y0185100 Quantity M/[PERSON_NAME]: 24,75 Premium: USD 2,74"
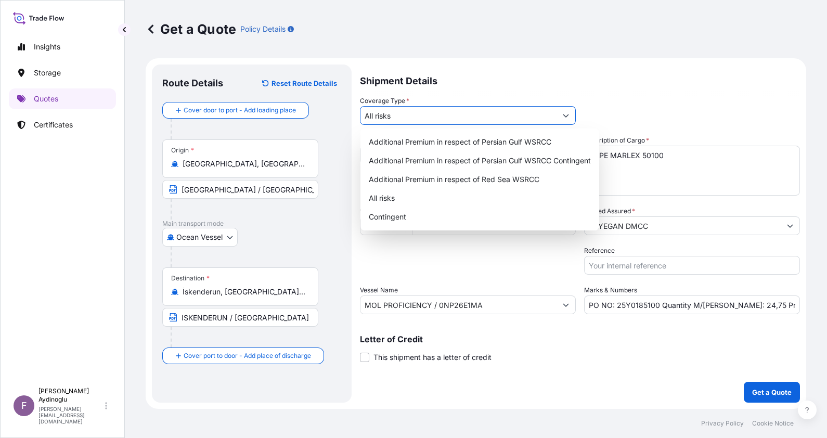
click at [461, 121] on input "All risks" at bounding box center [459, 115] width 196 height 19
click at [434, 193] on div "All risks" at bounding box center [480, 198] width 231 height 19
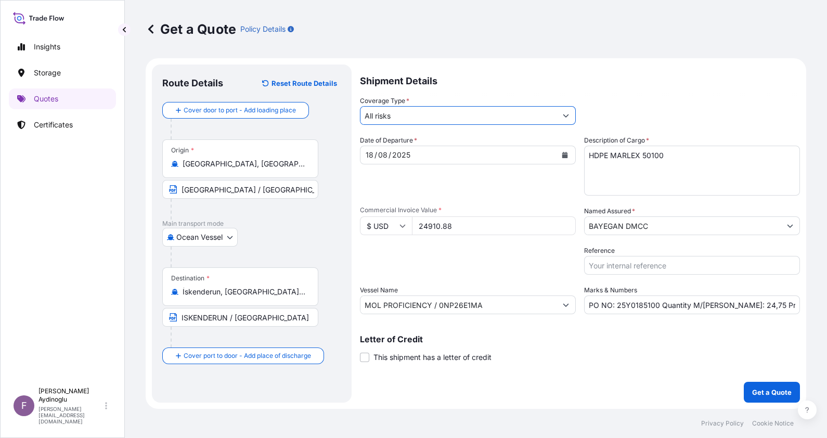
click at [637, 220] on input "BAYEGAN DMCC" at bounding box center [683, 225] width 196 height 19
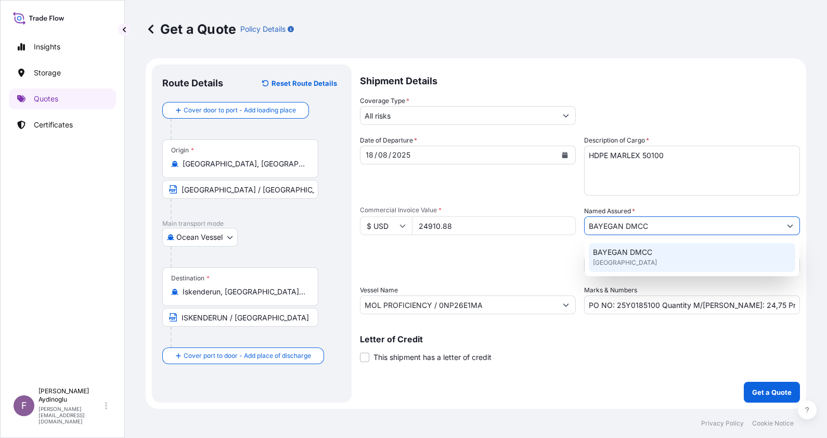
click at [628, 255] on span "BAYEGAN DMCC" at bounding box center [622, 252] width 59 height 10
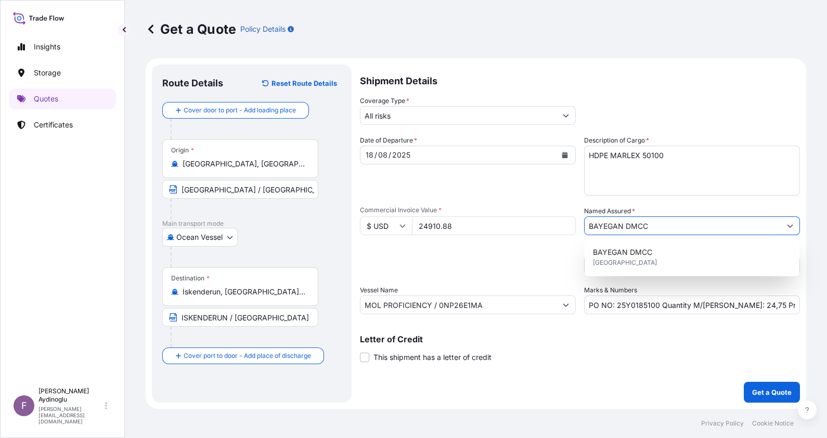
click at [476, 262] on div "Packing Category Type to search a container mode Please select a primary mode o…" at bounding box center [468, 260] width 216 height 29
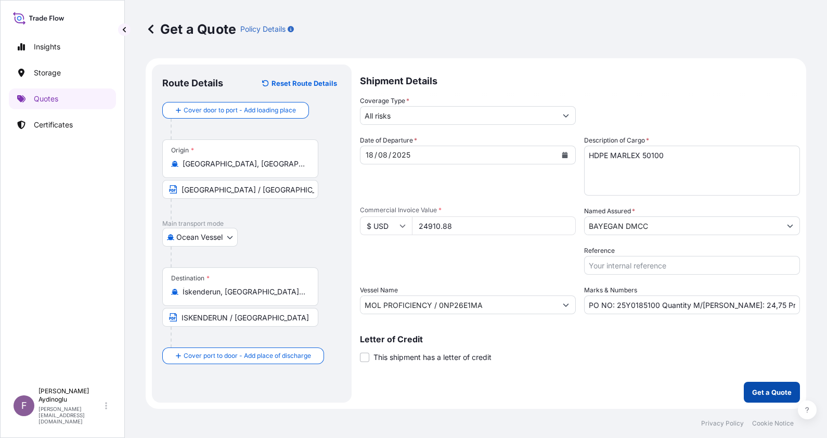
click at [752, 384] on button "Get a Quote" at bounding box center [772, 392] width 56 height 21
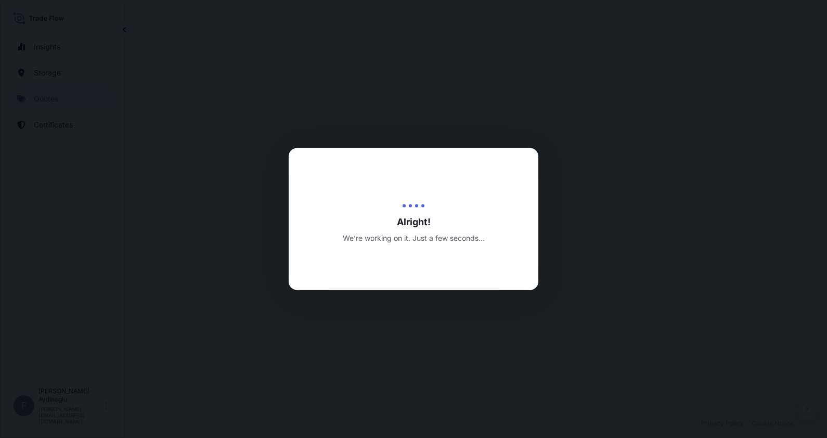
select select "Ocean Vessel"
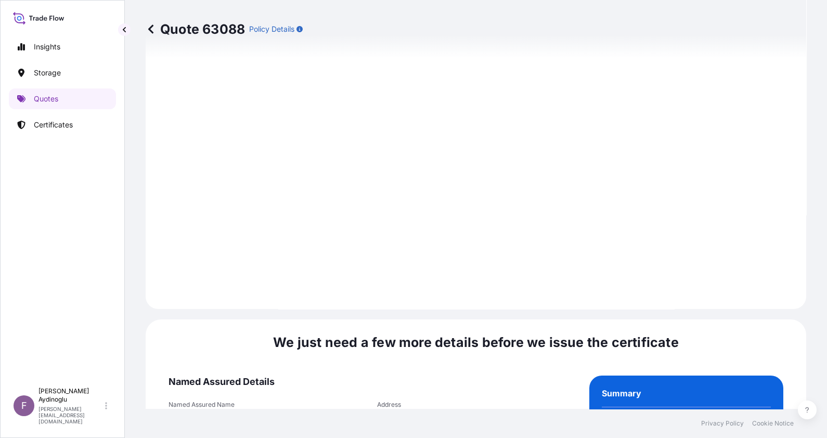
scroll to position [1203, 0]
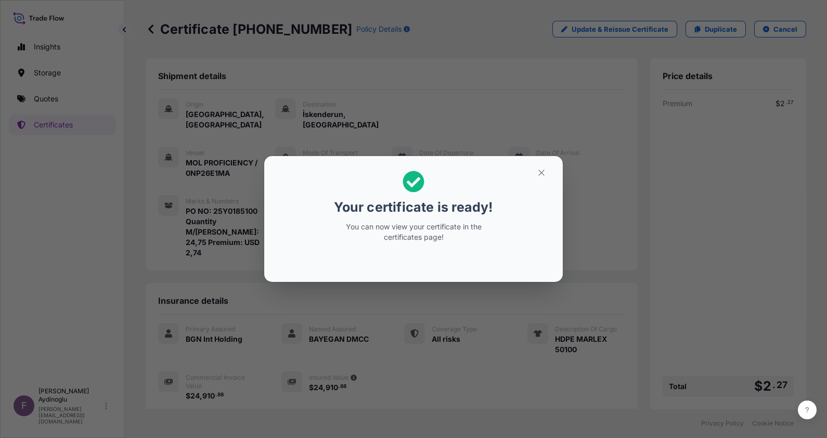
click at [544, 178] on button "button" at bounding box center [542, 172] width 26 height 17
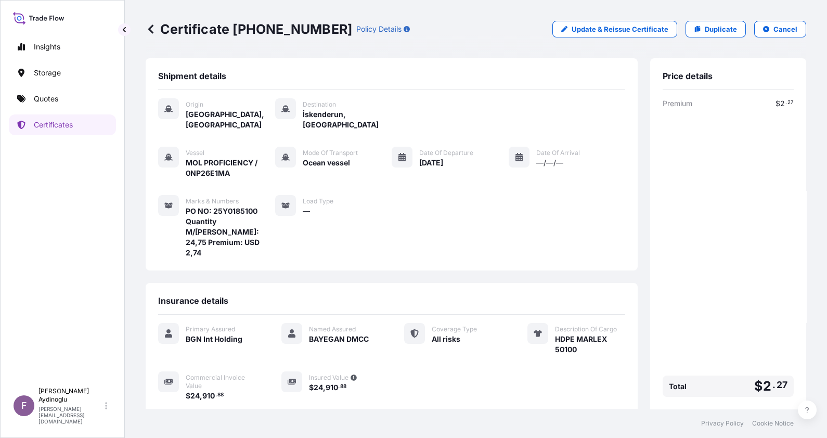
scroll to position [92, 0]
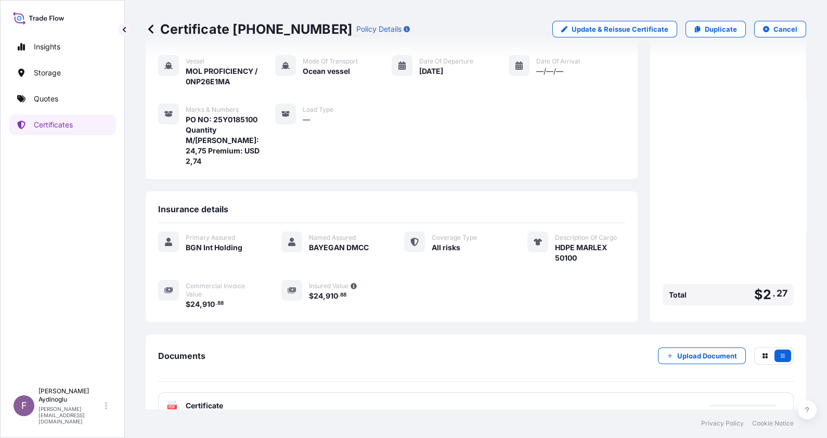
click at [446, 392] on div "PDF Certificate" at bounding box center [476, 405] width 636 height 27
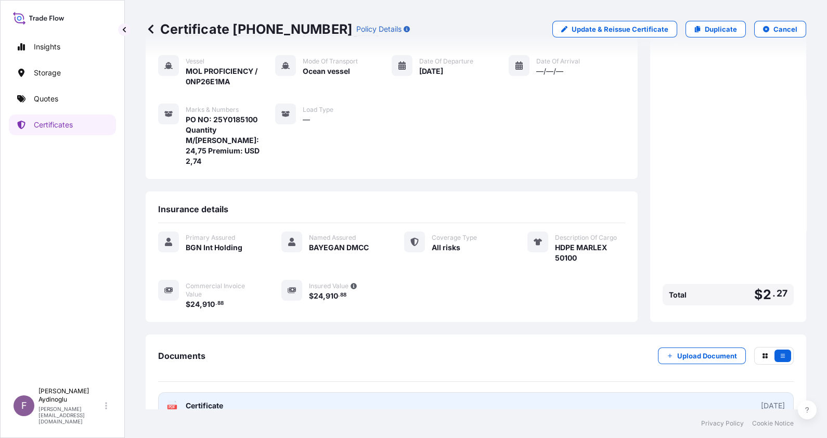
click at [438, 392] on link "PDF Certificate [DATE]" at bounding box center [476, 405] width 636 height 27
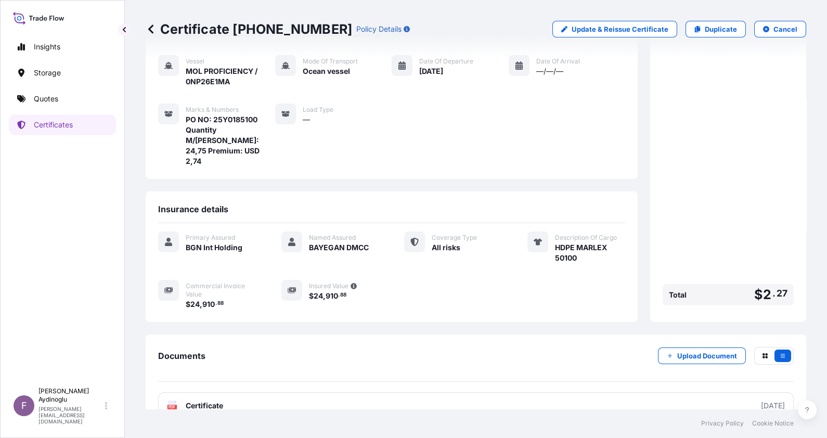
click at [46, 103] on p "Quotes" at bounding box center [46, 99] width 24 height 10
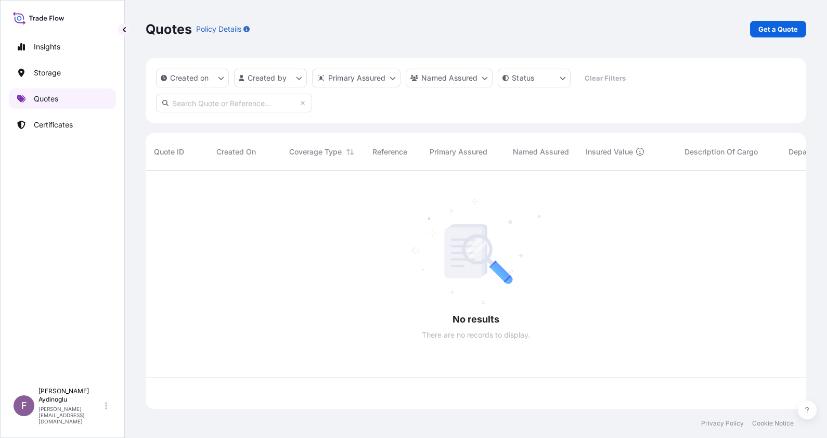
scroll to position [234, 650]
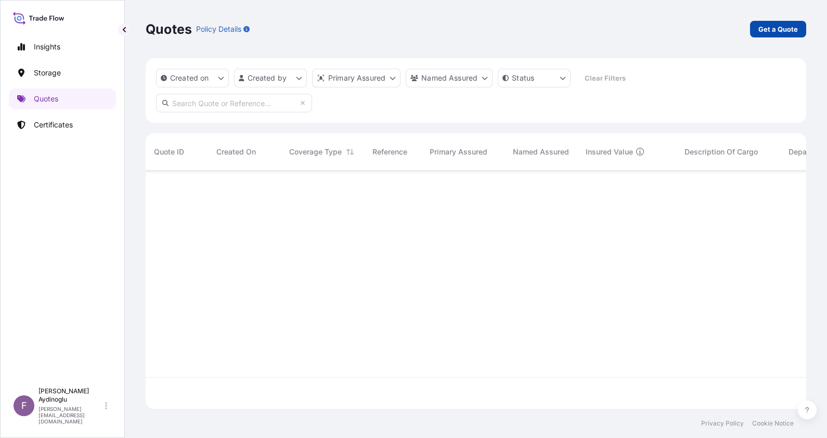
click at [769, 30] on p "Get a Quote" at bounding box center [779, 29] width 40 height 10
select select "Ocean Vessel"
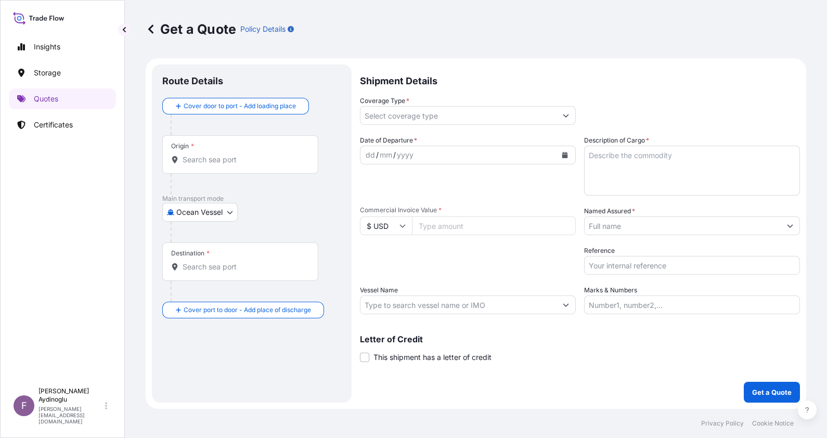
click at [662, 304] on input "Marks & Numbers" at bounding box center [692, 305] width 216 height 19
type input "PO NO: 25Y0185100 Quantity M/[PERSON_NAME]: 24,75 Premium: USD 2,74"
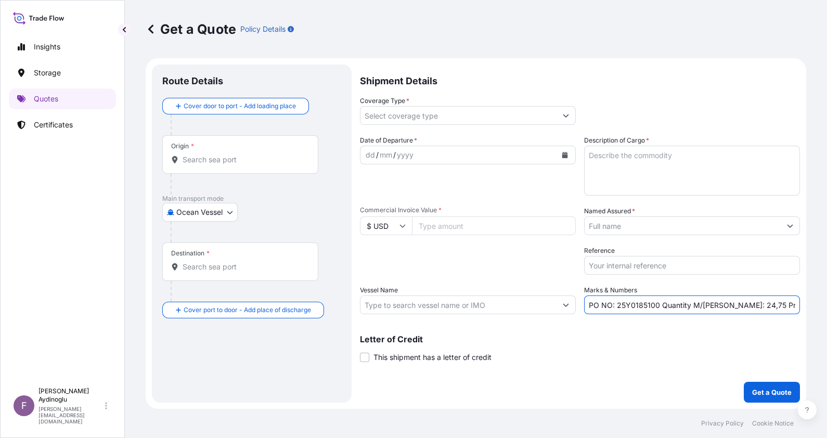
type input "[GEOGRAPHIC_DATA], [GEOGRAPHIC_DATA], [GEOGRAPHIC_DATA]"
type input "İskenderun, [GEOGRAPHIC_DATA], [GEOGRAPHIC_DATA]"
type input "All risks"
type input "24910.88"
type input "BAYEGAN DMCC"
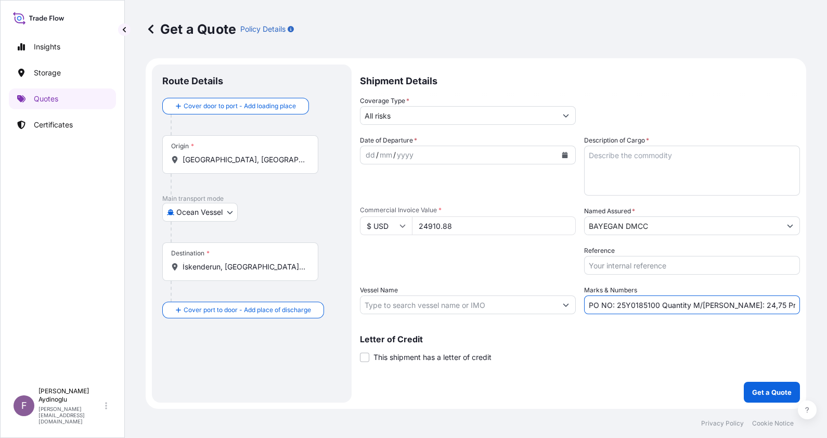
type input "MOL PROFICIENCY / 0NP26E1MA"
click at [649, 303] on input "PO NO: 25Y0185100 Quantity M/[PERSON_NAME]: 24,75 Premium: USD 2,74" at bounding box center [693, 305] width 214 height 19
type input "PO NO: 25Y0185200 Quantity M/[PERSON_NAME]: 24,75 Premium: USD 2,74"
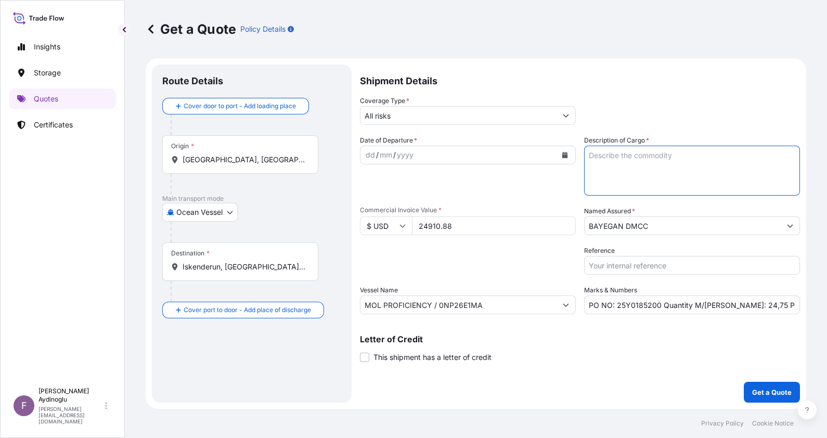
click at [645, 175] on textarea "Description of Cargo *" at bounding box center [692, 171] width 216 height 50
paste textarea "HDPE MARLEX 50100"
type textarea "HDPE MARLEX 50100"
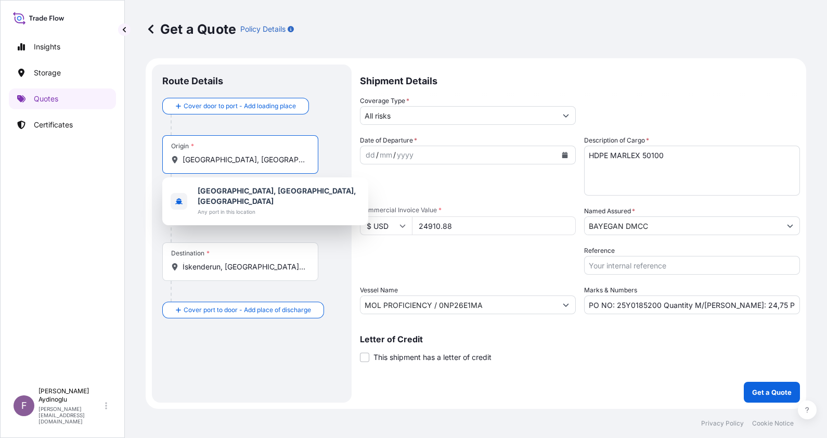
click at [261, 159] on input "[GEOGRAPHIC_DATA], [GEOGRAPHIC_DATA], [GEOGRAPHIC_DATA]" at bounding box center [244, 160] width 123 height 10
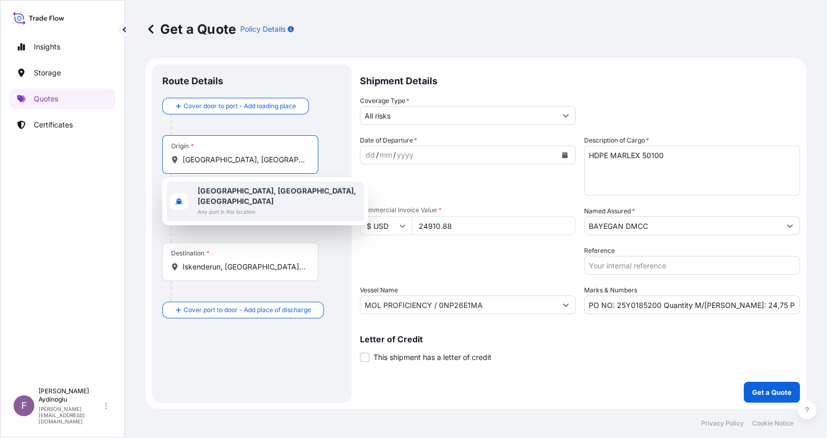
click at [265, 207] on span "Any port in this location" at bounding box center [279, 212] width 162 height 10
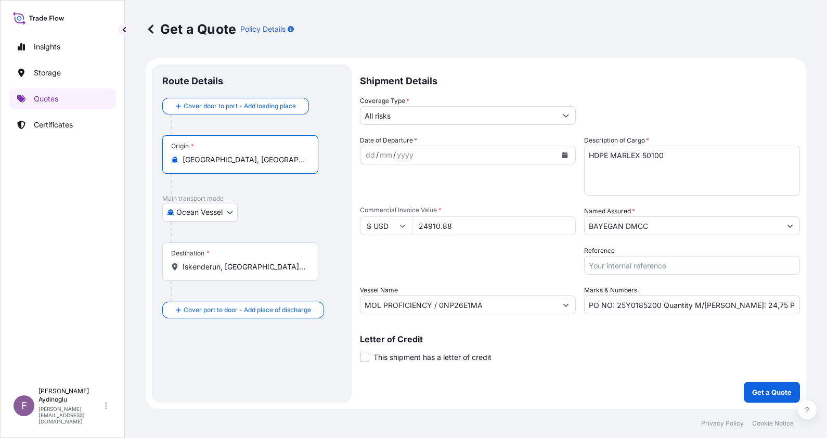
click at [319, 190] on div "Origin * [GEOGRAPHIC_DATA], [GEOGRAPHIC_DATA], [GEOGRAPHIC_DATA]" at bounding box center [251, 164] width 179 height 59
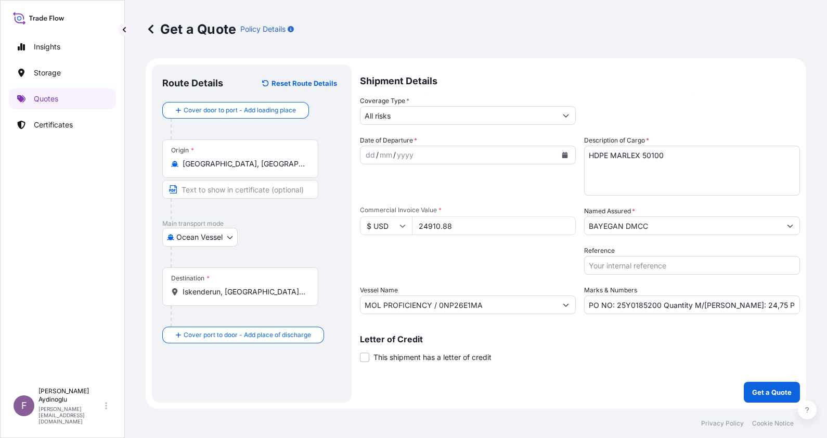
click at [293, 188] on input "Text to appear on certificate" at bounding box center [240, 189] width 156 height 19
type input "[GEOGRAPHIC_DATA] / [GEOGRAPHIC_DATA]"
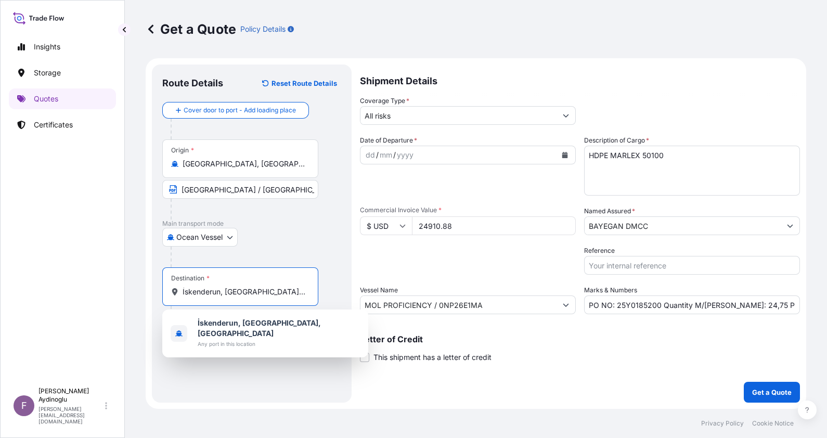
click at [254, 289] on input "İskenderun, [GEOGRAPHIC_DATA], [GEOGRAPHIC_DATA]" at bounding box center [244, 292] width 123 height 10
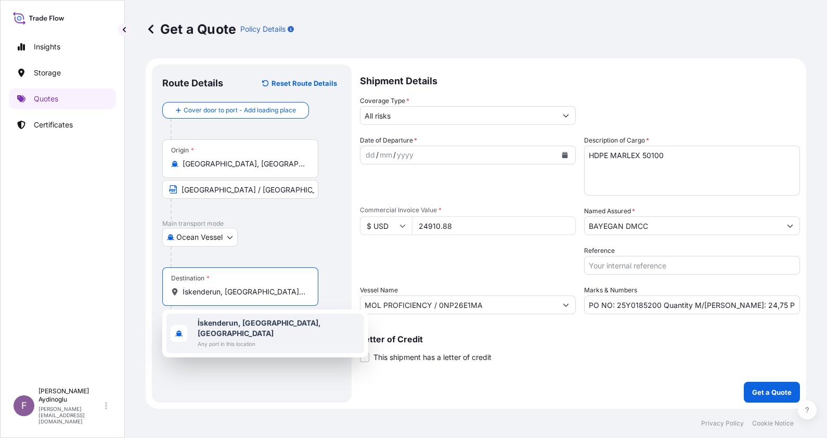
click at [256, 328] on span "İskenderun, [GEOGRAPHIC_DATA], [GEOGRAPHIC_DATA]" at bounding box center [279, 328] width 162 height 21
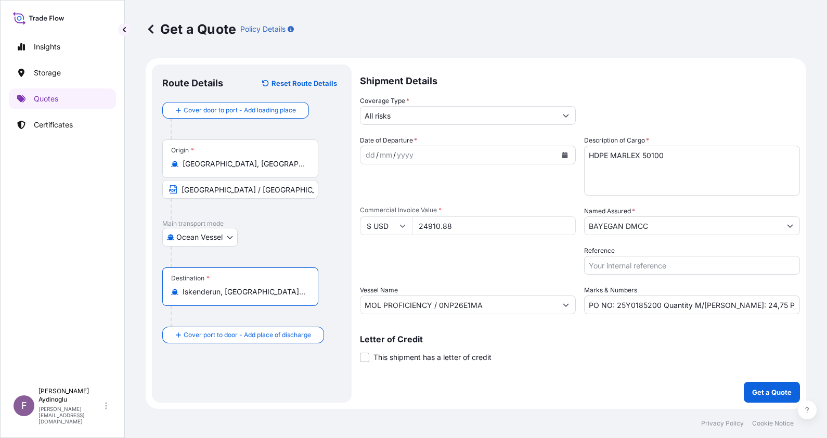
click at [317, 302] on div "Destination * İskenderun, [GEOGRAPHIC_DATA], [GEOGRAPHIC_DATA]" at bounding box center [240, 286] width 156 height 39
click at [305, 297] on input "İskenderun, [GEOGRAPHIC_DATA], [GEOGRAPHIC_DATA]" at bounding box center [244, 292] width 123 height 10
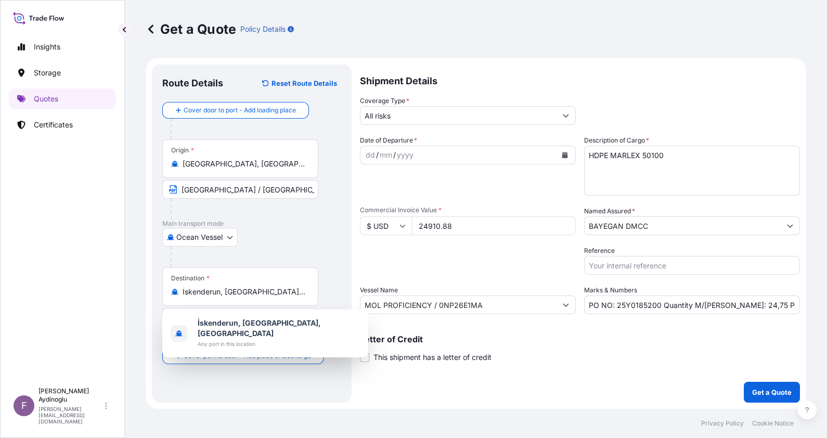
click at [326, 276] on div "Destination * İskenderun, [GEOGRAPHIC_DATA], [GEOGRAPHIC_DATA]" at bounding box center [251, 307] width 179 height 80
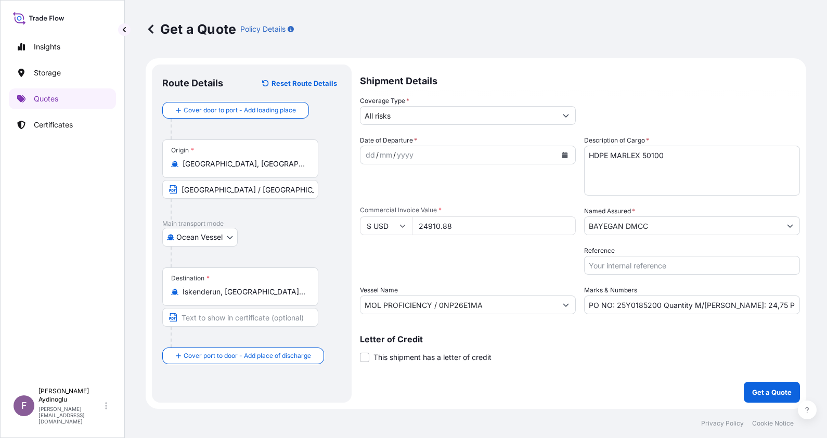
click at [241, 317] on input "Text to appear on certificate" at bounding box center [240, 317] width 156 height 19
type input "ISKENDERUN / [GEOGRAPHIC_DATA]"
click at [342, 289] on div "Route Details Reset Route Details Cover door to port - Add loading place Place …" at bounding box center [252, 234] width 200 height 338
click at [372, 157] on div "dd" at bounding box center [370, 155] width 11 height 12
click at [451, 120] on input "All risks" at bounding box center [459, 115] width 196 height 19
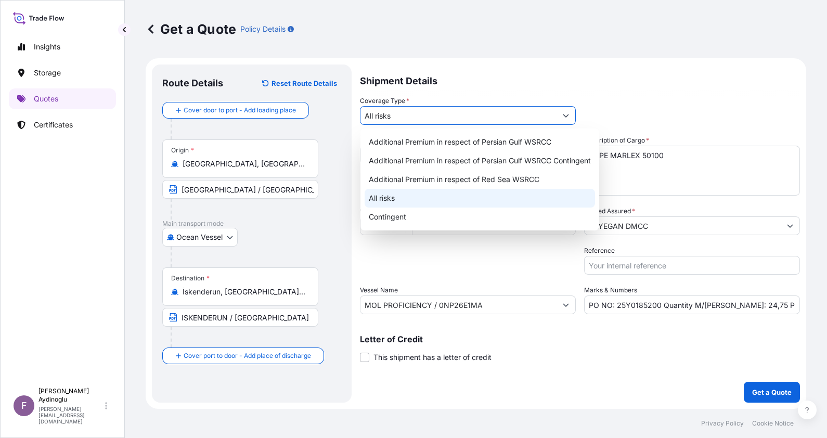
click at [436, 198] on div "All risks" at bounding box center [480, 198] width 231 height 19
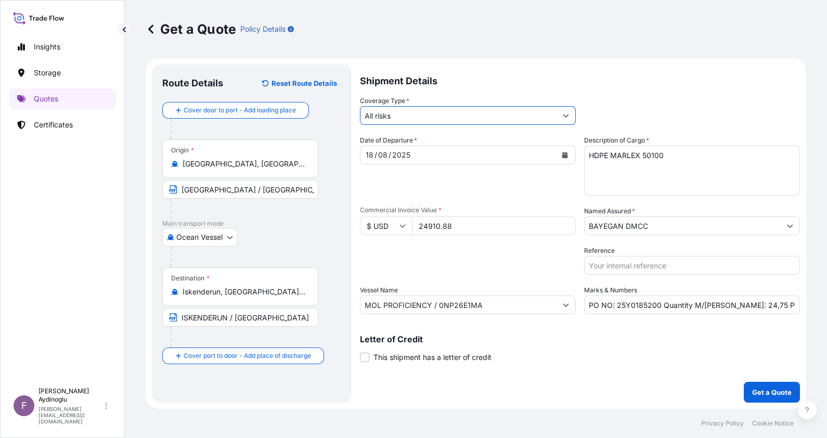
click at [640, 228] on input "BAYEGAN DMCC" at bounding box center [683, 225] width 196 height 19
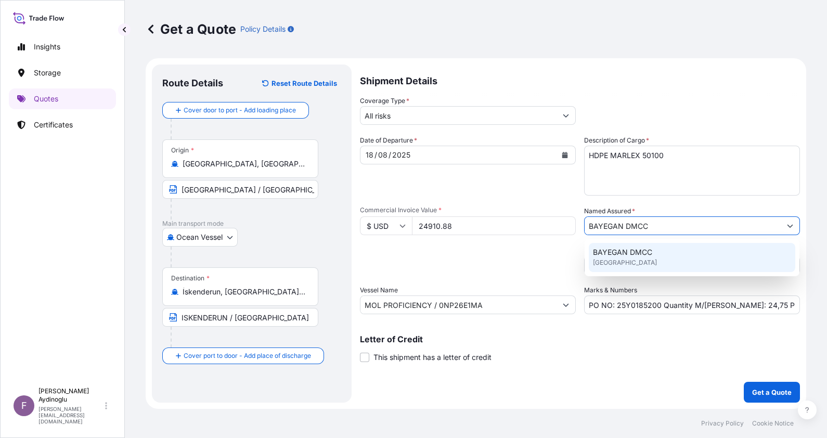
click at [634, 261] on span "[GEOGRAPHIC_DATA]" at bounding box center [625, 263] width 64 height 10
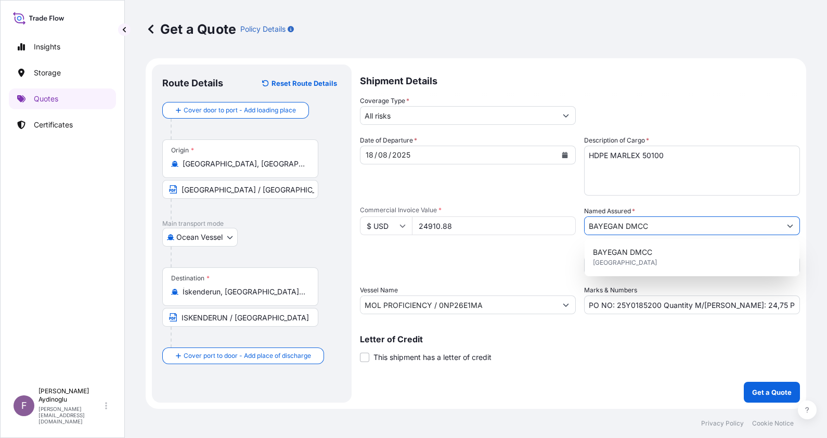
click at [790, 306] on input "PO NO: 25Y0185200 Quantity M/[PERSON_NAME]: 24,75 Premium: USD 2,74" at bounding box center [692, 305] width 216 height 19
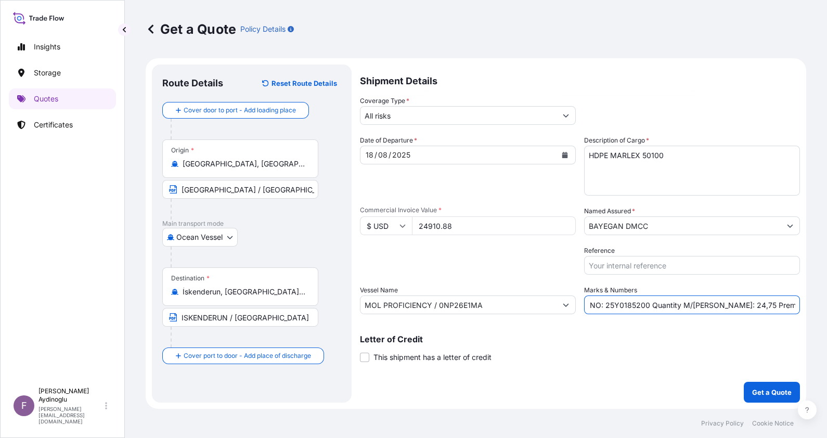
scroll to position [0, 16]
click at [648, 336] on p "Letter of Credit" at bounding box center [580, 339] width 440 height 8
click at [765, 390] on p "Get a Quote" at bounding box center [772, 392] width 40 height 10
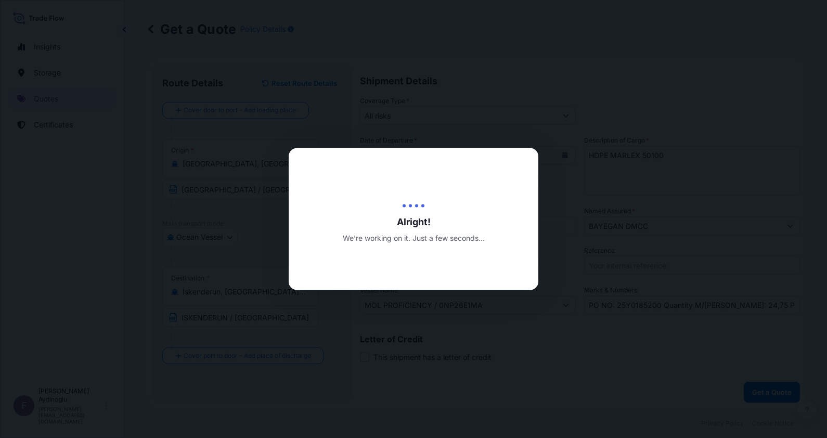
select select "Ocean Vessel"
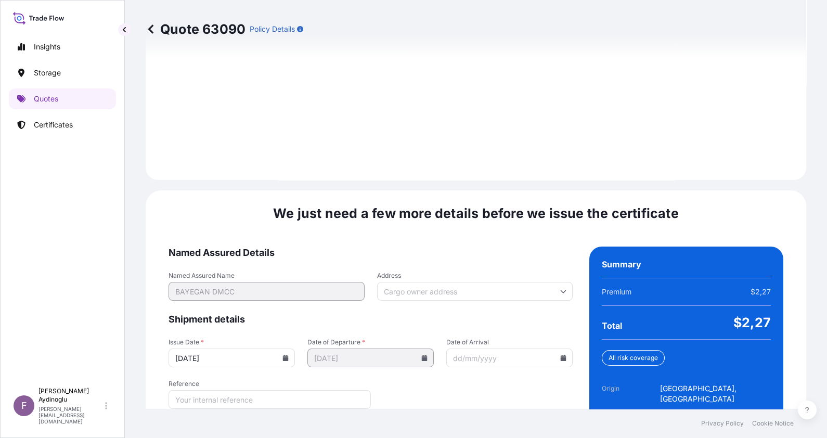
scroll to position [1203, 0]
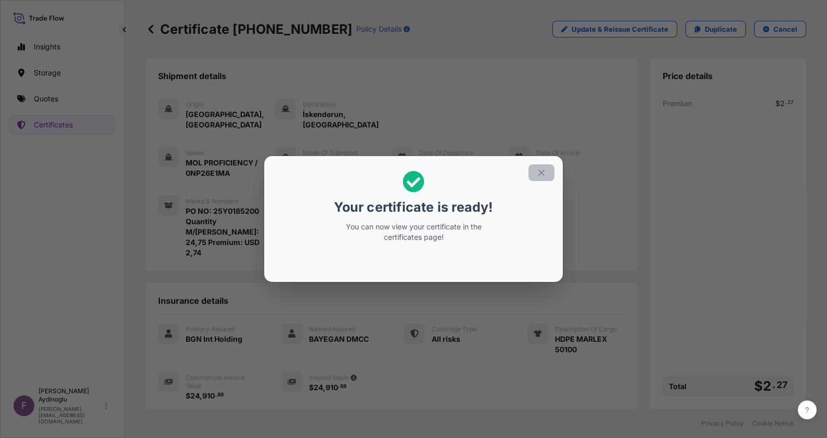
click at [539, 170] on icon "button" at bounding box center [542, 173] width 6 height 6
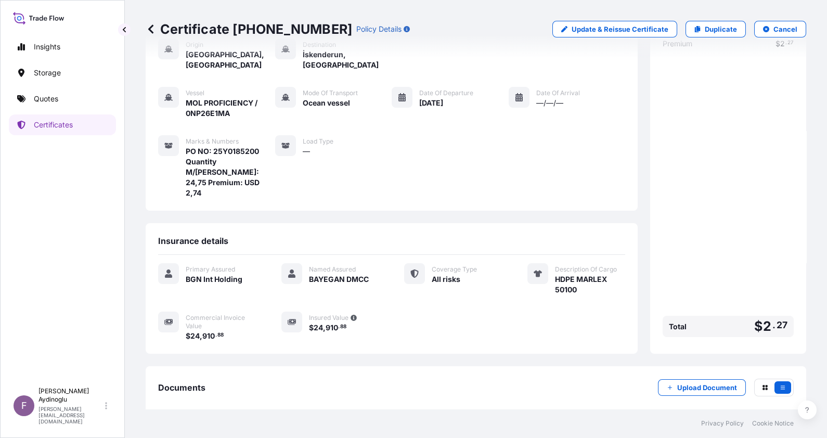
scroll to position [92, 0]
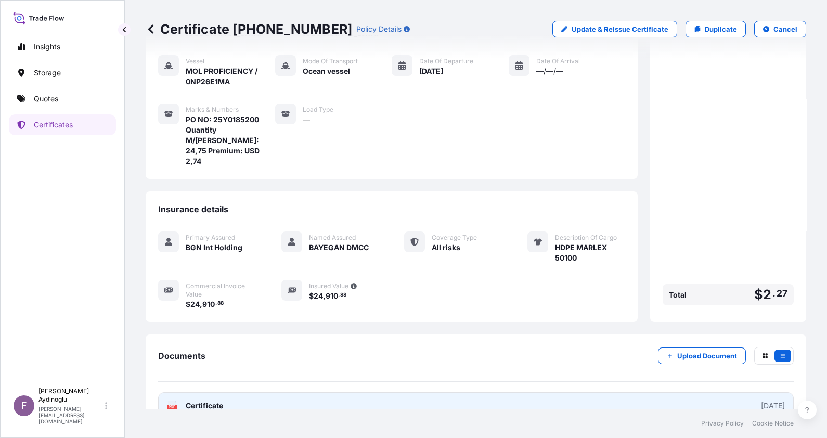
click at [492, 396] on link "PDF Certificate [DATE]" at bounding box center [476, 405] width 636 height 27
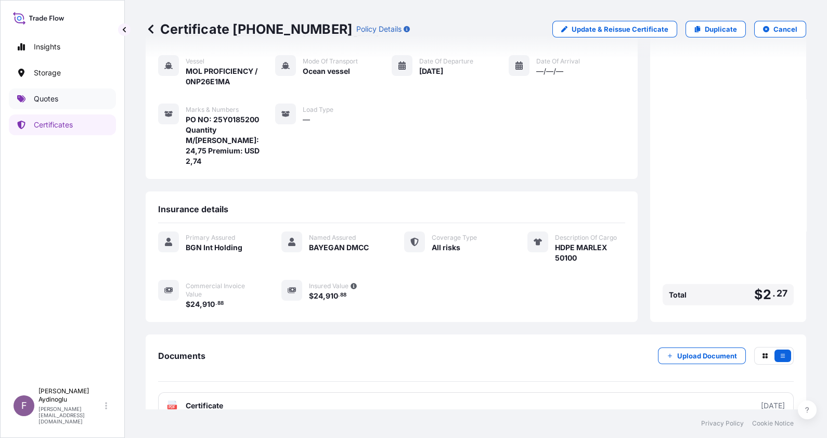
click at [45, 101] on p "Quotes" at bounding box center [46, 99] width 24 height 10
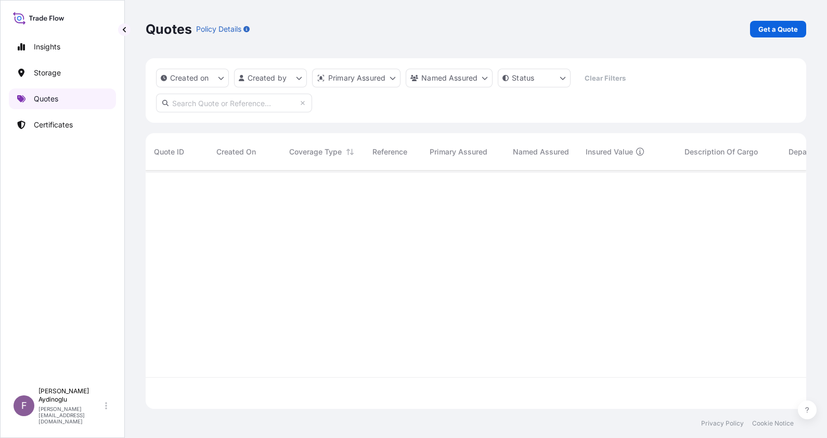
scroll to position [234, 650]
click at [768, 32] on p "Get a Quote" at bounding box center [779, 29] width 40 height 10
select select "Ocean Vessel"
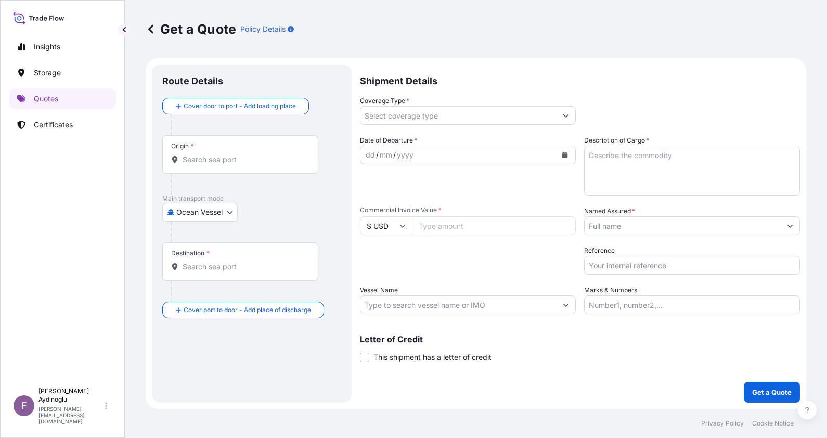
click at [645, 304] on input "Marks & Numbers" at bounding box center [692, 305] width 216 height 19
type input "PO NO: 25Y0185200 Quantity M/[PERSON_NAME]: 24,75 Premium: USD 2,74"
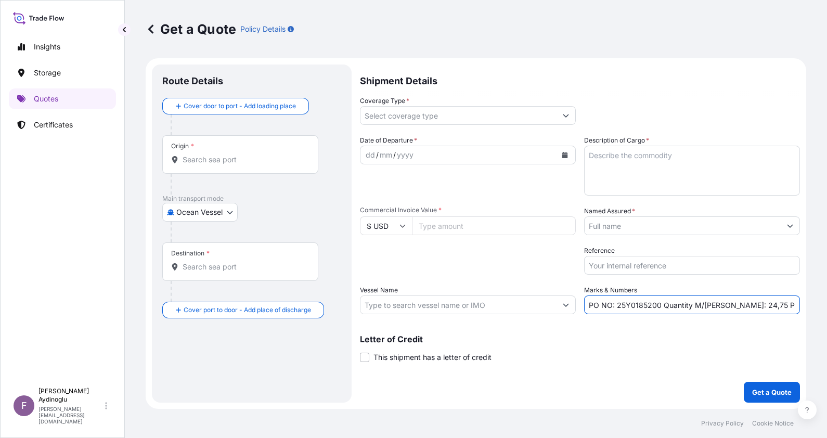
type input "[GEOGRAPHIC_DATA], [GEOGRAPHIC_DATA], [GEOGRAPHIC_DATA]"
type input "İskenderun, [GEOGRAPHIC_DATA], [GEOGRAPHIC_DATA]"
type input "All risks"
type input "24910.88"
type input "BAYEGAN DMCC"
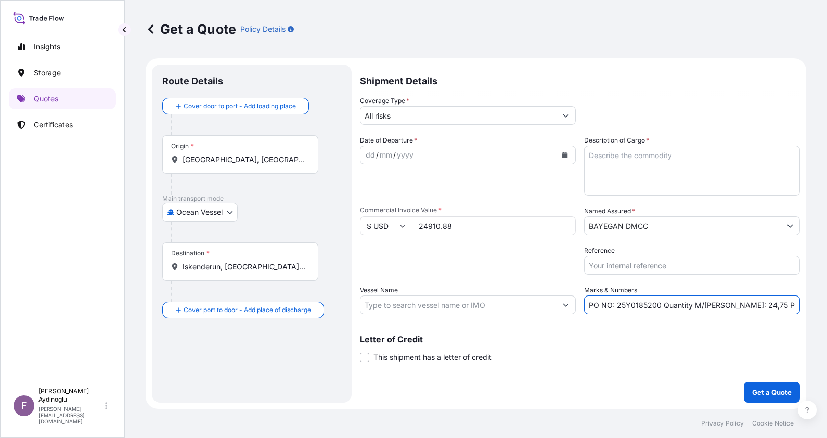
type input "MOL PROFICIENCY / 0NP26E1MA"
click at [650, 304] on input "PO NO: 25Y0185200 Quantity M/[PERSON_NAME]: 24,75 Premium: USD 2,74" at bounding box center [693, 305] width 214 height 19
type input "PO NO: 25Y0185300 Quantity M/[PERSON_NAME]: 24,75 Premium: USD 2,74"
drag, startPoint x: 469, startPoint y: 228, endPoint x: 340, endPoint y: 225, distance: 129.1
click at [340, 225] on form "Route Details Cover door to port - Add loading place Place of loading Road / [G…" at bounding box center [476, 233] width 661 height 351
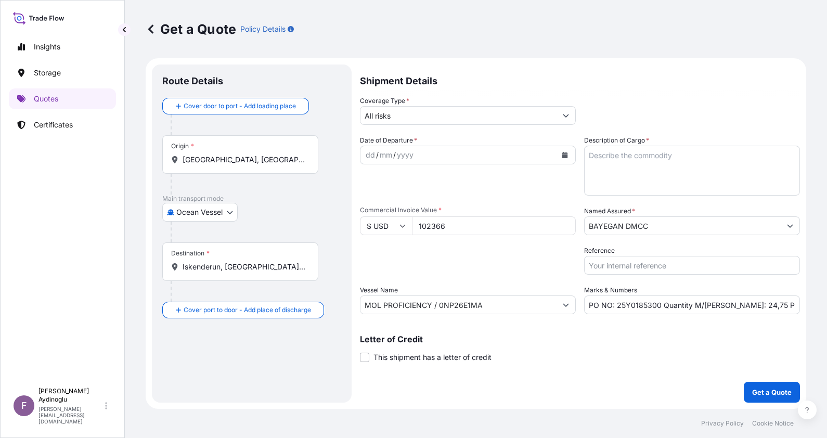
type input "102366"
click at [625, 167] on textarea "Description of Cargo *" at bounding box center [692, 171] width 216 height 50
paste textarea "MARLEX TR144"
type textarea "MARLEX TR144"
drag, startPoint x: 742, startPoint y: 305, endPoint x: 725, endPoint y: 304, distance: 16.7
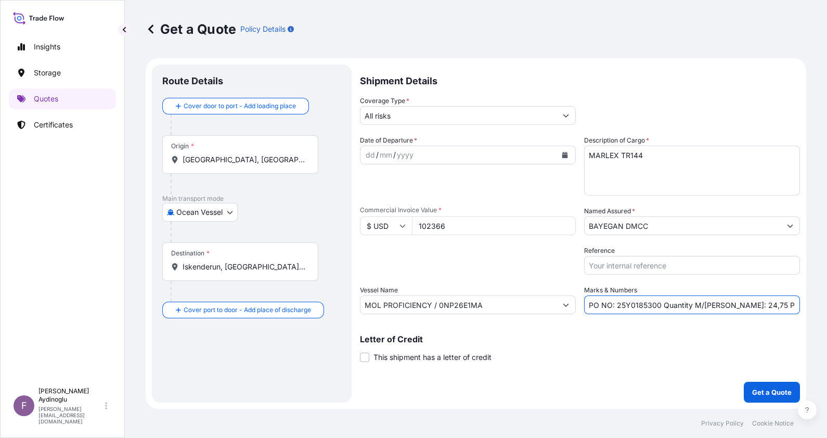
click at [725, 304] on input "PO NO: 25Y0185300 Quantity M/[PERSON_NAME]: 24,75 Premium: USD 2,74" at bounding box center [692, 305] width 216 height 19
type input "PO NO: 25Y0185300 Quantity M/[PERSON_NAME]: 99,00 Premium: USD 2,74"
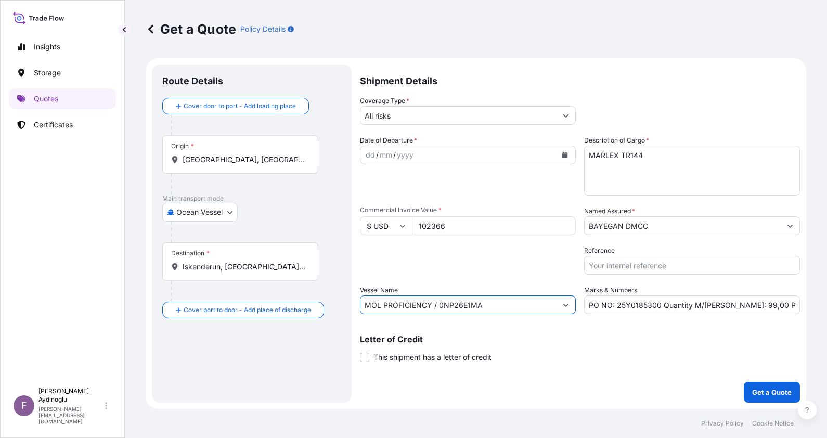
drag, startPoint x: 505, startPoint y: 299, endPoint x: 187, endPoint y: 297, distance: 317.9
click at [189, 297] on form "Route Details Cover door to port - Add loading place Place of loading Road / [G…" at bounding box center [476, 233] width 661 height 351
paste input "KASSIAKOS 532W"
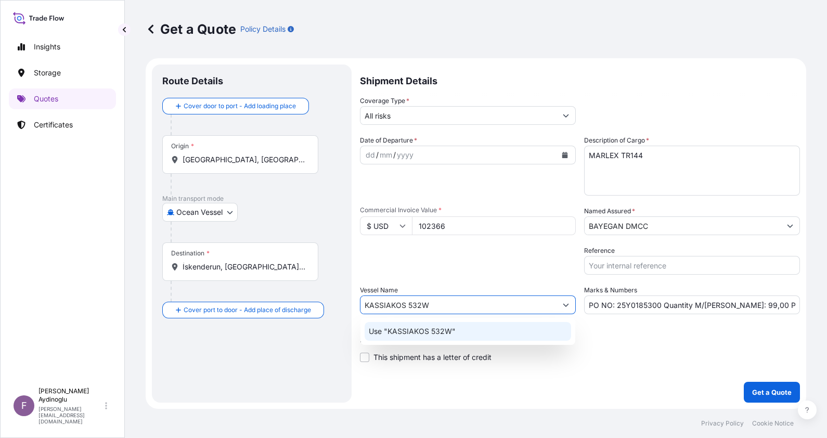
click at [497, 335] on div "Use "KASSIAKOS 532W"" at bounding box center [468, 331] width 207 height 19
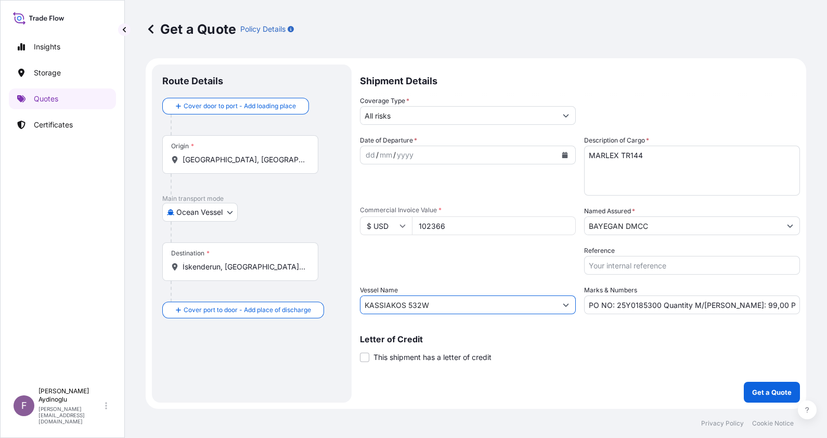
type input "KASSIAKOS 532W"
click at [645, 348] on div "Letter of Credit This shipment has a letter of credit Letter of credit * Letter…" at bounding box center [580, 349] width 440 height 28
drag, startPoint x: 278, startPoint y: 158, endPoint x: 56, endPoint y: 153, distance: 222.8
click at [56, 153] on div "Insights Storage Quotes Certificates F [PERSON_NAME] [EMAIL_ADDRESS][DOMAIN_NAM…" at bounding box center [413, 219] width 827 height 438
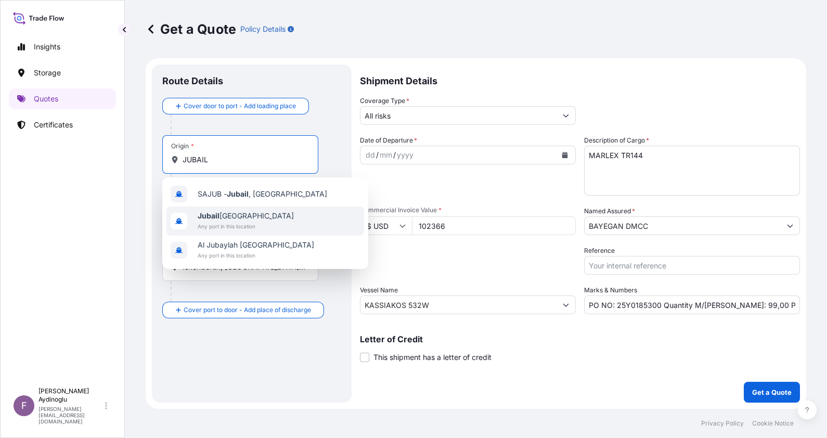
click at [283, 221] on div "[GEOGRAPHIC_DATA] [GEOGRAPHIC_DATA] Any port in this location" at bounding box center [266, 221] width 198 height 29
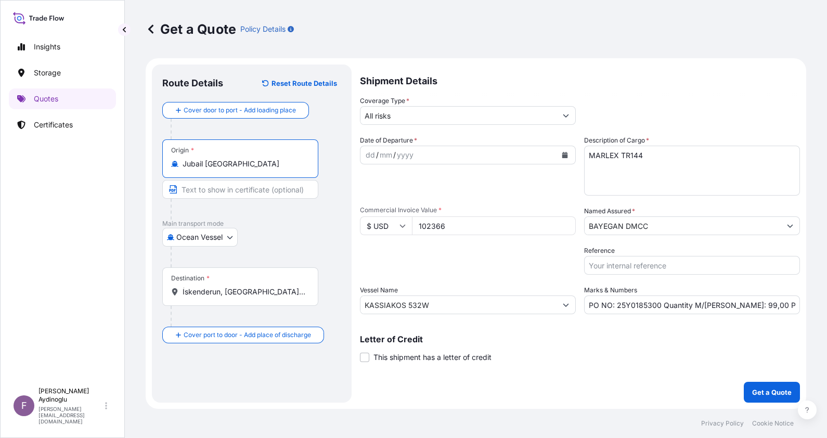
type input "Jubail [GEOGRAPHIC_DATA]"
click at [245, 187] on input "Text to appear on certificate" at bounding box center [242, 189] width 160 height 19
type input "JUBAIL / [GEOGRAPHIC_DATA]"
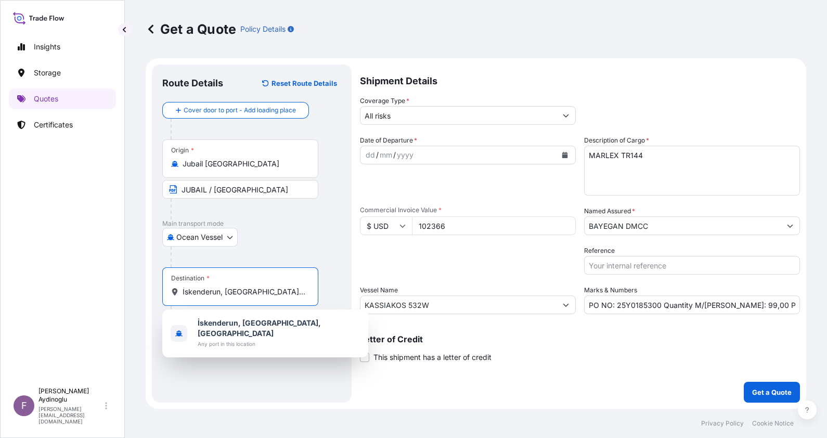
drag, startPoint x: 291, startPoint y: 292, endPoint x: 60, endPoint y: 292, distance: 231.6
click at [69, 292] on div "Insights Storage Quotes Certificates F [PERSON_NAME] [EMAIL_ADDRESS][DOMAIN_NAM…" at bounding box center [413, 219] width 827 height 438
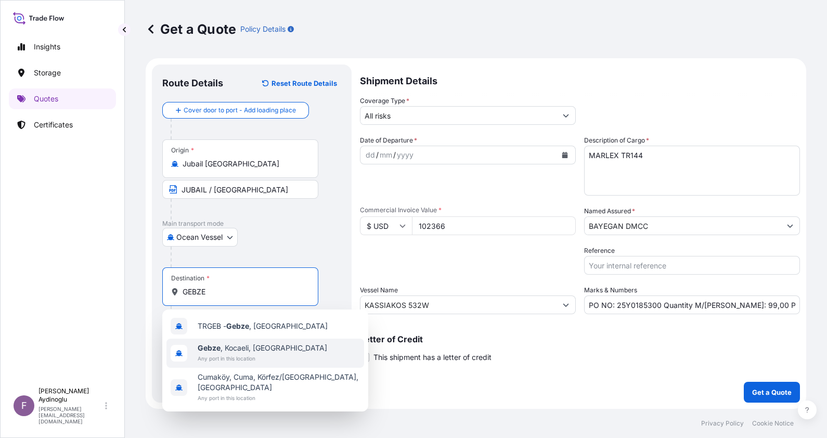
click at [273, 356] on span "Any port in this location" at bounding box center [263, 358] width 130 height 10
type input "Gebze, Kocaeli, [GEOGRAPHIC_DATA]"
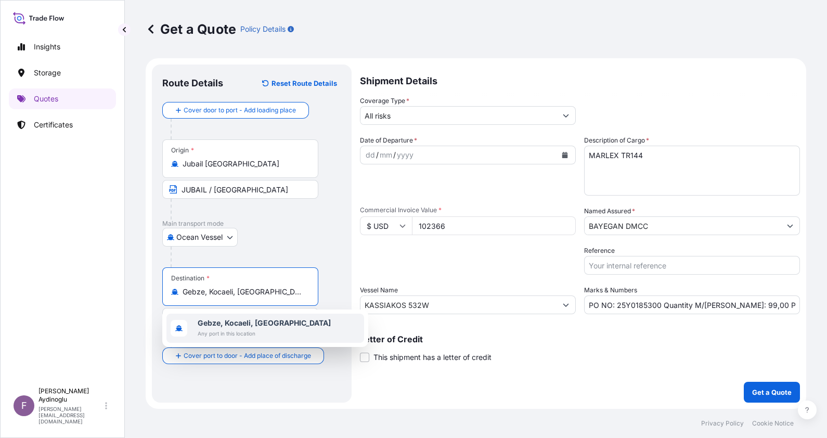
click at [284, 326] on div "Gebze, [GEOGRAPHIC_DATA], [GEOGRAPHIC_DATA] Any port in this location" at bounding box center [266, 328] width 198 height 29
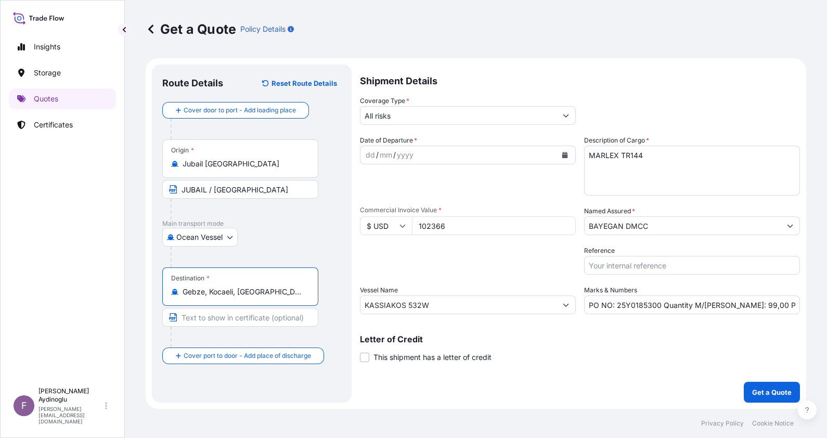
click at [274, 320] on input "Text to appear on certificate" at bounding box center [240, 317] width 156 height 19
type input "T"
type input "GEBZE / [GEOGRAPHIC_DATA]"
click at [343, 294] on div "Route Details Reset Route Details Cover door to port - Add loading place Place …" at bounding box center [252, 234] width 200 height 338
click at [369, 152] on div "dd" at bounding box center [370, 155] width 11 height 12
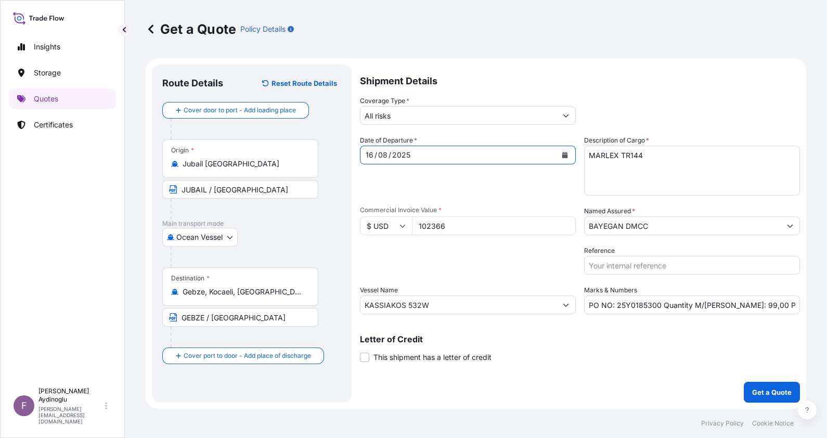
click at [419, 112] on input "All risks" at bounding box center [459, 115] width 196 height 19
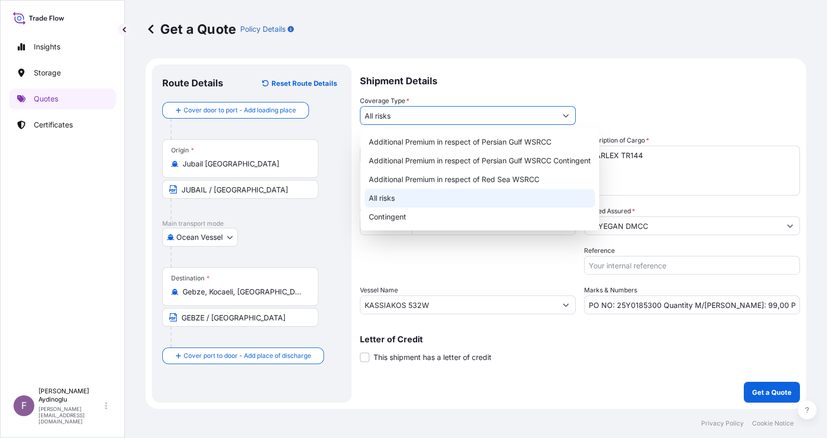
click at [417, 204] on div "All risks" at bounding box center [480, 198] width 231 height 19
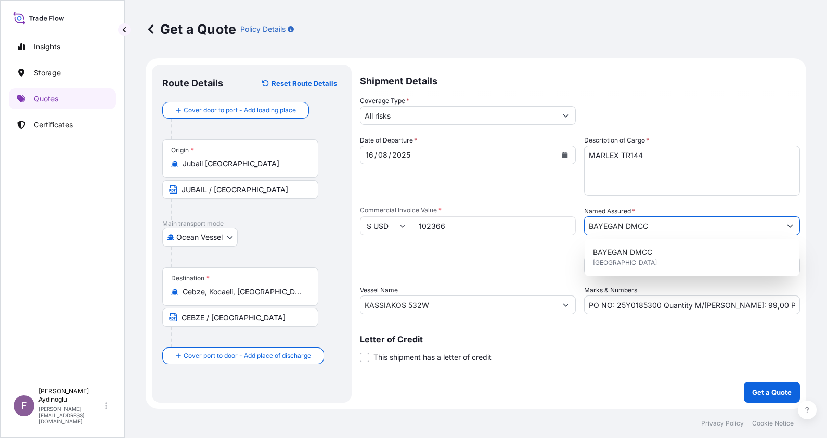
click at [694, 228] on input "BAYEGAN DMCC" at bounding box center [683, 225] width 196 height 19
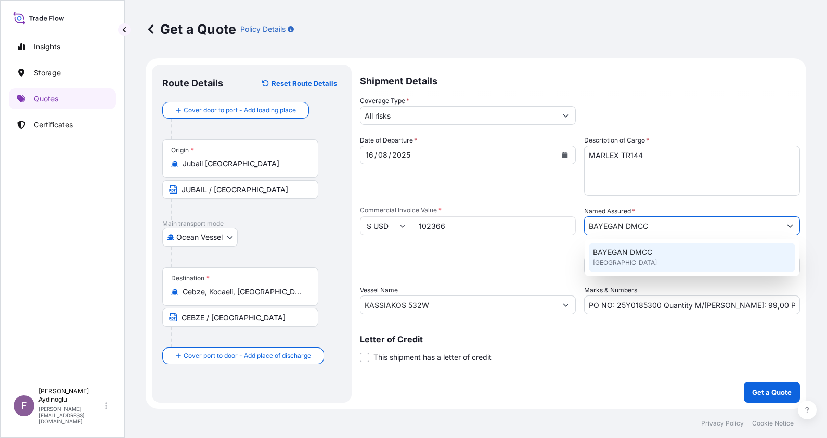
click at [661, 265] on div "BAYEGAN DMCC [GEOGRAPHIC_DATA]" at bounding box center [692, 257] width 207 height 29
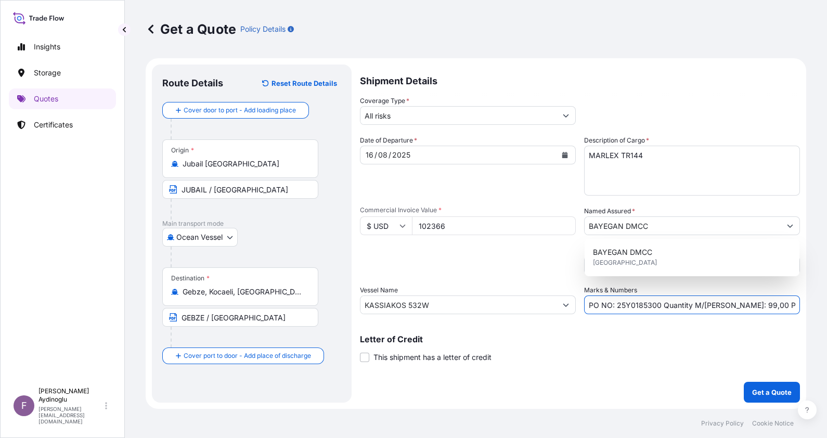
click at [794, 306] on input "PO NO: 25Y0185300 Quantity M/[PERSON_NAME]: 99,00 Premium: USD 2,74" at bounding box center [692, 305] width 216 height 19
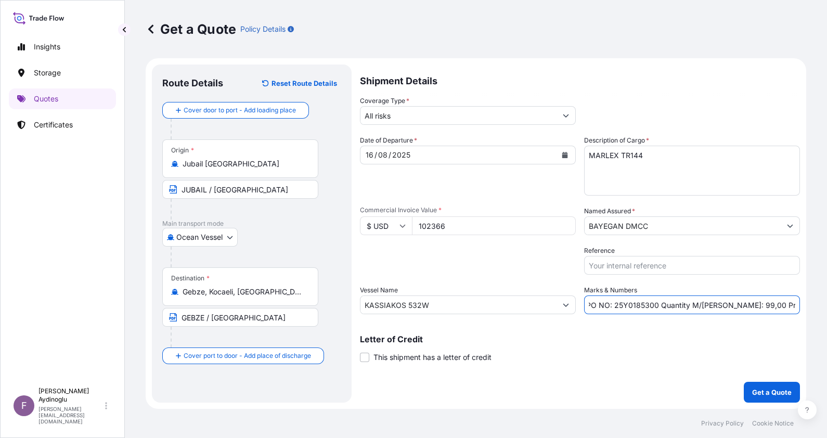
scroll to position [0, 17]
drag, startPoint x: 797, startPoint y: 306, endPoint x: 782, endPoint y: 304, distance: 15.2
click at [782, 304] on input "PO NO: 25Y0185300 Quantity M/[PERSON_NAME]: 99,00 Premium: USD 2,74" at bounding box center [692, 305] width 216 height 19
type input "PO NO: 25Y0185300 Quantity M/[PERSON_NAME]: 99,00 Premium: USD 11,26"
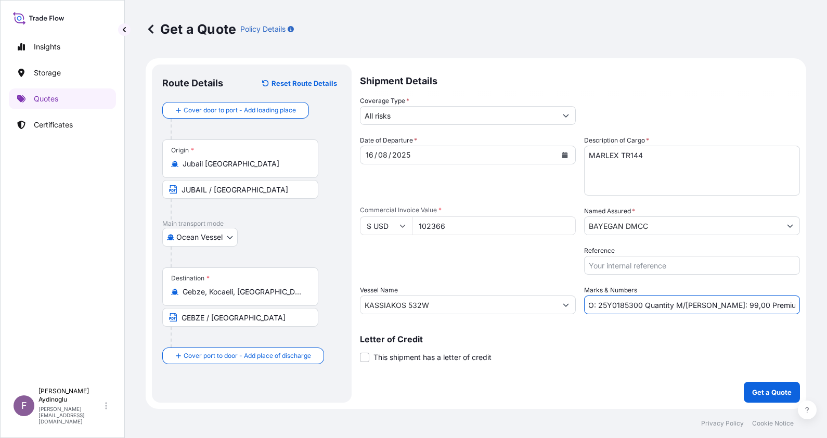
scroll to position [0, 0]
click at [481, 261] on div "Packing Category Type to search a container mode Please select a primary mode o…" at bounding box center [468, 260] width 216 height 29
click at [442, 264] on div "Packing Category Type to search a container mode Please select a primary mode o…" at bounding box center [468, 260] width 216 height 29
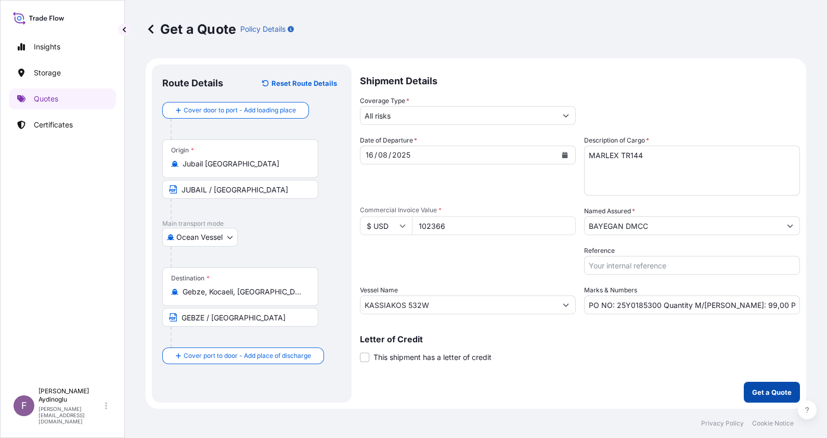
click at [762, 382] on button "Get a Quote" at bounding box center [772, 392] width 56 height 21
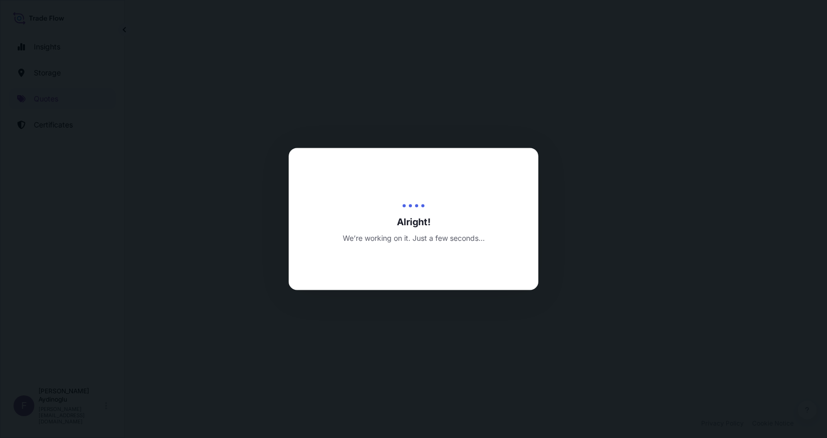
select select "Ocean Vessel"
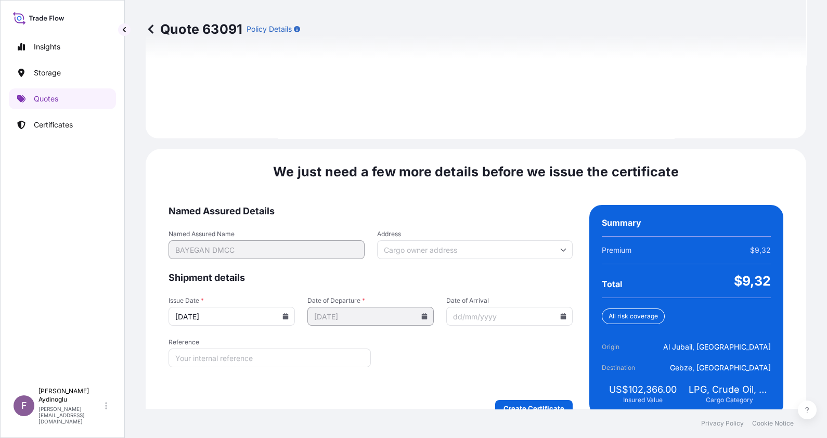
scroll to position [1203, 0]
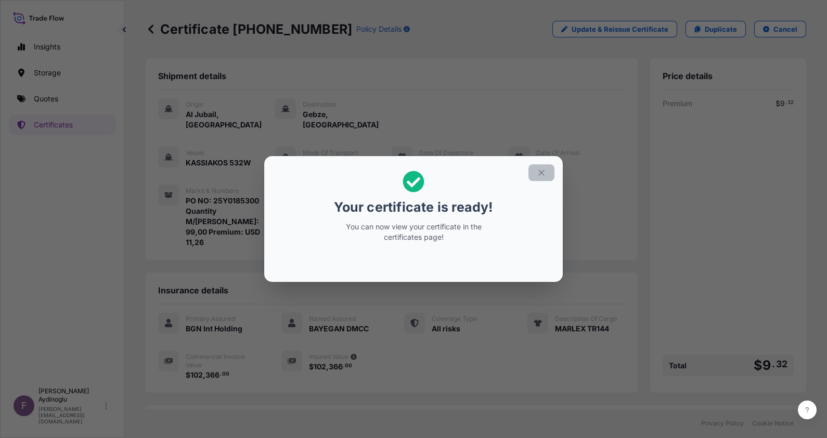
click at [549, 165] on button "button" at bounding box center [542, 172] width 26 height 17
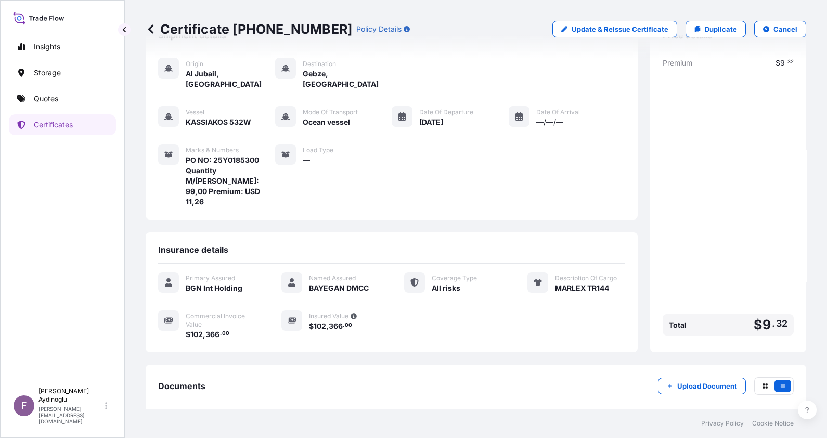
scroll to position [60, 0]
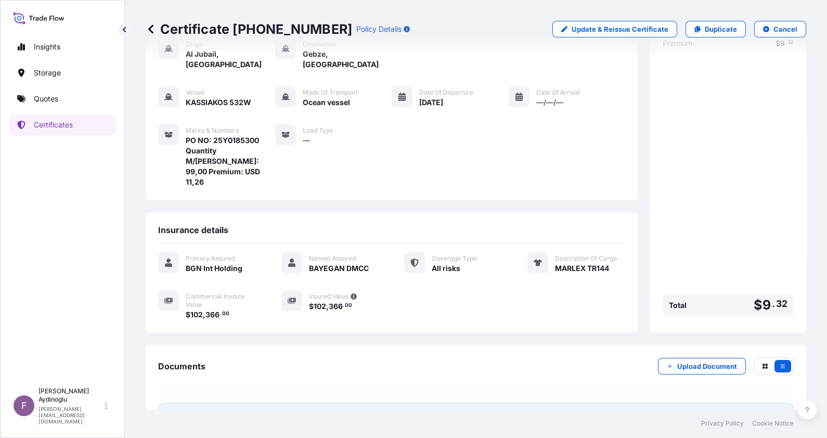
click at [489, 403] on link "PDF Certificate [DATE]" at bounding box center [476, 416] width 636 height 27
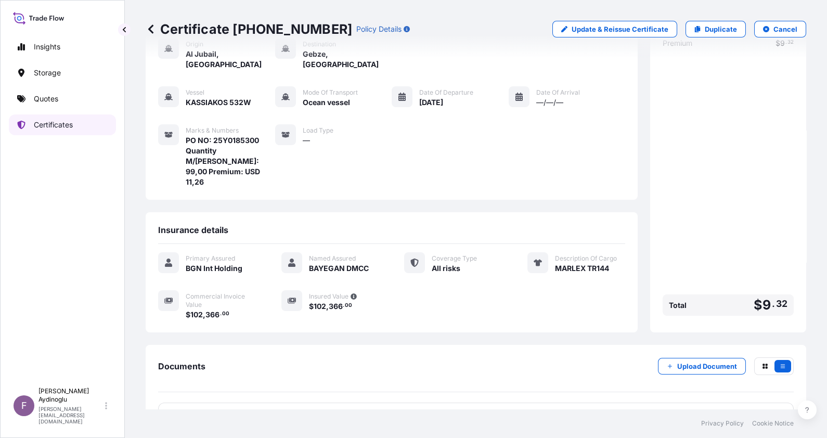
click at [41, 113] on div "Insights Storage Quotes Certificates" at bounding box center [62, 204] width 107 height 355
click at [47, 101] on p "Quotes" at bounding box center [46, 99] width 24 height 10
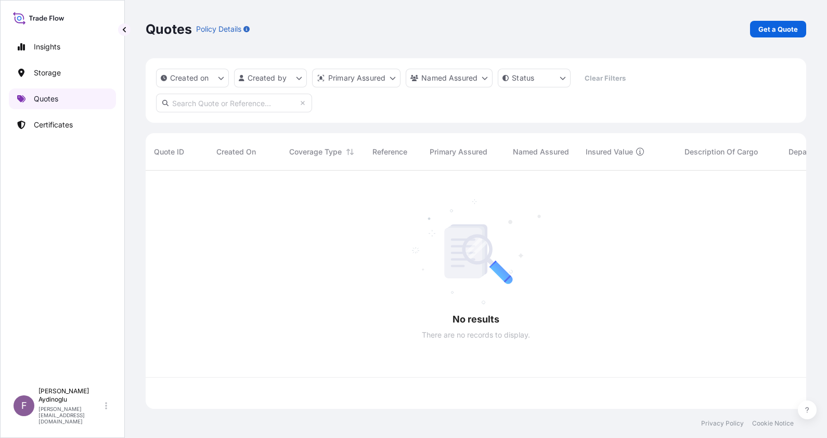
scroll to position [234, 650]
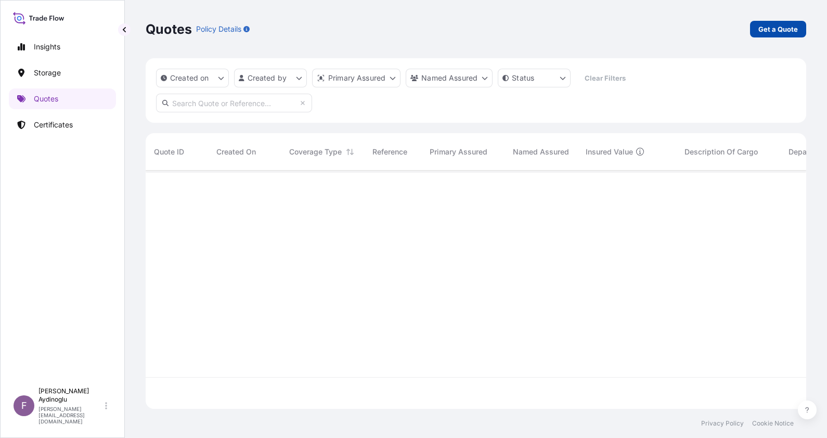
click at [776, 24] on p "Get a Quote" at bounding box center [779, 29] width 40 height 10
select select "Ocean Vessel"
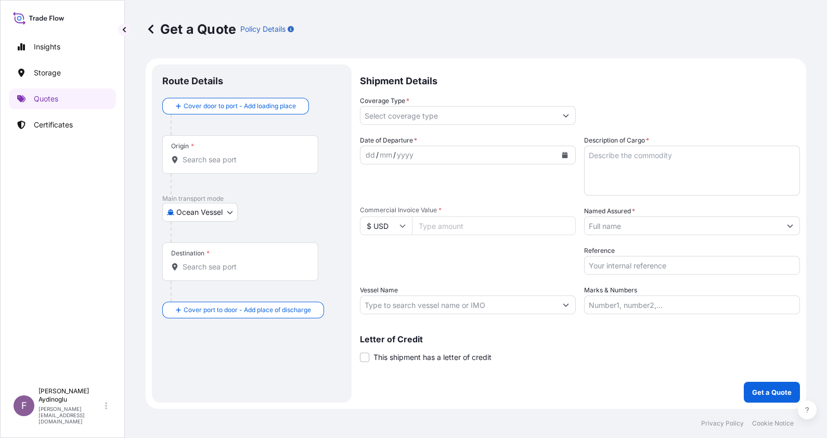
click at [648, 302] on input "Marks & Numbers" at bounding box center [692, 305] width 216 height 19
type input "PO NO: 25Y0185300 Quantity M/[PERSON_NAME]: 99,00 Premium: USD 11,26"
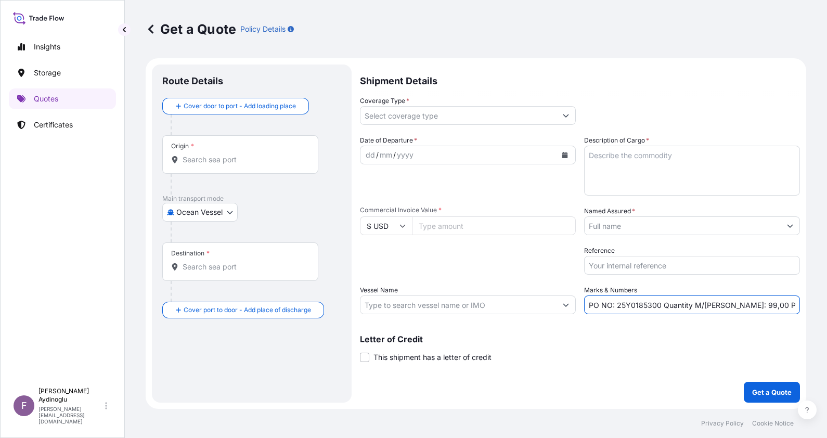
type input "Jubail [GEOGRAPHIC_DATA]"
type input "Gebze, Kocaeli, [GEOGRAPHIC_DATA]"
type input "All risks"
type input "102366"
type input "BAYEGAN DMCC"
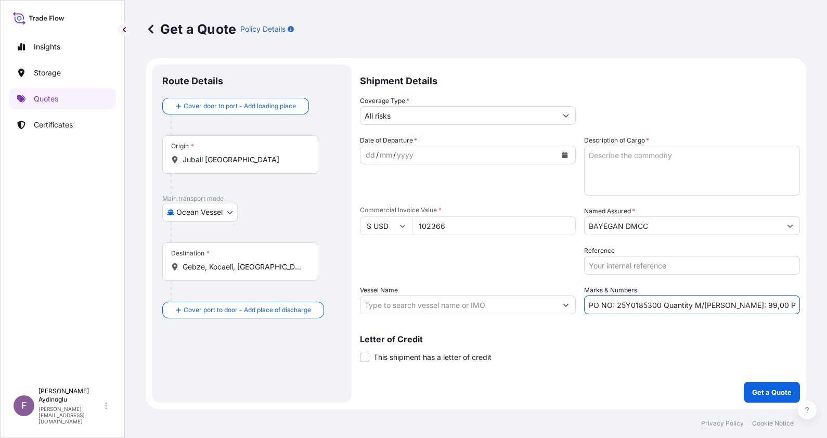
type input "KASSIAKOS 532W"
click at [651, 305] on input "PO NO: 25Y0185300 Quantity M/[PERSON_NAME]: 99,00 Premium: USD 11,26" at bounding box center [693, 305] width 214 height 19
type input "PO NO: 25Y0185400 Quantity M/[PERSON_NAME]: 99,00 Premium: USD 11,26"
click at [608, 160] on textarea "Description of Cargo *" at bounding box center [692, 171] width 216 height 50
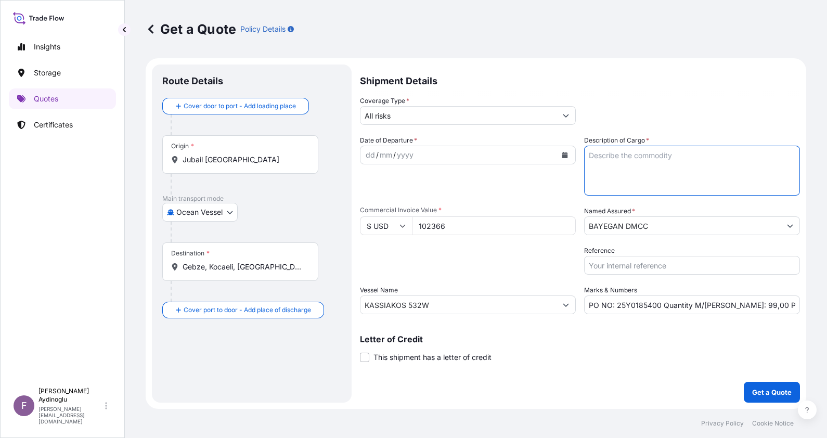
paste textarea "MARLEX TR144"
type textarea "MARLEX TR144"
click at [544, 192] on div "Date of Departure * dd / mm / yyyy" at bounding box center [468, 165] width 216 height 60
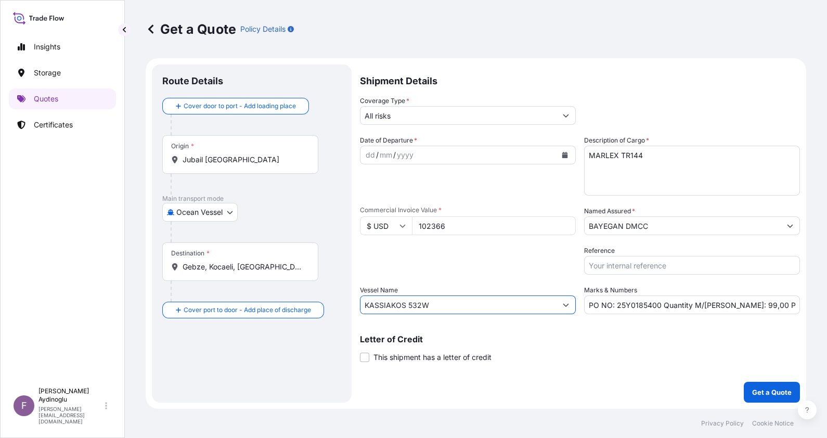
drag, startPoint x: 458, startPoint y: 305, endPoint x: 305, endPoint y: 305, distance: 152.5
click at [305, 305] on form "Route Details Cover door to port - Add loading place Place of loading Road / [G…" at bounding box center [476, 233] width 661 height 351
paste input "SYNERGY [GEOGRAPHIC_DATA] 534"
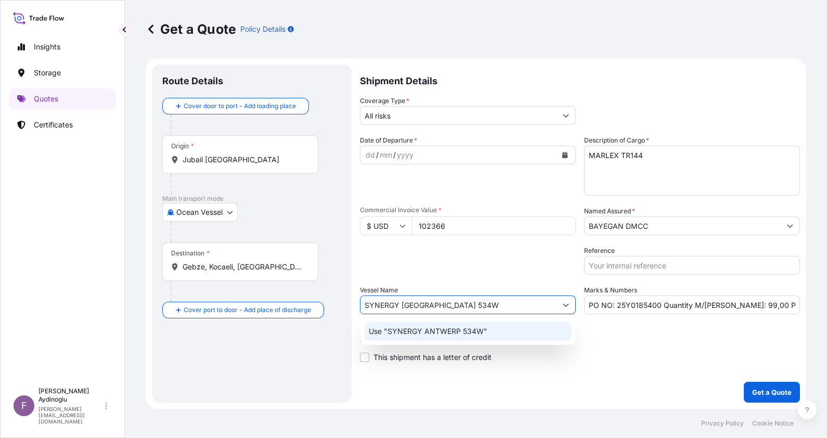
click at [463, 336] on p "Use "SYNERGY ANTWERP 534W"" at bounding box center [428, 331] width 119 height 10
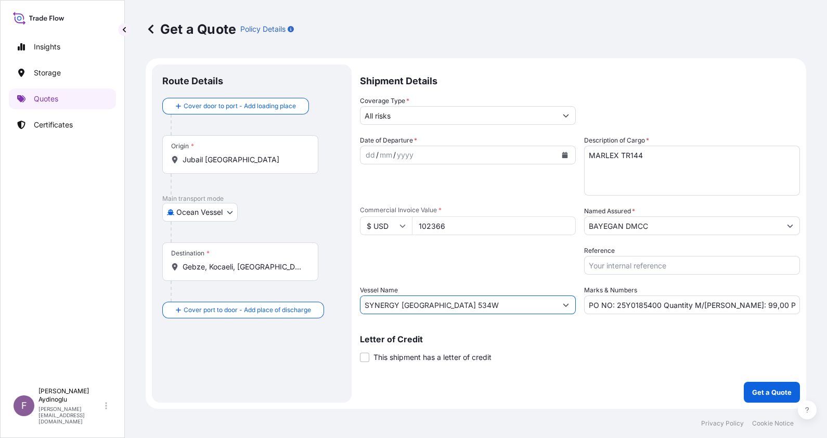
type input "SYNERGY [GEOGRAPHIC_DATA] 534W"
click at [601, 341] on p "Letter of Credit" at bounding box center [580, 339] width 440 height 8
click at [260, 158] on input "Jubail [GEOGRAPHIC_DATA]" at bounding box center [244, 160] width 123 height 10
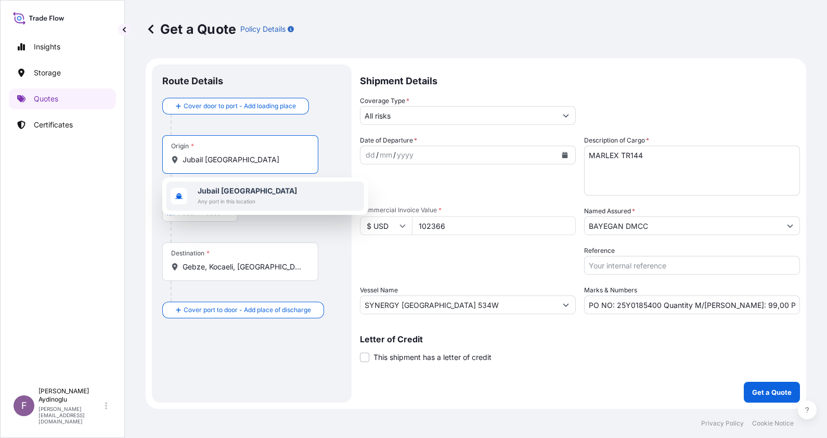
click at [260, 195] on b "Jubail [GEOGRAPHIC_DATA]" at bounding box center [247, 190] width 99 height 9
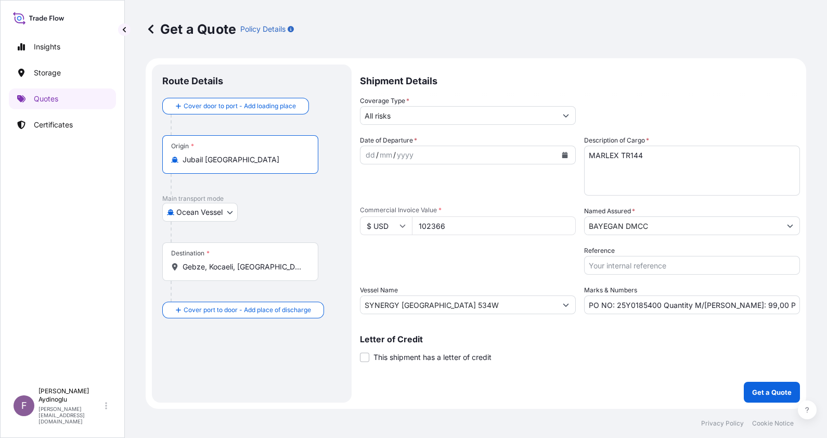
click at [331, 217] on div "Cover door to port - Add loading place Place of loading Road / [GEOGRAPHIC_DATA…" at bounding box center [251, 208] width 179 height 221
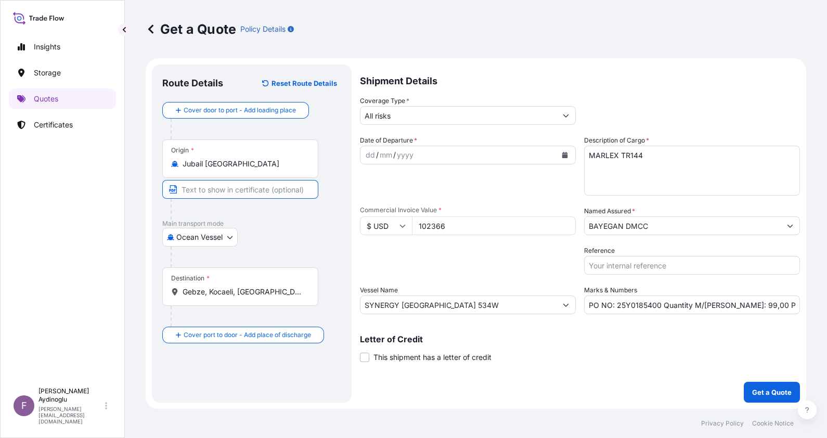
click at [245, 187] on input "Text to appear on certificate" at bounding box center [240, 189] width 156 height 19
type input "JUBAIL / [GEOGRAPHIC_DATA]"
click at [301, 244] on div "Ocean Vessel Ocean Vessel Air Land" at bounding box center [251, 237] width 179 height 19
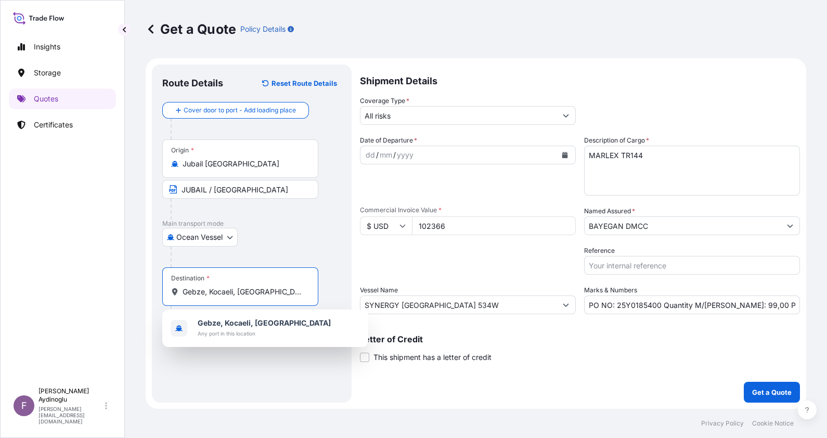
drag, startPoint x: 276, startPoint y: 287, endPoint x: 102, endPoint y: 286, distance: 174.3
click at [102, 286] on div "Insights Storage Quotes Certificates F [PERSON_NAME] [EMAIL_ADDRESS][DOMAIN_NAM…" at bounding box center [413, 219] width 827 height 438
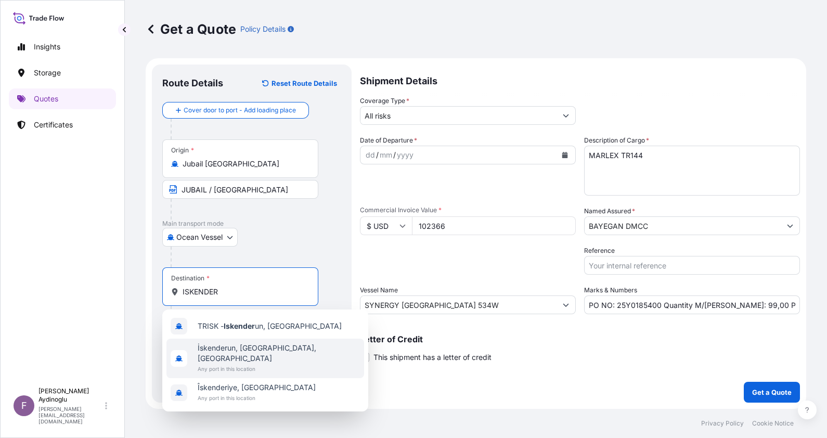
click at [264, 364] on span "Any port in this location" at bounding box center [279, 369] width 162 height 10
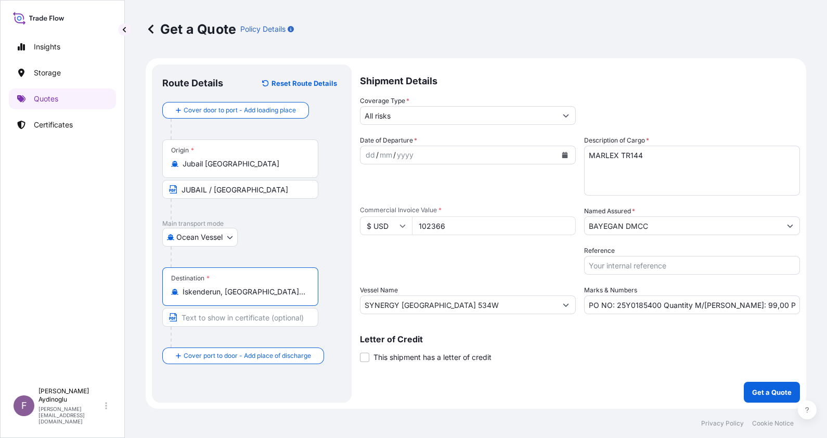
type input "İskenderun, [GEOGRAPHIC_DATA], [GEOGRAPHIC_DATA]"
click at [263, 319] on input "Text to appear on certificate" at bounding box center [242, 317] width 160 height 19
type input "ISKENDERUN / [GEOGRAPHIC_DATA]"
click at [344, 329] on div "Route Details Reset Route Details Cover door to port - Add loading place Place …" at bounding box center [252, 234] width 200 height 338
click at [368, 157] on div "dd" at bounding box center [370, 155] width 11 height 12
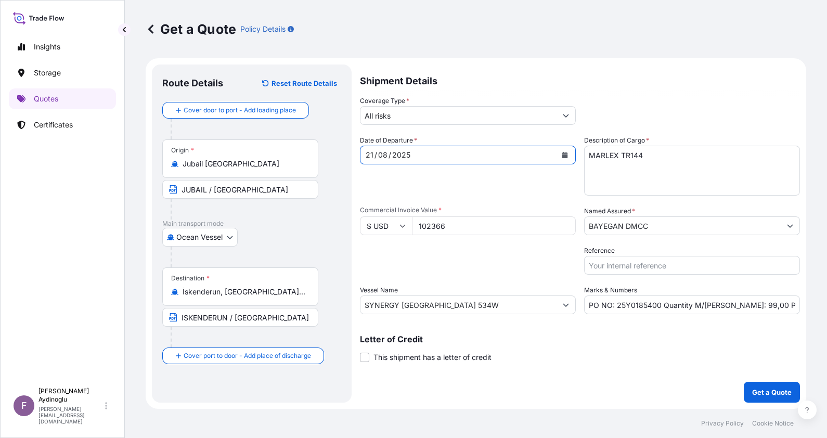
click at [449, 122] on input "All risks" at bounding box center [459, 115] width 196 height 19
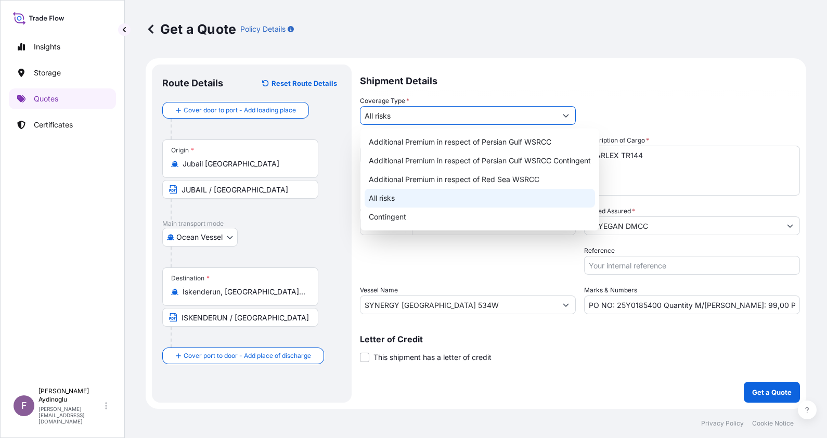
click at [437, 202] on div "All risks" at bounding box center [480, 198] width 231 height 19
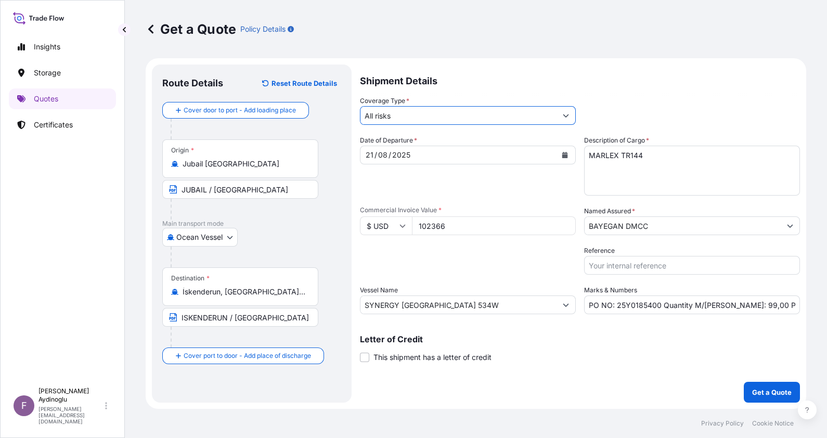
click at [659, 230] on input "BAYEGAN DMCC" at bounding box center [683, 225] width 196 height 19
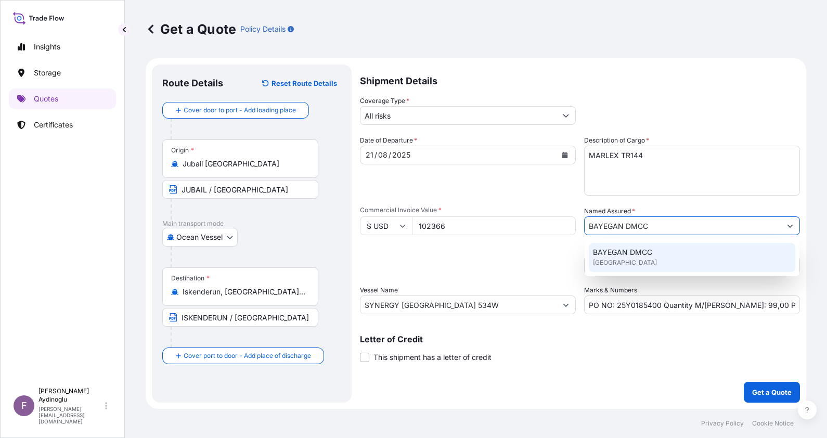
click at [650, 267] on div "BAYEGAN DMCC [GEOGRAPHIC_DATA]" at bounding box center [692, 257] width 207 height 29
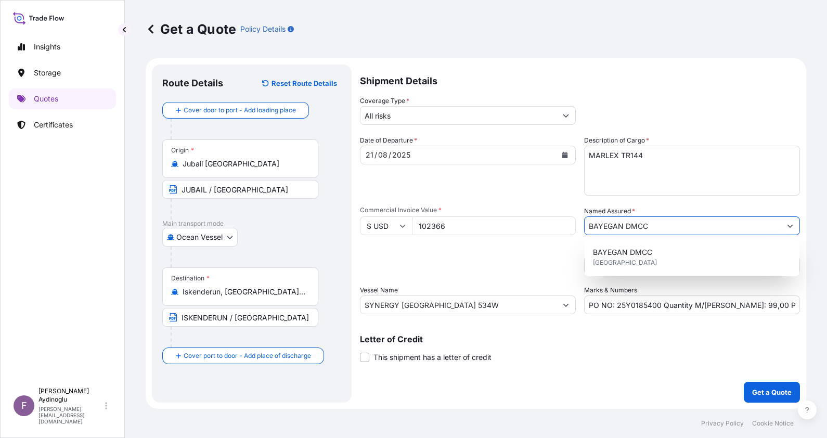
click at [686, 344] on div "Letter of Credit This shipment has a letter of credit Letter of credit * Letter…" at bounding box center [580, 349] width 440 height 28
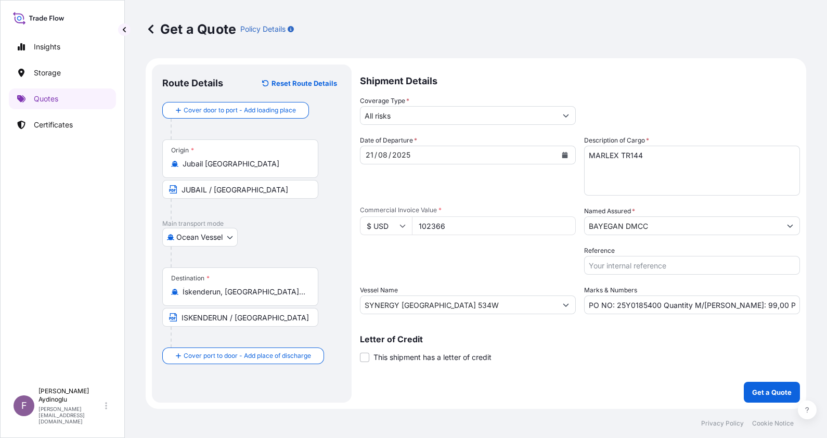
click at [795, 305] on input "PO NO: 25Y0185400 Quantity M/[PERSON_NAME]: 99,00 Premium: USD 11,26" at bounding box center [692, 305] width 216 height 19
click at [764, 387] on p "Get a Quote" at bounding box center [772, 392] width 40 height 10
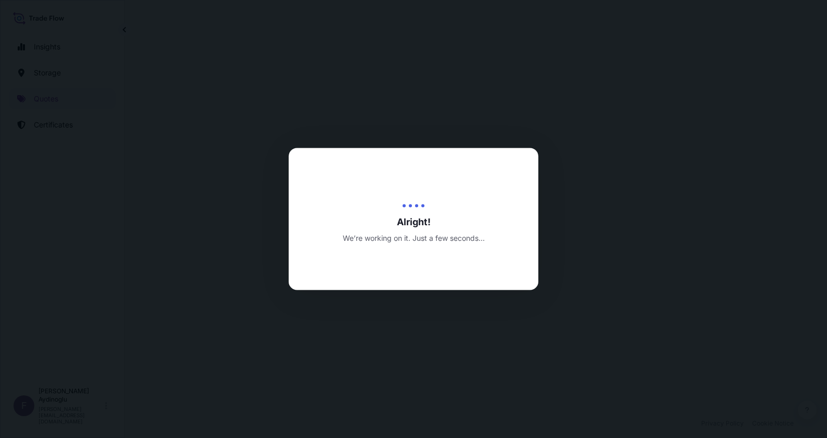
select select "Ocean Vessel"
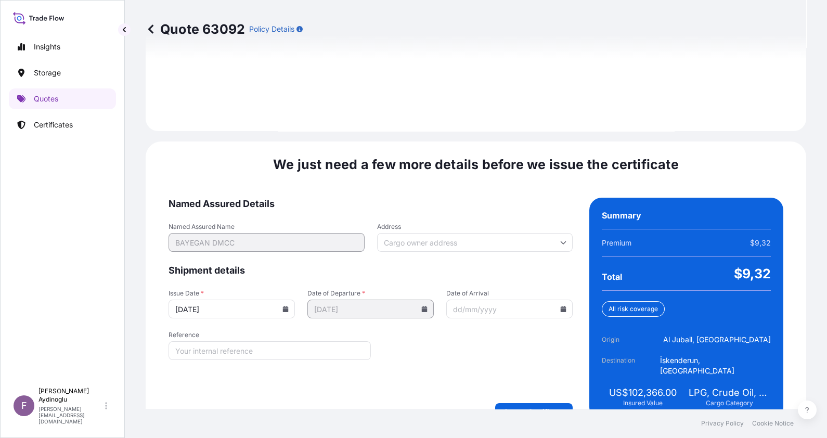
scroll to position [1203, 0]
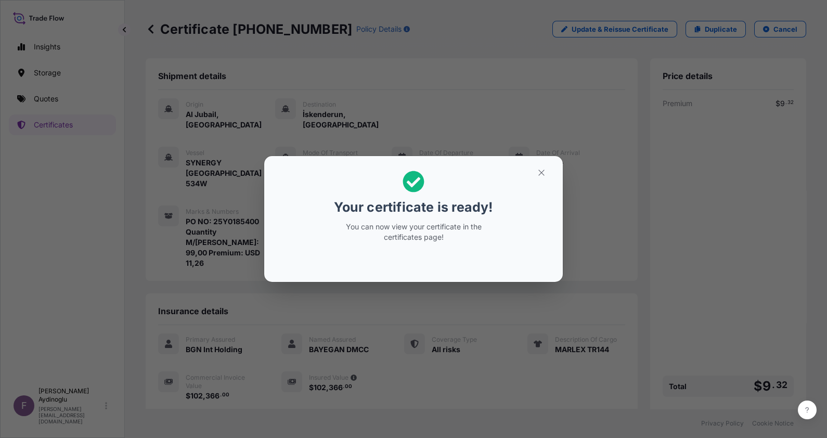
click at [534, 178] on button "button" at bounding box center [542, 172] width 26 height 17
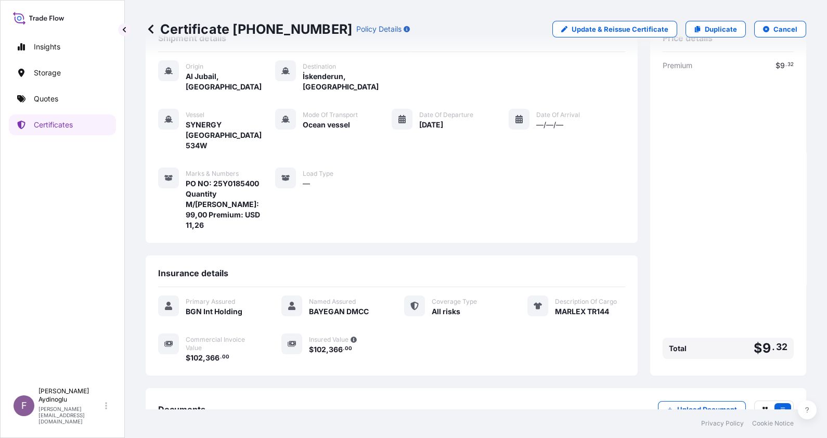
scroll to position [71, 0]
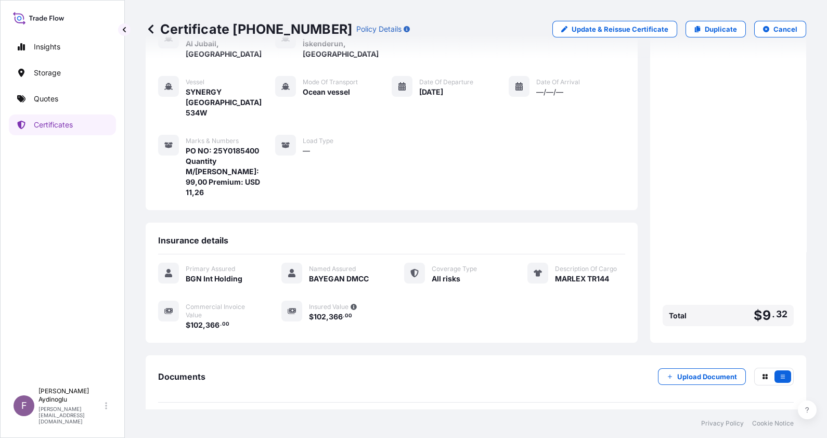
click at [390, 413] on link "PDF Certificate [DATE]" at bounding box center [476, 426] width 636 height 27
drag, startPoint x: 497, startPoint y: 174, endPoint x: 479, endPoint y: 176, distance: 18.8
click at [497, 174] on div "Shipment details Origin [GEOGRAPHIC_DATA], [GEOGRAPHIC_DATA] Destination İskend…" at bounding box center [392, 165] width 492 height 355
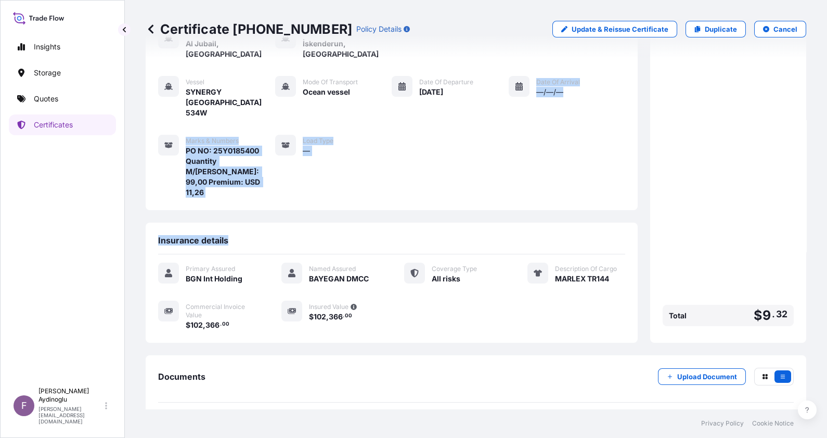
click at [151, 169] on div "Shipment details Origin [GEOGRAPHIC_DATA], [GEOGRAPHIC_DATA] Destination İskend…" at bounding box center [392, 165] width 492 height 355
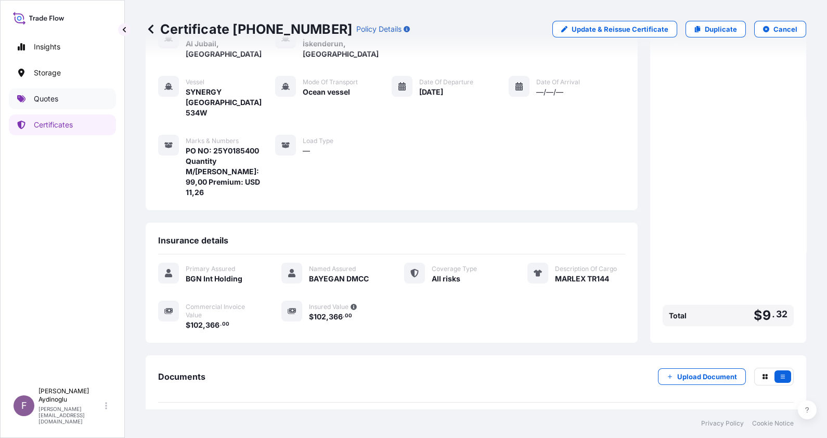
click at [65, 94] on link "Quotes" at bounding box center [62, 98] width 107 height 21
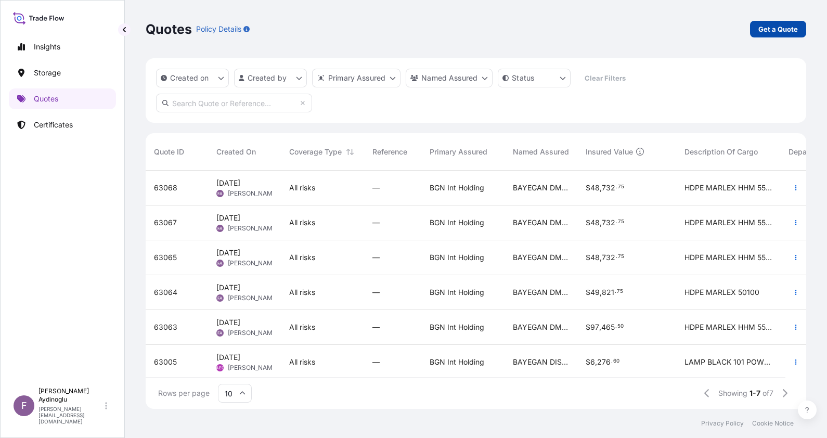
click at [765, 27] on p "Get a Quote" at bounding box center [779, 29] width 40 height 10
select select "Ocean Vessel"
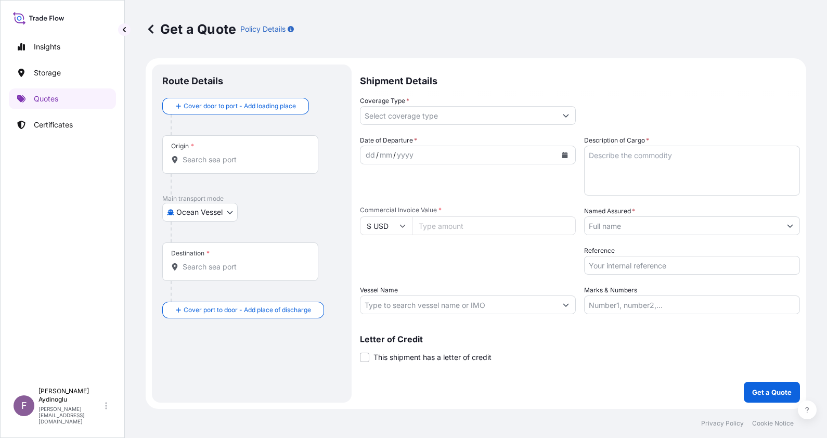
click at [670, 306] on input "Marks & Numbers" at bounding box center [692, 305] width 216 height 19
type input "PO NO: 25Y0185400 Quantity M/[PERSON_NAME]: 99,00 Premium: USD 11,26"
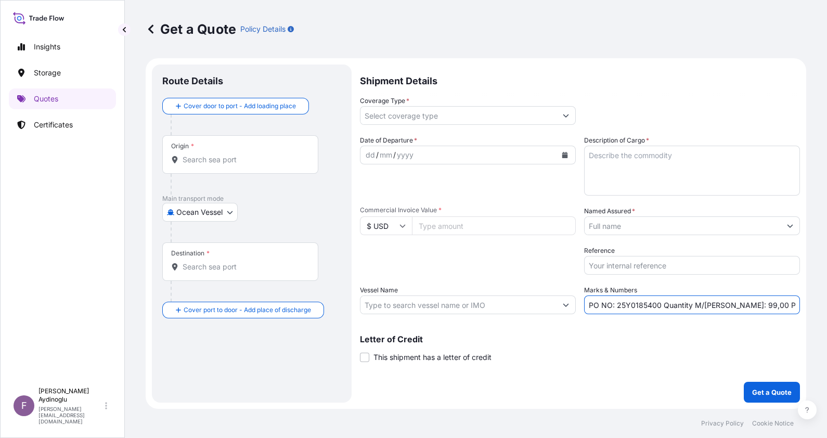
type input "Jubail [GEOGRAPHIC_DATA]"
type input "İskenderun, [GEOGRAPHIC_DATA], [GEOGRAPHIC_DATA]"
type input "All risks"
type input "102366"
type input "BAYEGAN DMCC"
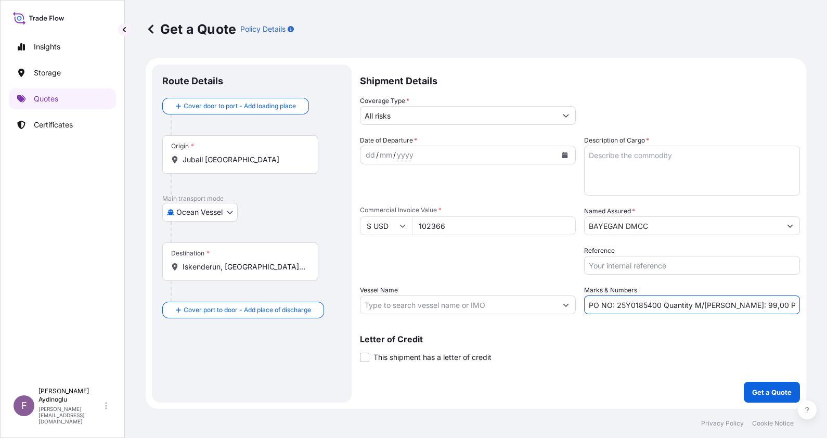
type input "SYNERGY [GEOGRAPHIC_DATA] 534W"
drag, startPoint x: 660, startPoint y: 305, endPoint x: 618, endPoint y: 309, distance: 42.3
click at [618, 309] on input "PO NO: 25Y0185400 Quantity M/[PERSON_NAME]: 99,00 Premium: USD 11,26" at bounding box center [692, 305] width 216 height 19
paste input "907"
type input "PO NO: 25Y0190700 Quantity M/[PERSON_NAME]: 99,00 Premium: USD 11,26"
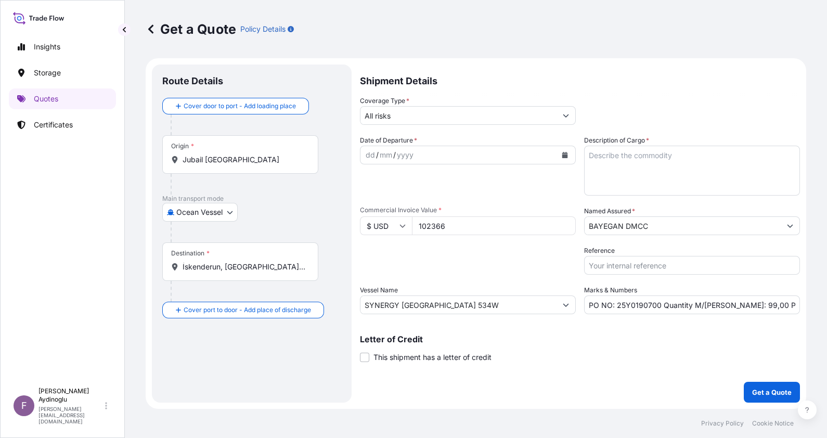
drag, startPoint x: 481, startPoint y: 227, endPoint x: 280, endPoint y: 225, distance: 201.4
click at [280, 225] on form "Route Details Cover door to port - Add loading place Place of loading Road / [G…" at bounding box center [476, 233] width 661 height 351
type input "49821.75"
click at [666, 151] on textarea "Description of Cargo *" at bounding box center [692, 171] width 216 height 50
paste textarea "HDPE MARLEX 50100"
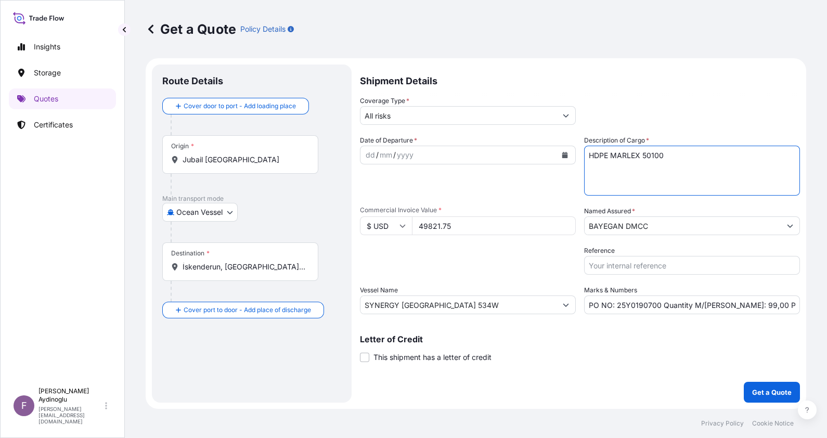
type textarea "HDPE MARLEX 50100"
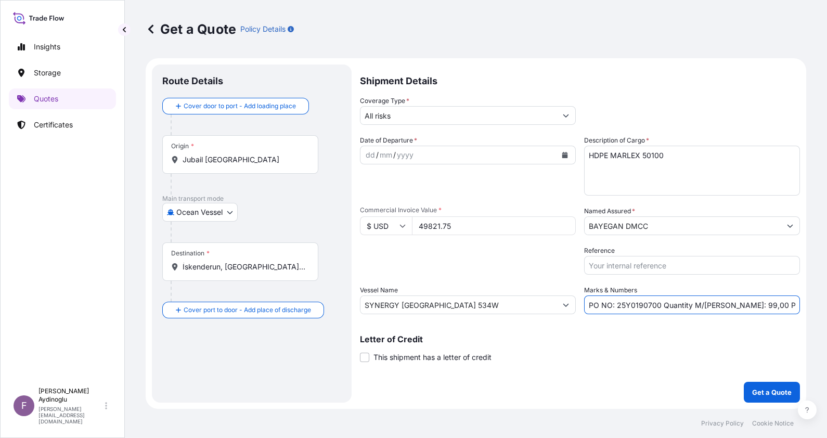
click at [727, 306] on input "PO NO: 25Y0190700 Quantity M/[PERSON_NAME]: 99,00 Premium: USD 11,26" at bounding box center [692, 305] width 216 height 19
click at [740, 307] on input "PO NO: 25Y0190700 Quantity M/[PERSON_NAME]: 49,00 Premium: USD 11,26" at bounding box center [692, 305] width 216 height 19
type input "PO NO: 25Y0190700 Quantity M/[PERSON_NAME]: 49,50 Premium: USD 11,26"
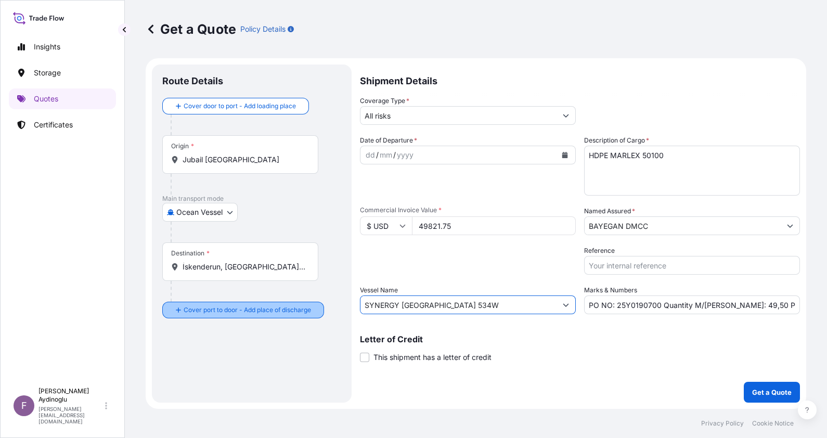
drag, startPoint x: 506, startPoint y: 302, endPoint x: 296, endPoint y: 304, distance: 210.2
click at [296, 304] on form "Route Details Cover door to port - Add loading place Place of loading Road / [G…" at bounding box center [476, 233] width 661 height 351
paste input "GSL MYNY / 532E"
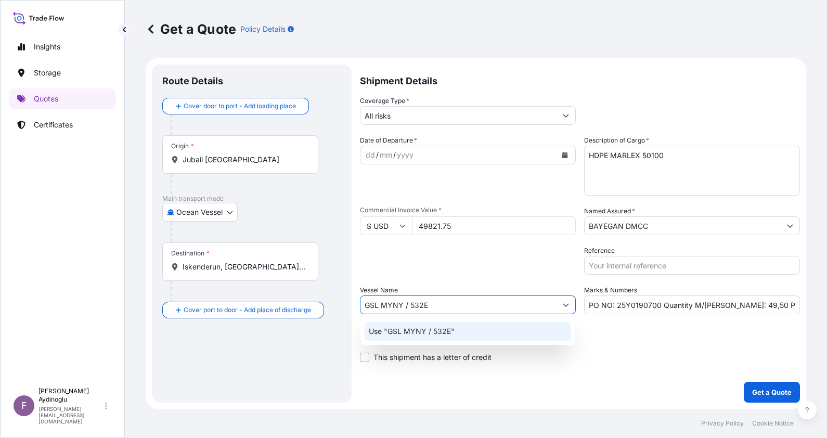
click at [476, 335] on div "Use "GSL MYNY / 532E"" at bounding box center [468, 331] width 207 height 19
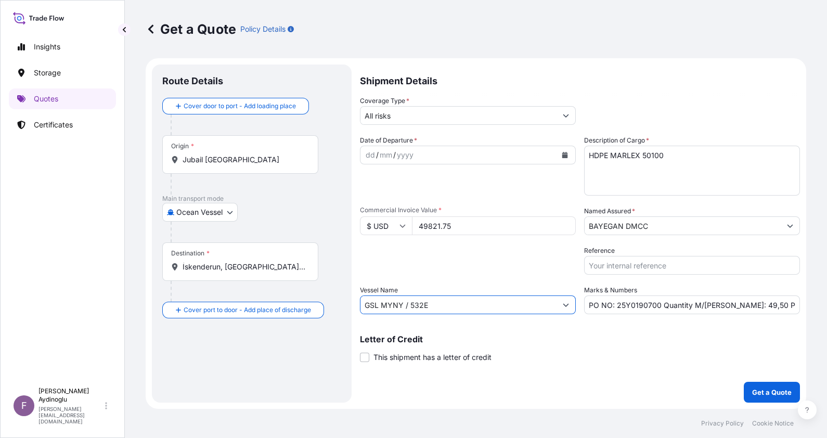
type input "GSL MYNY / 532E"
click at [582, 343] on div "Letter of Credit This shipment has a letter of credit Letter of credit * Letter…" at bounding box center [580, 349] width 440 height 28
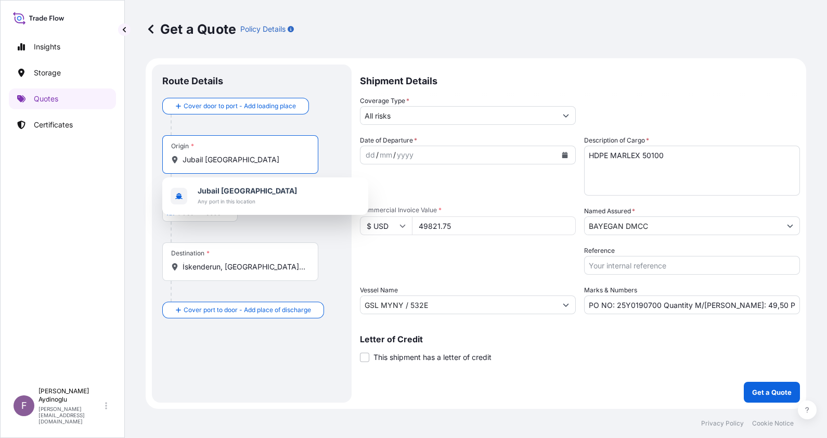
drag, startPoint x: 278, startPoint y: 159, endPoint x: 97, endPoint y: 159, distance: 180.6
click at [97, 159] on div "Insights Storage Quotes Certificates F [PERSON_NAME] [EMAIL_ADDRESS][DOMAIN_NAM…" at bounding box center [413, 219] width 827 height 438
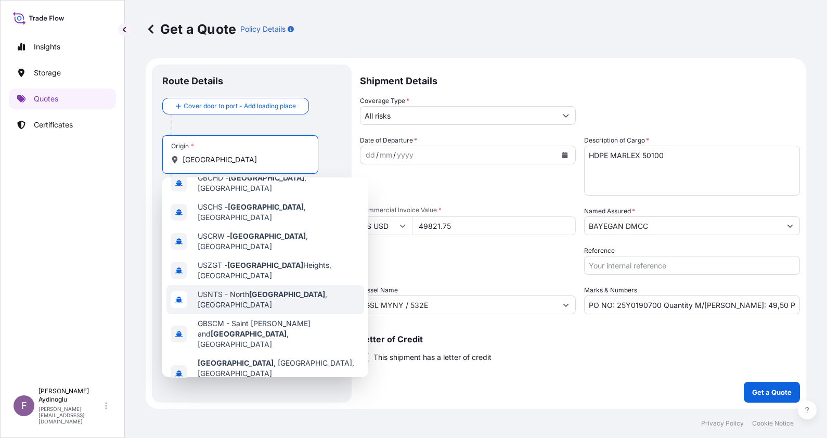
scroll to position [21, 0]
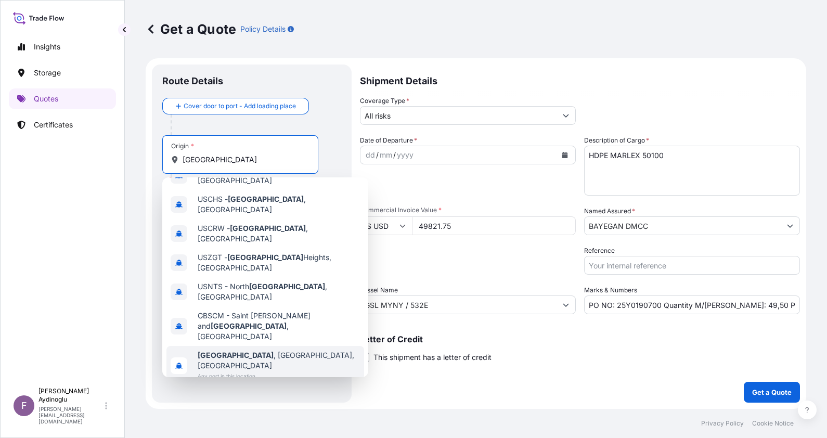
click at [284, 346] on div "[GEOGRAPHIC_DATA] , [GEOGRAPHIC_DATA], [GEOGRAPHIC_DATA] Any port in this locat…" at bounding box center [266, 366] width 198 height 40
type input "[GEOGRAPHIC_DATA], [GEOGRAPHIC_DATA], [GEOGRAPHIC_DATA]"
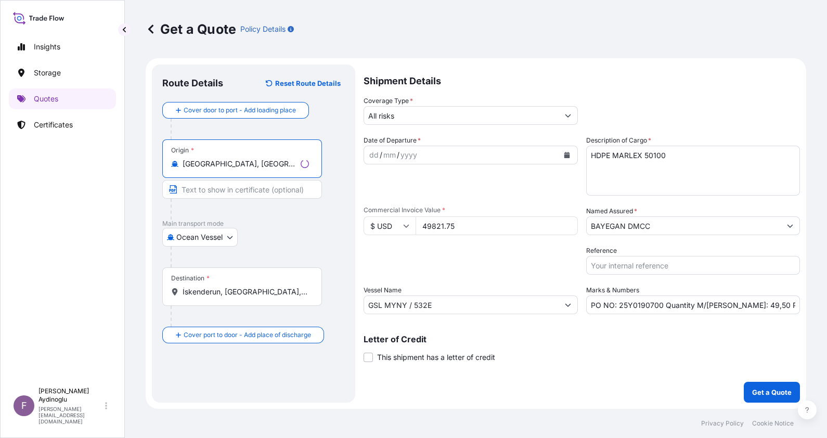
click at [255, 194] on input "Text to appear on certificate" at bounding box center [242, 189] width 160 height 19
type input "[GEOGRAPHIC_DATA] / [GEOGRAPHIC_DATA]"
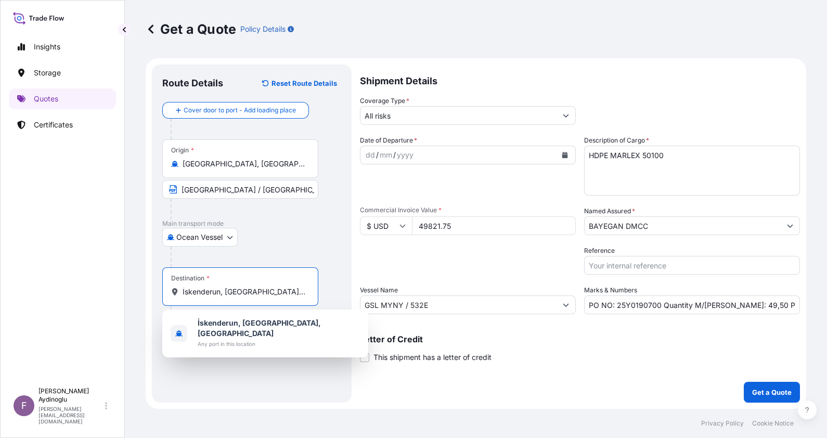
drag, startPoint x: 299, startPoint y: 291, endPoint x: 135, endPoint y: 291, distance: 163.4
click at [138, 290] on div "Get a Quote Policy Details Route Details Reset Route Details Cover door to port…" at bounding box center [476, 204] width 702 height 409
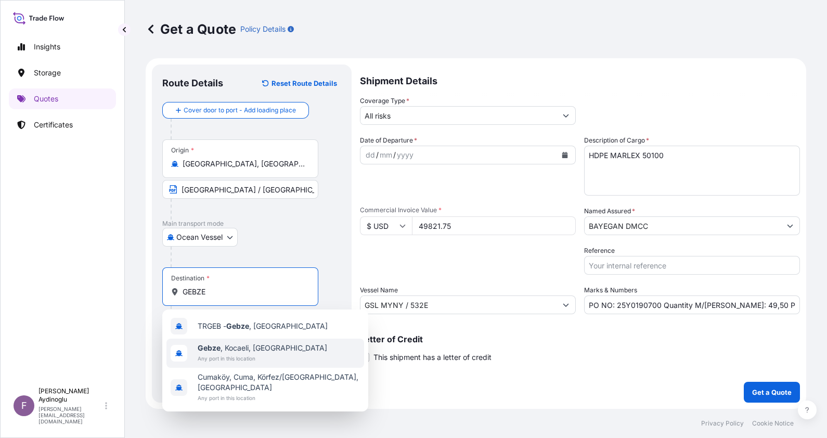
click at [267, 355] on span "Any port in this location" at bounding box center [263, 358] width 130 height 10
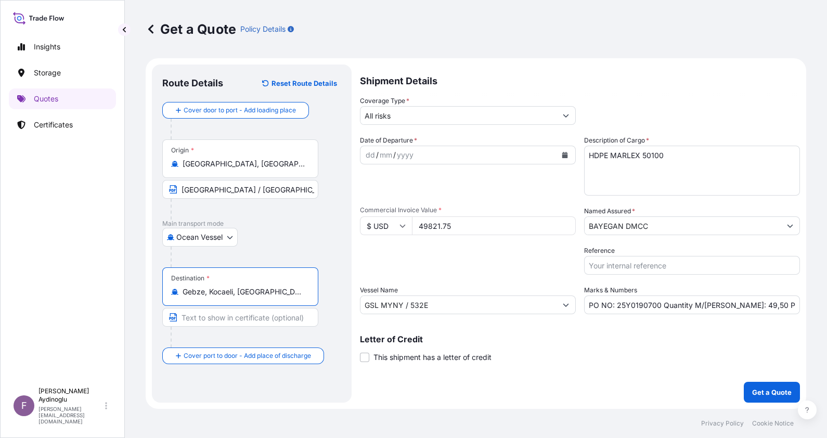
type input "Gebze, Kocaeli, [GEOGRAPHIC_DATA]"
click at [256, 319] on input "Text to appear on certificate" at bounding box center [240, 317] width 156 height 19
type input "GEBZE / [GEOGRAPHIC_DATA]"
click at [328, 295] on div "Destination * Gebze, [GEOGRAPHIC_DATA], [GEOGRAPHIC_DATA] GEBZE / [GEOGRAPHIC_D…" at bounding box center [251, 307] width 179 height 80
click at [369, 156] on div "dd" at bounding box center [370, 155] width 11 height 12
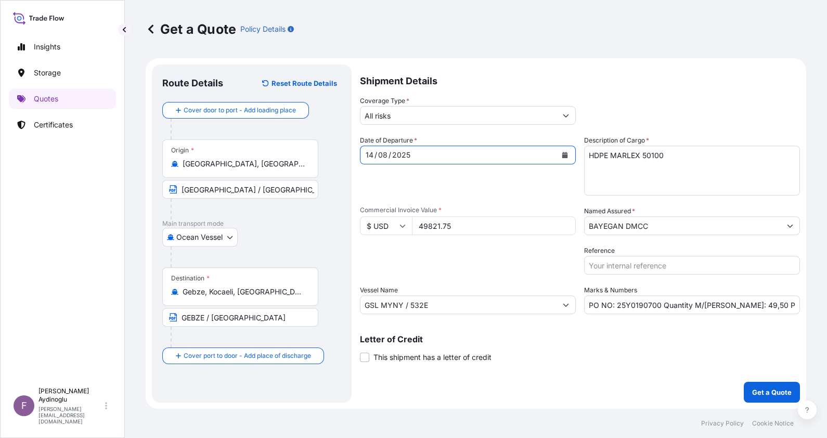
click at [440, 123] on input "All risks" at bounding box center [459, 115] width 196 height 19
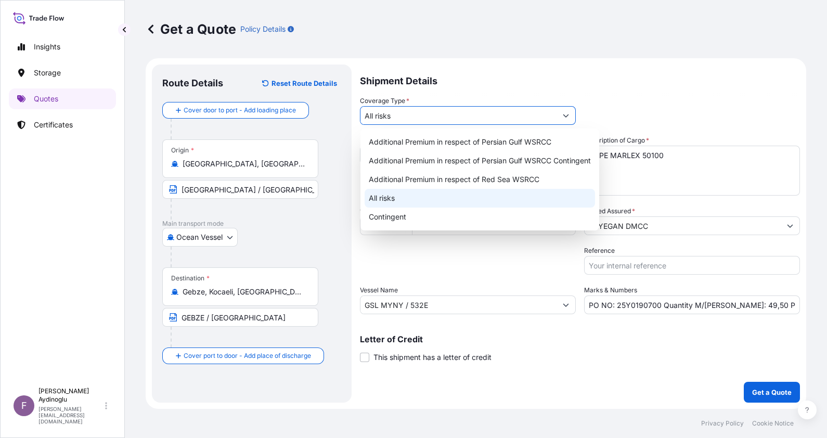
click at [438, 191] on div "All risks" at bounding box center [480, 198] width 231 height 19
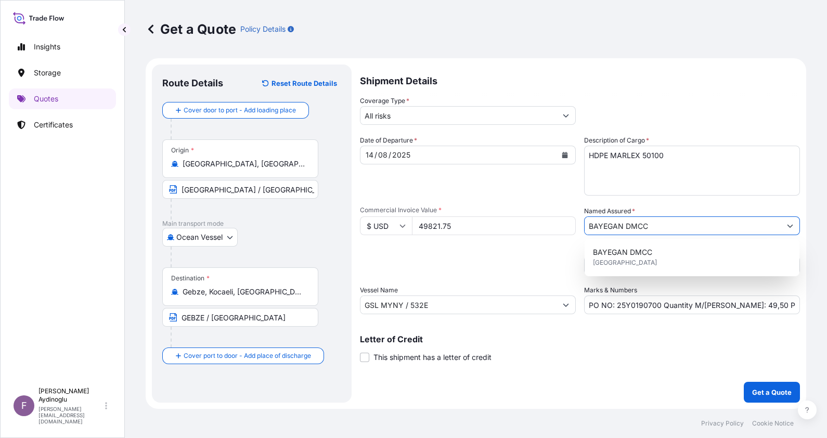
click at [680, 227] on input "BAYEGAN DMCC" at bounding box center [683, 225] width 196 height 19
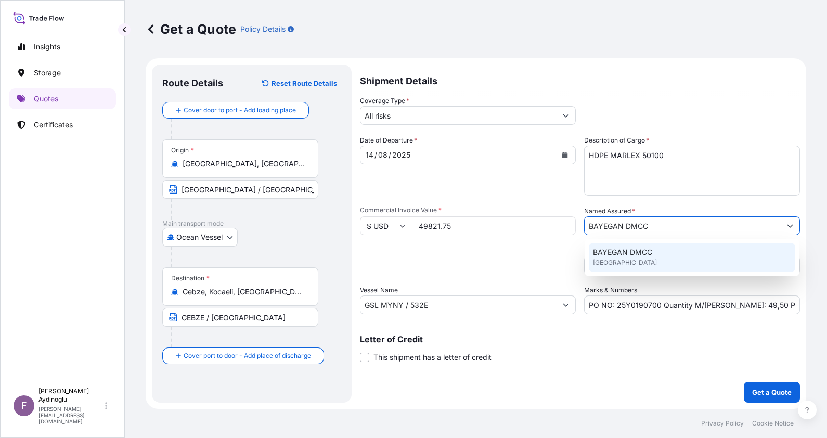
click at [661, 264] on div "BAYEGAN DMCC [GEOGRAPHIC_DATA]" at bounding box center [692, 257] width 207 height 29
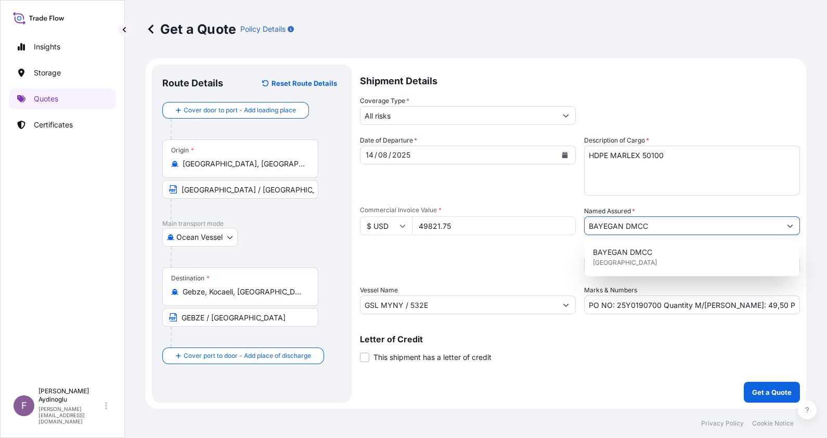
click at [784, 307] on input "PO NO: 25Y0190700 Quantity M/[PERSON_NAME]: 49,50 Premium: USD 11,26" at bounding box center [692, 305] width 216 height 19
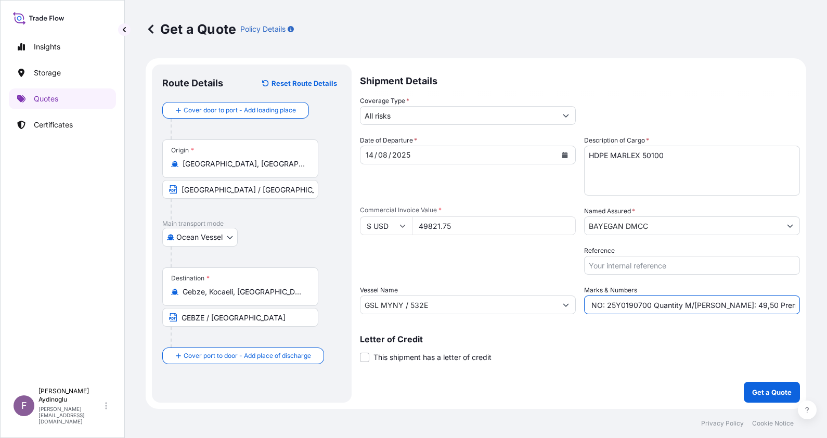
scroll to position [0, 18]
drag, startPoint x: 796, startPoint y: 306, endPoint x: 779, endPoint y: 306, distance: 17.2
click at [779, 306] on input "PO NO: 25Y0190700 Quantity M/[PERSON_NAME]: 49,50 Premium: USD 11,26" at bounding box center [692, 305] width 216 height 19
type input "PO NO: 25Y0190700 Quantity M/[PERSON_NAME]: 49,50 Premium: USD 5,48"
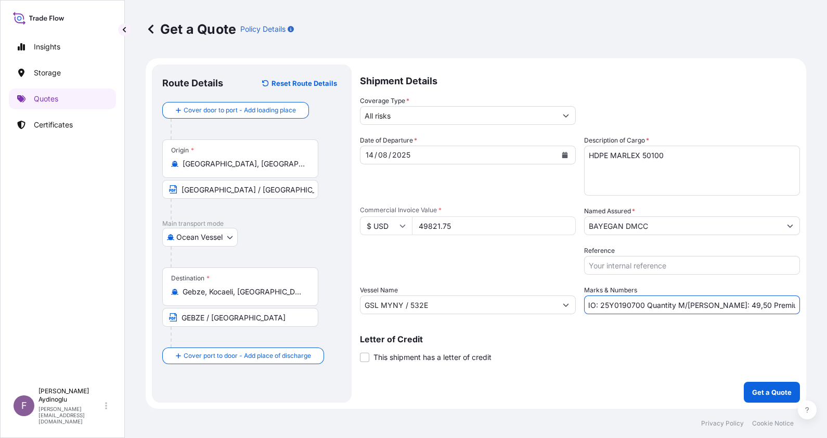
scroll to position [0, 0]
click at [758, 387] on button "Get a Quote" at bounding box center [772, 392] width 56 height 21
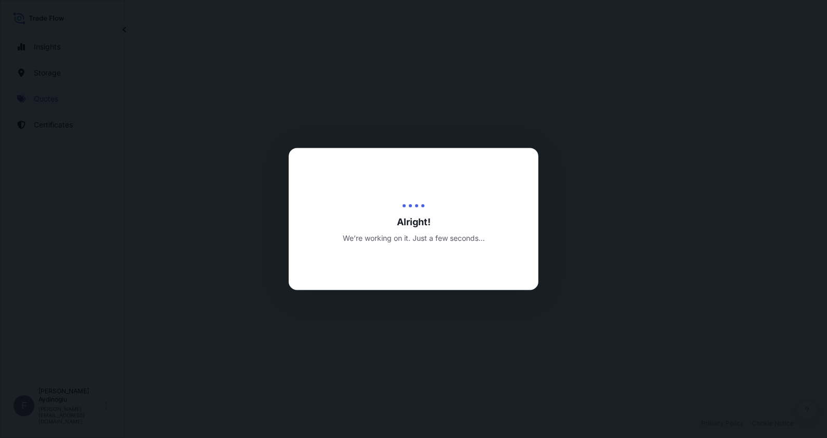
select select "Ocean Vessel"
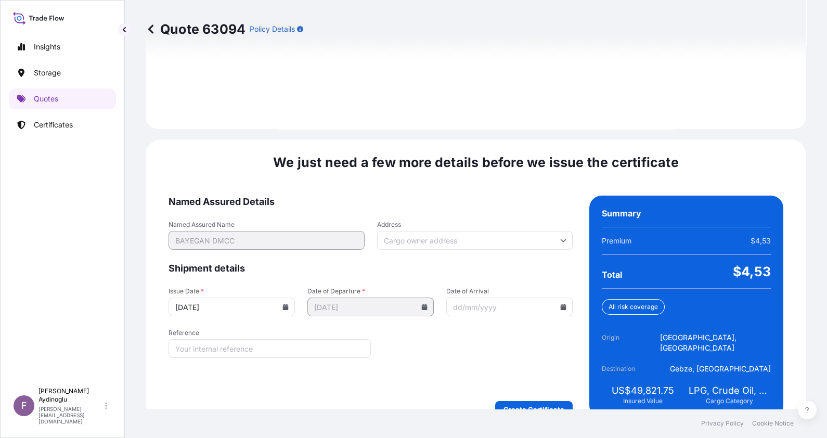
scroll to position [1203, 0]
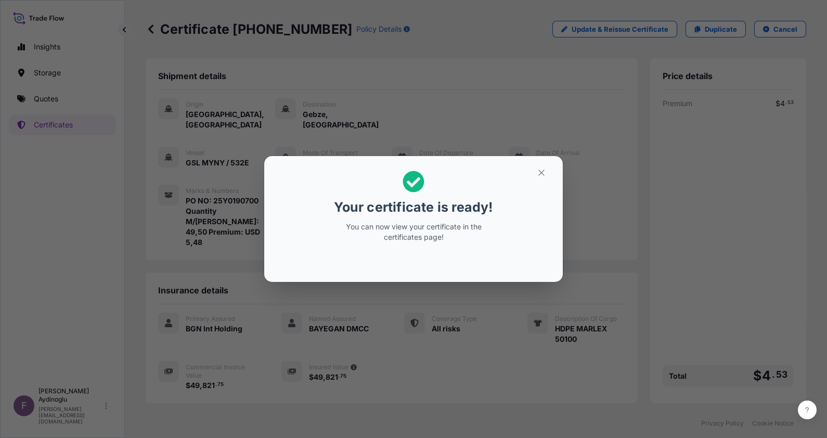
click at [542, 170] on icon "button" at bounding box center [541, 172] width 9 height 9
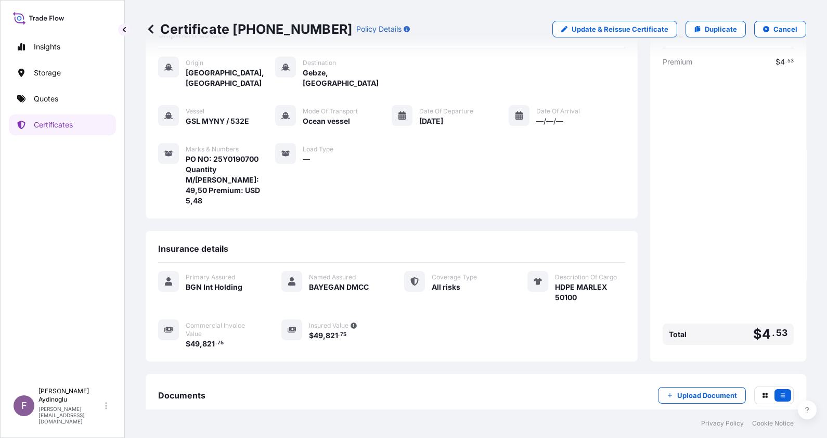
scroll to position [81, 0]
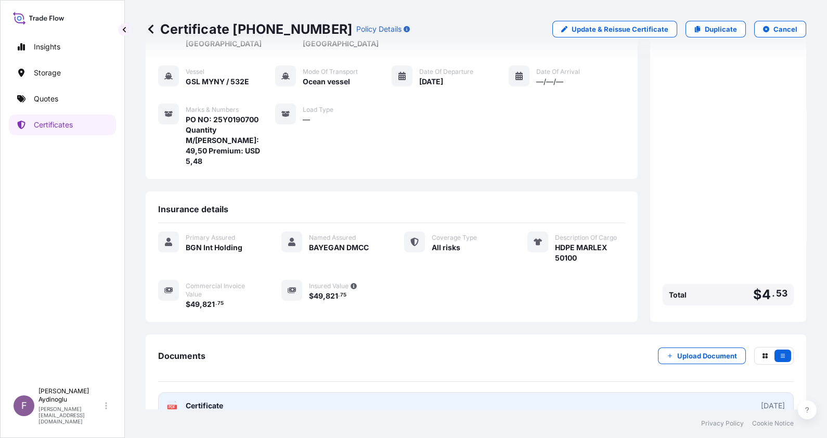
click at [452, 392] on link "PDF Certificate [DATE]" at bounding box center [476, 405] width 636 height 27
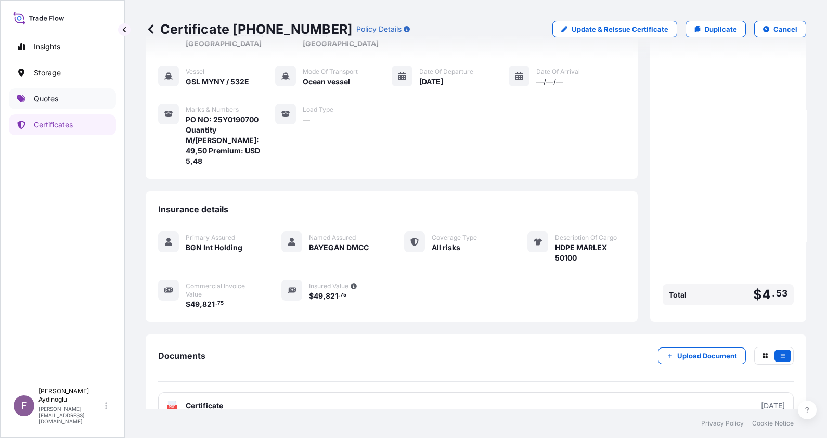
click at [77, 91] on link "Quotes" at bounding box center [62, 98] width 107 height 21
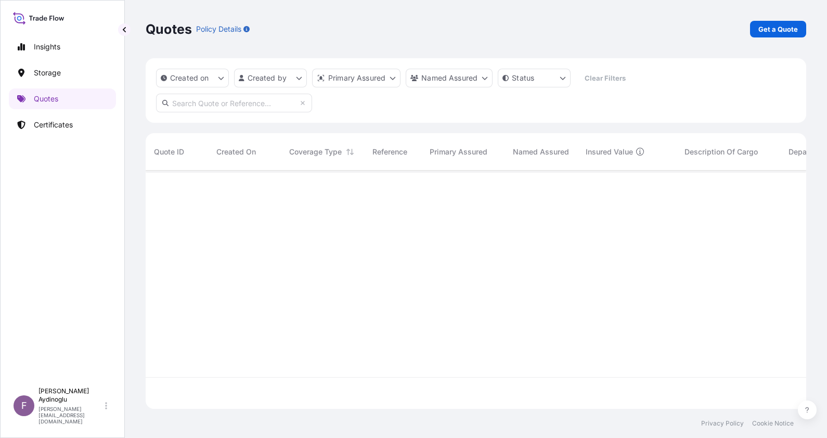
scroll to position [234, 650]
click at [770, 31] on p "Get a Quote" at bounding box center [779, 29] width 40 height 10
select select "Ocean Vessel"
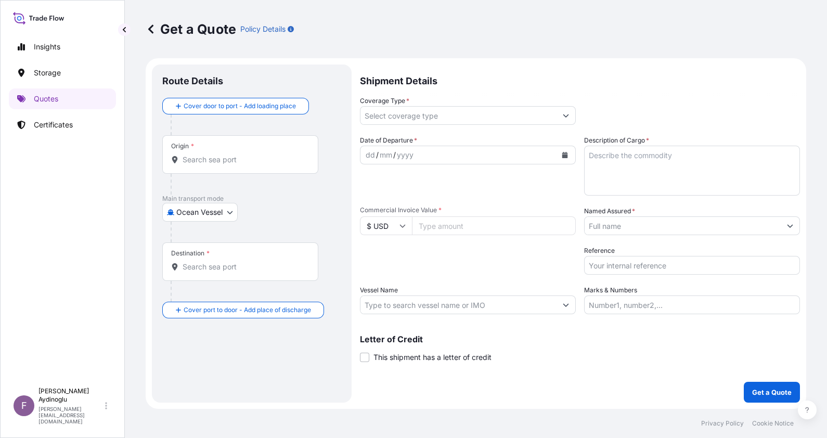
click at [650, 298] on input "Marks & Numbers" at bounding box center [692, 305] width 216 height 19
type input "PO NO: 25Y0190700 Quantity M/[PERSON_NAME]: 49,50 Premium: USD 5,48"
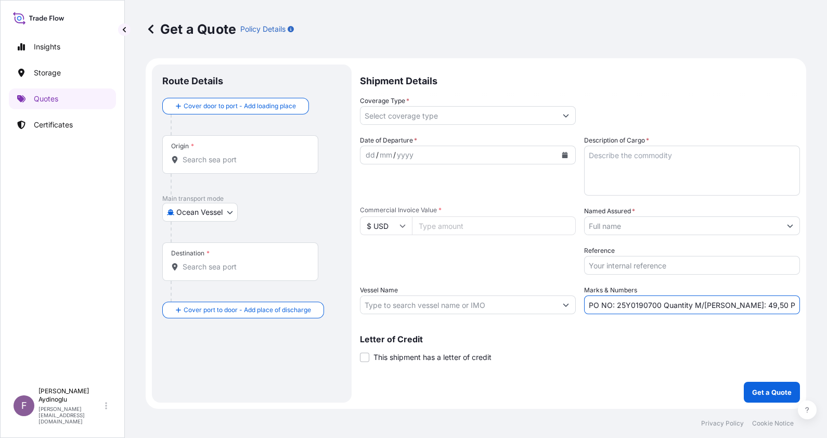
type input "[GEOGRAPHIC_DATA], [GEOGRAPHIC_DATA], [GEOGRAPHIC_DATA]"
type input "Gebze, Kocaeli, [GEOGRAPHIC_DATA]"
type input "All risks"
type input "49821.75"
type input "BAYEGAN DMCC"
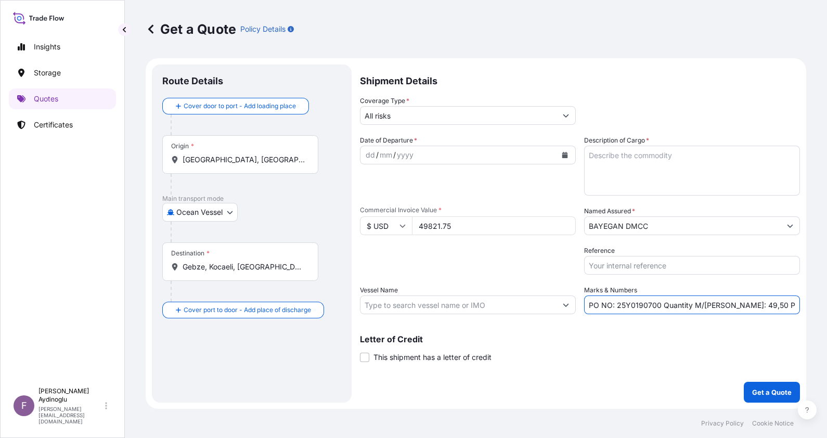
type input "GSL MYNY / 532E"
click at [647, 226] on input "BAYEGAN DMCC" at bounding box center [683, 225] width 196 height 19
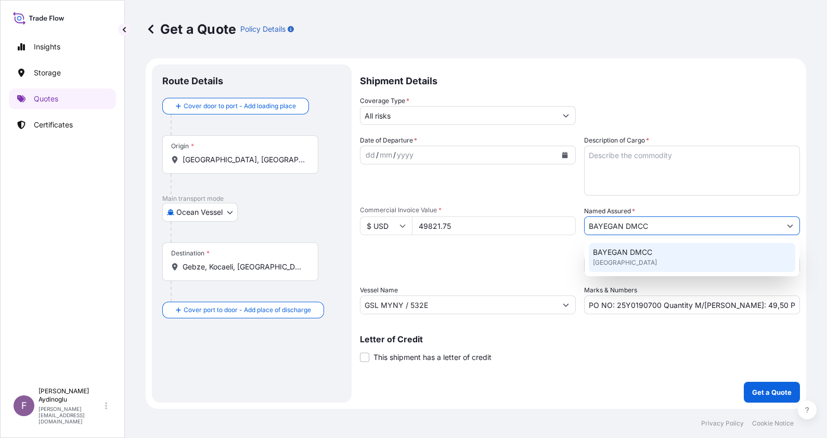
click at [650, 248] on span "BAYEGAN DMCC" at bounding box center [622, 252] width 59 height 10
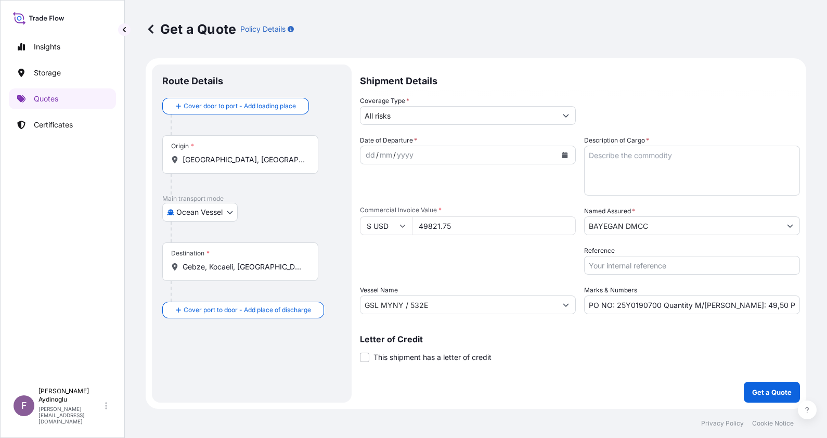
drag, startPoint x: 479, startPoint y: 228, endPoint x: 384, endPoint y: 228, distance: 95.2
click at [384, 228] on div "$ USD 49821.75" at bounding box center [468, 225] width 216 height 19
type input "2218080.74"
click at [647, 167] on textarea "Description of Cargo *" at bounding box center [692, 171] width 216 height 50
type textarea "MTBE"
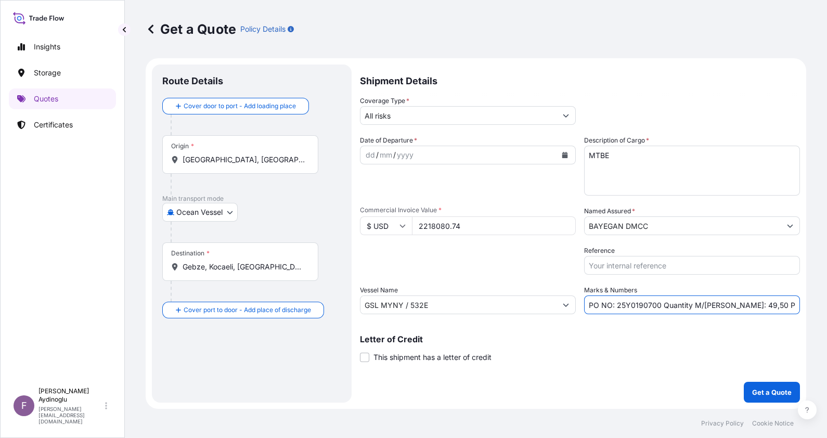
drag, startPoint x: 723, startPoint y: 307, endPoint x: 732, endPoint y: 307, distance: 8.8
click at [732, 307] on input "PO NO: 25Y0190700 Quantity M/[PERSON_NAME]: 49,50 Premium: USD 5,48" at bounding box center [692, 305] width 216 height 19
drag, startPoint x: 751, startPoint y: 304, endPoint x: 745, endPoint y: 304, distance: 6.2
click at [745, 304] on input "PO NO: 25Y0190700 Quantity M/[PERSON_NAME]: 2.497,50 Premium: USD 5,48" at bounding box center [692, 305] width 216 height 19
type input "PO NO: 25Y0190700 Quantity M/[PERSON_NAME]: 2.497,91 Premium: USD 5,48"
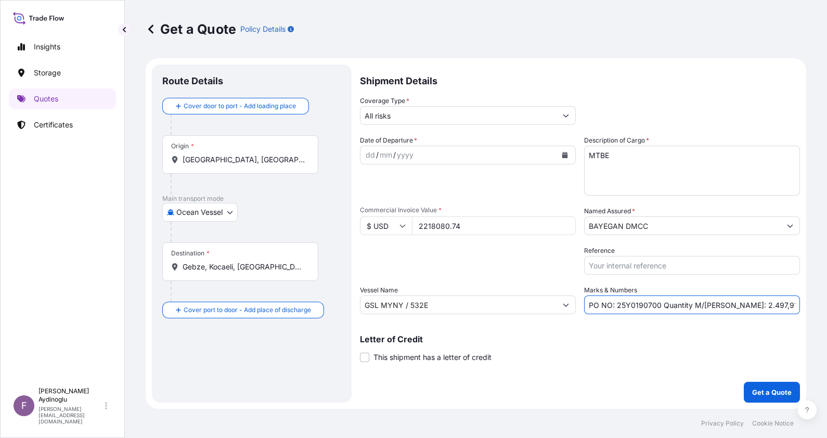
drag, startPoint x: 507, startPoint y: 306, endPoint x: 261, endPoint y: 308, distance: 246.1
click at [261, 308] on form "Route Details Cover door to port - Add loading place Place of loading Road / [G…" at bounding box center [476, 233] width 661 height 351
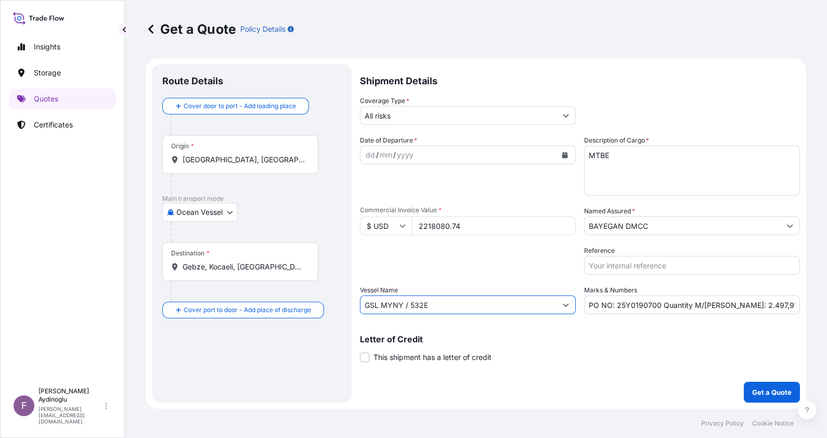
paste input "NAVIG8 GALLANTRY"
paste input "9833668"
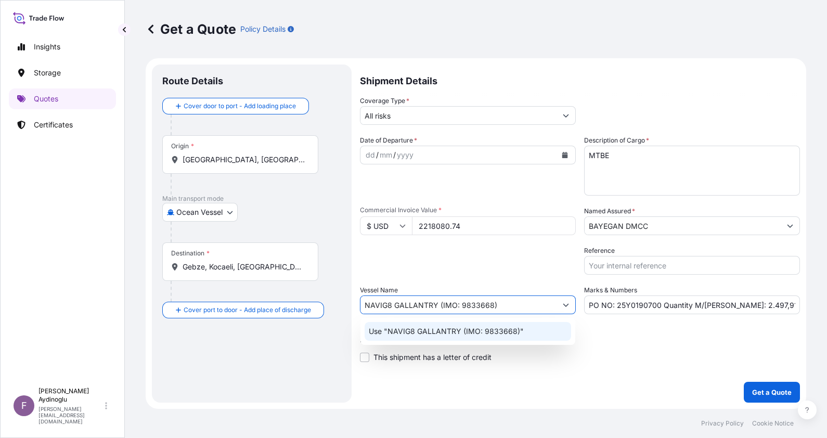
click at [508, 328] on p "Use "NAVIG8 GALLANTRY (IMO: 9833668)"" at bounding box center [446, 331] width 155 height 10
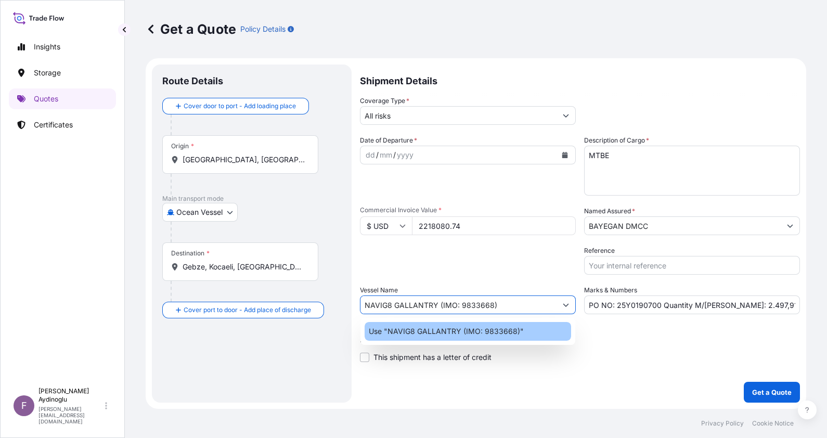
type input "NAVIG8 GALLANTRY (IMO: 9833668)"
click at [644, 331] on div "Letter of Credit This shipment has a letter of credit Letter of credit * Letter…" at bounding box center [580, 343] width 440 height 40
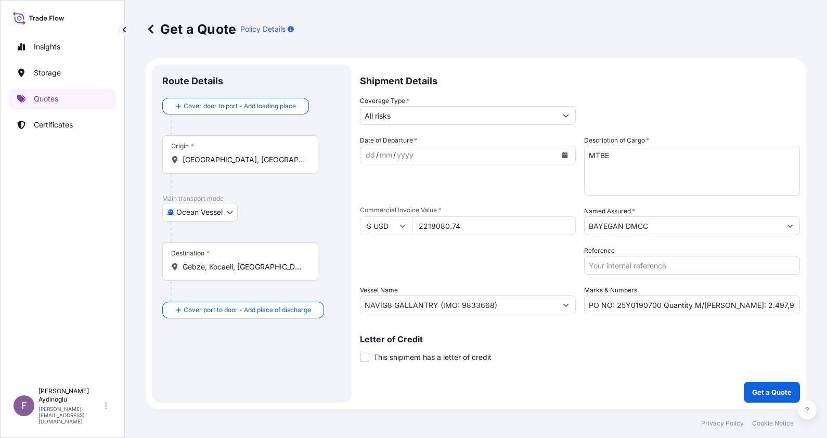
click at [214, 164] on input "[GEOGRAPHIC_DATA], [GEOGRAPHIC_DATA], [GEOGRAPHIC_DATA]" at bounding box center [244, 160] width 123 height 10
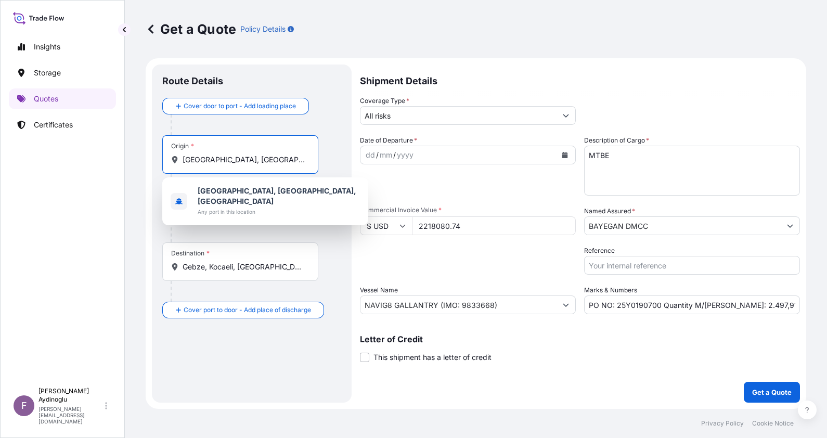
drag, startPoint x: 294, startPoint y: 159, endPoint x: 89, endPoint y: 161, distance: 205.0
click at [89, 161] on div "Insights Storage Quotes Certificates F [PERSON_NAME] [EMAIL_ADDRESS][DOMAIN_NAM…" at bounding box center [413, 219] width 827 height 438
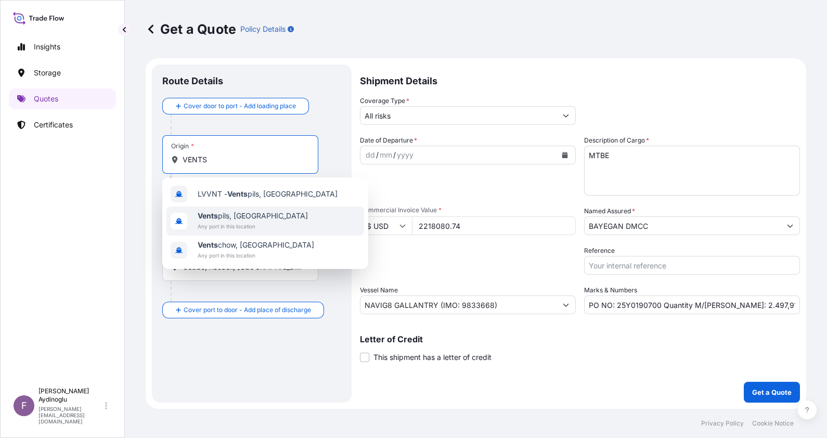
type input "Ventspils, [GEOGRAPHIC_DATA]"
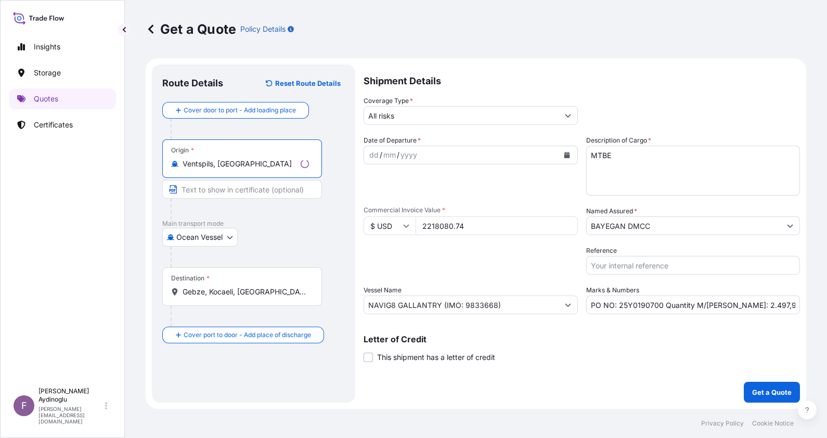
click at [257, 191] on input "Text to appear on certificate" at bounding box center [242, 189] width 160 height 19
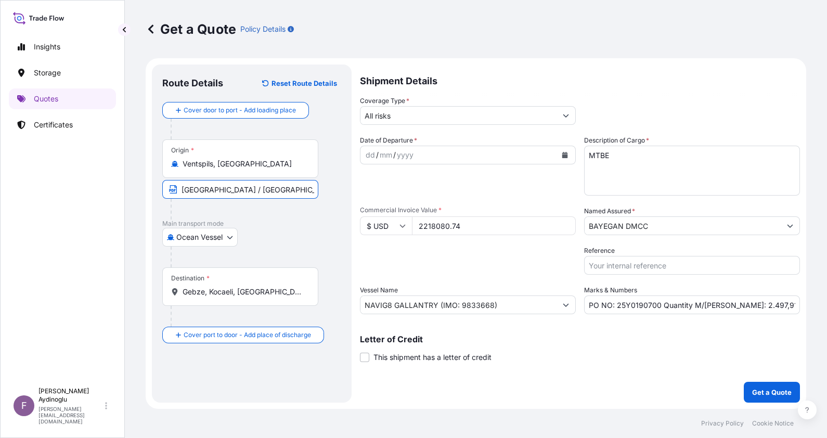
type input "[GEOGRAPHIC_DATA] / [GEOGRAPHIC_DATA]"
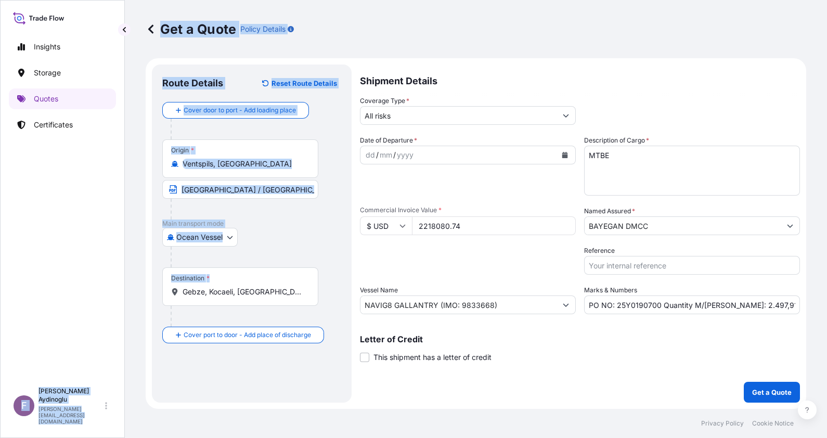
drag, startPoint x: 271, startPoint y: 297, endPoint x: 100, endPoint y: 293, distance: 170.7
click at [100, 293] on div "Insights Storage Quotes Certificates F [PERSON_NAME] [EMAIL_ADDRESS][DOMAIN_NAM…" at bounding box center [413, 219] width 827 height 438
click at [280, 292] on input "Gebze, Kocaeli, [GEOGRAPHIC_DATA]" at bounding box center [244, 292] width 123 height 10
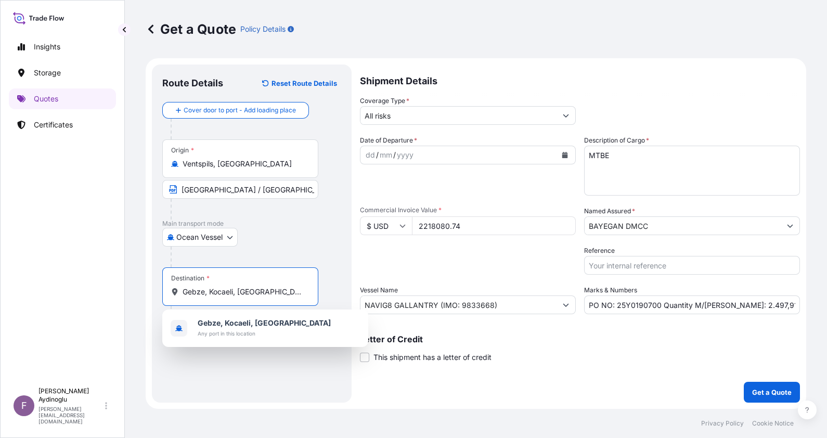
drag, startPoint x: 281, startPoint y: 291, endPoint x: 137, endPoint y: 289, distance: 143.6
click at [137, 289] on div "Get a Quote Policy Details Route Details Reset Route Details Cover door to port…" at bounding box center [476, 204] width 702 height 409
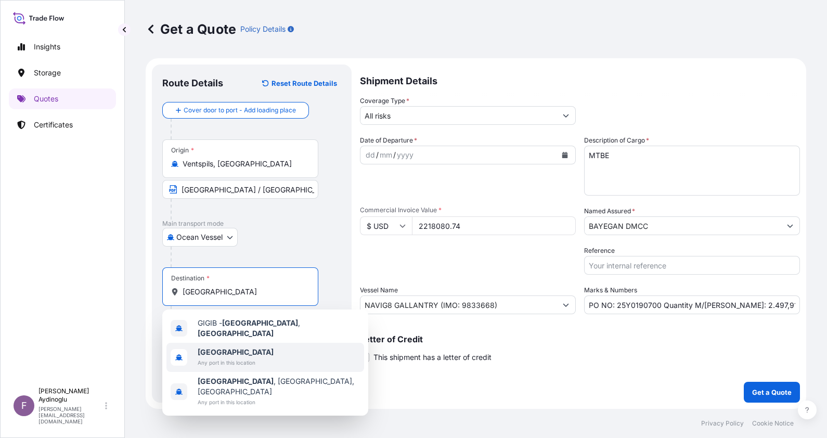
click at [264, 353] on div "[GEOGRAPHIC_DATA] Any port in this location" at bounding box center [266, 357] width 198 height 29
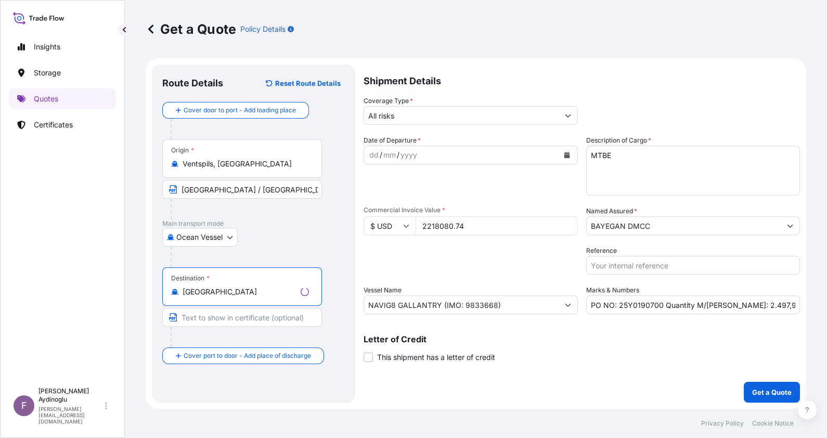
type input "[GEOGRAPHIC_DATA]"
click at [247, 319] on input "Text to appear on certificate" at bounding box center [242, 317] width 160 height 19
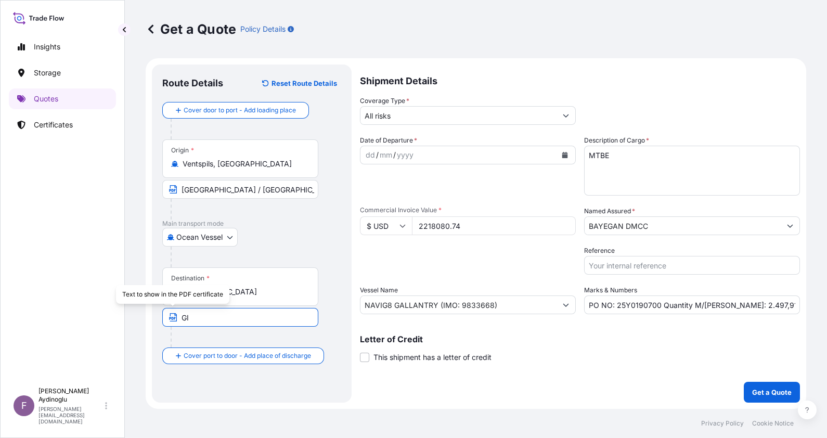
drag, startPoint x: 234, startPoint y: 313, endPoint x: 145, endPoint y: 313, distance: 89.0
click at [145, 313] on div "Get a Quote Policy Details Route Details Reset Route Details Cover door to port…" at bounding box center [476, 204] width 702 height 409
paste input "BRALTAR FOR ORDERS"
type input "[GEOGRAPHIC_DATA] FOR ORDERS / [GEOGRAPHIC_DATA]"
click at [555, 354] on div "Letter of Credit This shipment has a letter of credit Letter of credit * Letter…" at bounding box center [580, 349] width 440 height 28
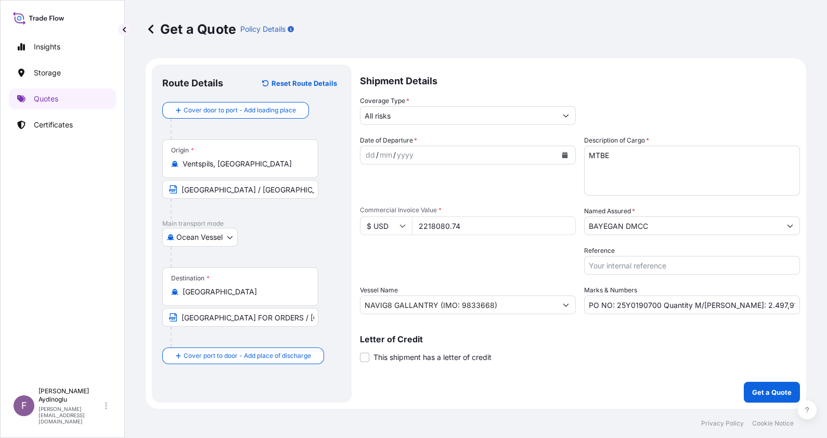
click at [366, 148] on div "dd / mm / yyyy" at bounding box center [459, 155] width 196 height 19
click at [371, 155] on div "dd" at bounding box center [370, 155] width 11 height 12
click at [450, 120] on input "All risks" at bounding box center [459, 115] width 196 height 19
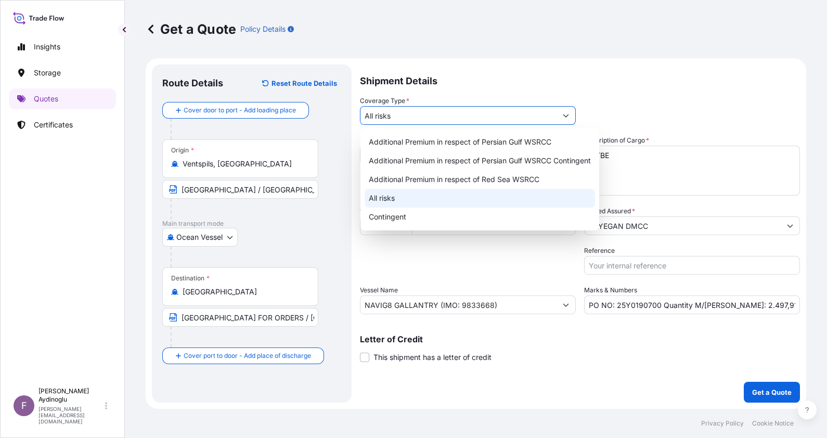
click at [434, 194] on div "All risks" at bounding box center [480, 198] width 231 height 19
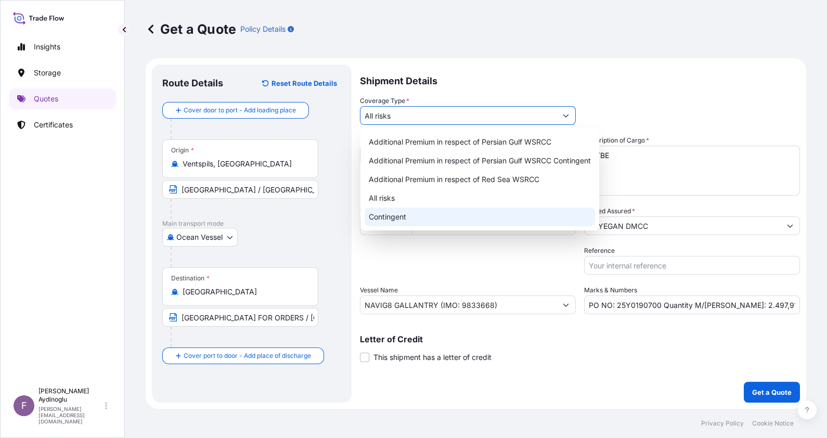
click at [757, 309] on input "PO NO: 25Y0190700 Quantity M/[PERSON_NAME]: 2.497,91 Premium: USD 5,48" at bounding box center [692, 305] width 216 height 19
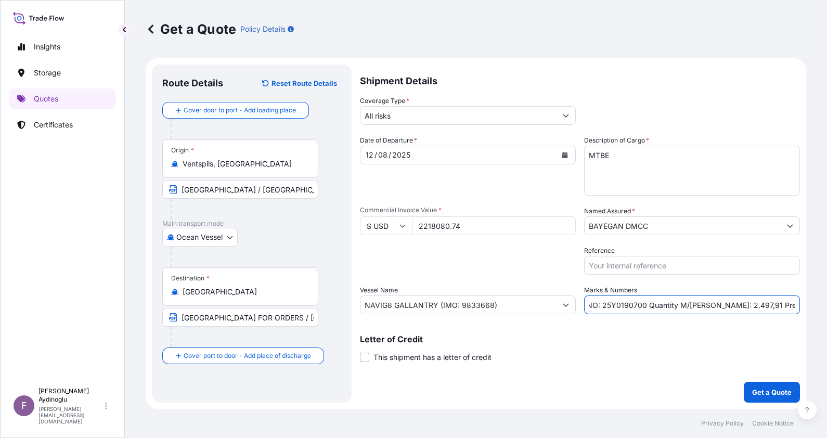
scroll to position [0, 25]
drag, startPoint x: 797, startPoint y: 301, endPoint x: 781, endPoint y: 304, distance: 16.4
click at [781, 304] on input "PO NO: 25Y0190700 Quantity M/[PERSON_NAME]: 2.497,91 Premium: USD 5,48" at bounding box center [692, 305] width 216 height 19
click at [795, 306] on input "PO NO: 25Y0190700 Quantity M/[PERSON_NAME]: 2.497,91 Premium: USD 1.288," at bounding box center [692, 305] width 216 height 19
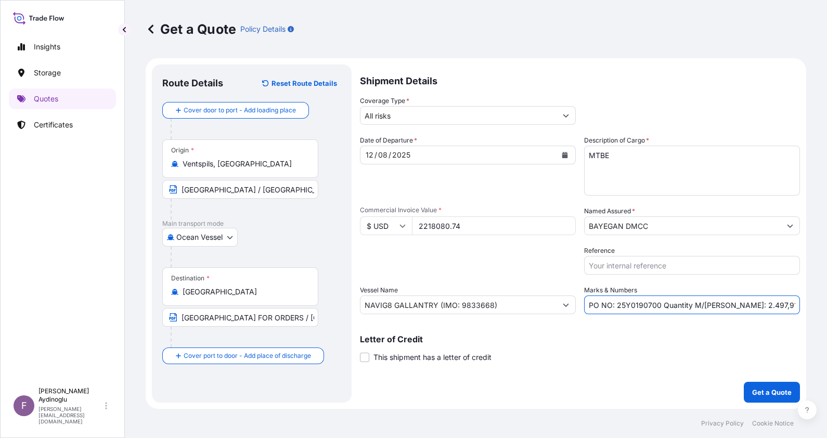
drag, startPoint x: 661, startPoint y: 305, endPoint x: 488, endPoint y: 311, distance: 173.4
click at [490, 308] on div "Date of Departure * [DATE] Cargo Category * LPG, Crude Oil, Utility Fuel, Mid D…" at bounding box center [580, 224] width 440 height 179
type input "Quantity M/[PERSON_NAME]: 2.497,91 Premium: USD 1.288,78"
click at [637, 334] on div "Letter of Credit This shipment has a letter of credit Letter of credit * Letter…" at bounding box center [580, 343] width 440 height 40
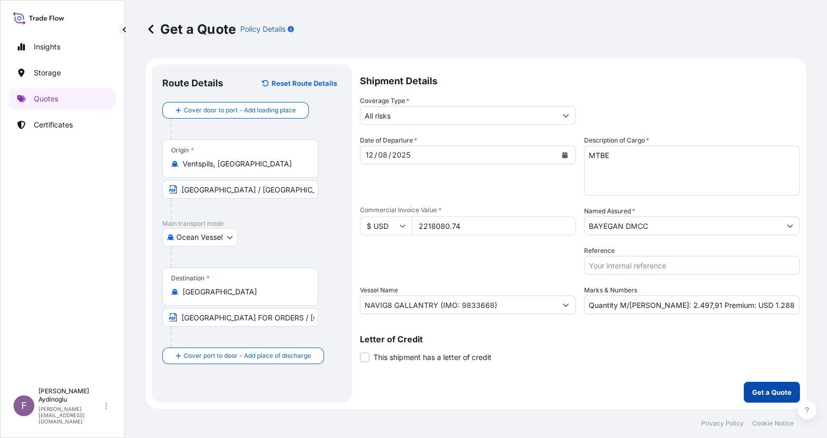
click at [770, 388] on p "Get a Quote" at bounding box center [772, 392] width 40 height 10
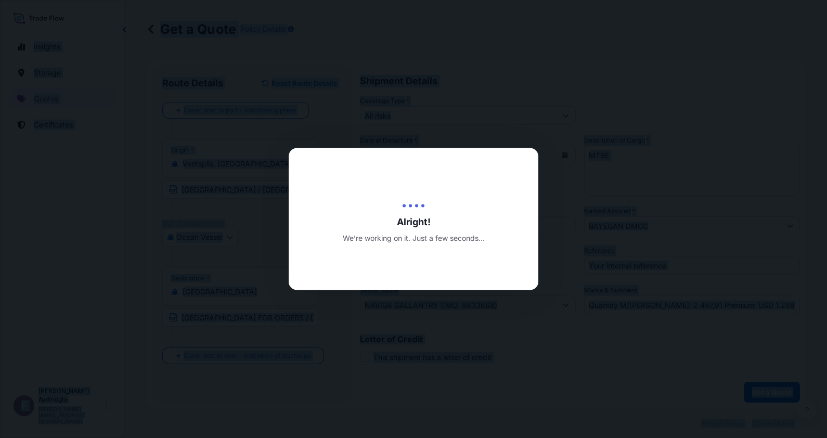
click at [593, 387] on div at bounding box center [413, 219] width 827 height 438
select select "Ocean Vessel"
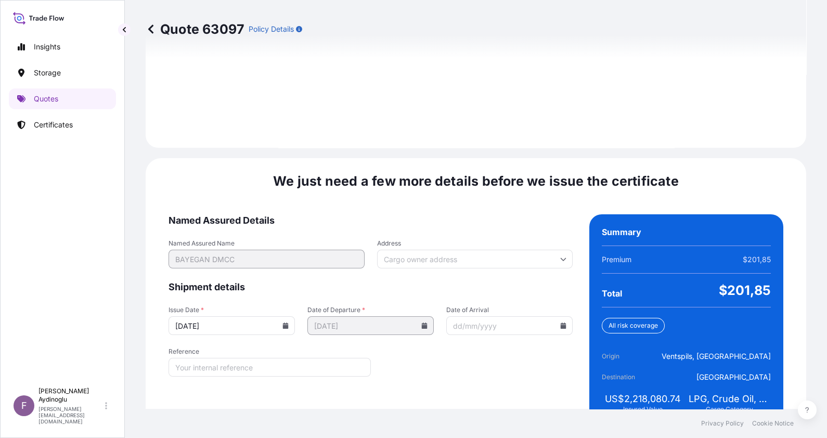
scroll to position [1203, 0]
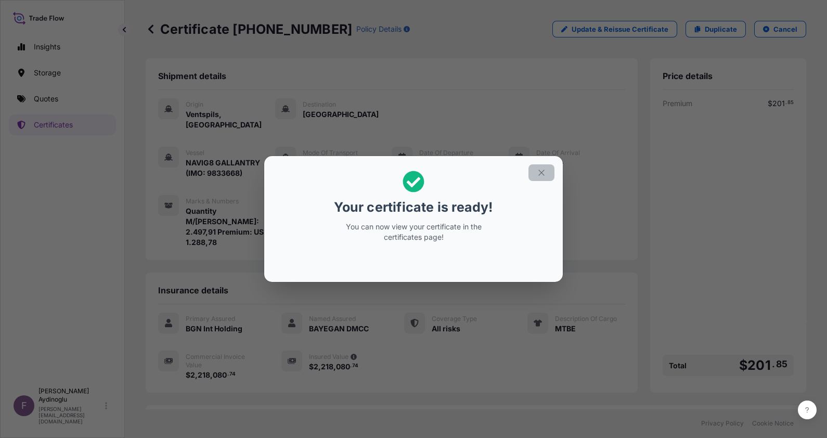
click at [538, 168] on icon "button" at bounding box center [541, 172] width 9 height 9
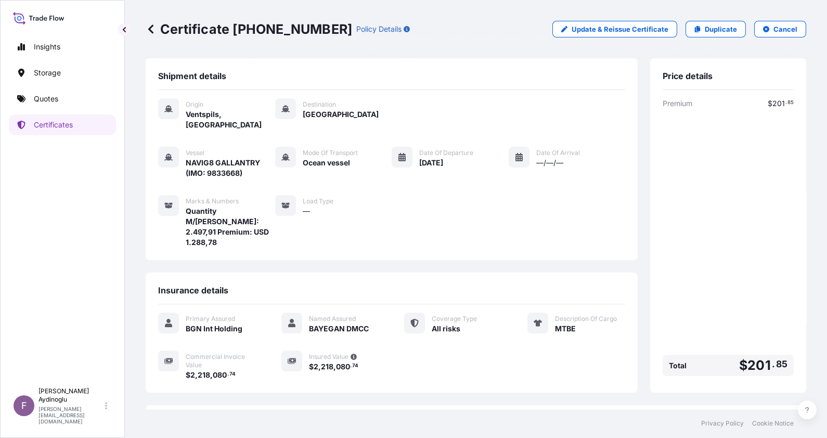
scroll to position [71, 0]
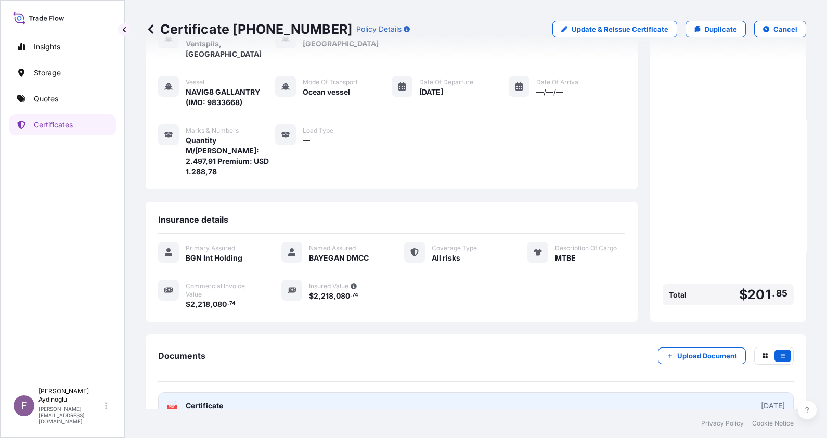
click at [456, 392] on link "PDF Certificate [DATE]" at bounding box center [476, 405] width 636 height 27
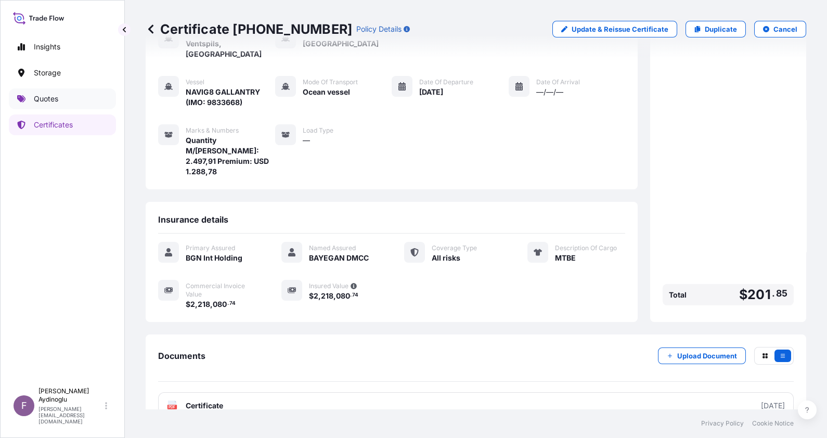
click at [46, 99] on p "Quotes" at bounding box center [46, 99] width 24 height 10
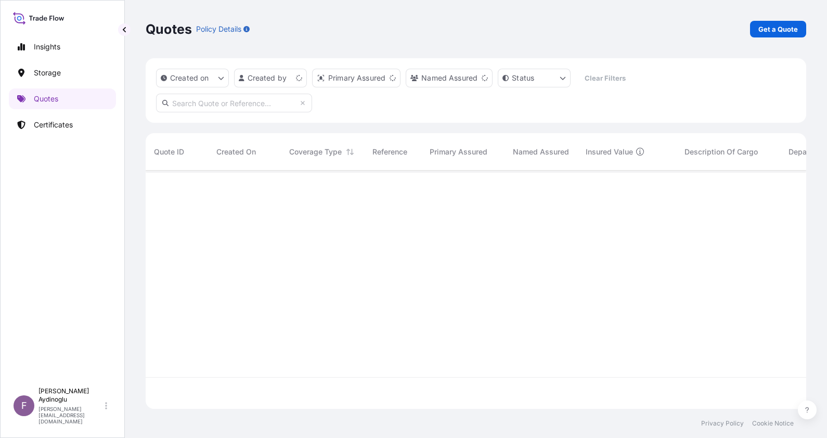
scroll to position [234, 650]
click at [771, 26] on p "Get a Quote" at bounding box center [779, 29] width 40 height 10
select select "Ocean Vessel"
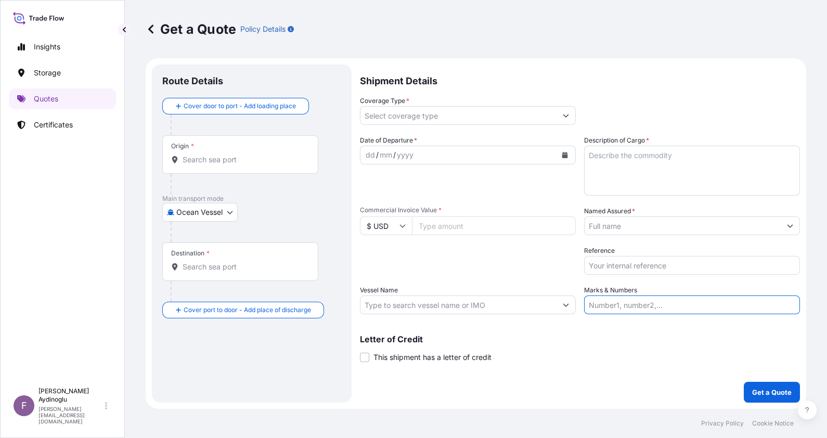
click at [635, 302] on input "Marks & Numbers" at bounding box center [692, 305] width 216 height 19
type input "Quantity M/[PERSON_NAME]: 2.497,91 Premium: USD 1.288,78"
type input "Ventspils, [GEOGRAPHIC_DATA]"
type input "[GEOGRAPHIC_DATA]"
type input "All risks"
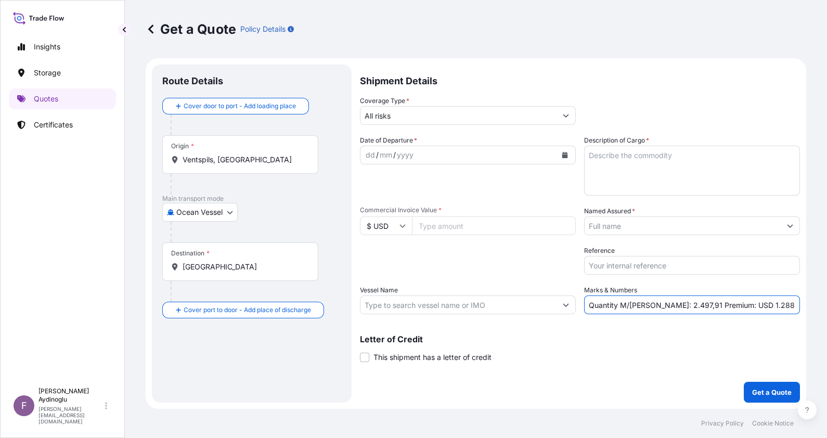
type input "2218080.74"
type input "BAYEGAN DMCC"
type input "NAVIG8 GALLANTRY (IMO: 9833668)"
drag, startPoint x: 766, startPoint y: 303, endPoint x: 733, endPoint y: 304, distance: 32.8
click at [733, 304] on input "Quantity M/[PERSON_NAME]: 2.497,91 Premium: USD 1.288,78" at bounding box center [692, 305] width 216 height 19
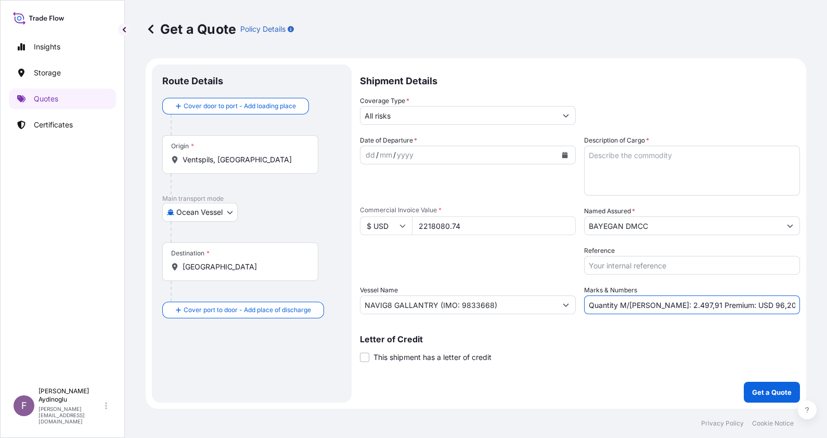
drag, startPoint x: 670, startPoint y: 305, endPoint x: 658, endPoint y: 305, distance: 11.4
click at [658, 305] on input "Quantity M/[PERSON_NAME]: 2.497,91 Premium: USD 96,20" at bounding box center [692, 305] width 216 height 19
drag, startPoint x: 676, startPoint y: 304, endPoint x: 671, endPoint y: 304, distance: 5.2
click at [671, 304] on input "Quantity M/[PERSON_NAME]: 1.749,91 Premium: USD 96,20" at bounding box center [692, 305] width 216 height 19
paste input "25Y0187500"
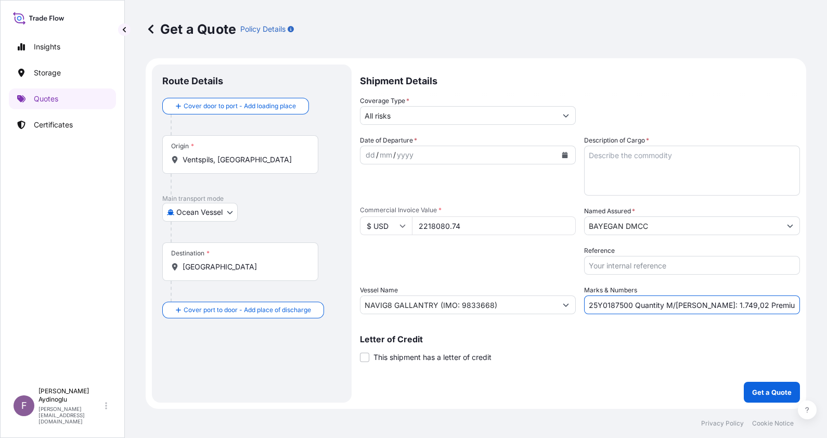
click at [589, 301] on input "25Y0187500 Quantity M/[PERSON_NAME]: 1.749,02 Premium: USD 96,20" at bounding box center [692, 305] width 216 height 19
click at [615, 306] on input "PO NO:25Y0187500 Quantity M/[PERSON_NAME]: 1.749,02 Premium: USD 96,20" at bounding box center [692, 305] width 216 height 19
type input "PO NO: 25Y0187500 Quantity M/[PERSON_NAME]: 1.749,02 Premium: USD 96,20"
click at [643, 227] on input "BAYEGAN DMCC" at bounding box center [683, 225] width 196 height 19
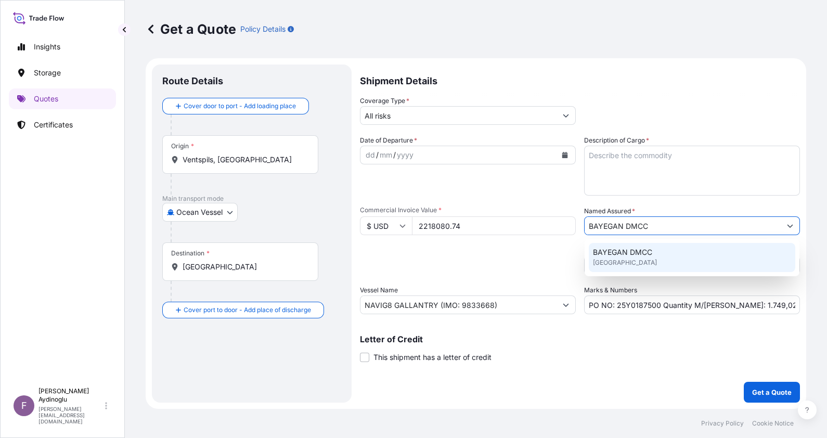
click at [643, 266] on div "BAYEGAN DMCC [GEOGRAPHIC_DATA]" at bounding box center [692, 257] width 207 height 29
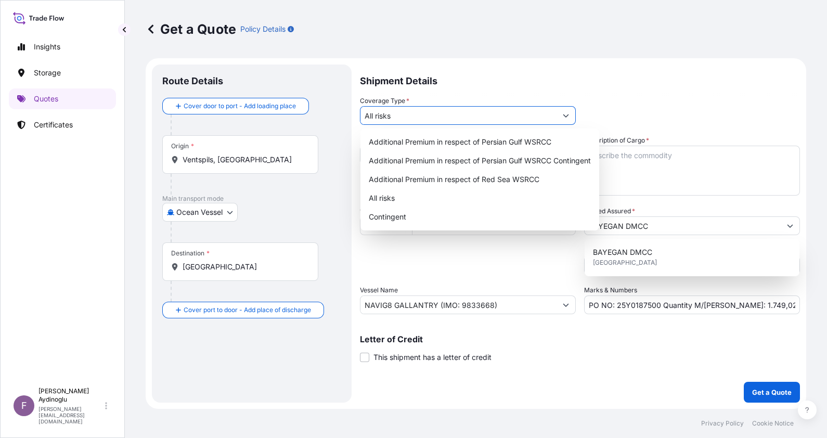
click at [431, 117] on input "All risks" at bounding box center [459, 115] width 196 height 19
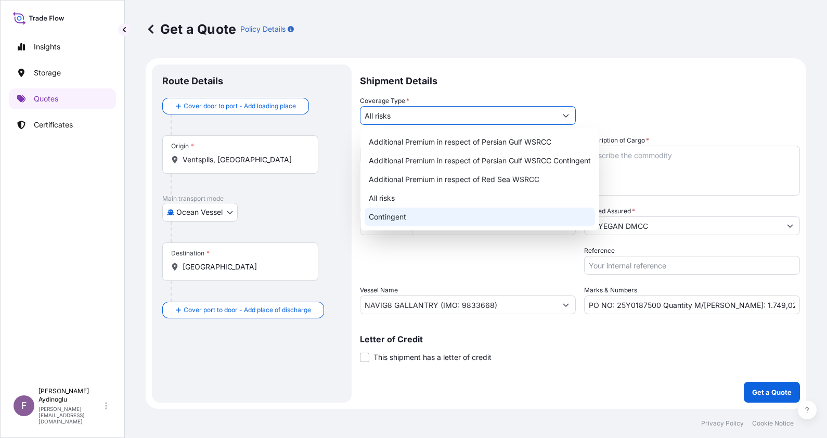
click at [414, 214] on div "Contingent" at bounding box center [480, 217] width 231 height 19
type input "Contingent"
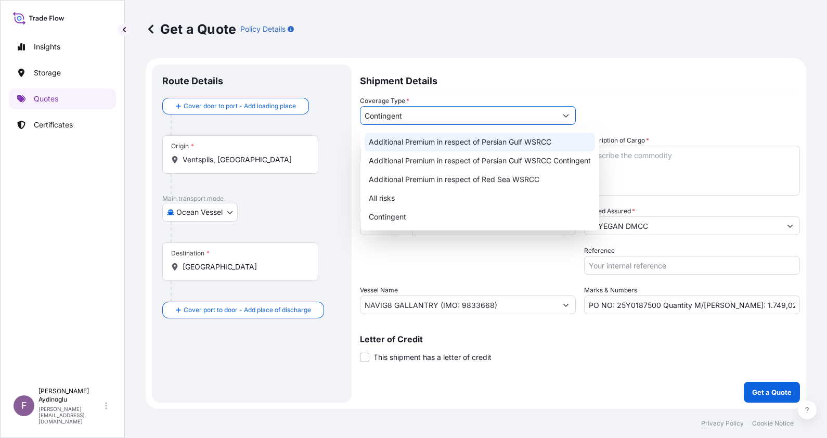
click at [666, 164] on textarea "Description of Cargo *" at bounding box center [692, 171] width 216 height 50
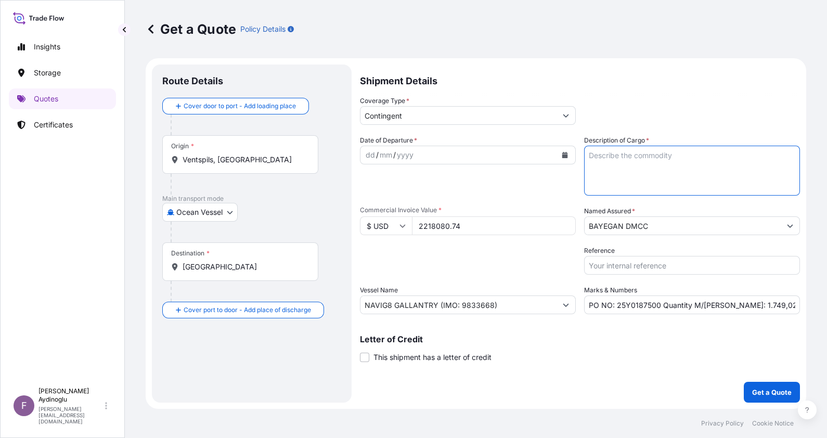
paste textarea "ETHYLENE"
type textarea "ETHYLENE"
drag, startPoint x: 369, startPoint y: 225, endPoint x: 341, endPoint y: 226, distance: 28.1
click at [341, 226] on form "Route Details Cover door to port - Add loading place Place of loading Road / [G…" at bounding box center [476, 233] width 661 height 351
type input "1923924.20"
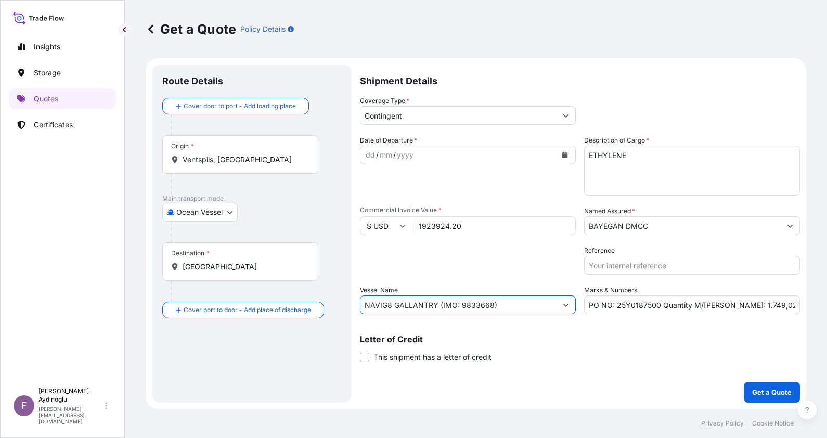
drag, startPoint x: 452, startPoint y: 300, endPoint x: 211, endPoint y: 301, distance: 240.4
click at [209, 301] on form "Route Details Cover door to port - Add loading place Place of loading Road / [G…" at bounding box center [476, 233] width 661 height 351
paste input "[PERSON_NAME]"
paste input "9618862"
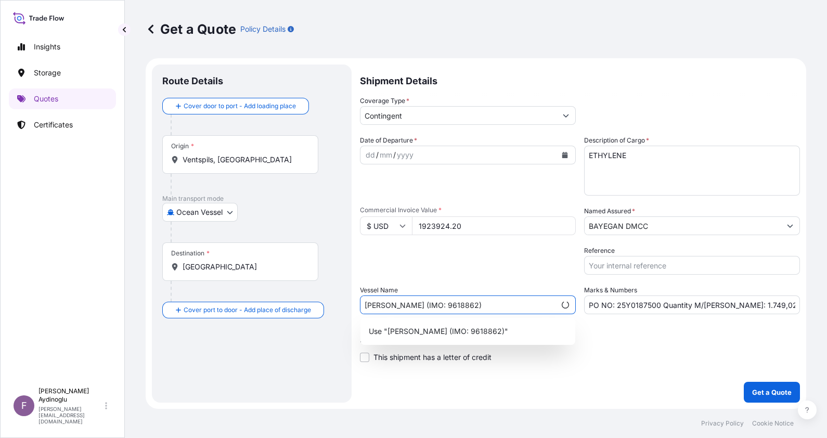
type input "[PERSON_NAME] (IMO: 9618862)"
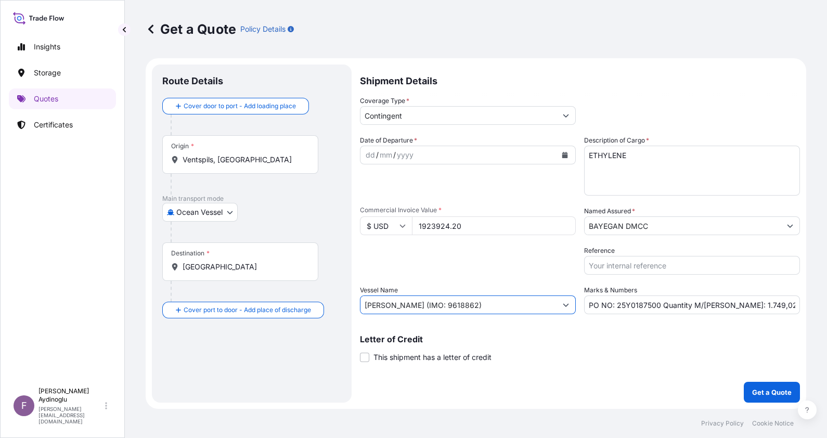
drag, startPoint x: 255, startPoint y: 156, endPoint x: 87, endPoint y: 151, distance: 168.2
click at [87, 151] on div "Insights Storage Quotes Certificates F [PERSON_NAME] [EMAIL_ADDRESS][DOMAIN_NAM…" at bounding box center [413, 219] width 827 height 438
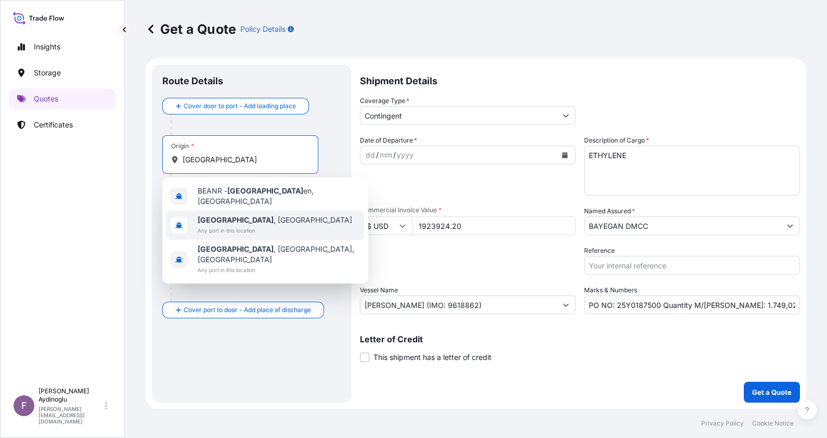
click at [279, 221] on div "[GEOGRAPHIC_DATA] , [GEOGRAPHIC_DATA] Any port in this location" at bounding box center [266, 225] width 198 height 29
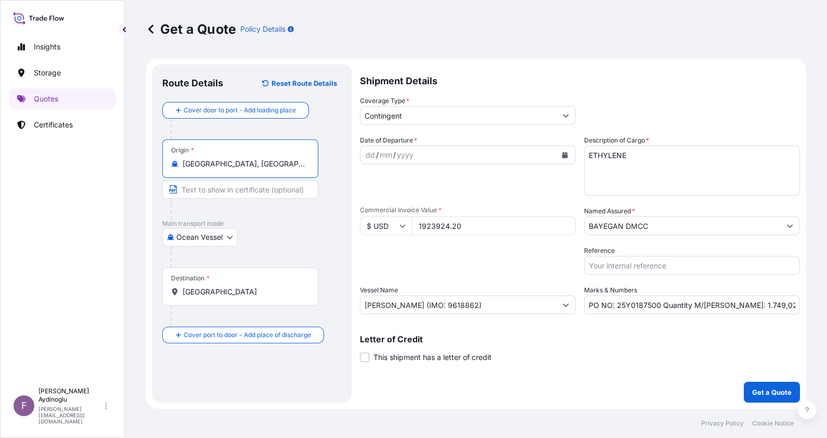
type input "[GEOGRAPHIC_DATA], [GEOGRAPHIC_DATA]"
click at [260, 194] on input "Text to appear on certificate" at bounding box center [240, 189] width 156 height 19
type input "[GEOGRAPHIC_DATA] / [GEOGRAPHIC_DATA]"
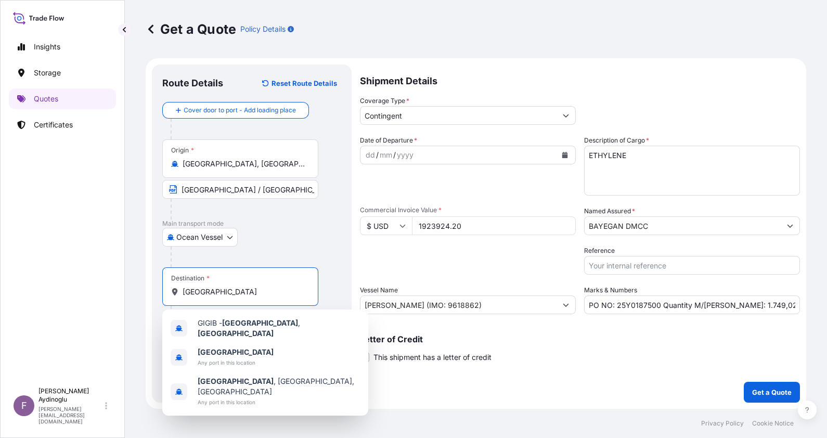
drag, startPoint x: 152, startPoint y: 290, endPoint x: 120, endPoint y: 290, distance: 32.3
click at [120, 290] on div "Insights Storage Quotes Certificates F [PERSON_NAME] [EMAIL_ADDRESS][DOMAIN_NAM…" at bounding box center [413, 219] width 827 height 438
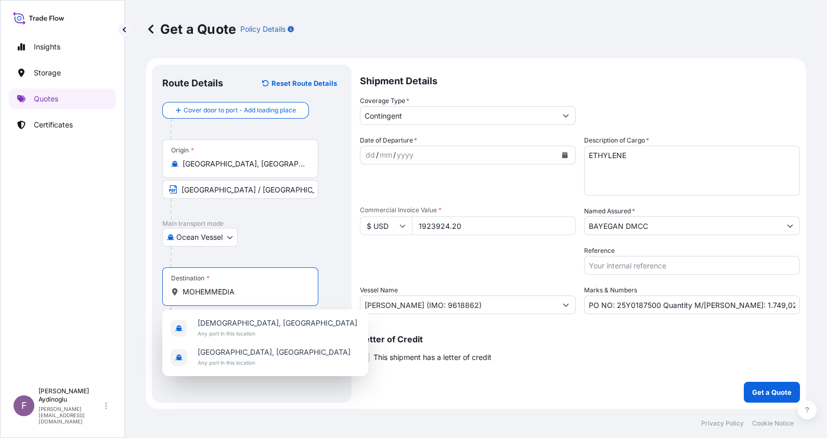
click at [254, 330] on span "Any port in this location" at bounding box center [278, 333] width 160 height 10
type input "[DEMOGRAPHIC_DATA], [GEOGRAPHIC_DATA]"
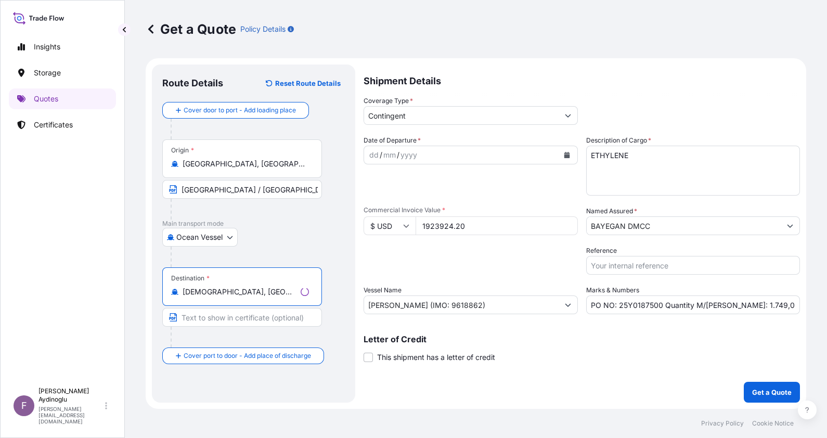
click at [255, 317] on input "Text to appear on certificate" at bounding box center [242, 317] width 160 height 19
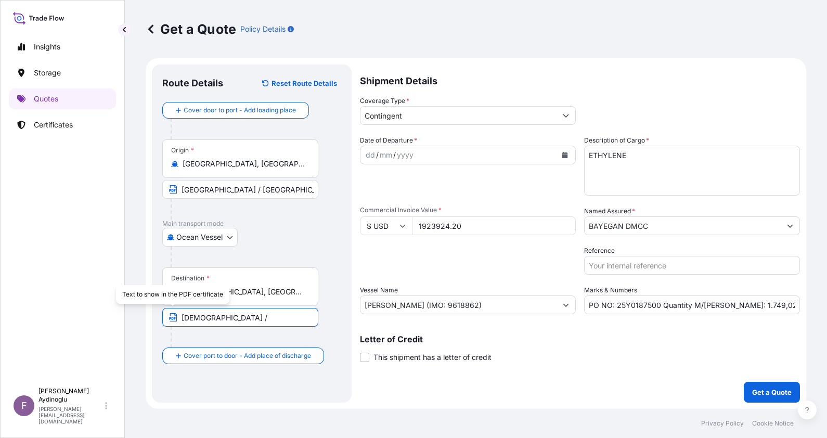
drag, startPoint x: 270, startPoint y: 314, endPoint x: 93, endPoint y: 310, distance: 177.5
click at [93, 310] on div "Insights Storage Quotes Certificates F [PERSON_NAME] [EMAIL_ADDRESS][DOMAIN_NAM…" at bounding box center [413, 219] width 827 height 438
paste input "PORT"
type input "MOHAMMEDIA PORT / [GEOGRAPHIC_DATA]"
click at [370, 156] on div "dd" at bounding box center [370, 155] width 11 height 12
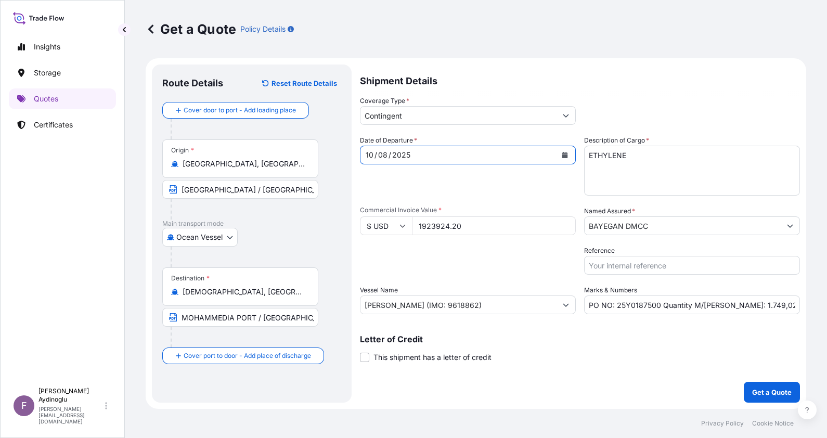
click at [773, 307] on input "PO NO: 25Y0187500 Quantity M/[PERSON_NAME]: 1.749,02 Premium: USD 96,20" at bounding box center [692, 305] width 216 height 19
click at [757, 385] on button "Get a Quote" at bounding box center [772, 392] width 56 height 21
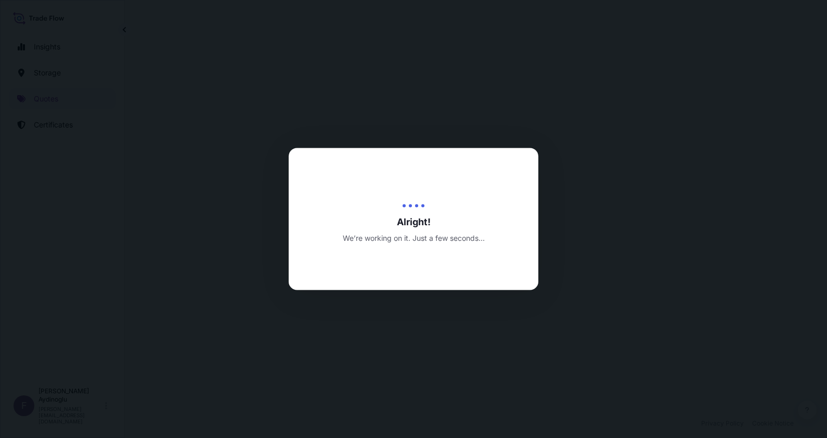
select select "Ocean Vessel"
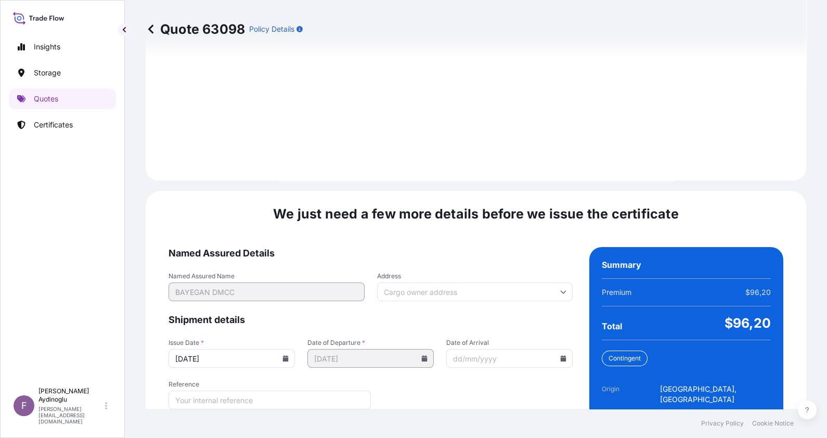
scroll to position [1203, 0]
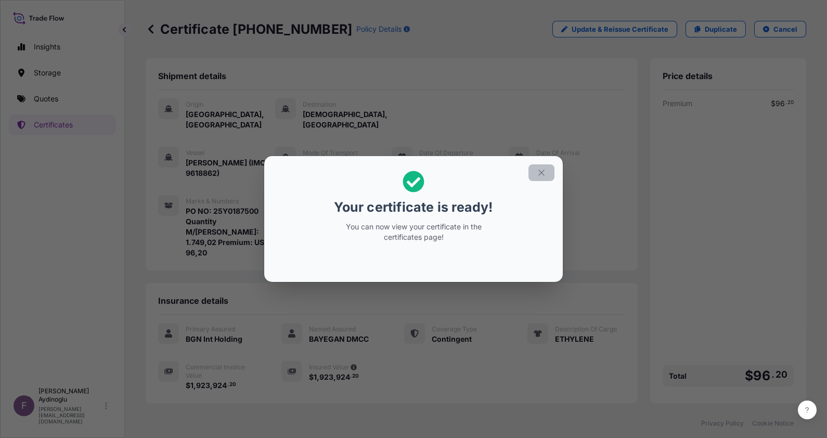
click at [537, 177] on button "button" at bounding box center [542, 172] width 26 height 17
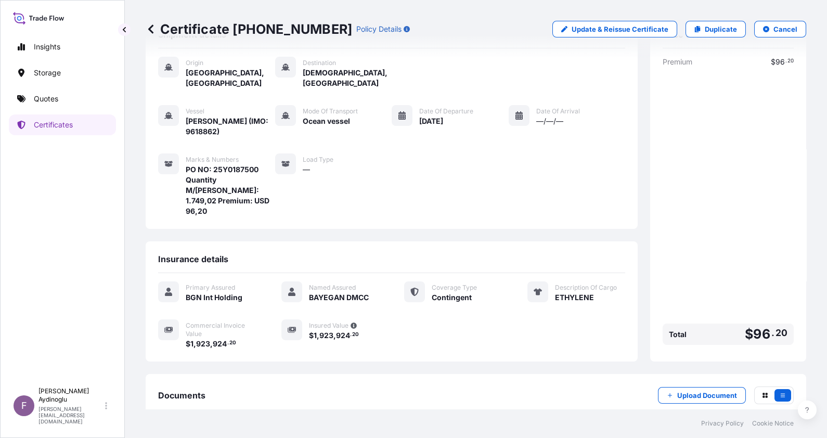
scroll to position [81, 0]
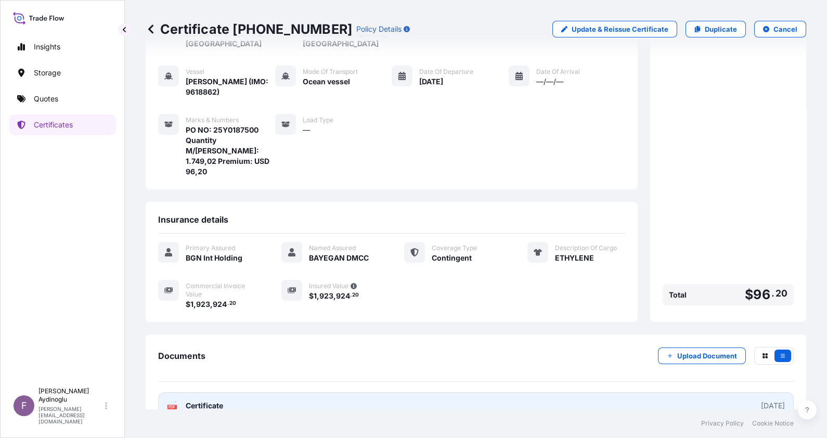
click at [451, 394] on link "PDF Certificate [DATE]" at bounding box center [476, 405] width 636 height 27
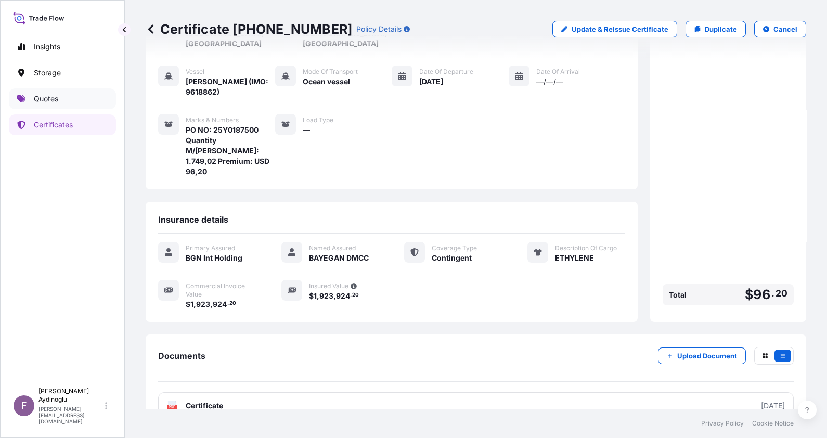
click at [65, 99] on link "Quotes" at bounding box center [62, 98] width 107 height 21
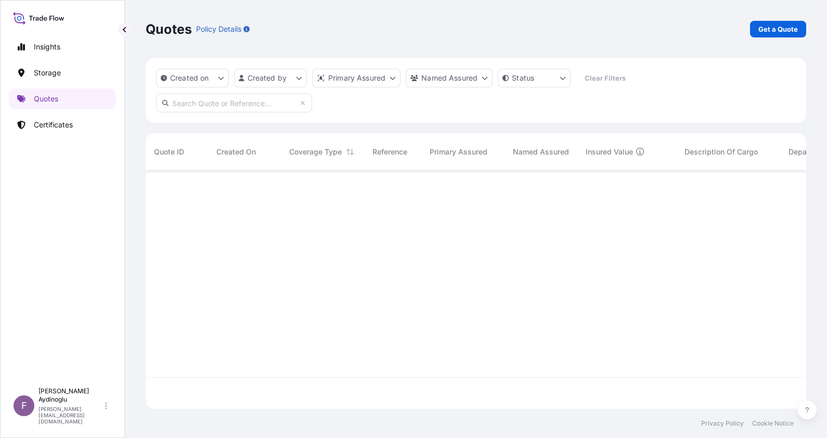
scroll to position [234, 650]
click at [779, 25] on p "Get a Quote" at bounding box center [779, 29] width 40 height 10
select select "Ocean Vessel"
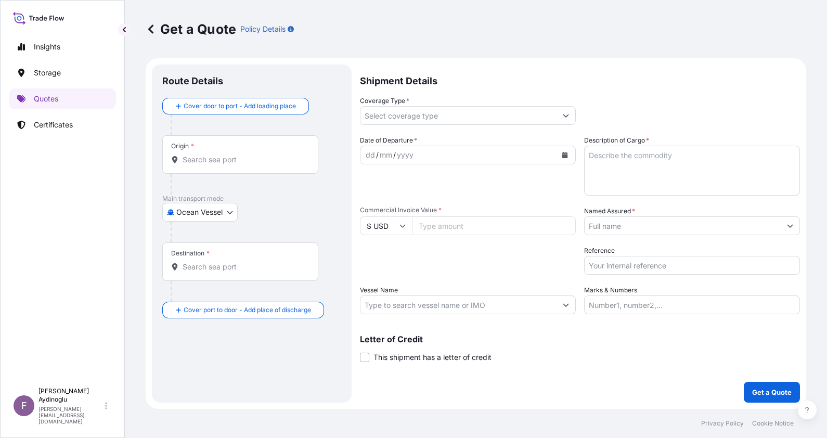
click at [655, 315] on div "Shipment Details Coverage Type * Date of Departure * dd / mm / yyyy Cargo Categ…" at bounding box center [580, 234] width 440 height 338
click at [655, 312] on input "Marks & Numbers" at bounding box center [692, 305] width 216 height 19
type input "PO NO: 25Y0187500 Quantity M/[PERSON_NAME]: 1.749,02 Premium: USD 96,20"
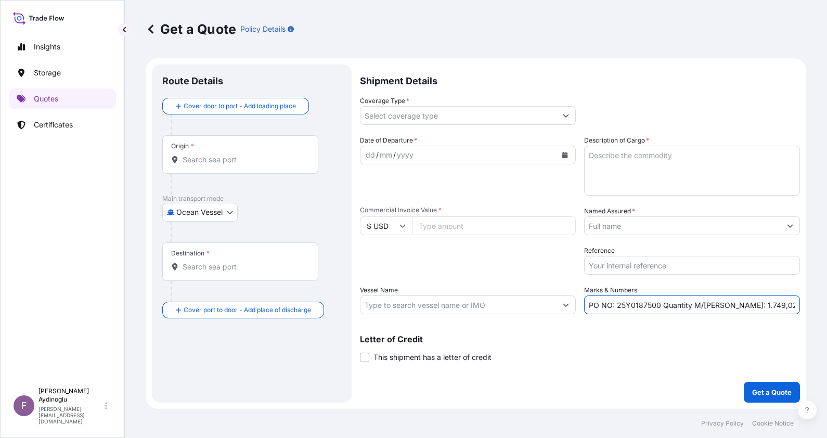
type input "[GEOGRAPHIC_DATA], [GEOGRAPHIC_DATA]"
type input "[DEMOGRAPHIC_DATA], [GEOGRAPHIC_DATA]"
type input "Contingent"
type input "1923924.20"
type input "BAYEGAN DMCC"
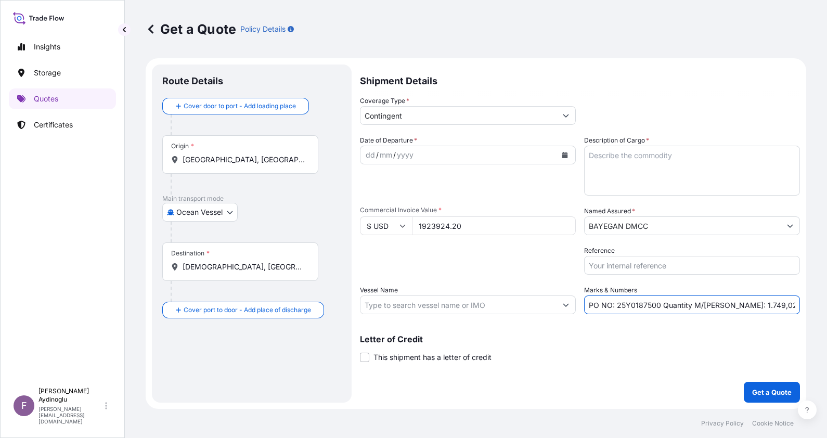
type input "[PERSON_NAME] (IMO: 9618862)"
drag, startPoint x: 492, startPoint y: 225, endPoint x: 418, endPoint y: 227, distance: 73.4
click at [418, 227] on input "1923924.20" at bounding box center [494, 225] width 164 height 19
type input "1650000"
click at [656, 158] on textarea "Description of Cargo *" at bounding box center [692, 171] width 216 height 50
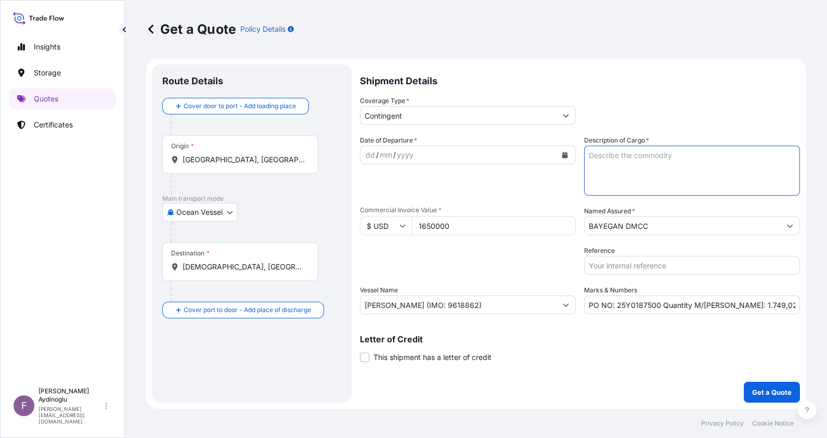
click at [670, 168] on textarea "Description of Cargo *" at bounding box center [692, 171] width 216 height 50
paste textarea "ETHYLENE"
type textarea "ETHYLENE"
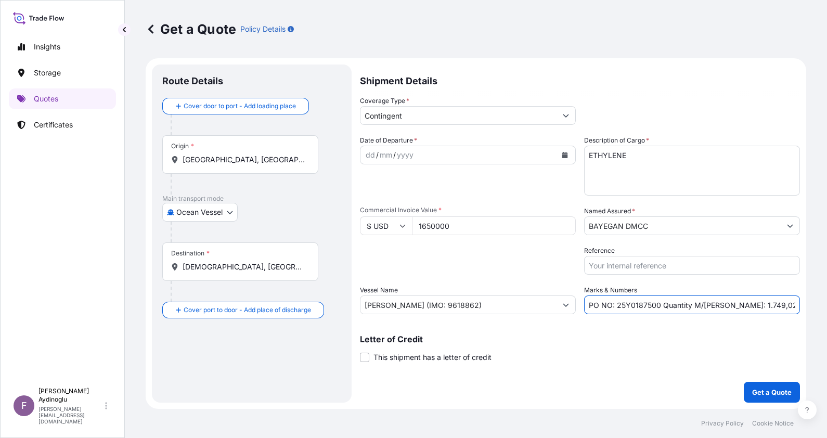
drag, startPoint x: 751, startPoint y: 304, endPoint x: 730, endPoint y: 304, distance: 21.3
click at [730, 304] on input "PO NO: 25Y0187500 Quantity M/[PERSON_NAME]: 1.749,02 Premium: USD 96,20" at bounding box center [692, 305] width 216 height 19
type input "PO NO: 25Y0187500 Quantity M/[PERSON_NAME]: 1.500,00 Premium: USD 96,20"
click at [265, 158] on input "[GEOGRAPHIC_DATA], [GEOGRAPHIC_DATA]" at bounding box center [244, 160] width 123 height 10
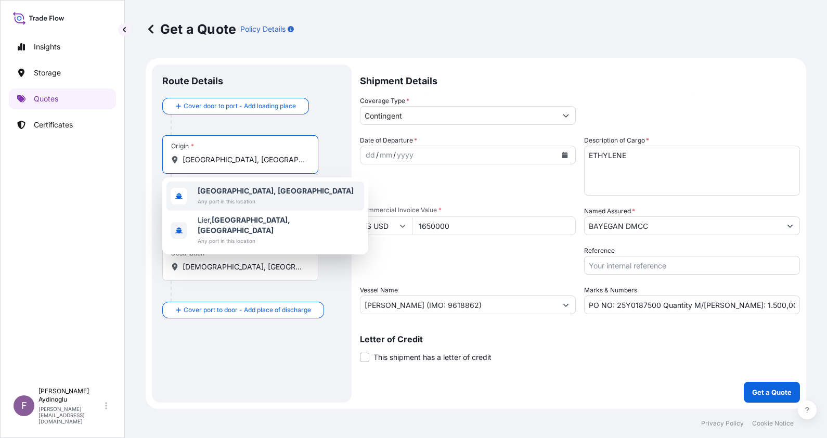
click at [261, 193] on b "[GEOGRAPHIC_DATA], [GEOGRAPHIC_DATA]" at bounding box center [276, 190] width 156 height 9
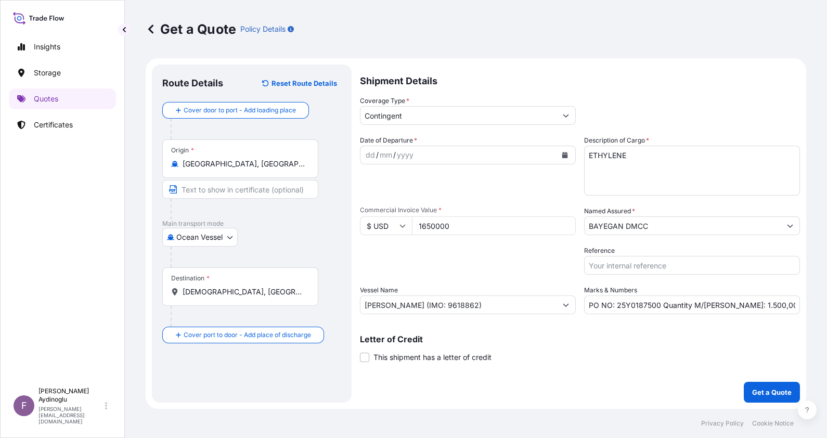
click at [298, 209] on div "Cover door to port - Add loading place Place of loading Road / [GEOGRAPHIC_DATA…" at bounding box center [251, 222] width 179 height 241
click at [265, 190] on input "Text to appear on certificate" at bounding box center [240, 189] width 156 height 19
type input "[GEOGRAPHIC_DATA] / [GEOGRAPHIC_DATA]"
click at [264, 295] on input "[DEMOGRAPHIC_DATA], [GEOGRAPHIC_DATA]" at bounding box center [244, 292] width 123 height 10
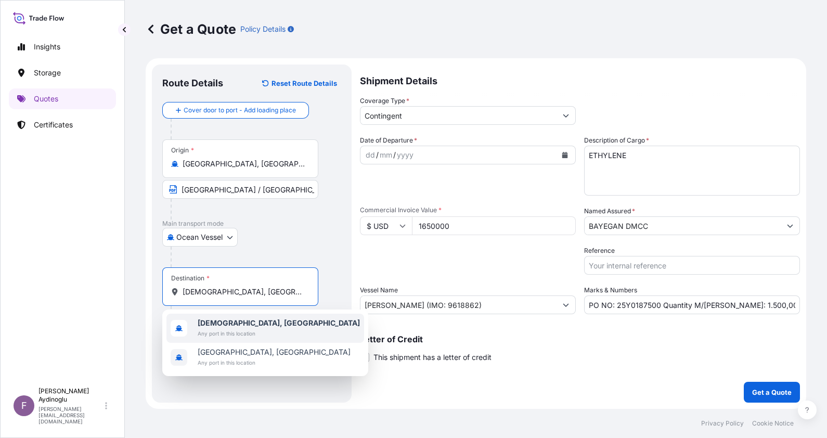
click at [272, 327] on b "[DEMOGRAPHIC_DATA], [GEOGRAPHIC_DATA]" at bounding box center [279, 322] width 162 height 9
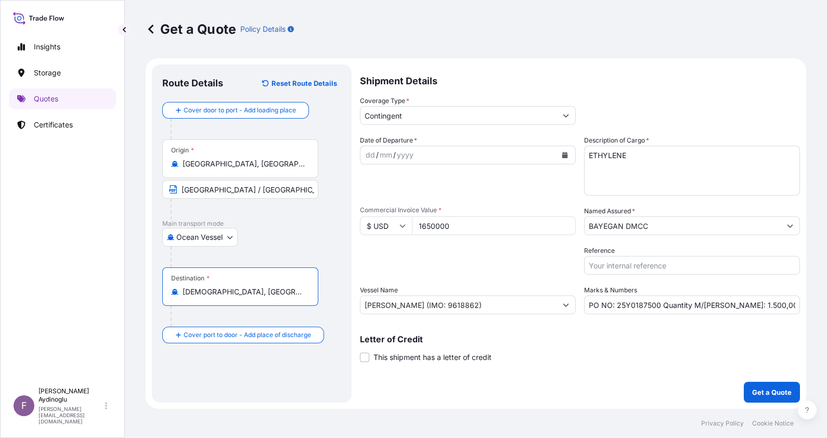
click at [270, 316] on div "Destination * [GEOGRAPHIC_DATA], [GEOGRAPHIC_DATA]" at bounding box center [251, 296] width 179 height 59
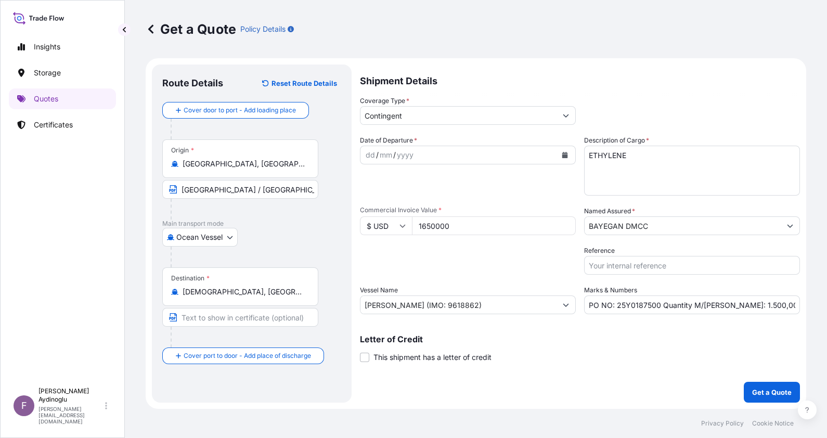
click at [270, 316] on input "Text to appear on certificate" at bounding box center [240, 317] width 156 height 19
type input "MOHAMMEDIA PORT / [GEOGRAPHIC_DATA]"
click at [329, 313] on div "Destination * [GEOGRAPHIC_DATA], [GEOGRAPHIC_DATA] [DEMOGRAPHIC_DATA] PORT / [G…" at bounding box center [251, 307] width 179 height 80
click at [372, 154] on div "dd" at bounding box center [370, 155] width 11 height 12
click at [449, 111] on input "Contingent" at bounding box center [459, 115] width 196 height 19
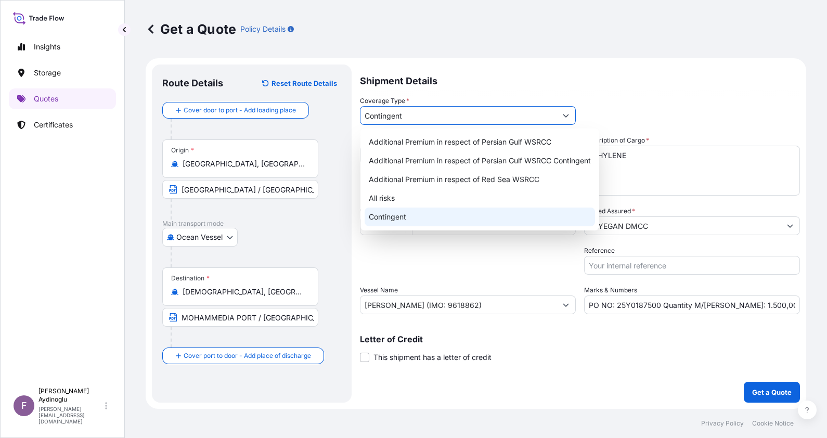
click at [447, 214] on div "Contingent" at bounding box center [480, 217] width 231 height 19
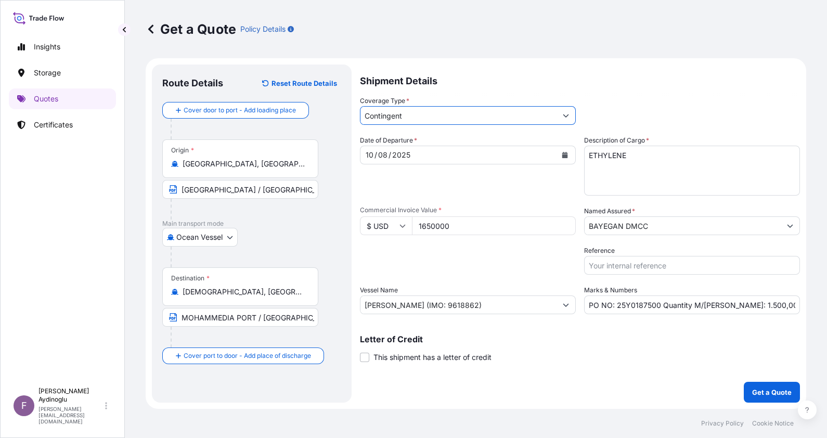
click at [678, 217] on input "BAYEGAN DMCC" at bounding box center [683, 225] width 196 height 19
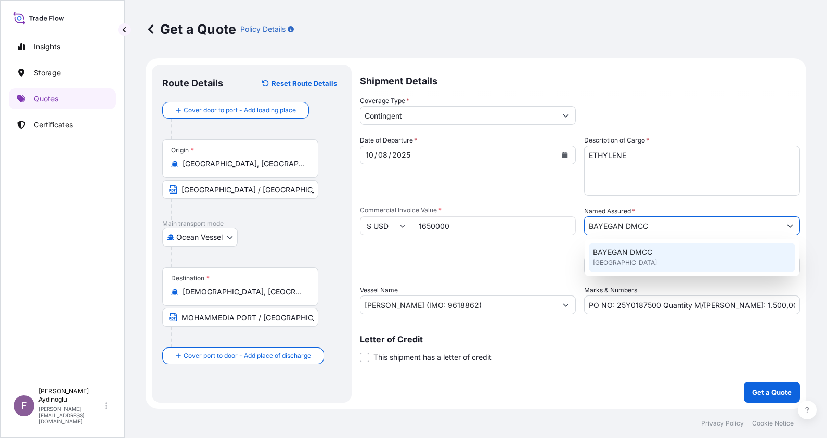
click at [660, 261] on div "BAYEGAN DMCC [GEOGRAPHIC_DATA]" at bounding box center [692, 257] width 207 height 29
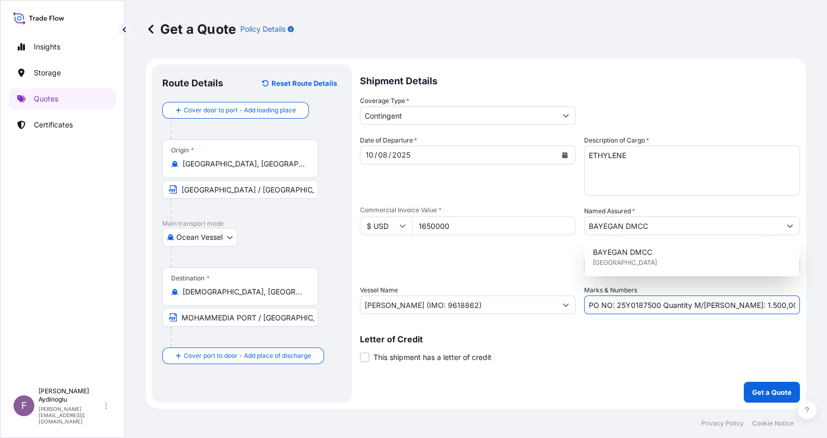
click at [785, 305] on input "PO NO: 25Y0187500 Quantity M/[PERSON_NAME]: 1.500,00 Premium: USD 96,20" at bounding box center [692, 305] width 216 height 19
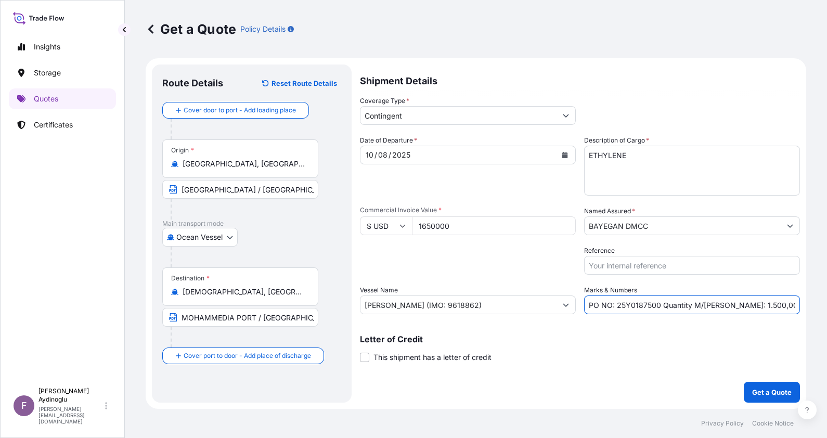
scroll to position [0, 31]
drag, startPoint x: 798, startPoint y: 304, endPoint x: 776, endPoint y: 304, distance: 21.9
click at [776, 304] on input "PO NO: 25Y0187500 Quantity M/[PERSON_NAME]: 1.500,00 Premium: USD 96,20" at bounding box center [692, 305] width 216 height 19
type input "PO NO: 25Y0187500 Quantity M/[PERSON_NAME]: 1.500,00 Premium: USD 82,50"
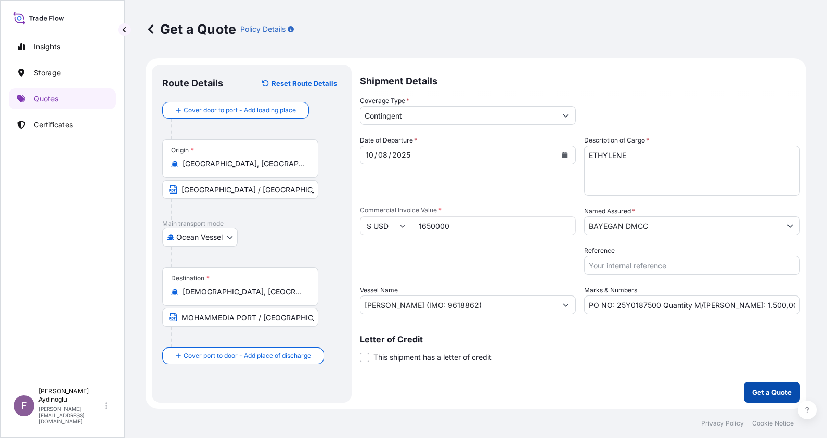
click at [756, 385] on button "Get a Quote" at bounding box center [772, 392] width 56 height 21
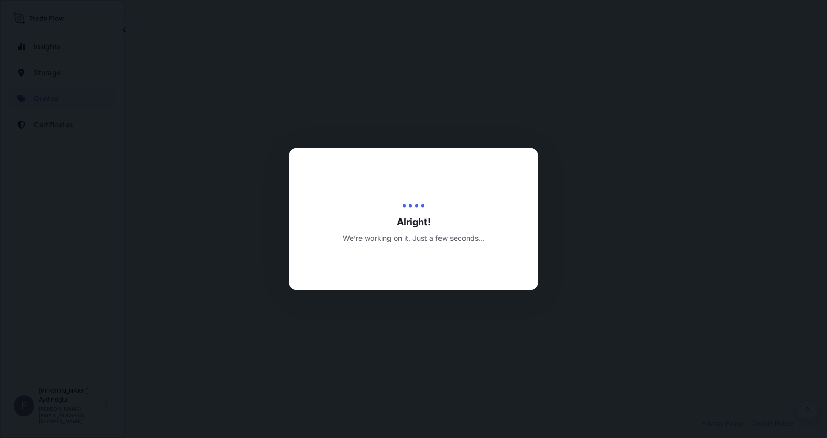
select select "Ocean Vessel"
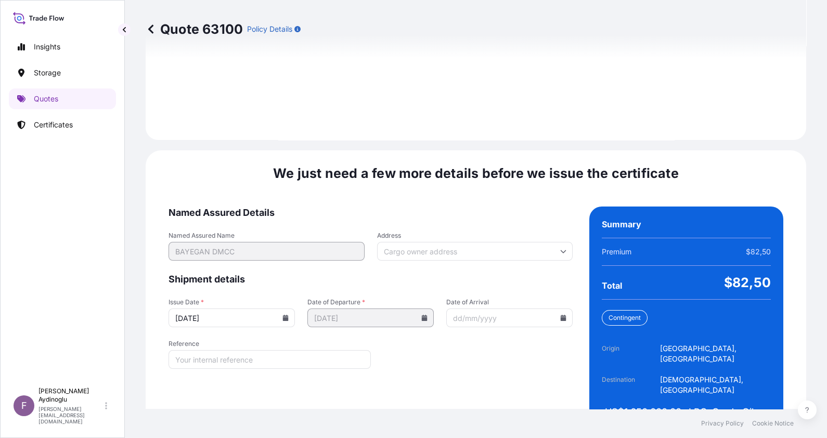
scroll to position [1203, 0]
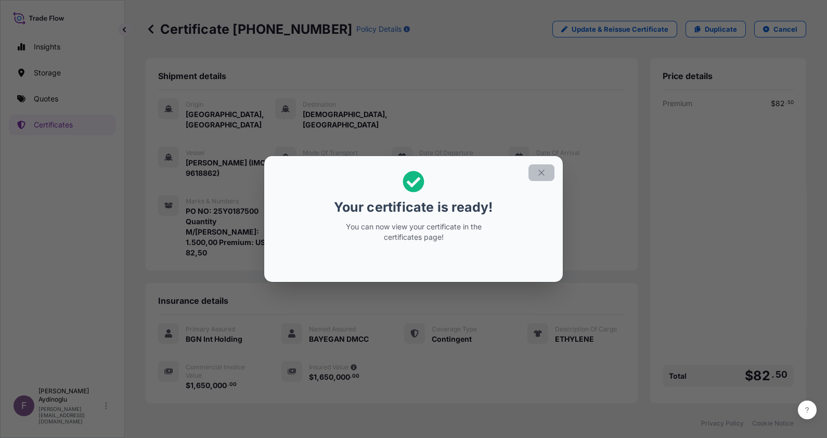
click at [537, 174] on icon "button" at bounding box center [541, 172] width 9 height 9
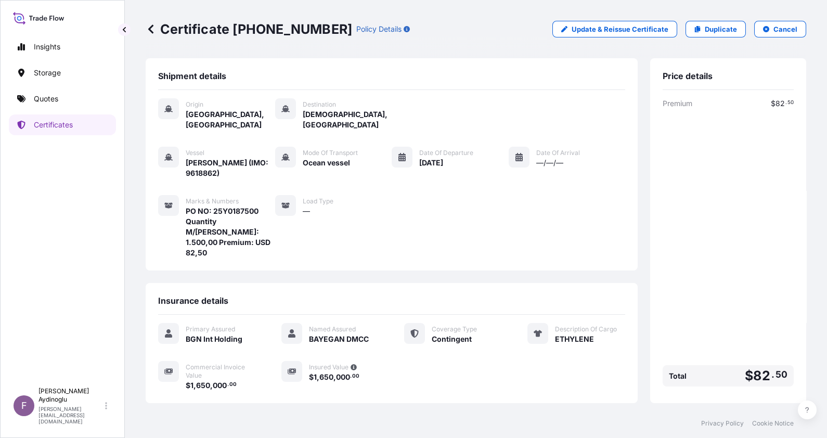
scroll to position [81, 0]
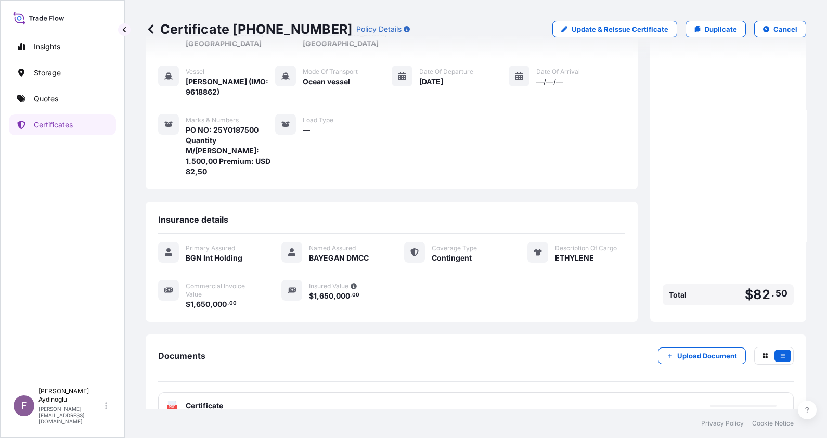
click at [459, 392] on div "PDF Certificate" at bounding box center [476, 405] width 636 height 27
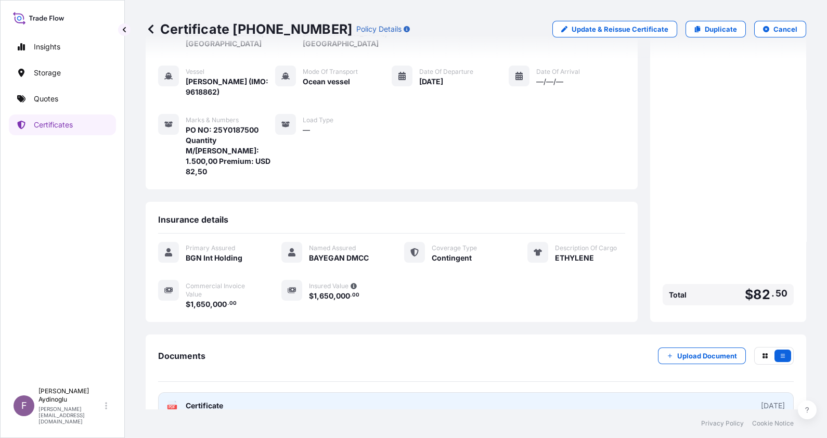
click at [434, 392] on link "PDF Certificate [DATE]" at bounding box center [476, 405] width 636 height 27
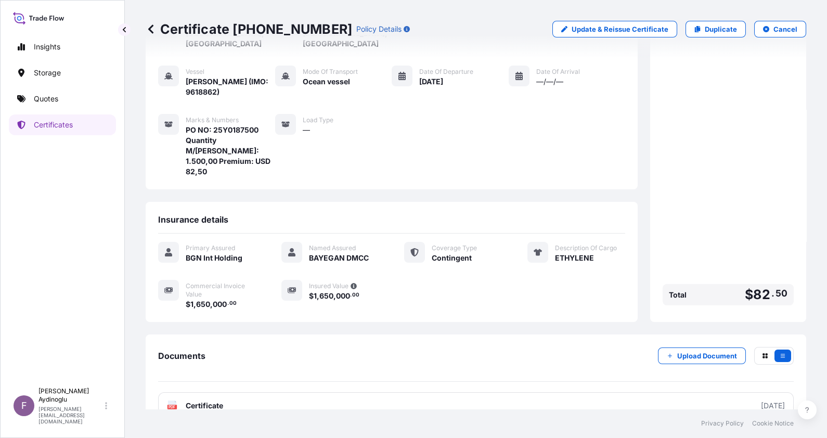
click at [78, 96] on link "Quotes" at bounding box center [62, 98] width 107 height 21
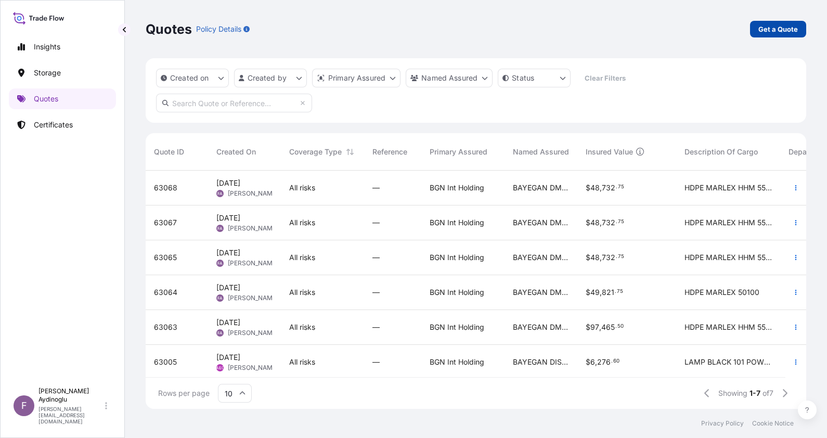
click at [779, 31] on p "Get a Quote" at bounding box center [779, 29] width 40 height 10
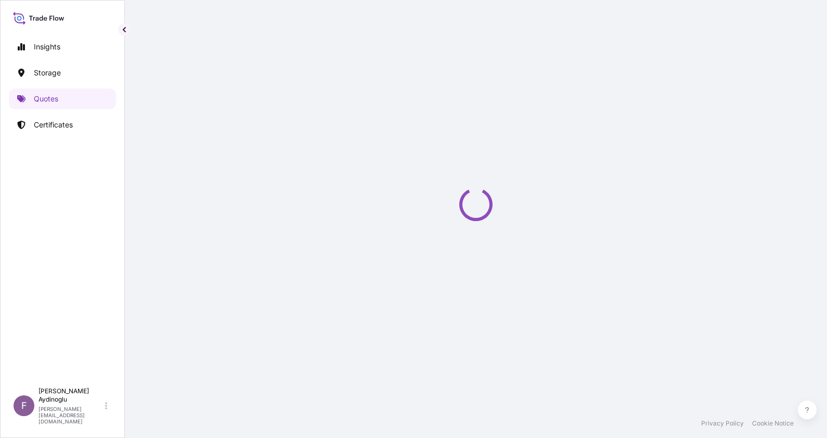
select select "Ocean Vessel"
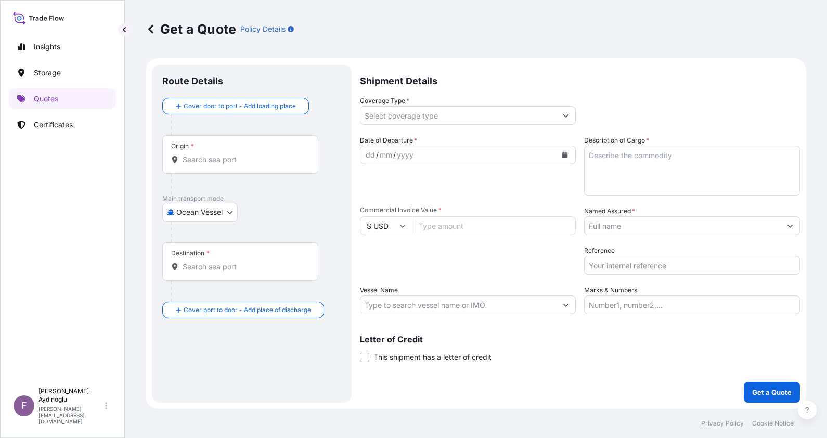
click at [647, 302] on input "Marks & Numbers" at bounding box center [692, 305] width 216 height 19
type input "PO NO: 25Y0187500 Quantity M/[PERSON_NAME]: 1.500,00 Premium: USD 82,50"
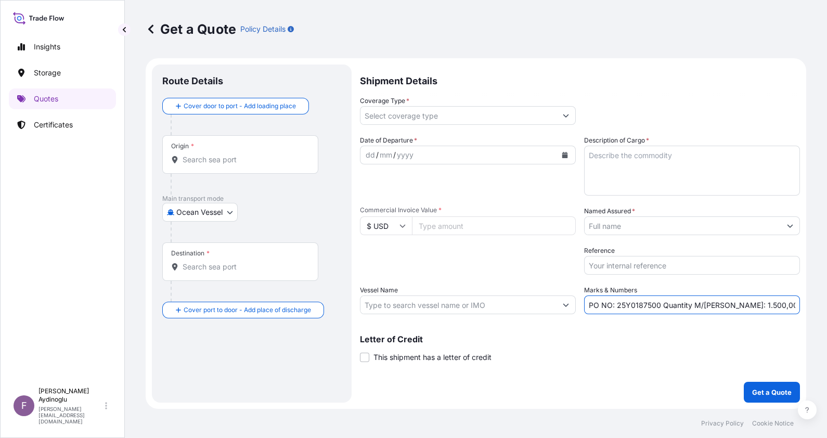
type input "[GEOGRAPHIC_DATA], [GEOGRAPHIC_DATA]"
type input "[DEMOGRAPHIC_DATA], [GEOGRAPHIC_DATA]"
type input "Contingent"
type input "1650000"
type input "BAYEGAN DMCC"
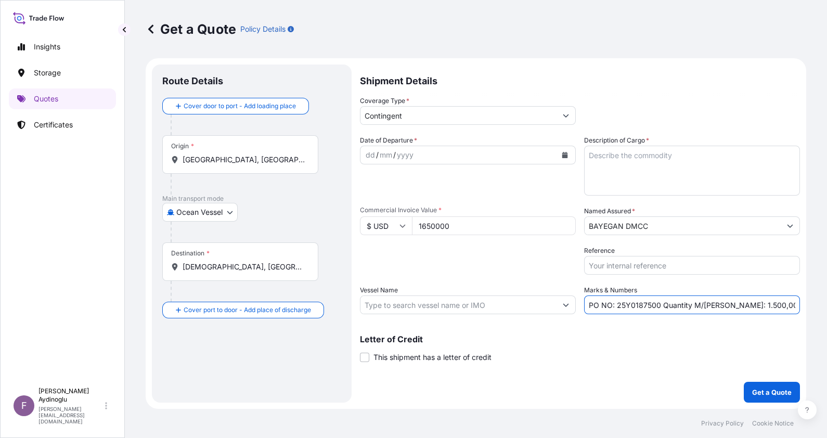
type input "[PERSON_NAME] (IMO: 9618862)"
drag, startPoint x: 658, startPoint y: 304, endPoint x: 618, endPoint y: 305, distance: 40.1
click at [618, 305] on input "PO NO: 25Y0187500 Quantity M/[PERSON_NAME]: 1.500,00 Premium: USD 82,50" at bounding box center [692, 305] width 216 height 19
paste input "908"
type input "PO NO: 25Y0190800 Quantity M/[PERSON_NAME]: 1.500,00 Premium: USD 82,50"
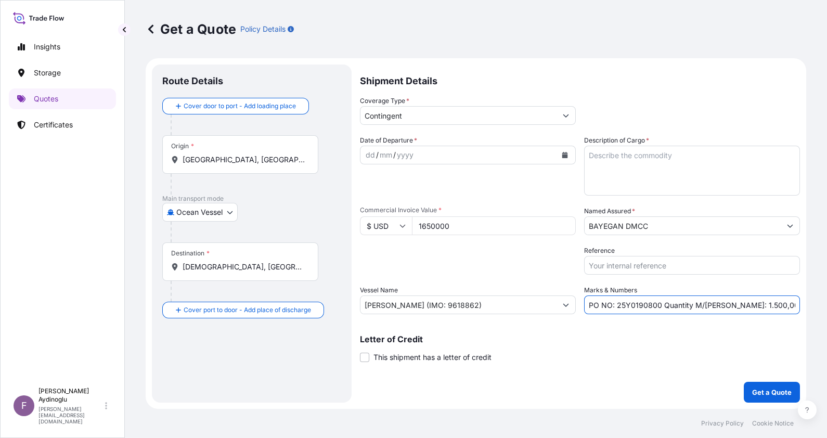
drag, startPoint x: 379, startPoint y: 228, endPoint x: 359, endPoint y: 228, distance: 19.8
click at [359, 228] on form "Route Details Cover door to port - Add loading place Place of loading Road / [G…" at bounding box center [476, 233] width 661 height 351
type input "97465.50"
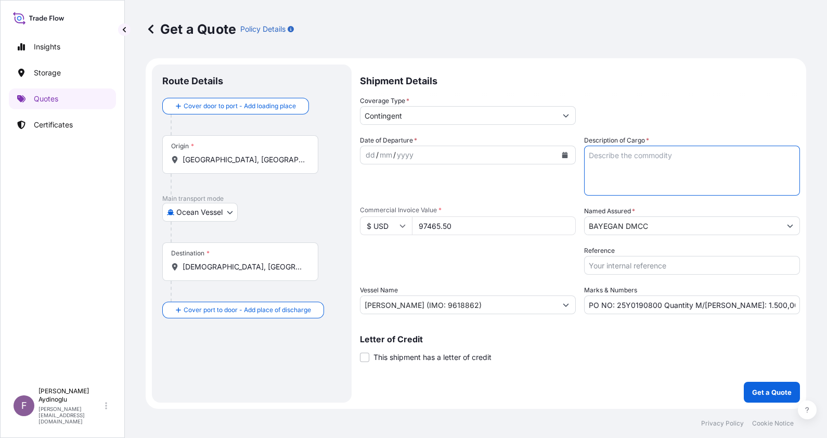
click at [653, 171] on textarea "Description of Cargo *" at bounding box center [692, 171] width 216 height 50
paste textarea "HDPE MARLEX HHM 5502BN"
type textarea "HDPE MARLEX HHM 5502BN"
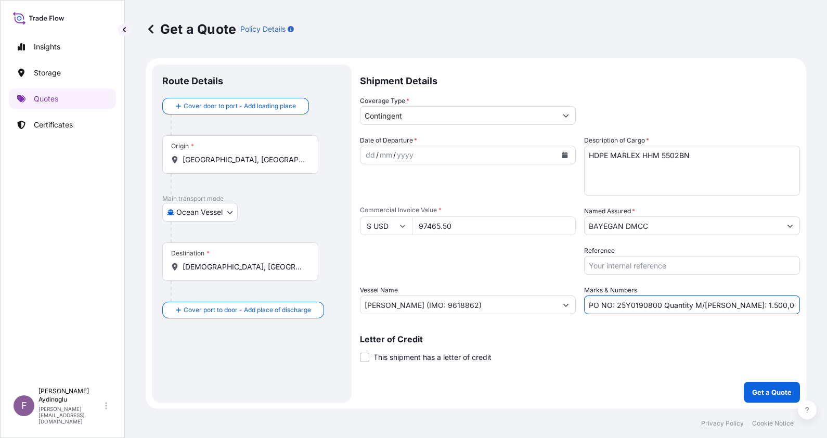
drag, startPoint x: 741, startPoint y: 305, endPoint x: 724, endPoint y: 305, distance: 16.7
click at [724, 305] on input "PO NO: 25Y0190800 Quantity M/[PERSON_NAME]: 1.500,00 Premium: USD 82,50" at bounding box center [692, 305] width 216 height 19
type input "PO NO: 25Y0190800 Quantity M/[PERSON_NAME]: 99,00 Premium: USD 82,50"
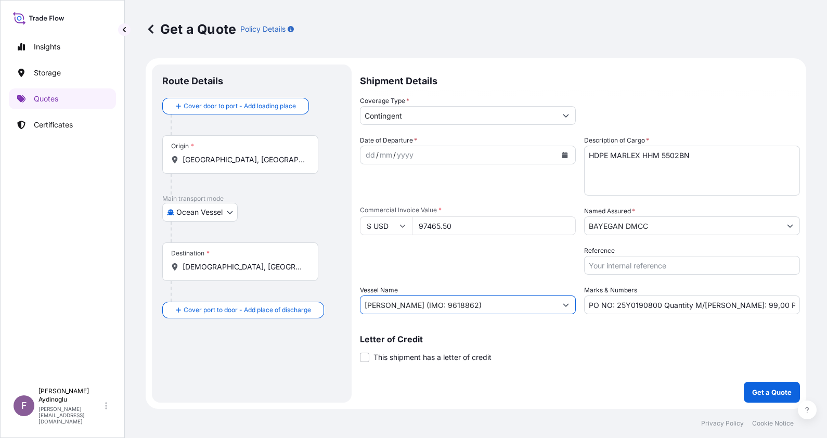
drag, startPoint x: 514, startPoint y: 304, endPoint x: 270, endPoint y: 299, distance: 243.6
click at [270, 299] on form "Route Details Cover door to port - Add loading place Place of loading Road / [G…" at bounding box center [476, 233] width 661 height 351
paste input "MOL PROFICIENCY / 0NP26E1MA"
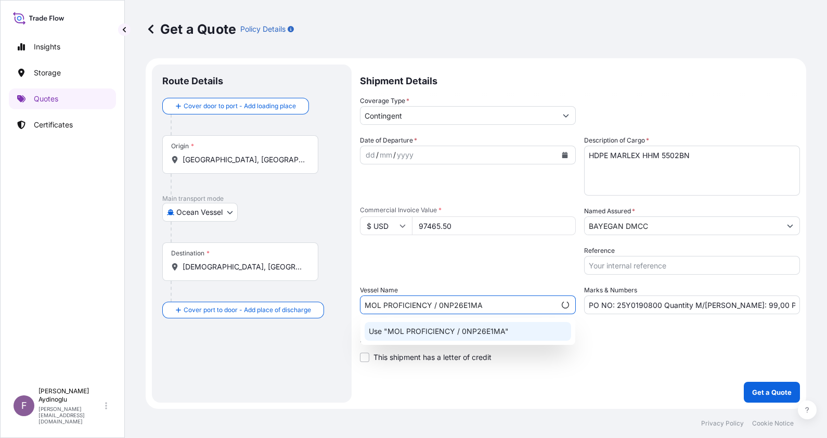
click at [506, 336] on p "Use "MOL PROFICIENCY / 0NP26E1MA"" at bounding box center [439, 331] width 140 height 10
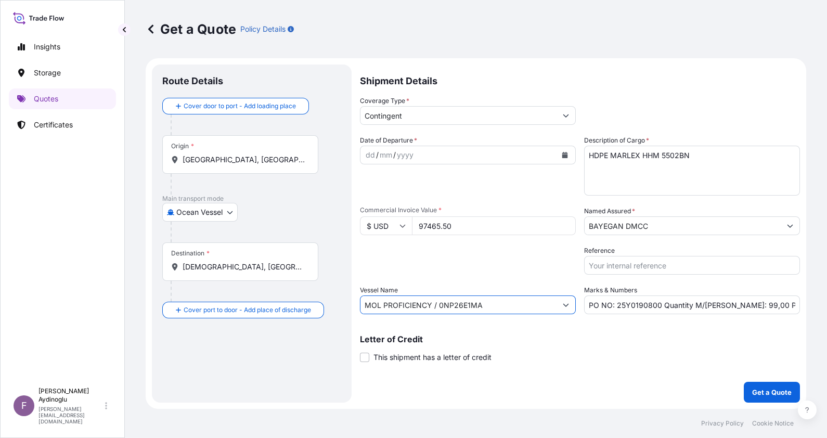
type input "MOL PROFICIENCY / 0NP26E1MA"
click at [621, 354] on div "Letter of Credit This shipment has a letter of credit Letter of credit * Letter…" at bounding box center [580, 349] width 440 height 28
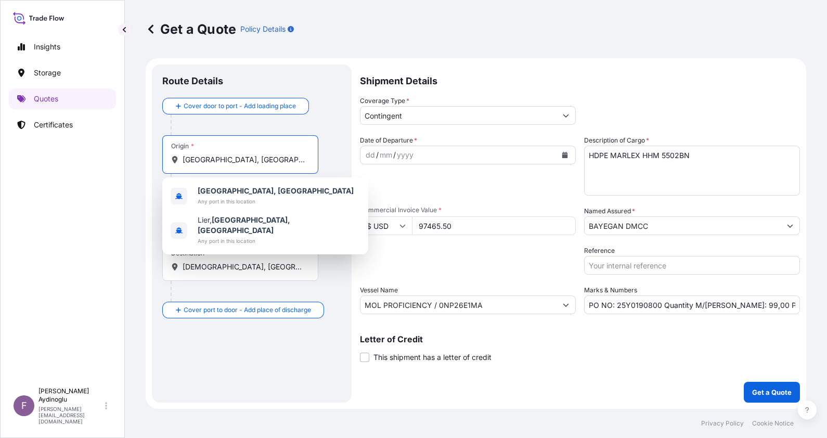
drag, startPoint x: 260, startPoint y: 161, endPoint x: 125, endPoint y: 163, distance: 135.3
click at [127, 160] on div "Get a Quote Policy Details Route Details Cover door to port - Add loading place…" at bounding box center [476, 204] width 702 height 409
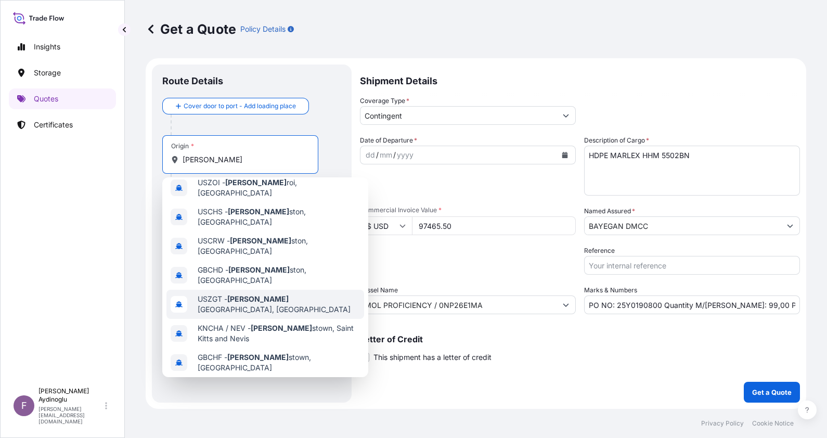
scroll to position [70, 0]
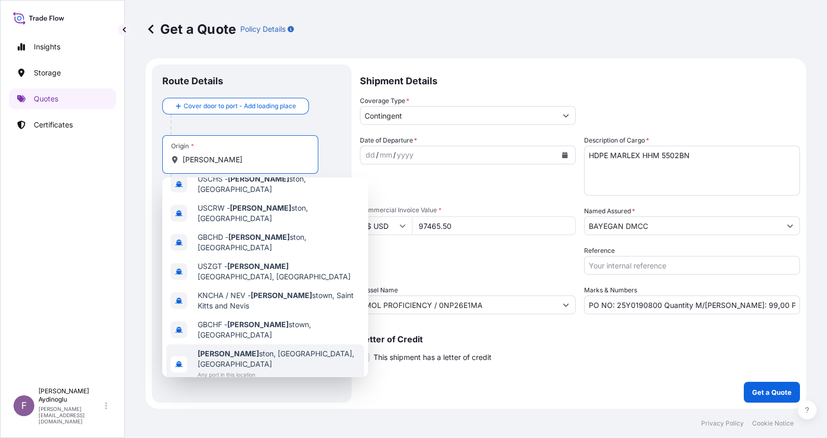
click at [285, 344] on div "[PERSON_NAME] ston, [GEOGRAPHIC_DATA], [GEOGRAPHIC_DATA] Any port in this locat…" at bounding box center [266, 364] width 198 height 40
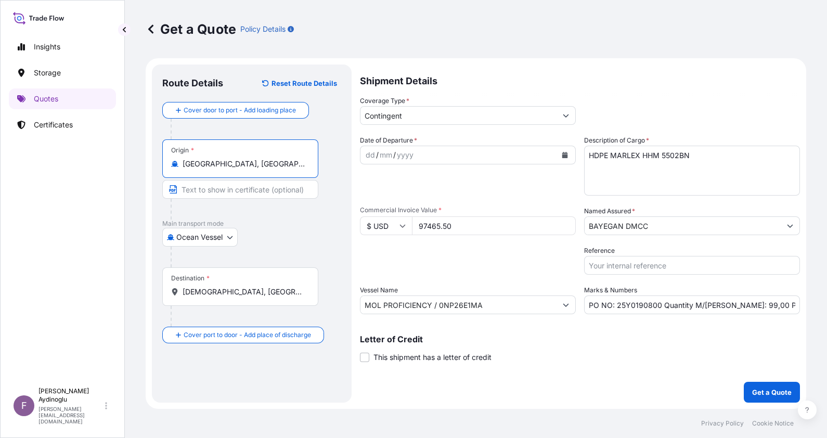
type input "[GEOGRAPHIC_DATA], [GEOGRAPHIC_DATA], [GEOGRAPHIC_DATA]"
click at [253, 191] on input "Text to appear on certificate" at bounding box center [242, 189] width 160 height 19
type input "[GEOGRAPHIC_DATA] / [GEOGRAPHIC_DATA]"
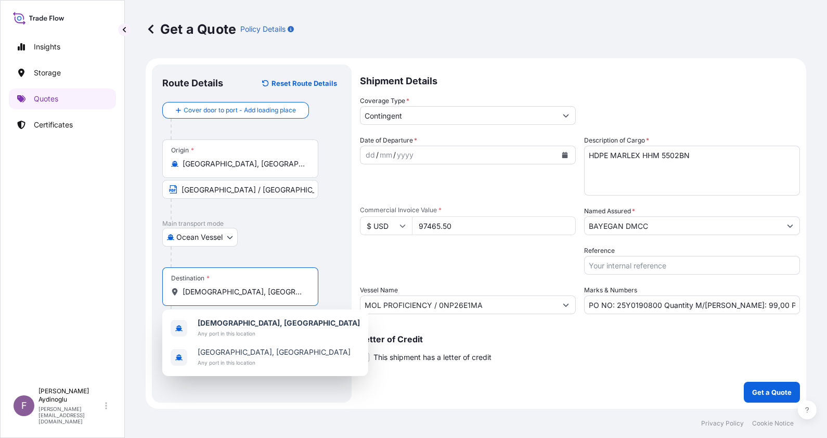
drag, startPoint x: 282, startPoint y: 292, endPoint x: 146, endPoint y: 288, distance: 136.4
click at [146, 288] on form "Route Details Reset Route Details Cover door to port - Add loading place Place …" at bounding box center [476, 233] width 661 height 351
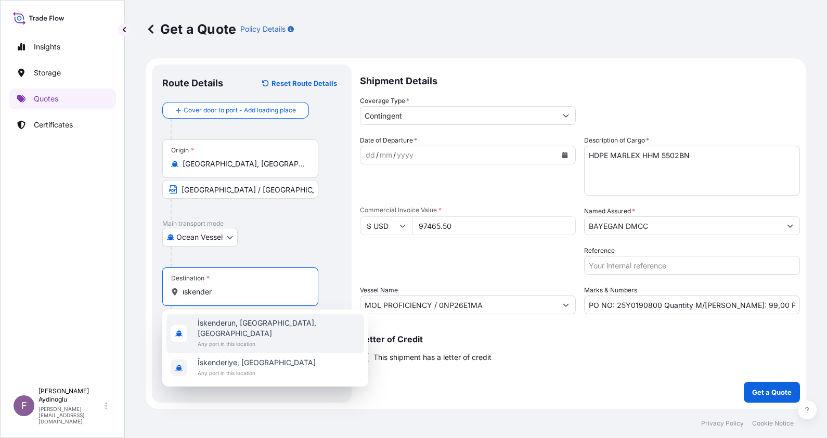
click at [270, 339] on span "Any port in this location" at bounding box center [279, 344] width 162 height 10
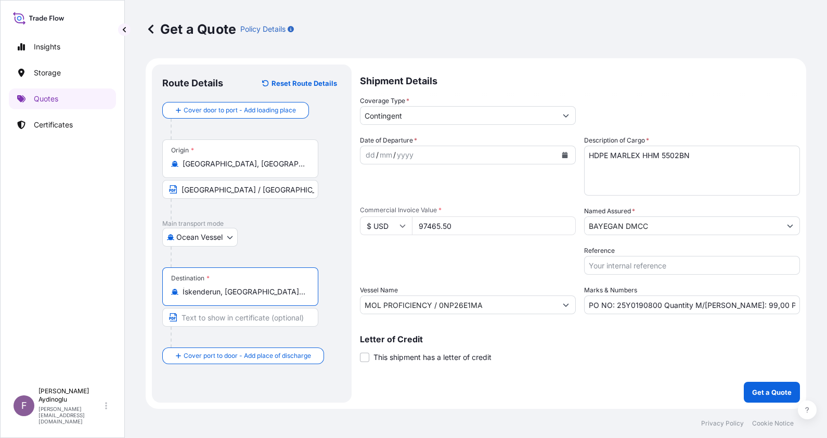
type input "İskenderun, [GEOGRAPHIC_DATA], [GEOGRAPHIC_DATA]"
click at [252, 318] on input "Text to appear on certificate" at bounding box center [240, 317] width 156 height 19
type input "ISKENDERUN / [GEOGRAPHIC_DATA]"
click at [342, 307] on div "Route Details Reset Route Details Cover door to port - Add loading place Place …" at bounding box center [252, 234] width 200 height 338
click at [366, 155] on div "dd" at bounding box center [370, 155] width 11 height 12
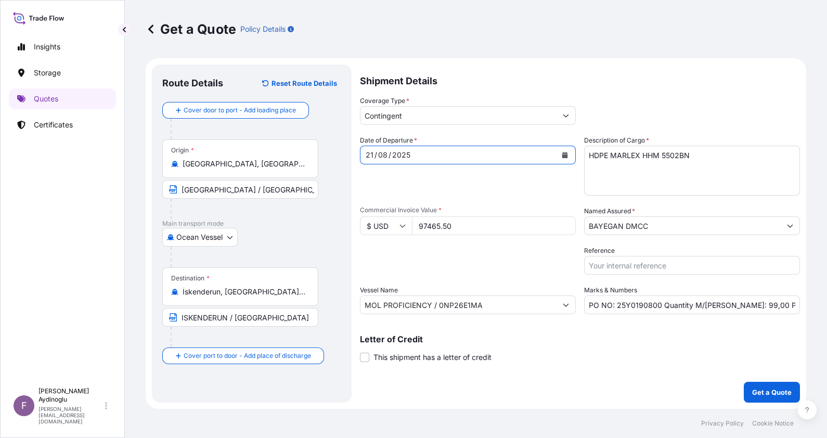
click at [462, 117] on input "Contingent" at bounding box center [459, 115] width 196 height 19
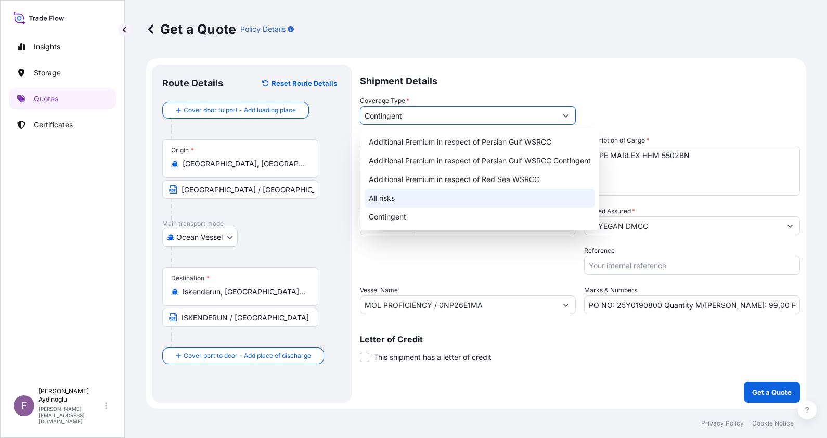
click at [432, 200] on div "All risks" at bounding box center [480, 198] width 231 height 19
type input "All risks"
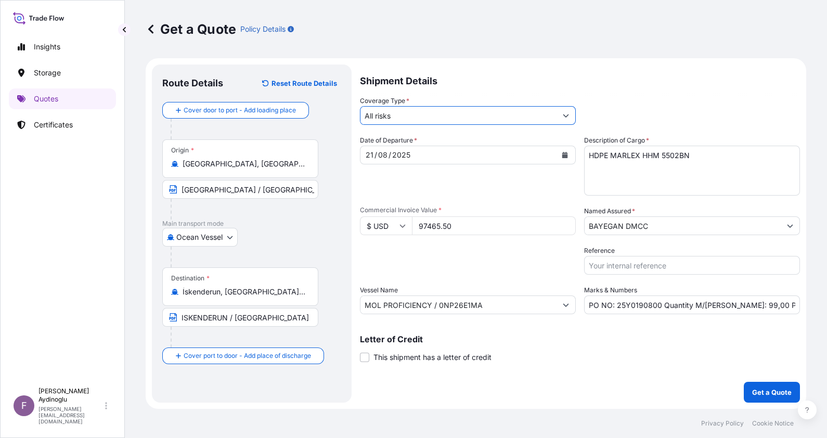
click at [637, 226] on input "BAYEGAN DMCC" at bounding box center [683, 225] width 196 height 19
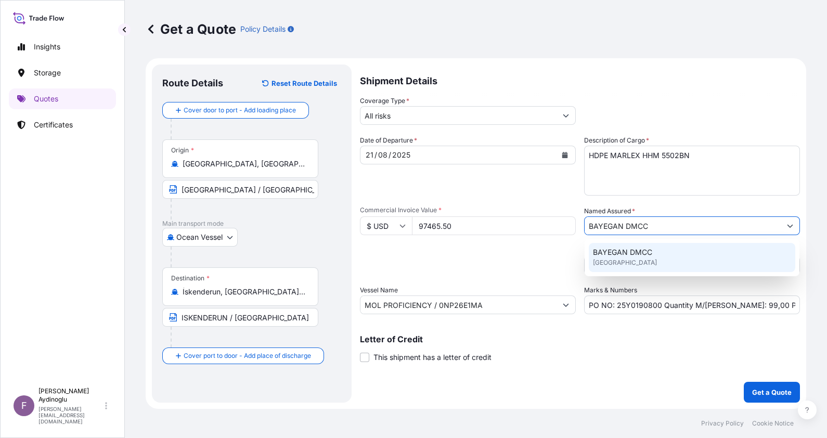
click at [636, 257] on span "BAYEGAN DMCC" at bounding box center [622, 252] width 59 height 10
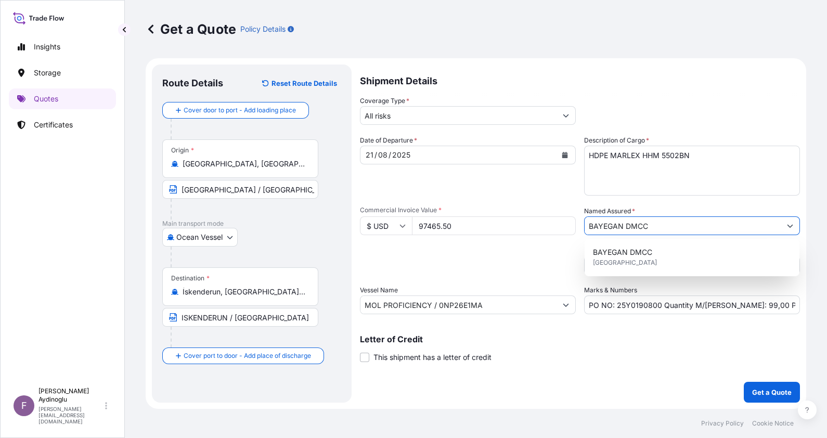
click at [772, 306] on input "PO NO: 25Y0190800 Quantity M/[PERSON_NAME]: 99,00 Premium: USD 82,50" at bounding box center [692, 305] width 216 height 19
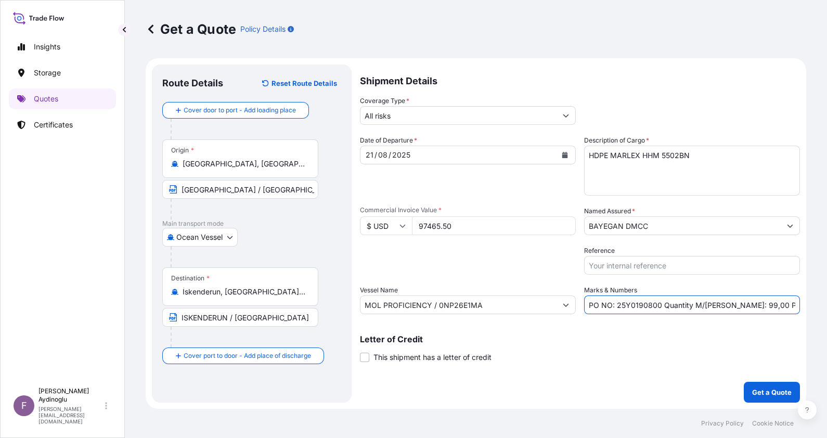
scroll to position [0, 22]
drag, startPoint x: 798, startPoint y: 306, endPoint x: 777, endPoint y: 306, distance: 20.3
click at [777, 306] on input "PO NO: 25Y0190800 Quantity M/[PERSON_NAME]: 99,00 Premium: USD 82,50" at bounding box center [692, 305] width 216 height 19
type input "PO NO: 25Y0190800 Quantity M/[PERSON_NAME]: 99,00 Premium: USD 10.72"
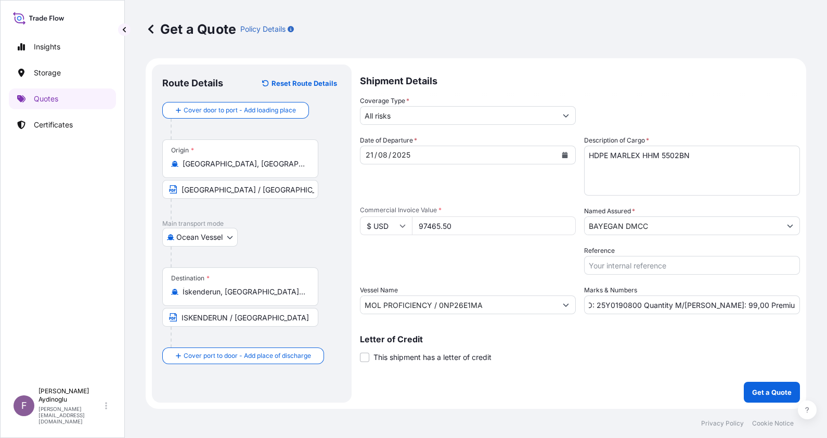
click at [595, 334] on div "Letter of Credit This shipment has a letter of credit Letter of credit * Letter…" at bounding box center [580, 343] width 440 height 40
click at [772, 383] on button "Get a Quote" at bounding box center [772, 392] width 56 height 21
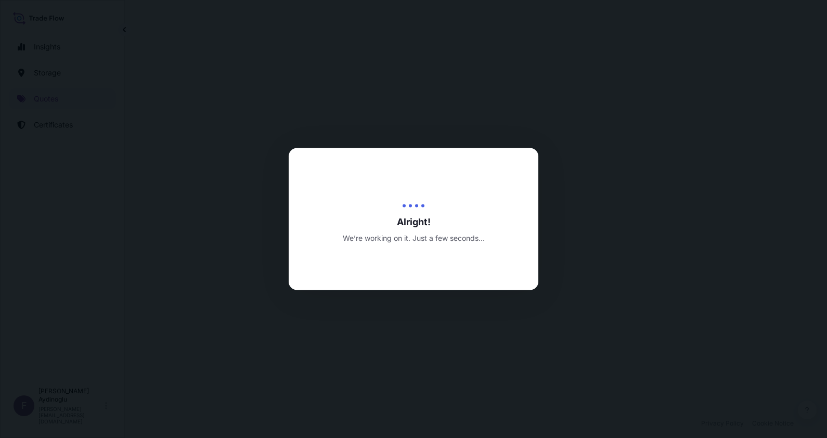
select select "Ocean Vessel"
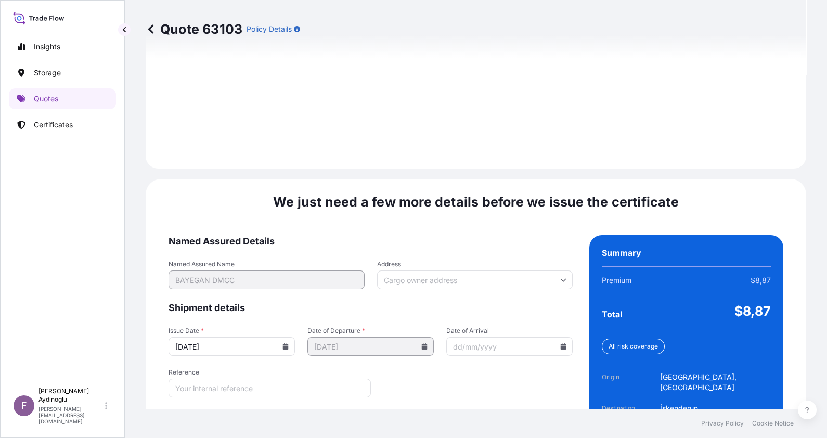
scroll to position [1203, 0]
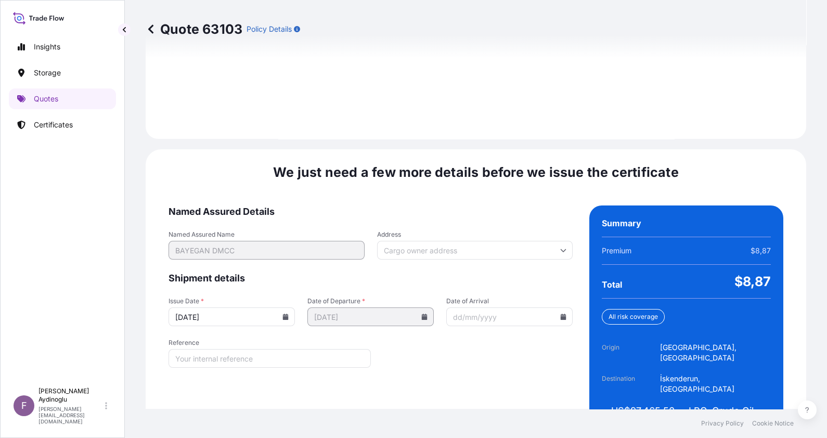
click at [532, 377] on form "Named Assured Details Named Assured Name BAYEGAN DMCC Address Shipment details …" at bounding box center [371, 322] width 404 height 233
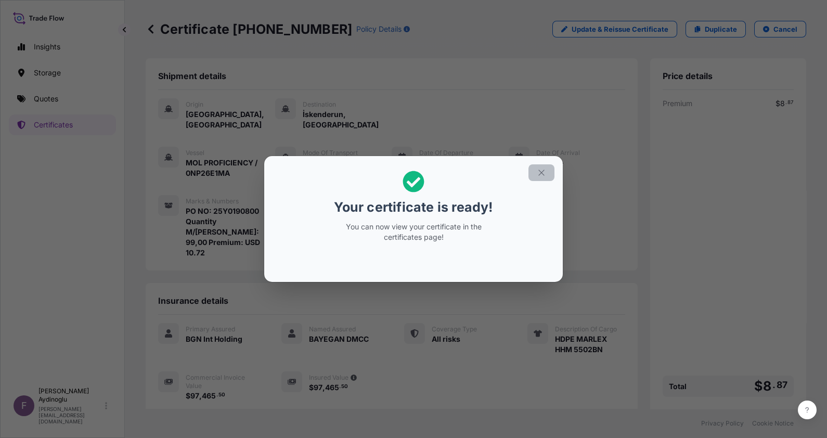
click at [545, 164] on button "button" at bounding box center [542, 172] width 26 height 17
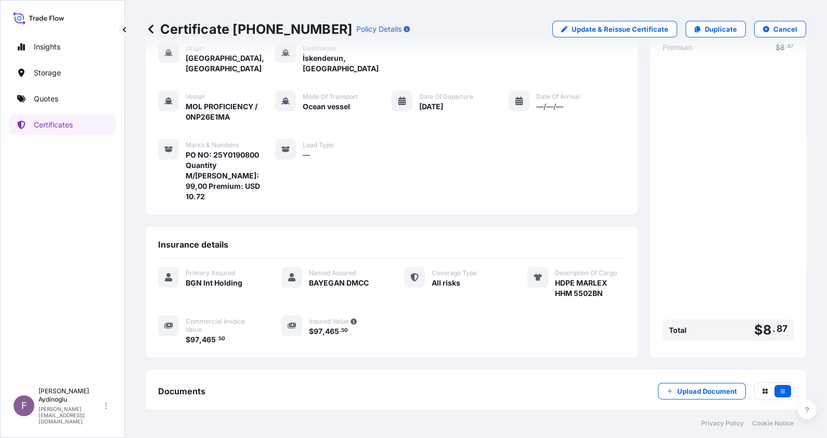
scroll to position [92, 0]
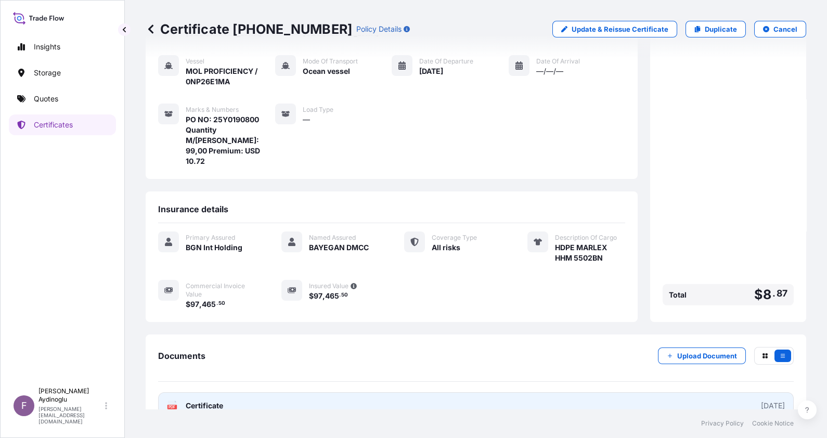
click at [476, 392] on link "PDF Certificate [DATE]" at bounding box center [476, 405] width 636 height 27
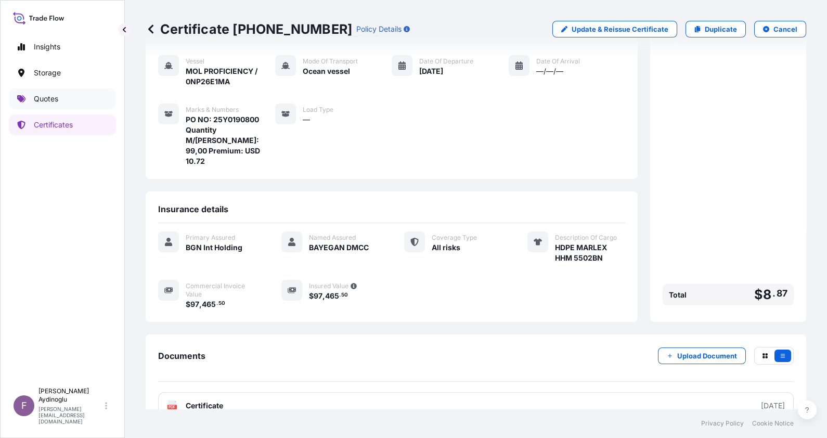
click at [56, 99] on p "Quotes" at bounding box center [46, 99] width 24 height 10
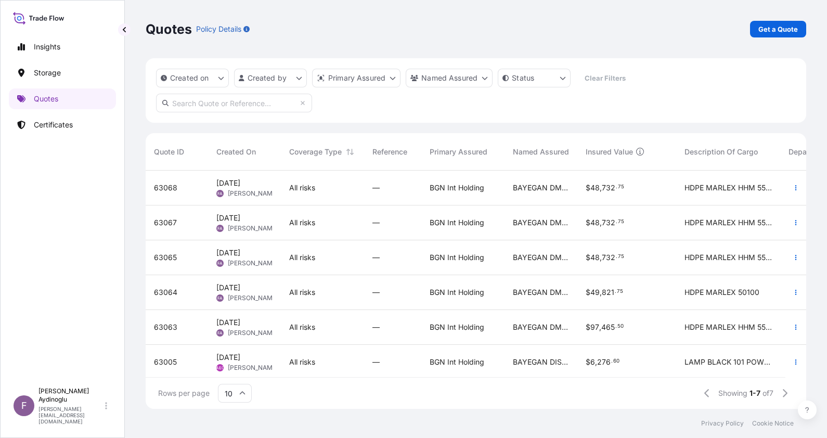
click at [789, 14] on div "Quotes Policy Details Get a Quote" at bounding box center [476, 29] width 661 height 58
click at [786, 18] on div "Quotes Policy Details Get a Quote" at bounding box center [476, 29] width 661 height 58
click at [778, 24] on p "Get a Quote" at bounding box center [779, 29] width 40 height 10
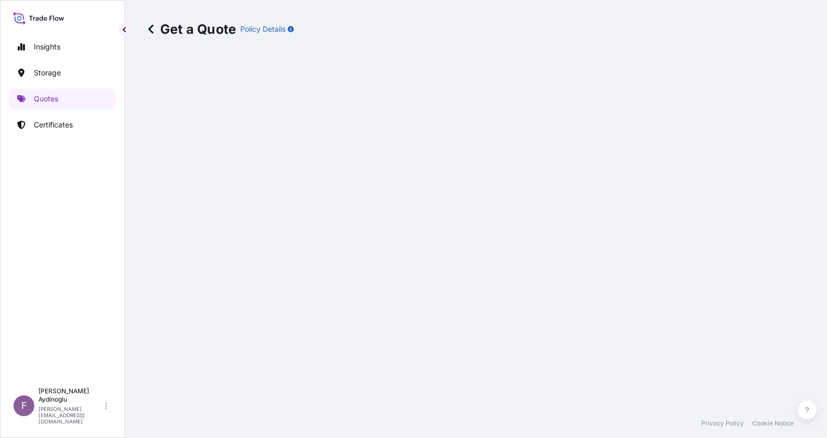
select select "Ocean Vessel"
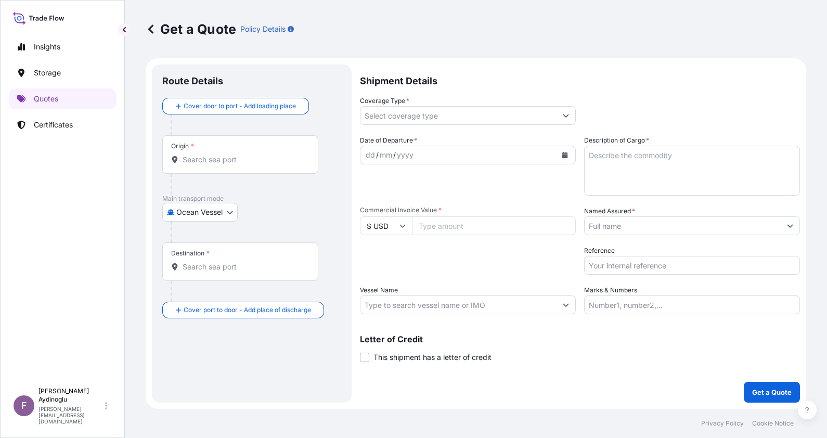
click at [676, 301] on input "Marks & Numbers" at bounding box center [692, 305] width 216 height 19
type input "PO NO: 25Y0190800 Quantity M/[PERSON_NAME]: 99,00 Premium: USD 10.72"
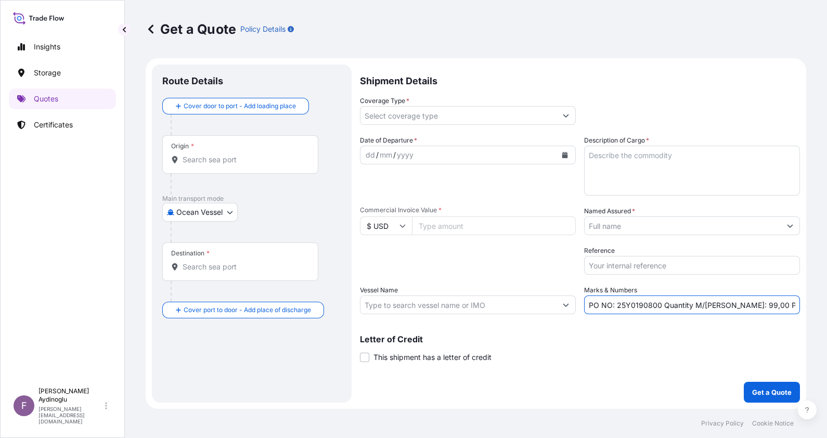
type input "[GEOGRAPHIC_DATA], [GEOGRAPHIC_DATA], [GEOGRAPHIC_DATA]"
type input "İskenderun, [GEOGRAPHIC_DATA], [GEOGRAPHIC_DATA]"
type input "All risks"
type input "97465.50"
type input "BAYEGAN DMCC"
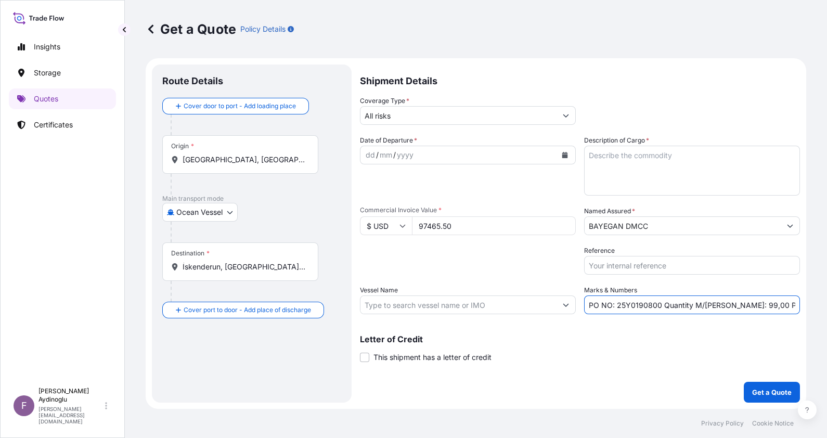
type input "MOL PROFICIENCY / 0NP26E1MA"
click at [656, 329] on div "Letter of Credit This shipment has a letter of credit Letter of credit * Letter…" at bounding box center [580, 343] width 440 height 40
drag, startPoint x: 659, startPoint y: 305, endPoint x: 617, endPoint y: 305, distance: 41.6
click at [617, 305] on input "PO NO: 25Y0190800 Quantity M/[PERSON_NAME]: 99,00 Premium: USD 10.72" at bounding box center [692, 305] width 216 height 19
paste input "466"
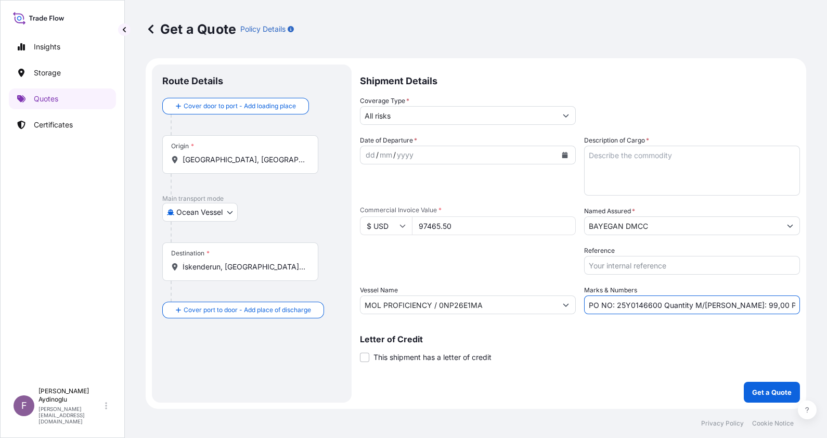
type input "PO NO: 25Y0146600 Quantity M/[PERSON_NAME]: 99,00 Premium: USD 10.72"
drag, startPoint x: 378, startPoint y: 228, endPoint x: 356, endPoint y: 228, distance: 21.9
click at [356, 228] on form "Route Details Cover door to port - Add loading place Place of loading Road / [G…" at bounding box center [476, 233] width 661 height 351
type input "84744"
click at [641, 171] on textarea "Description of Cargo *" at bounding box center [692, 171] width 216 height 50
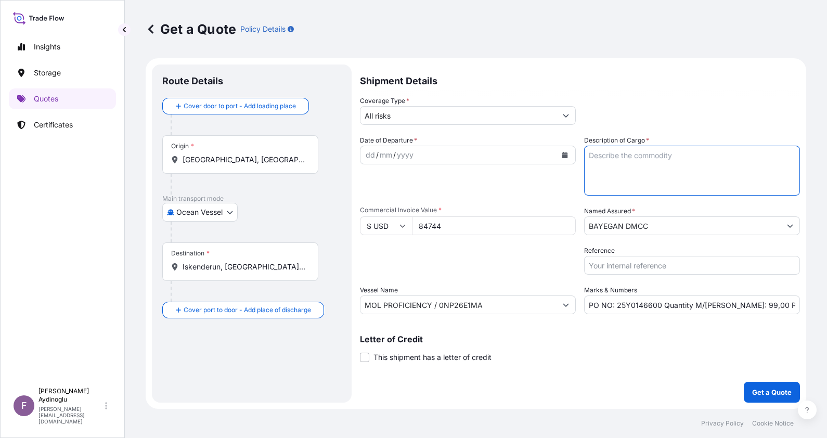
paste textarea "FB552R"
type textarea "FB552R"
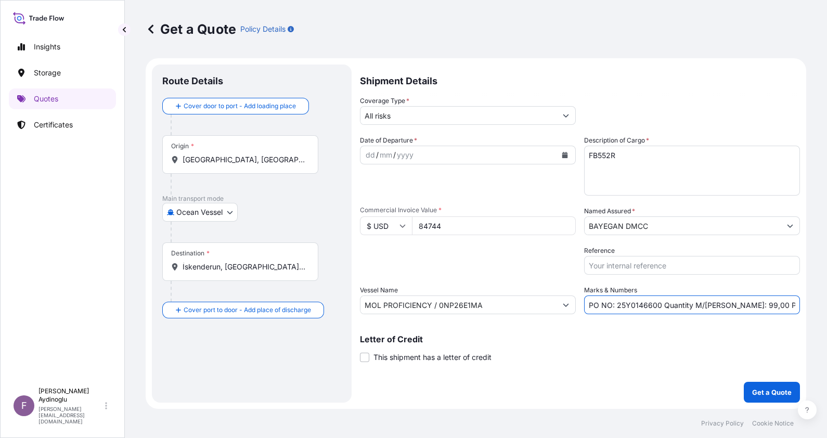
drag, startPoint x: 725, startPoint y: 306, endPoint x: 731, endPoint y: 307, distance: 5.7
click at [731, 307] on input "PO NO: 25Y0146600 Quantity M/[PERSON_NAME]: 99,00 Premium: USD 10.72" at bounding box center [692, 305] width 216 height 19
type input "PO NO: 25Y0146600 Quantity M/[PERSON_NAME]: 72,00 Premium: USD 10.72"
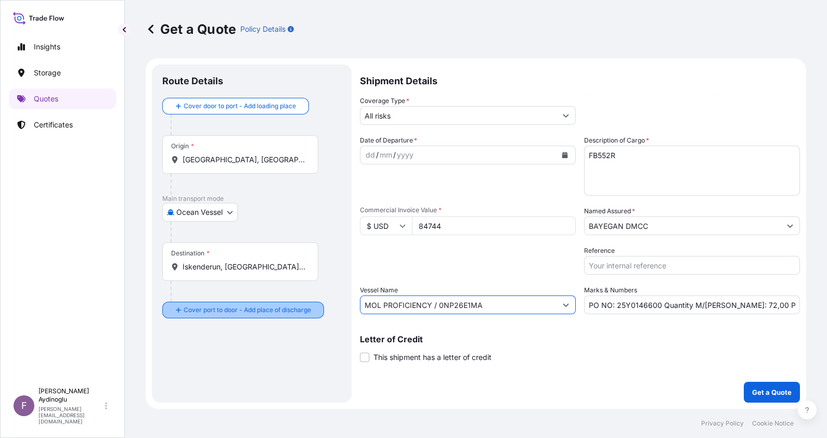
drag, startPoint x: 416, startPoint y: 303, endPoint x: 256, endPoint y: 302, distance: 160.3
click at [256, 302] on form "Route Details Cover door to port - Add loading place Place of loading Road / [G…" at bounding box center [476, 233] width 661 height 351
paste input "ARTHA"
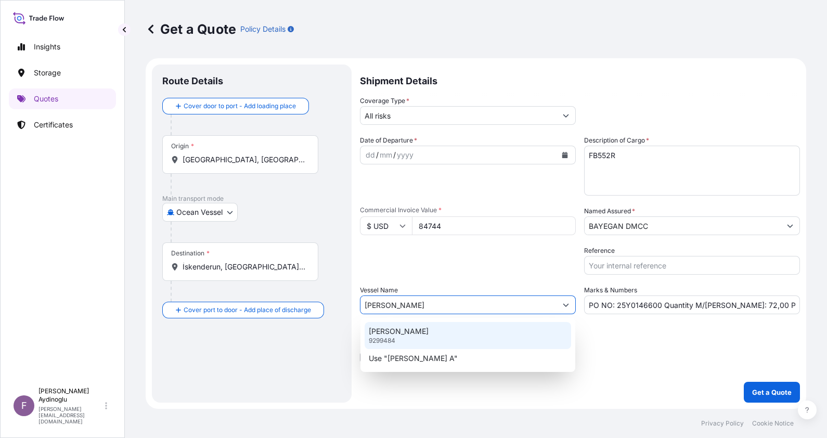
click at [472, 333] on div "[PERSON_NAME] A 9299484" at bounding box center [468, 335] width 207 height 27
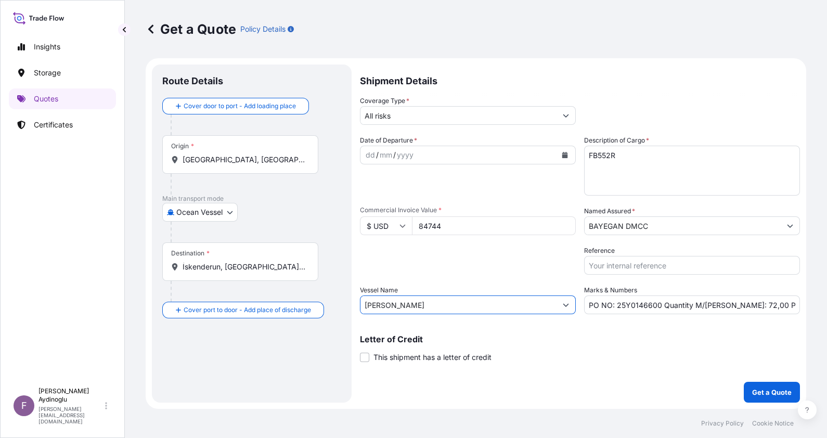
type input "[PERSON_NAME]"
click at [570, 334] on div "Letter of Credit This shipment has a letter of credit Letter of credit * Letter…" at bounding box center [580, 343] width 440 height 40
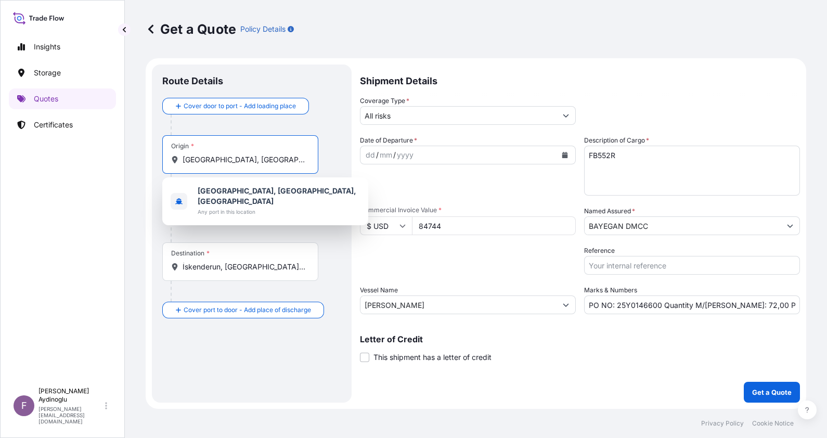
drag, startPoint x: 288, startPoint y: 159, endPoint x: 122, endPoint y: 159, distance: 166.0
click at [122, 159] on div "Insights Storage Quotes Certificates F [PERSON_NAME] [EMAIL_ADDRESS][DOMAIN_NAM…" at bounding box center [413, 219] width 827 height 438
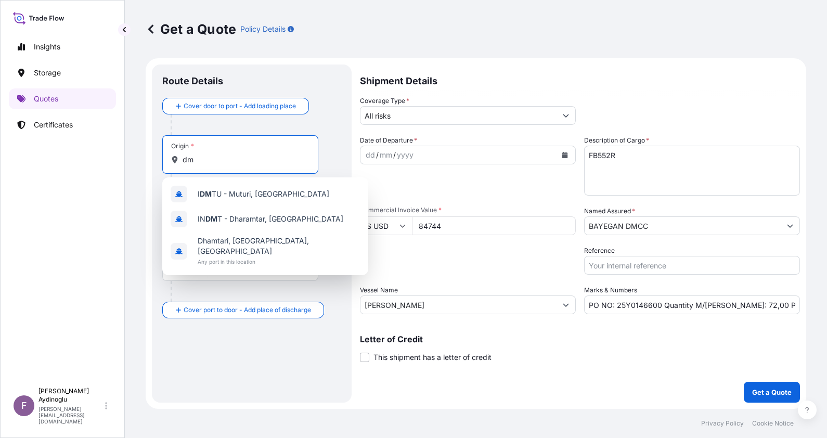
type input "d"
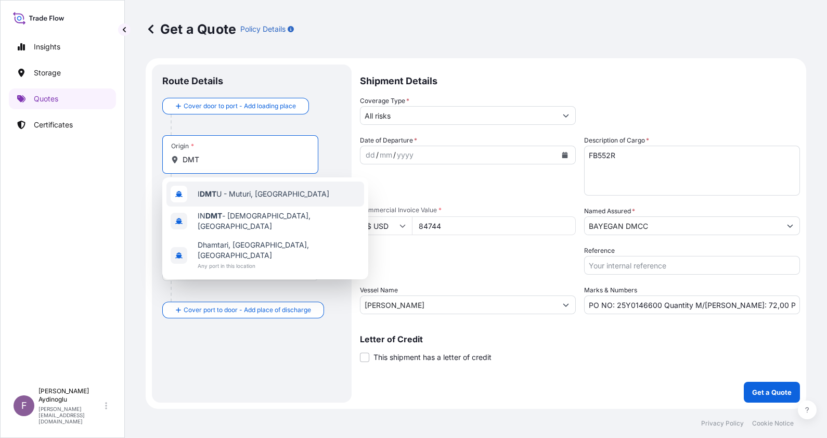
type input "DMT"
click at [334, 159] on div "Origin * DMT" at bounding box center [251, 164] width 179 height 59
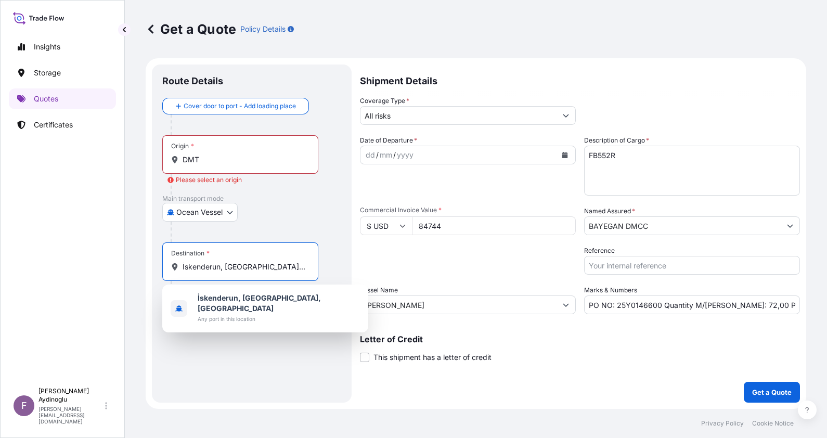
drag, startPoint x: 292, startPoint y: 267, endPoint x: 143, endPoint y: 264, distance: 149.4
click at [143, 264] on div "Get a Quote Policy Details Route Details Cover door to port - Add loading place…" at bounding box center [476, 204] width 702 height 409
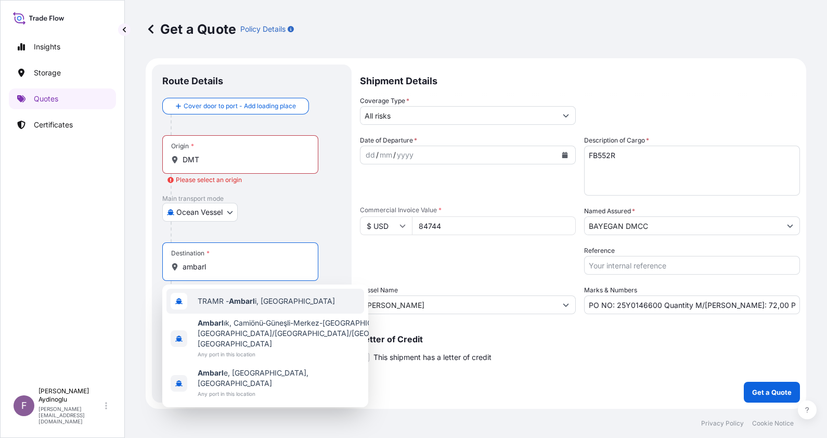
click at [274, 304] on span "TRAMR - Ambarl i, [GEOGRAPHIC_DATA]" at bounding box center [266, 301] width 137 height 10
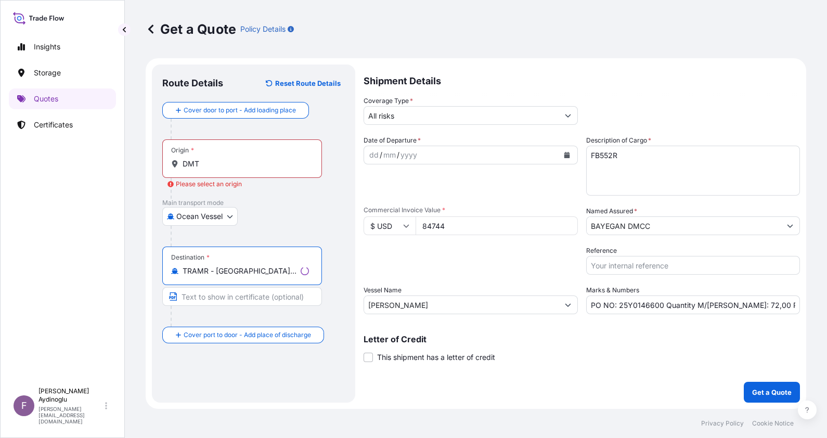
type input "TRAMR - [GEOGRAPHIC_DATA], [GEOGRAPHIC_DATA]"
click at [259, 301] on input "Text to appear on certificate" at bounding box center [242, 296] width 160 height 19
type input "AMBARLI / [GEOGRAPHIC_DATA]"
click at [351, 315] on div "Route Details Reset Route Details Cover door to port - Add loading place Place …" at bounding box center [252, 234] width 200 height 338
click at [369, 157] on div "dd" at bounding box center [370, 155] width 11 height 12
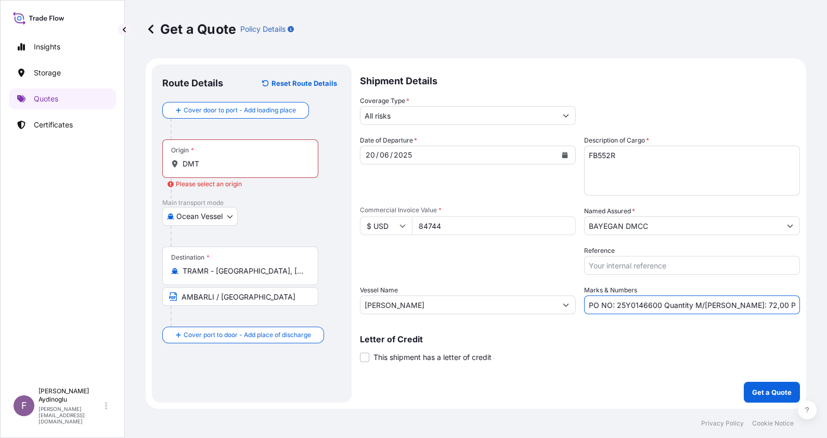
click at [772, 302] on input "PO NO: 25Y0146600 Quantity M/[PERSON_NAME]: 72,00 Premium: USD 10.72" at bounding box center [692, 305] width 216 height 19
drag, startPoint x: 796, startPoint y: 306, endPoint x: 779, endPoint y: 306, distance: 17.2
click at [779, 306] on input "PO NO: 25Y0146600 Quantity M/[PERSON_NAME]: 72,00 Premium: USD 10.72" at bounding box center [692, 305] width 216 height 19
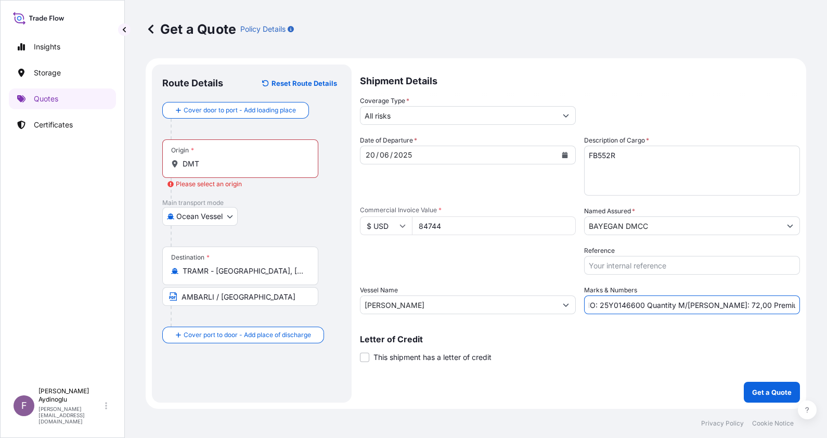
type input "PO NO: 25Y0146600 Quantity M/[PERSON_NAME]: 72,00 Premium: USD 9,32"
click at [483, 112] on input "All risks" at bounding box center [459, 115] width 196 height 19
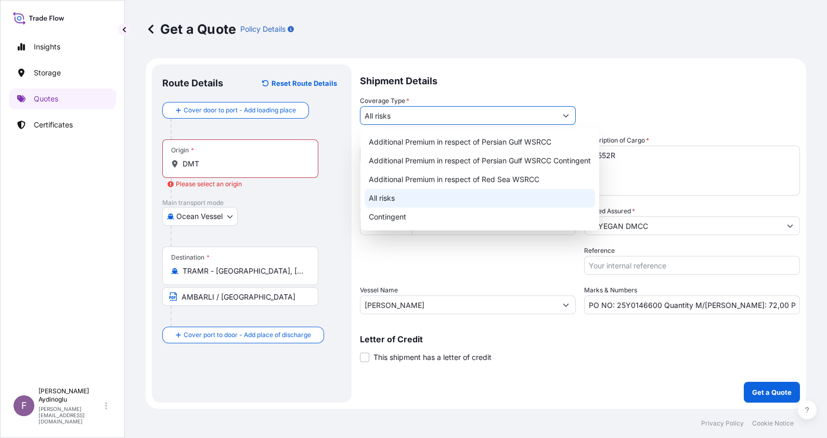
click at [475, 198] on div "All risks" at bounding box center [480, 198] width 231 height 19
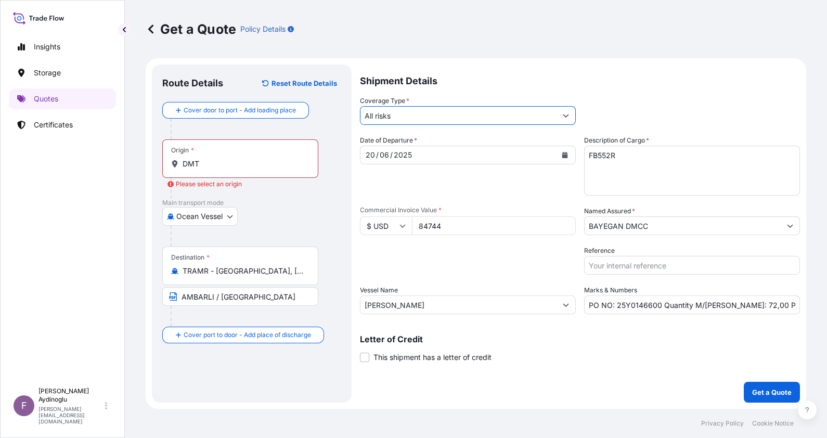
click at [669, 228] on input "BAYEGAN DMCC" at bounding box center [683, 225] width 196 height 19
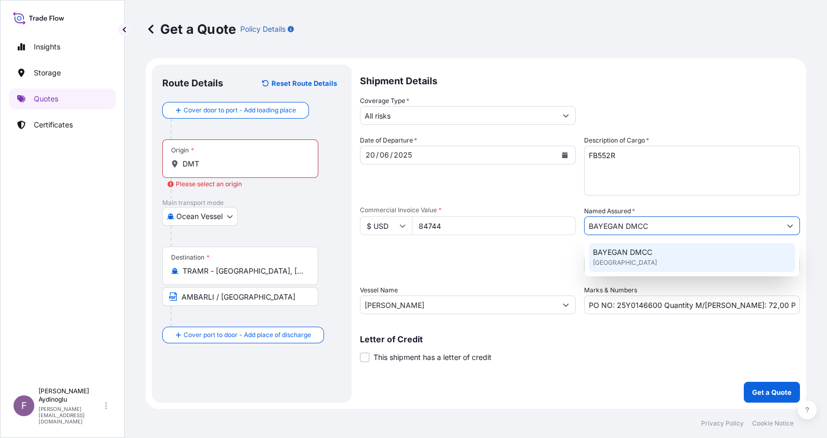
click at [664, 254] on div "BAYEGAN DMCC [GEOGRAPHIC_DATA]" at bounding box center [692, 257] width 207 height 29
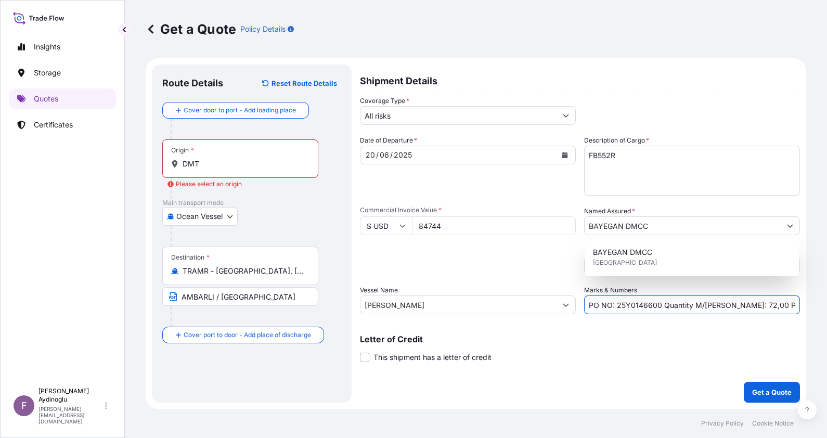
click at [780, 304] on input "PO NO: 25Y0146600 Quantity M/[PERSON_NAME]: 72,00 Premium: USD 9,32" at bounding box center [692, 305] width 216 height 19
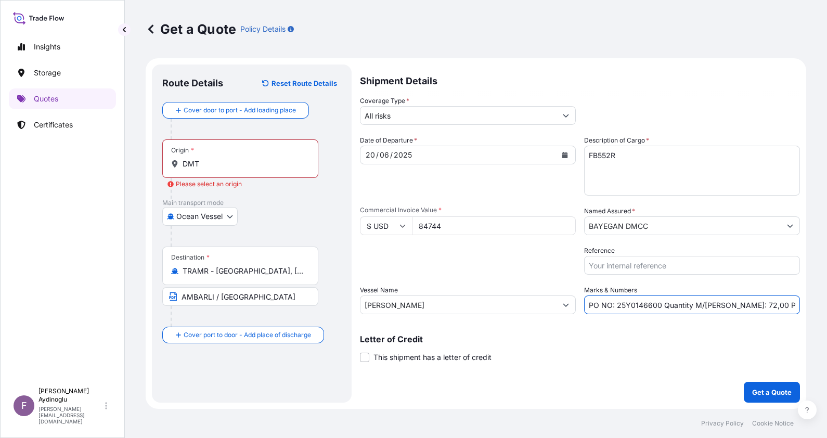
click at [147, 36] on link at bounding box center [151, 29] width 10 height 17
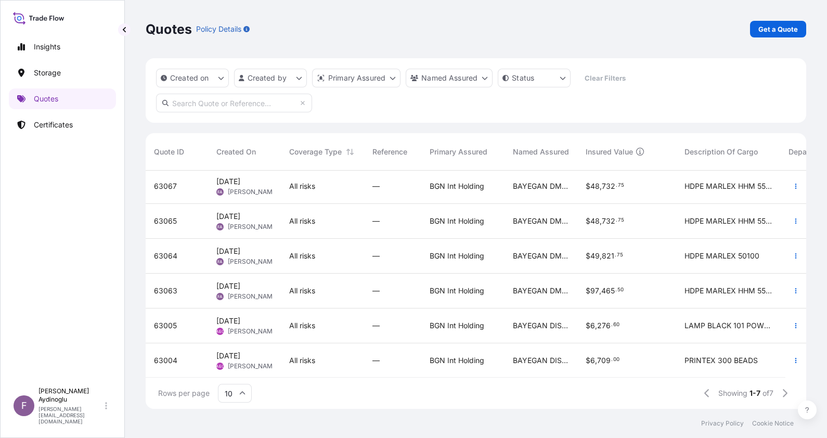
scroll to position [47, 0]
click at [57, 127] on p "Certificates" at bounding box center [53, 125] width 39 height 10
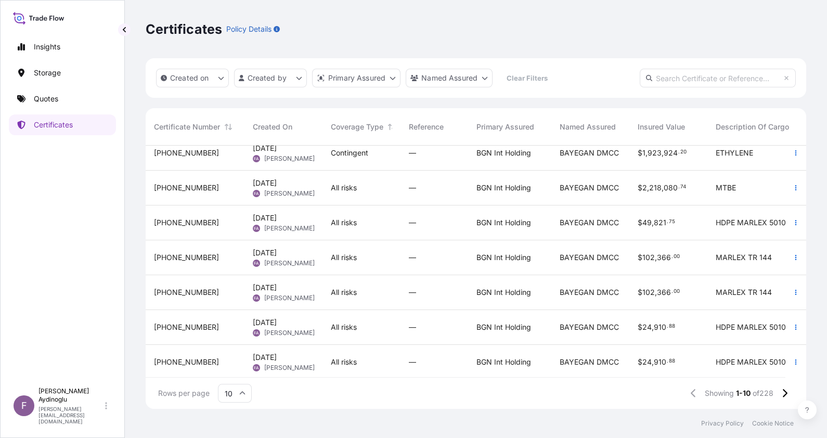
scroll to position [126, 0]
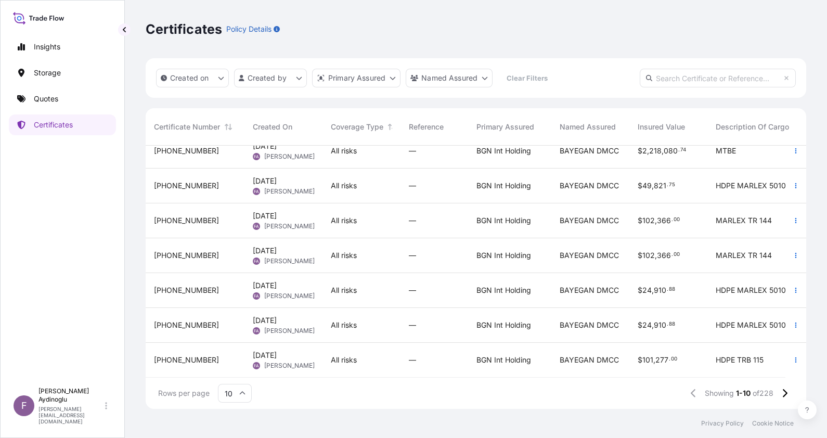
click at [238, 395] on input "10" at bounding box center [235, 393] width 34 height 19
click at [238, 363] on div "50" at bounding box center [234, 365] width 25 height 20
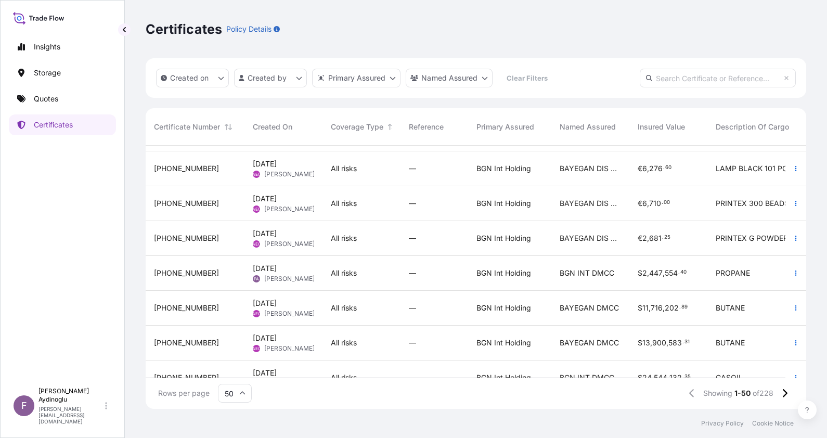
scroll to position [910, 0]
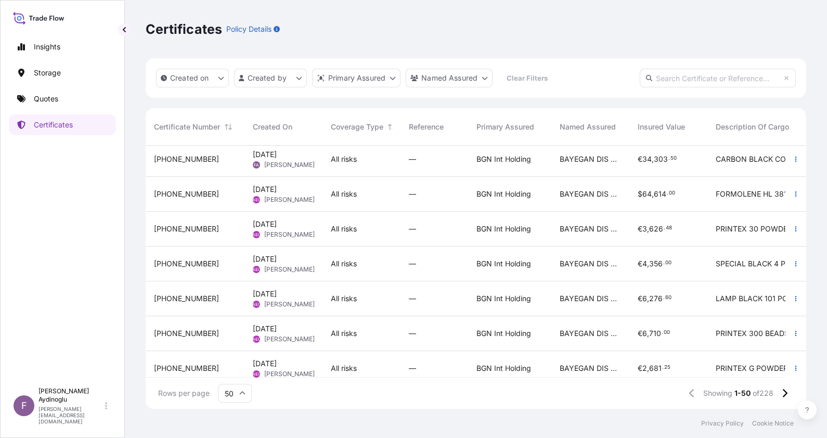
click at [214, 187] on div "[PHONE_NUMBER]" at bounding box center [195, 194] width 99 height 35
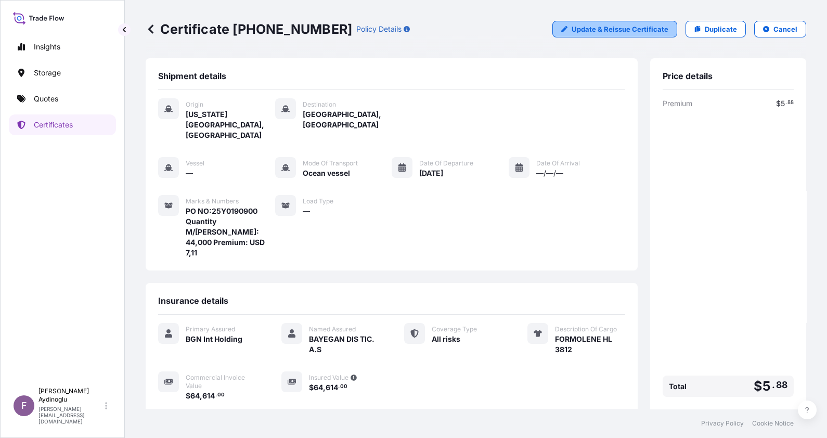
click at [625, 35] on link "Update & Reissue Certificate" at bounding box center [615, 29] width 125 height 17
select select "Ocean Vessel"
select select "32026"
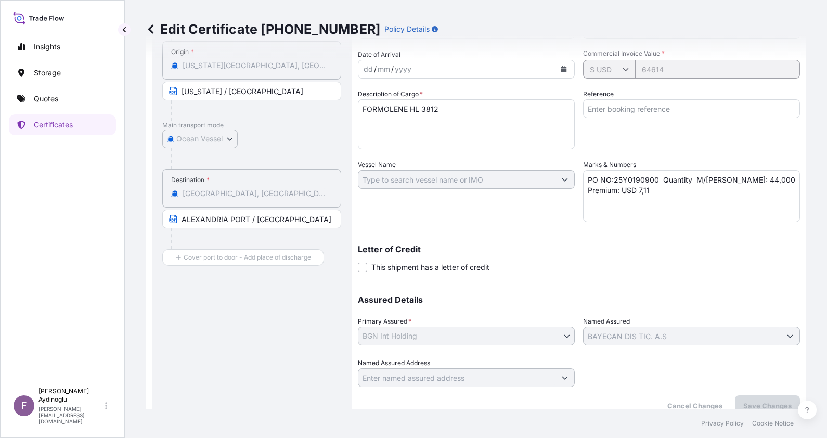
scroll to position [130, 0]
click at [403, 264] on span "This shipment has a letter of credit" at bounding box center [431, 267] width 118 height 10
click at [358, 262] on input "This shipment has a letter of credit" at bounding box center [358, 262] width 0 height 0
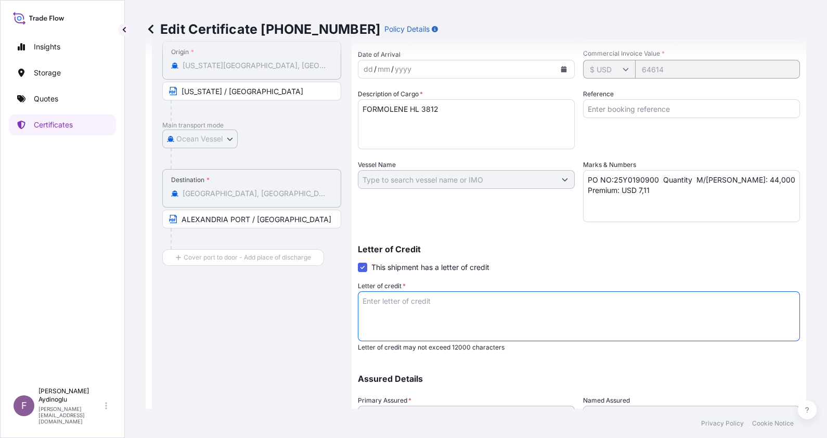
click at [513, 304] on textarea "Letter of credit *" at bounding box center [579, 316] width 442 height 50
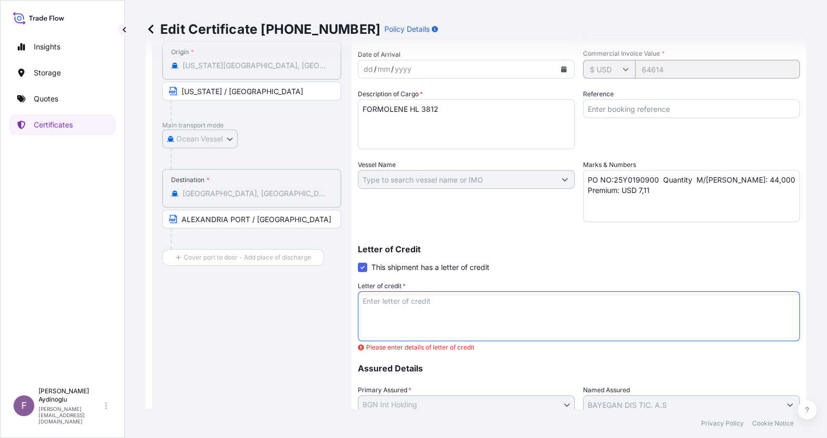
click at [454, 301] on textarea "Letter of credit *" at bounding box center [579, 316] width 442 height 50
paste textarea "ACID: 6114589852025070100"
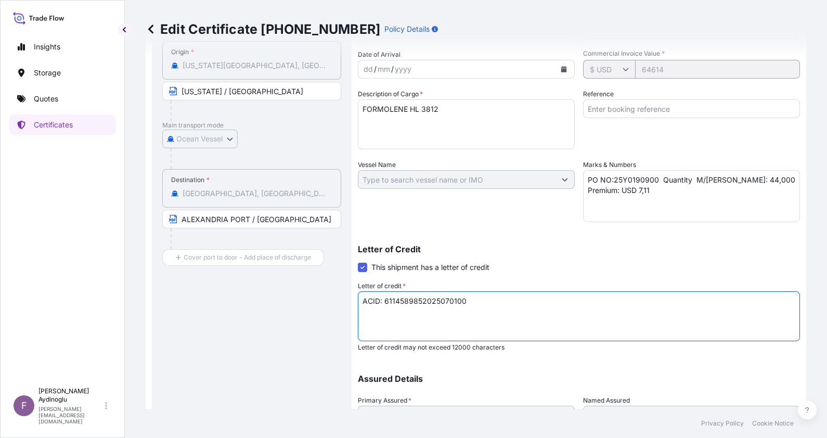
scroll to position [221, 0]
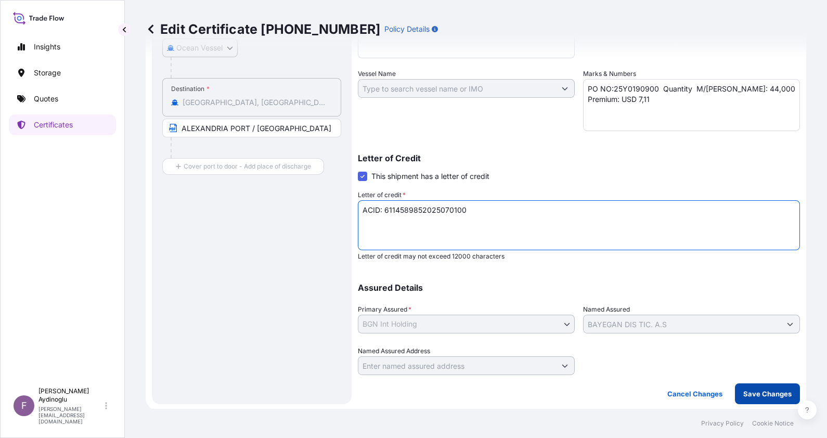
type textarea "ACID: 6114589852025070100"
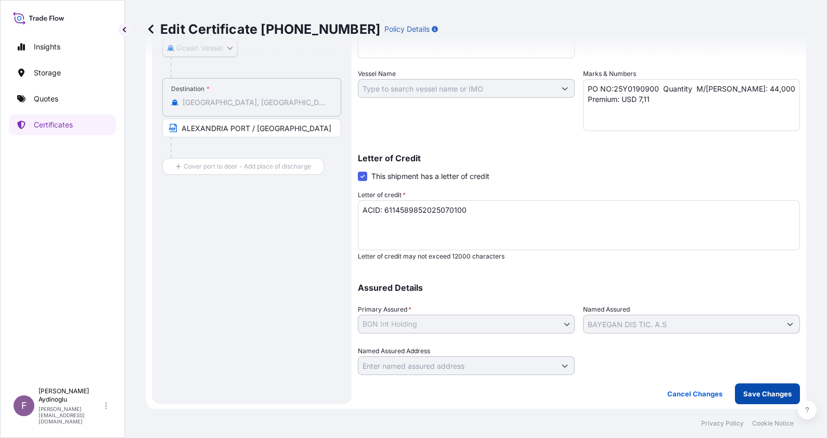
click at [764, 389] on p "Save Changes" at bounding box center [768, 394] width 48 height 10
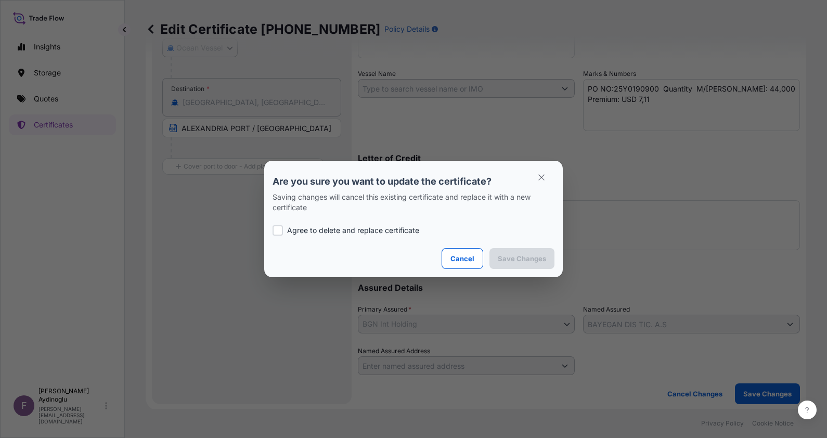
click at [382, 231] on p "Agree to delete and replace certificate" at bounding box center [353, 230] width 132 height 10
checkbox input "true"
click at [554, 259] on button "Save Changes" at bounding box center [522, 258] width 65 height 21
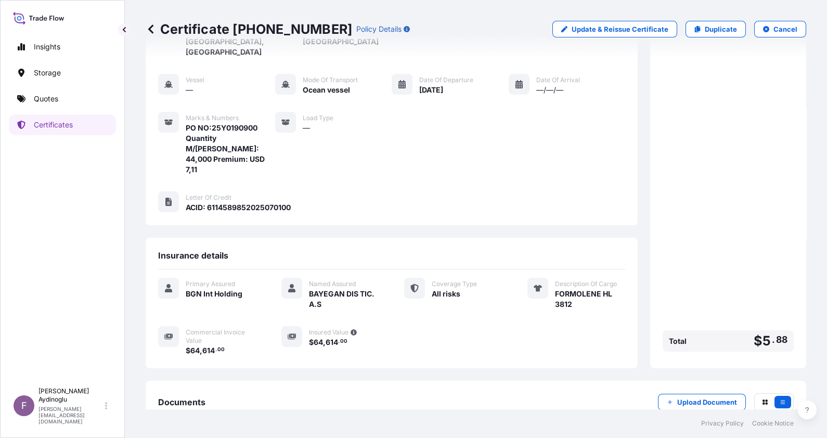
scroll to position [130, 0]
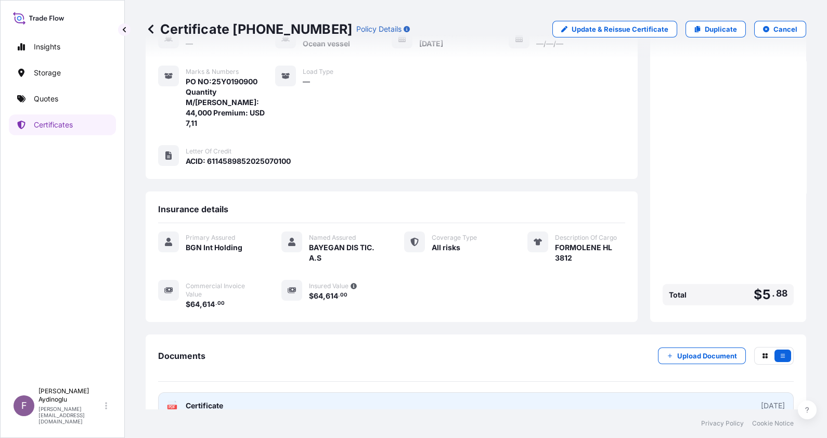
click at [481, 392] on link "PDF Certificate [DATE]" at bounding box center [476, 405] width 636 height 27
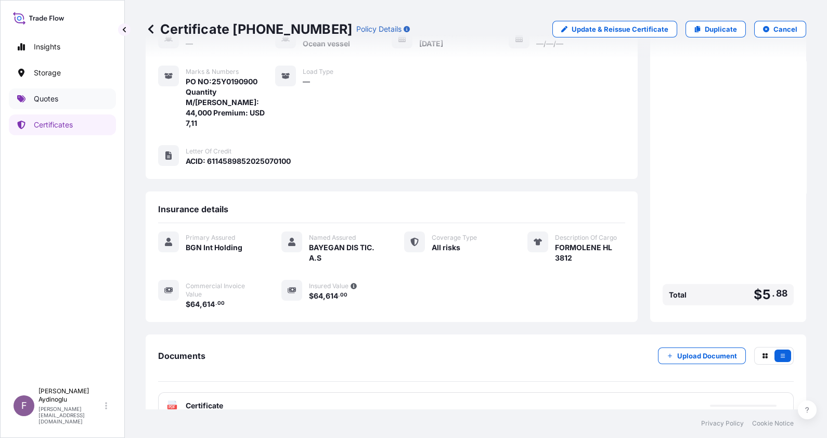
click at [74, 96] on link "Quotes" at bounding box center [62, 98] width 107 height 21
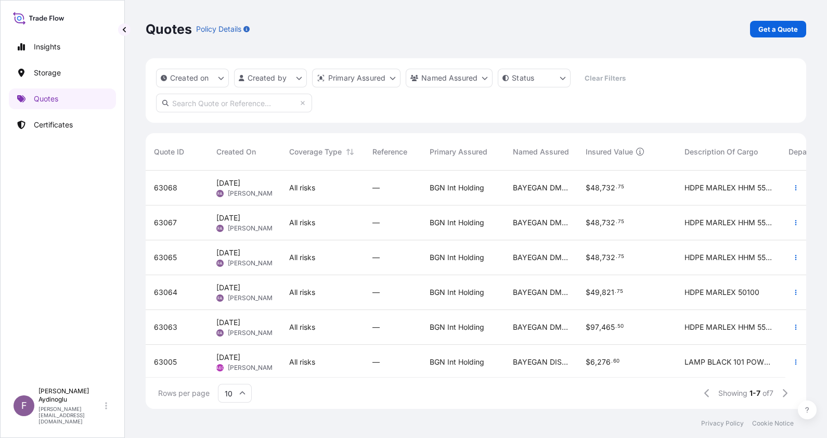
click at [388, 397] on div "Rows per page 10 Showing 1-7 of 7" at bounding box center [476, 393] width 661 height 31
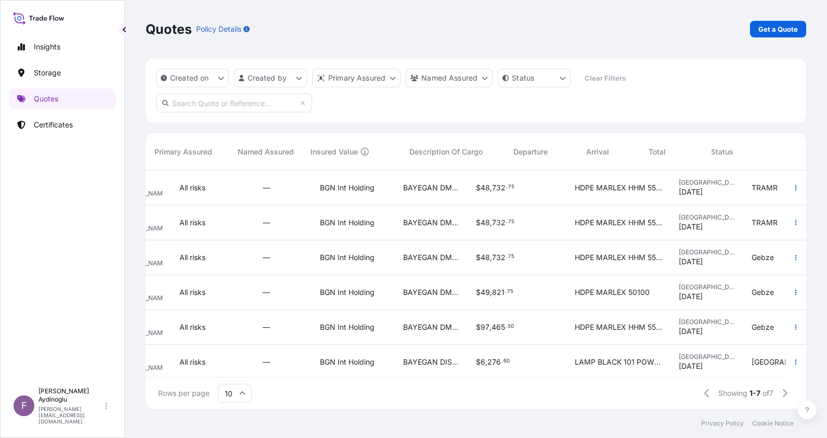
scroll to position [0, 275]
